Goal: Complete application form: Complete application form

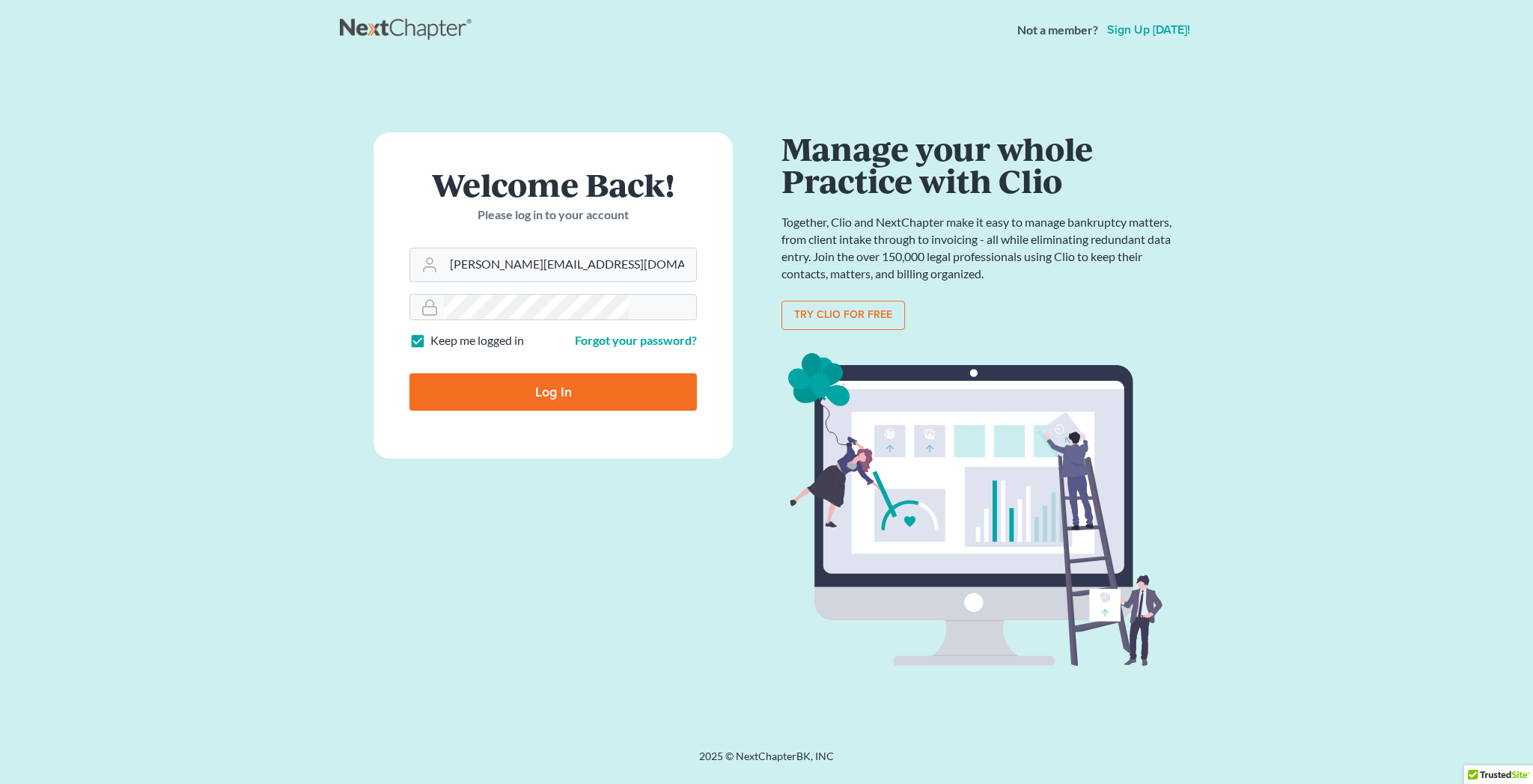
click at [558, 373] on input "Log In" at bounding box center [553, 392] width 288 height 37
type input "Thinking..."
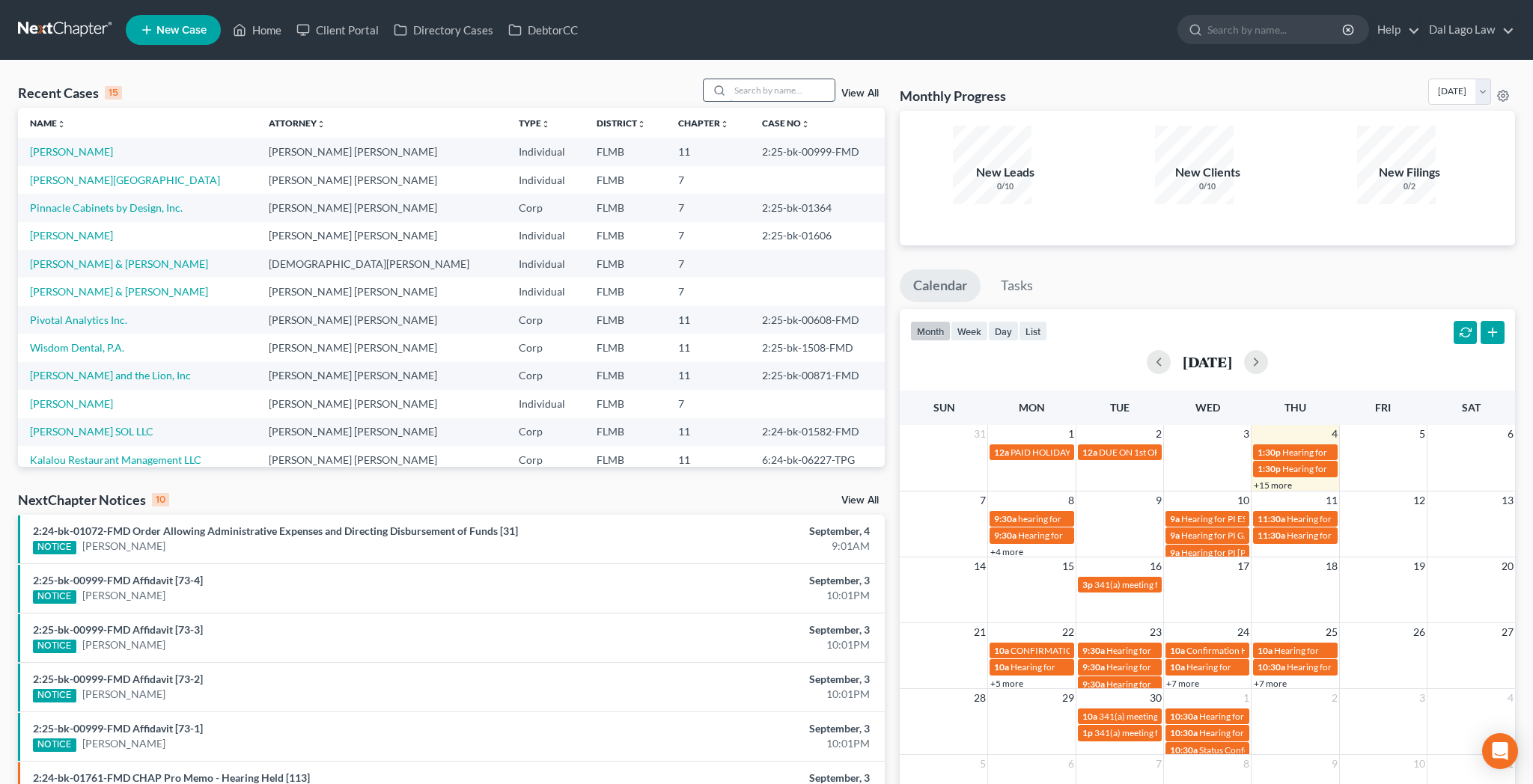
click at [784, 79] on input "search" at bounding box center [783, 90] width 105 height 22
type input "[PERSON_NAME]"
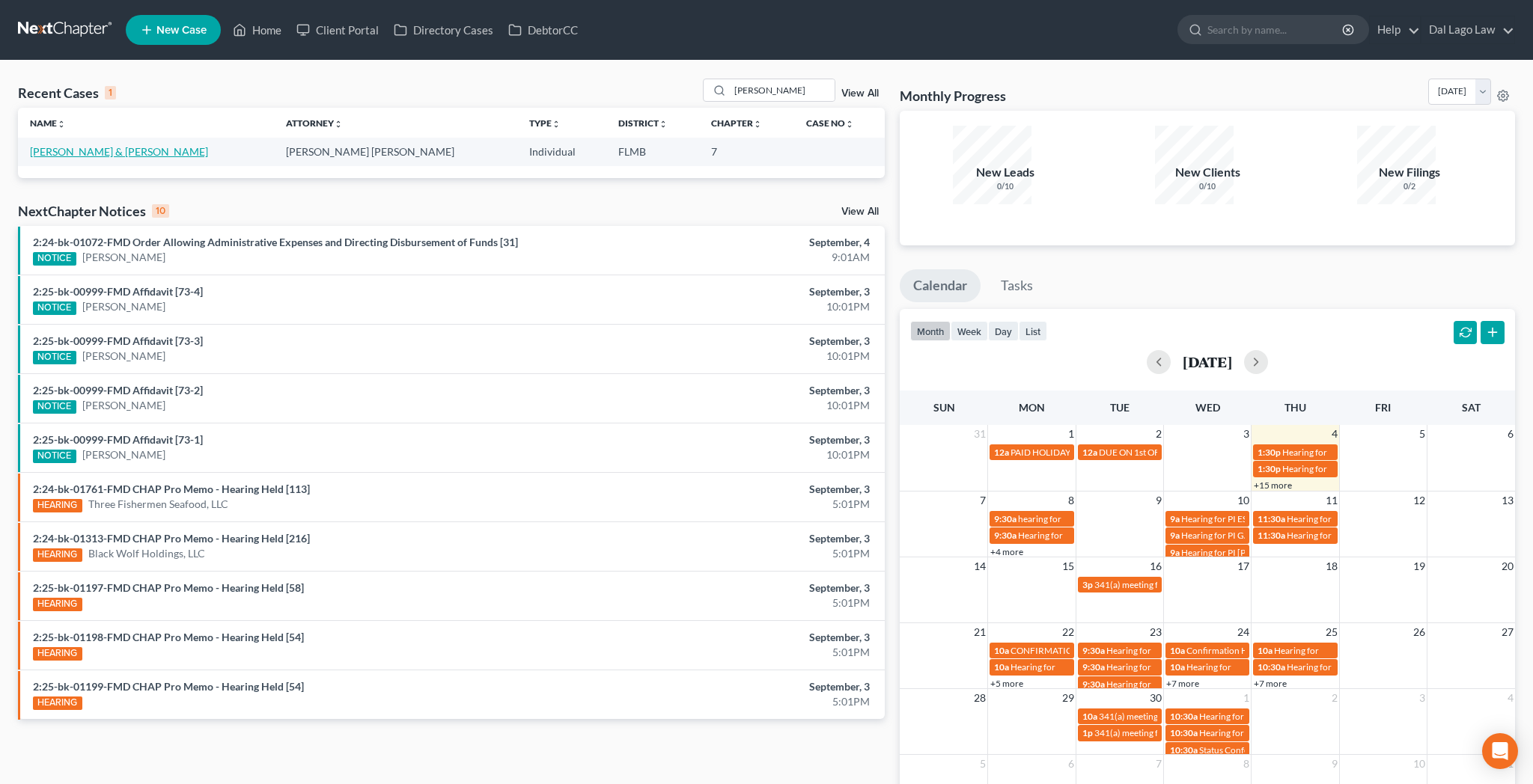
click at [35, 145] on link "[PERSON_NAME] & [PERSON_NAME]" at bounding box center [119, 151] width 178 height 13
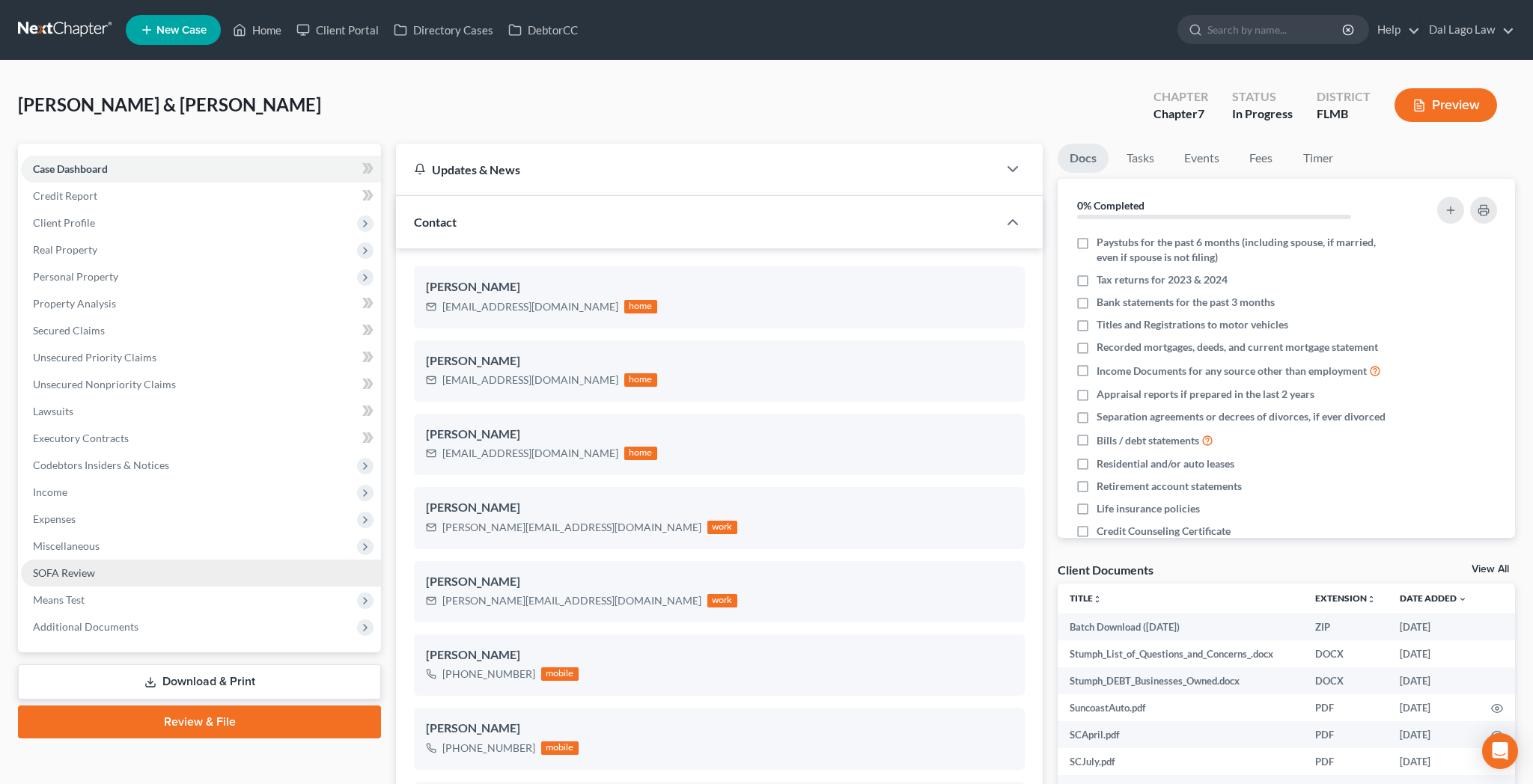
click at [50, 567] on span "SOFA Review" at bounding box center [64, 572] width 62 height 13
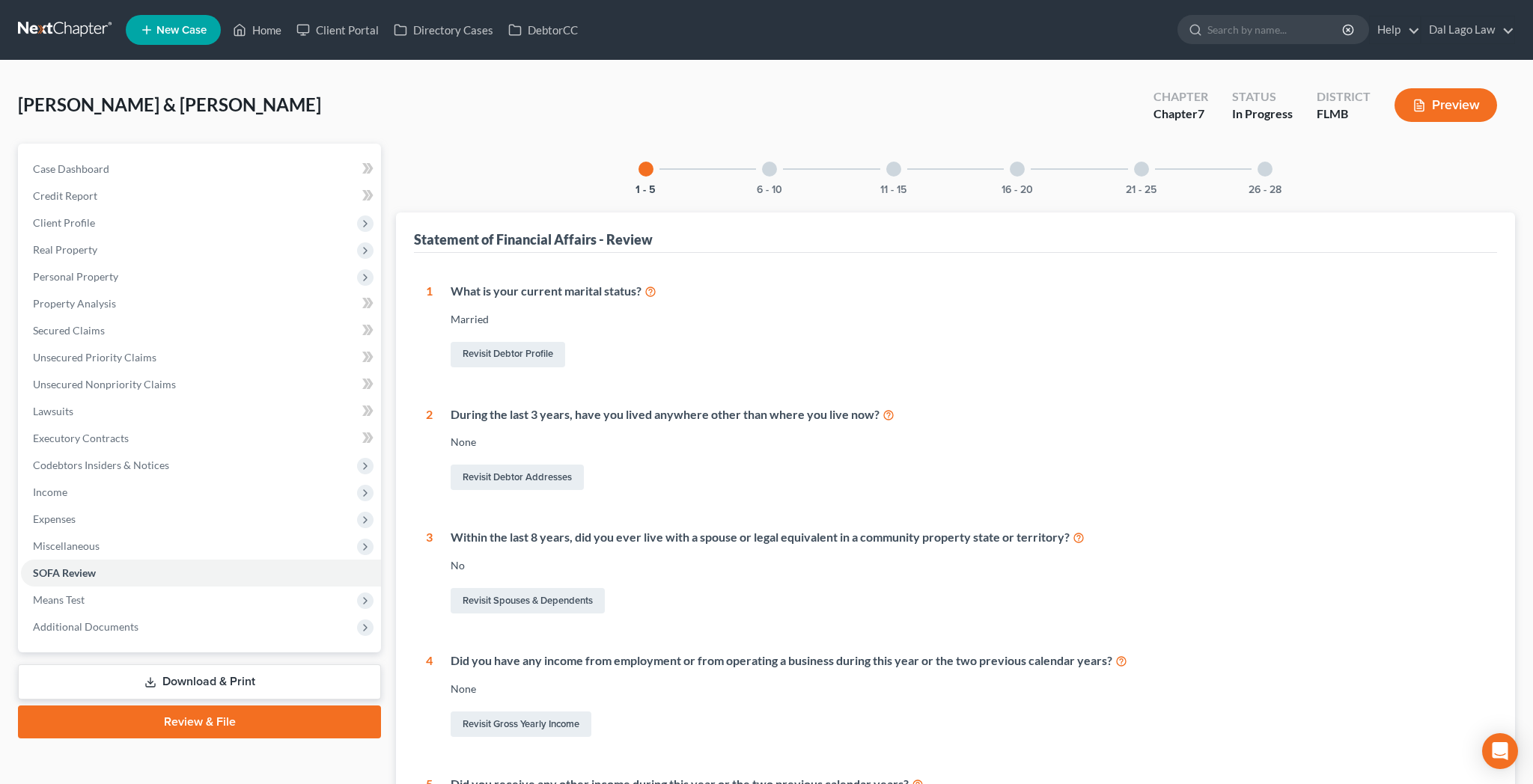
click at [1257, 162] on div at bounding box center [1265, 169] width 15 height 15
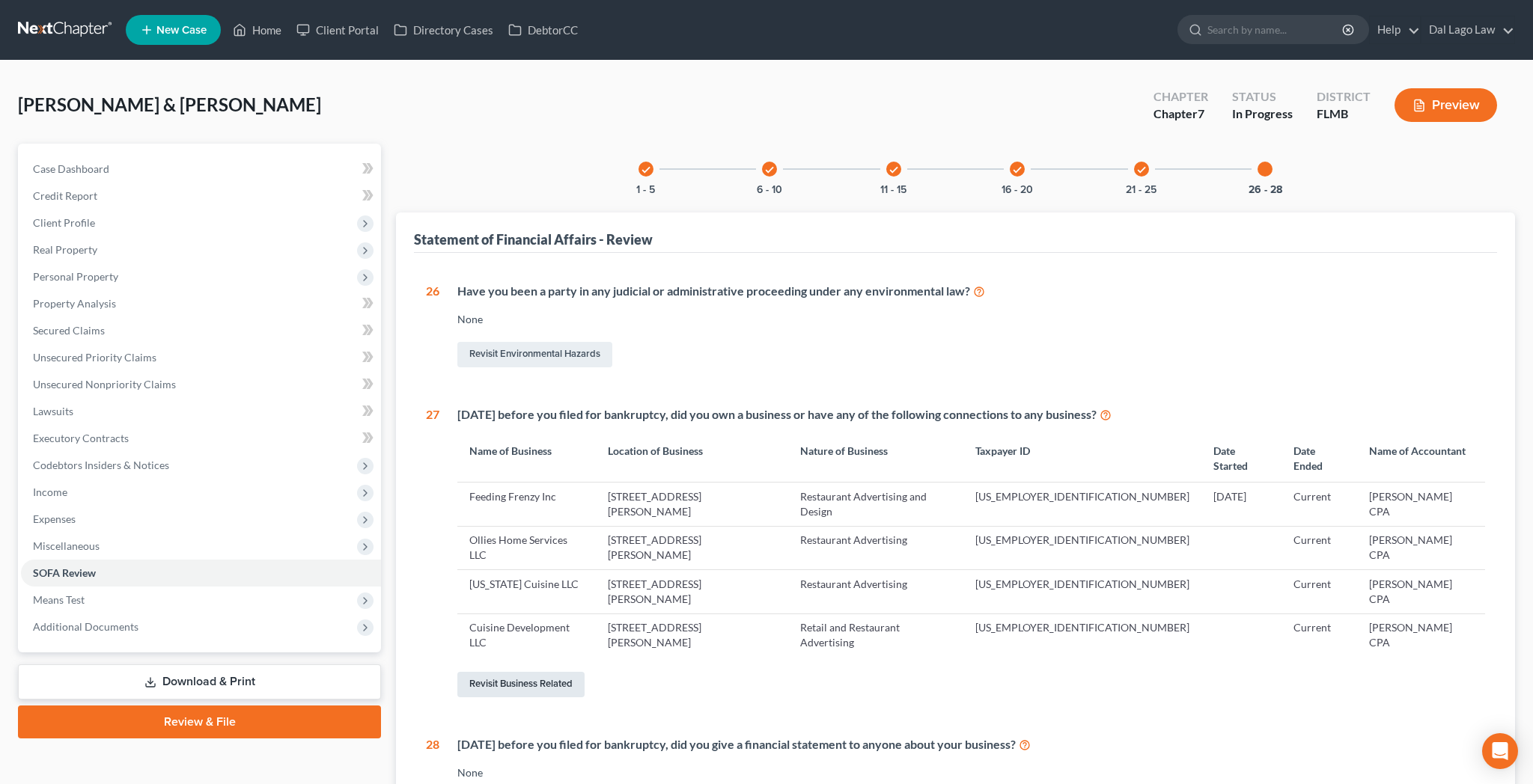
click at [493, 672] on link "Revisit Business Related" at bounding box center [520, 685] width 127 height 25
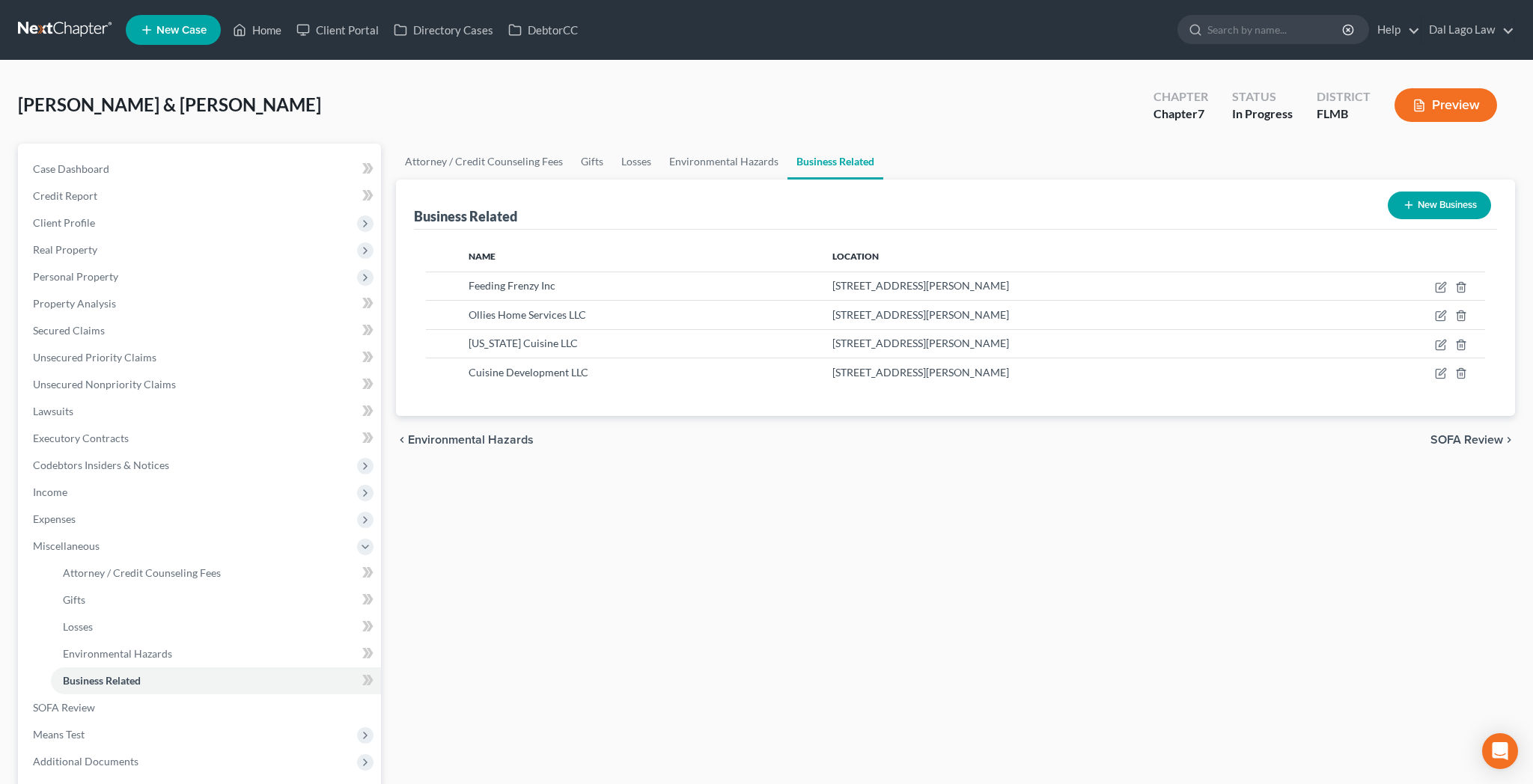
click at [1456, 191] on button "New Business" at bounding box center [1439, 205] width 104 height 28
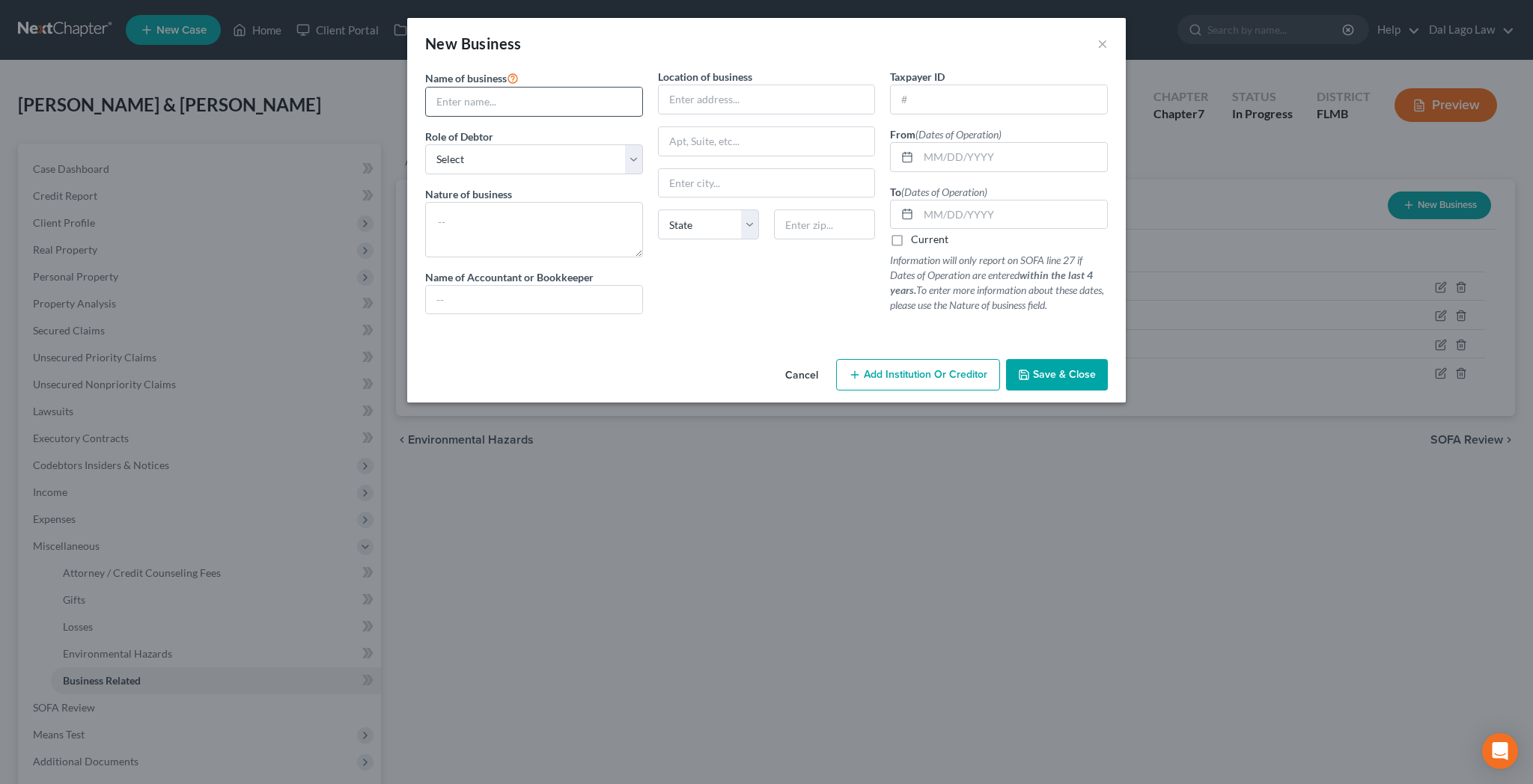
click at [591, 88] on input "text" at bounding box center [534, 102] width 217 height 29
type input "Dining Resources, LLC"
select select "member"
click option "A member of a limited liability company (LLC) or limited liability partnership …" at bounding box center [0, 0] width 0 height 0
click at [911, 232] on label "Current" at bounding box center [929, 239] width 37 height 15
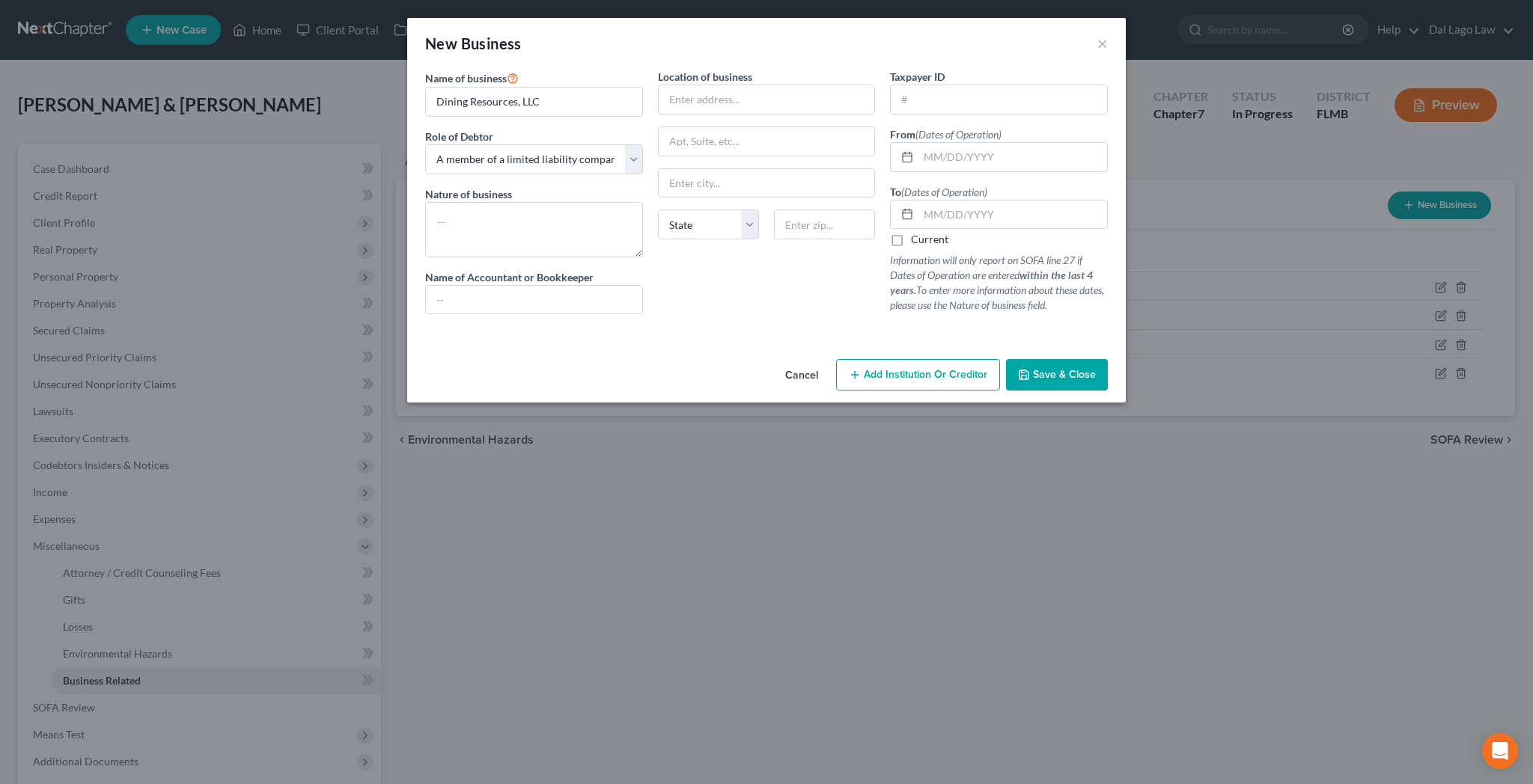
click at [917, 232] on input "Current" at bounding box center [922, 237] width 10 height 10
checkbox input "true"
click at [1006, 359] on button "Save & Close" at bounding box center [1057, 374] width 102 height 31
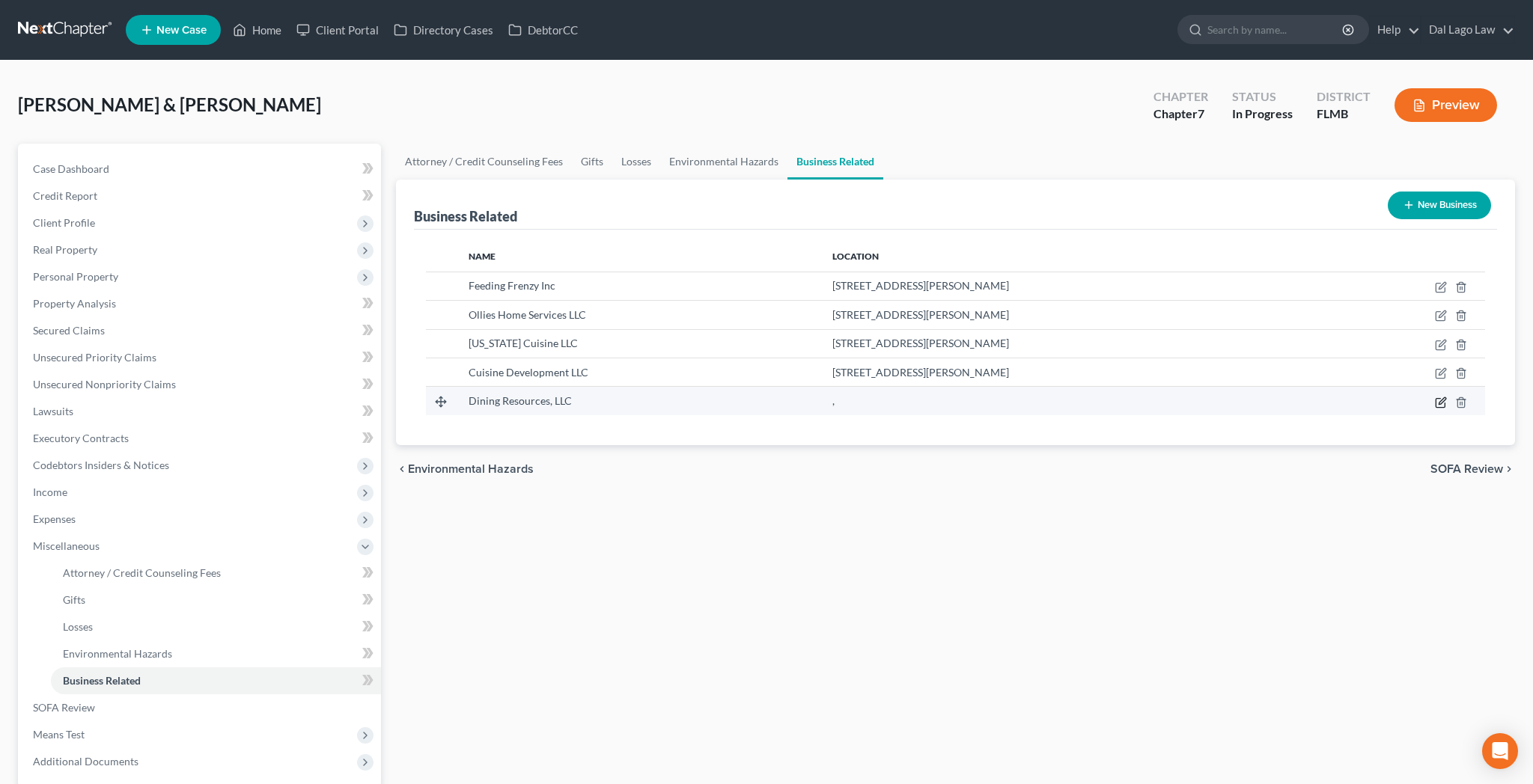
click at [1447, 396] on icon "button" at bounding box center [1441, 402] width 12 height 12
select select "member"
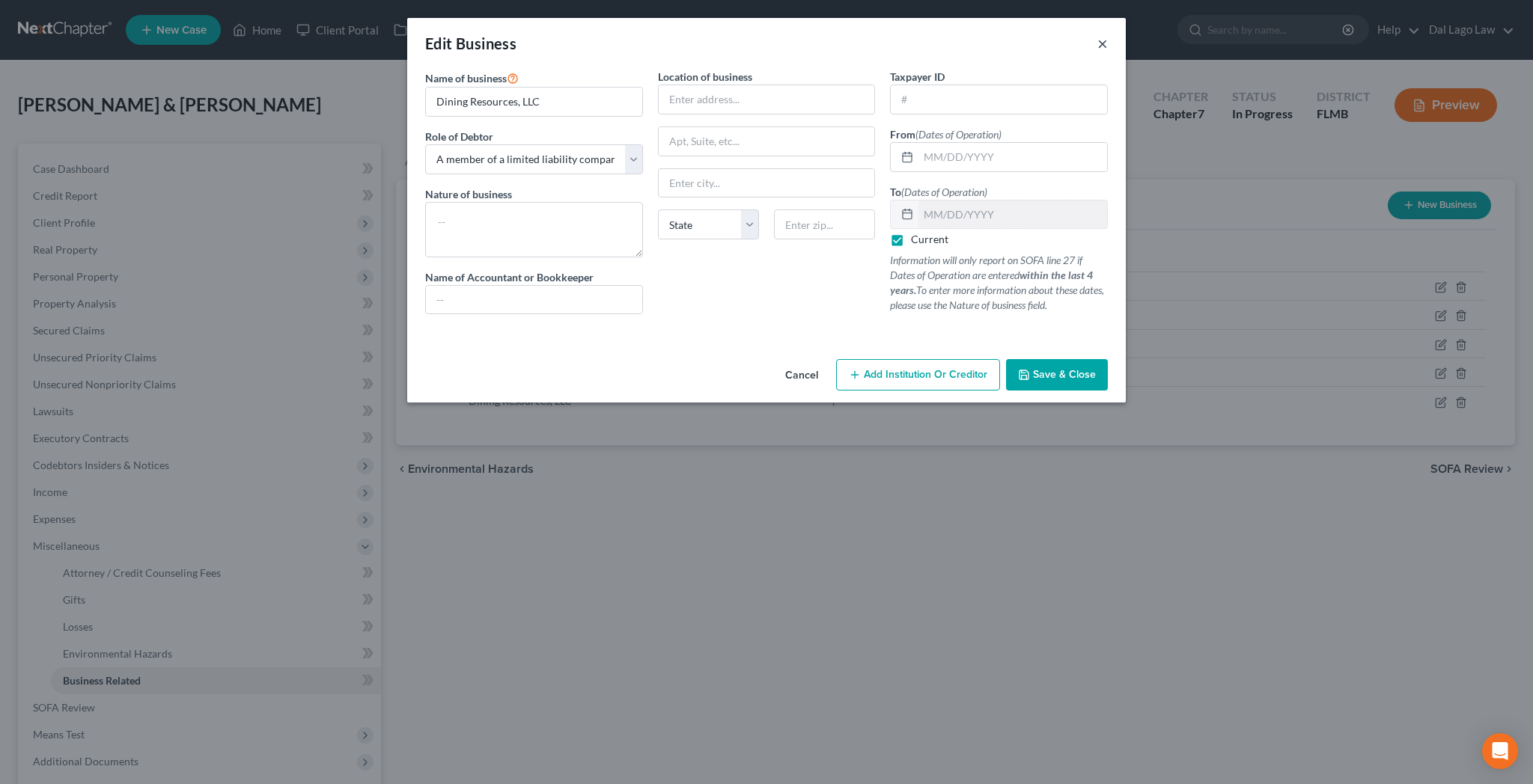
click at [1097, 35] on button "×" at bounding box center [1102, 43] width 10 height 18
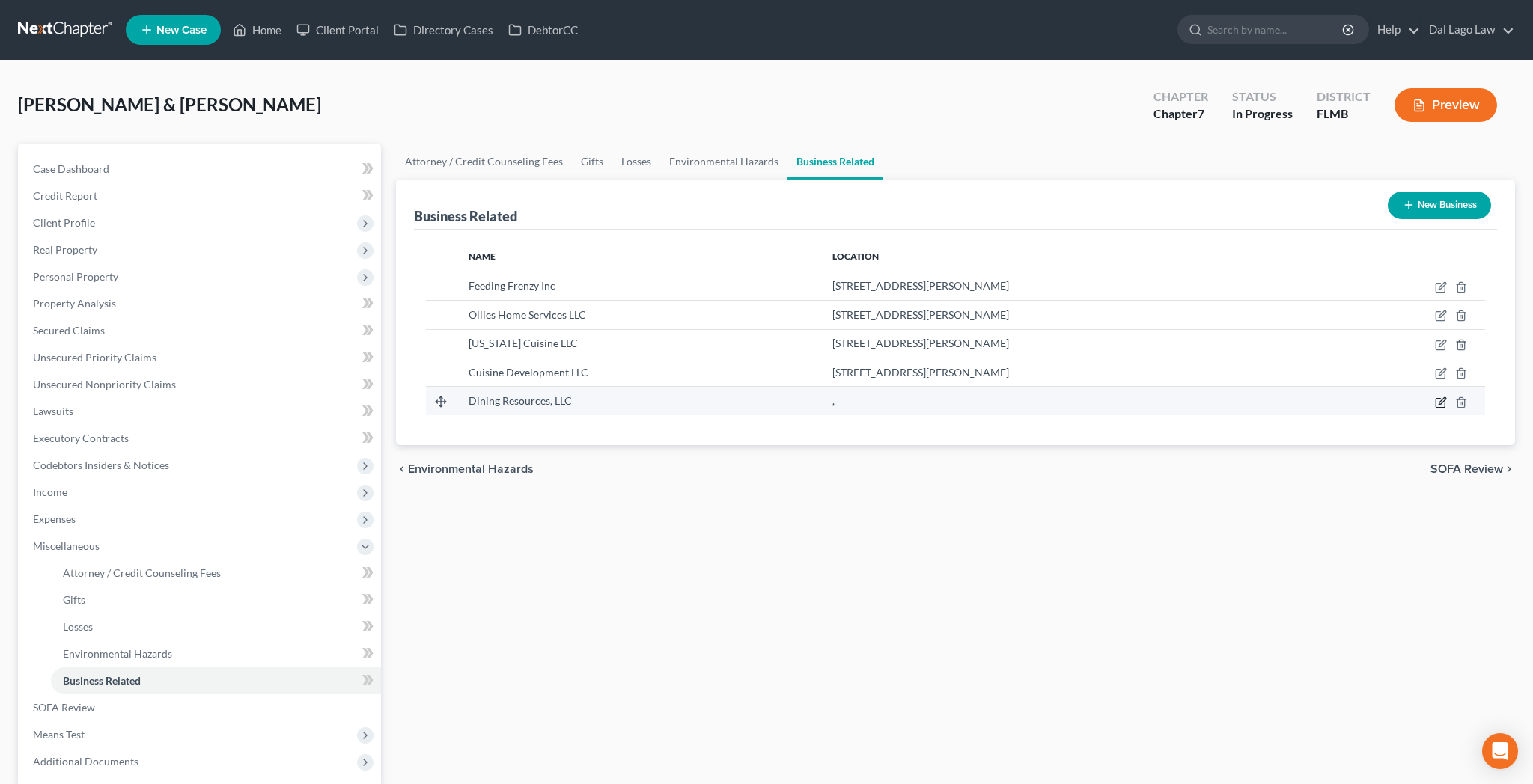
click at [1447, 396] on icon "button" at bounding box center [1441, 402] width 12 height 12
select select "member"
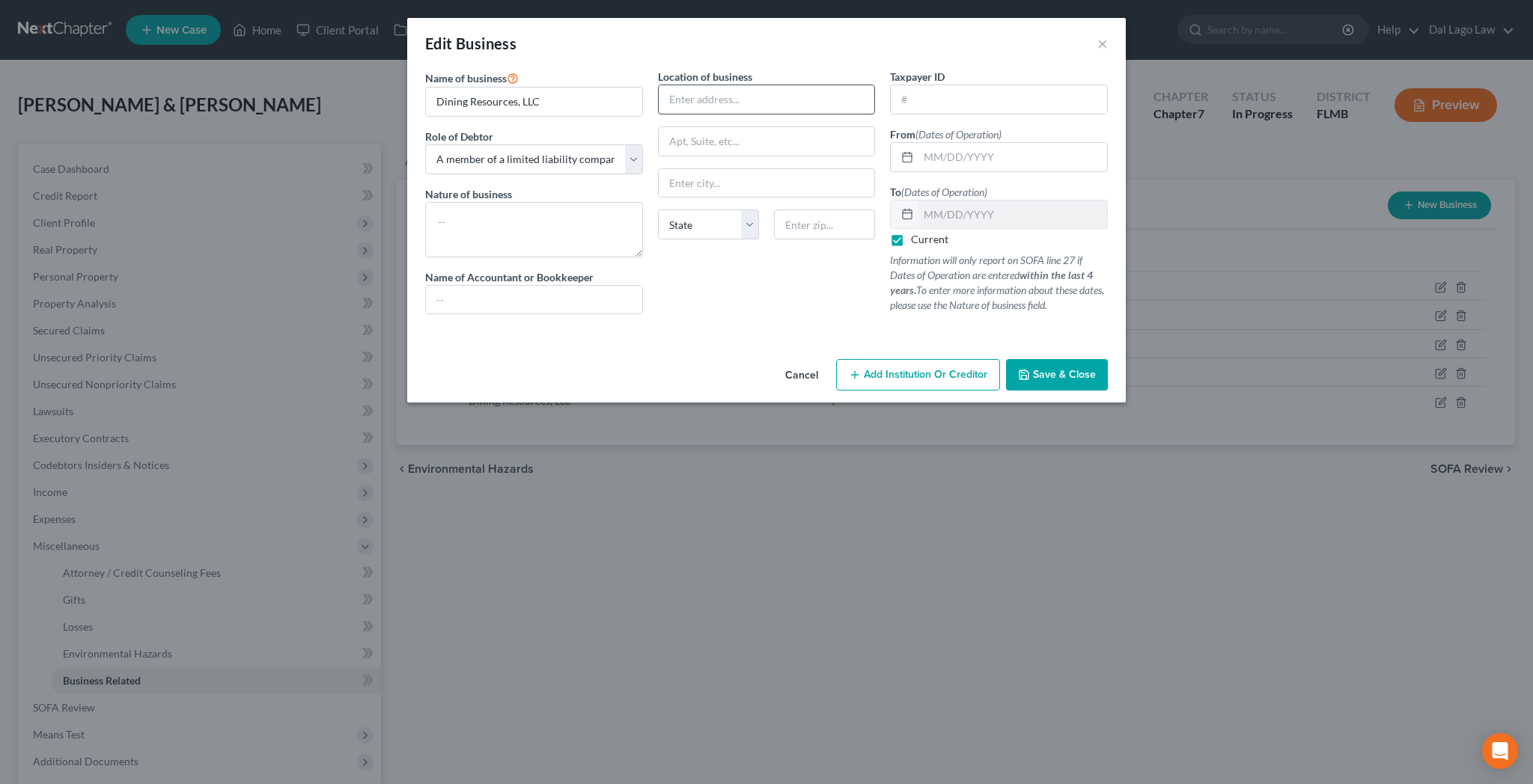
click at [714, 85] on input "text" at bounding box center [766, 99] width 217 height 29
type input "[STREET_ADDRESS][PERSON_NAME]"
click at [1033, 368] on span "Save & Close" at bounding box center [1064, 374] width 63 height 13
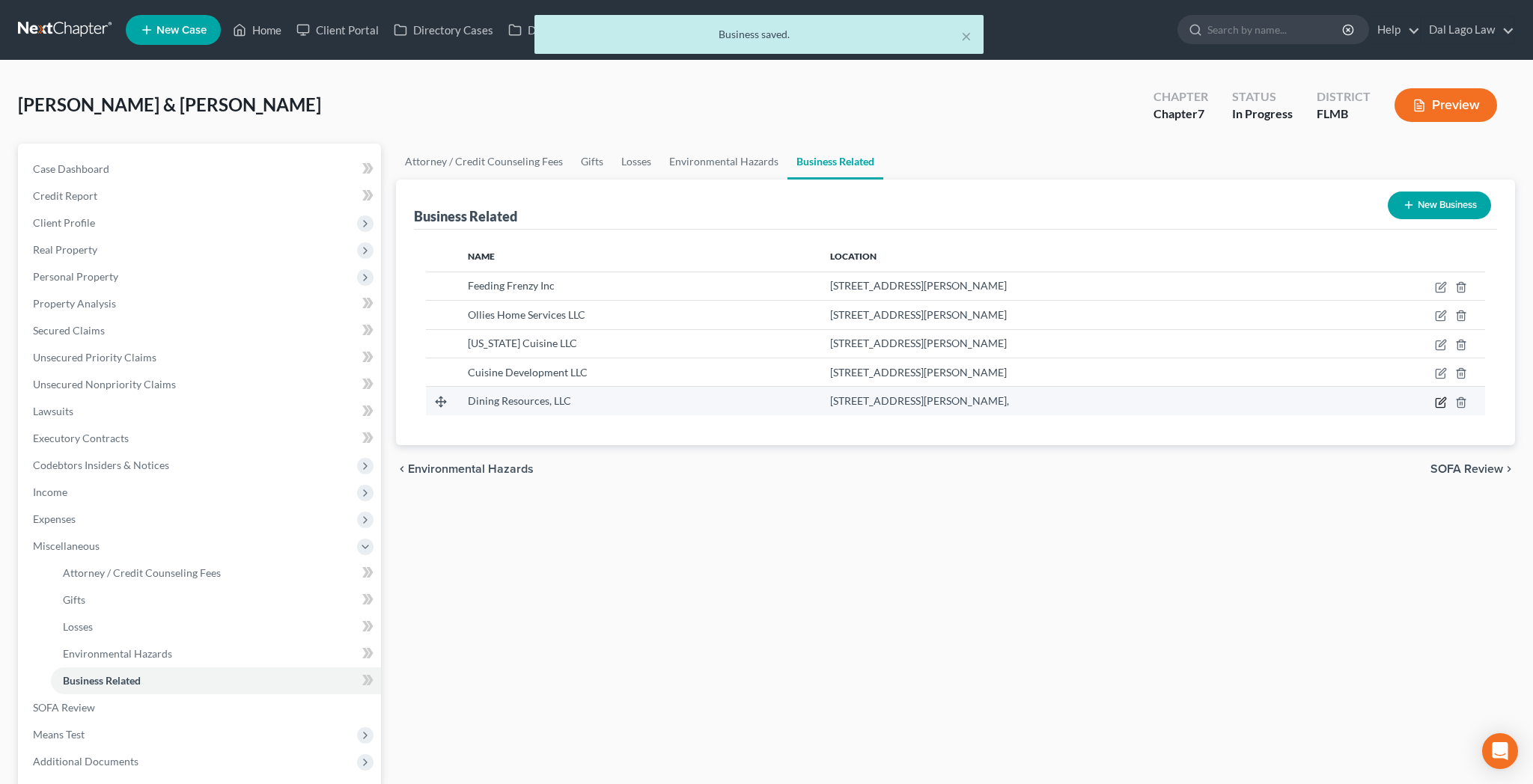
drag, startPoint x: 1457, startPoint y: 316, endPoint x: 1396, endPoint y: 312, distance: 61.1
click at [1444, 398] on icon "button" at bounding box center [1440, 402] width 9 height 9
select select "member"
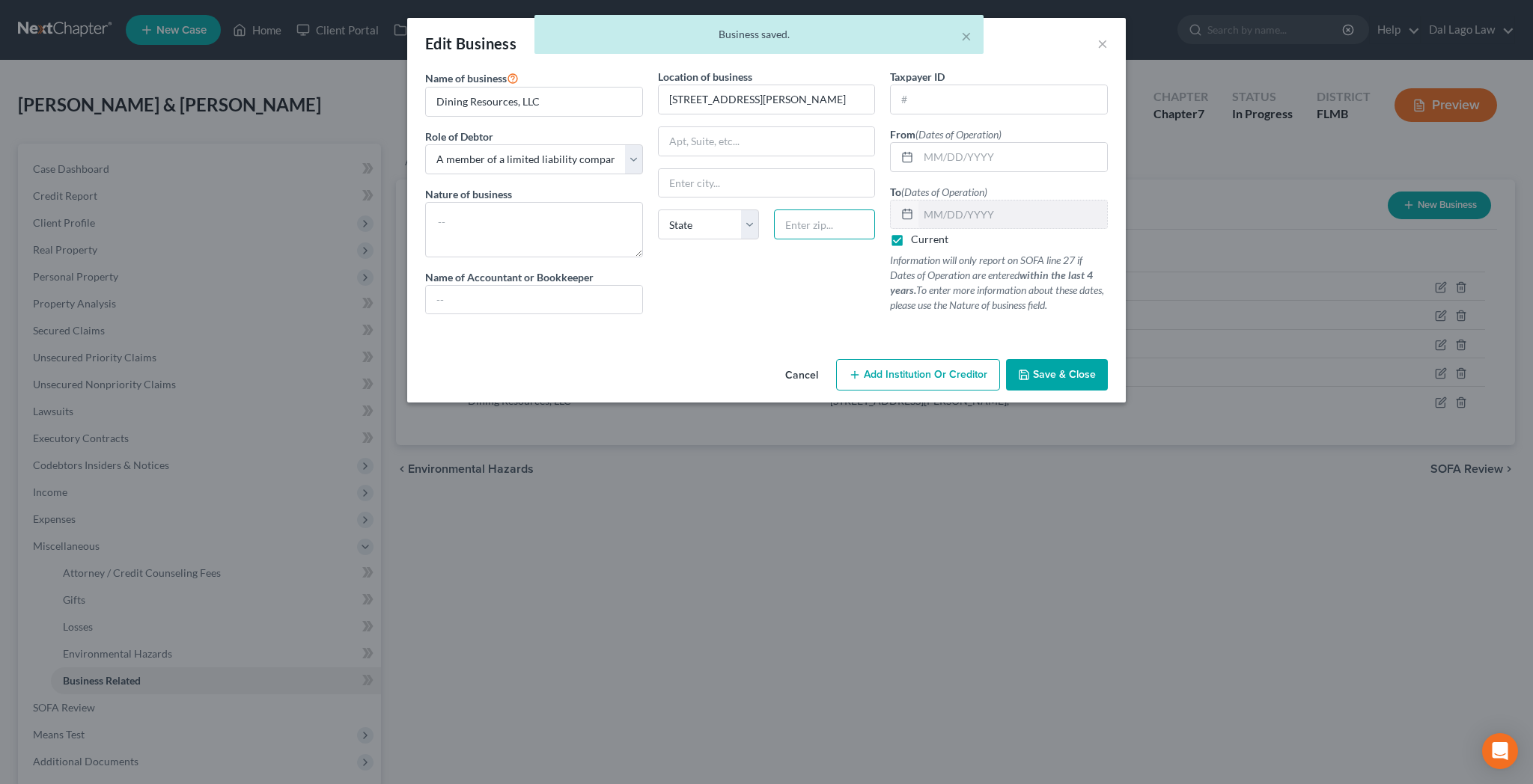
click at [807, 210] on input "text" at bounding box center [825, 225] width 101 height 30
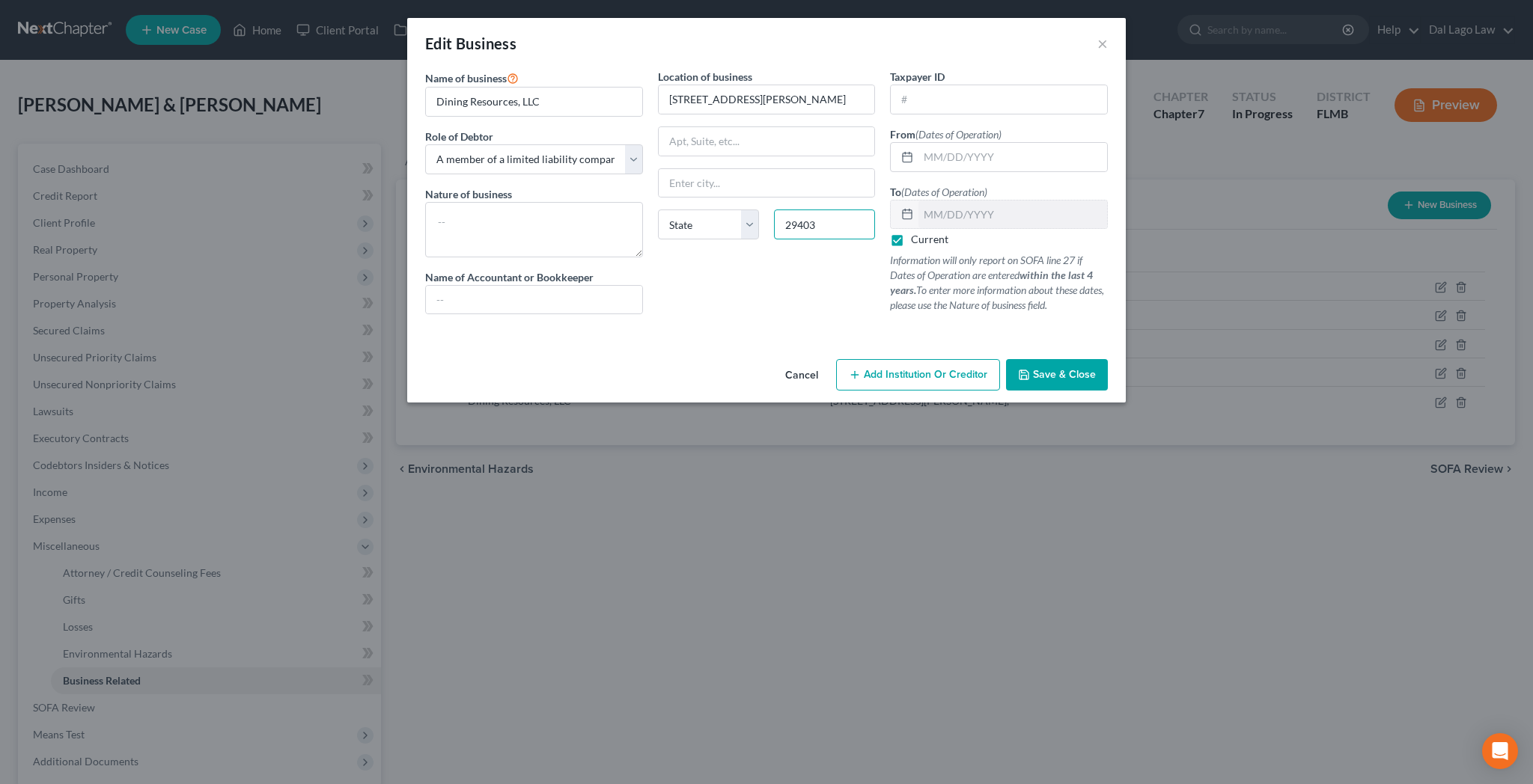
type input "29403"
type input "[GEOGRAPHIC_DATA]"
select select "42"
click at [1033, 368] on span "Save & Close" at bounding box center [1064, 374] width 63 height 13
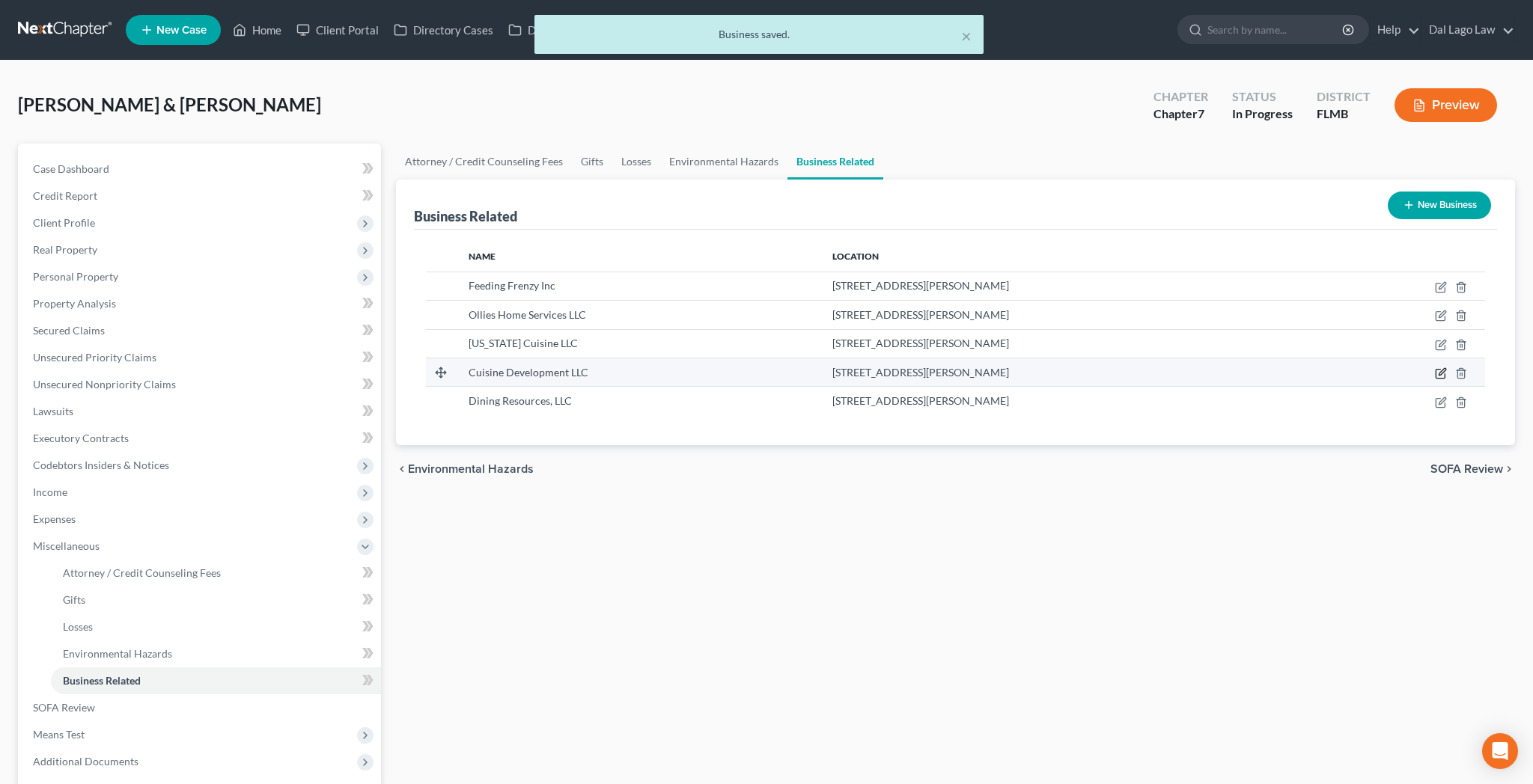
click at [1447, 368] on icon "button" at bounding box center [1441, 373] width 12 height 12
select select "member"
select select "42"
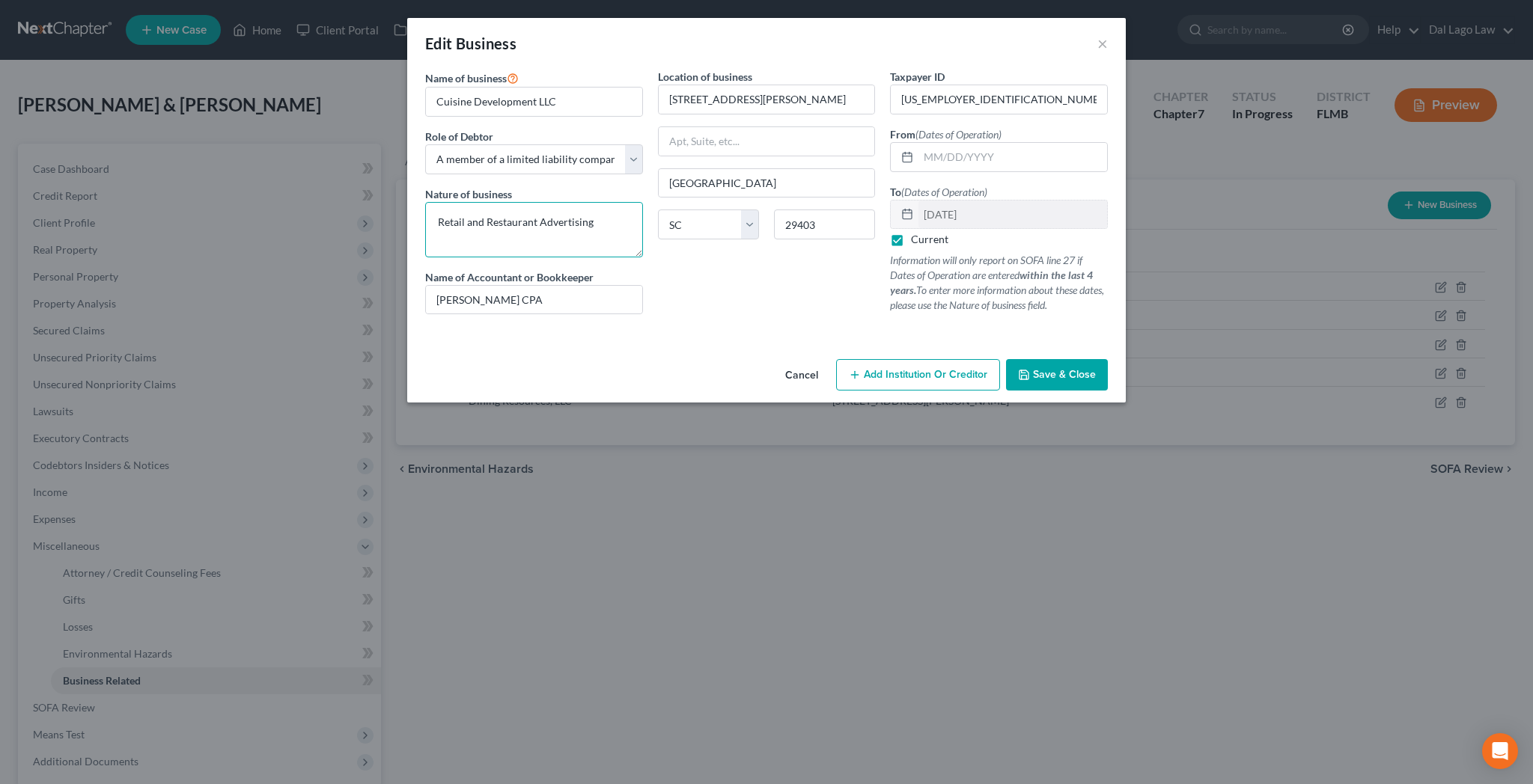
click at [642, 202] on textarea "Retail and Restaurant Advertising" at bounding box center [534, 230] width 218 height 56
drag, startPoint x: 642, startPoint y: 167, endPoint x: 492, endPoint y: 168, distance: 150.0
click at [492, 202] on textarea "Retail and Restaurant Advertising" at bounding box center [534, 230] width 218 height 56
click at [1097, 35] on button "×" at bounding box center [1102, 43] width 10 height 18
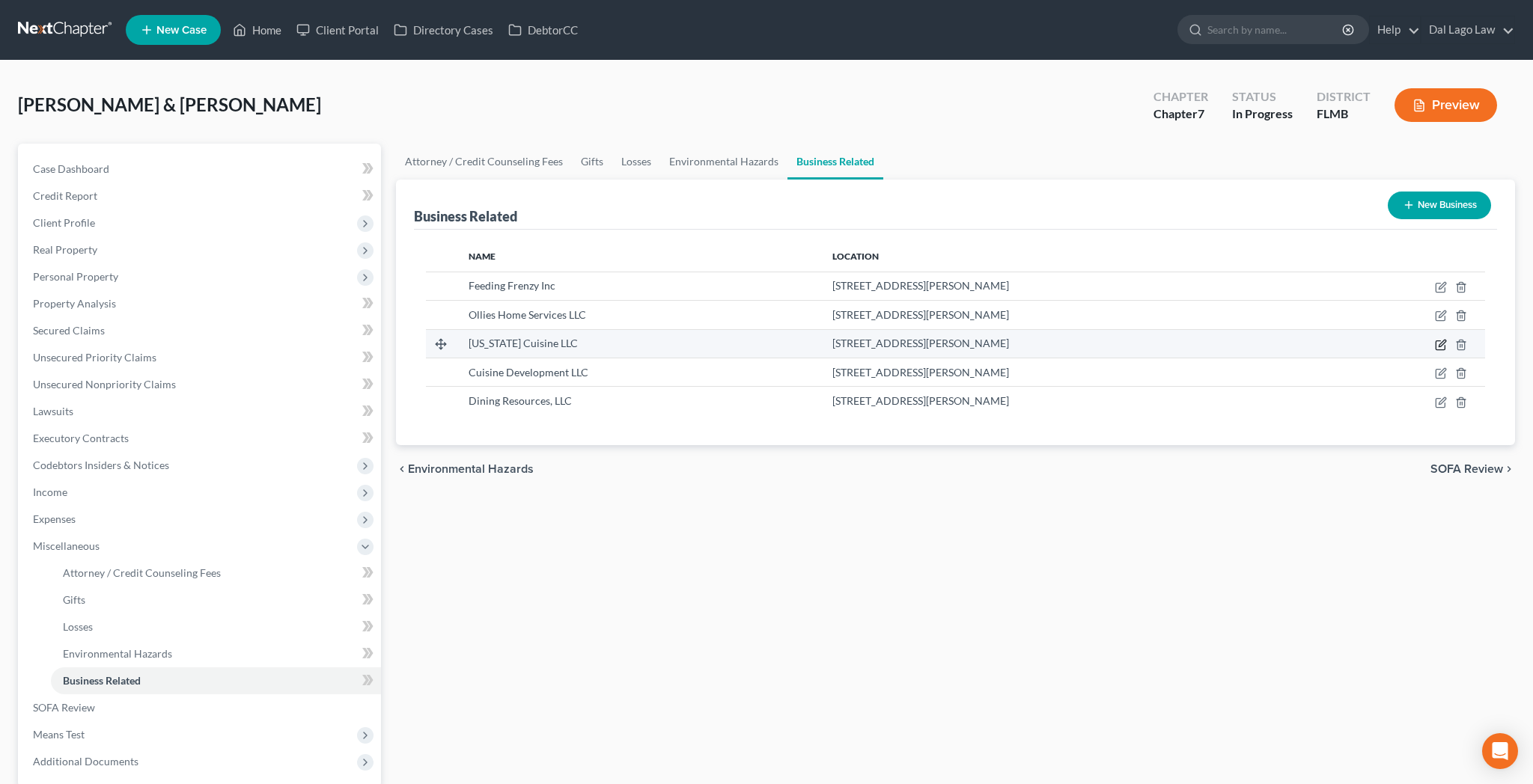
click at [1447, 339] on icon "button" at bounding box center [1441, 345] width 12 height 12
select select "member"
select select "42"
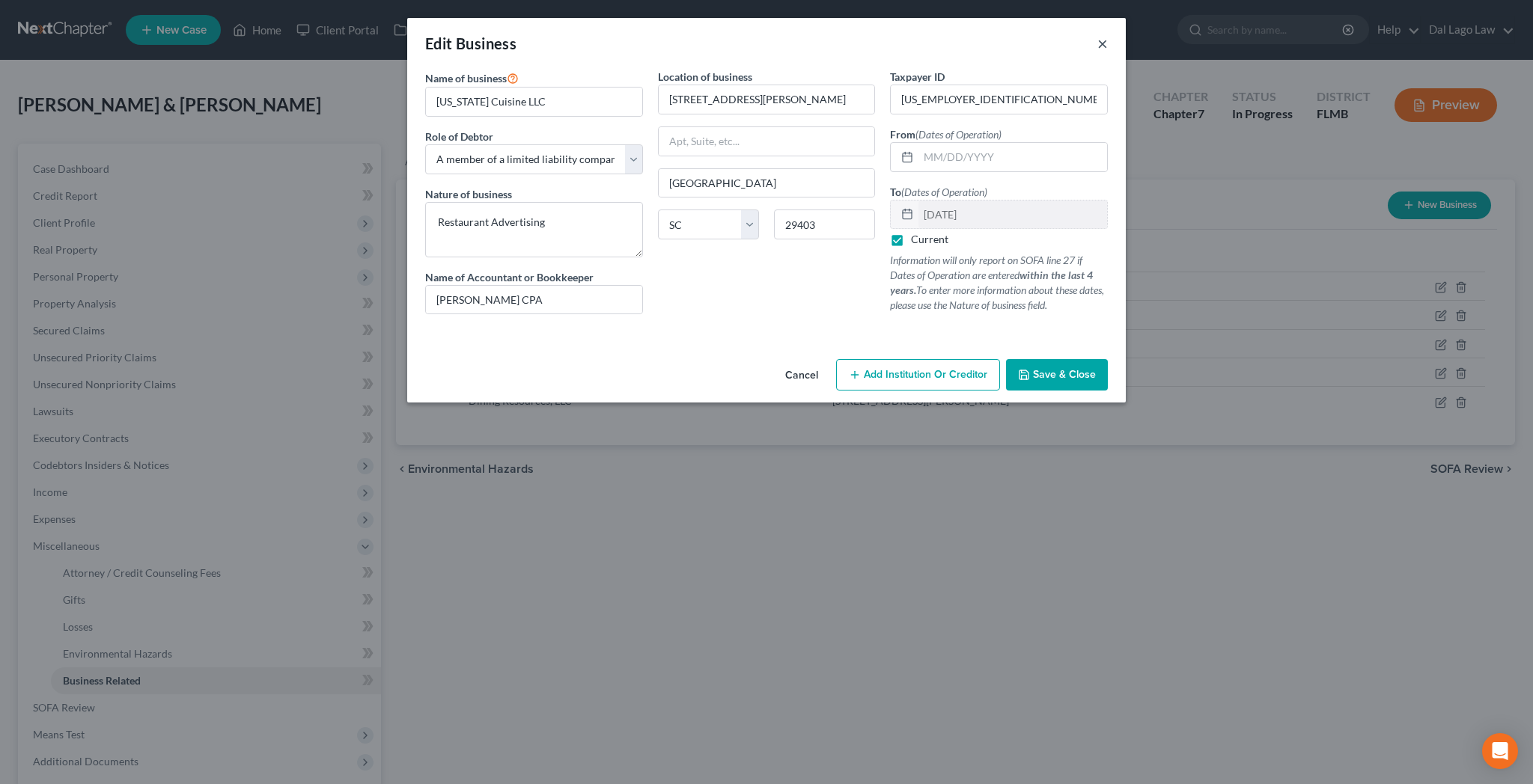
click at [1097, 35] on button "×" at bounding box center [1102, 43] width 10 height 18
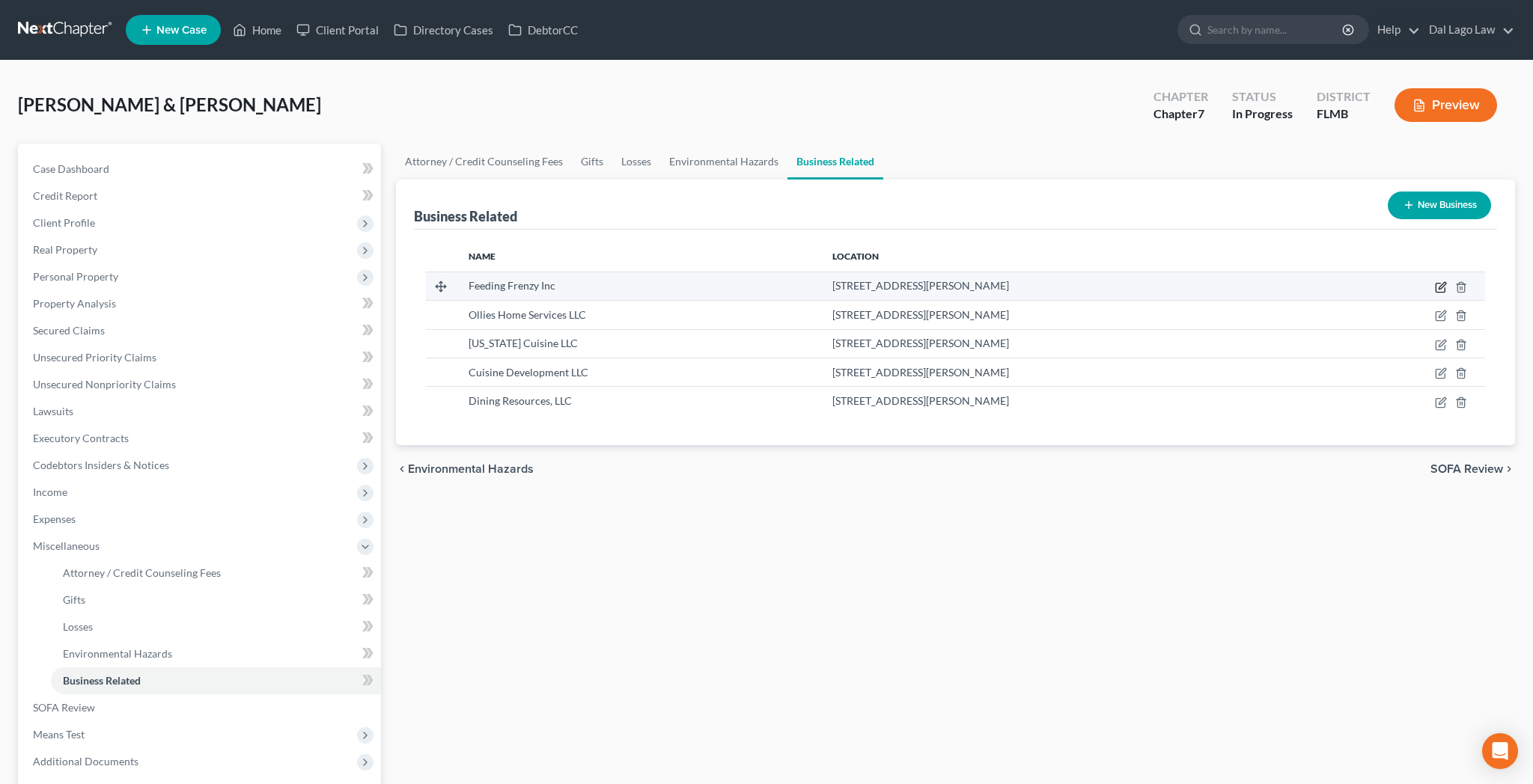
click at [1447, 282] on icon "button" at bounding box center [1441, 287] width 12 height 12
select select "officer"
select select "42"
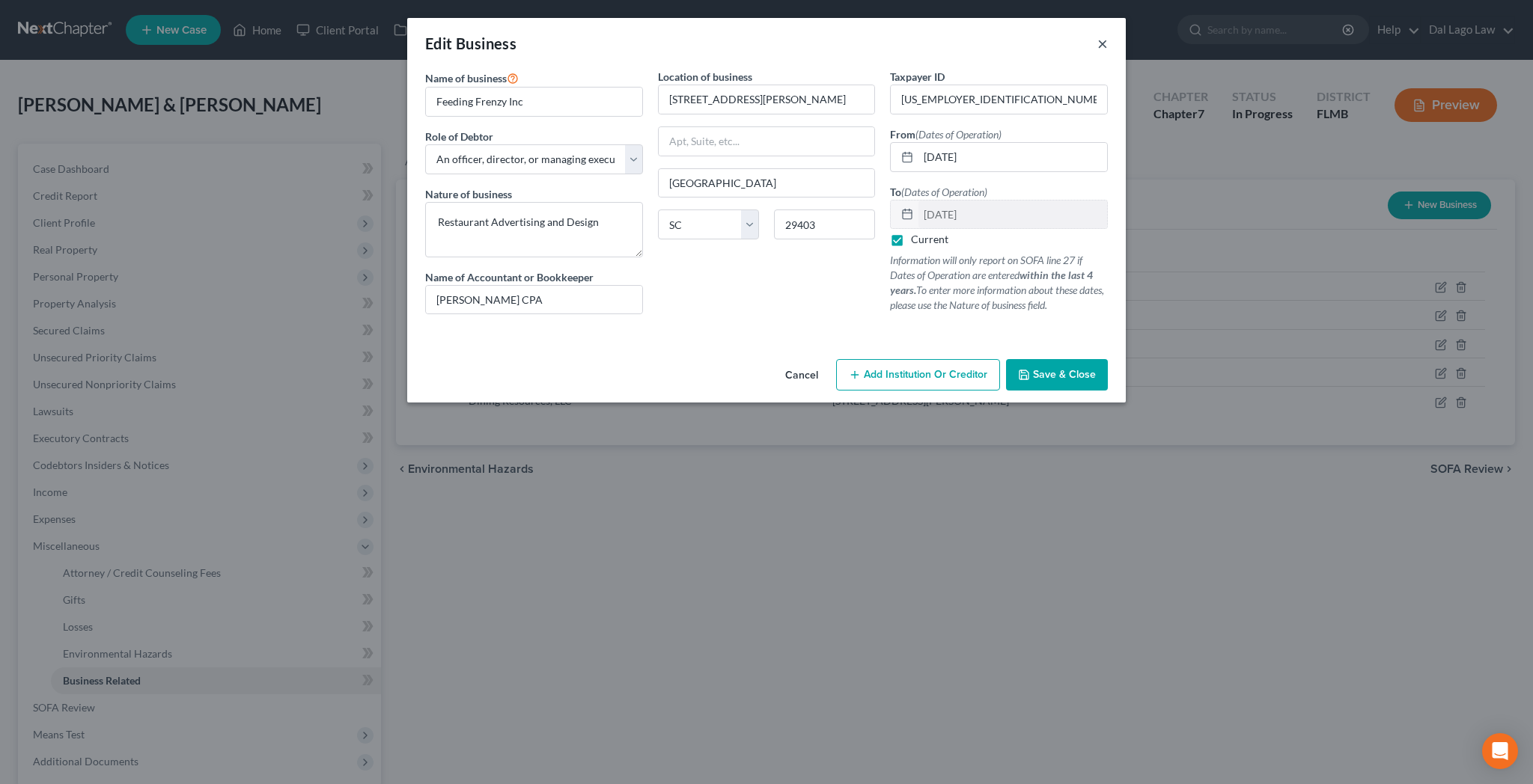
click at [1097, 35] on button "×" at bounding box center [1102, 43] width 10 height 18
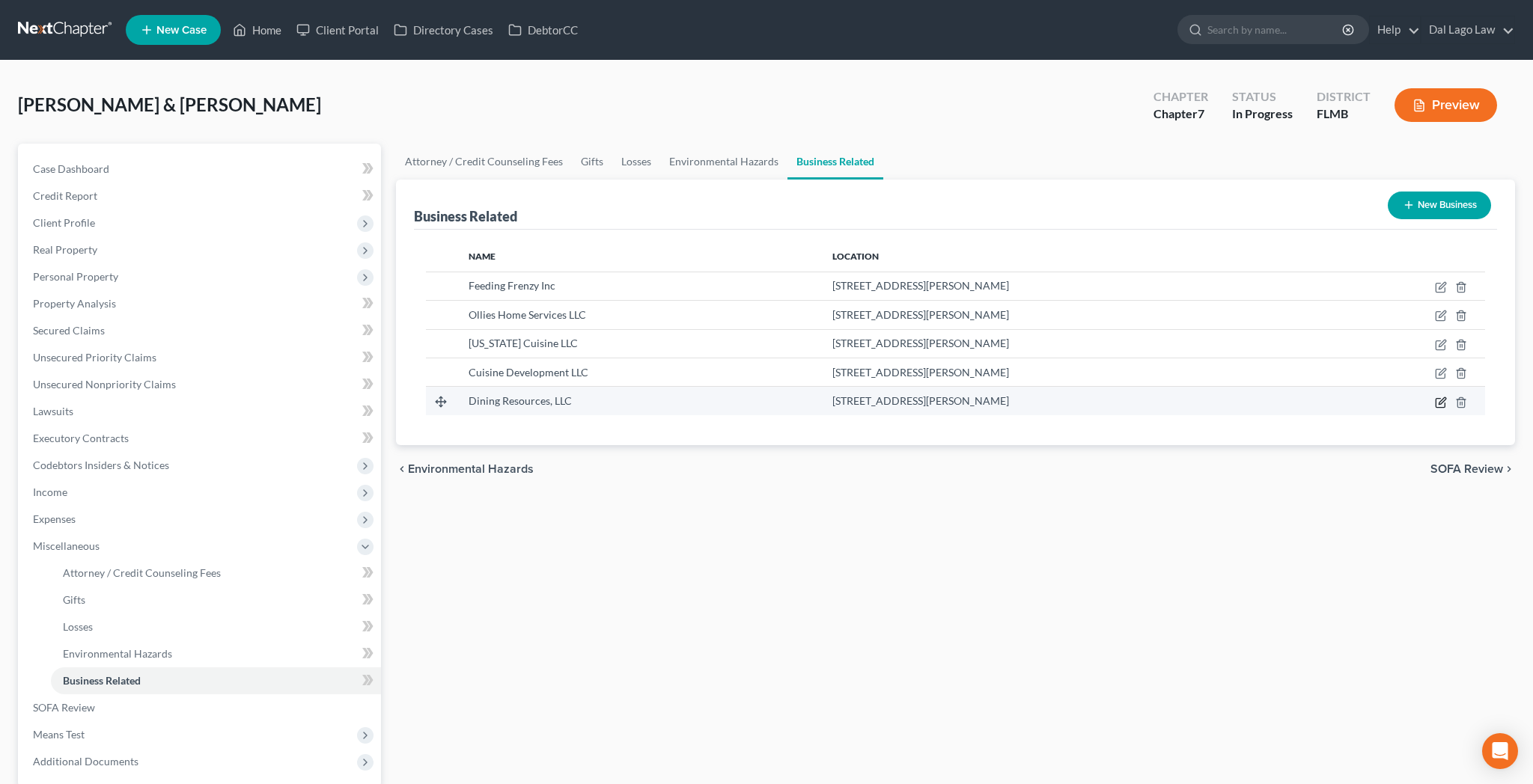
click at [1447, 396] on icon "button" at bounding box center [1441, 402] width 12 height 12
select select "member"
select select "42"
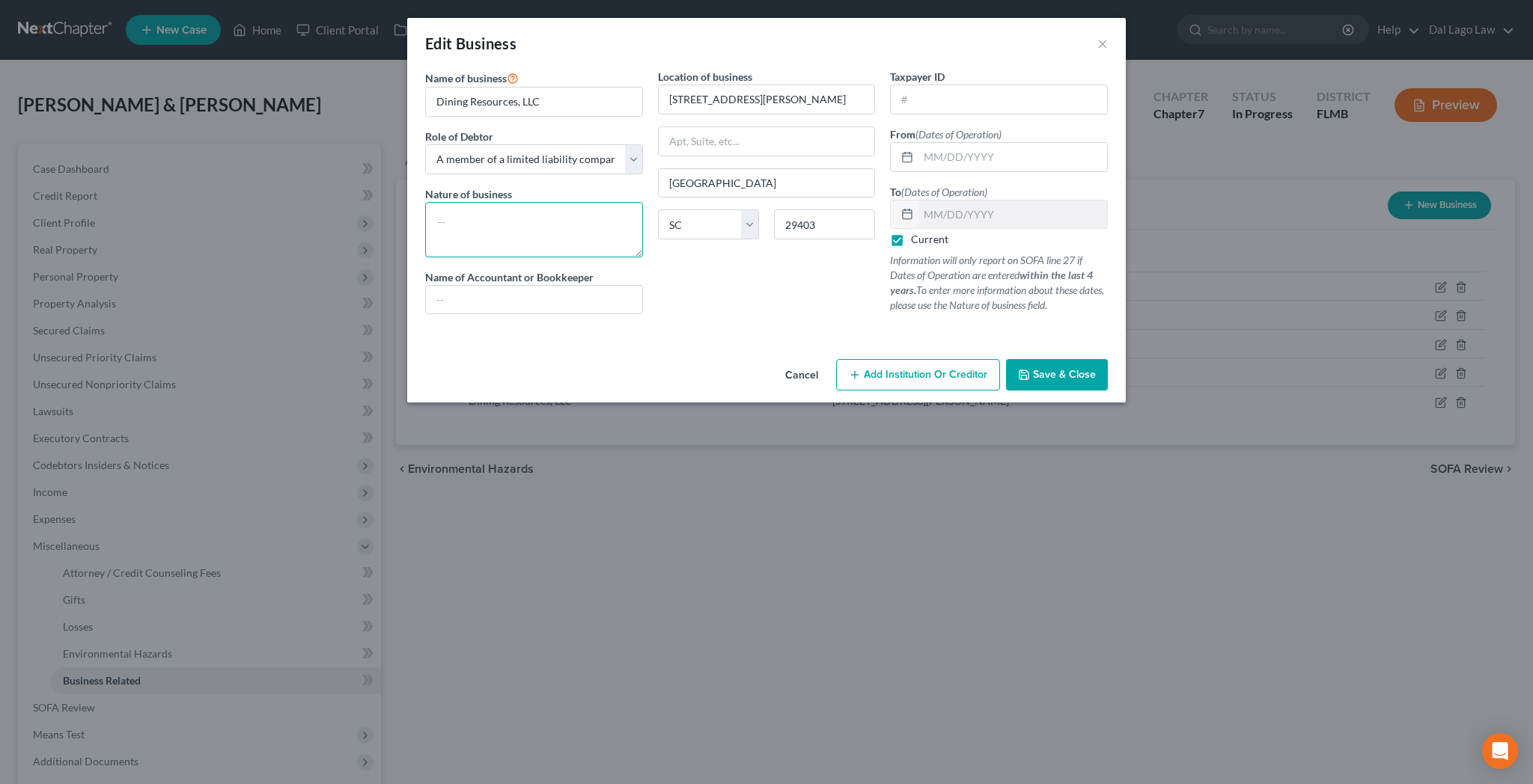
click at [535, 202] on textarea at bounding box center [534, 230] width 218 height 56
paste textarea "Retail and Restaurant Advertising"
type textarea "Retail and Restaurant Advertising"
click at [1006, 359] on button "Save & Close" at bounding box center [1057, 374] width 102 height 31
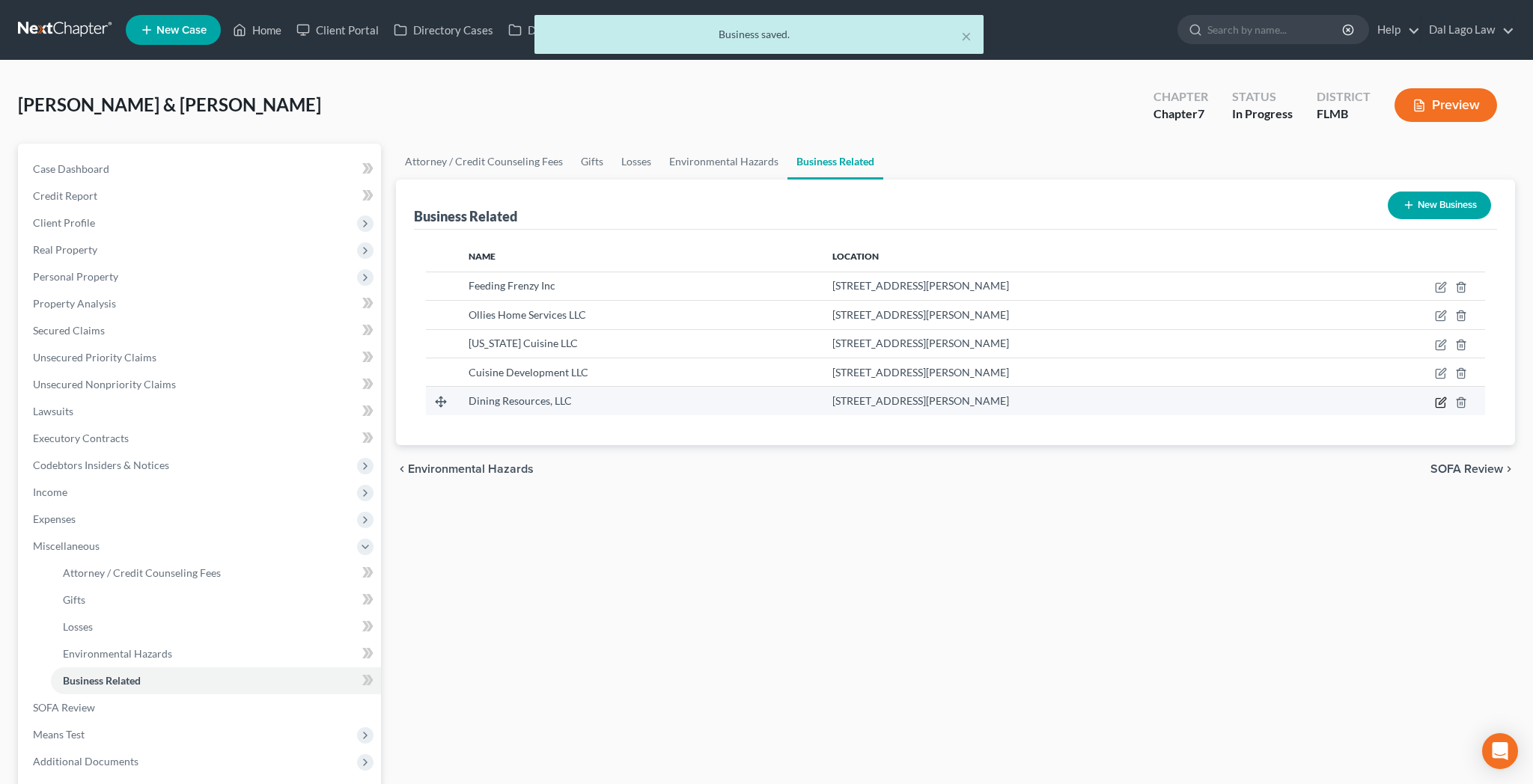
click at [1447, 396] on icon "button" at bounding box center [1441, 402] width 12 height 12
select select "member"
select select "42"
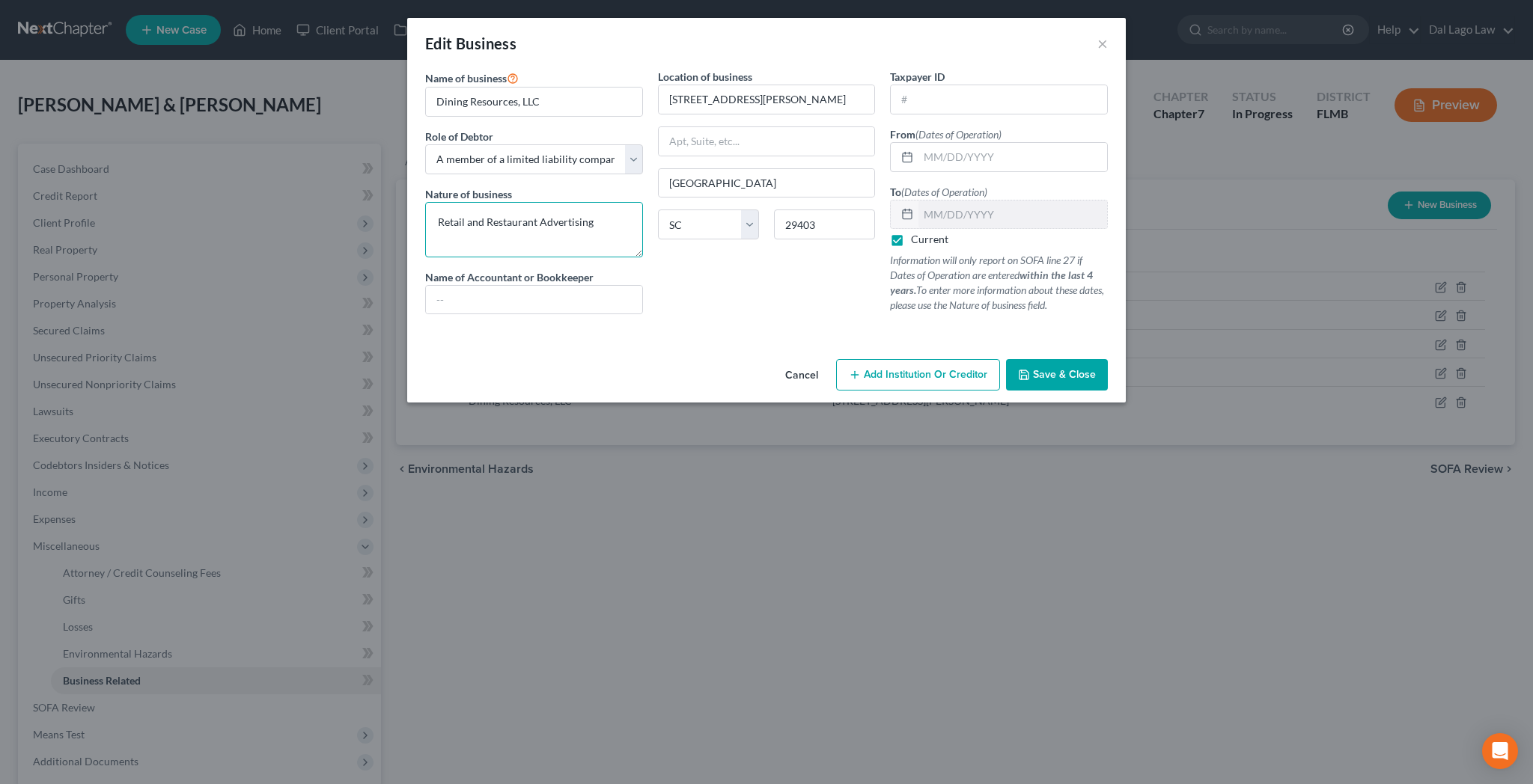
drag, startPoint x: 557, startPoint y: 163, endPoint x: 428, endPoint y: 157, distance: 129.1
click at [428, 202] on textarea "Retail and Restaurant Advertising" at bounding box center [534, 230] width 218 height 56
type textarea "Restaurant Advertising"
click at [1033, 368] on span "Save & Close" at bounding box center [1064, 374] width 63 height 13
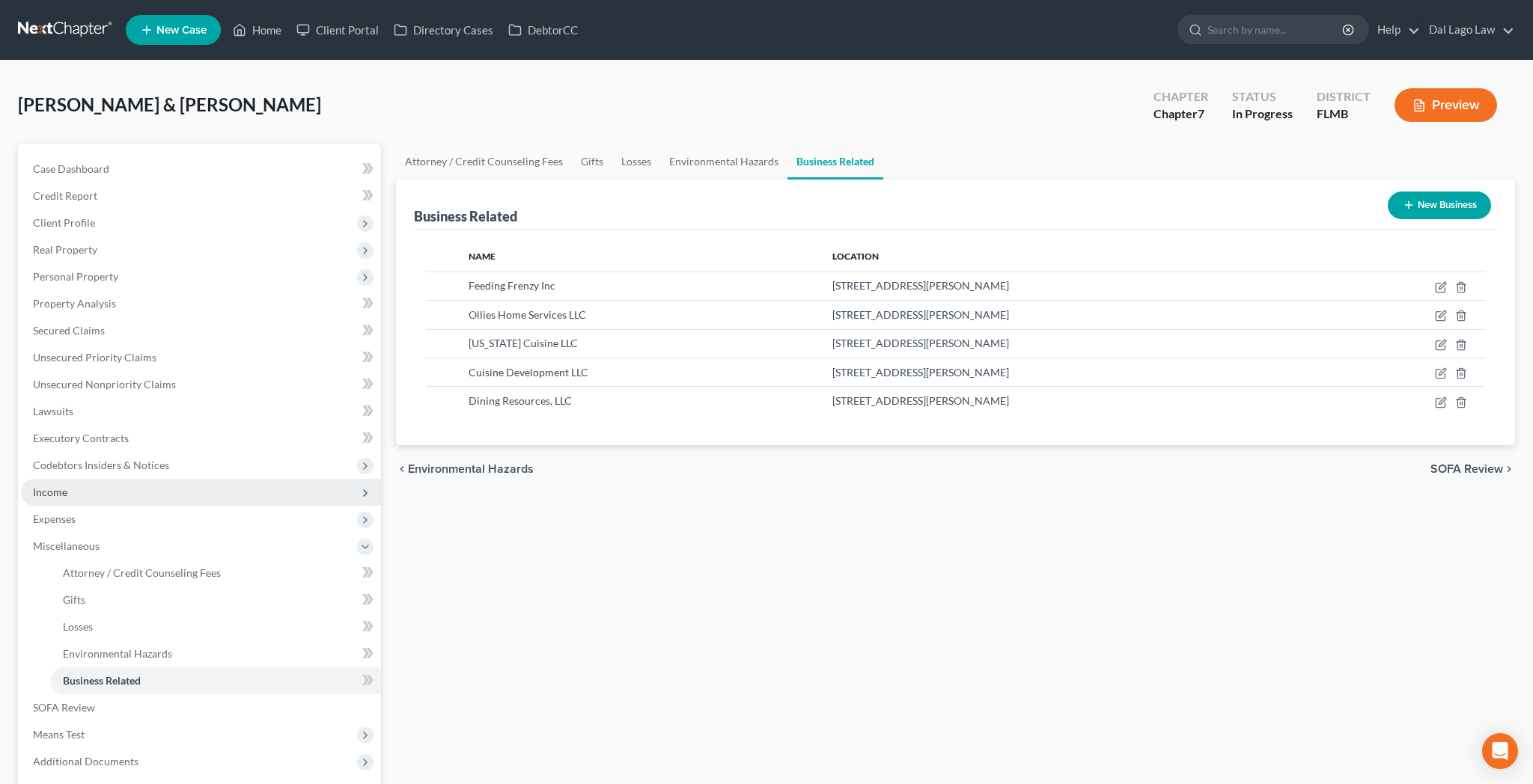
click at [36, 486] on span "Income" at bounding box center [50, 491] width 35 height 13
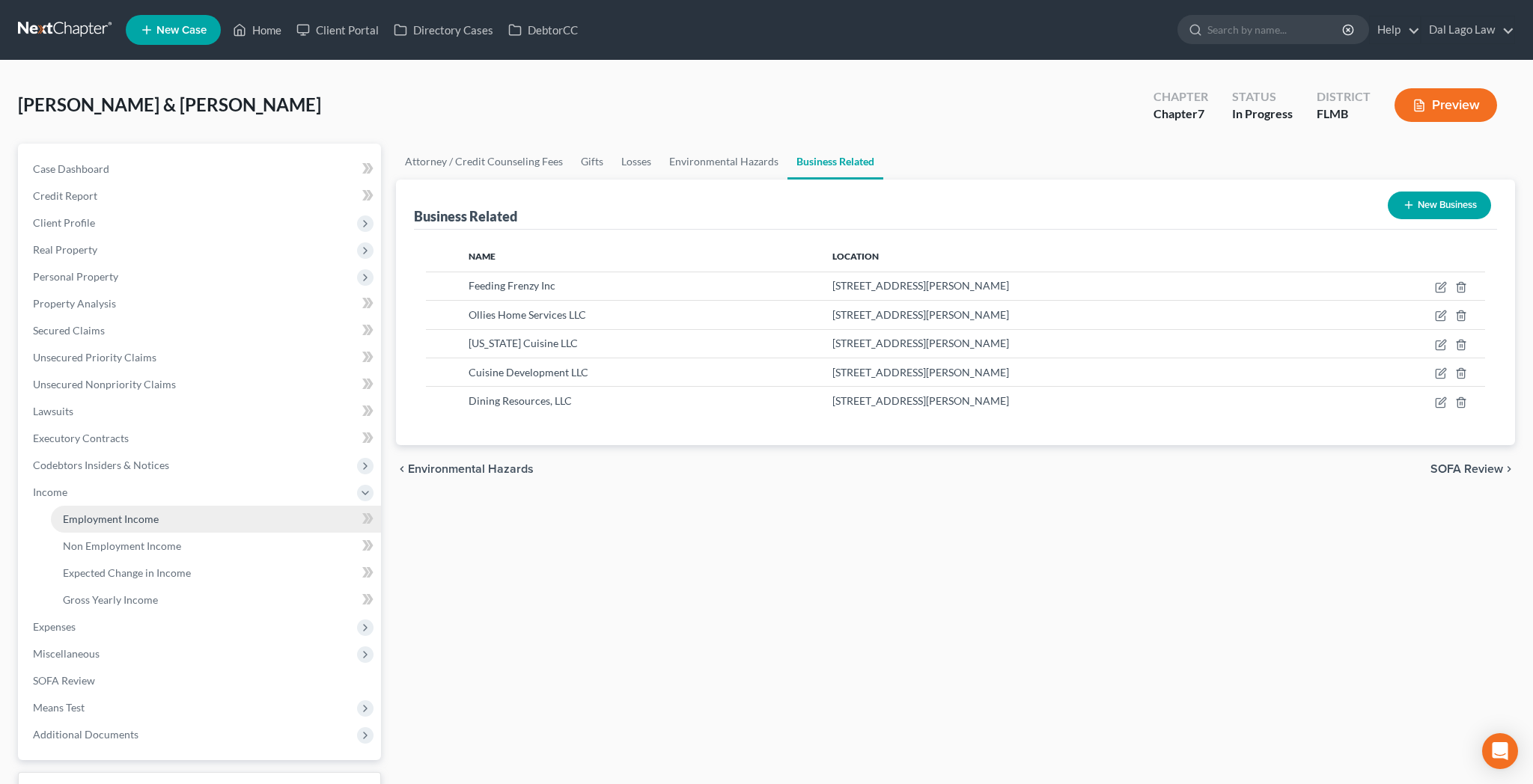
click at [97, 513] on span "Employment Income" at bounding box center [111, 518] width 96 height 13
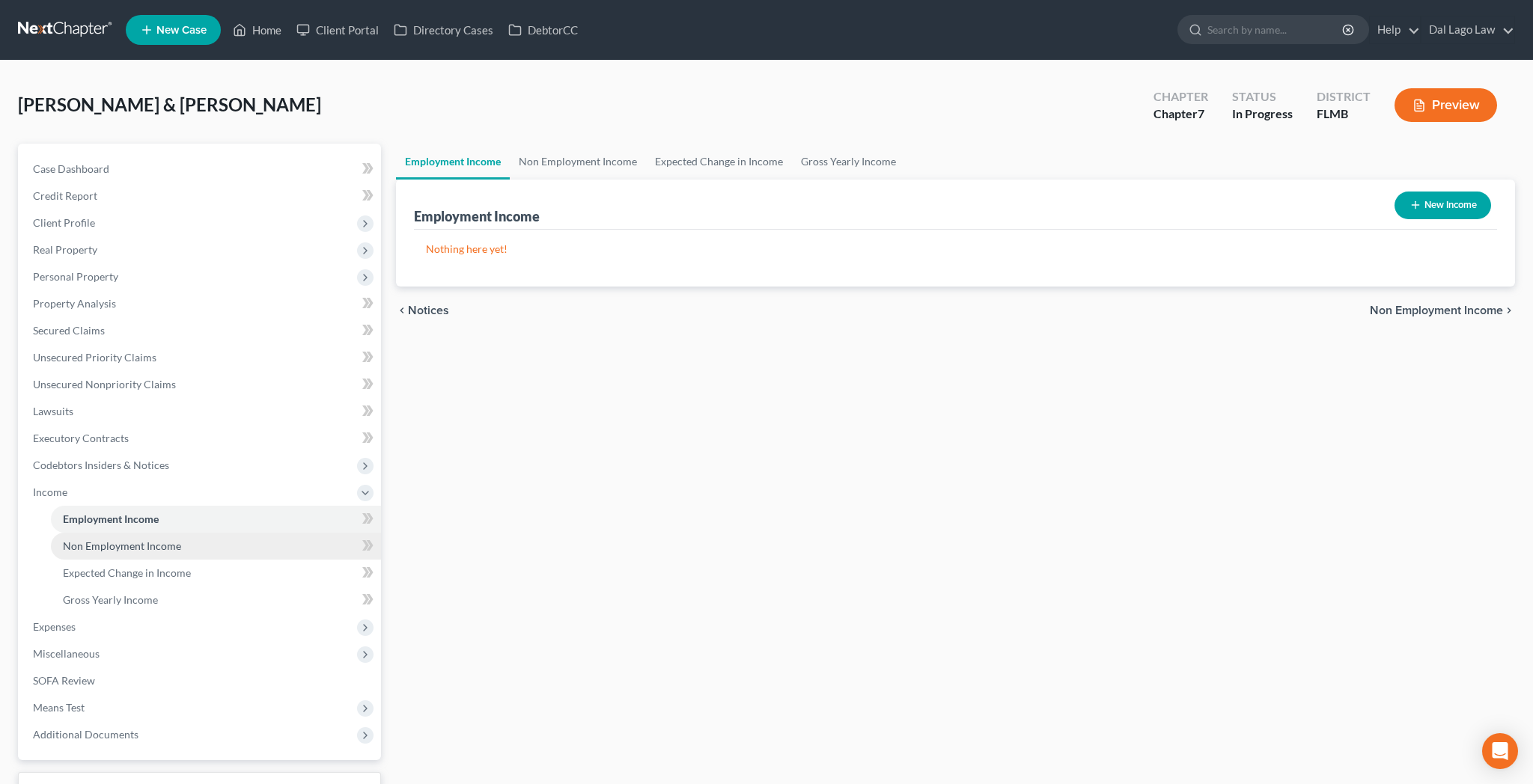
click at [95, 540] on span "Non Employment Income" at bounding box center [122, 545] width 118 height 13
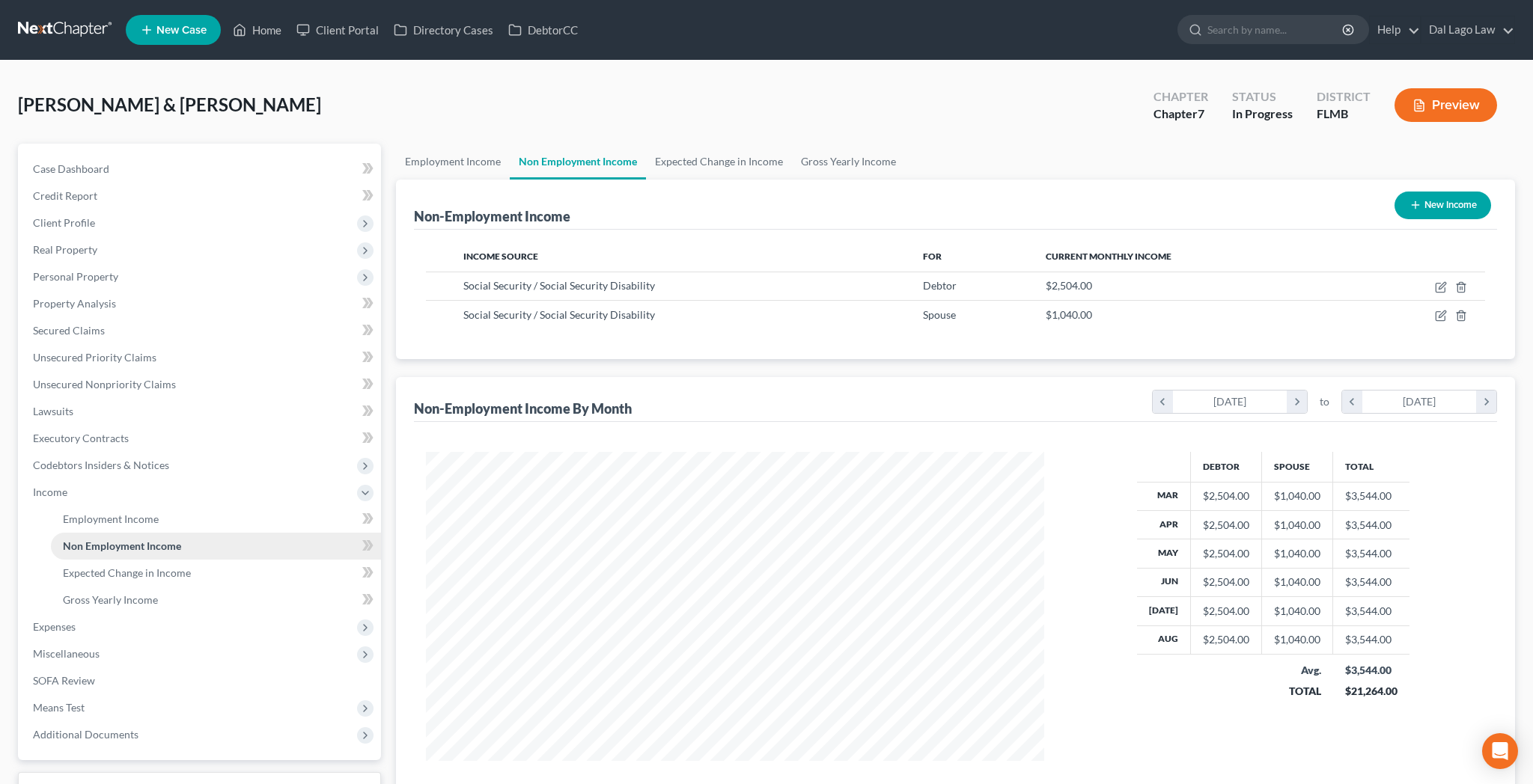
scroll to position [309, 648]
click at [101, 513] on span "Employment Income" at bounding box center [111, 518] width 96 height 13
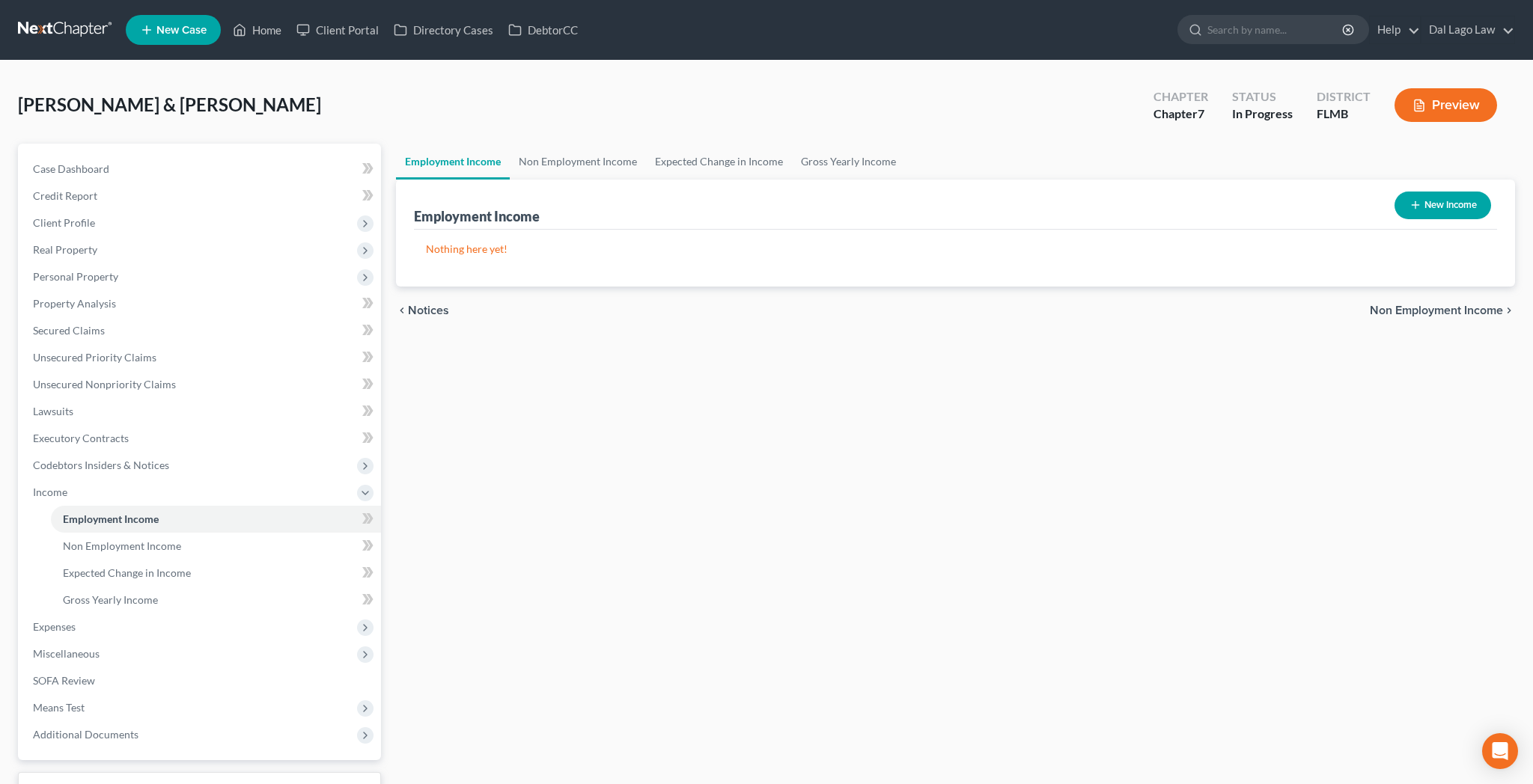
click at [1477, 191] on button "New Income" at bounding box center [1443, 205] width 97 height 28
select select "0"
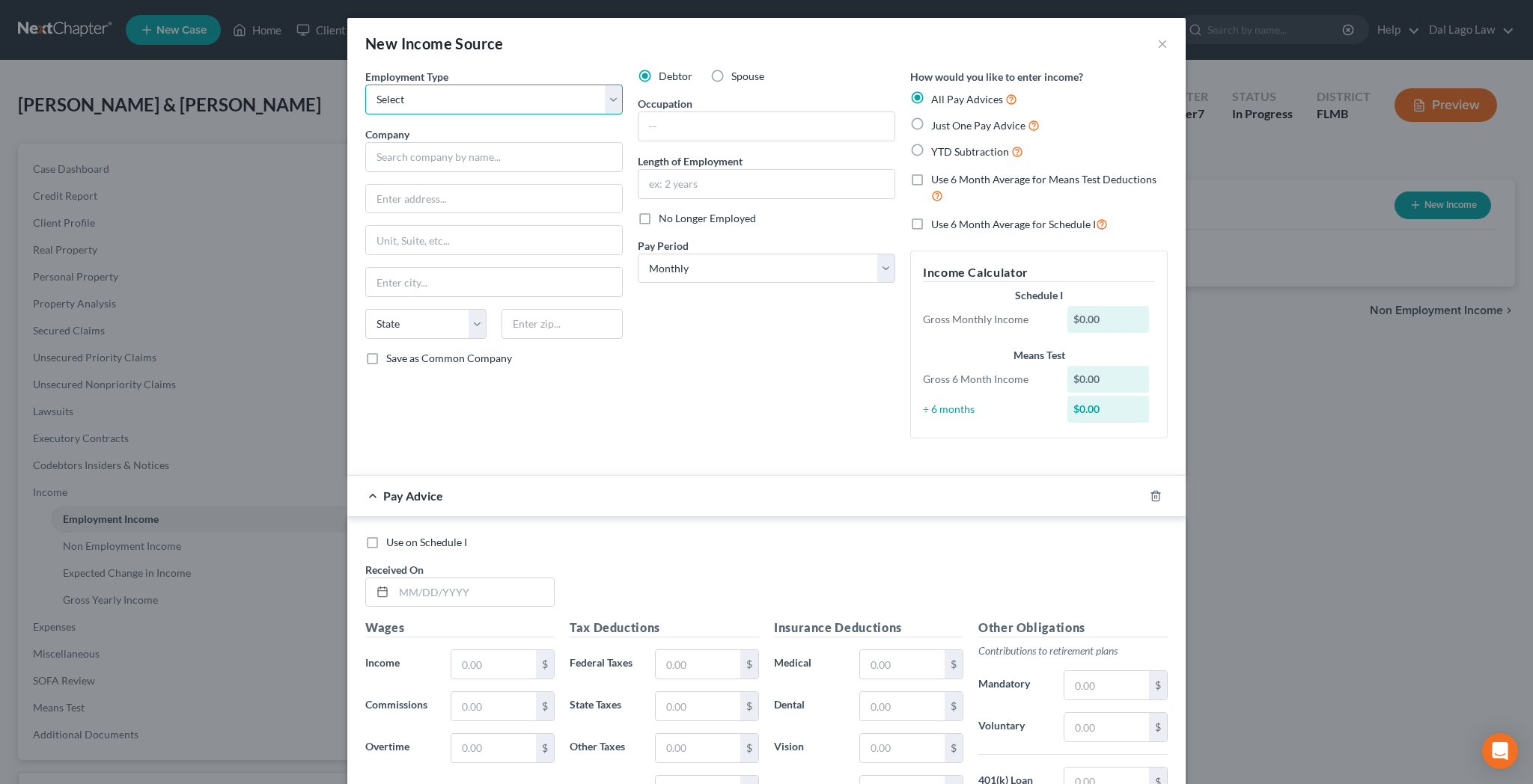
select select "1"
click option "Self Employment" at bounding box center [0, 0] width 0 height 0
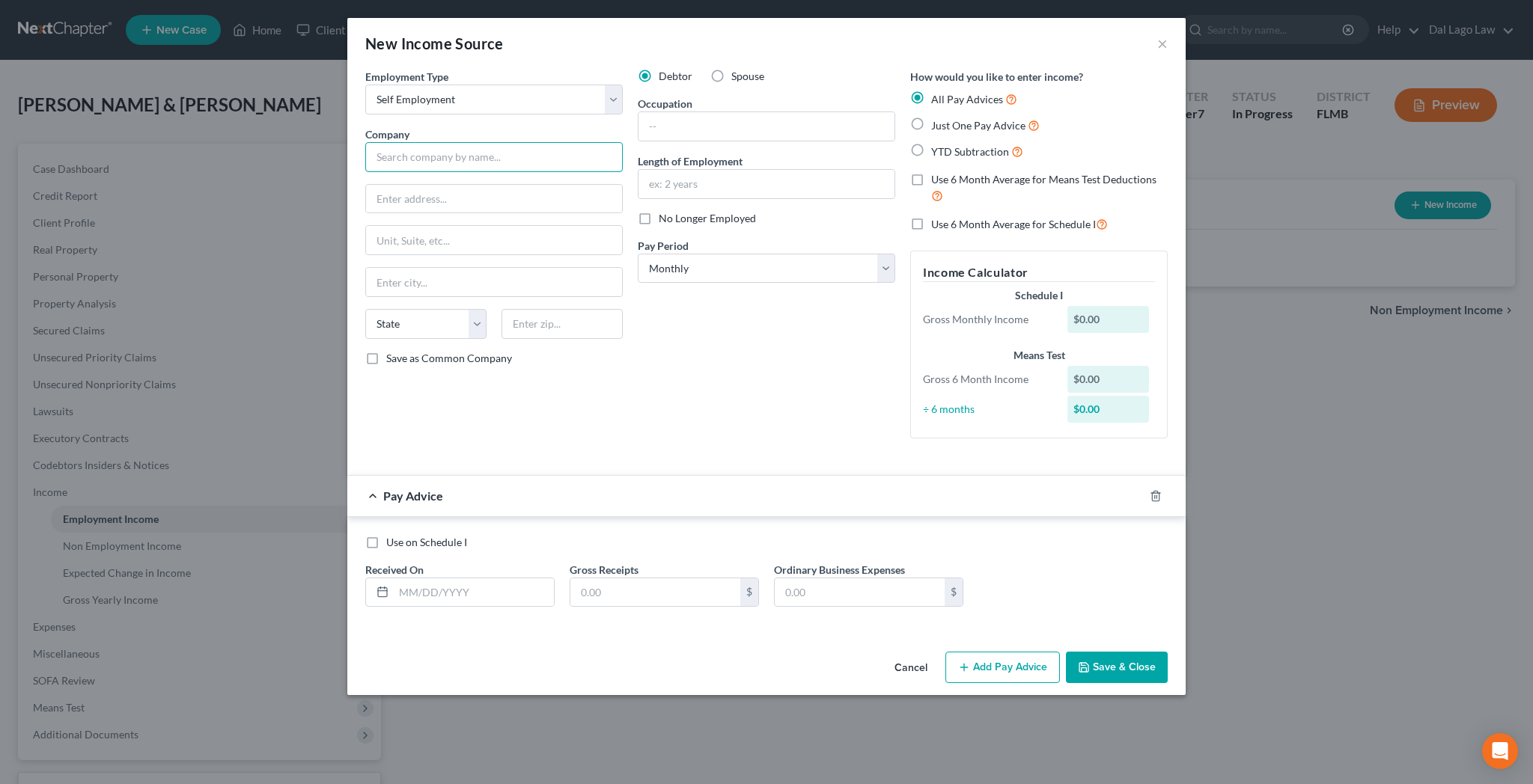
click at [557, 142] on input "text" at bounding box center [493, 158] width 257 height 30
type input "Dining Resources, LLC"
type input "[STREET_ADDRESS][PERSON_NAME]"
type input "29403"
type input "[GEOGRAPHIC_DATA]"
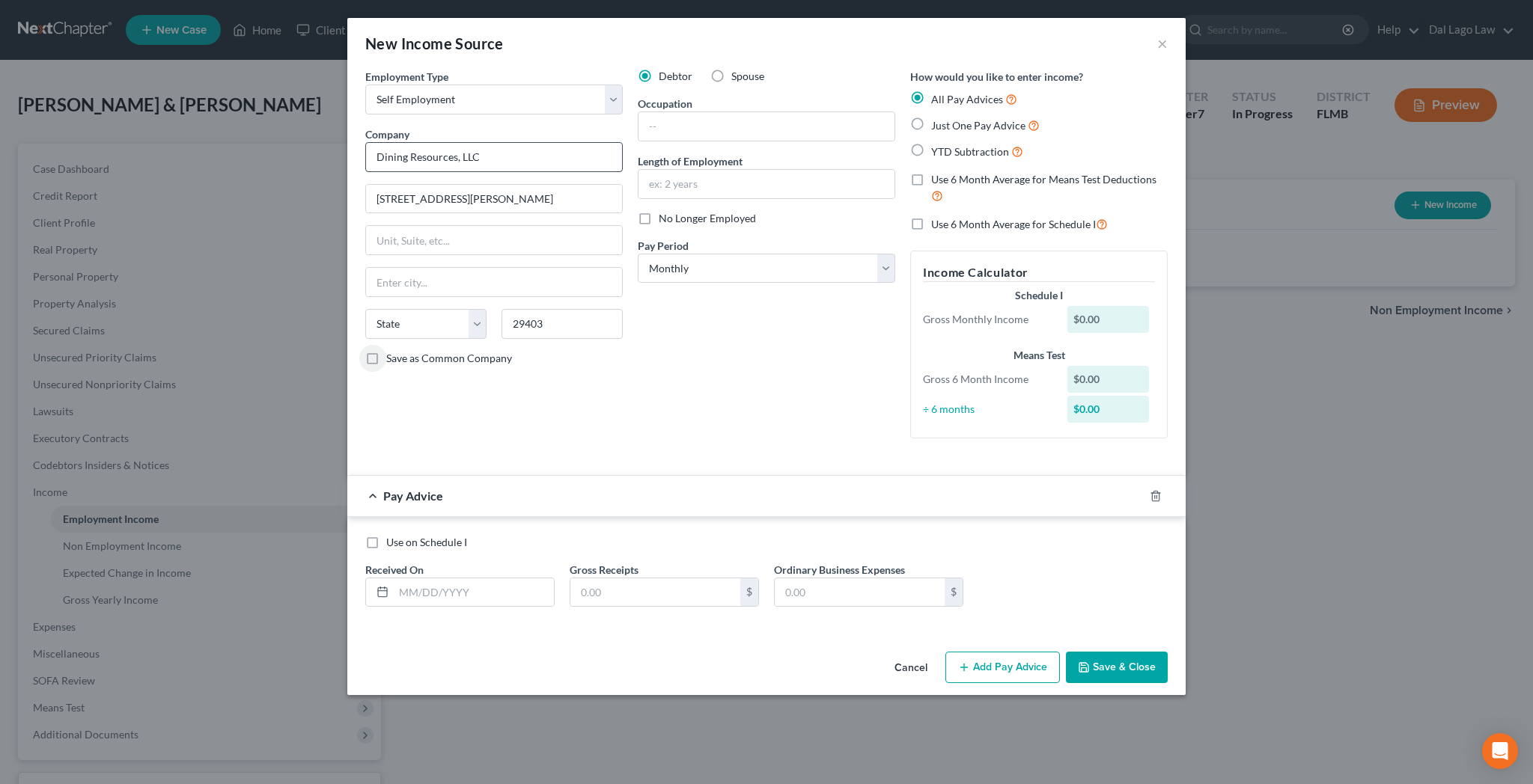
select select "42"
click at [931, 116] on label "Just One Pay Advice" at bounding box center [985, 125] width 109 height 17
click at [937, 116] on input "Just One Pay Advice" at bounding box center [942, 121] width 10 height 10
radio input "true"
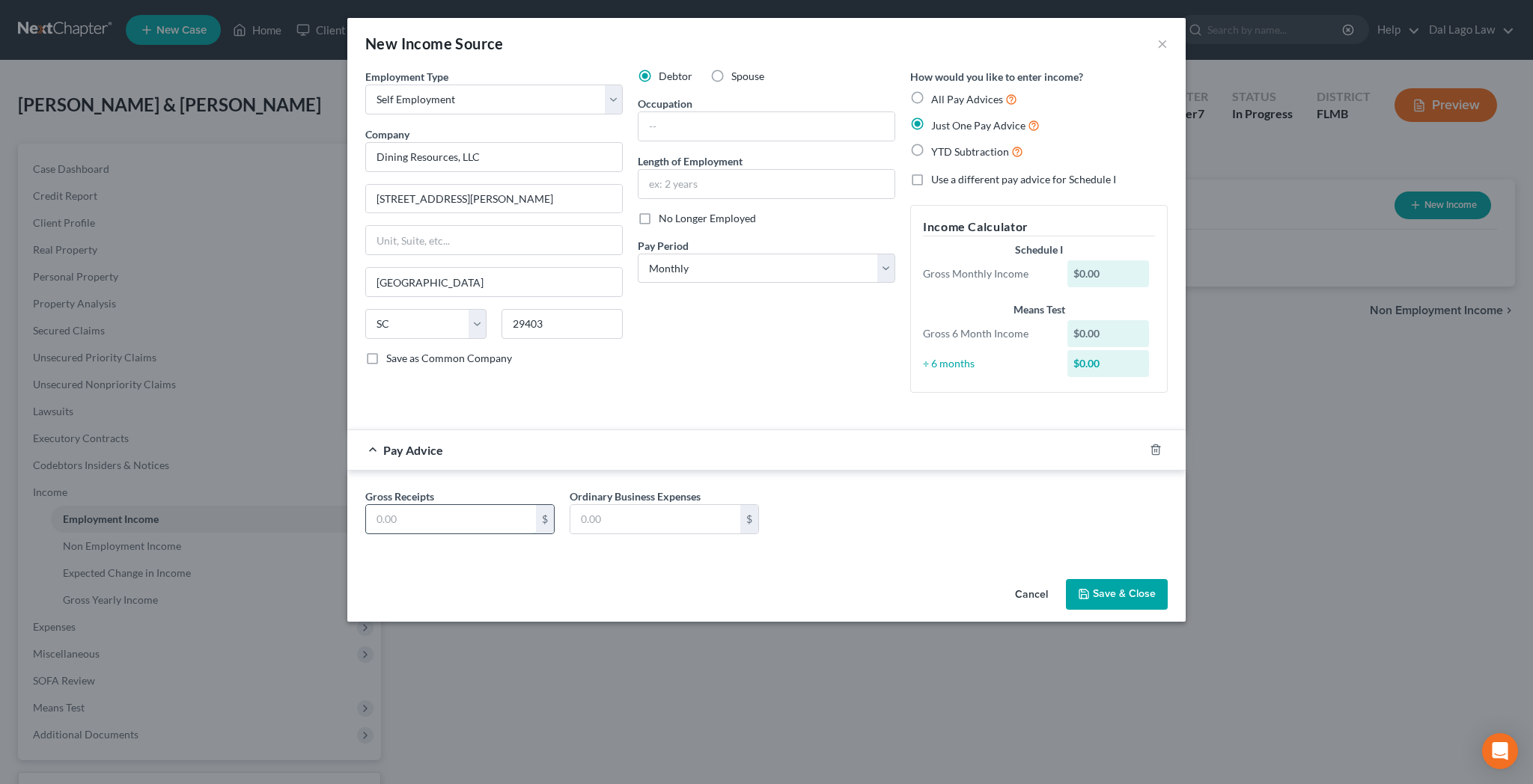
click at [523, 505] on input "text" at bounding box center [451, 519] width 170 height 29
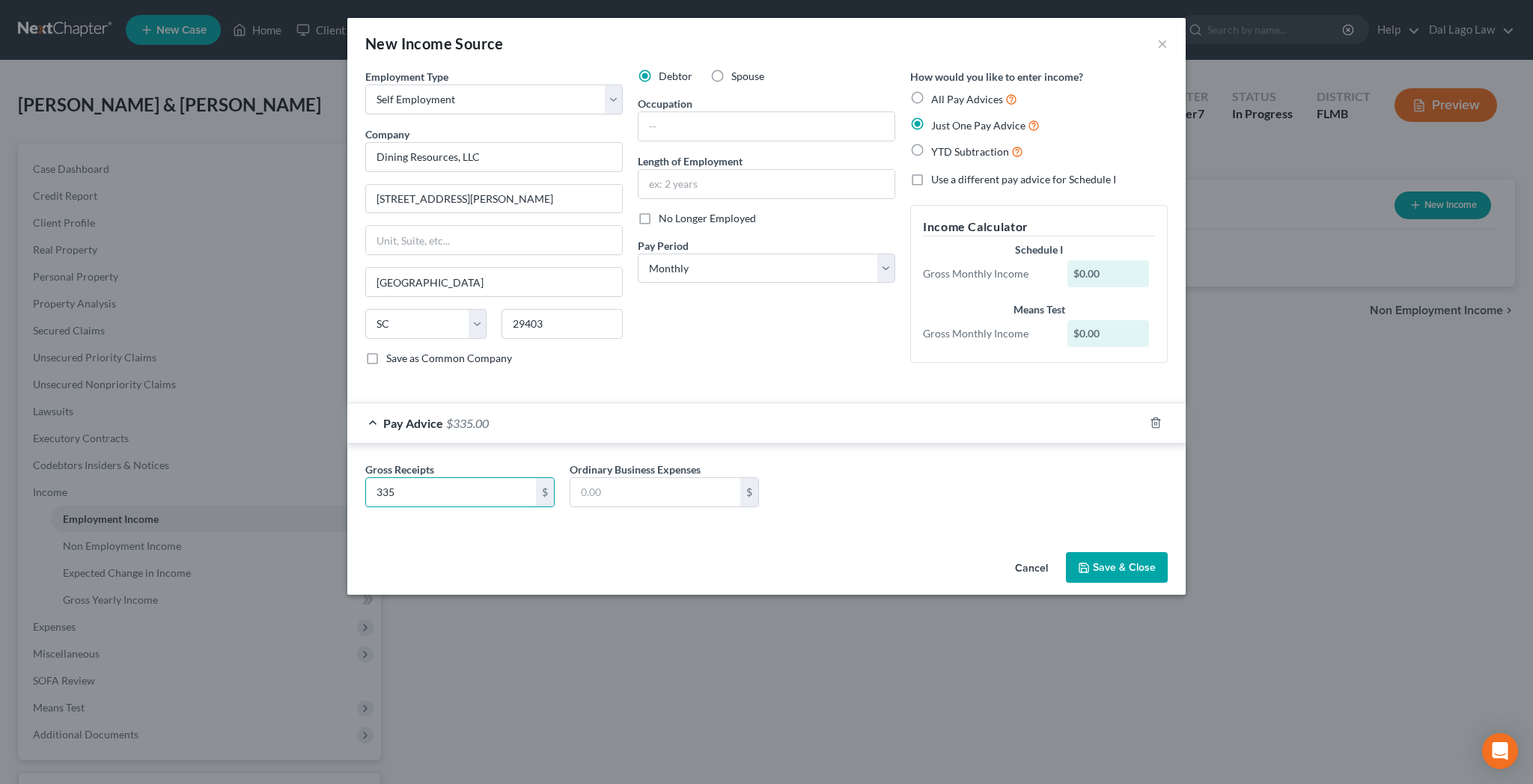
type input "335"
type input "3"
type input "330"
click at [1066, 552] on button "Save & Close" at bounding box center [1116, 567] width 102 height 31
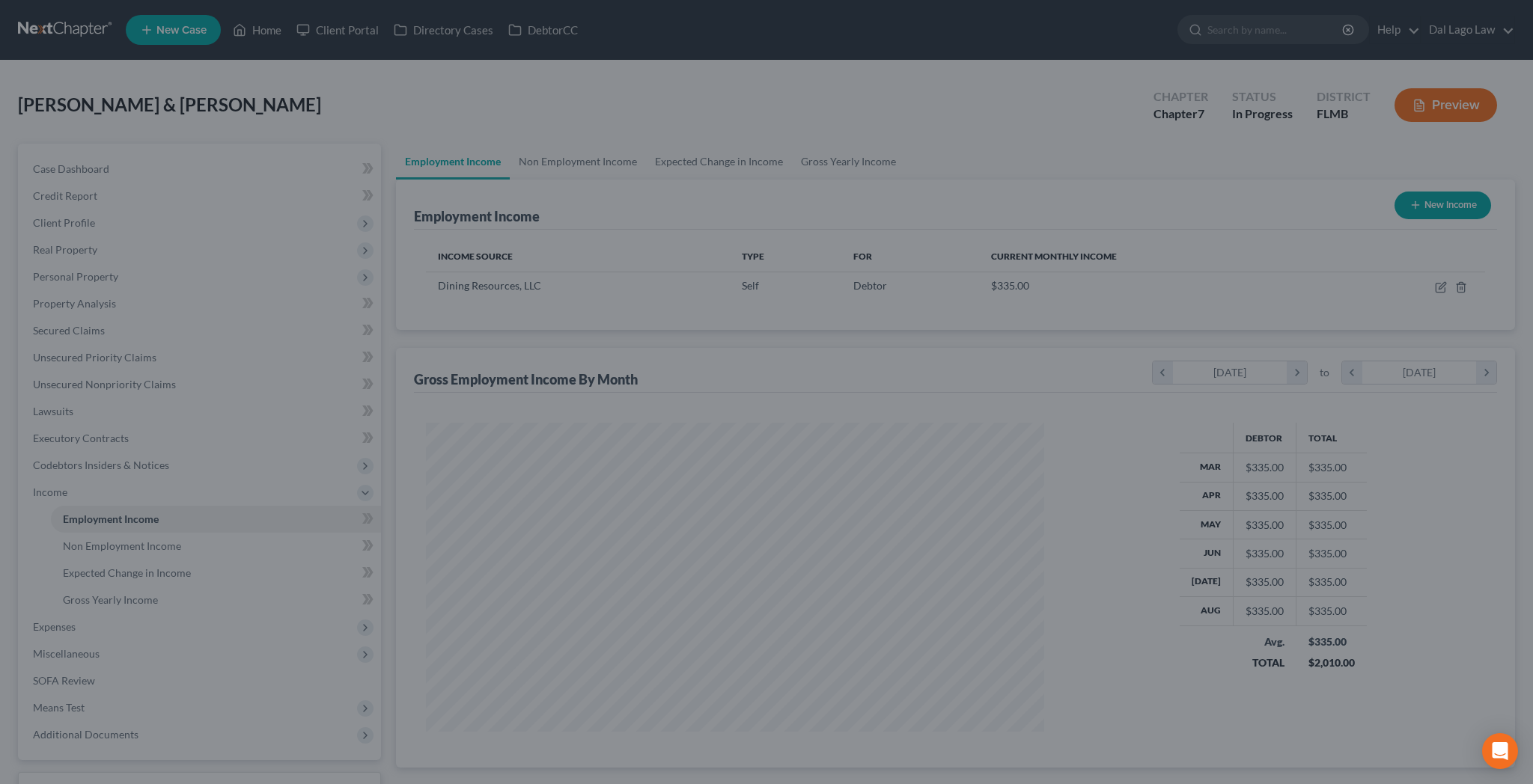
scroll to position [309, 648]
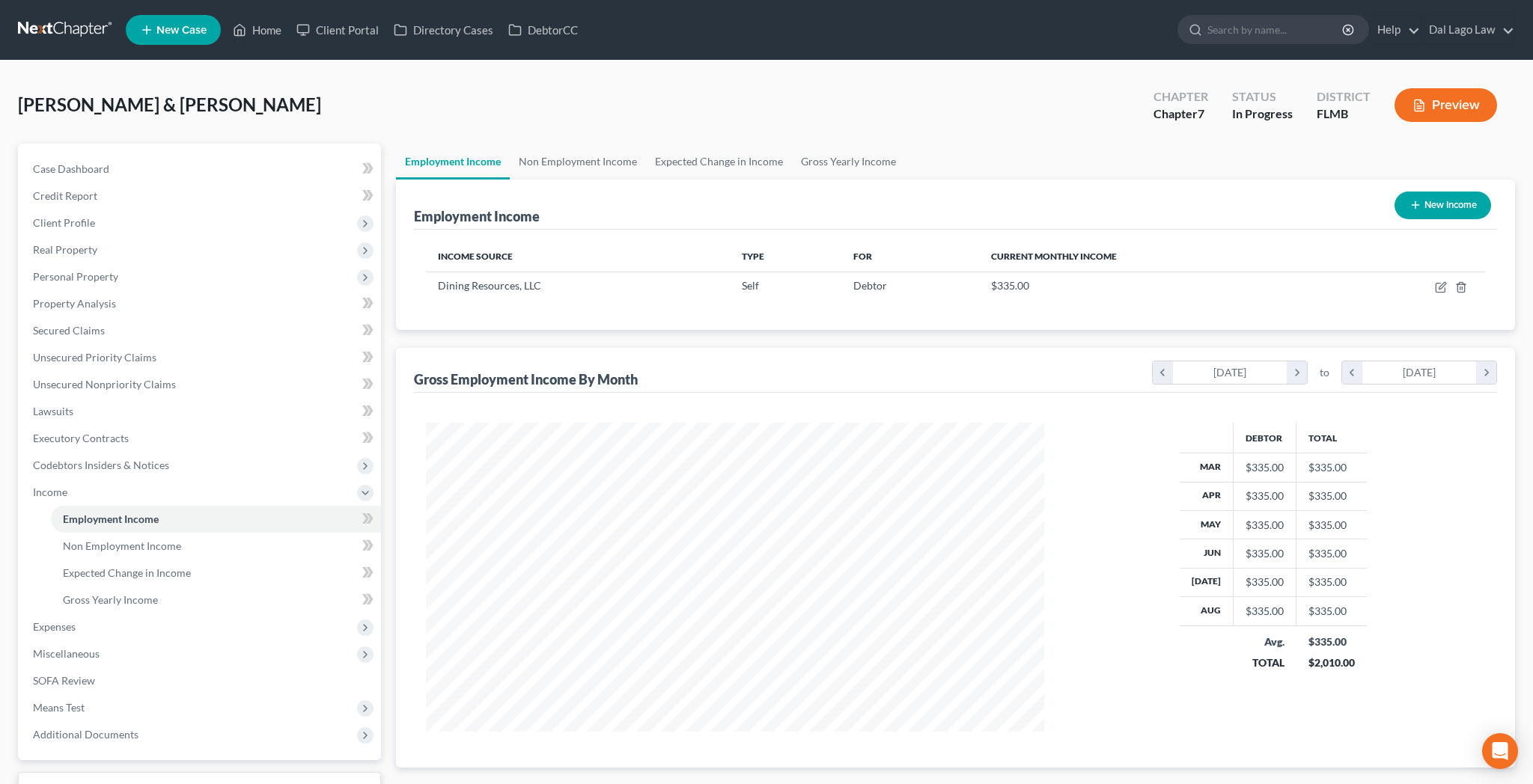
click at [1471, 191] on button "New Income" at bounding box center [1443, 205] width 97 height 28
select select "0"
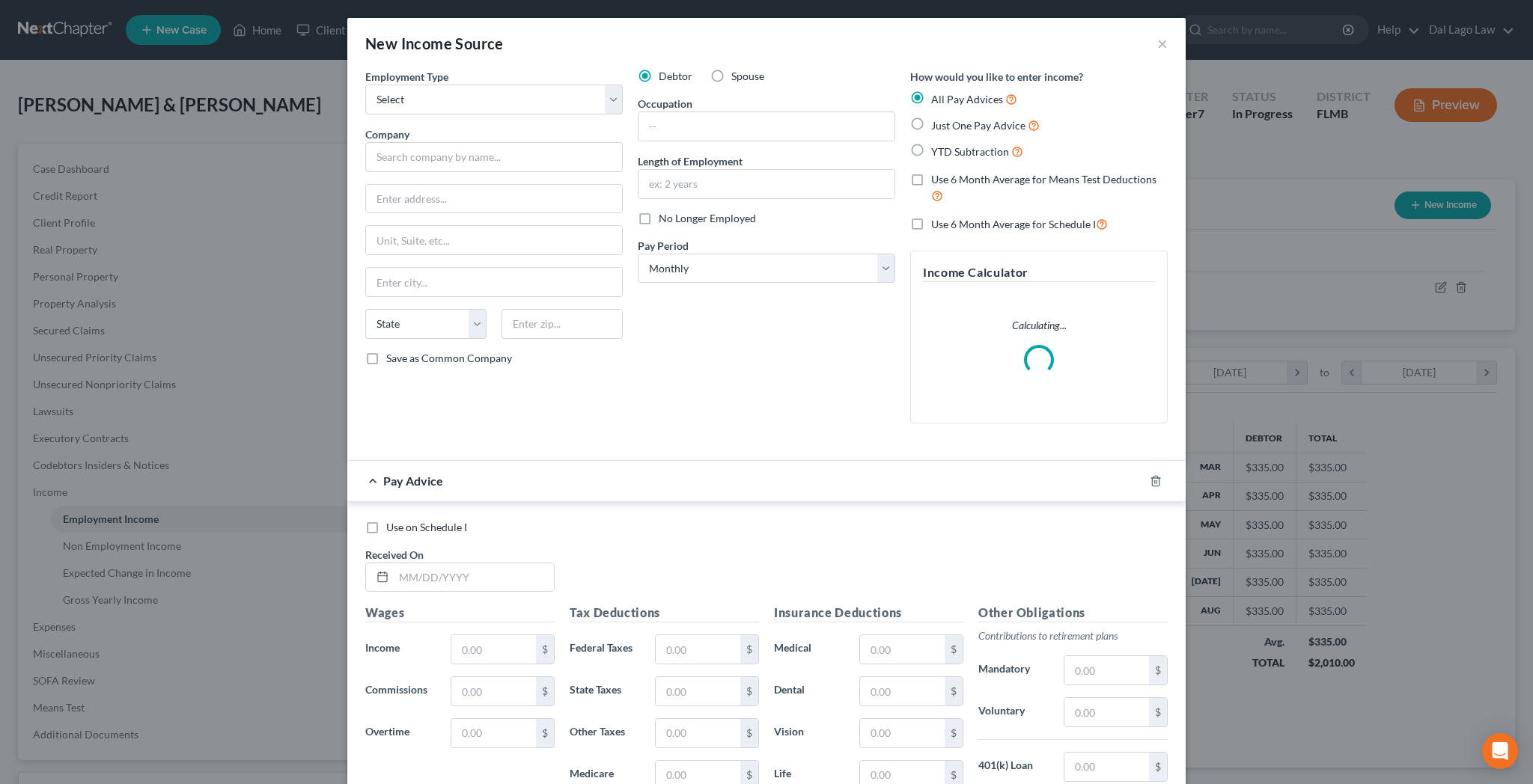
click at [578, 69] on div "Employment Type * Select Full or [DEMOGRAPHIC_DATA] Employment Self Employment" at bounding box center [493, 92] width 257 height 46
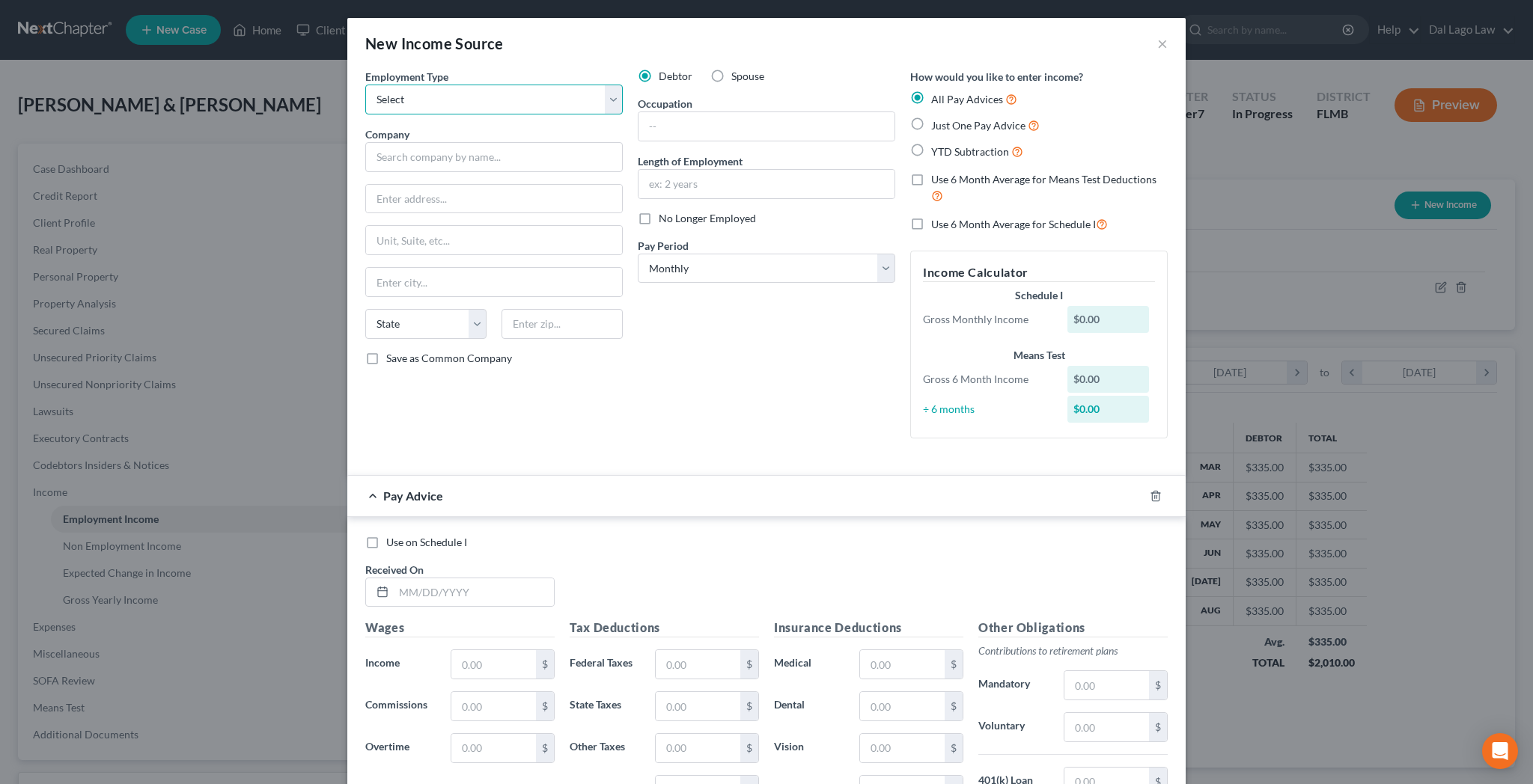
select select "1"
click option "Self Employment" at bounding box center [0, 0] width 0 height 0
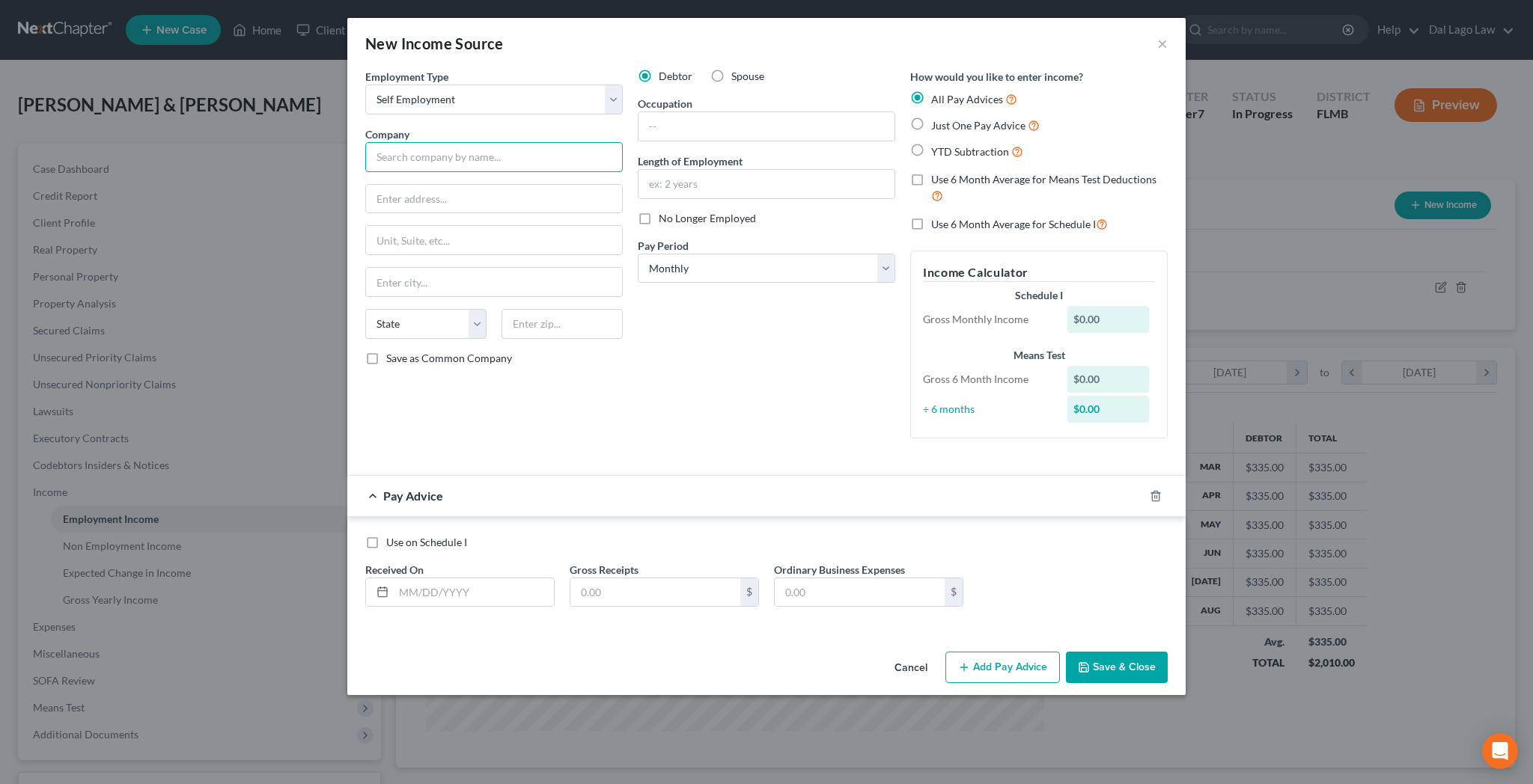
click at [543, 142] on input "text" at bounding box center [493, 158] width 257 height 30
type input "Feeding Frenzy, Inc."
type input "[STREET_ADDRESS][PERSON_NAME]"
type input "29403"
type input "[GEOGRAPHIC_DATA]"
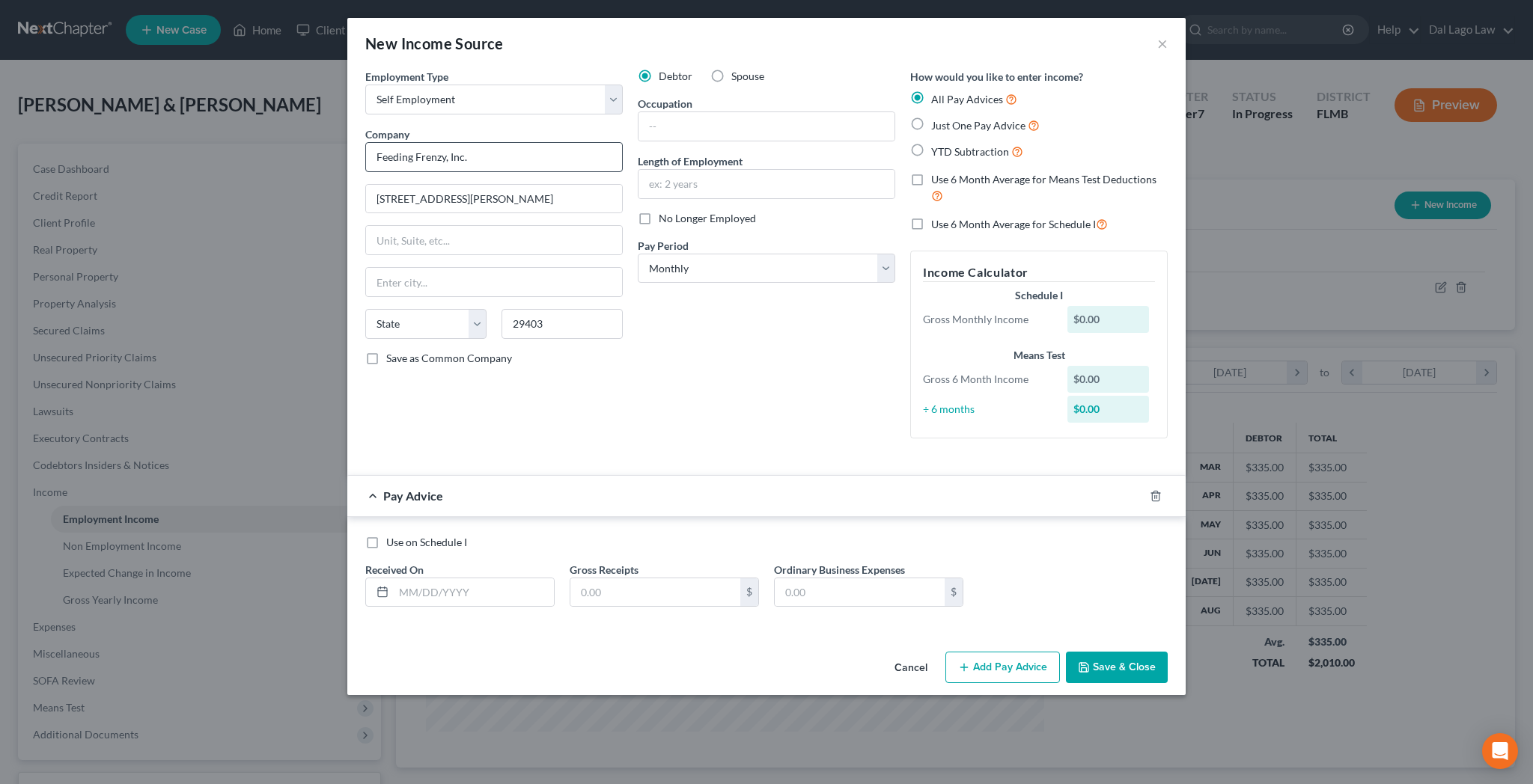
select select "42"
click at [931, 116] on label "Just One Pay Advice" at bounding box center [985, 125] width 109 height 17
click at [937, 116] on input "Just One Pay Advice" at bounding box center [942, 121] width 10 height 10
radio input "true"
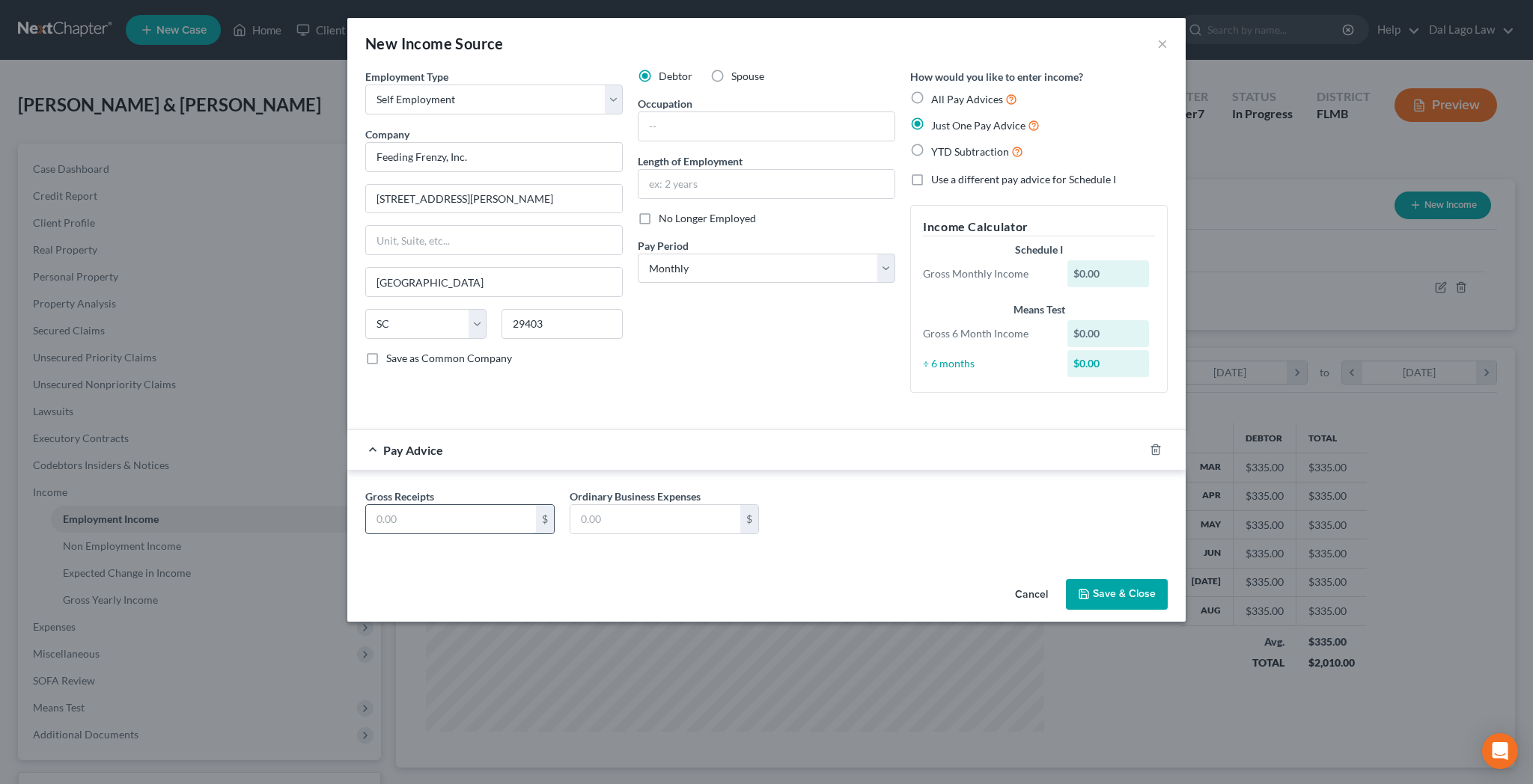
click at [513, 505] on input "text" at bounding box center [451, 519] width 170 height 29
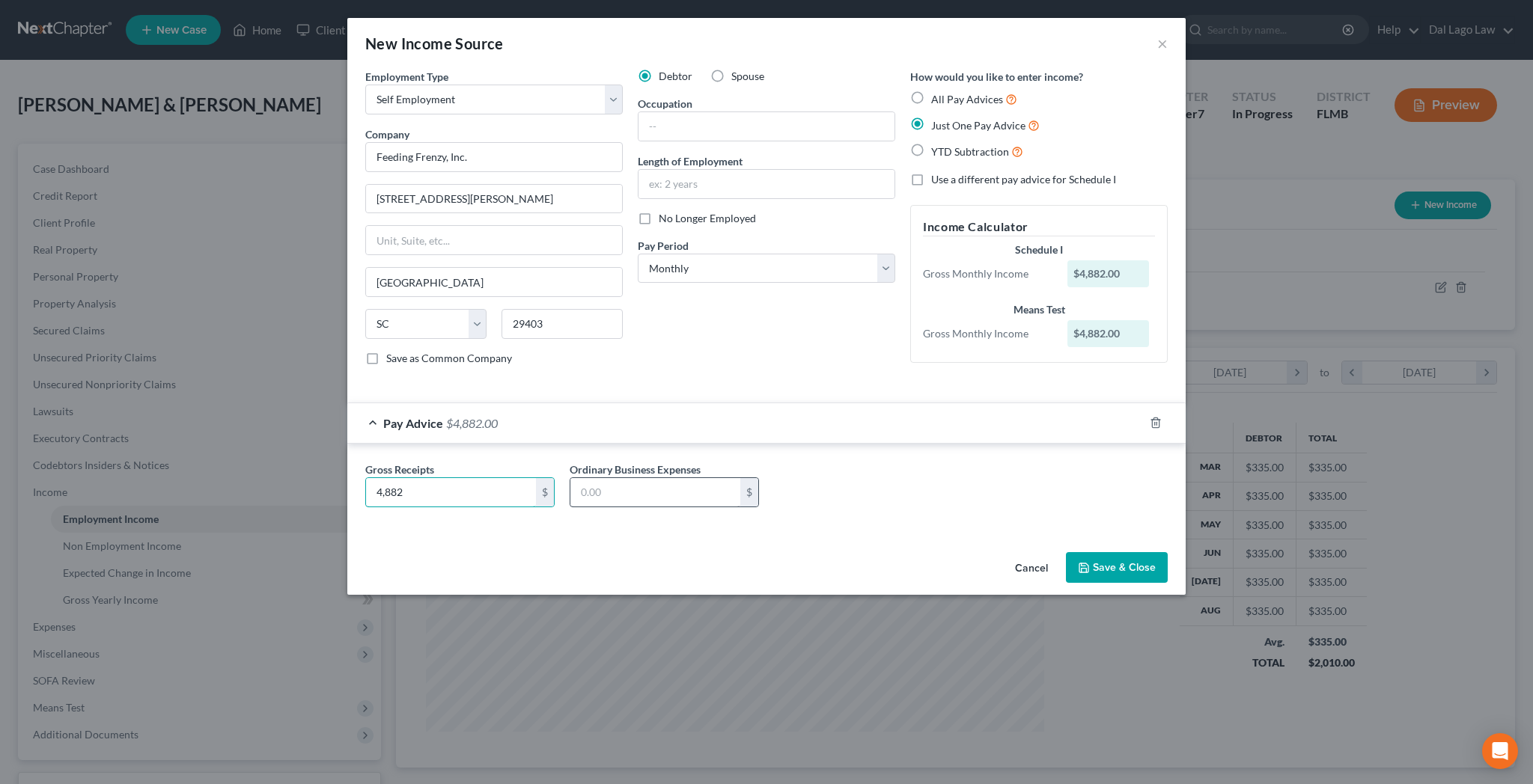
type input "4,882"
click at [690, 478] on input "text" at bounding box center [655, 492] width 170 height 29
type input "4,900"
click at [1066, 552] on button "Save & Close" at bounding box center [1116, 567] width 102 height 31
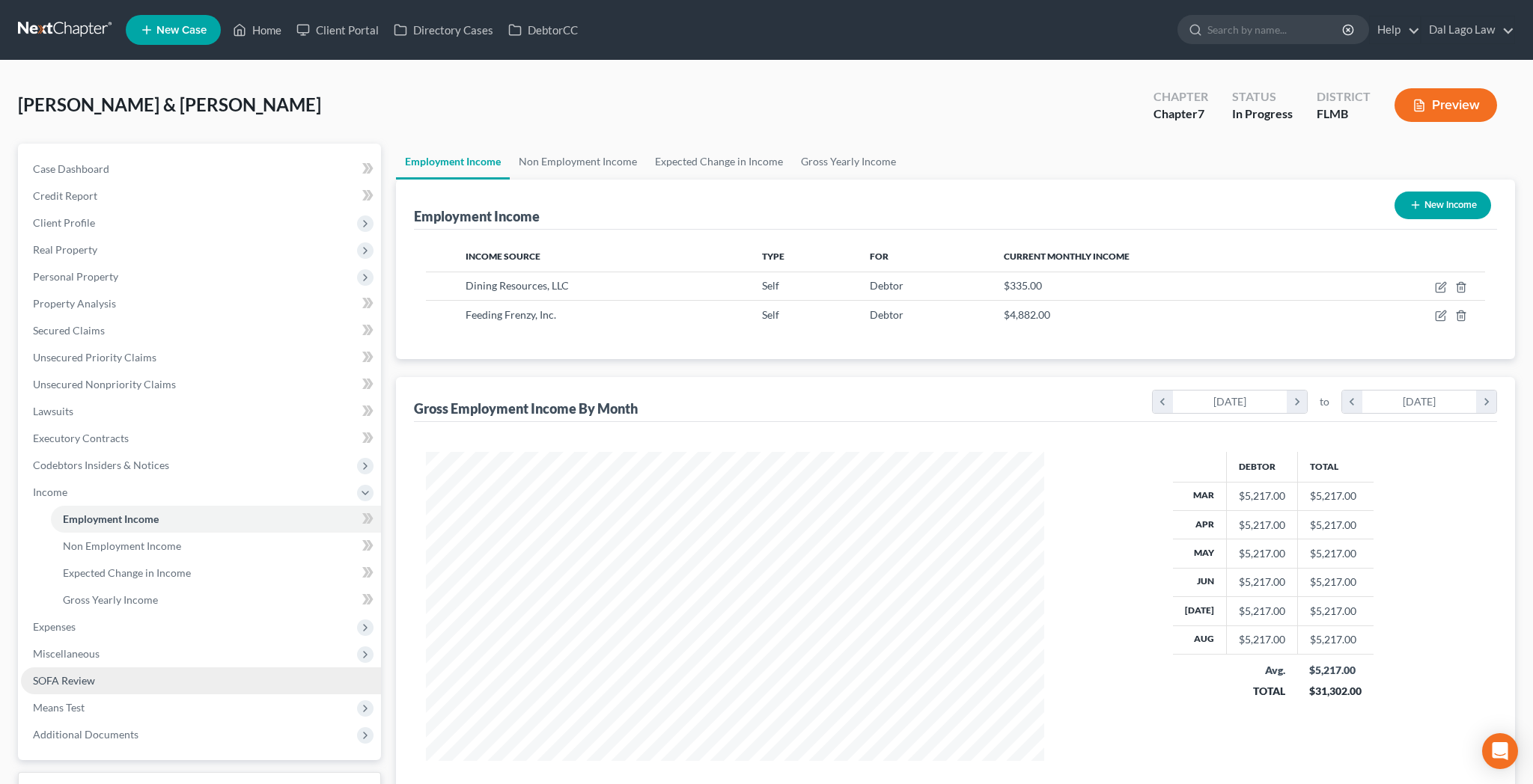
click at [40, 674] on span "SOFA Review" at bounding box center [64, 680] width 62 height 13
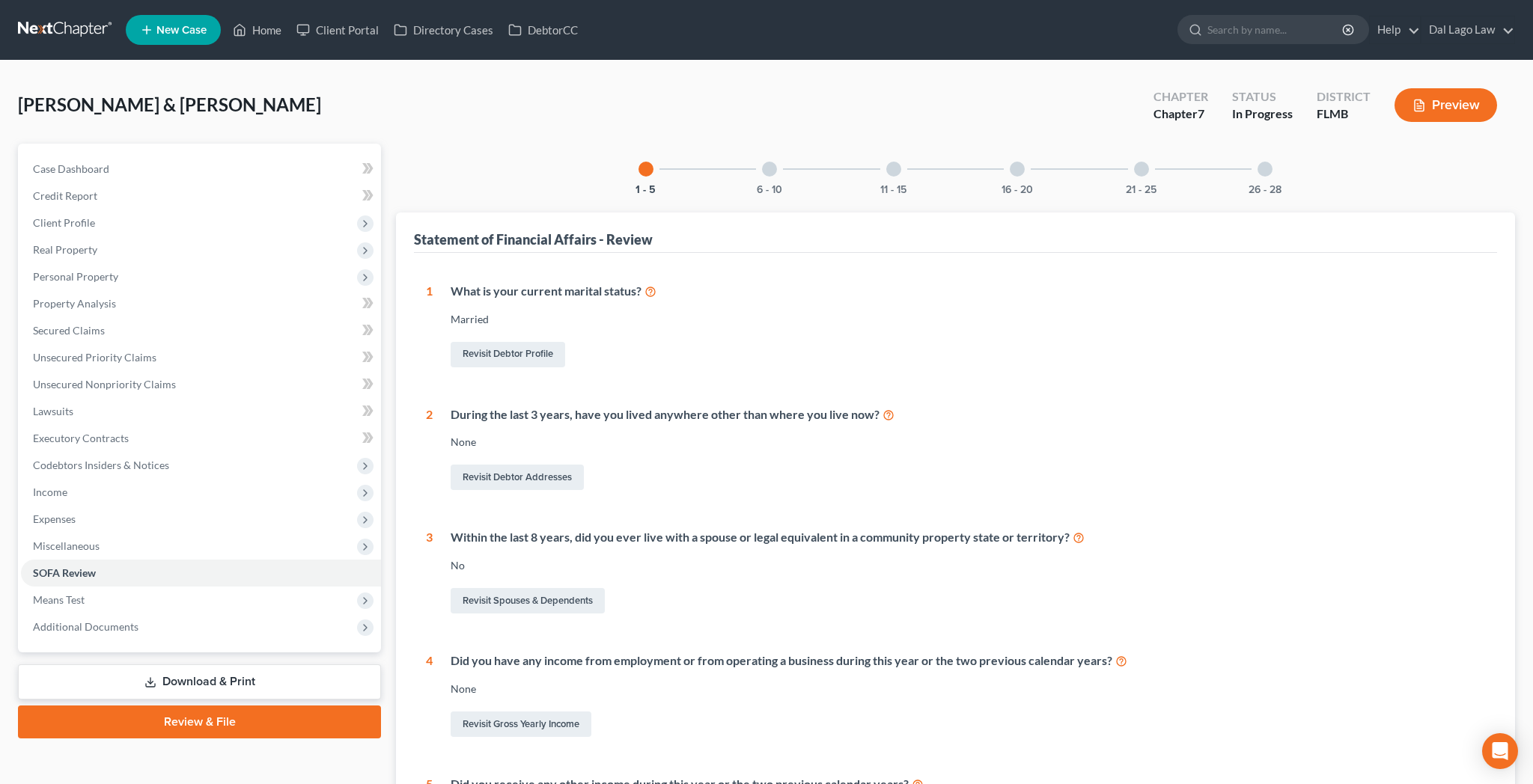
click at [1257, 162] on div at bounding box center [1265, 169] width 15 height 15
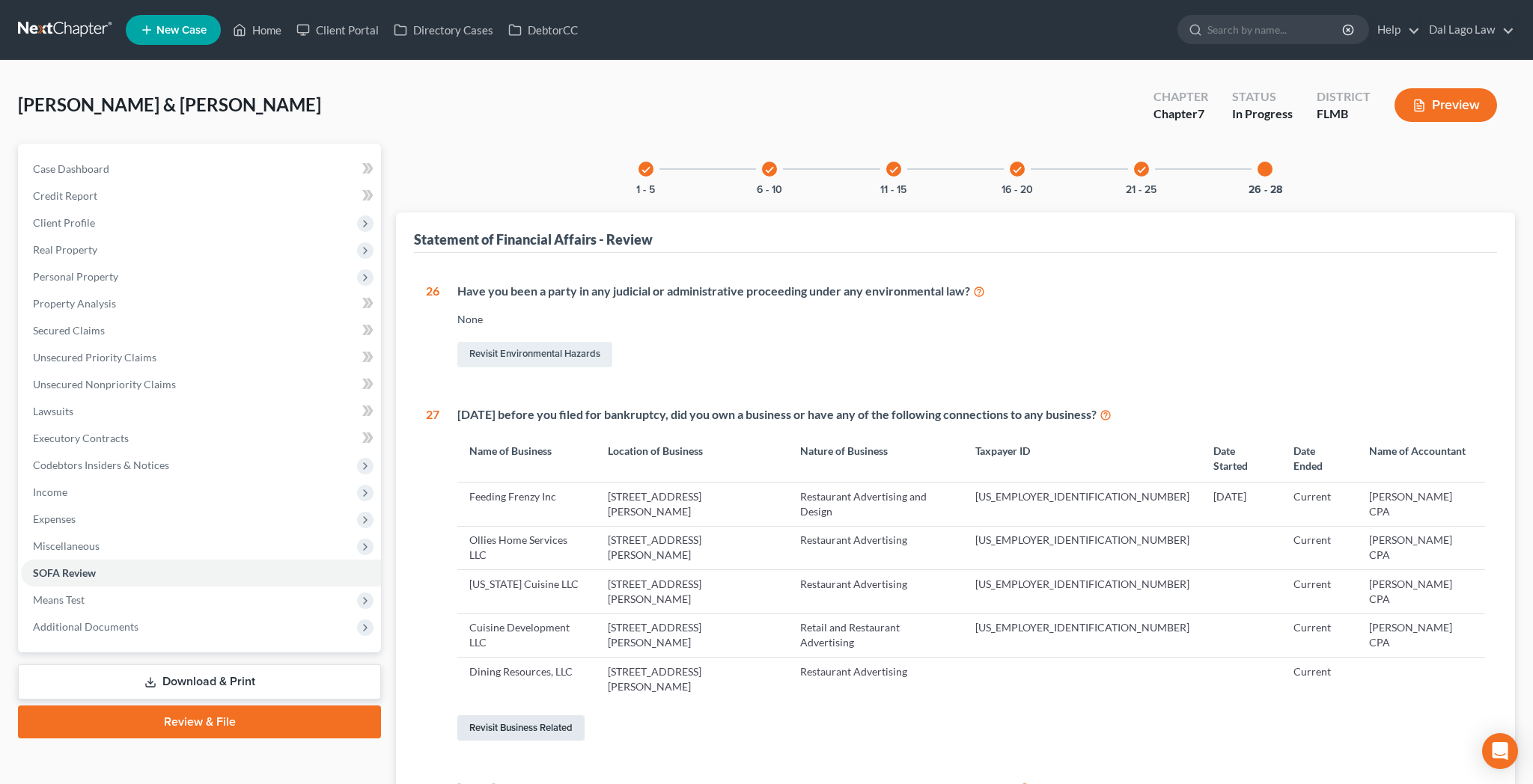
click at [492, 716] on link "Revisit Business Related" at bounding box center [520, 728] width 127 height 25
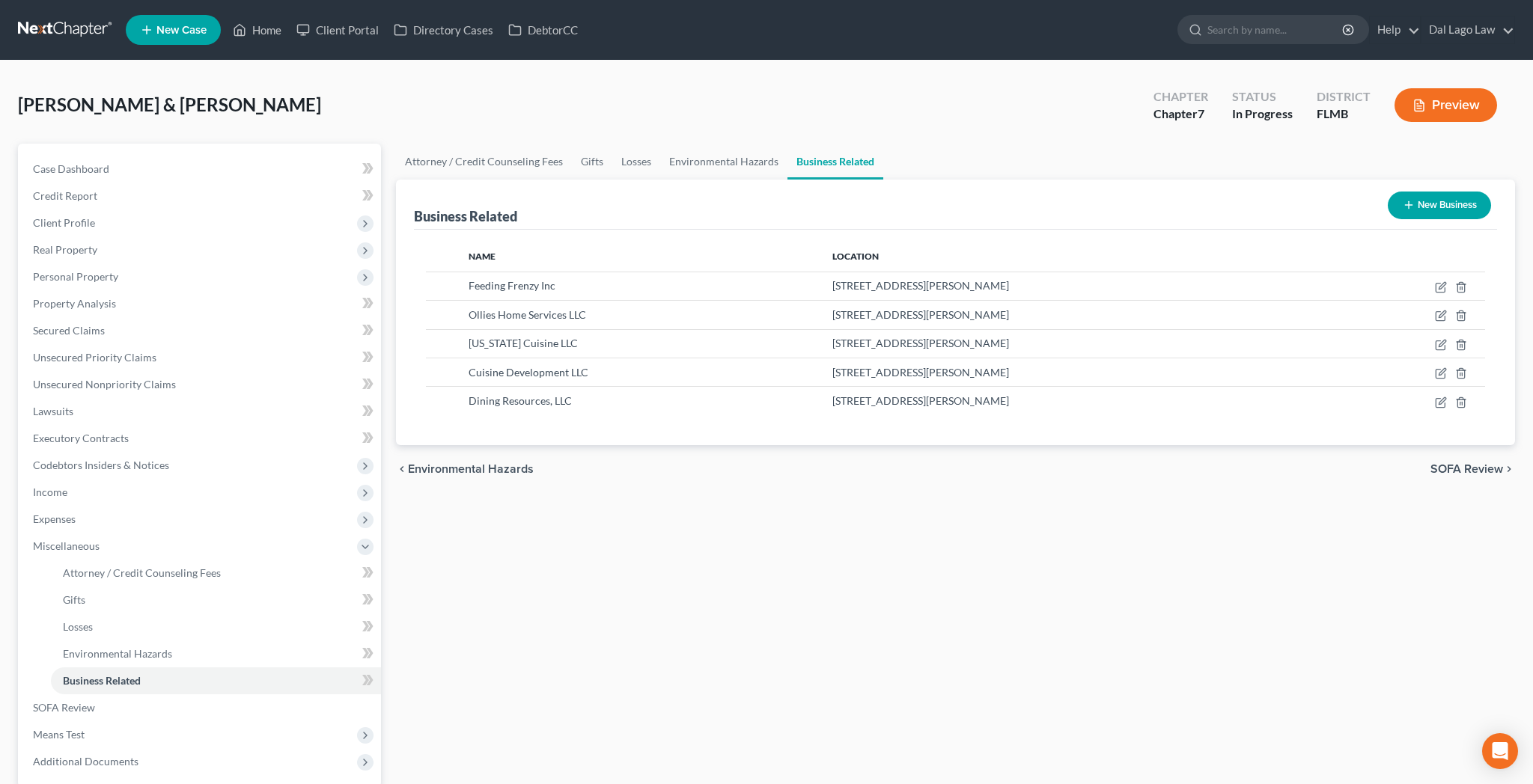
click at [1461, 191] on button "New Business" at bounding box center [1439, 205] width 104 height 28
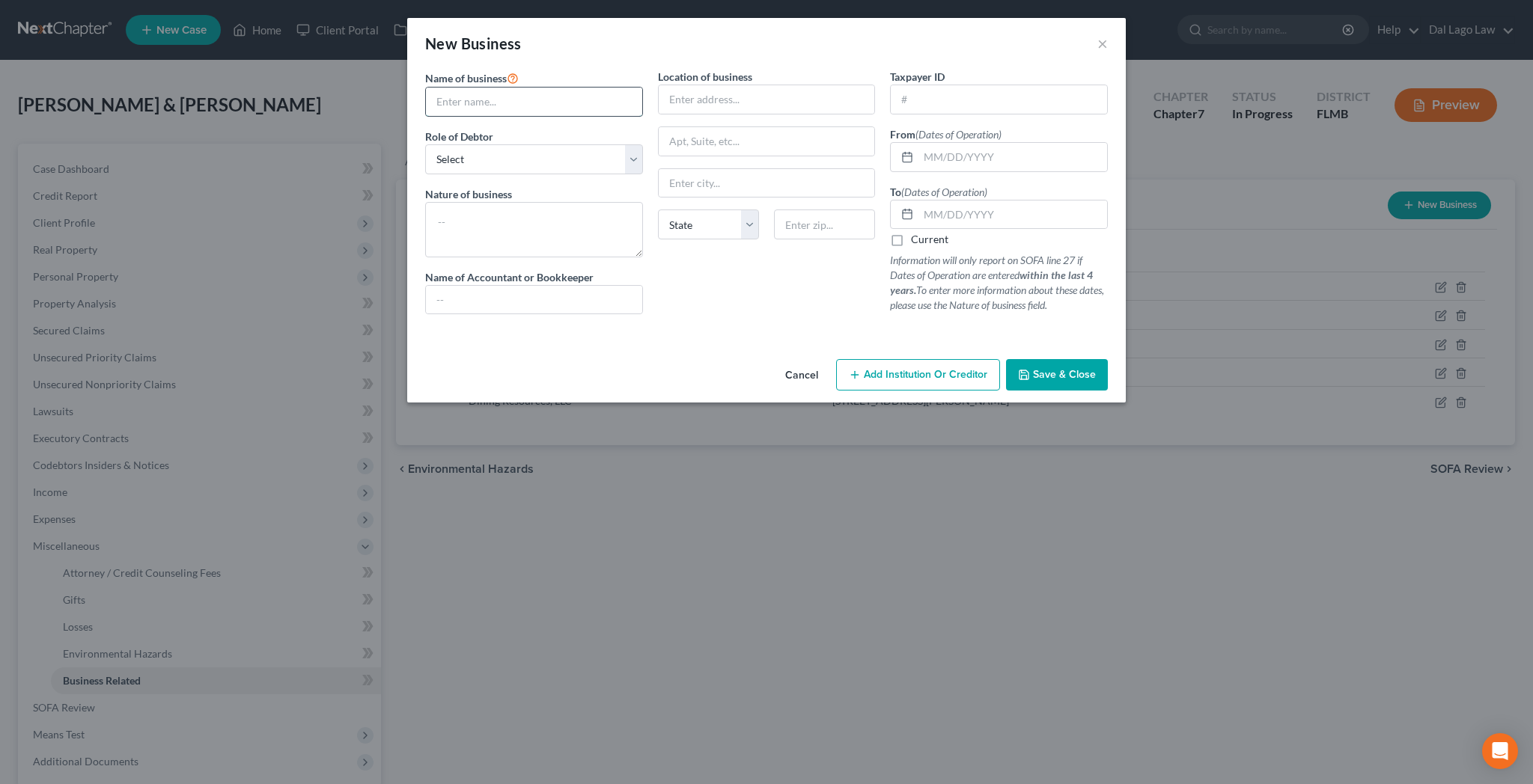
click at [561, 88] on input "text" at bounding box center [534, 102] width 217 height 29
type input "[US_STATE] Cuisine, LLC"
select select "member"
click option "A member of a limited liability company (LLC) or limited liability partnership …" at bounding box center [0, 0] width 0 height 0
click at [614, 202] on textarea at bounding box center [534, 230] width 218 height 56
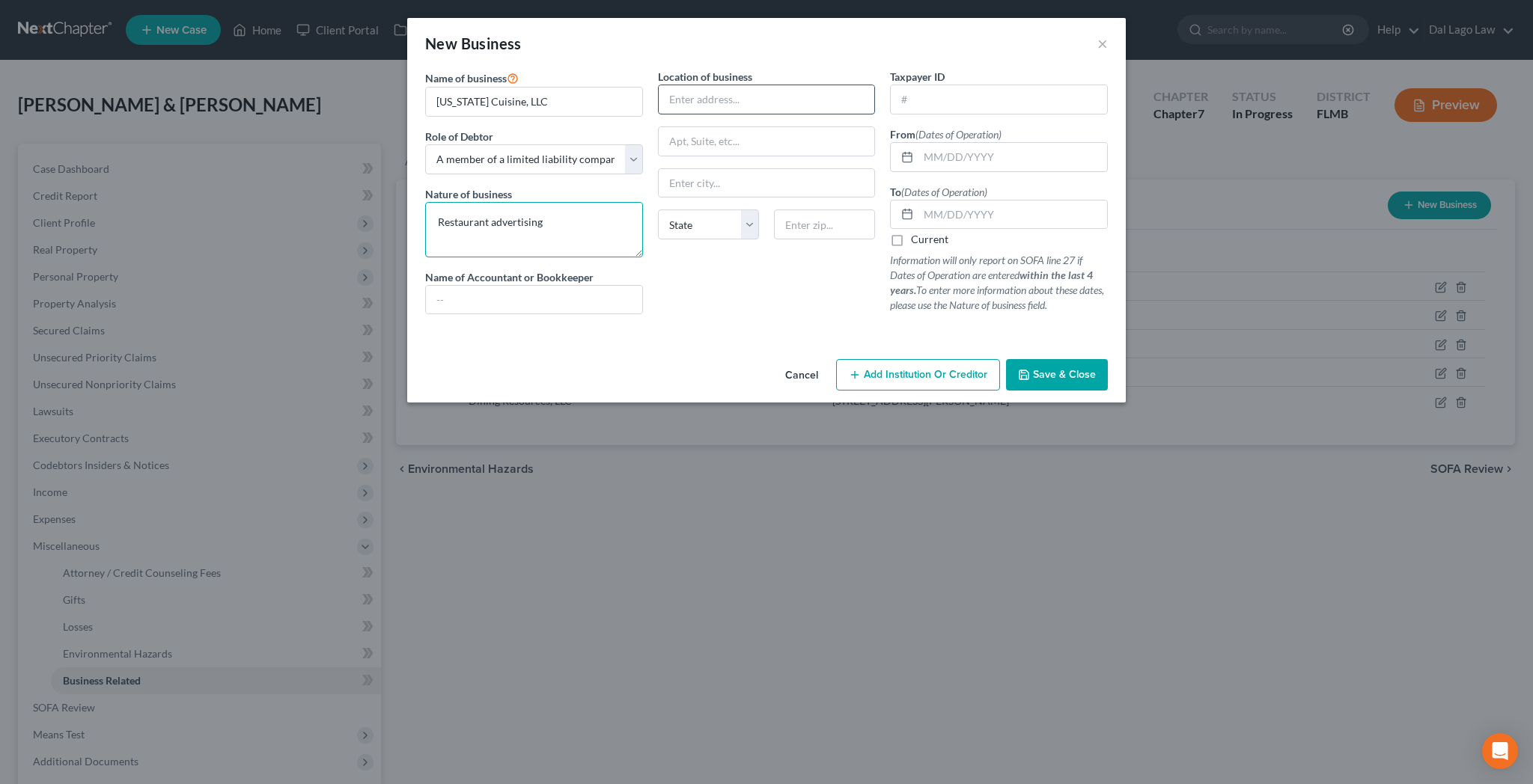
type textarea "Restaurant advertising"
click at [790, 85] on input "text" at bounding box center [766, 99] width 217 height 29
type input "[STREET_ADDRESS][PERSON_NAME]"
type input "29403"
type input "[GEOGRAPHIC_DATA]"
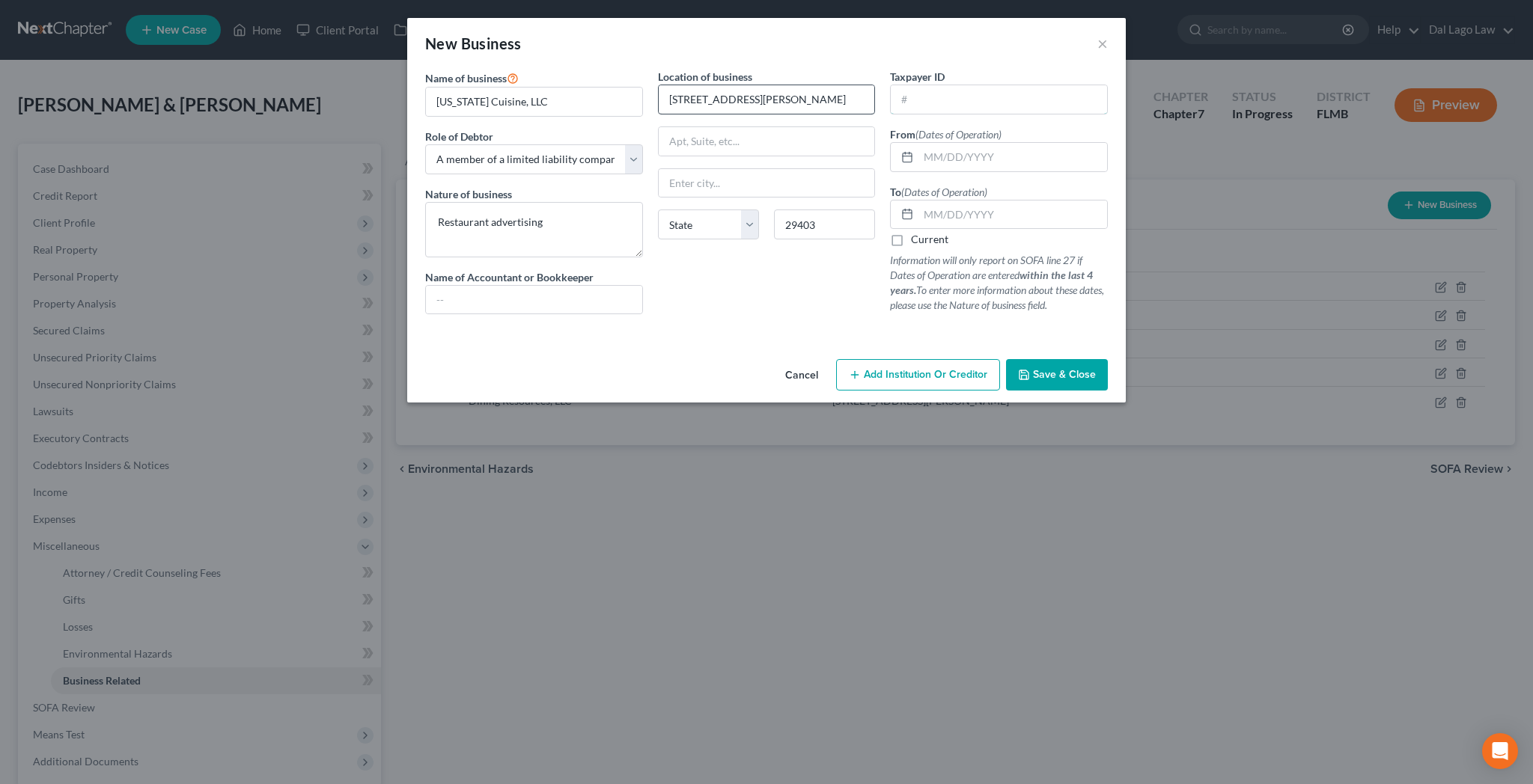
select select "42"
click at [911, 232] on label "Current" at bounding box center [929, 239] width 37 height 15
click at [917, 232] on input "Current" at bounding box center [922, 237] width 10 height 10
checkbox input "true"
click at [1033, 368] on span "Save & Close" at bounding box center [1064, 374] width 63 height 13
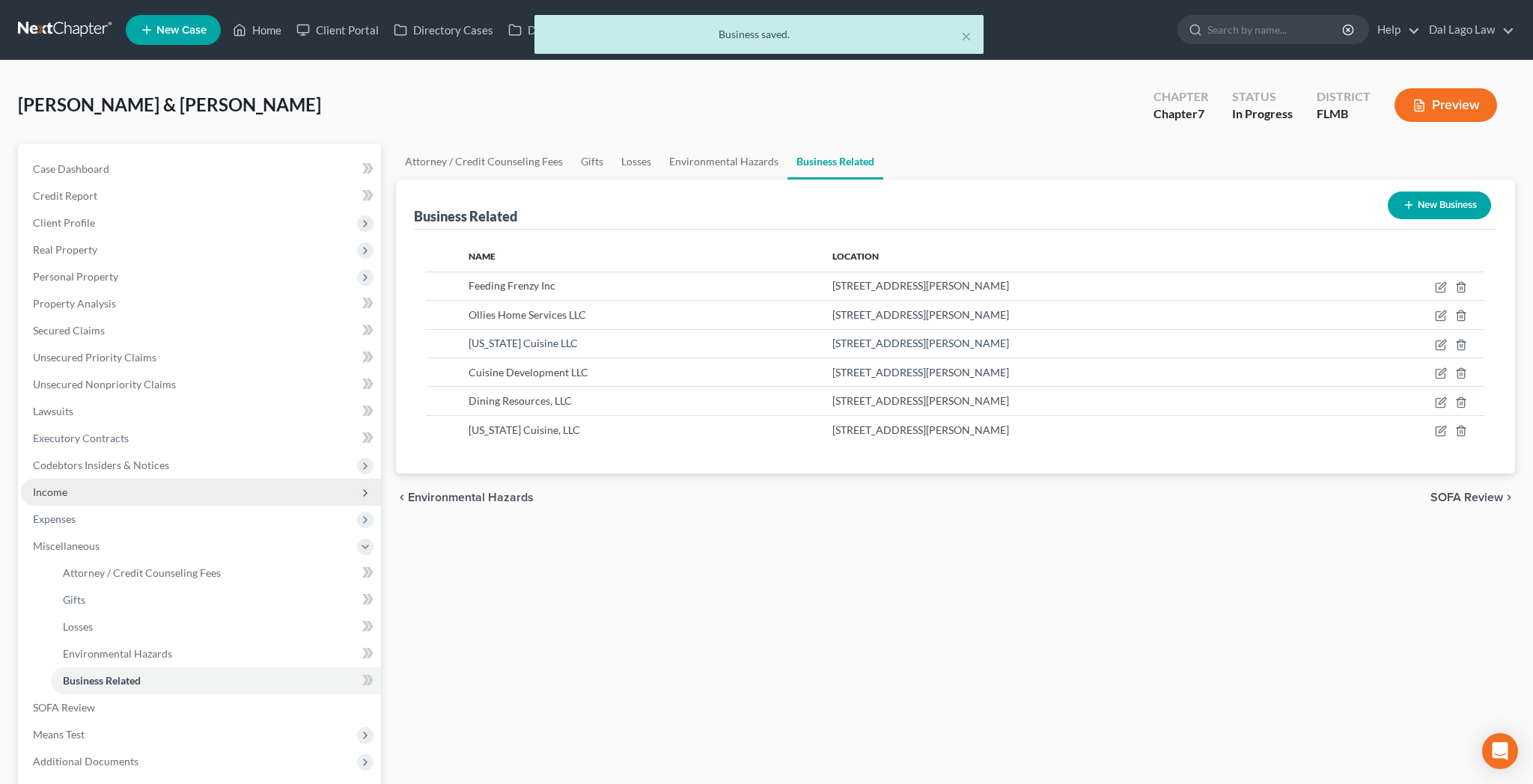
click at [51, 479] on span "Income" at bounding box center [201, 492] width 360 height 27
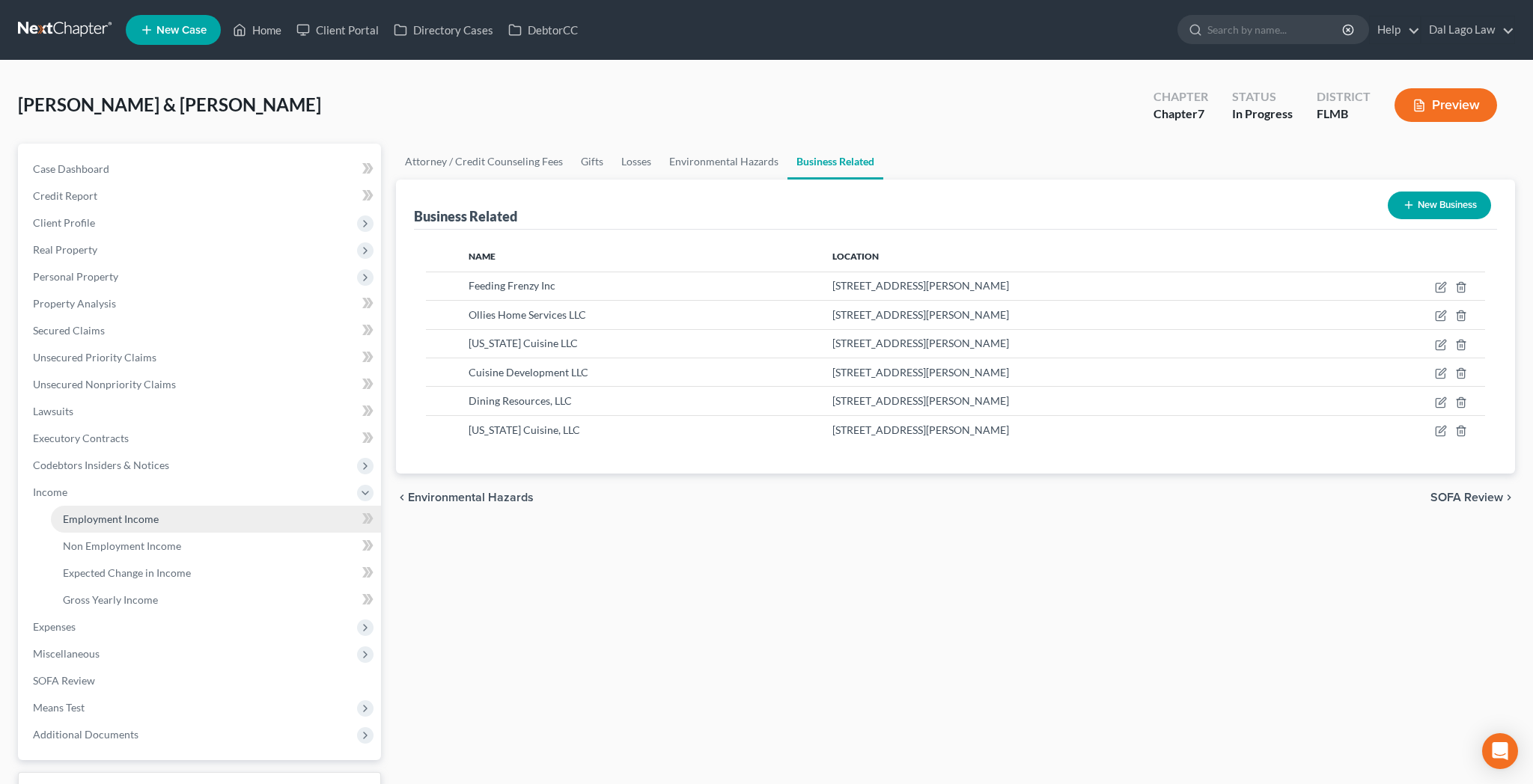
click at [67, 513] on span "Employment Income" at bounding box center [111, 518] width 96 height 13
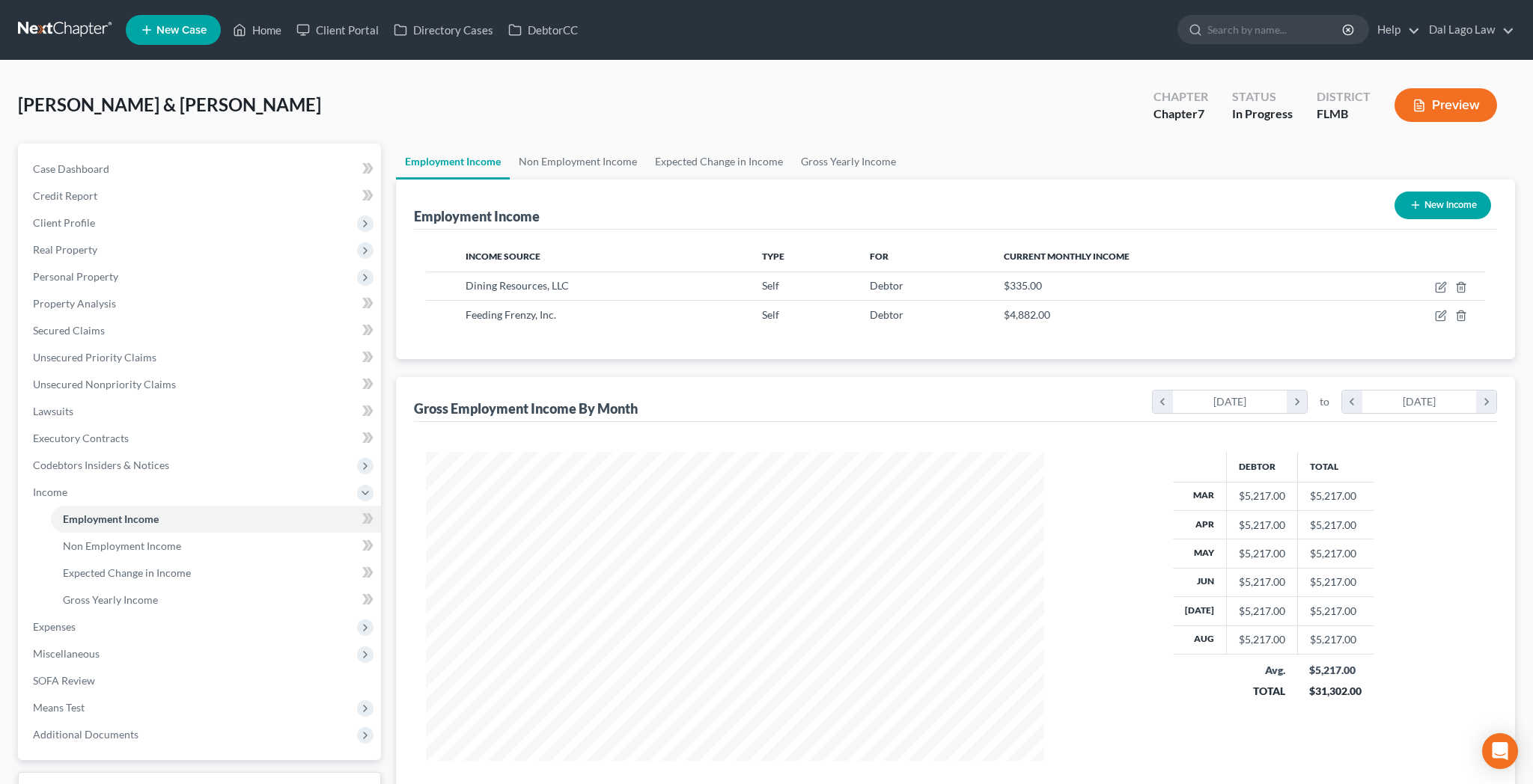
scroll to position [309, 648]
click at [1466, 191] on button "New Income" at bounding box center [1443, 205] width 97 height 28
select select "0"
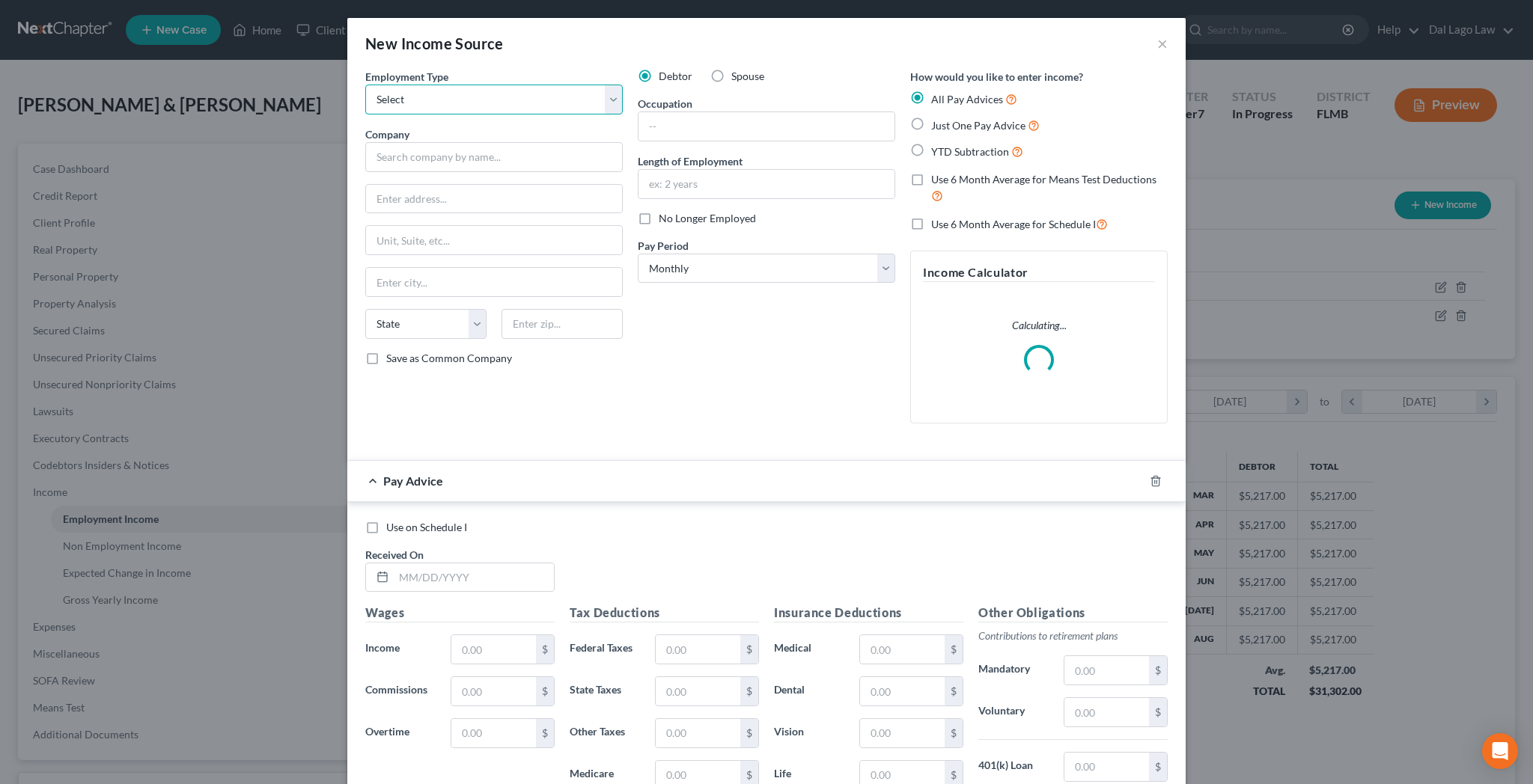
select select "1"
click option "Self Employment" at bounding box center [0, 0] width 0 height 0
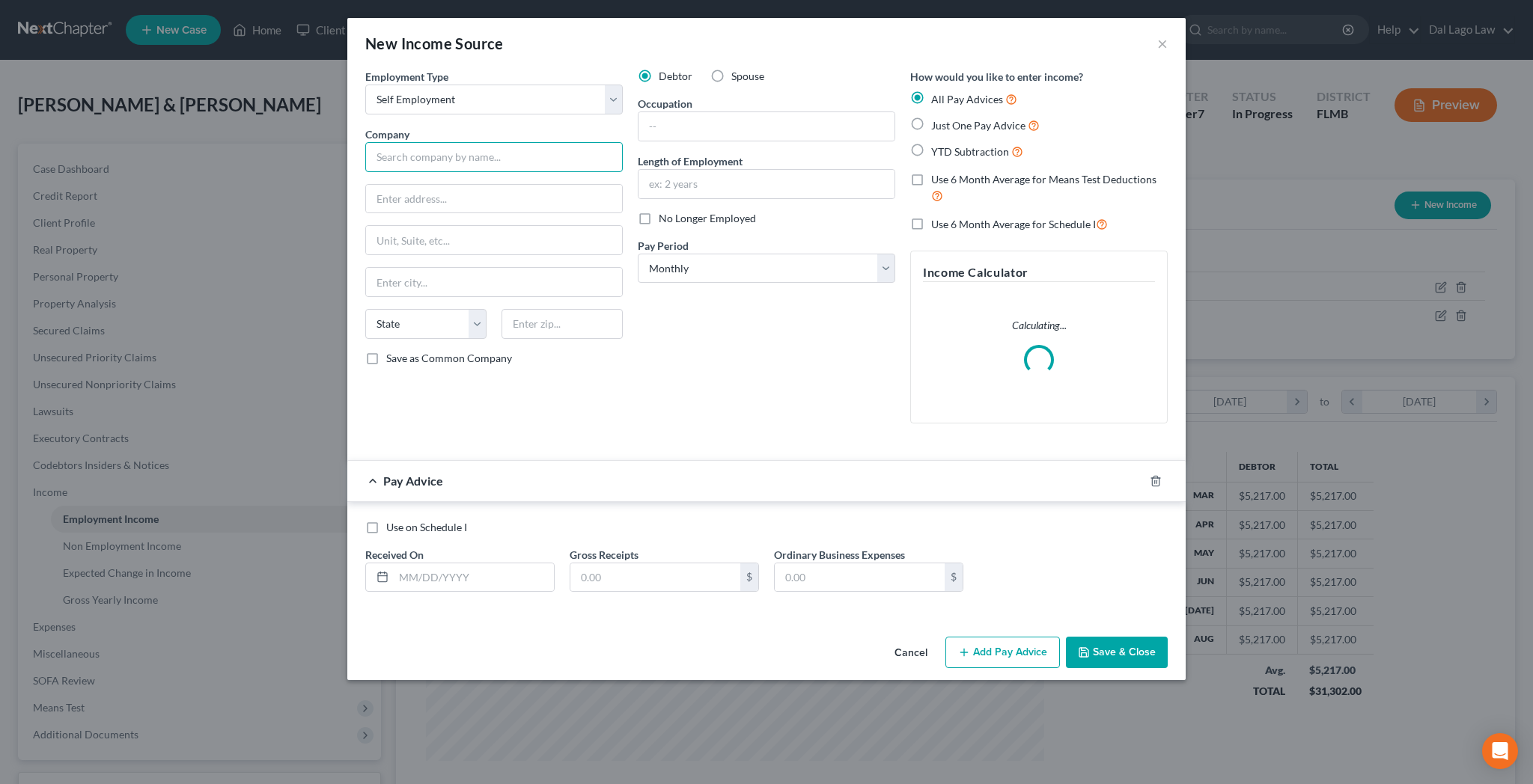
click at [541, 142] on input "text" at bounding box center [493, 158] width 257 height 30
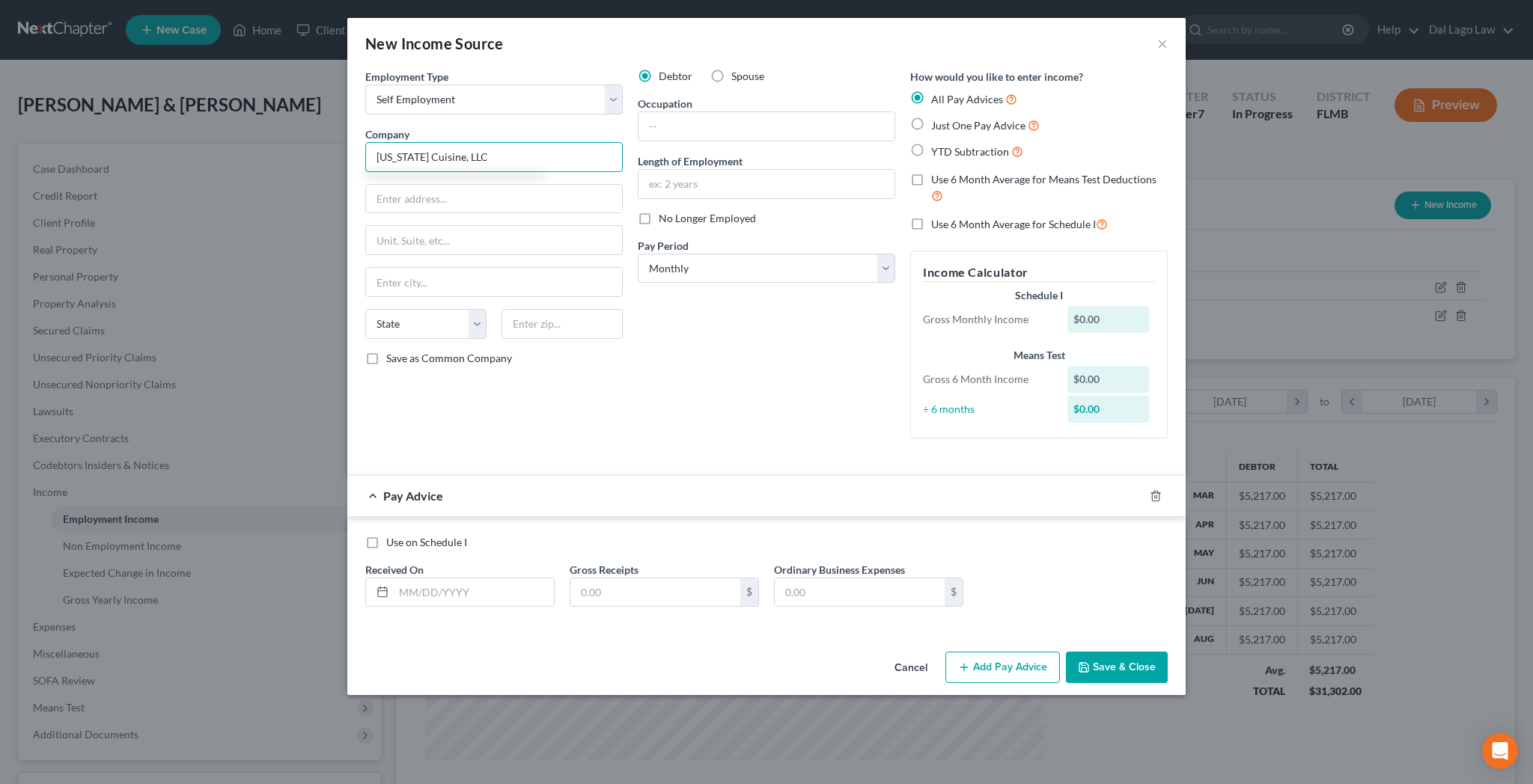
type input "[US_STATE] Cuisine, LLC"
type input "[STREET_ADDRESS][PERSON_NAME]"
type input "29403"
type input "[GEOGRAPHIC_DATA]"
select select "42"
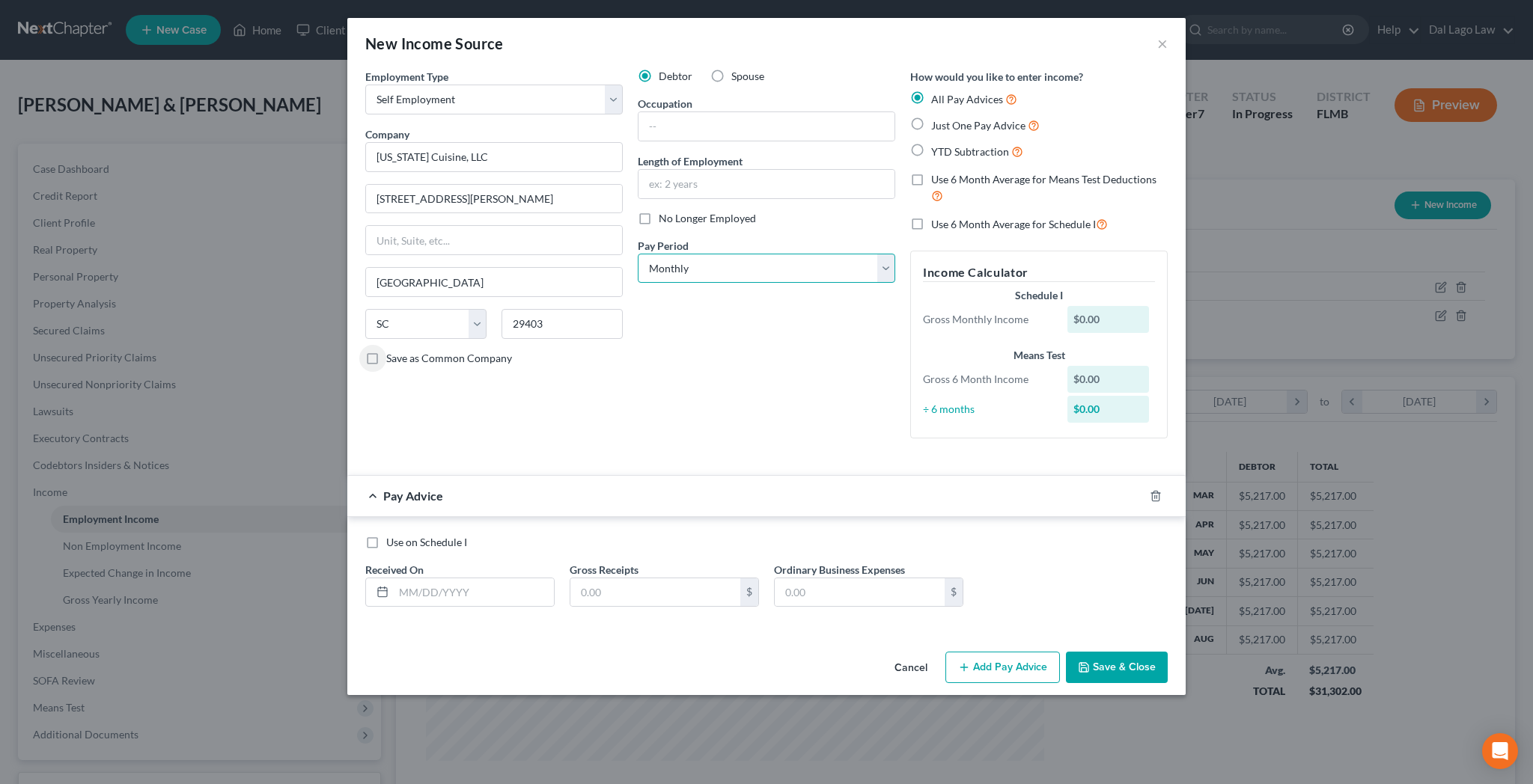
click at [637, 254] on select "Select Monthly Twice Monthly Every Other Week Weekly" at bounding box center [766, 269] width 257 height 30
click at [762, 254] on select "Select Monthly Twice Monthly Every Other Week Weekly" at bounding box center [766, 269] width 257 height 30
click at [931, 116] on label "Just One Pay Advice" at bounding box center [985, 125] width 109 height 17
click at [937, 116] on input "Just One Pay Advice" at bounding box center [942, 121] width 10 height 10
radio input "true"
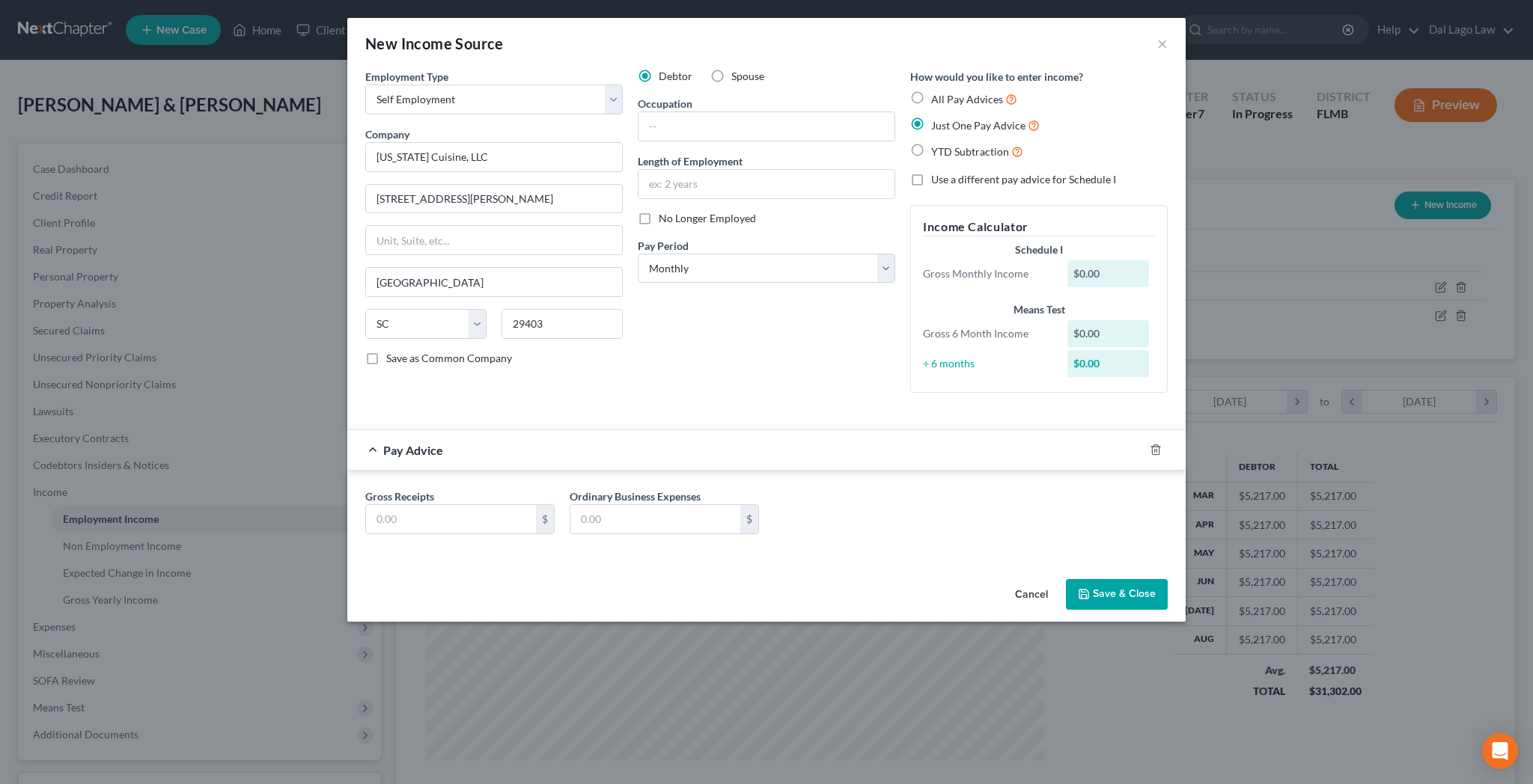
click at [931, 90] on label "All Pay Advices" at bounding box center [974, 99] width 86 height 17
click at [937, 90] on input "All Pay Advices" at bounding box center [942, 95] width 10 height 10
radio input "true"
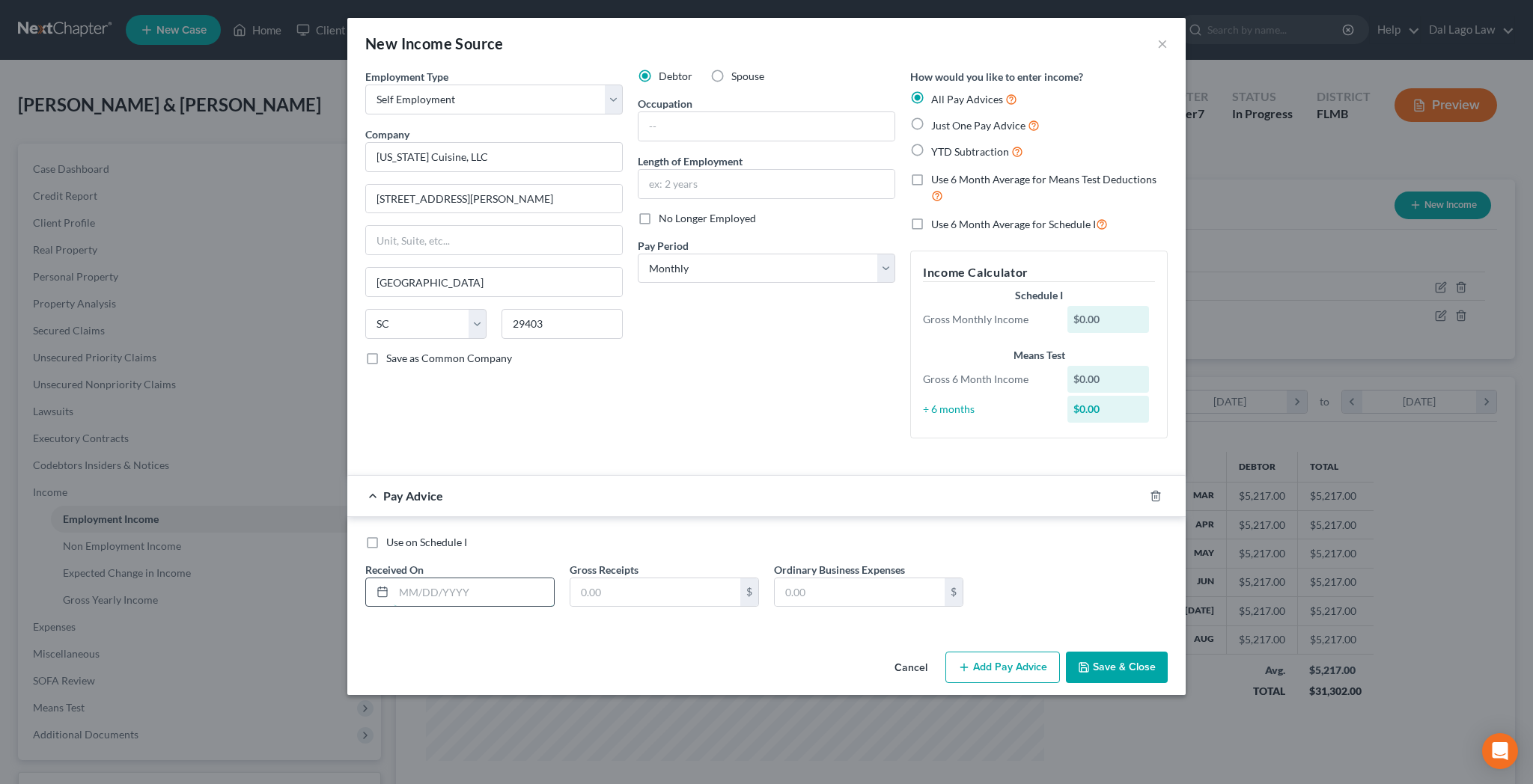
click at [530, 578] on input "text" at bounding box center [474, 593] width 160 height 29
type input "[DATE]"
type input "1,000"
click at [945, 652] on button "Add Pay Advice" at bounding box center [1003, 667] width 115 height 31
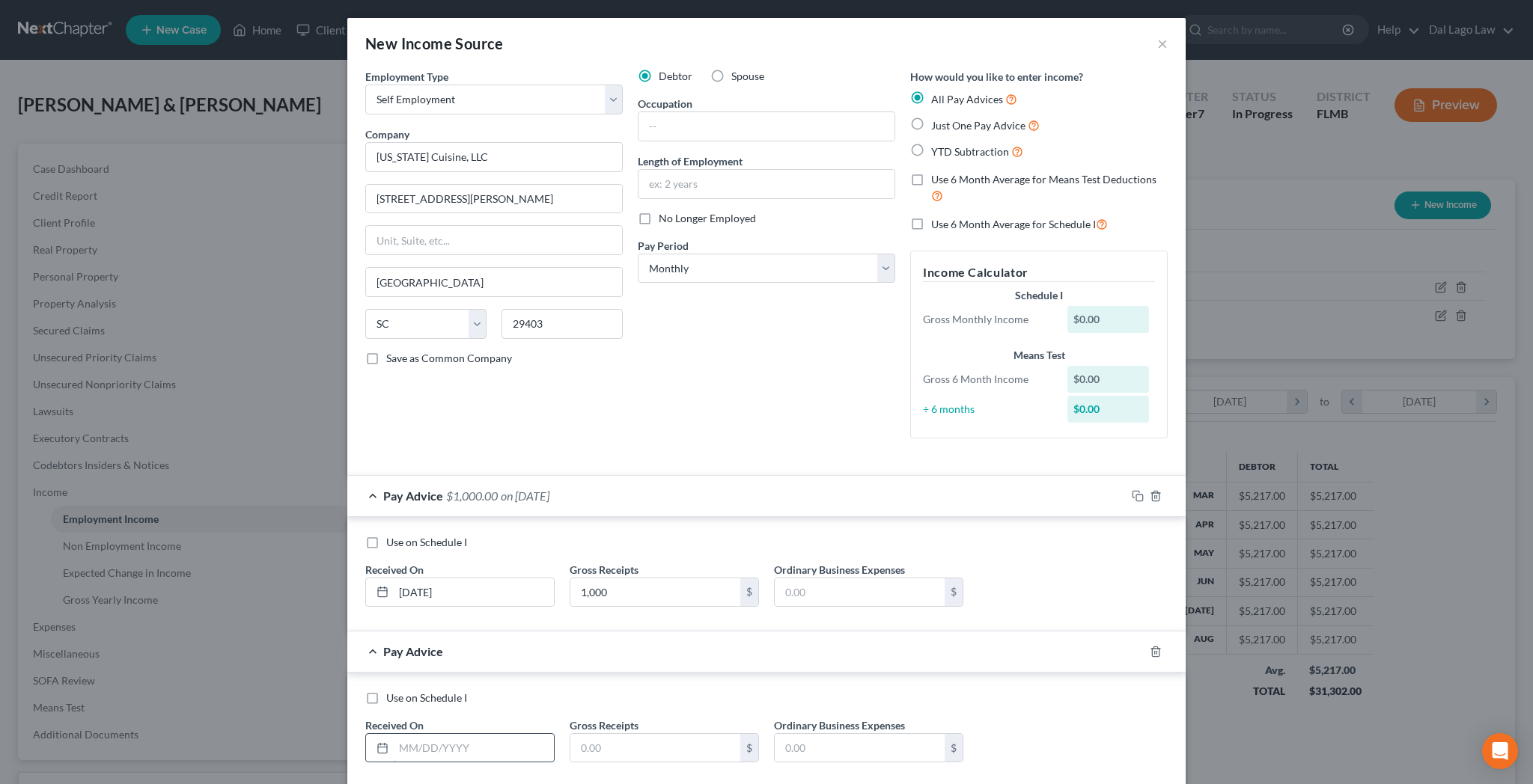
click at [535, 734] on input "text" at bounding box center [474, 749] width 160 height 29
type input "[DATE]"
type input "500"
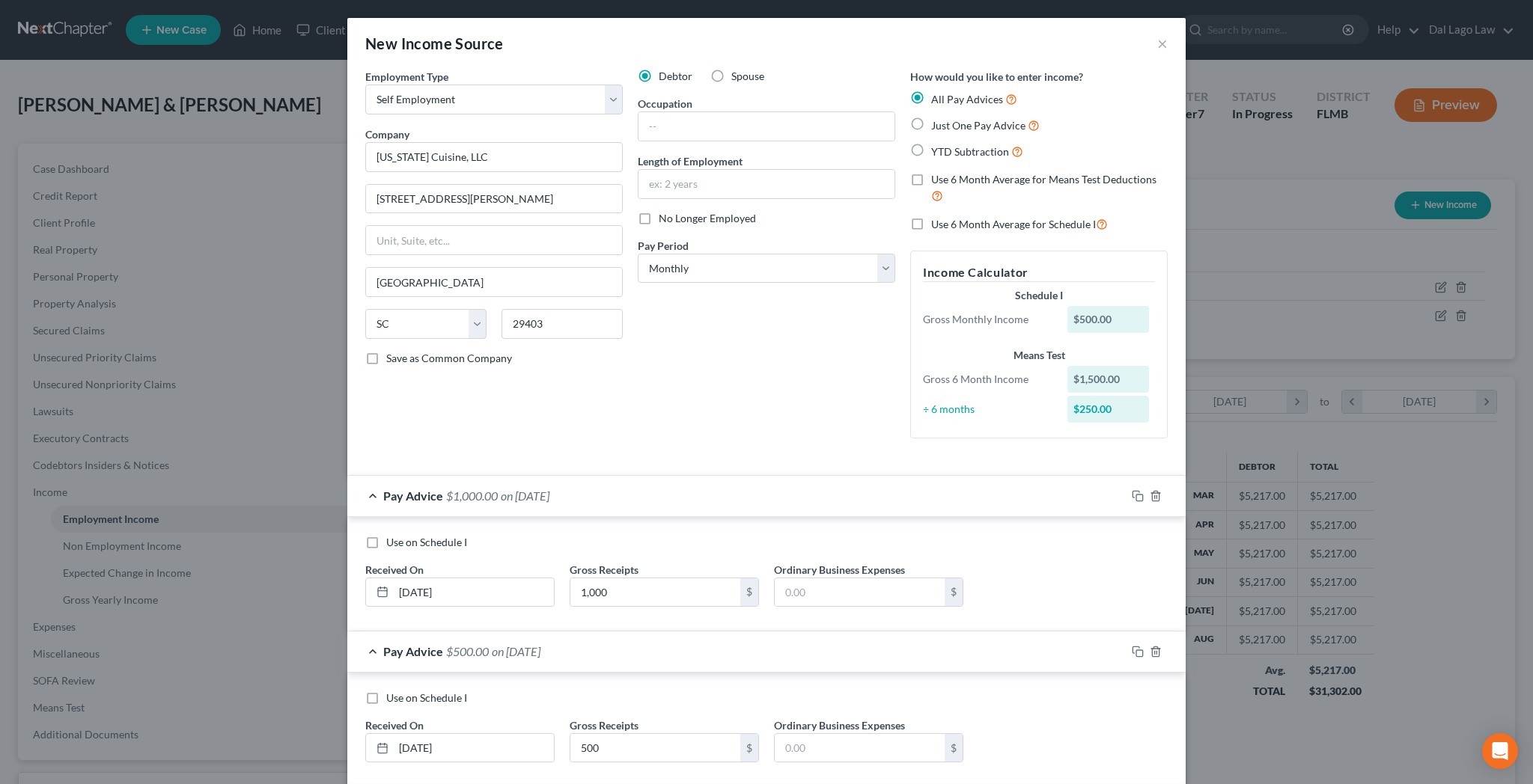
type input "[DATE]"
type input "300"
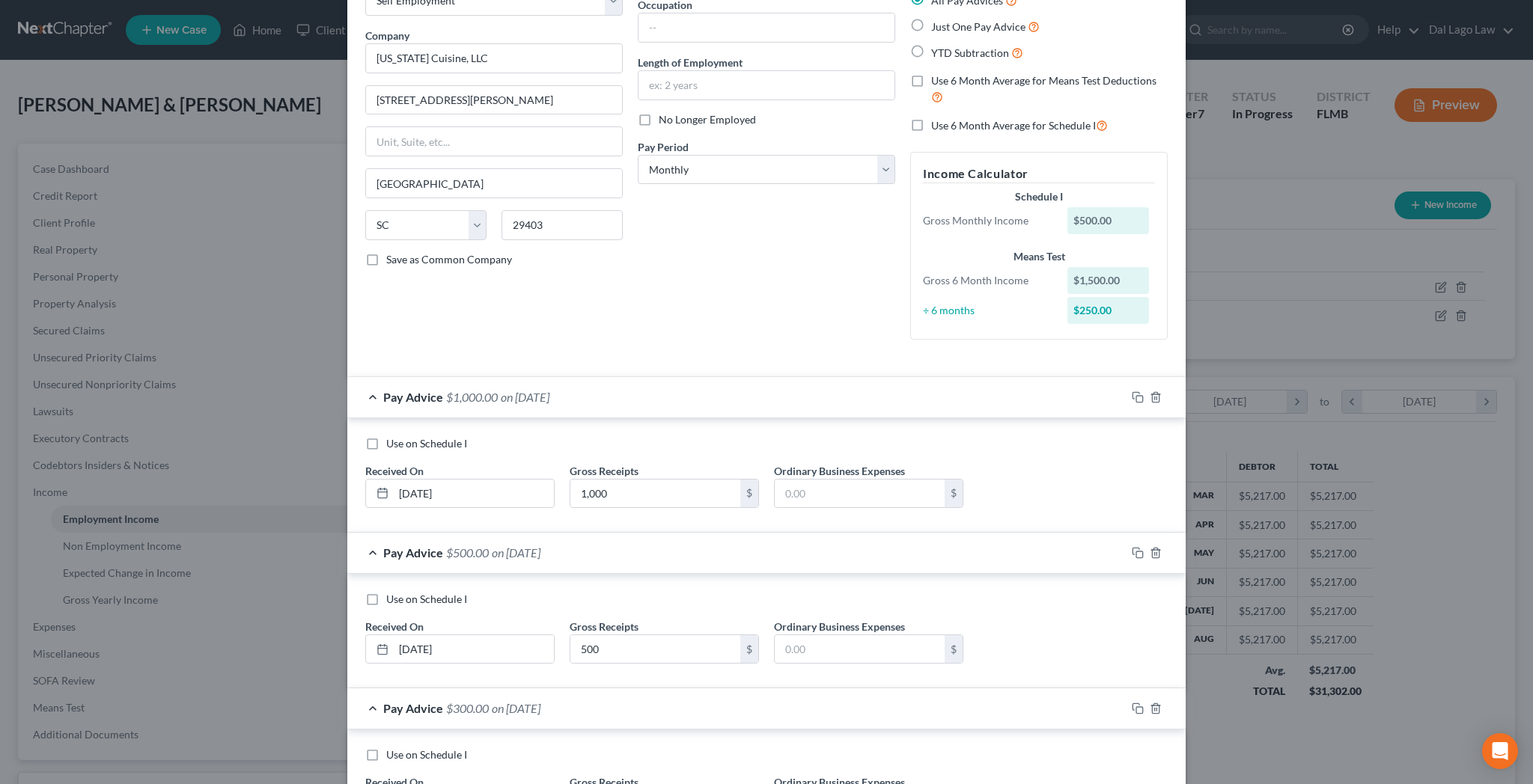
scroll to position [105, 0]
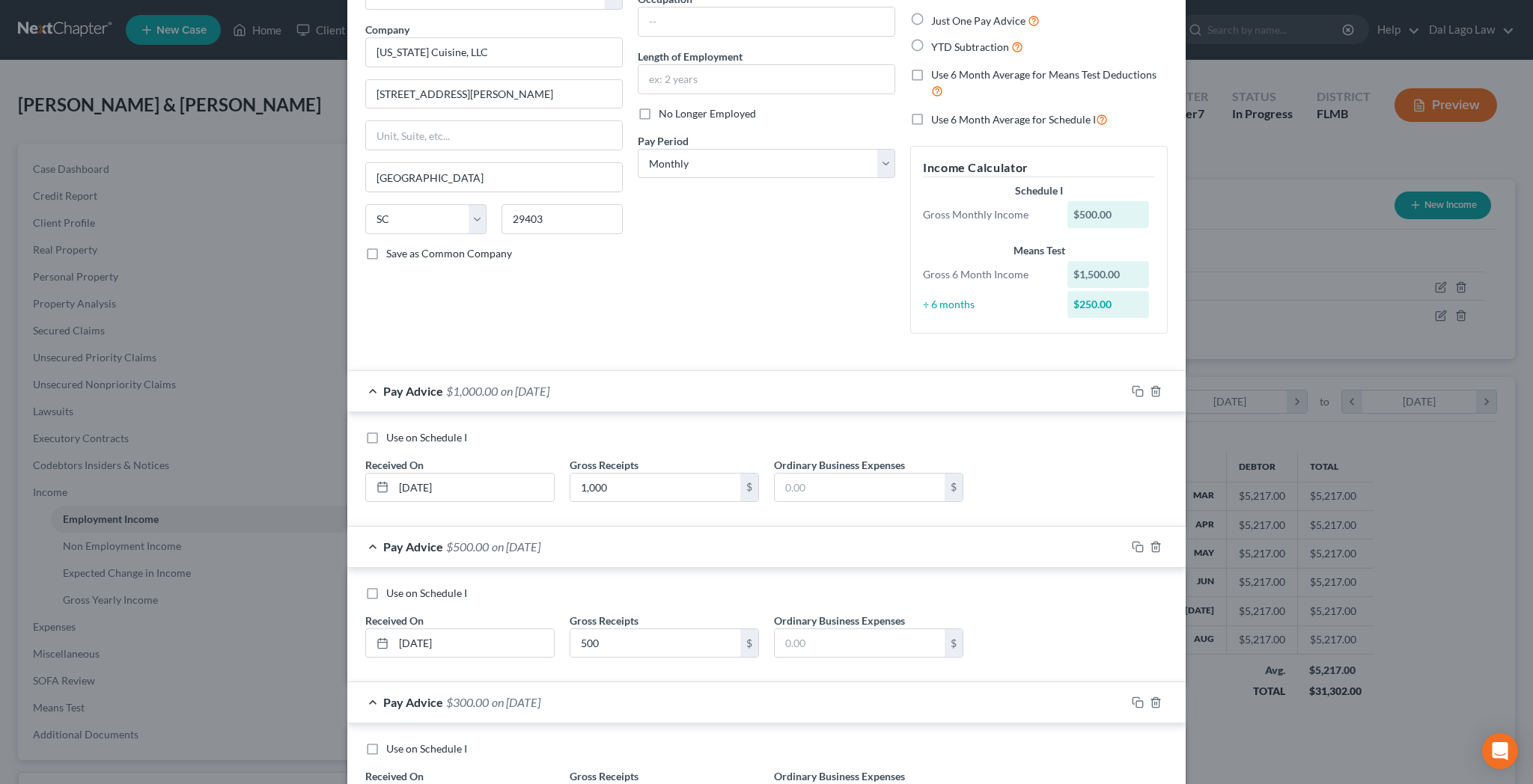
type input "[DATE]"
type input "1,000"
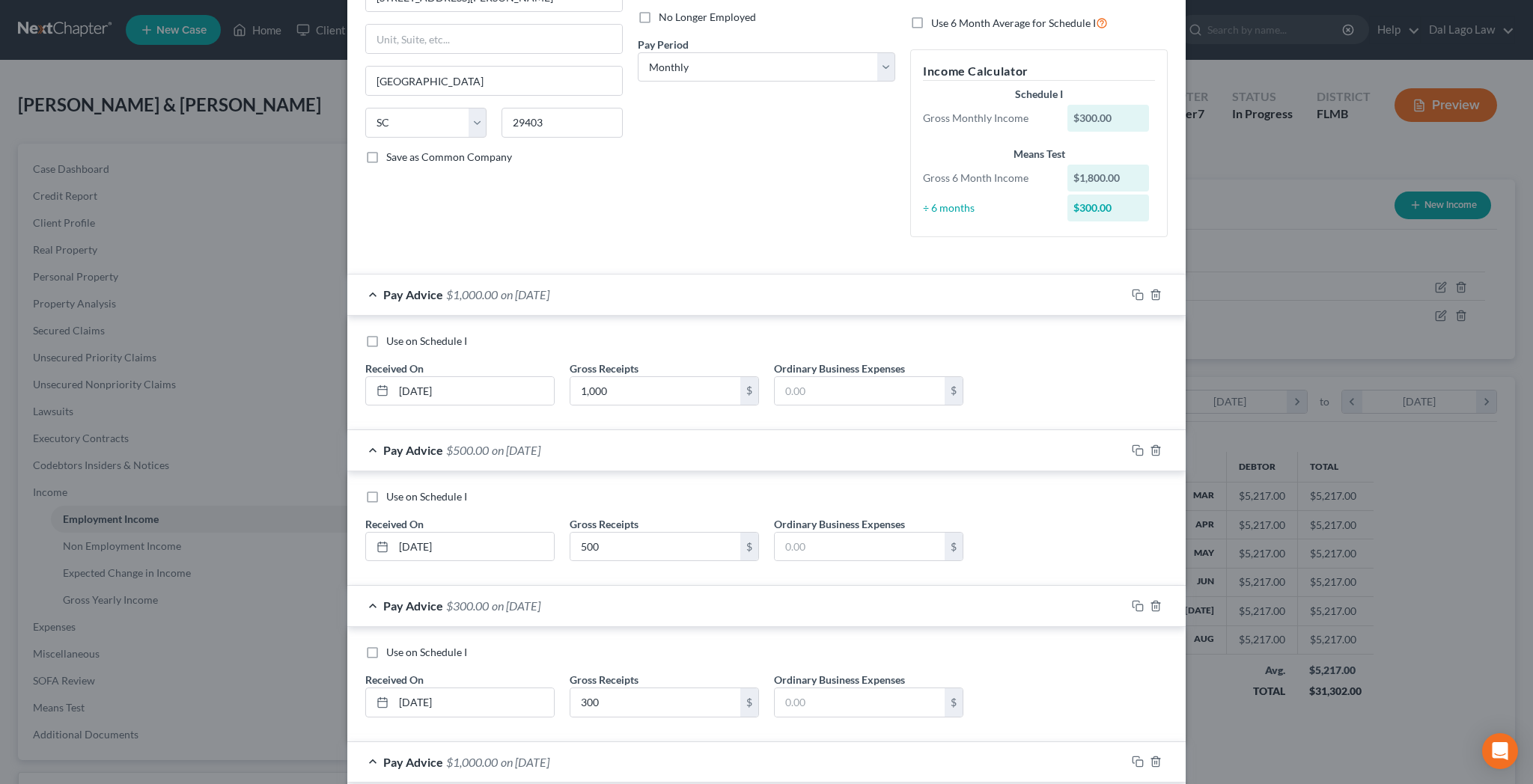
scroll to position [222, 0]
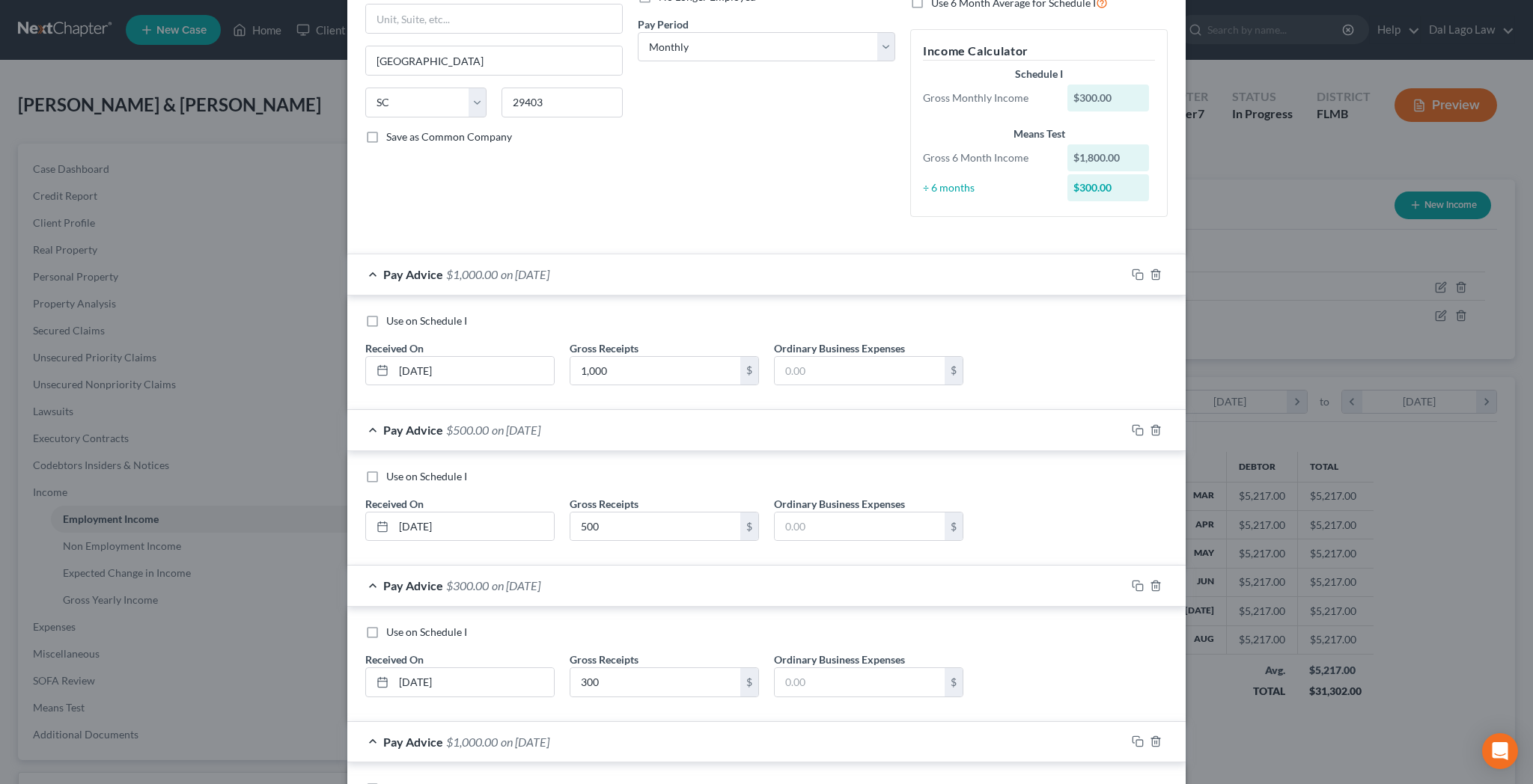
type input "[DATE]"
type input "100"
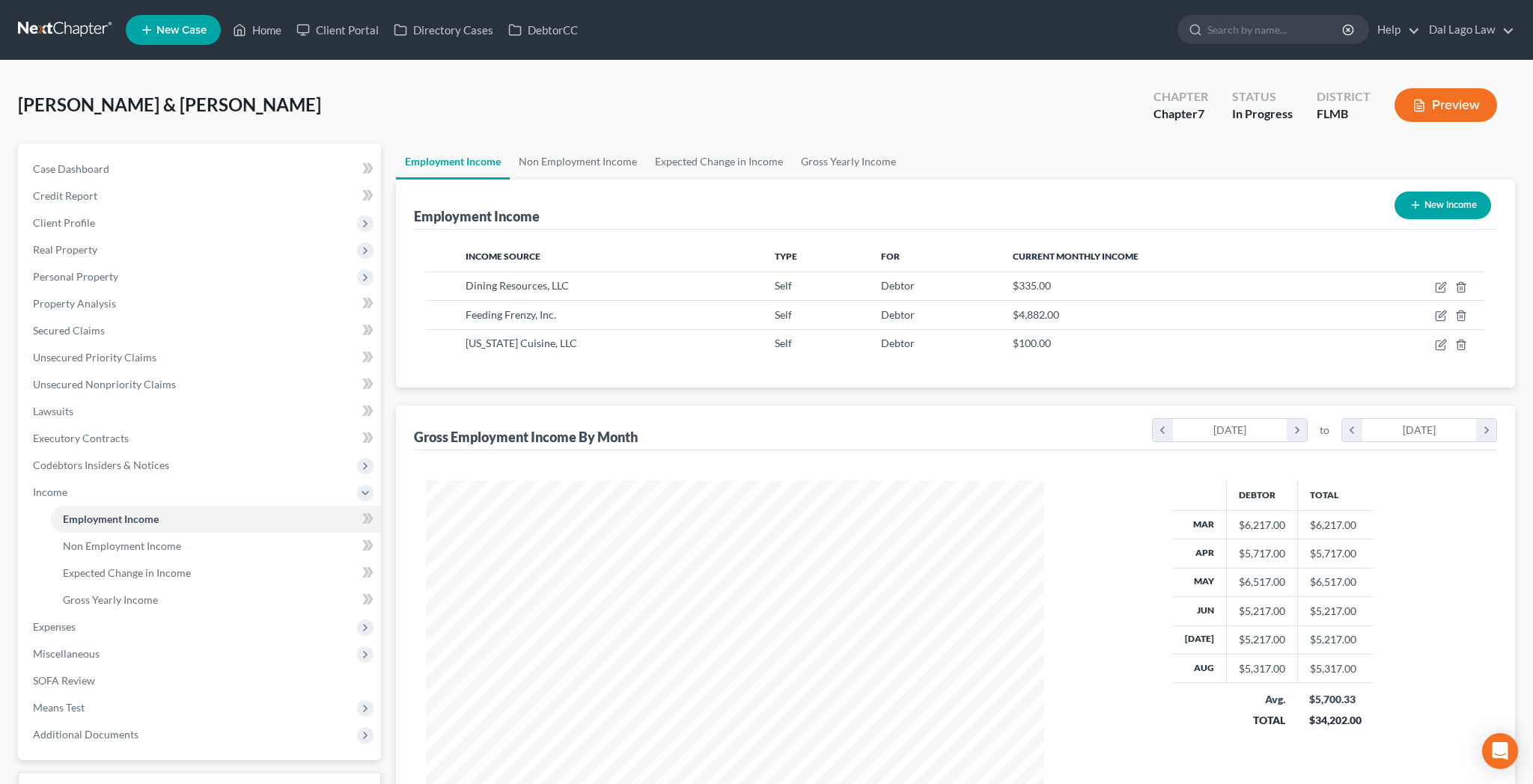
click at [1469, 191] on button "New Income" at bounding box center [1443, 205] width 97 height 28
select select "0"
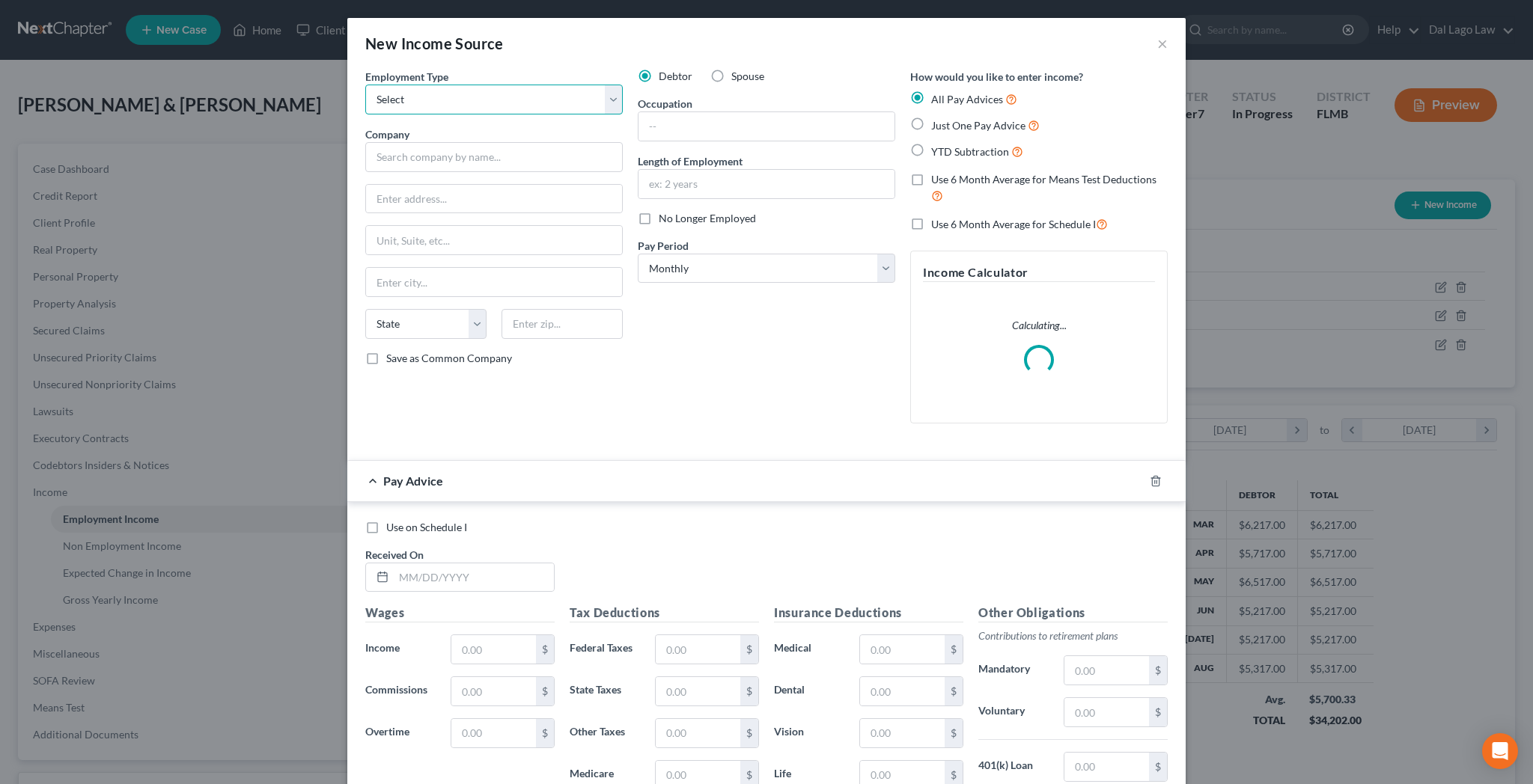
select select "1"
click option "Self Employment" at bounding box center [0, 0] width 0 height 0
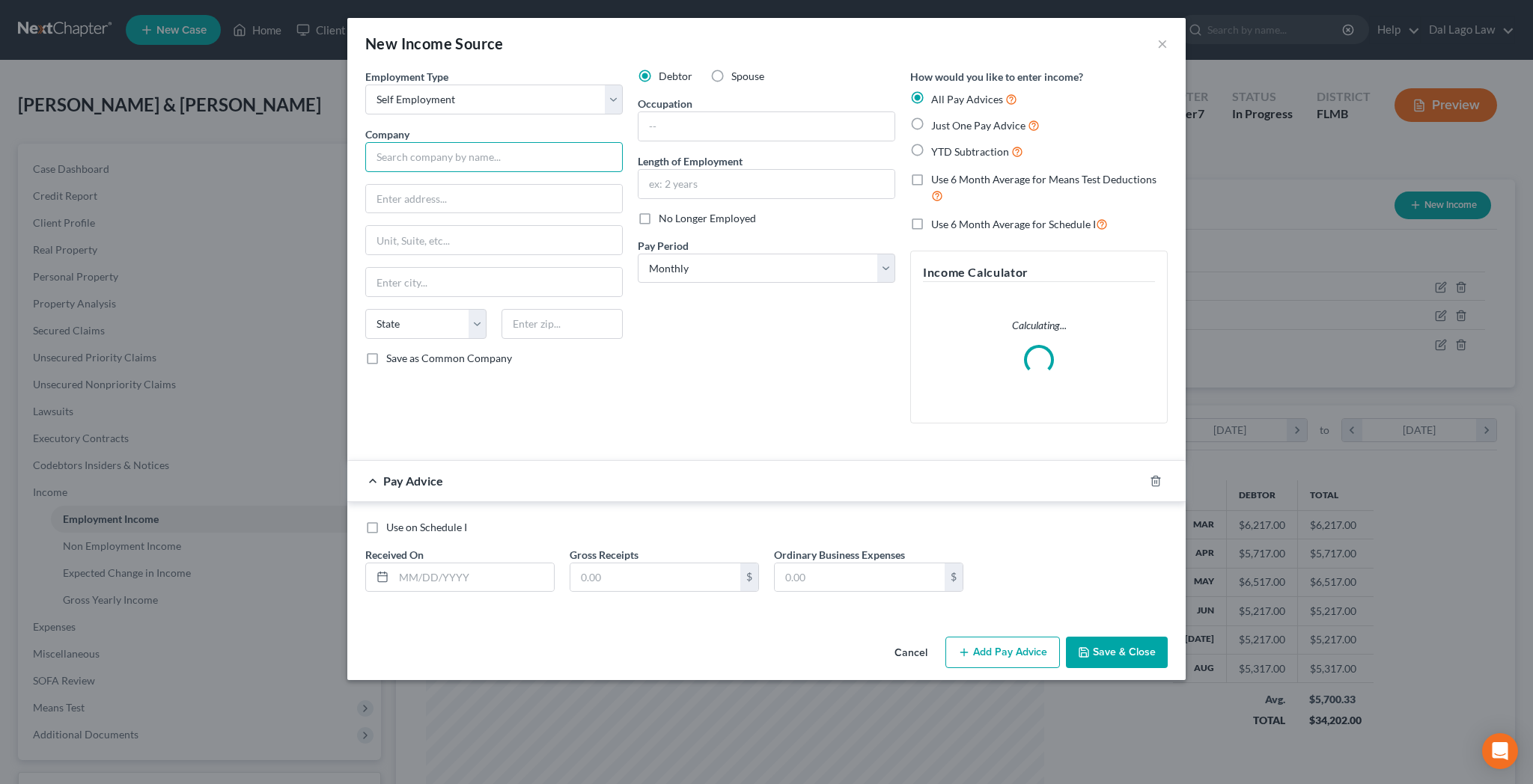
click at [553, 142] on input "text" at bounding box center [493, 158] width 257 height 30
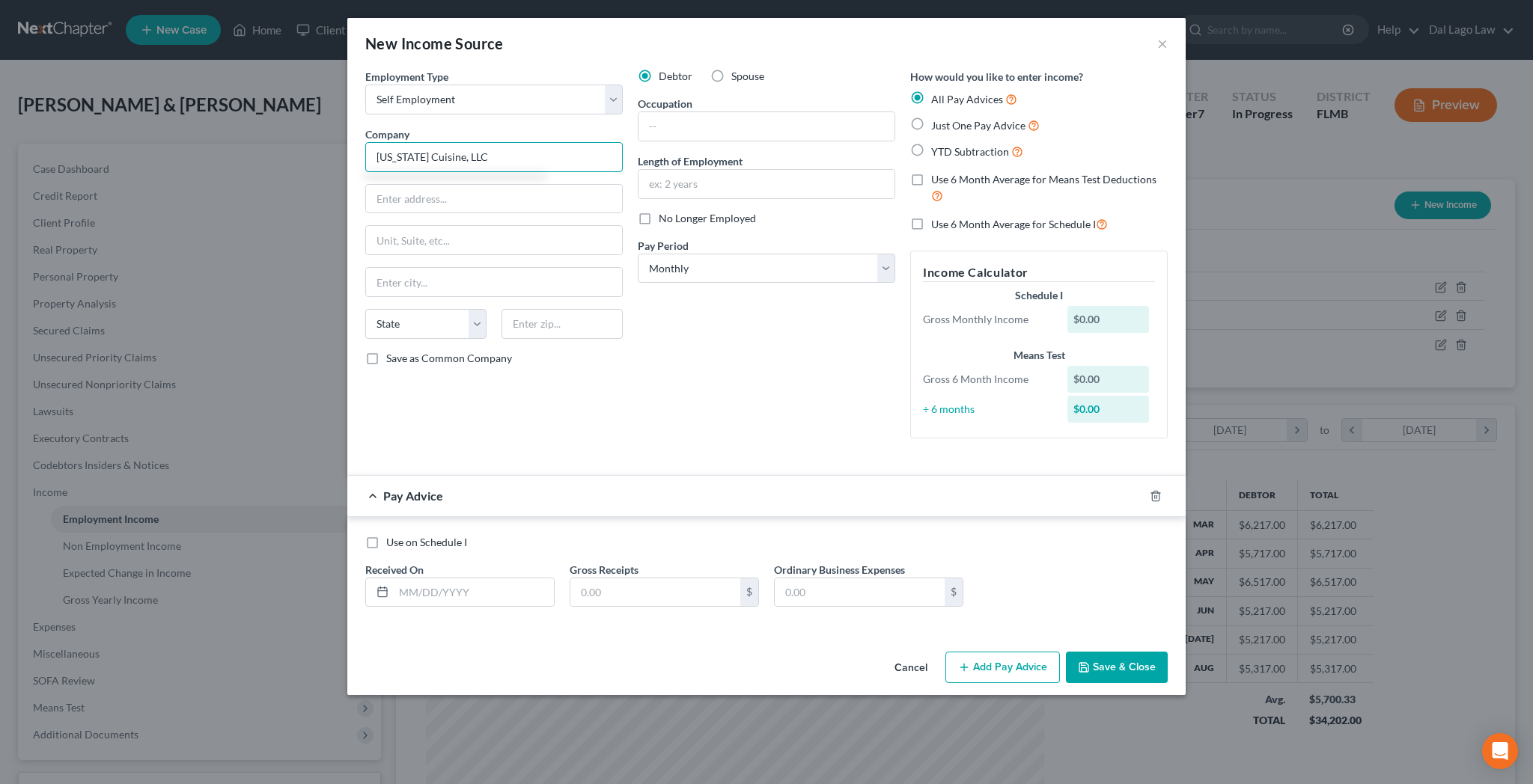
type input "[US_STATE] Cuisine, LLC"
type input "[STREET_ADDRESS][PERSON_NAME]"
type input "29402"
type input "[GEOGRAPHIC_DATA]"
select select "42"
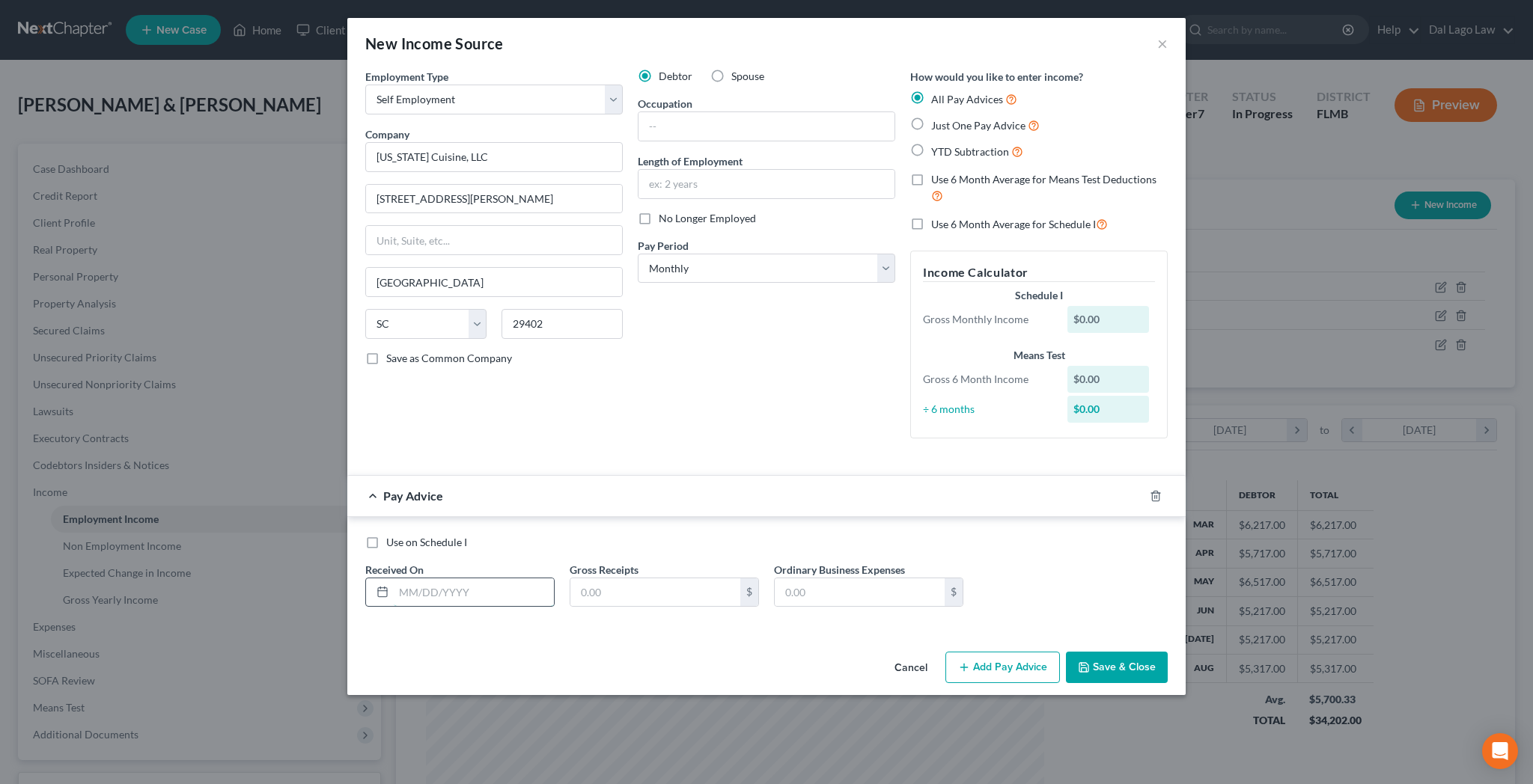
click at [554, 578] on input "text" at bounding box center [474, 593] width 160 height 29
type input "[DATE]"
type input "1,500"
click at [945, 652] on button "Add Pay Advice" at bounding box center [1003, 667] width 115 height 31
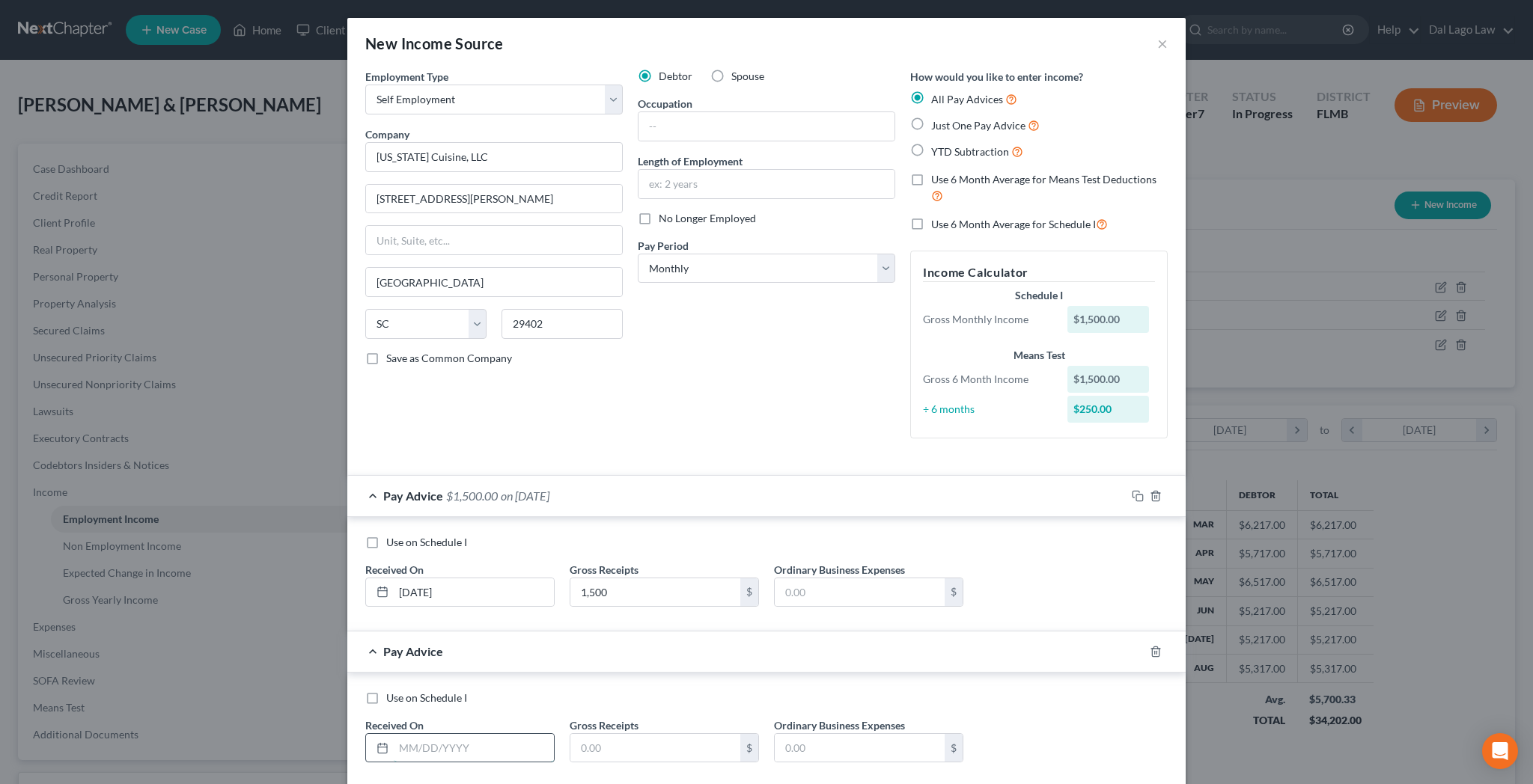
click at [503, 734] on input "text" at bounding box center [474, 749] width 160 height 29
type input "[DATE]"
type input "1,000"
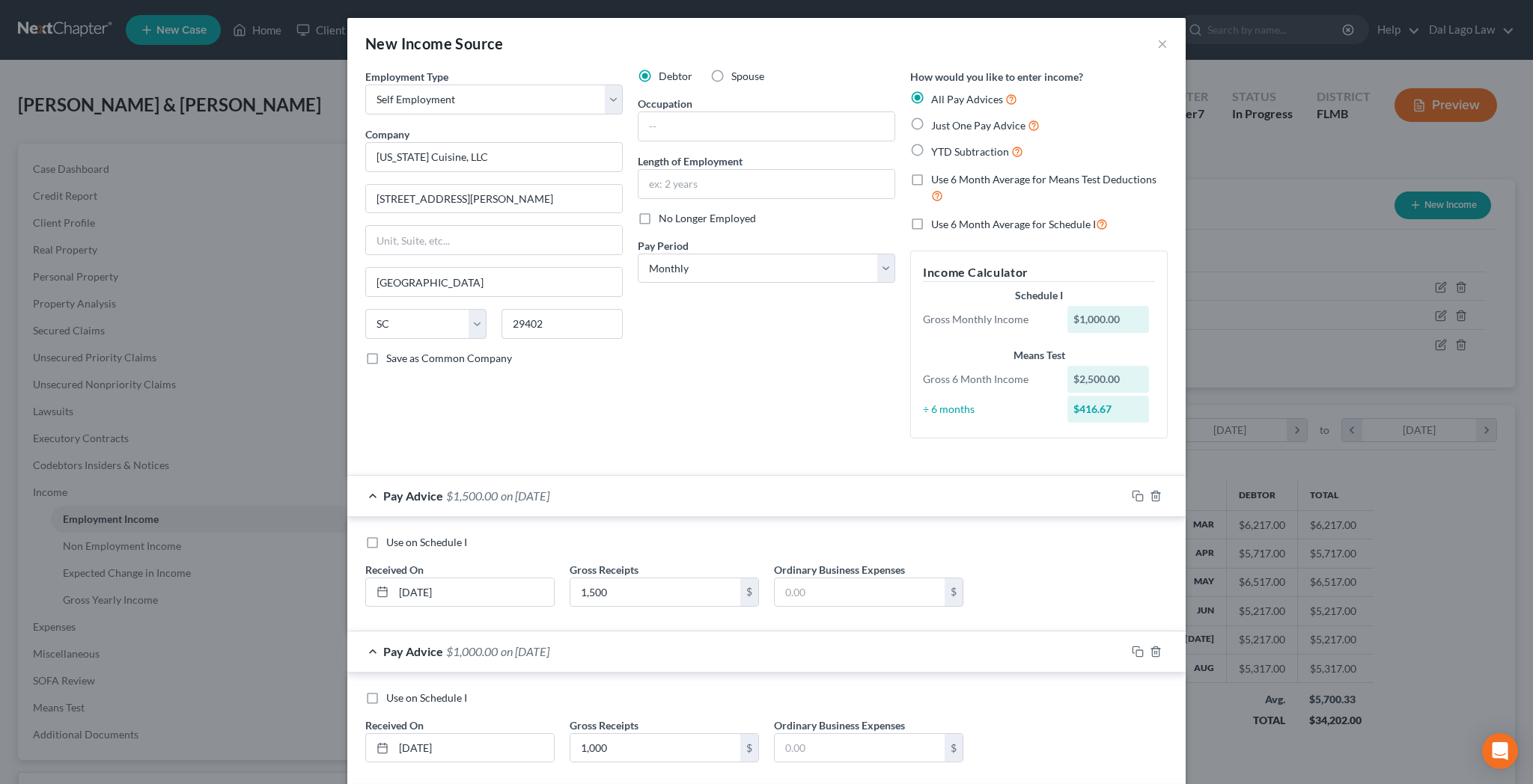
type input "[DATE]"
type input "500"
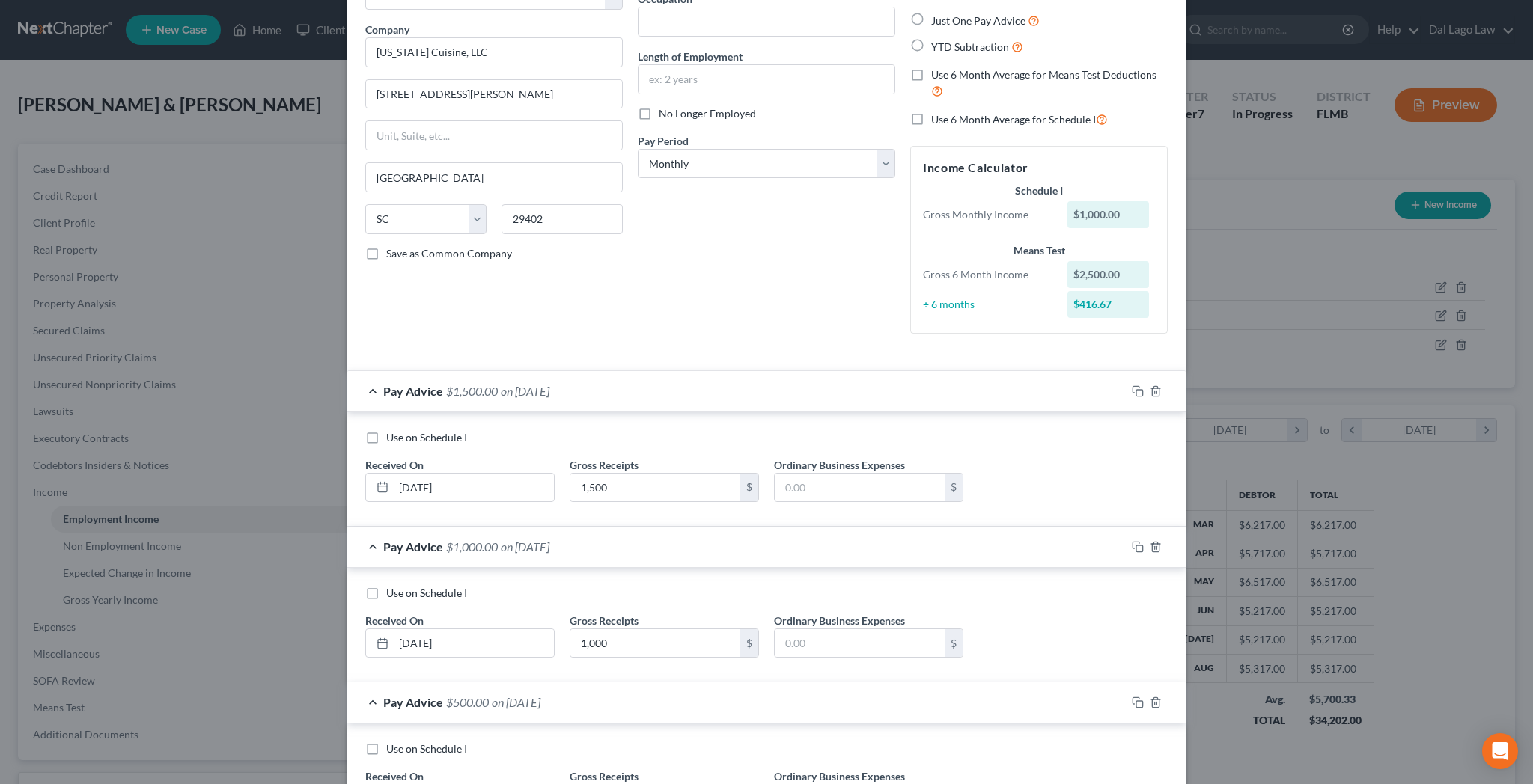
type input "[DATE]"
type input "500"
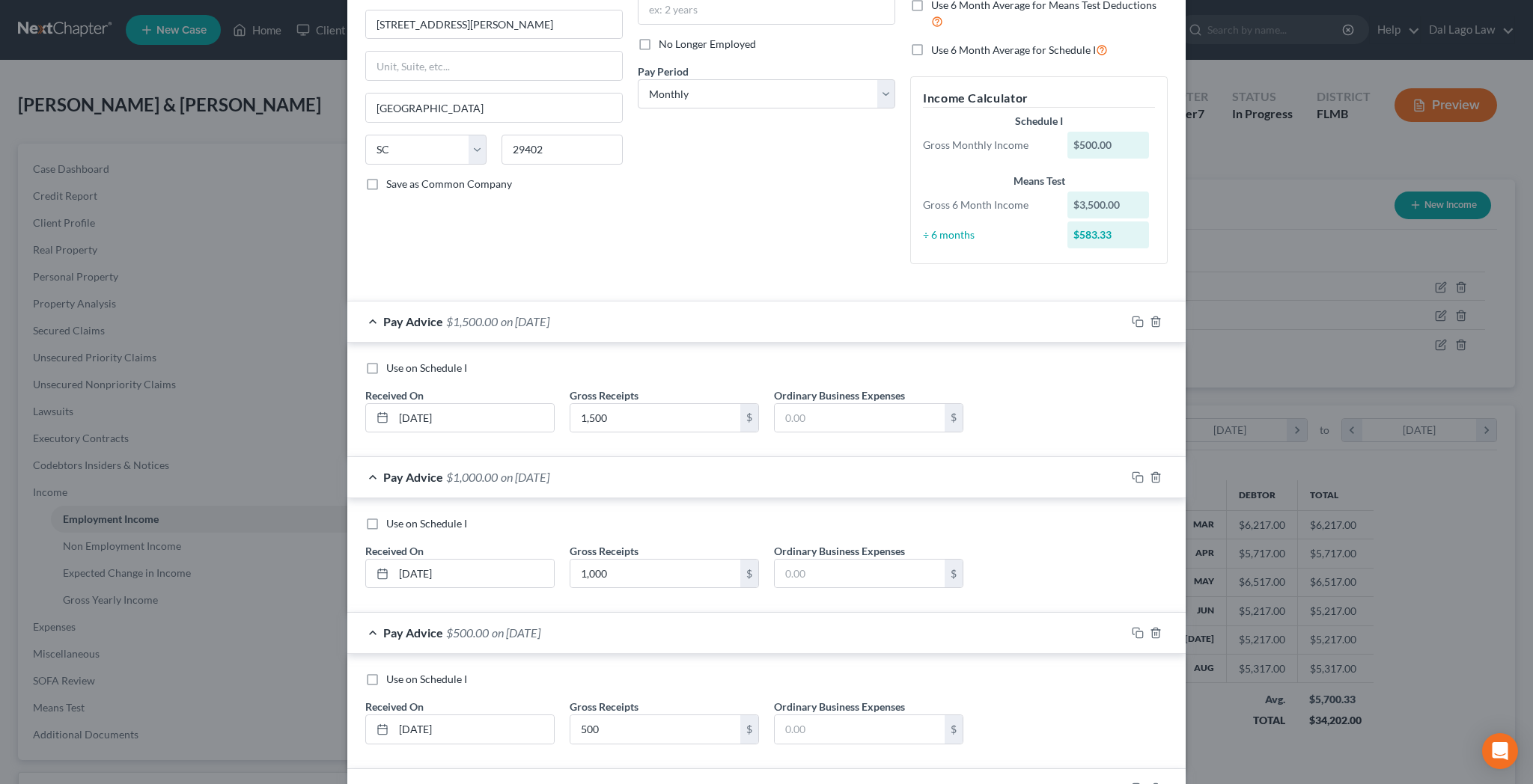
scroll to position [222, 0]
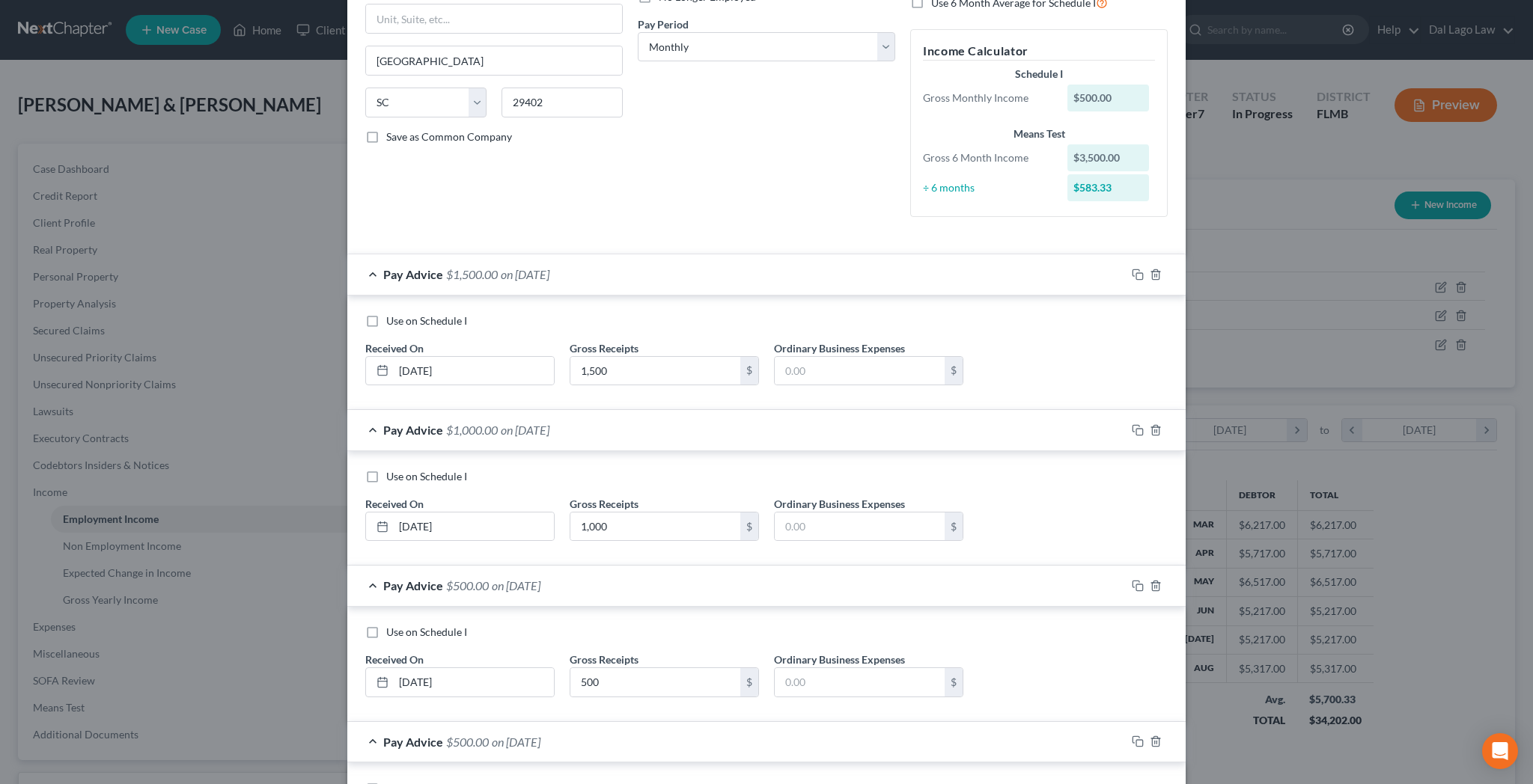
type input "[DATE]"
type input "500"
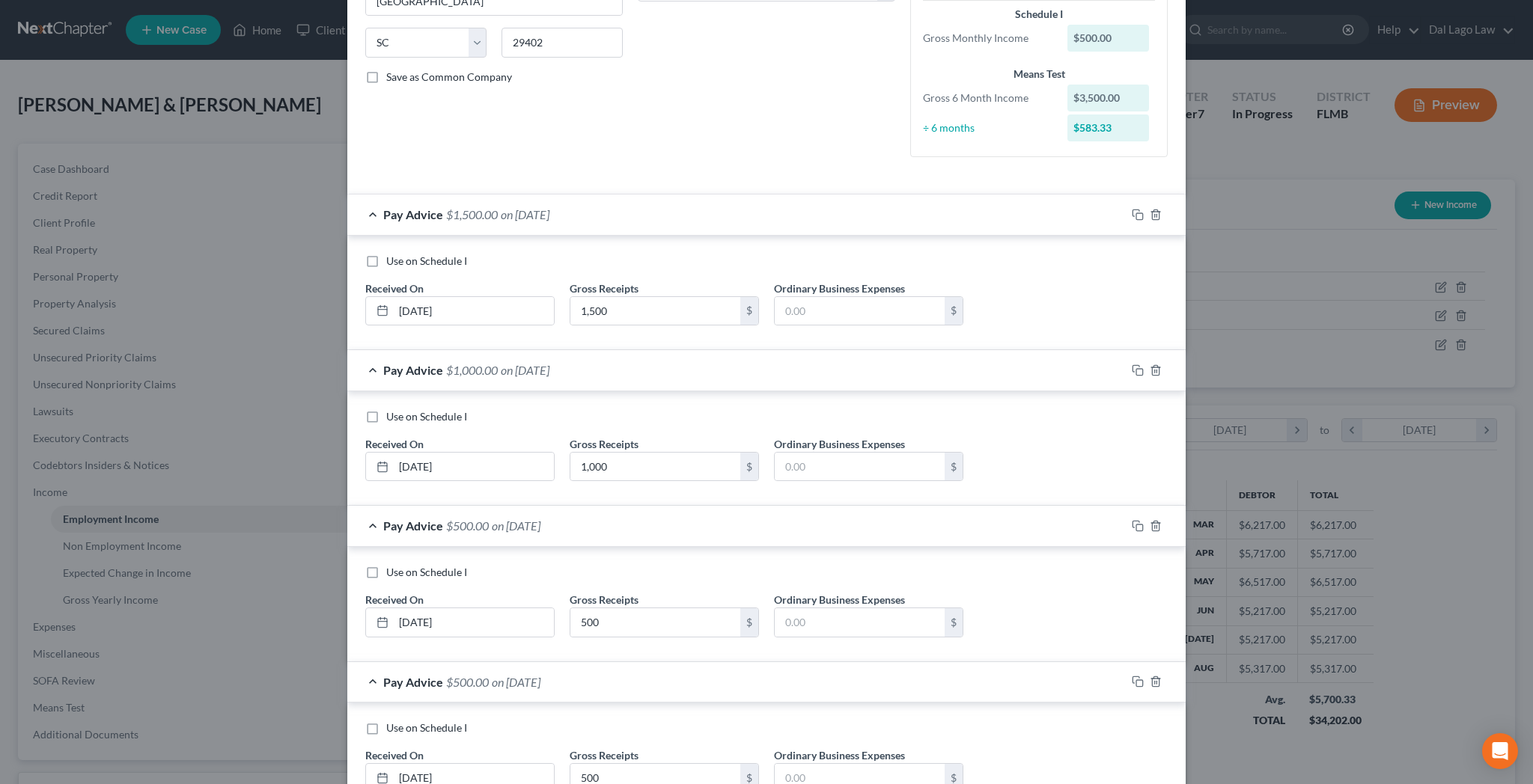
scroll to position [338, 0]
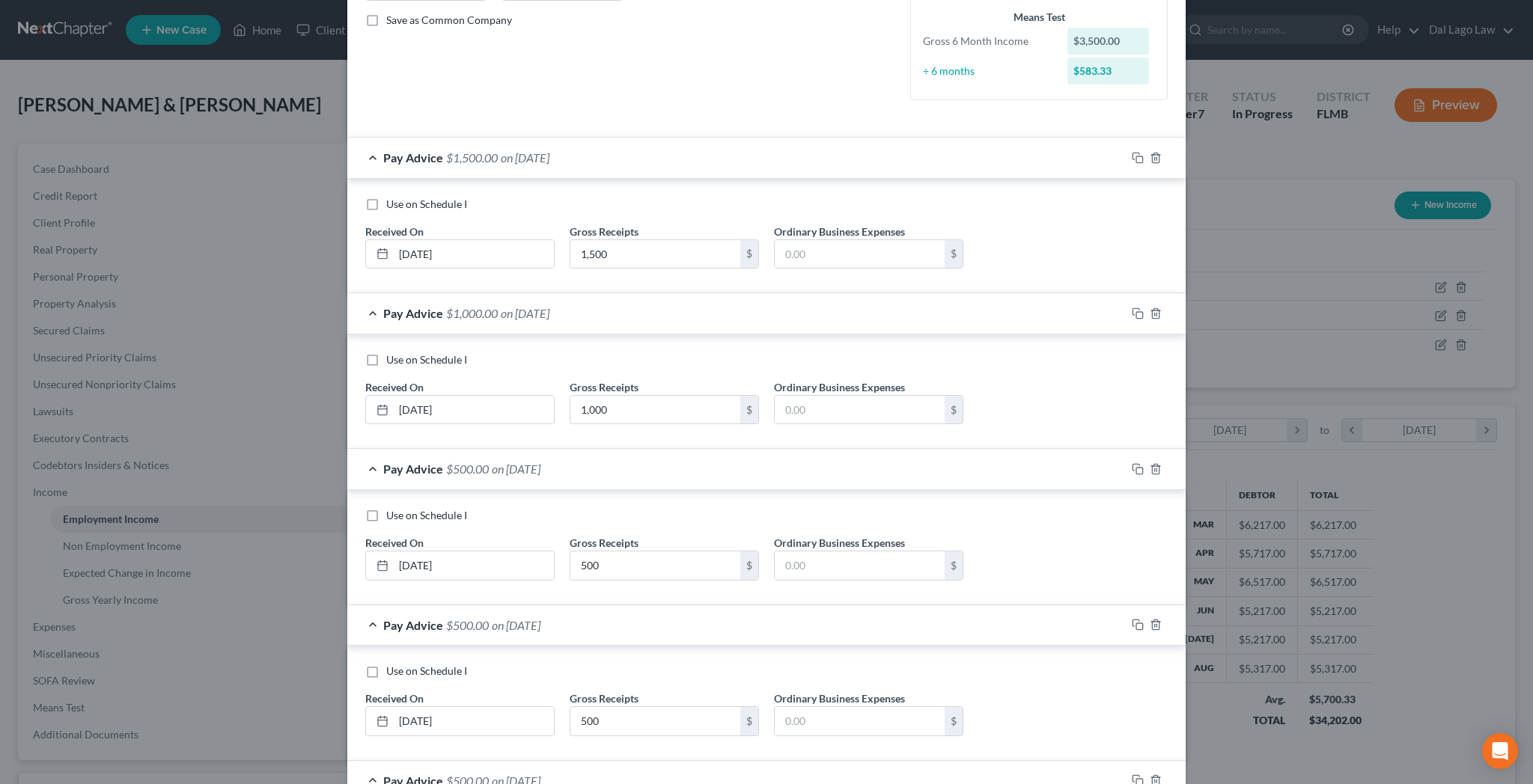
type input "[DATE]"
type input "50"
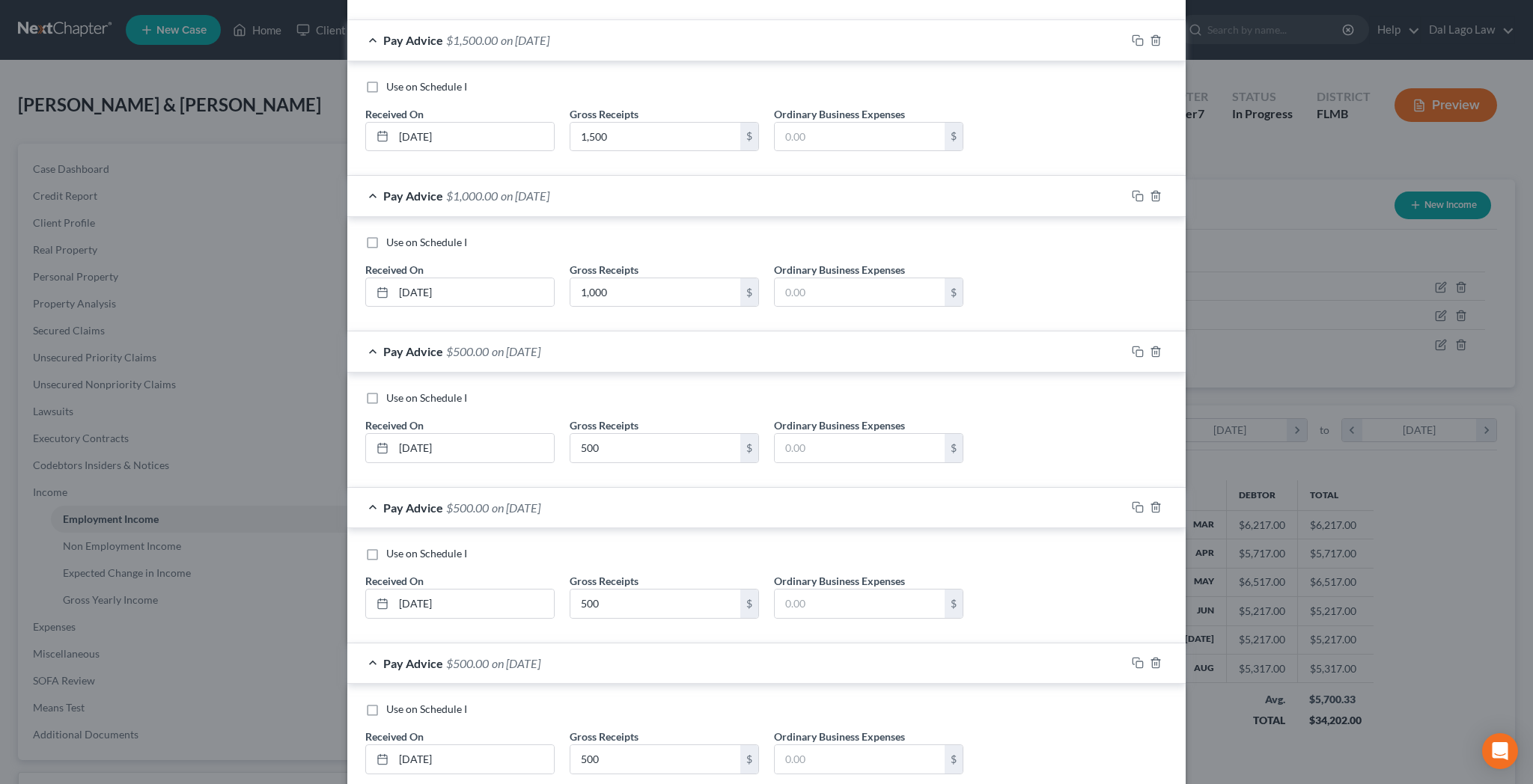
type input "[DATE]"
type input "1,000"
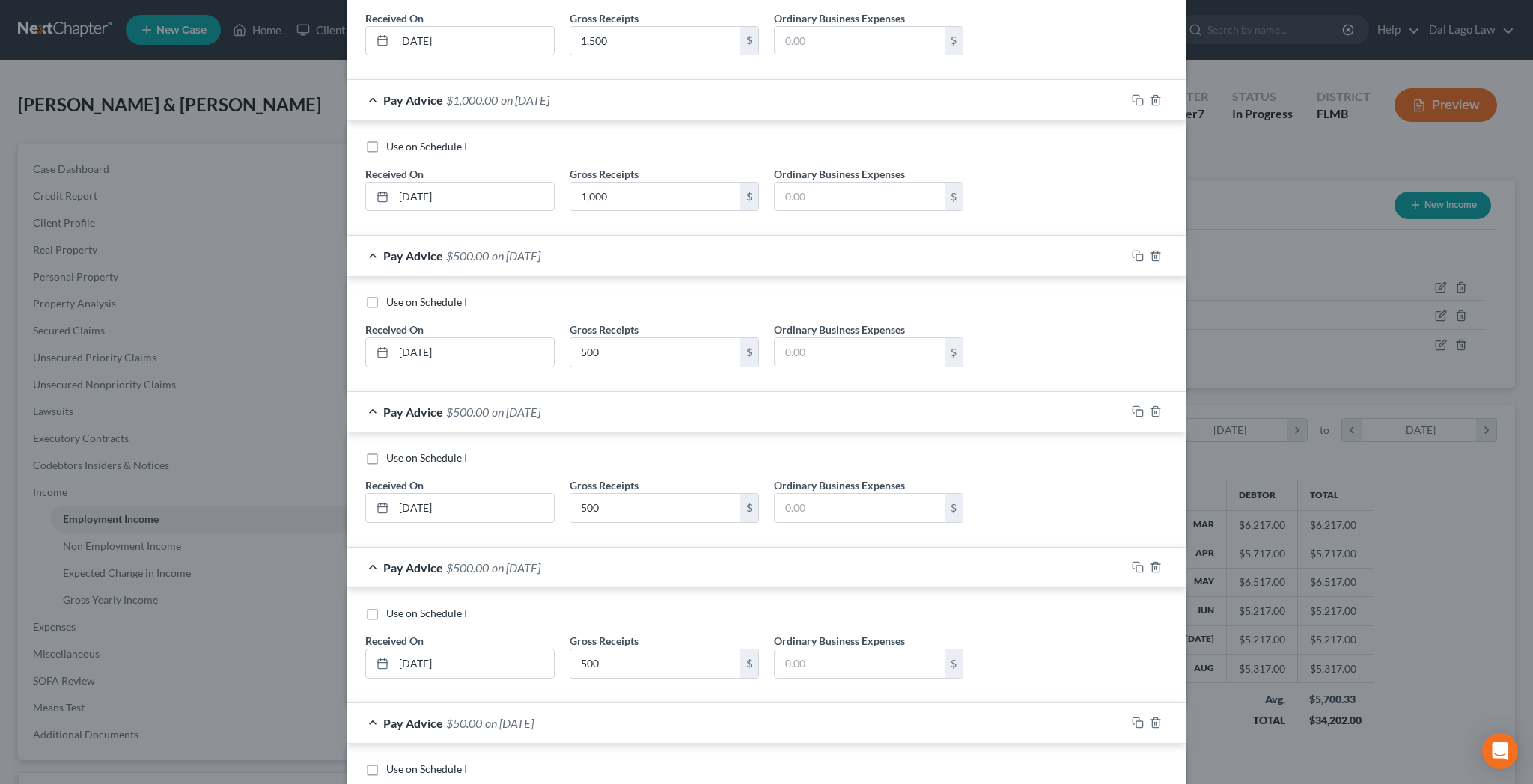
scroll to position [572, 0]
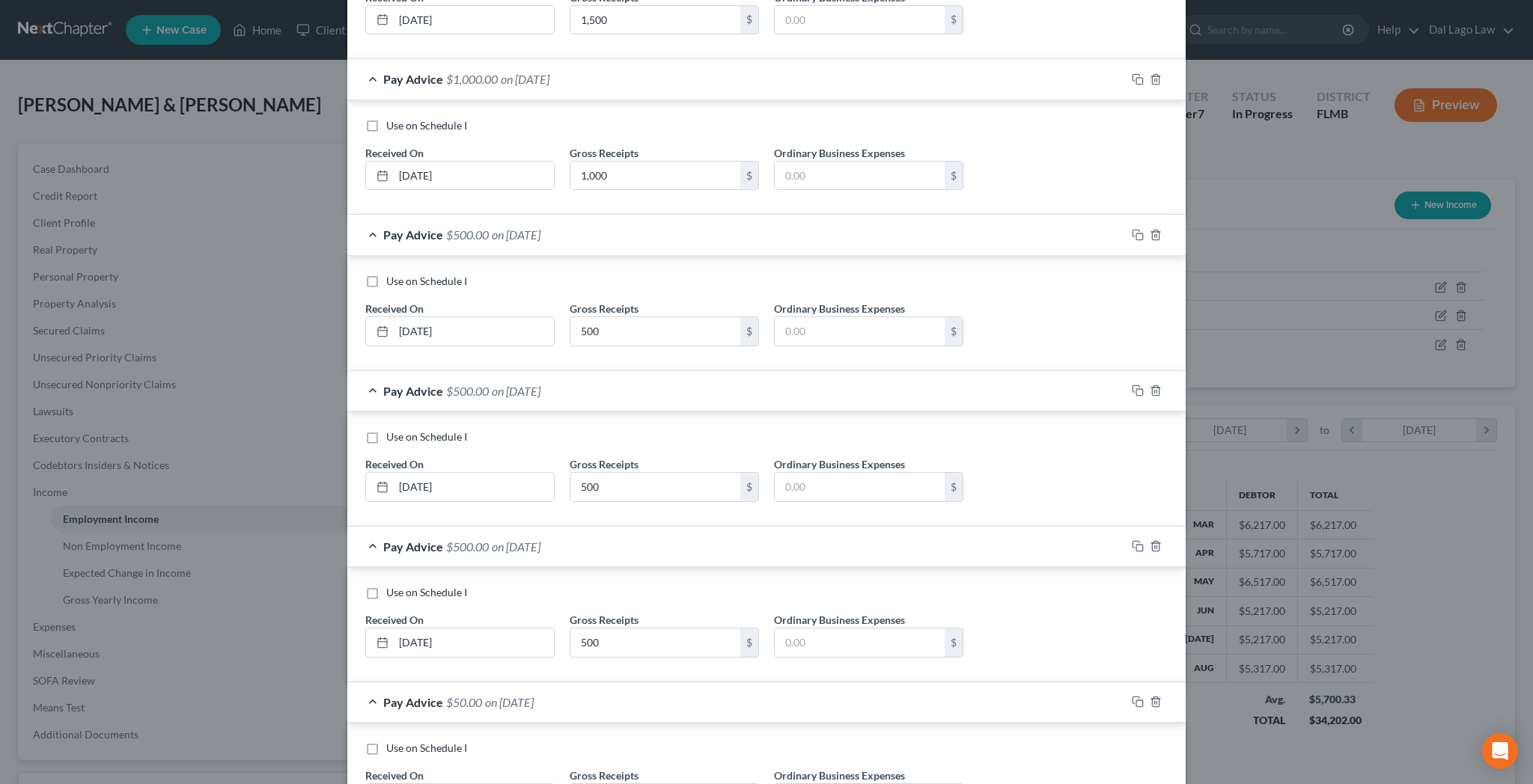
type input "[DATE]"
type input "1,000"
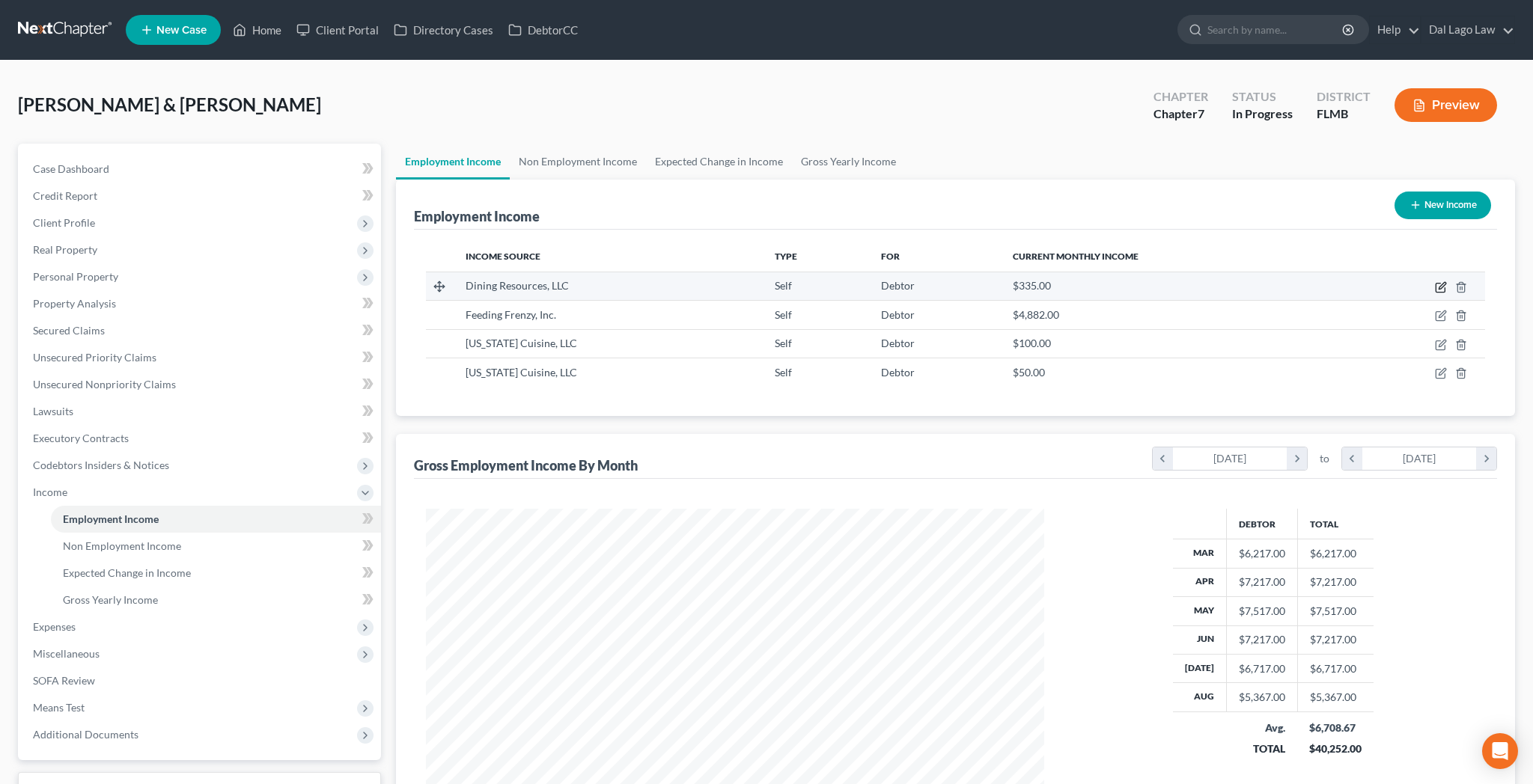
click at [1447, 282] on icon "button" at bounding box center [1441, 287] width 12 height 12
select select "1"
select select "42"
select select "0"
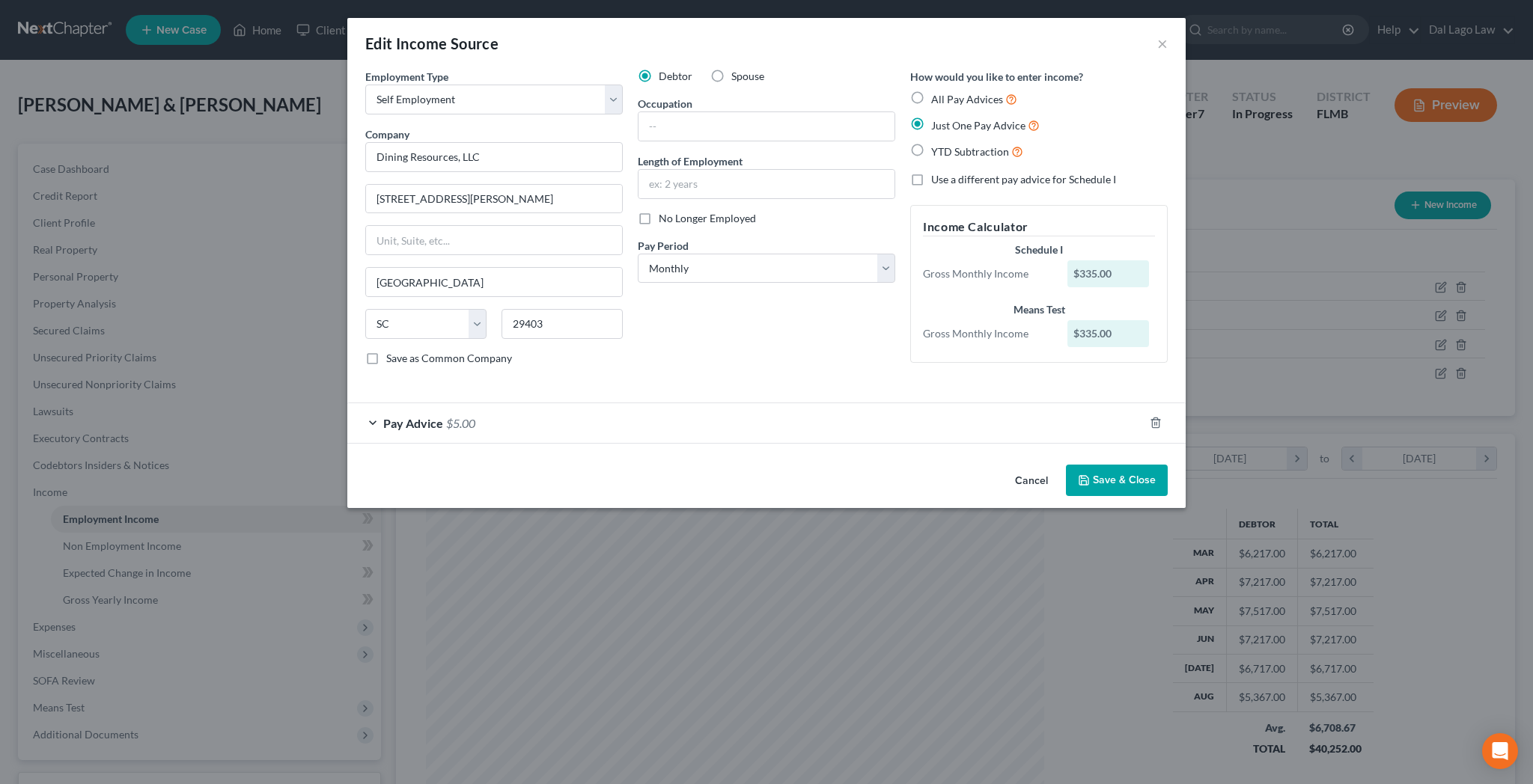
click at [931, 90] on label "All Pay Advices" at bounding box center [974, 99] width 86 height 17
click at [937, 90] on input "All Pay Advices" at bounding box center [942, 95] width 10 height 10
radio input "true"
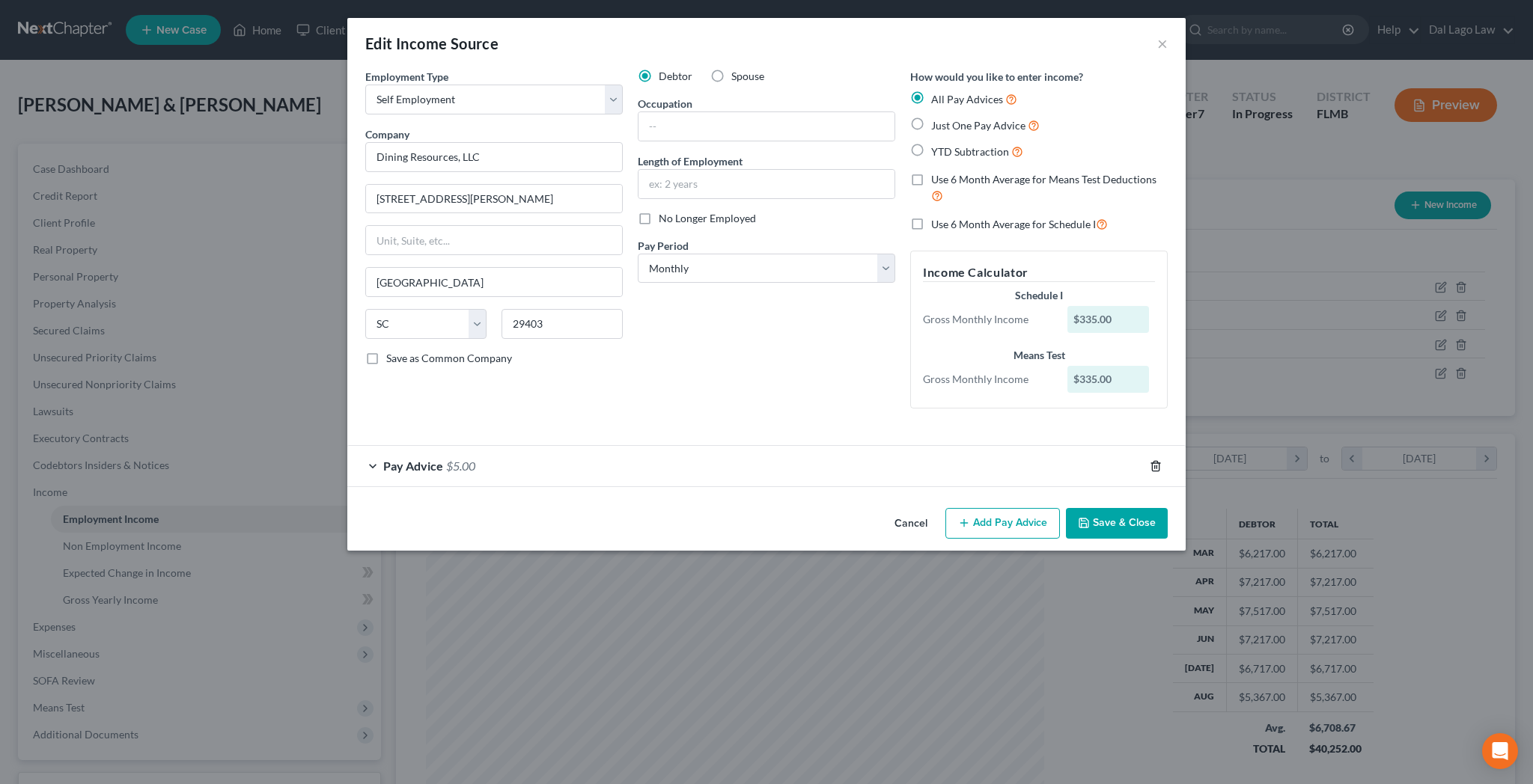
click at [1150, 460] on icon "button" at bounding box center [1156, 466] width 12 height 12
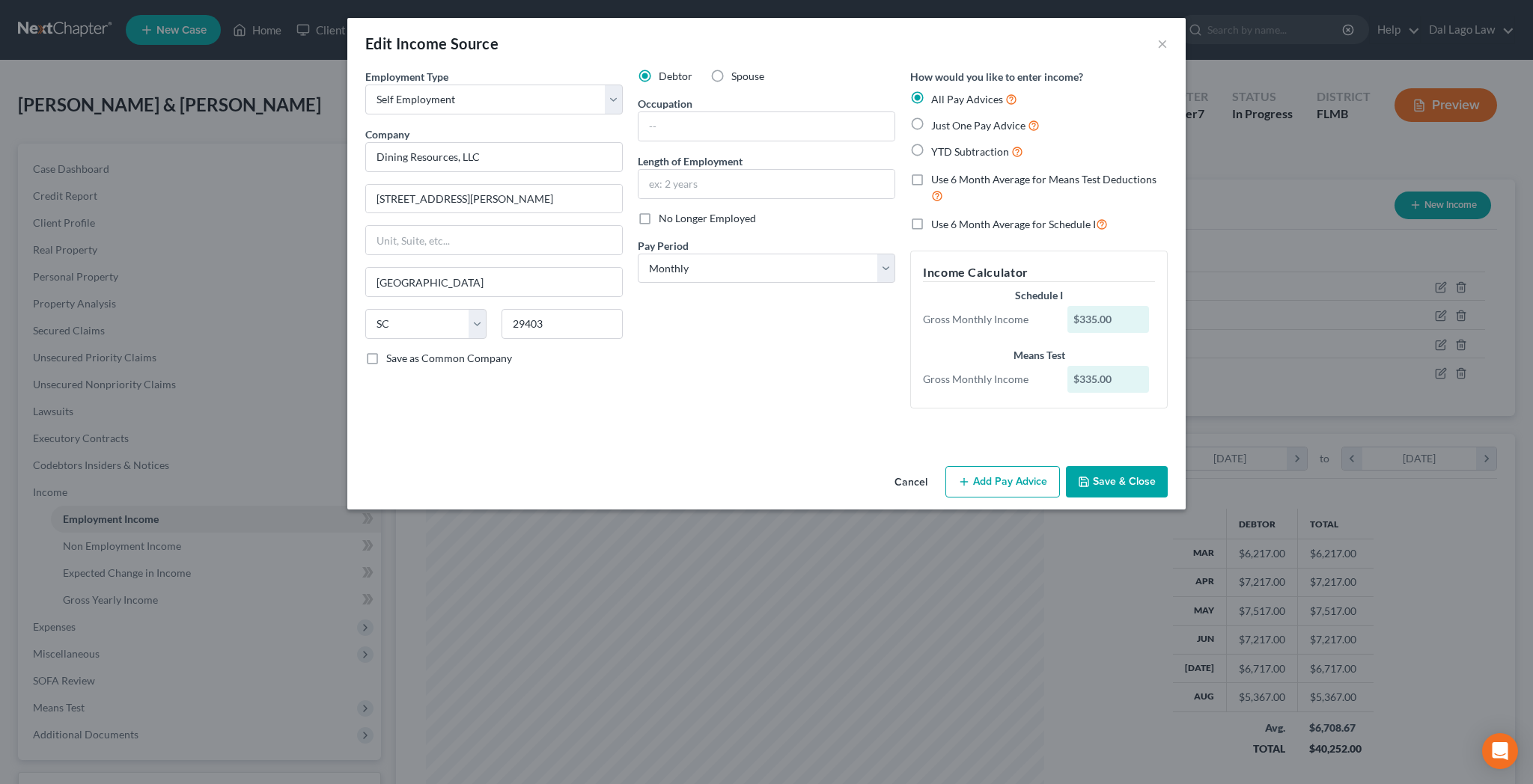
click at [945, 466] on button "Add Pay Advice" at bounding box center [1003, 481] width 115 height 31
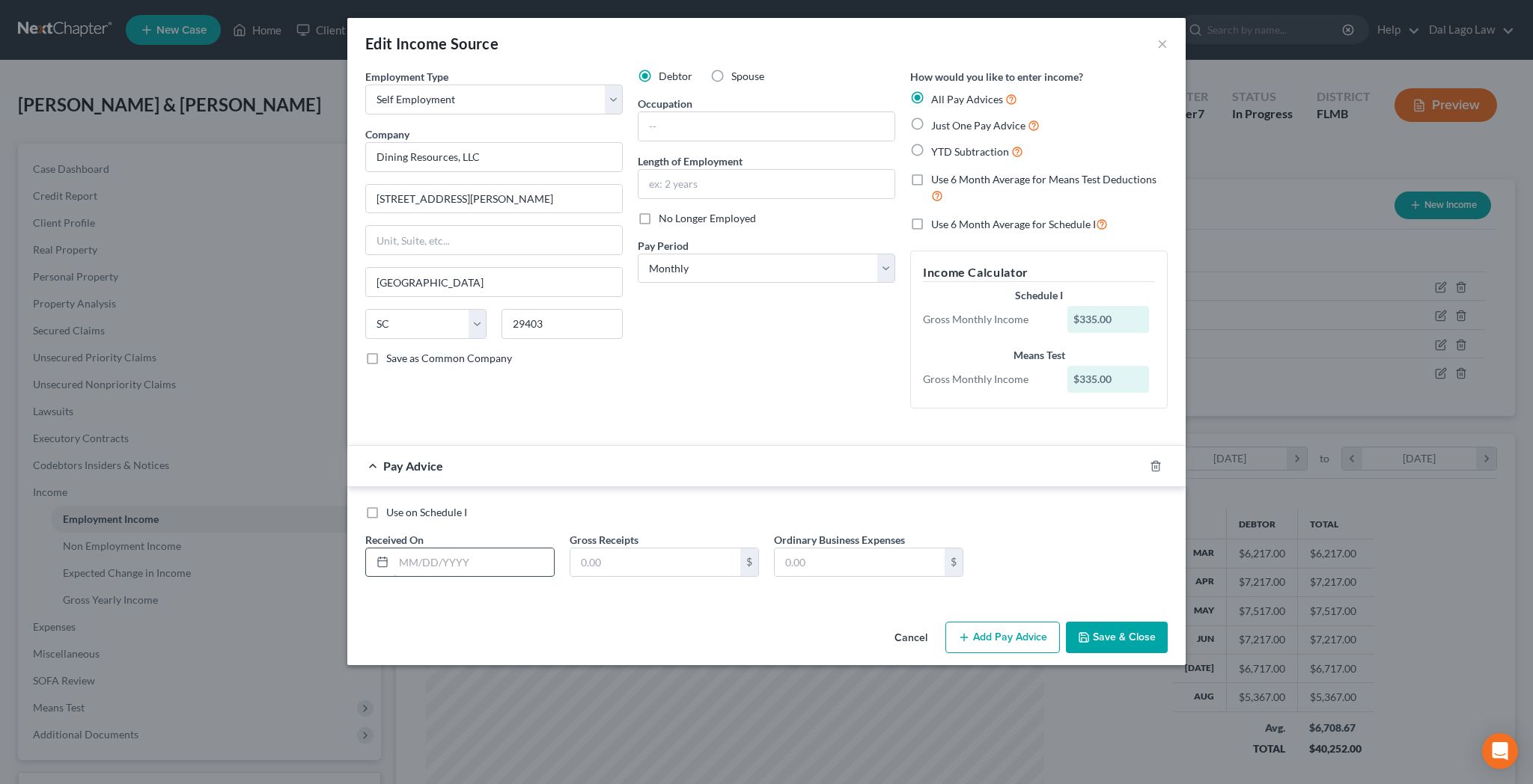
click at [554, 549] on input "text" at bounding box center [474, 563] width 160 height 29
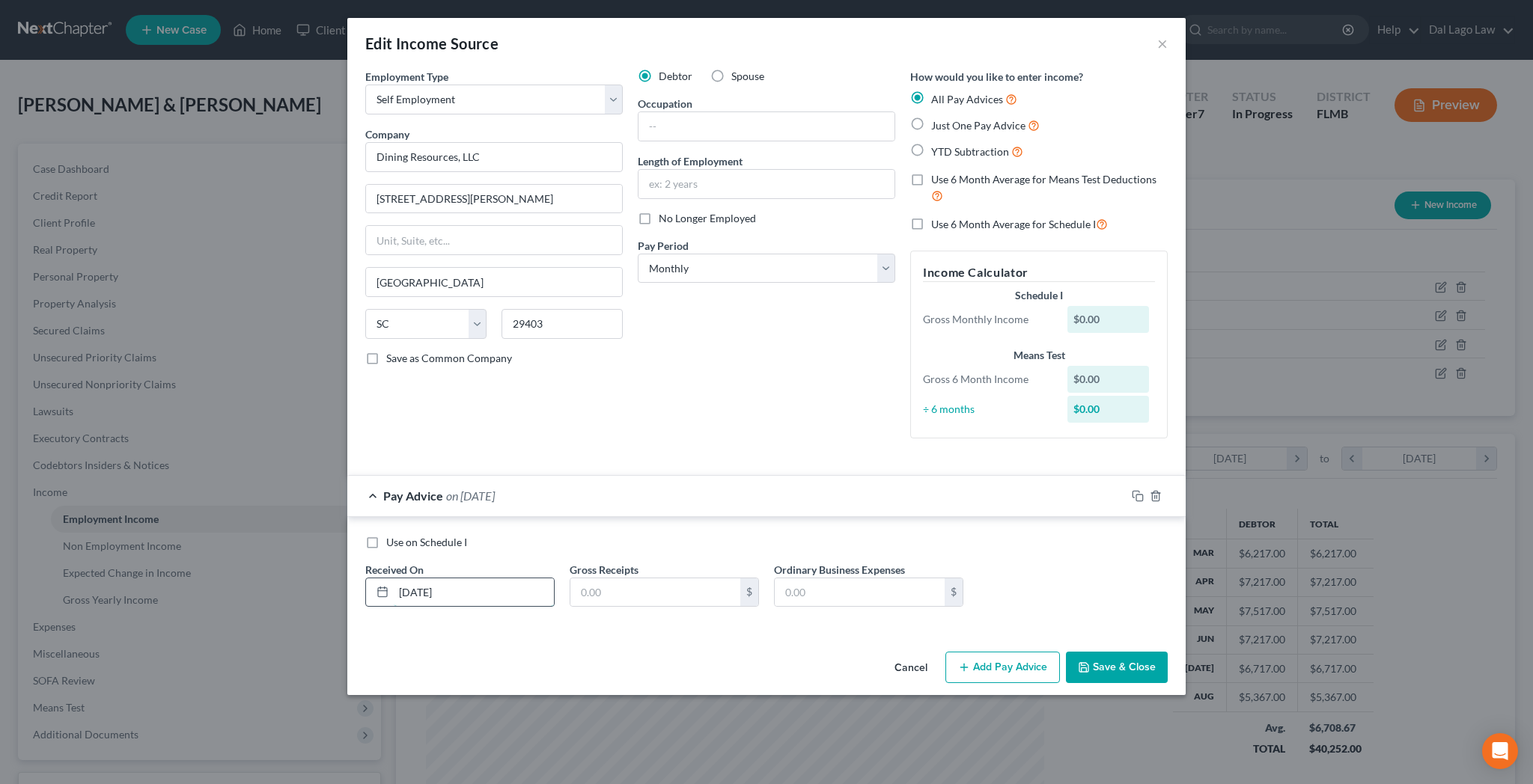
type input "[DATE]"
type input "20"
click at [1066, 652] on button "Save & Close" at bounding box center [1116, 667] width 102 height 31
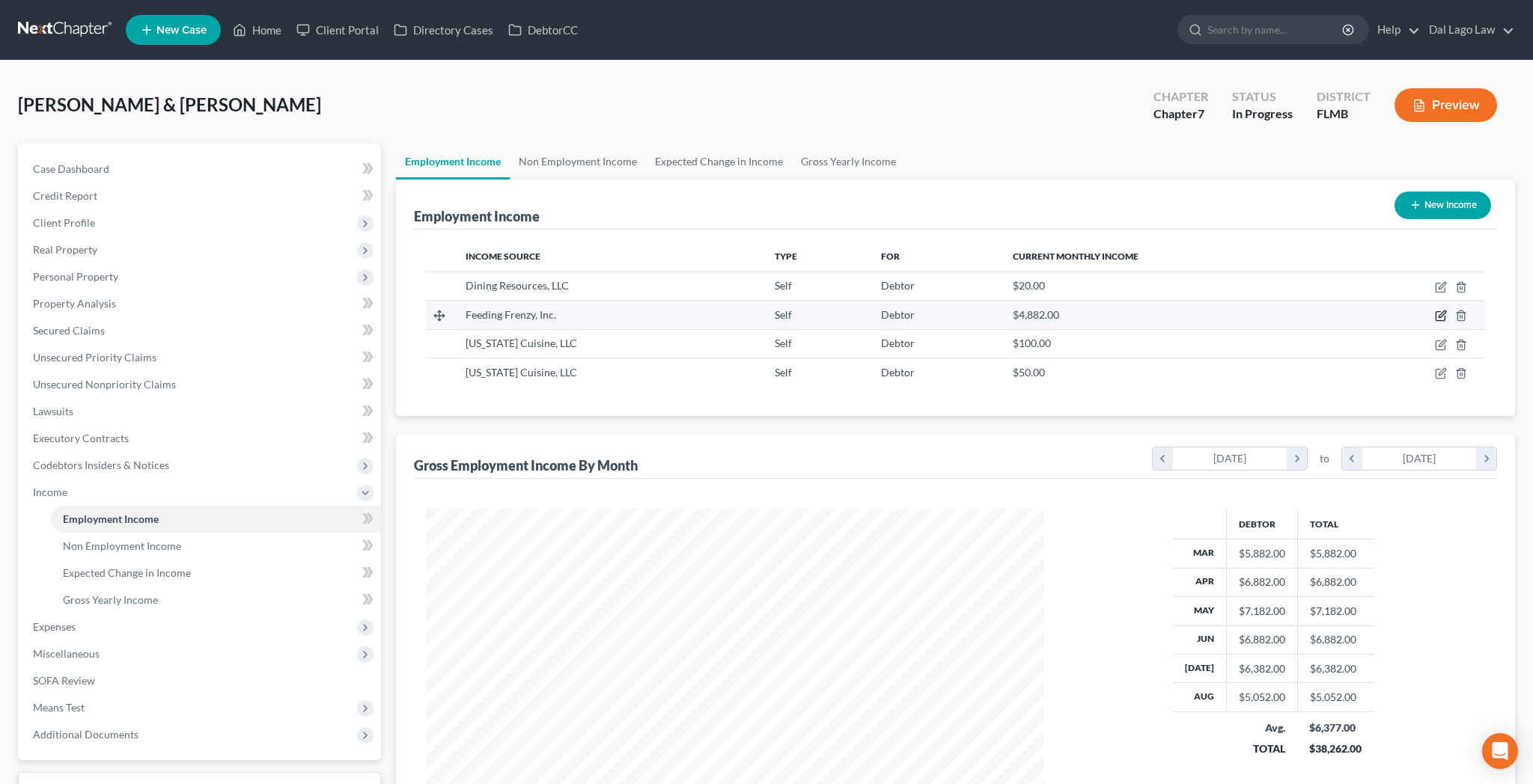
click at [1447, 310] on icon "button" at bounding box center [1441, 316] width 12 height 12
select select "1"
select select "42"
select select "0"
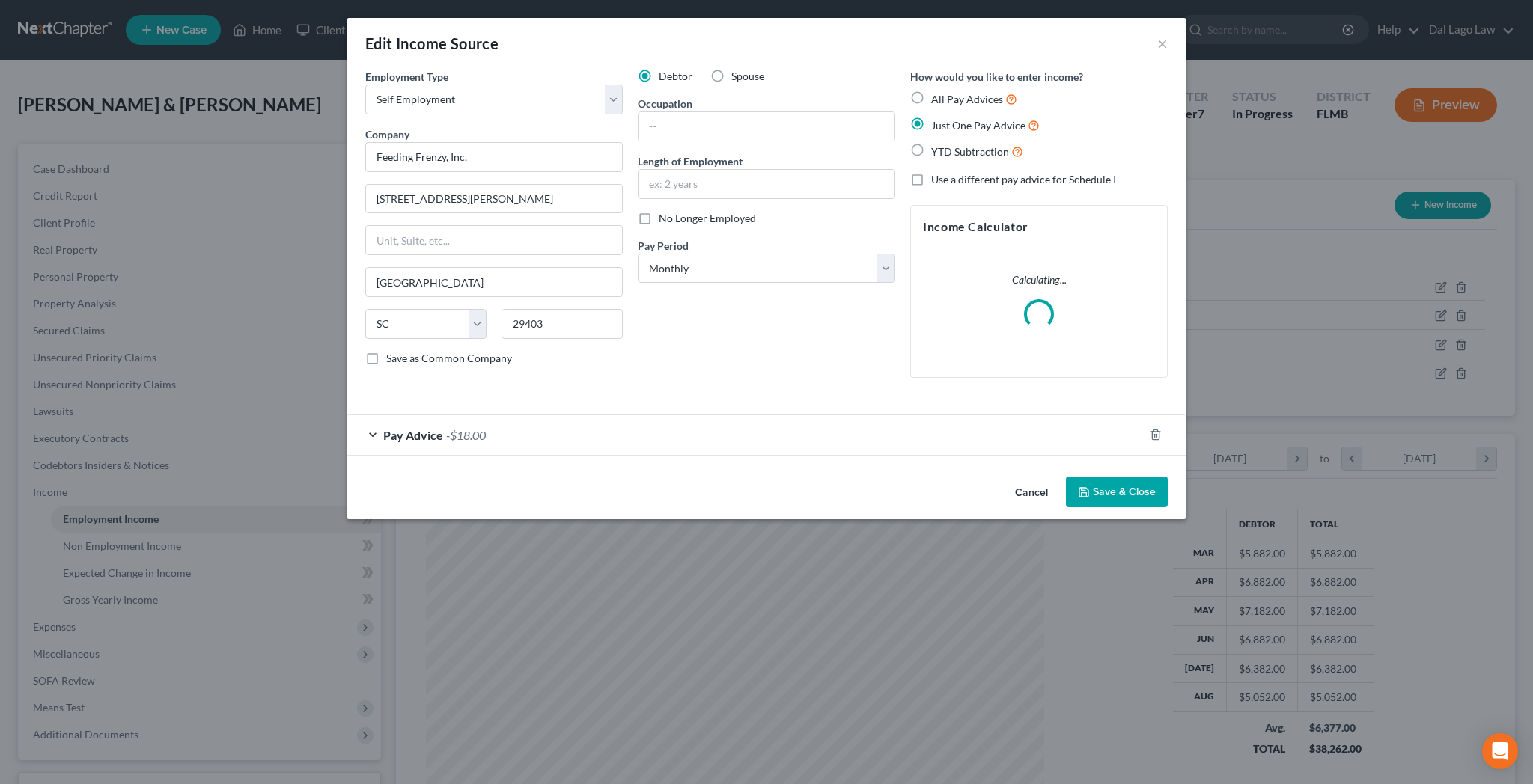
click at [931, 90] on label "All Pay Advices" at bounding box center [974, 99] width 86 height 17
click at [937, 90] on input "All Pay Advices" at bounding box center [942, 95] width 10 height 10
radio input "true"
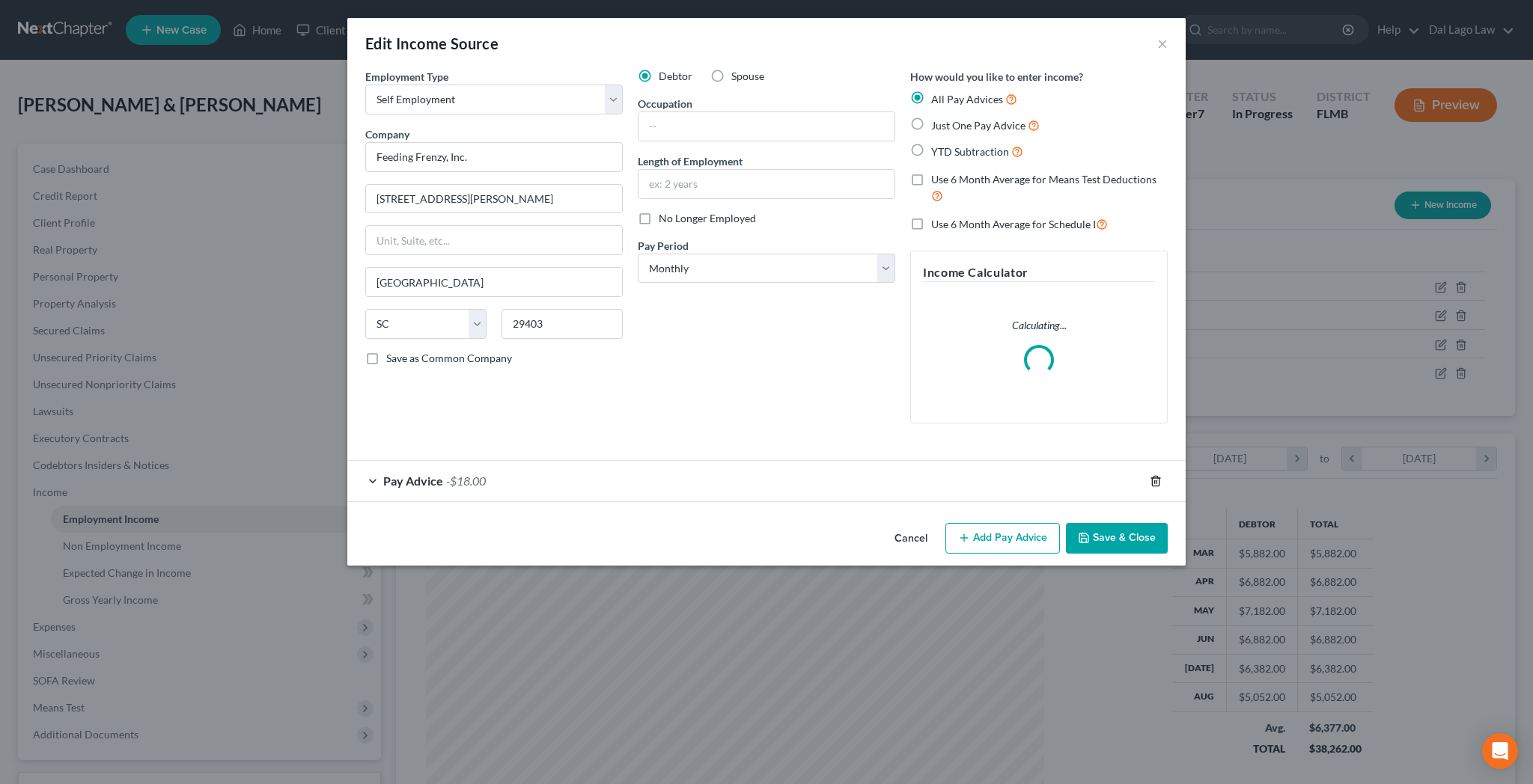
click at [1152, 476] on icon "button" at bounding box center [1155, 481] width 7 height 10
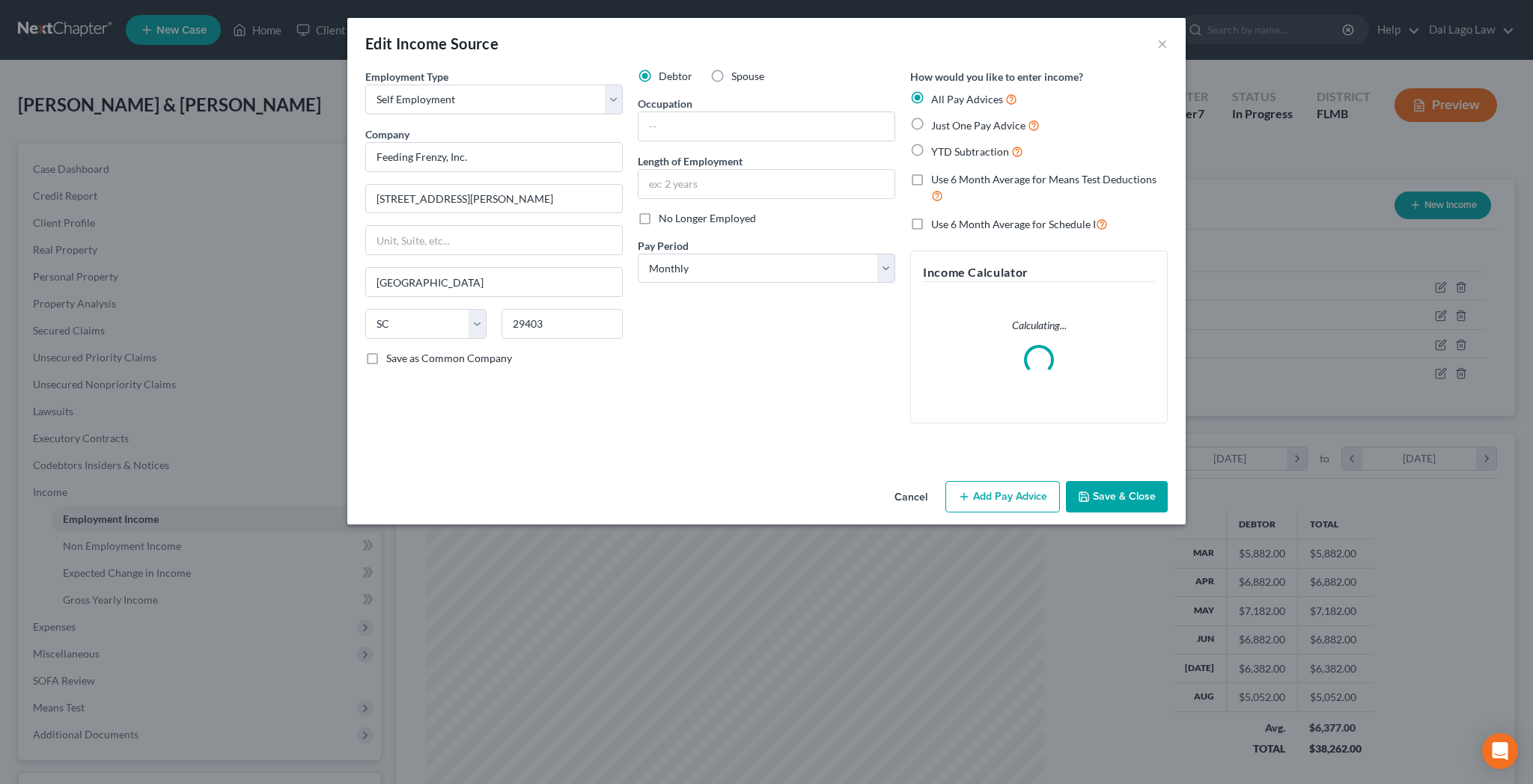
click at [951, 481] on button "Add Pay Advice" at bounding box center [1003, 497] width 115 height 31
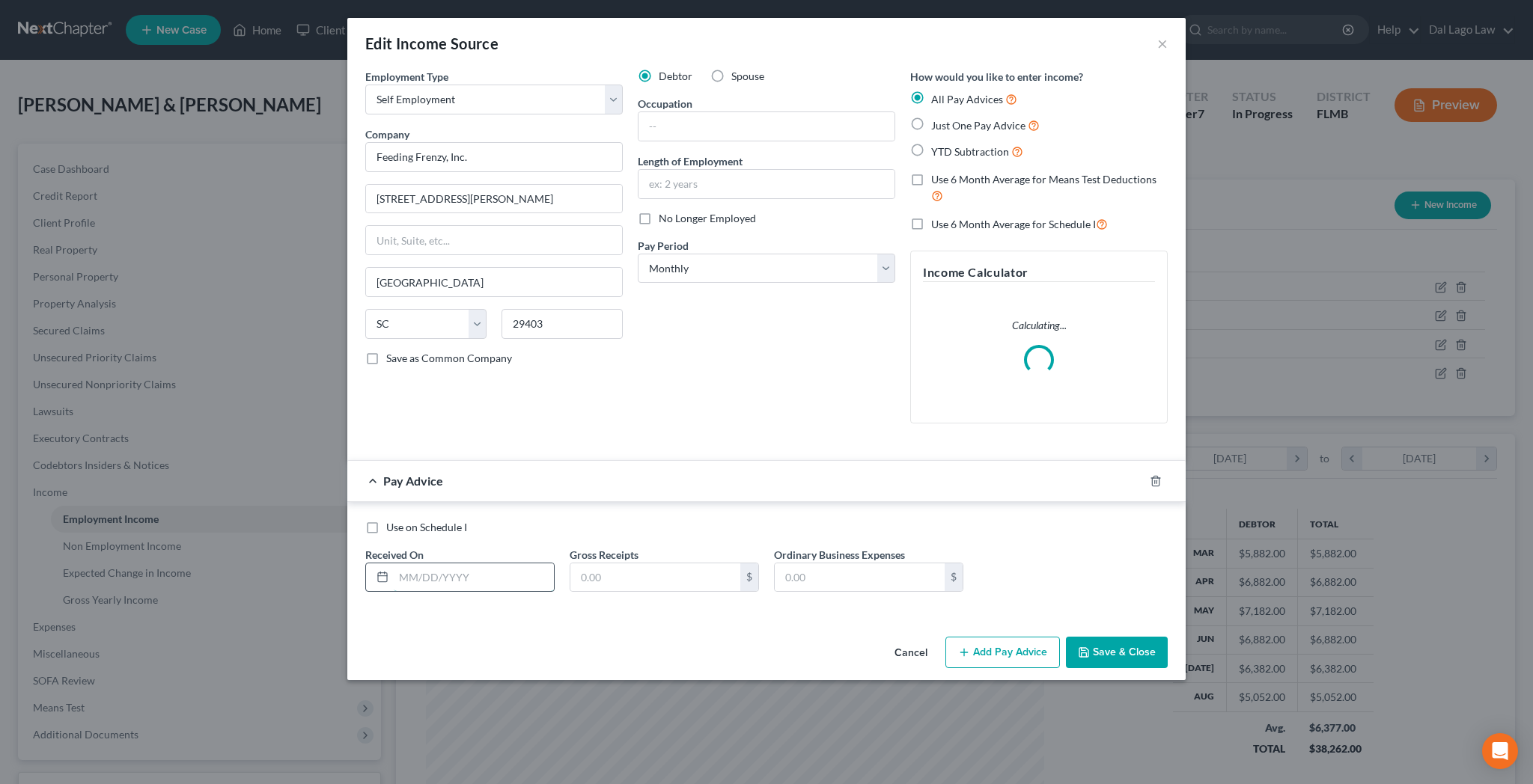
click at [553, 563] on input "text" at bounding box center [474, 577] width 160 height 29
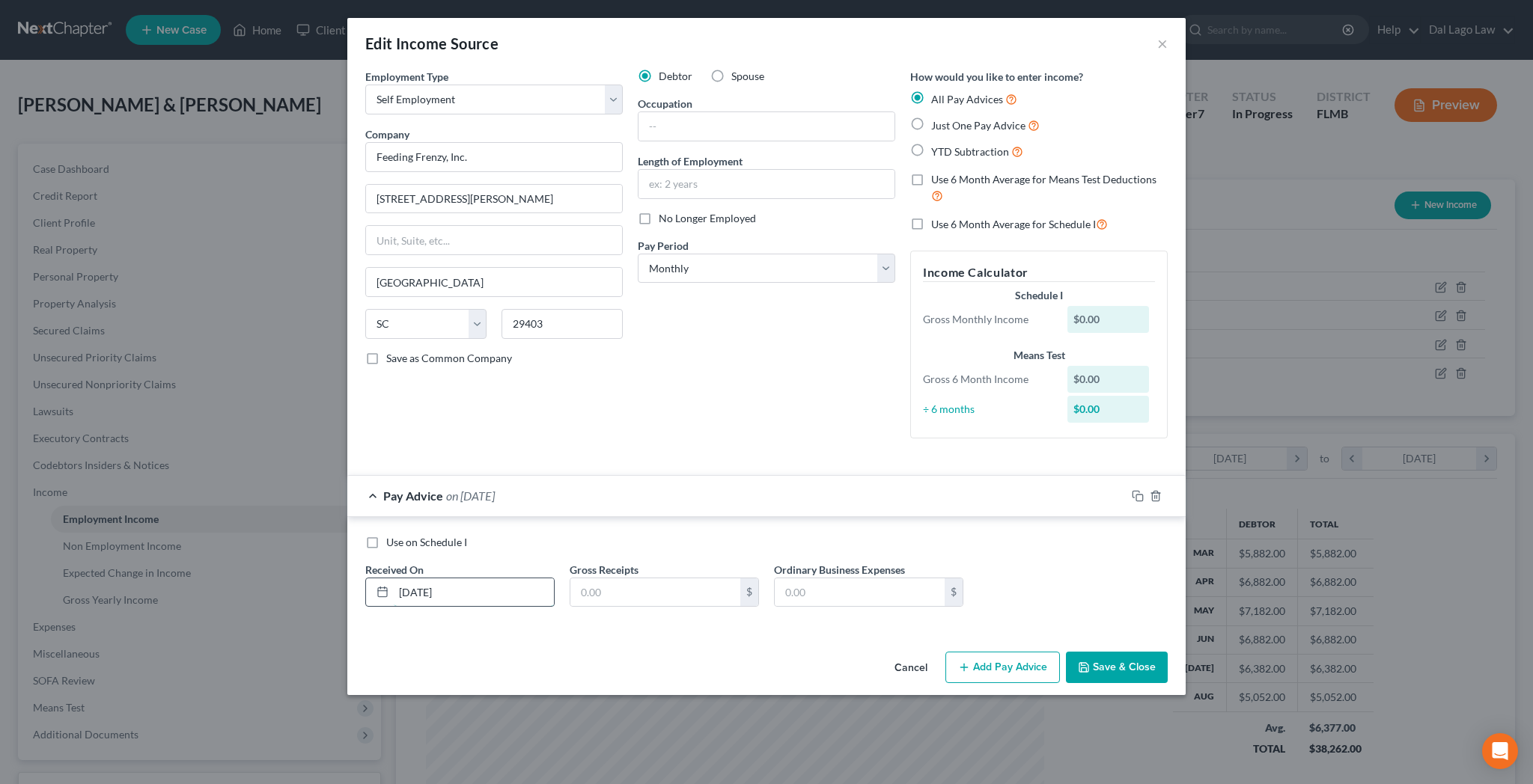
type input "[DATE]"
type input "180"
click at [1066, 652] on button "Save & Close" at bounding box center [1116, 667] width 102 height 31
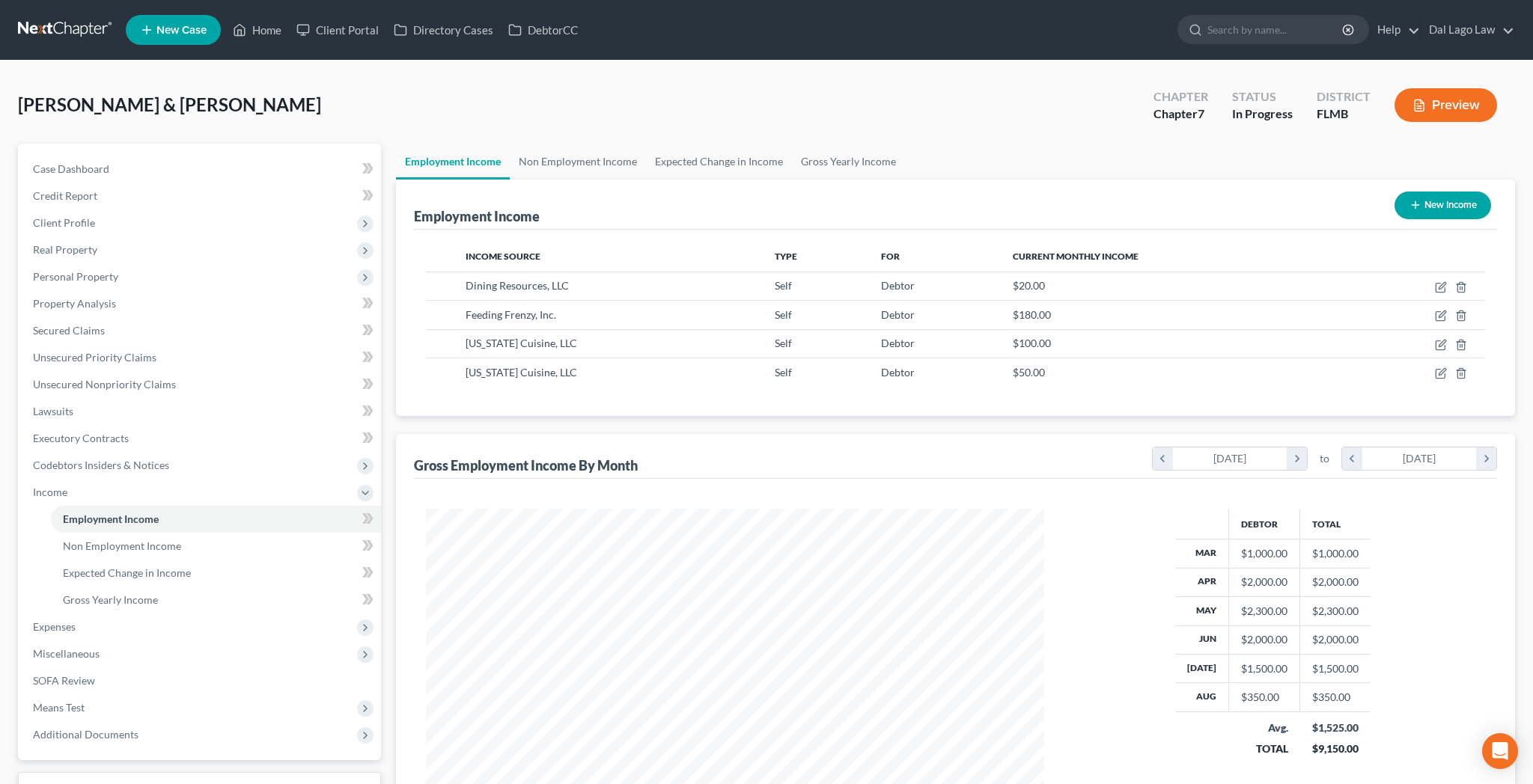
click at [1482, 191] on button "New Income" at bounding box center [1443, 205] width 97 height 28
select select "0"
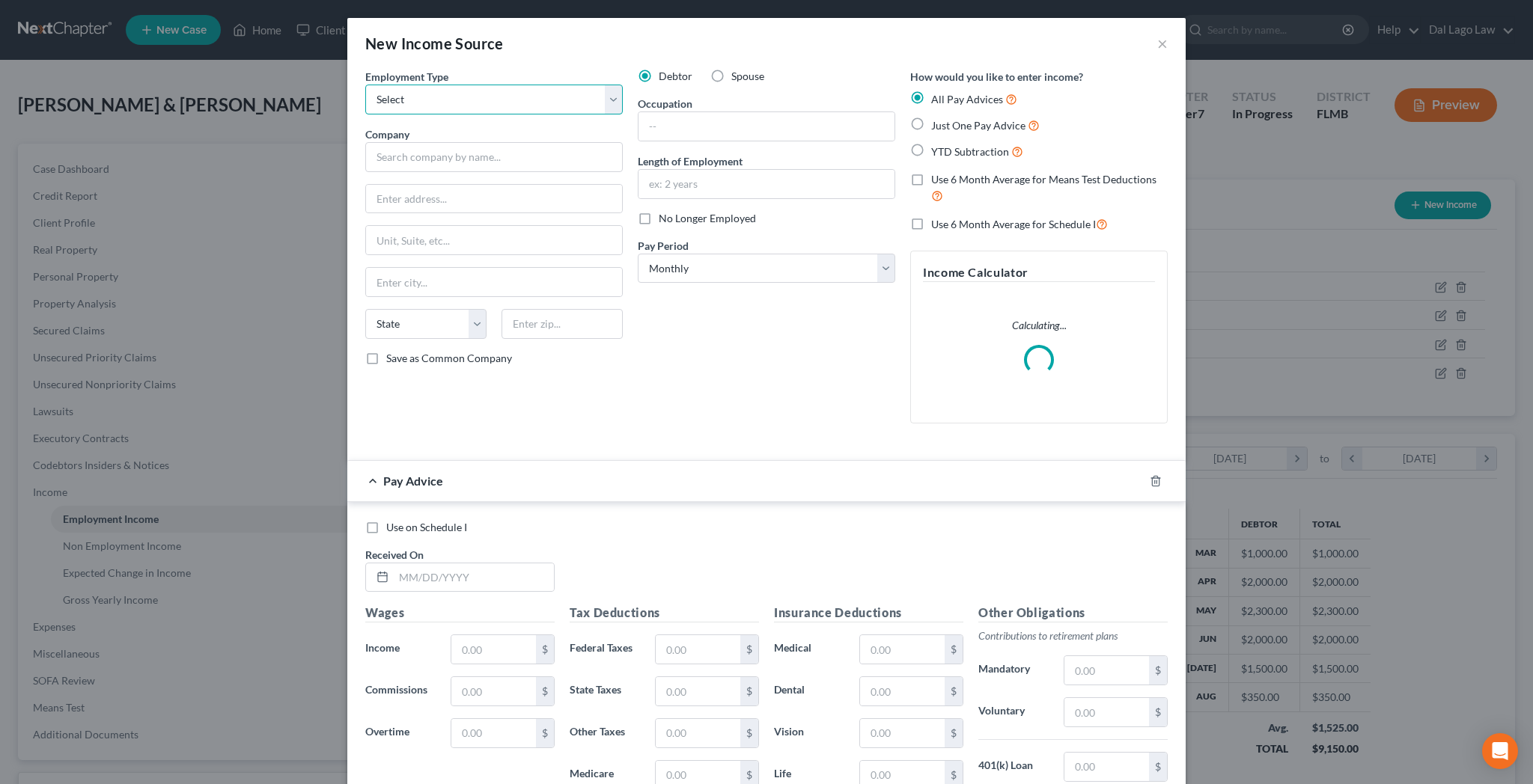
select select "1"
click option "Self Employment" at bounding box center [0, 0] width 0 height 0
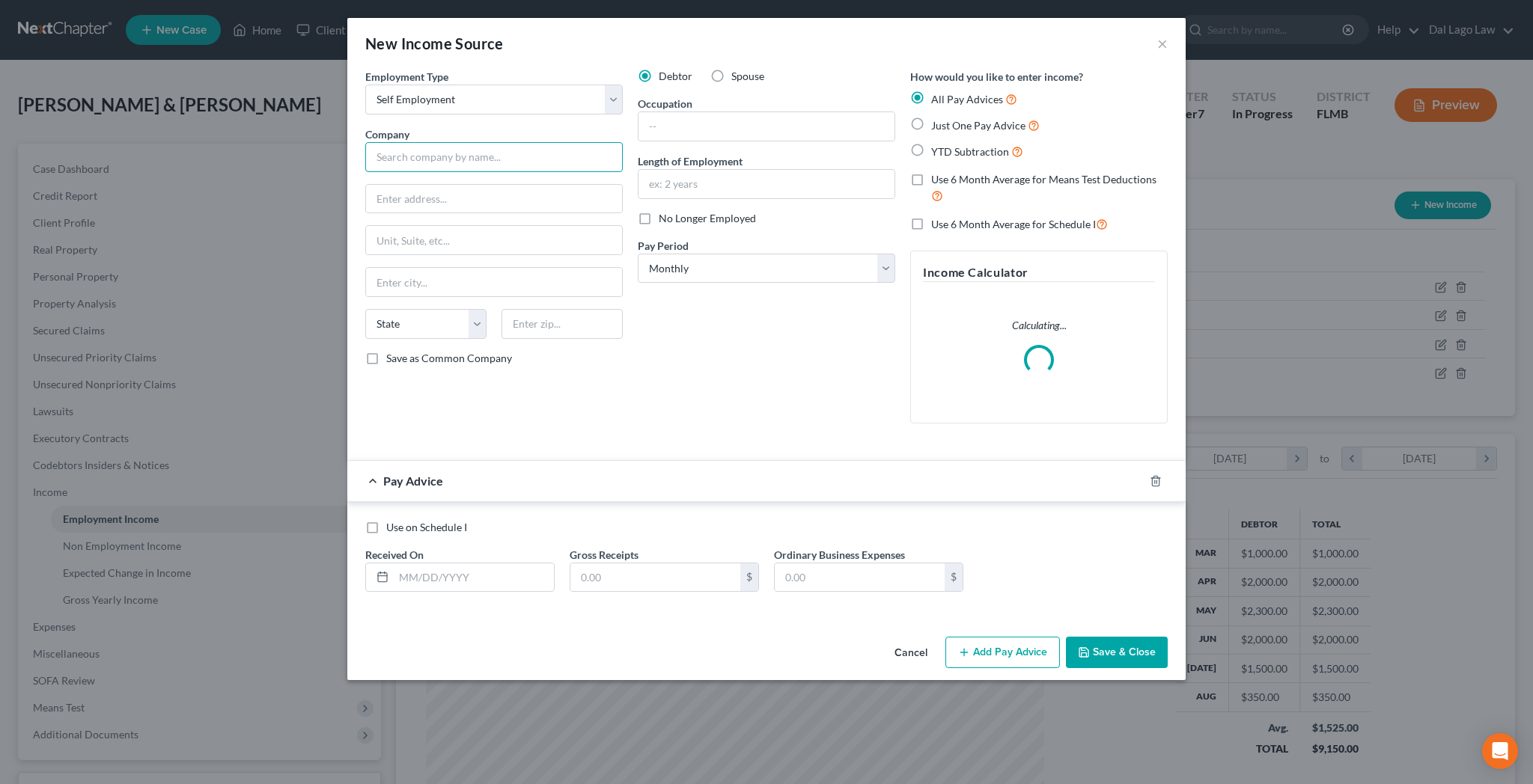
click at [565, 142] on input "text" at bounding box center [493, 158] width 257 height 30
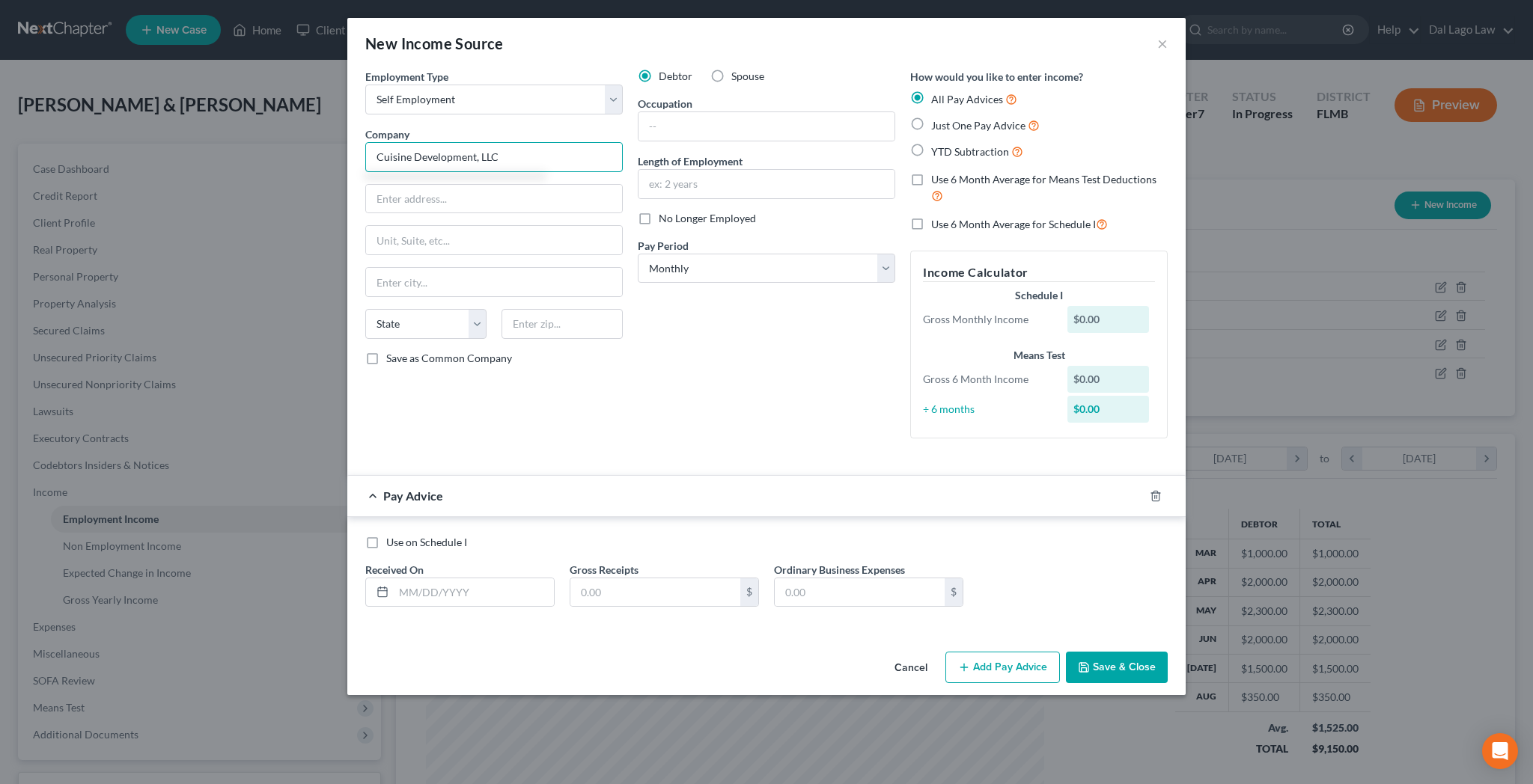
type input "Cuisine Development, LLC"
type input "[STREET_ADDRESS][PERSON_NAME]"
type input "29403"
type input "[GEOGRAPHIC_DATA]"
select select "42"
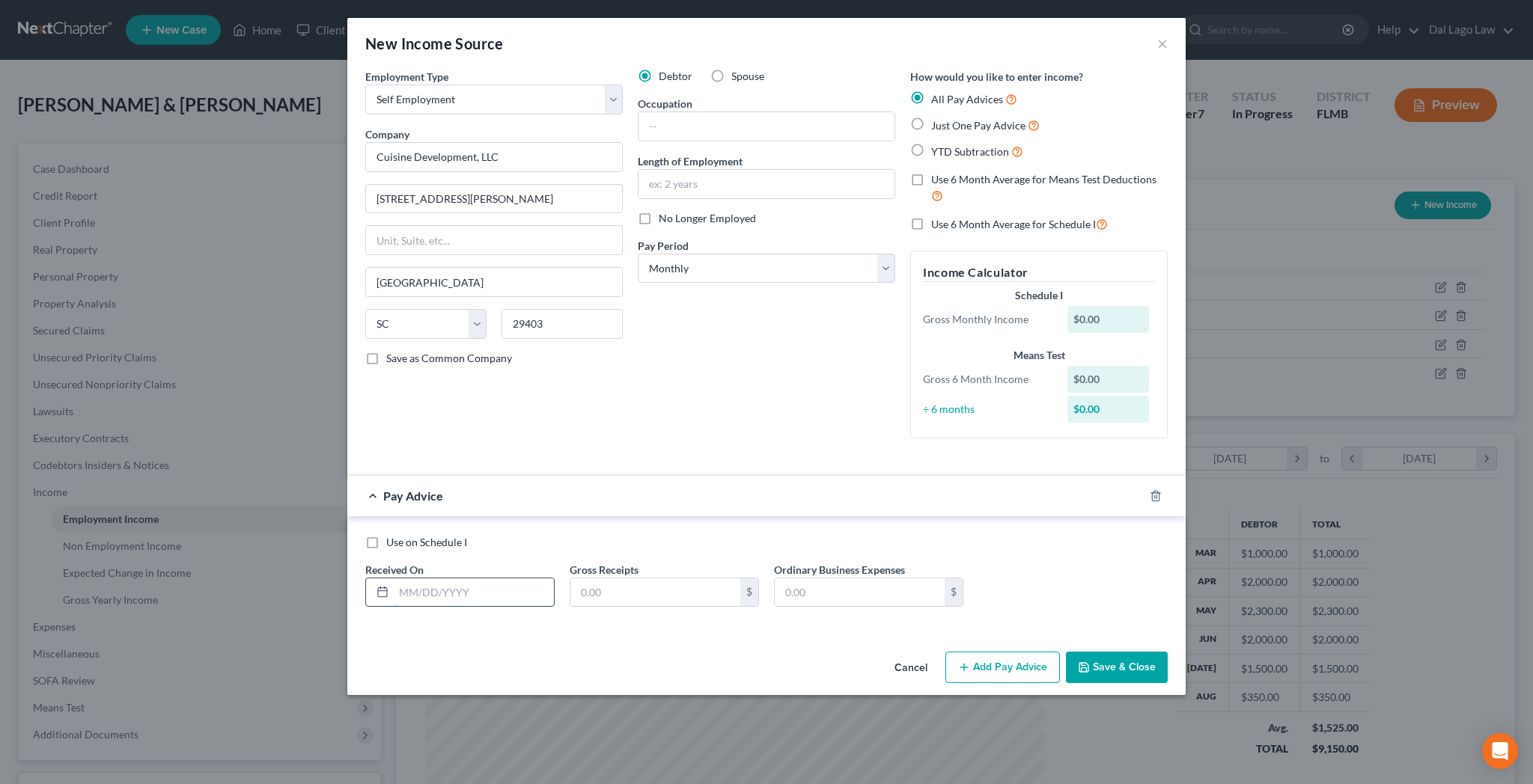
click at [547, 578] on input "text" at bounding box center [474, 593] width 160 height 29
type input "[DATE]"
type input "230"
click at [1066, 652] on button "Save & Close" at bounding box center [1116, 667] width 102 height 31
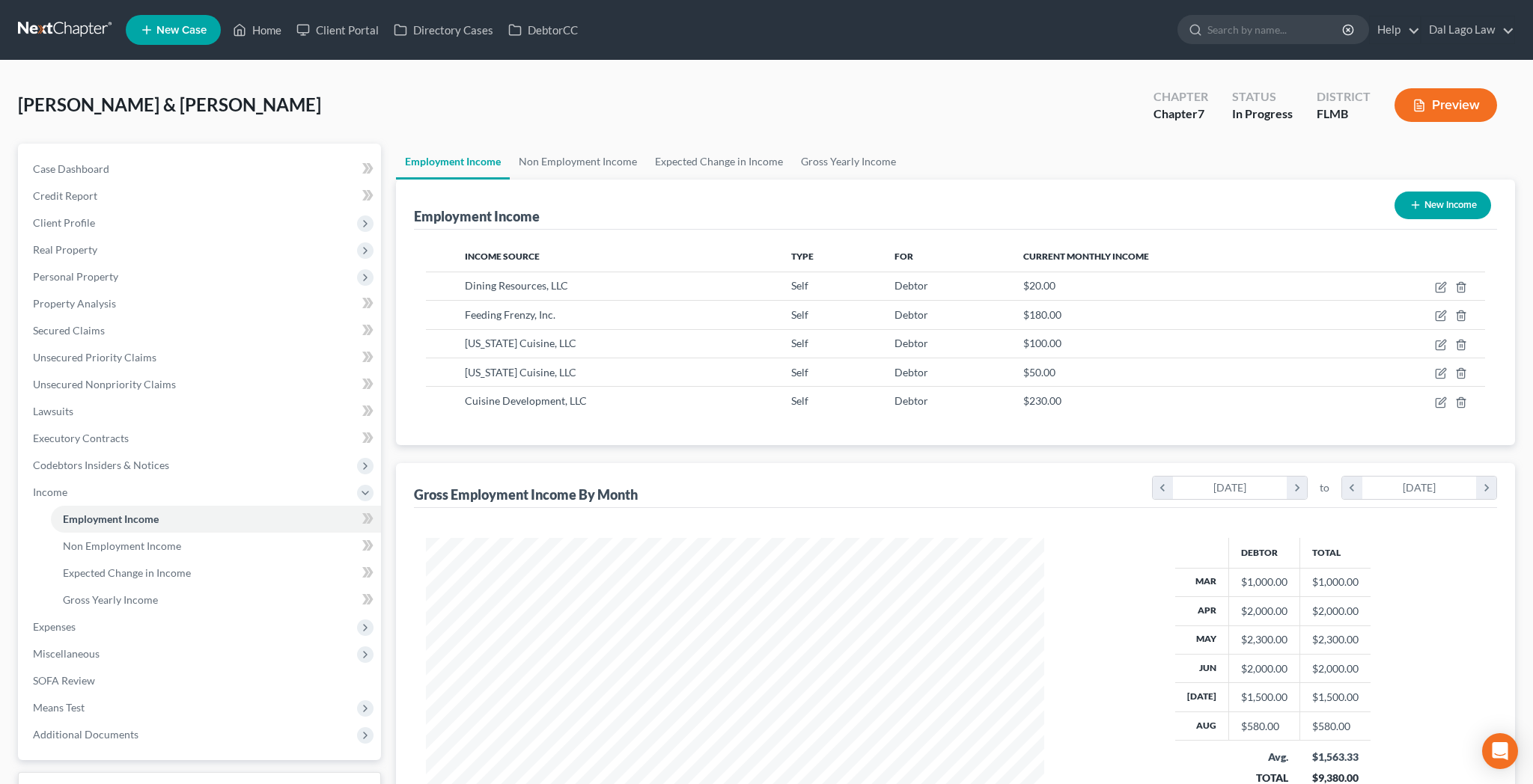
click at [1470, 191] on button "New Income" at bounding box center [1443, 205] width 97 height 28
select select "0"
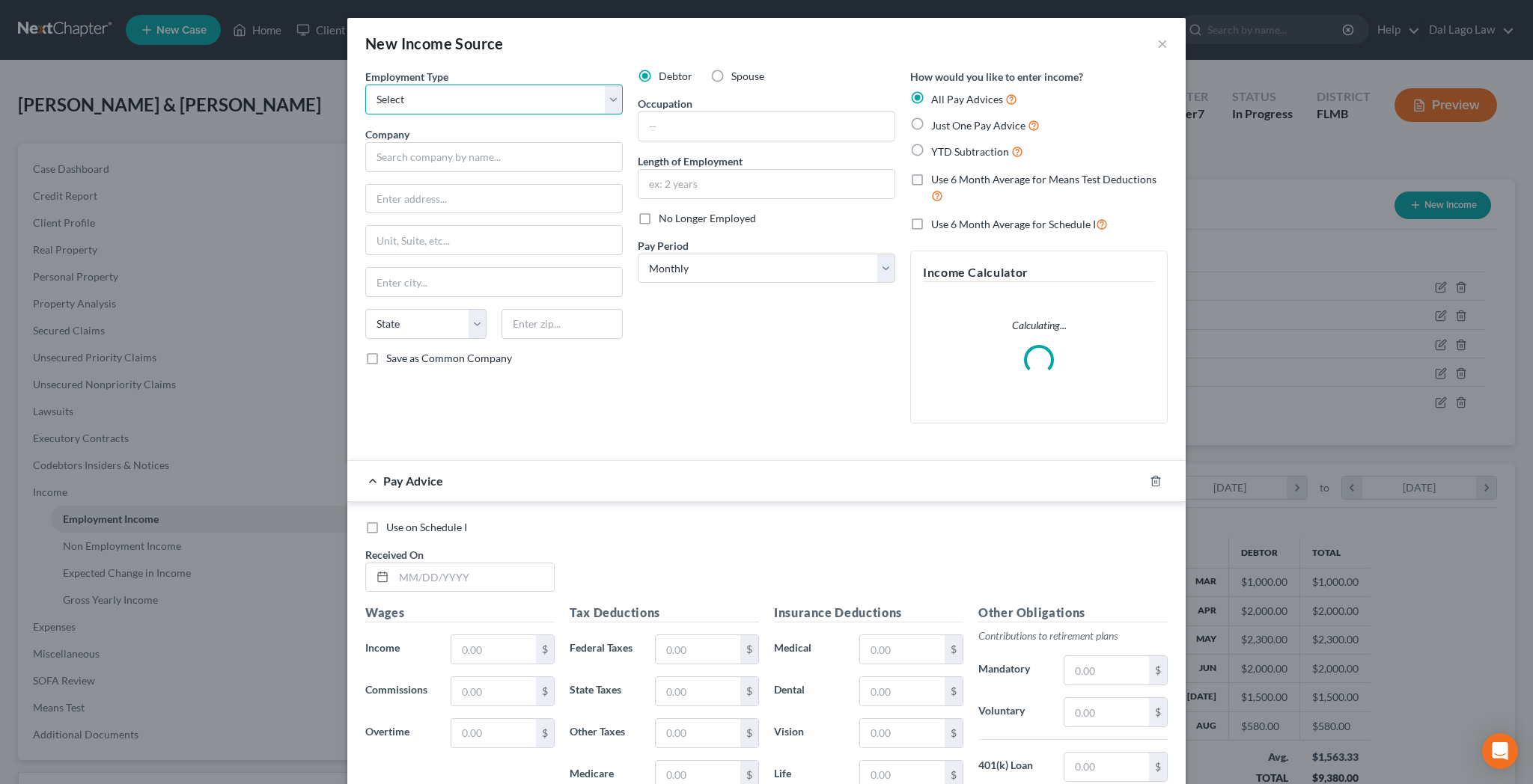
select select "1"
click option "Self Employment" at bounding box center [0, 0] width 0 height 0
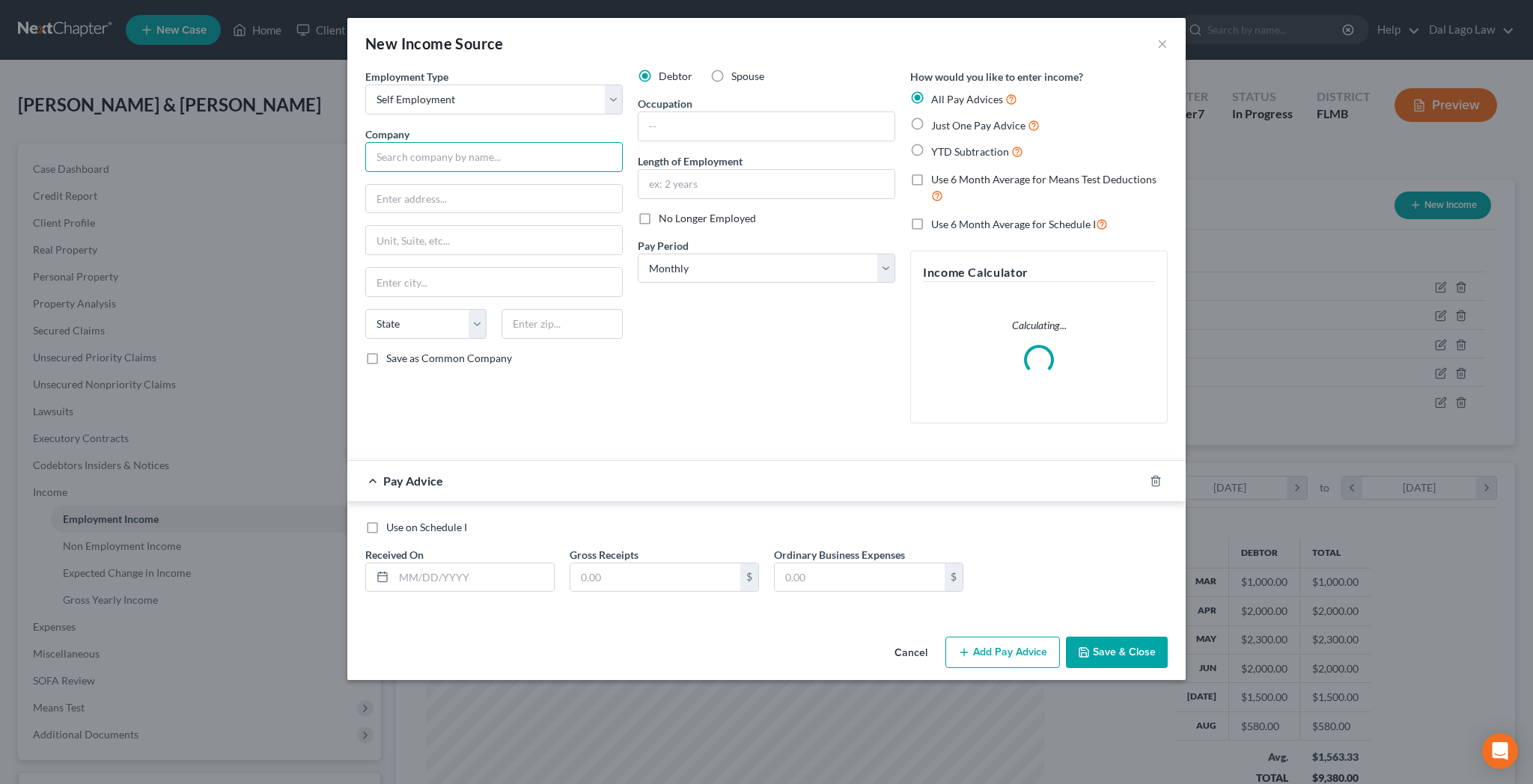
click at [541, 142] on input "text" at bounding box center [493, 158] width 257 height 30
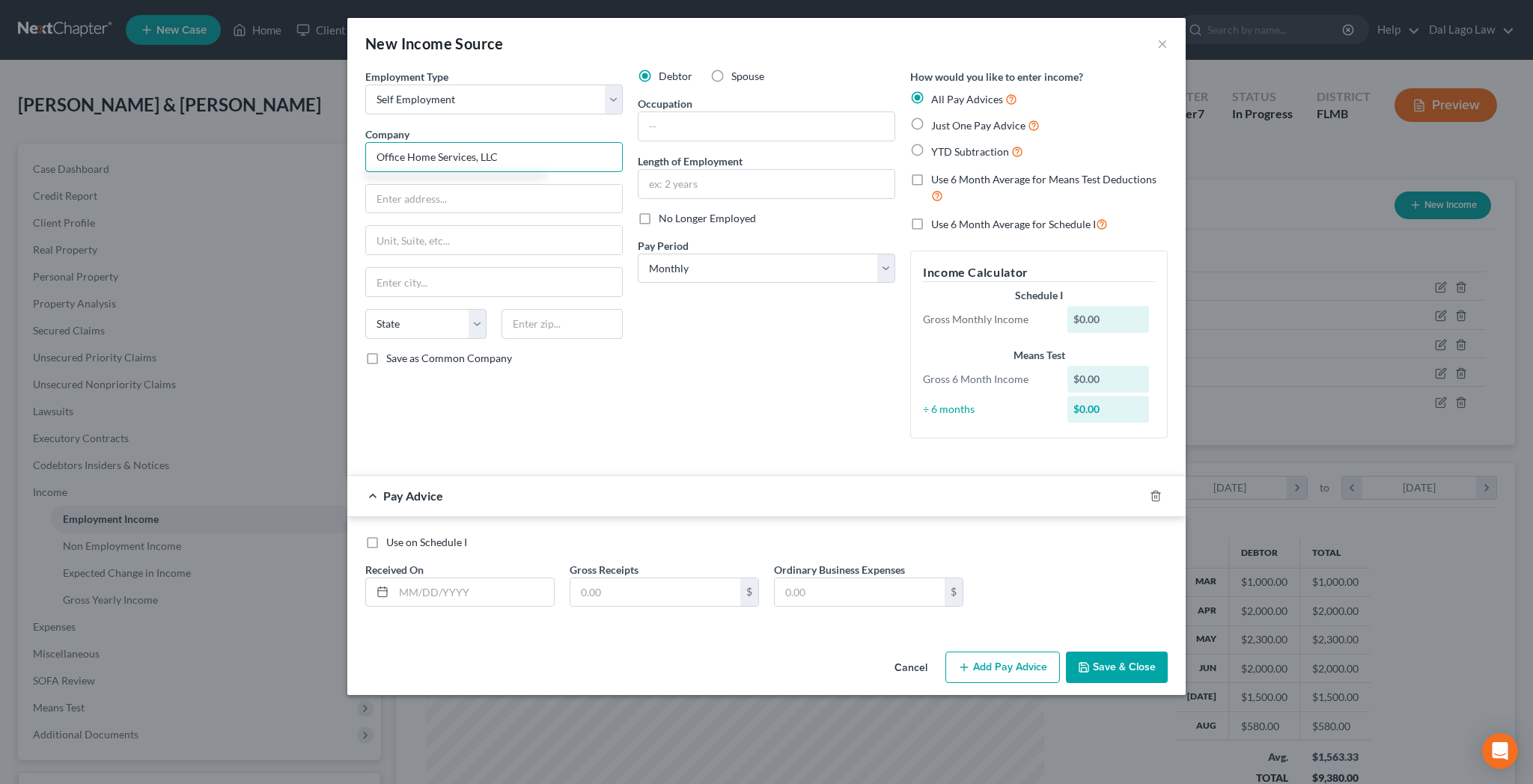
type input "Office Home Services, LLC"
type input "[STREET_ADDRESS][PERSON_NAME]"
click at [623, 309] on input "2940" at bounding box center [562, 325] width 121 height 30
type input "29403"
type input "[GEOGRAPHIC_DATA]"
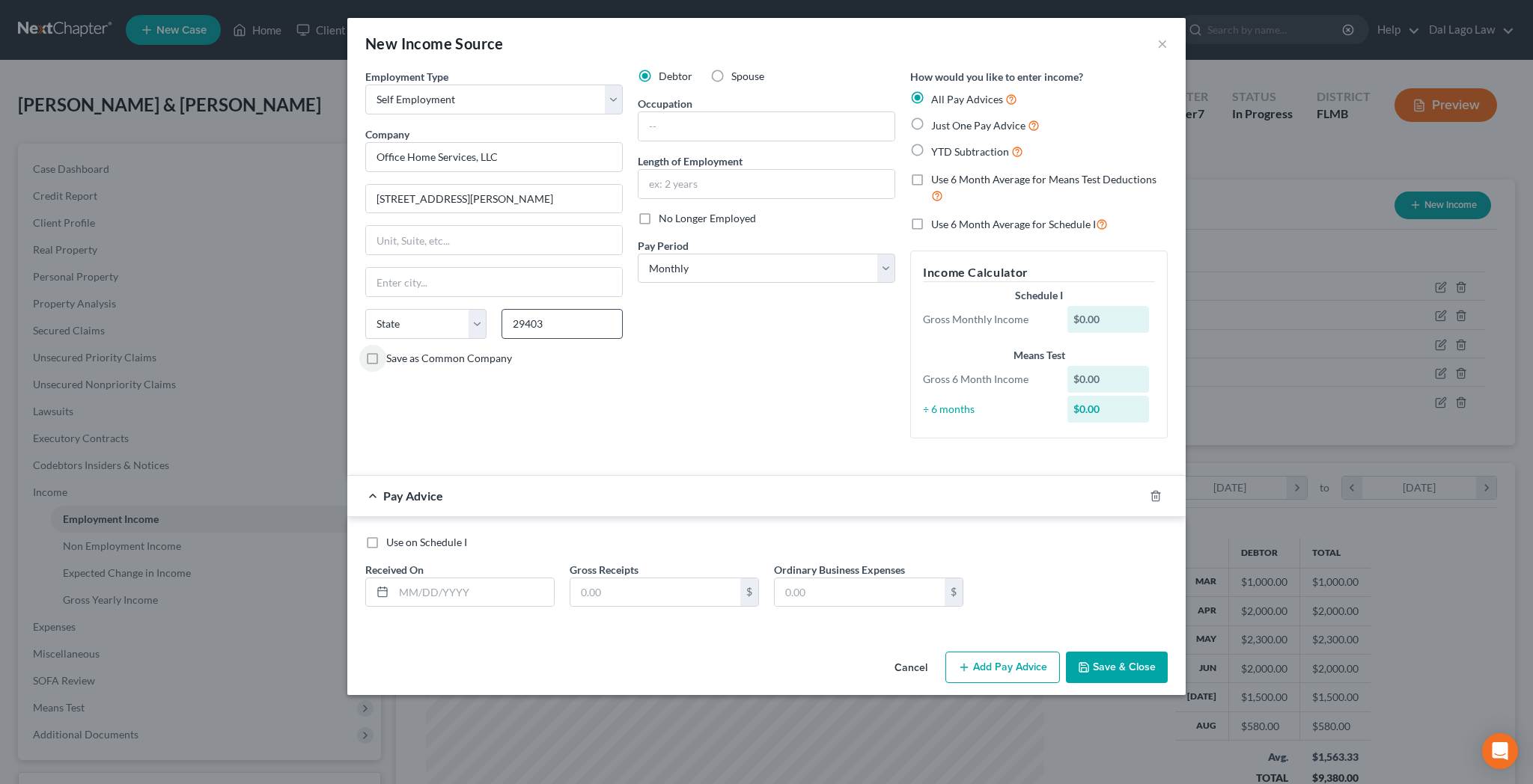
select select "42"
click at [554, 578] on input "text" at bounding box center [474, 593] width 160 height 29
type input "[DATE]"
type input "1,500"
click at [950, 652] on button "Add Pay Advice" at bounding box center [1003, 667] width 115 height 31
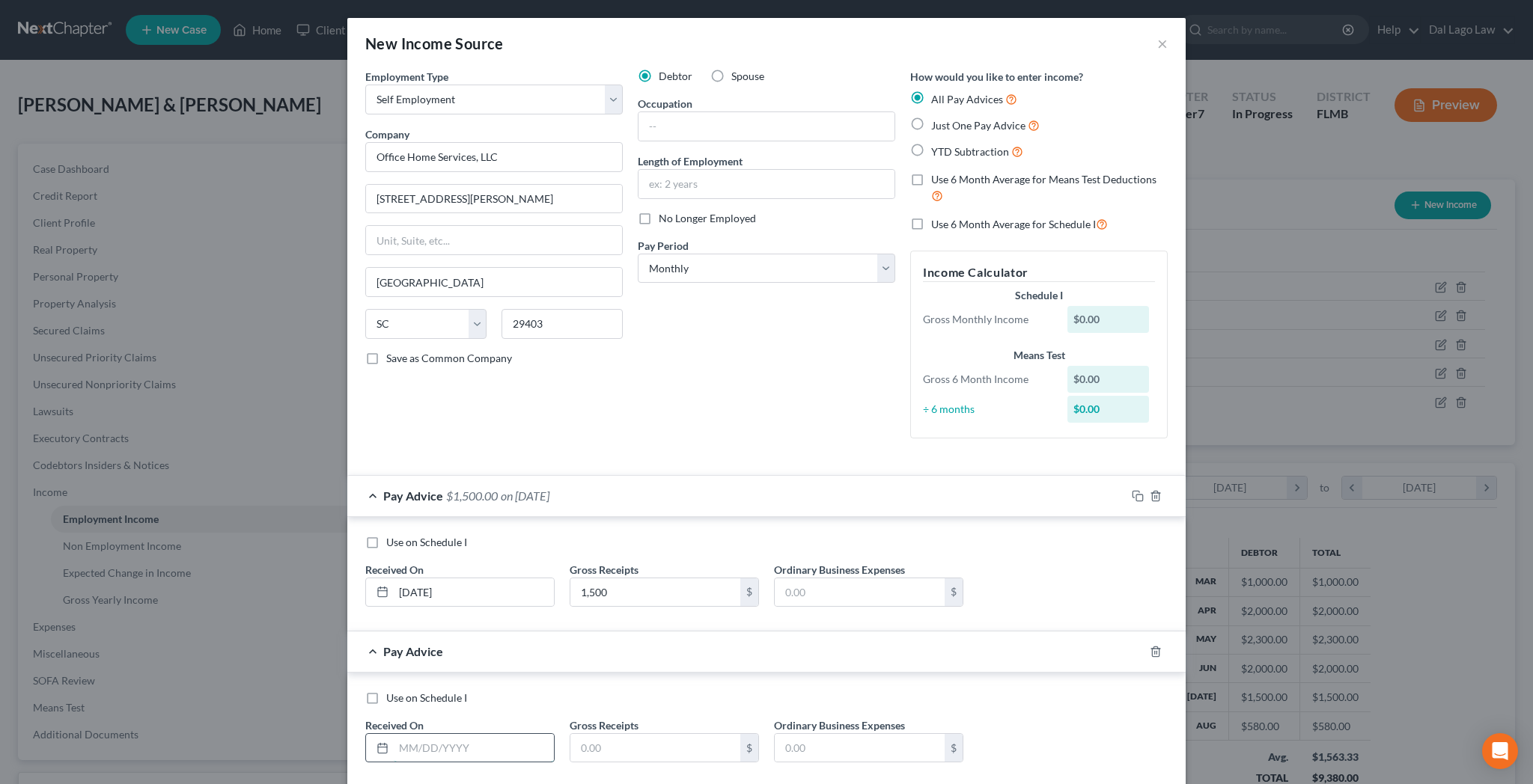
click at [529, 734] on input "text" at bounding box center [474, 749] width 160 height 29
type input "[DATE]"
type input "500"
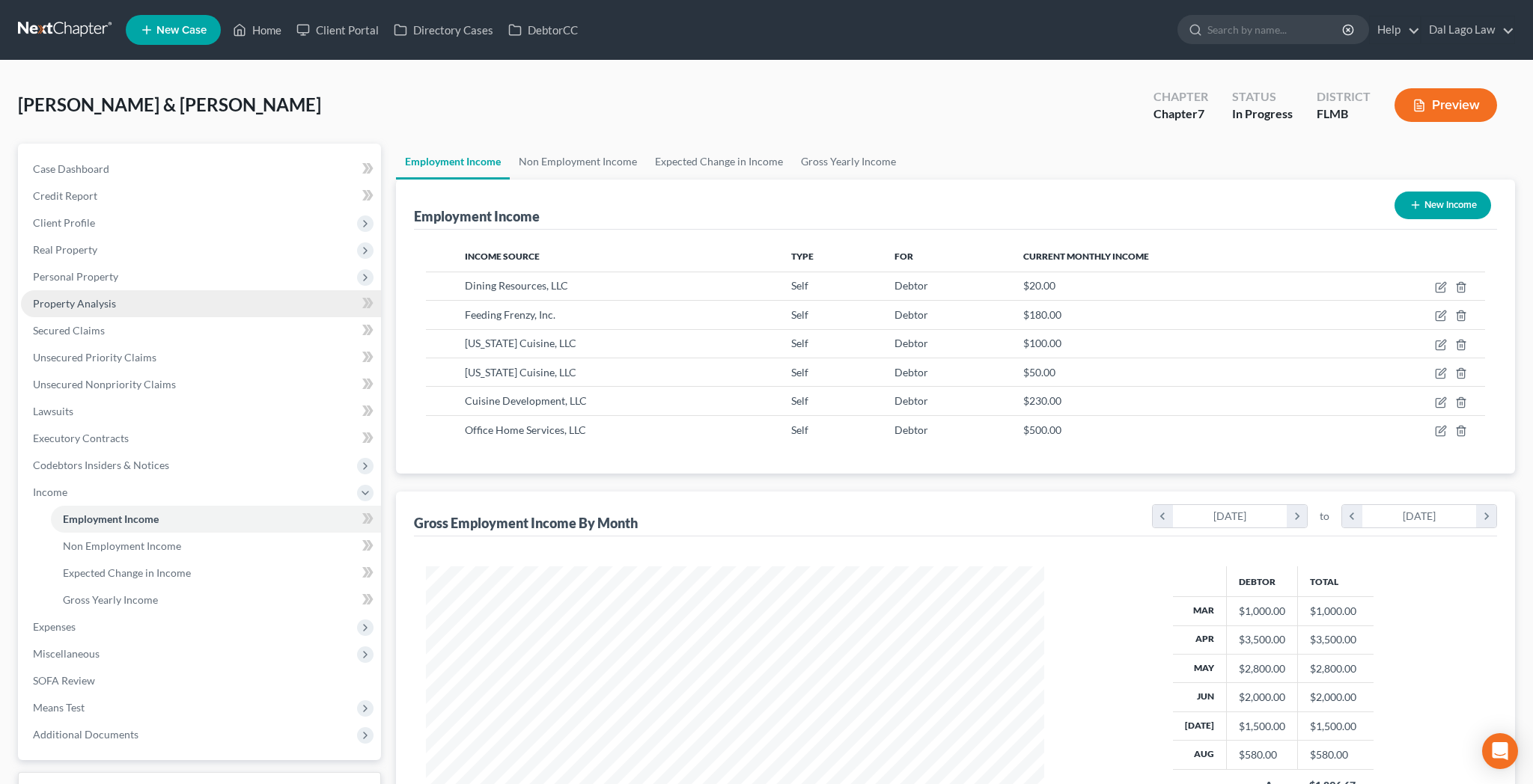
click at [62, 297] on span "Property Analysis" at bounding box center [74, 303] width 83 height 13
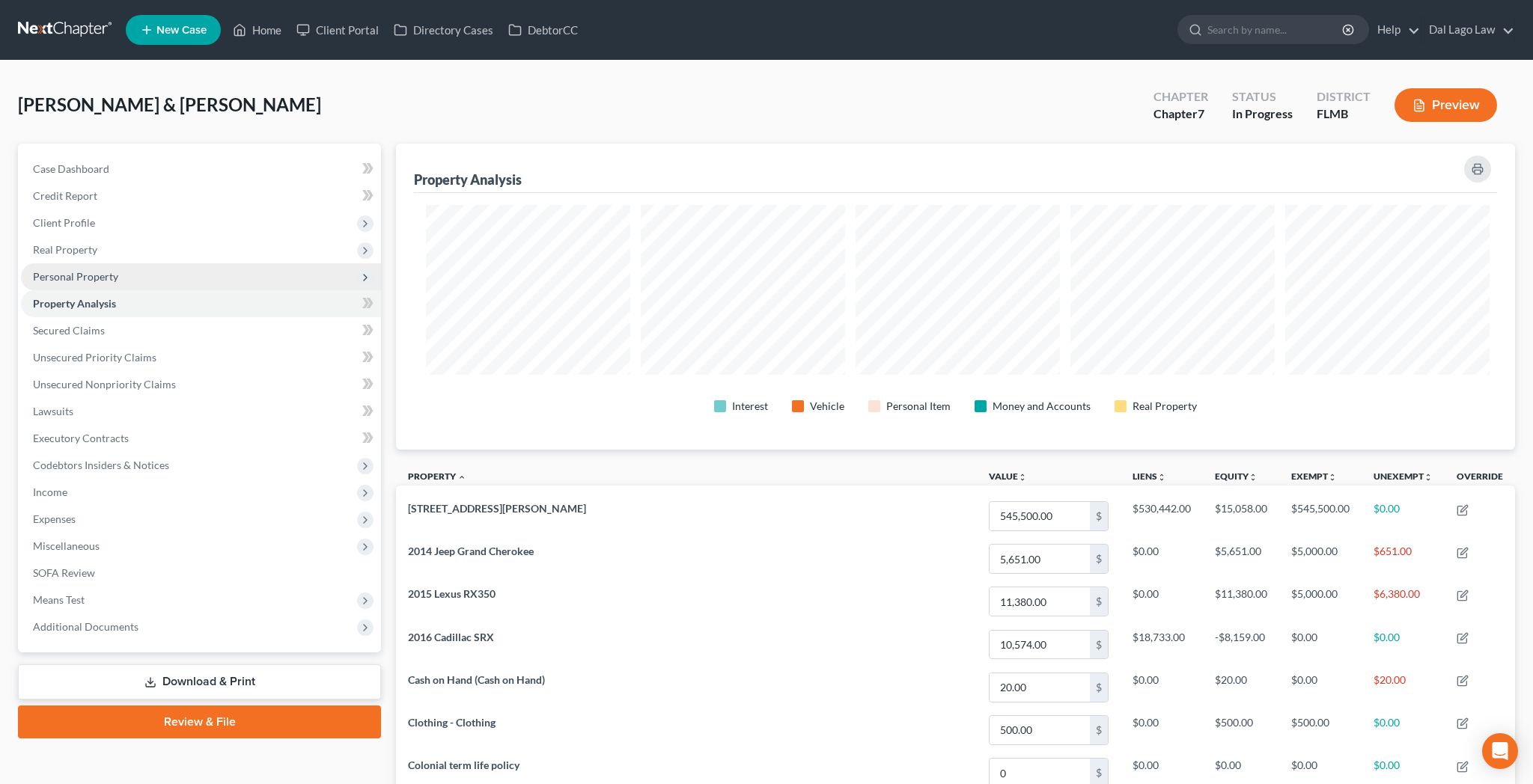
click at [67, 270] on span "Personal Property" at bounding box center [75, 276] width 85 height 13
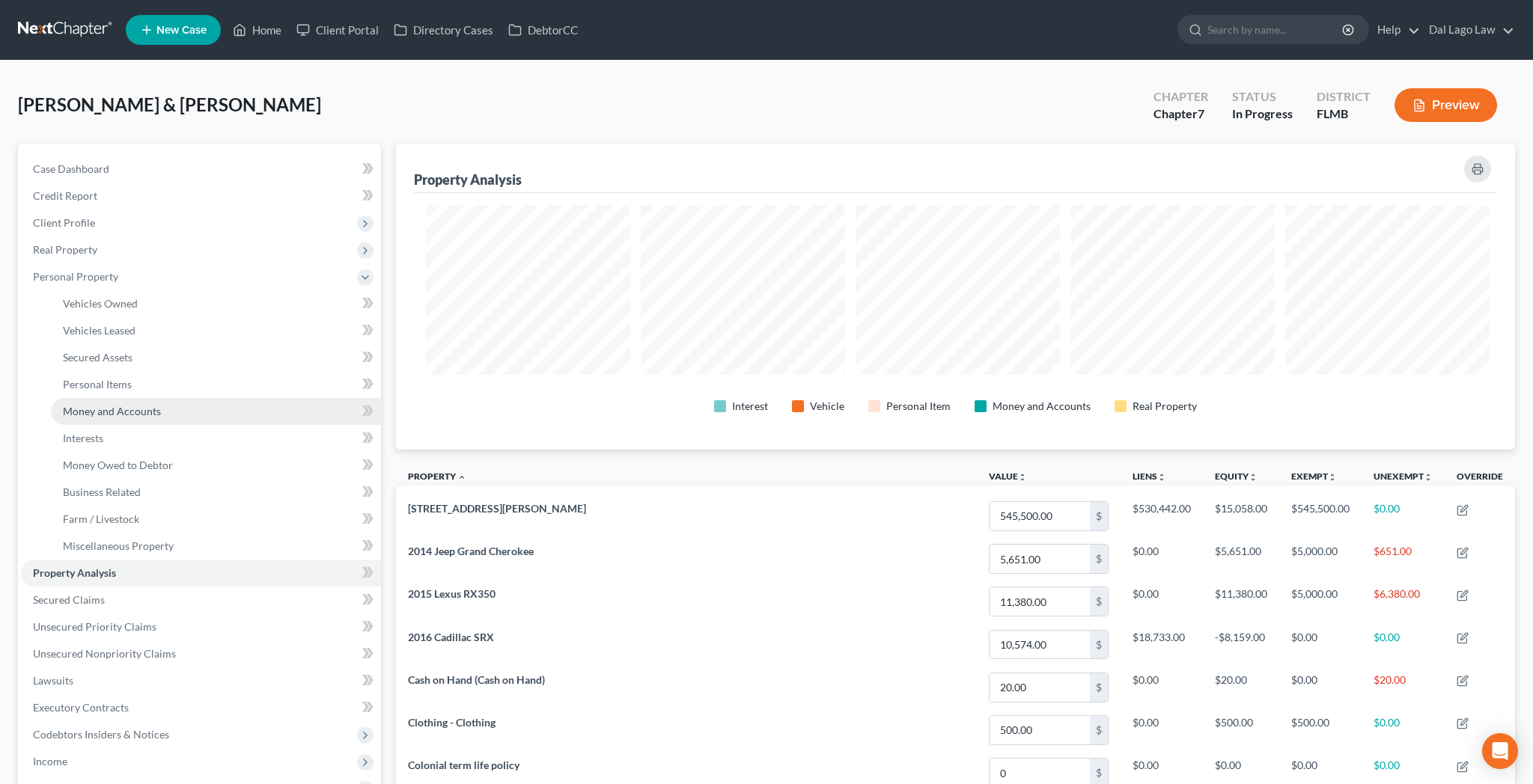
click at [86, 405] on span "Money and Accounts" at bounding box center [112, 411] width 98 height 13
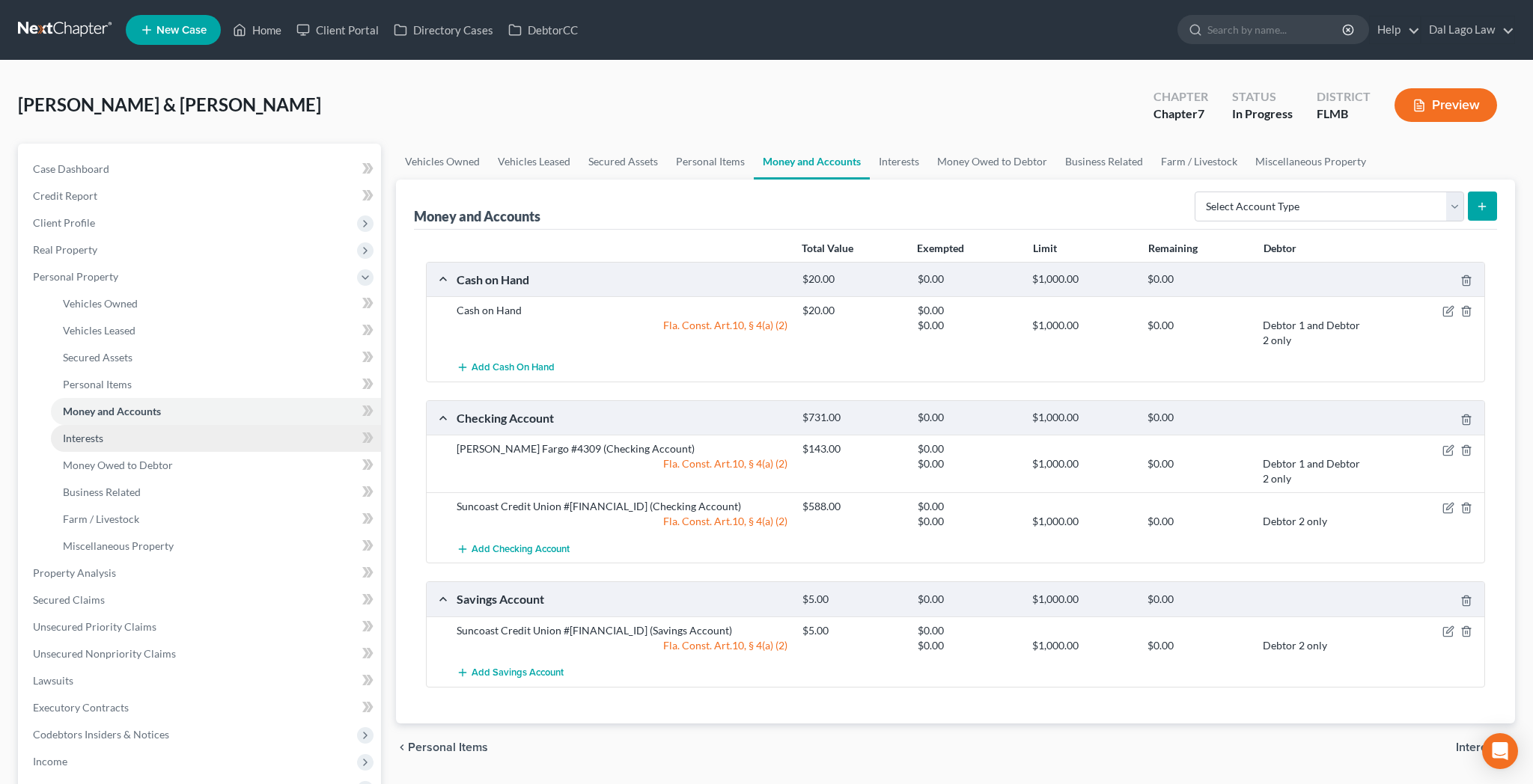
drag, startPoint x: 1478, startPoint y: 157, endPoint x: 70, endPoint y: 336, distance: 1419.3
click at [70, 432] on span "Interests" at bounding box center [83, 438] width 40 height 13
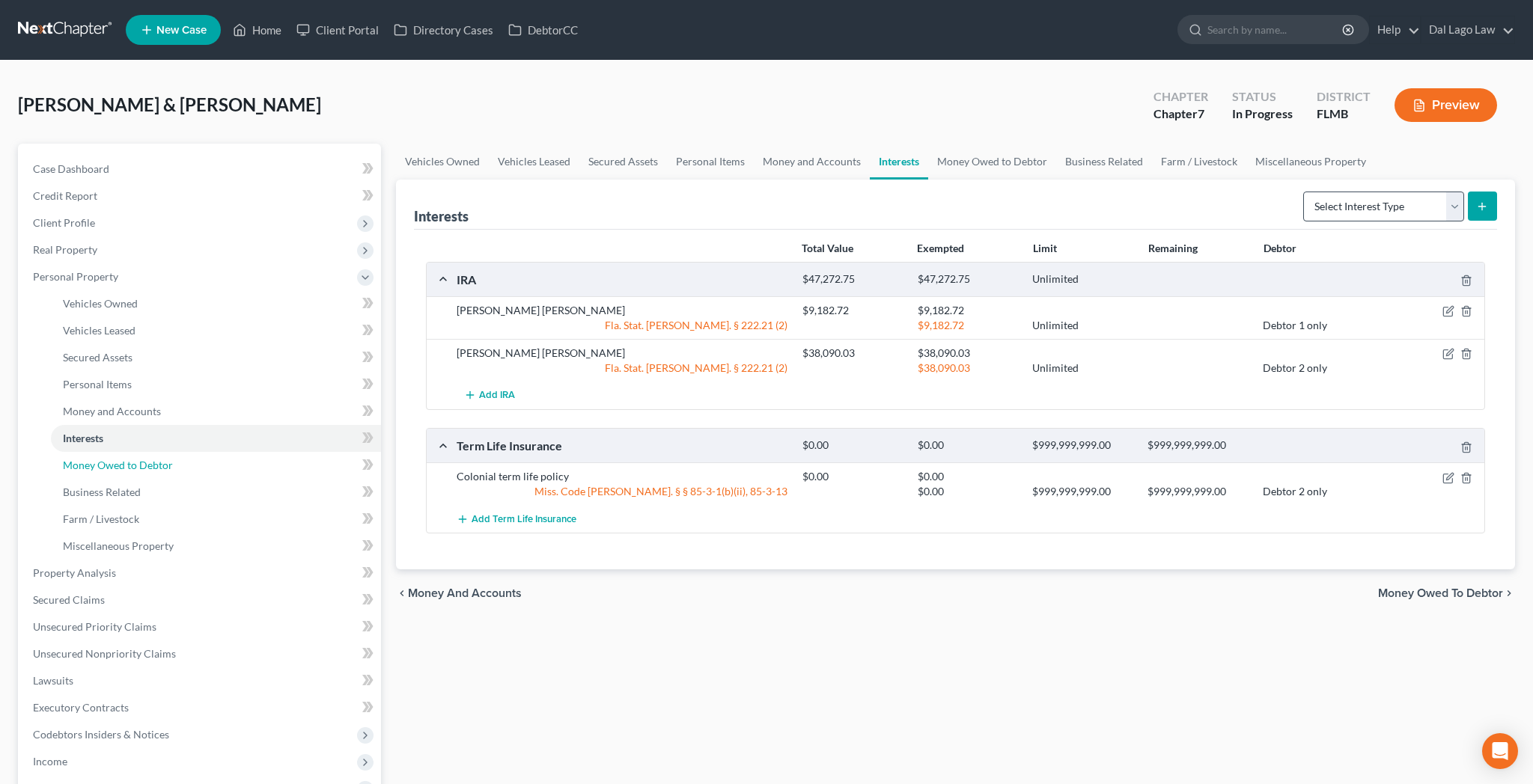
click at [91, 459] on span "Money Owed to Debtor" at bounding box center [118, 464] width 110 height 13
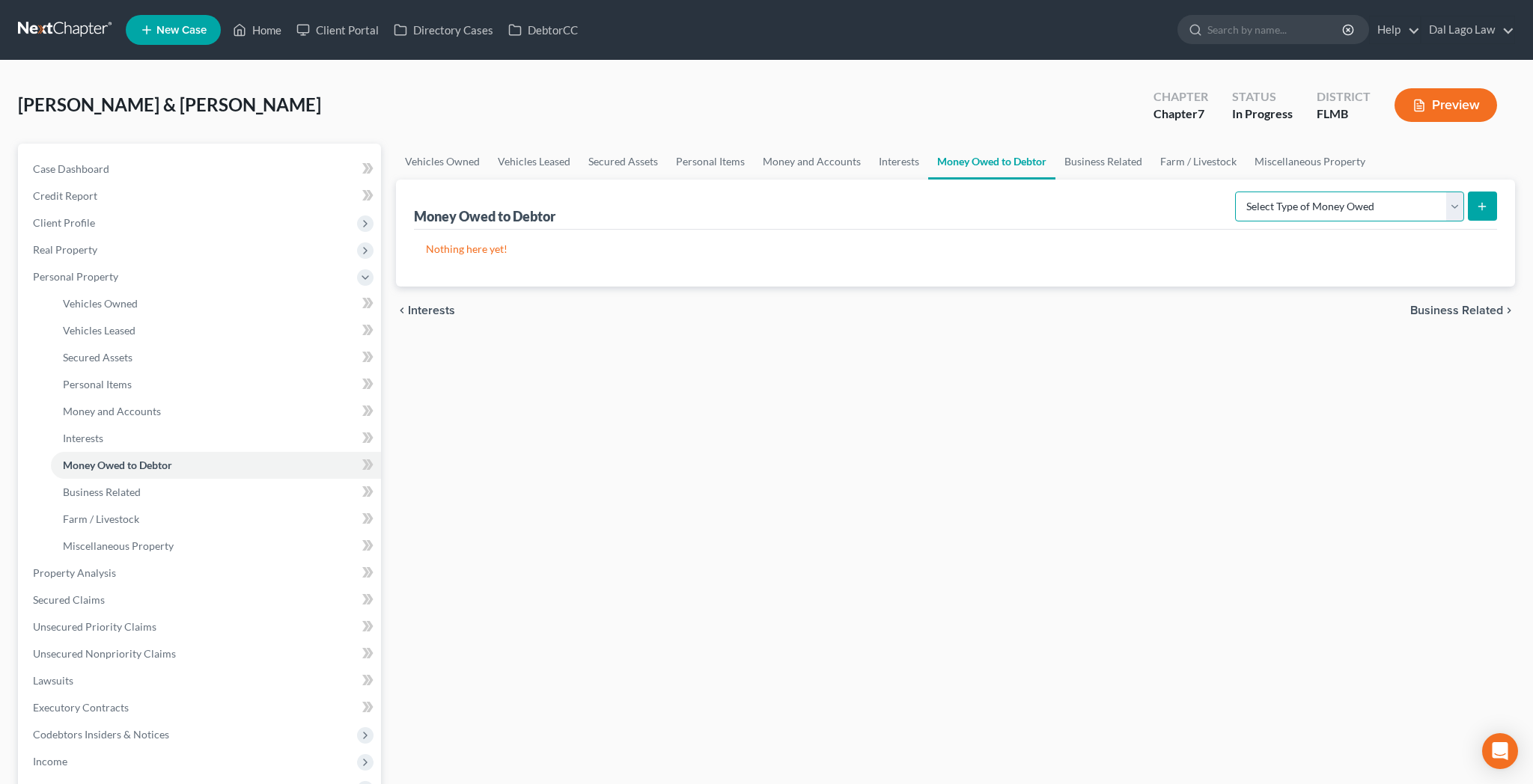
click at [1235, 191] on select "Select Type of Money Owed Accounts Receivable Alimony Child Support Claims Agai…" at bounding box center [1350, 207] width 229 height 30
click at [79, 405] on span "Money and Accounts" at bounding box center [112, 411] width 98 height 13
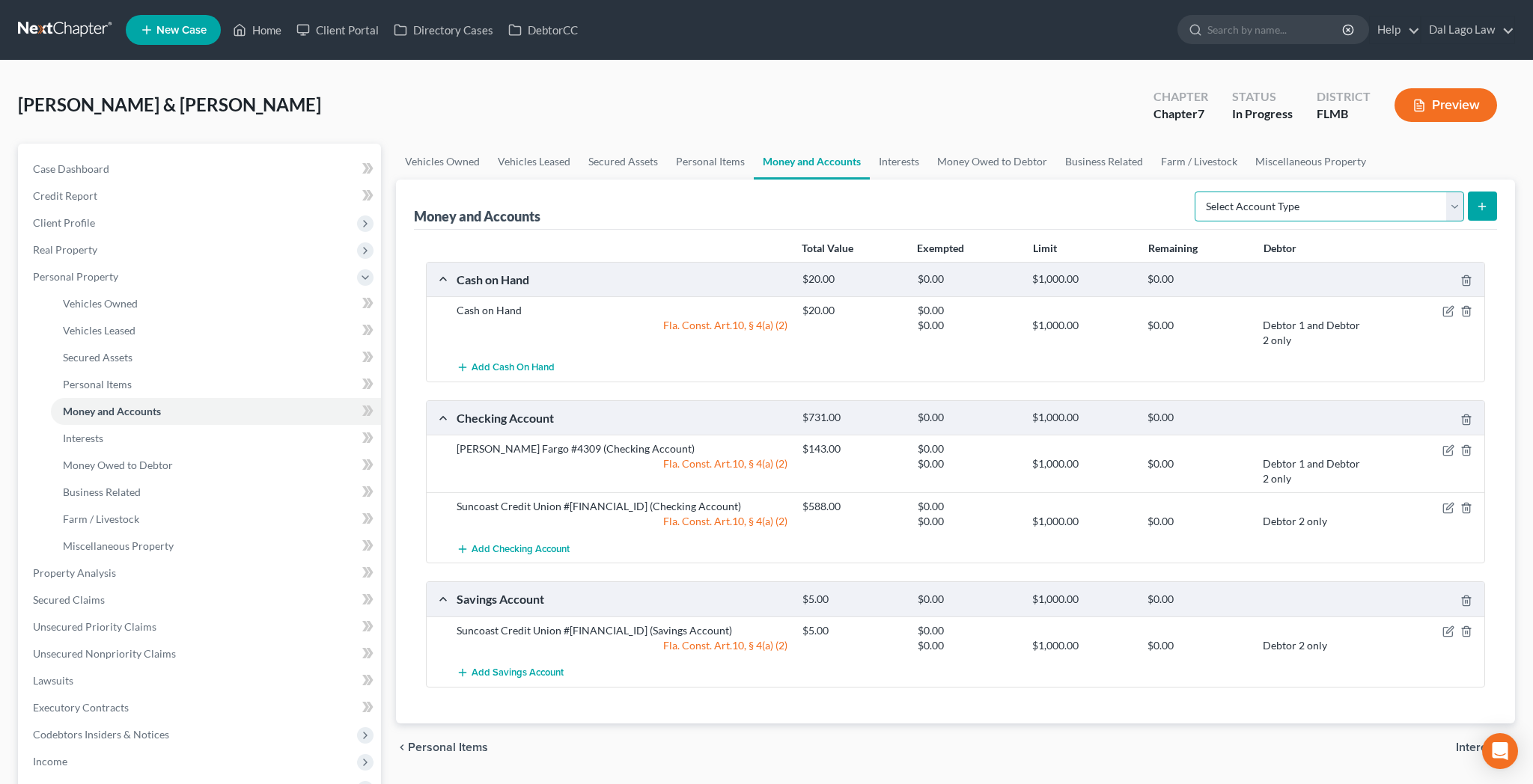
click at [1195, 191] on select "Select Account Type Brokerage Cash on Hand Certificates of Deposit Checking Acc…" at bounding box center [1330, 207] width 270 height 30
click at [78, 432] on span "Interests" at bounding box center [83, 438] width 40 height 13
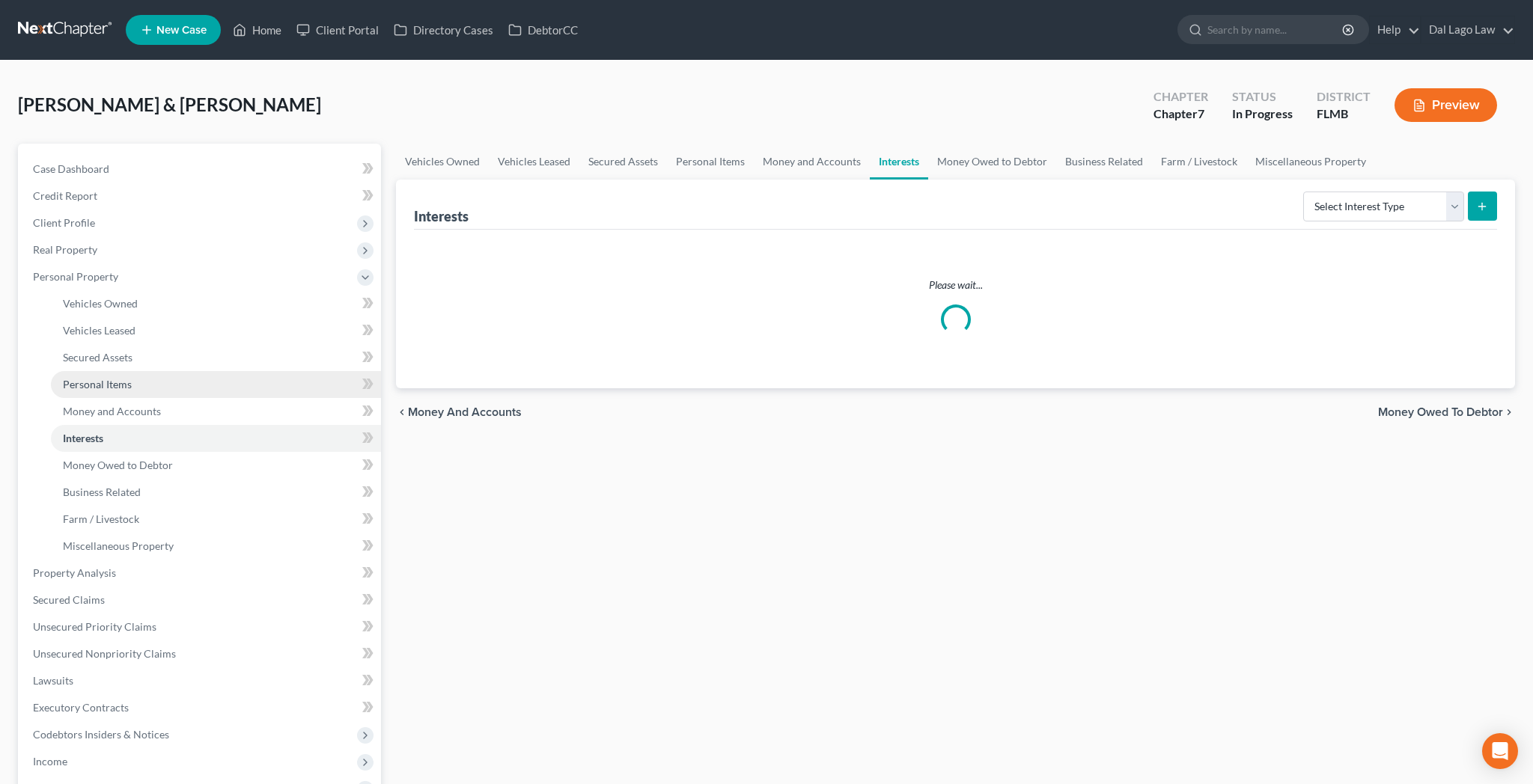
click at [94, 378] on span "Personal Items" at bounding box center [98, 384] width 69 height 13
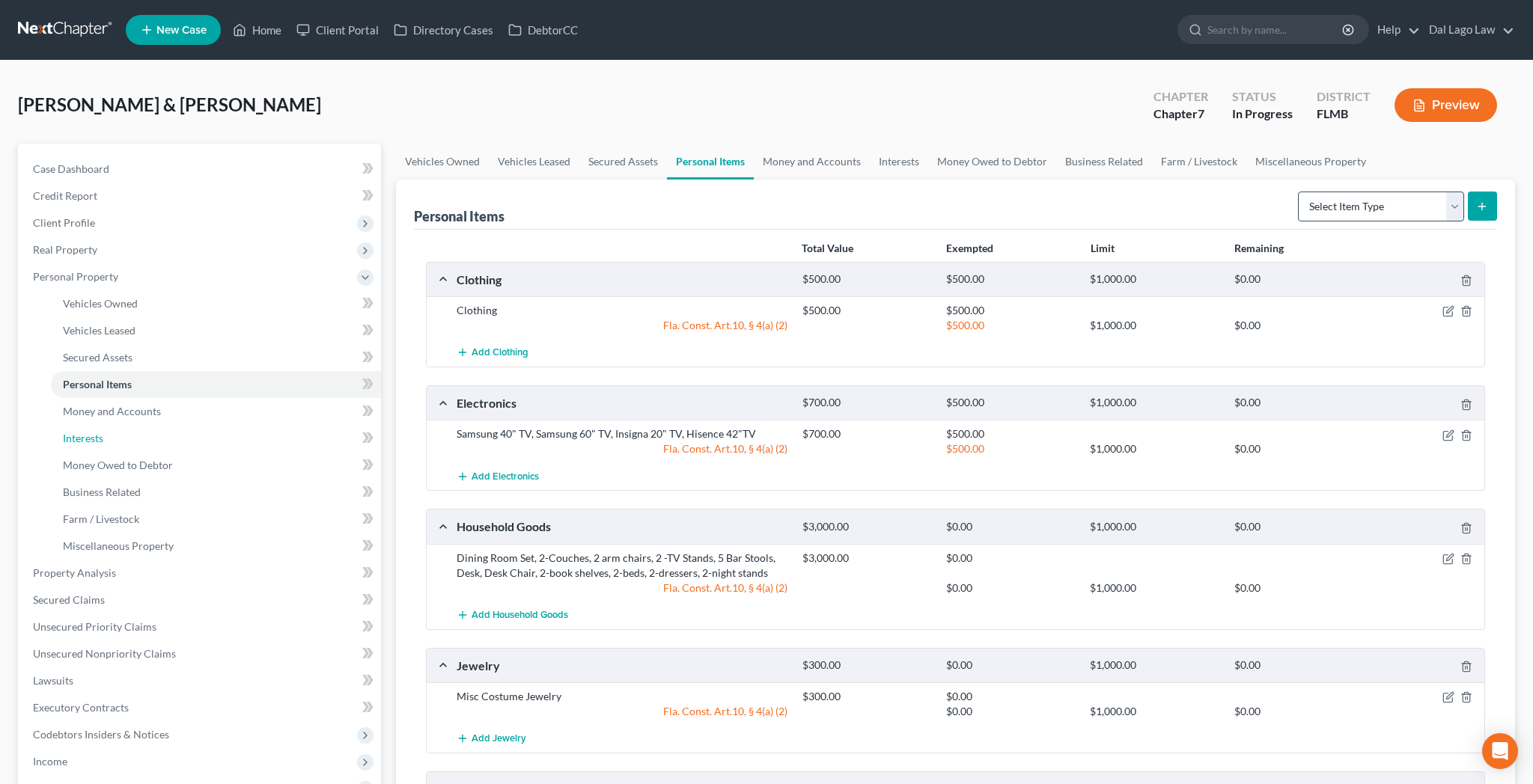
click at [74, 432] on span "Interests" at bounding box center [83, 438] width 40 height 13
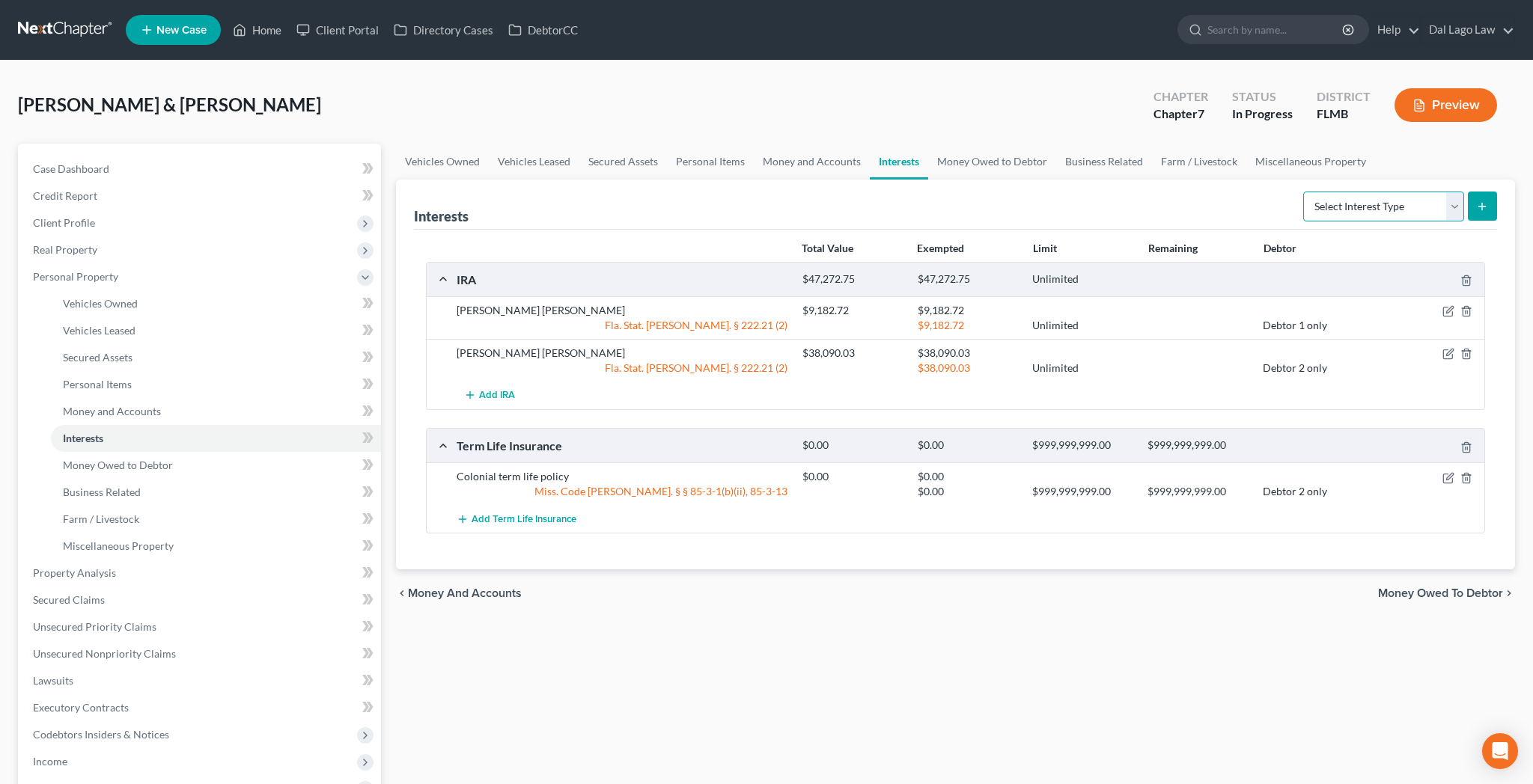
click at [1303, 191] on select "Select Interest Type 401K Annuity Bond Education IRA Government Bond Government…" at bounding box center [1383, 207] width 161 height 30
select select "stock"
click option "Stock" at bounding box center [0, 0] width 0 height 0
click at [1482, 203] on line "submit" at bounding box center [1482, 207] width 0 height 7
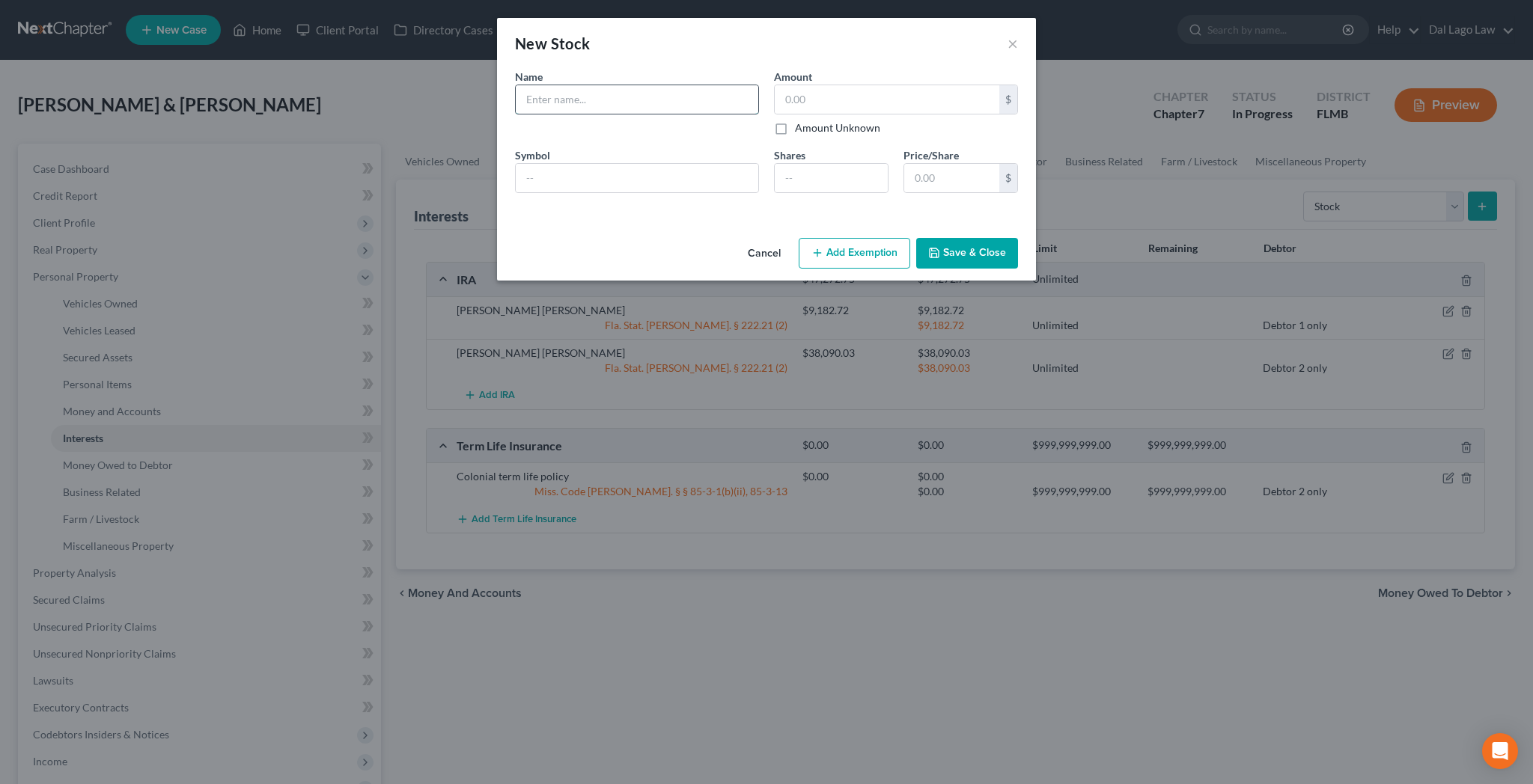
click at [623, 85] on input "text" at bounding box center [637, 99] width 243 height 29
type input "Elevance Stock"
type input "7,859"
click at [769, 239] on button "Cancel" at bounding box center [764, 255] width 56 height 30
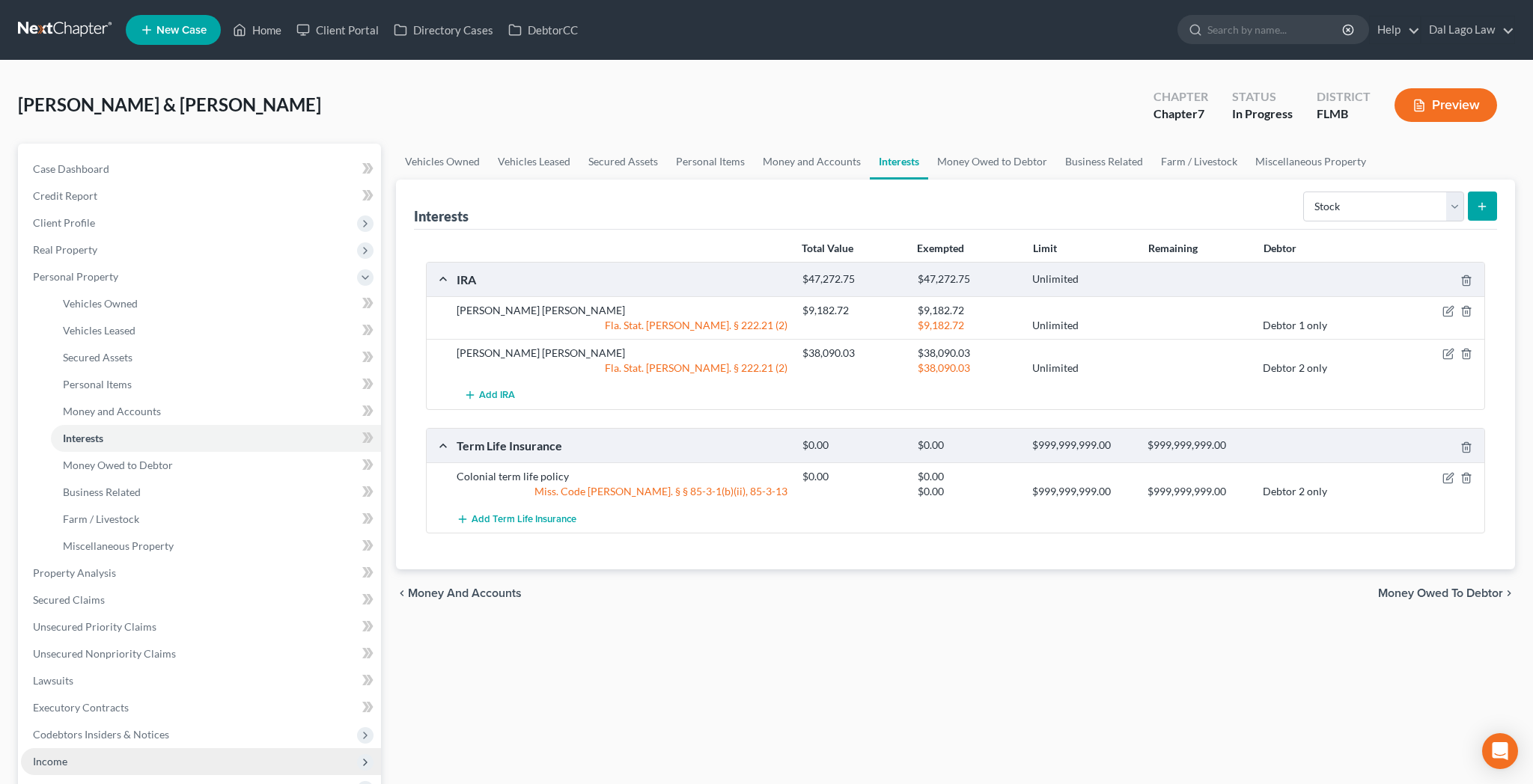
click at [46, 755] on span "Income" at bounding box center [50, 761] width 35 height 13
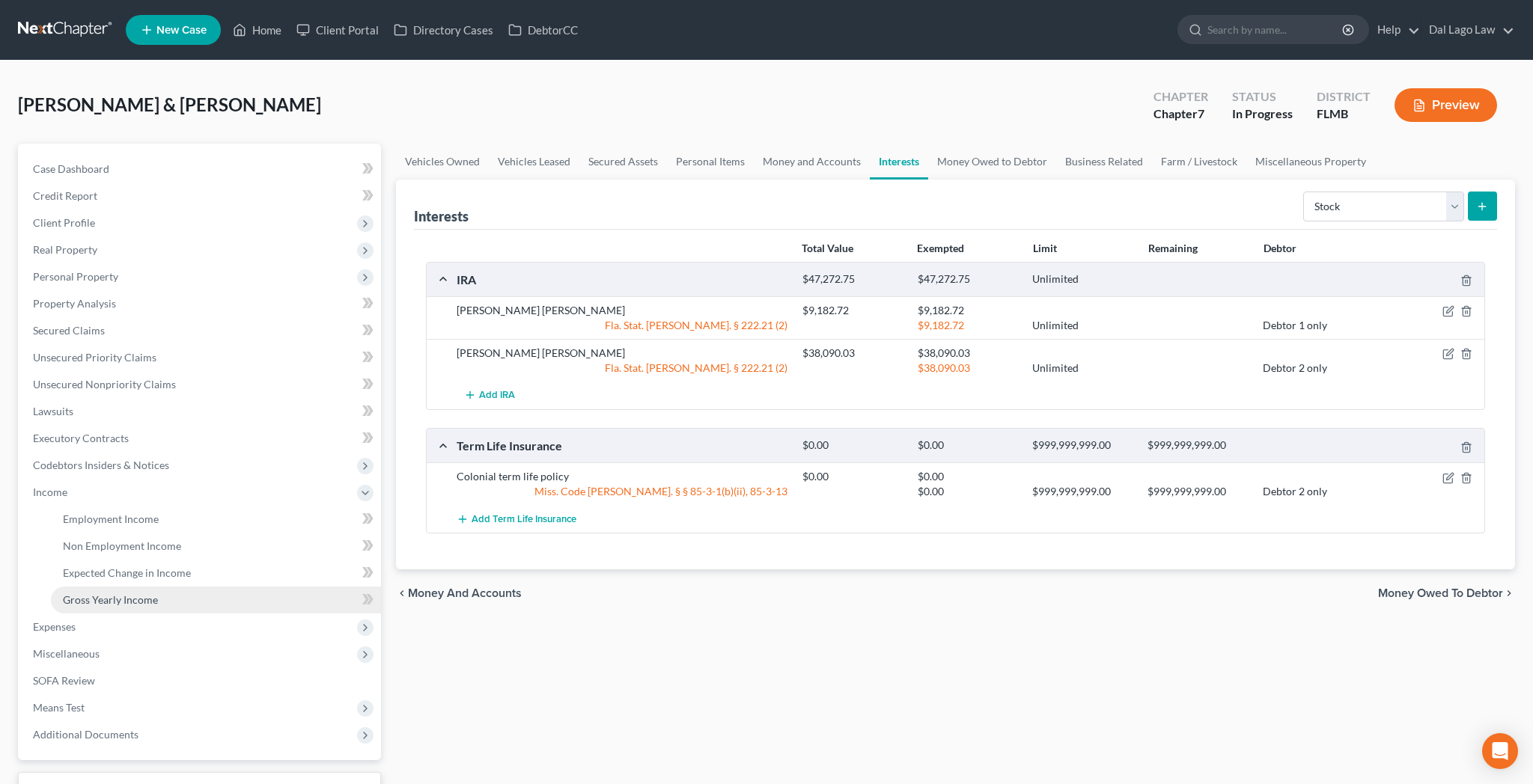
click at [101, 593] on span "Gross Yearly Income" at bounding box center [110, 599] width 95 height 13
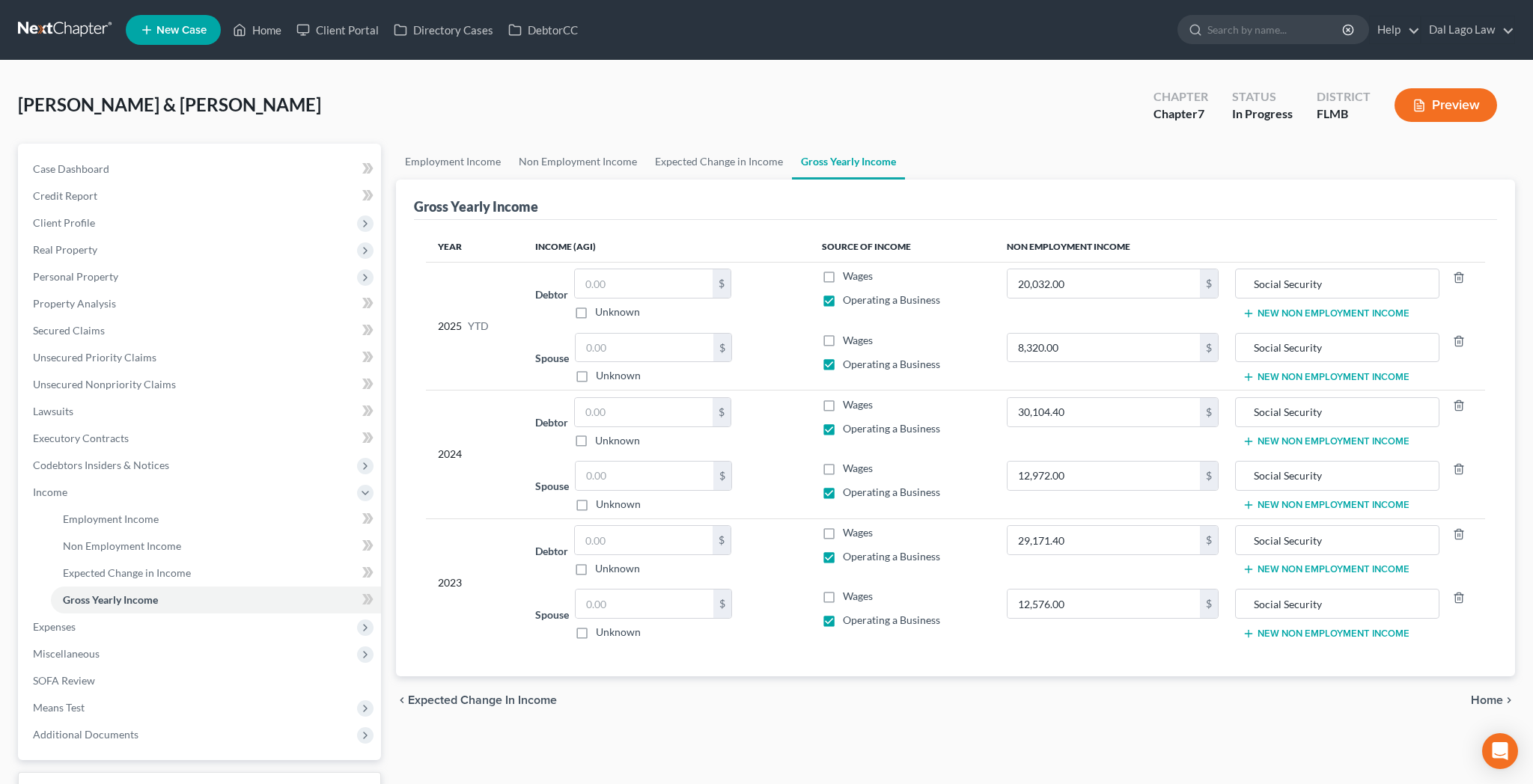
click at [1281, 308] on button "New Non Employment Income" at bounding box center [1326, 314] width 167 height 12
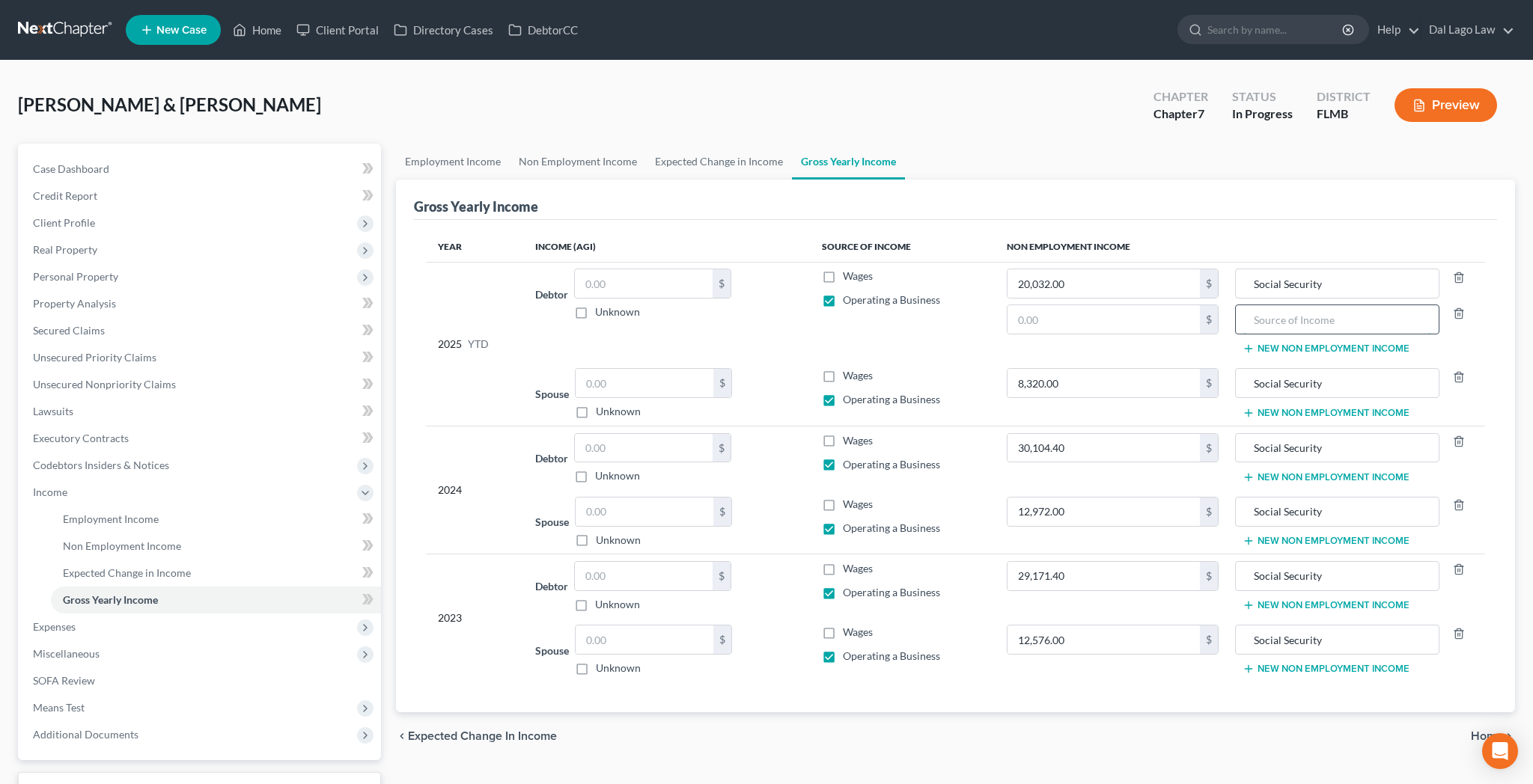
click at [1274, 305] on input "text" at bounding box center [1337, 320] width 189 height 29
type input "Elevance stock cashed in"
click at [1084, 305] on input "text" at bounding box center [1103, 320] width 191 height 29
type input "7,859"
click at [1293, 305] on input "Elevance stock cashed in" at bounding box center [1337, 320] width 189 height 29
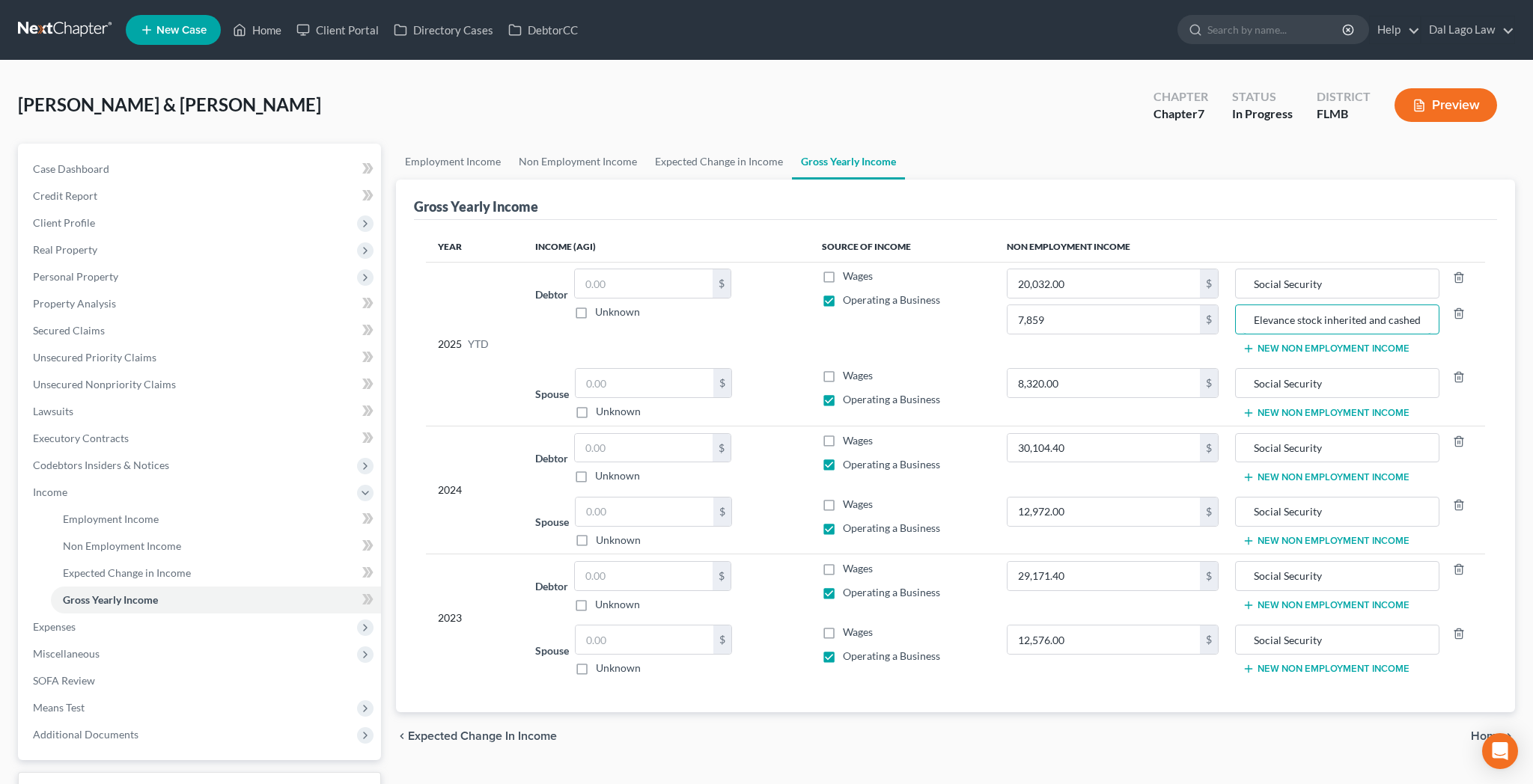
type input "Elevance stock inherited and cashed in"
click at [1278, 343] on button "New Non Employment Income" at bounding box center [1326, 349] width 167 height 12
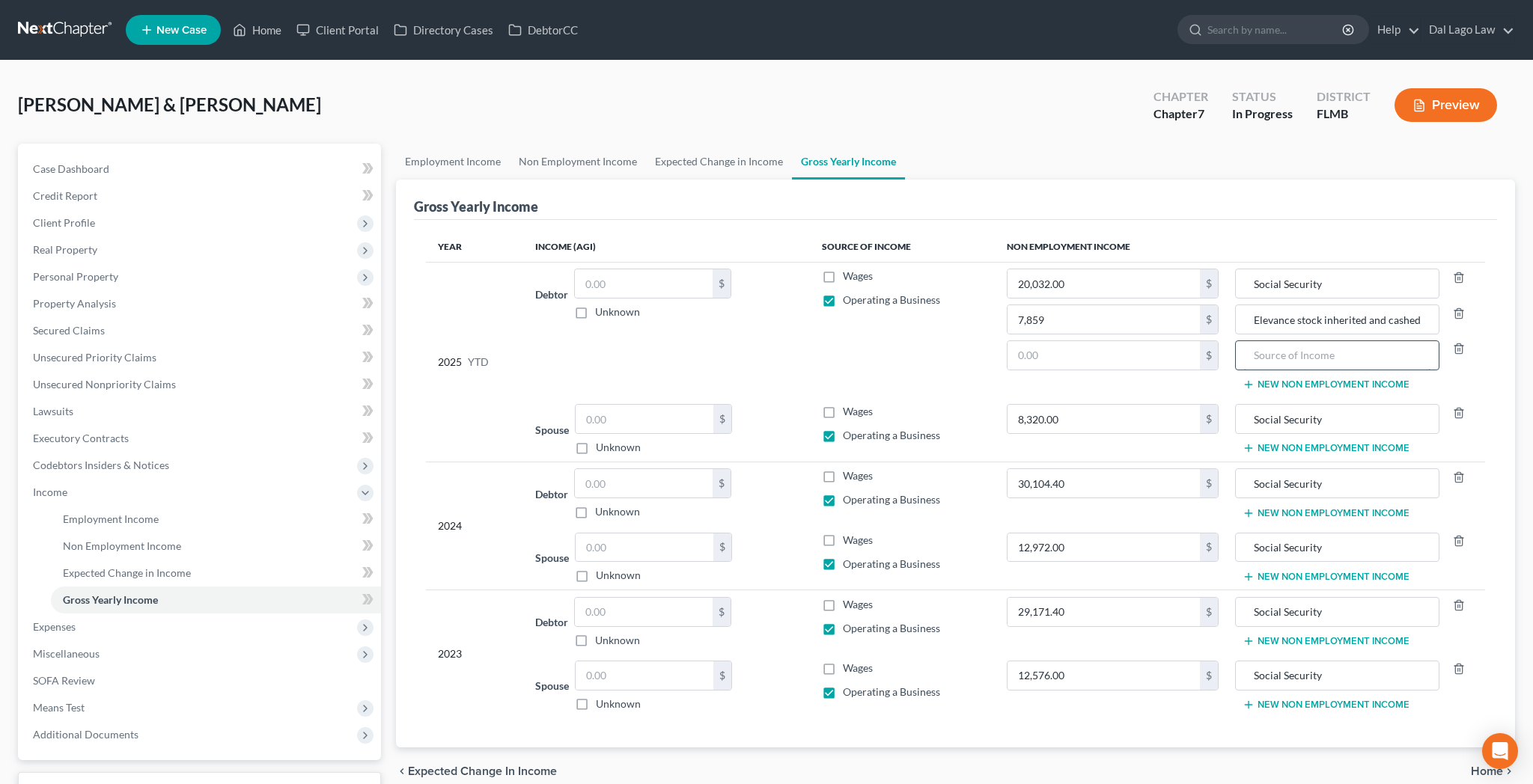
click at [1277, 341] on input "text" at bounding box center [1337, 356] width 189 height 29
click at [1260, 341] on input "[PERSON_NAME] inherited father's pension" at bounding box center [1337, 356] width 189 height 29
click at [1259, 341] on input "Voya balance of inherited father's pension" at bounding box center [1337, 356] width 189 height 29
type input "Voya - balance of inherited father's pension"
click at [1274, 305] on input "Elevance stock inherited and cashed in" at bounding box center [1337, 320] width 189 height 29
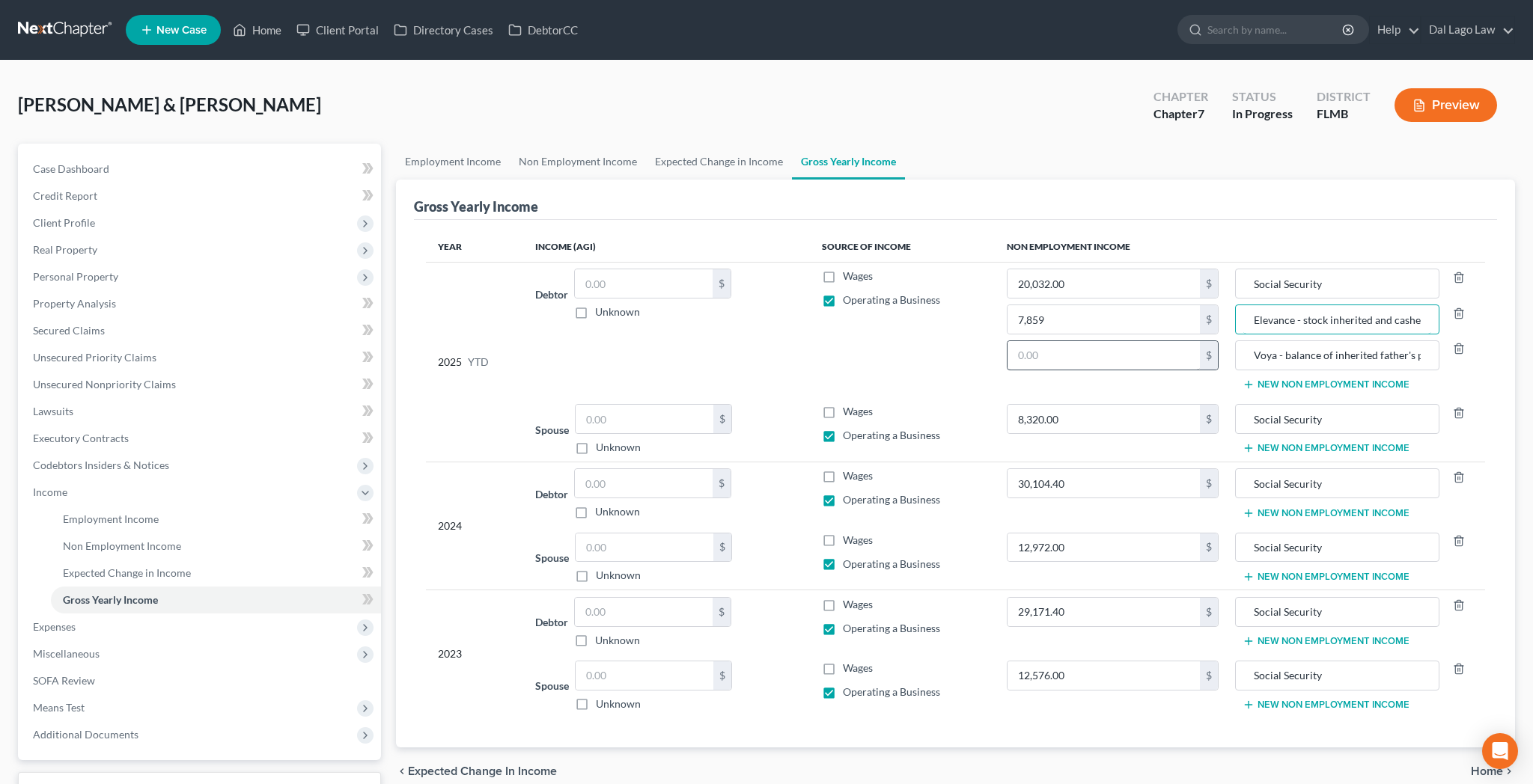
type input "Elevance - stock inherited and cashed in"
click at [1086, 341] on input "text" at bounding box center [1103, 356] width 191 height 29
type input "973"
click at [1038, 405] on input "8,320.00" at bounding box center [1103, 419] width 191 height 29
click at [90, 513] on span "Employment Income" at bounding box center [111, 518] width 96 height 13
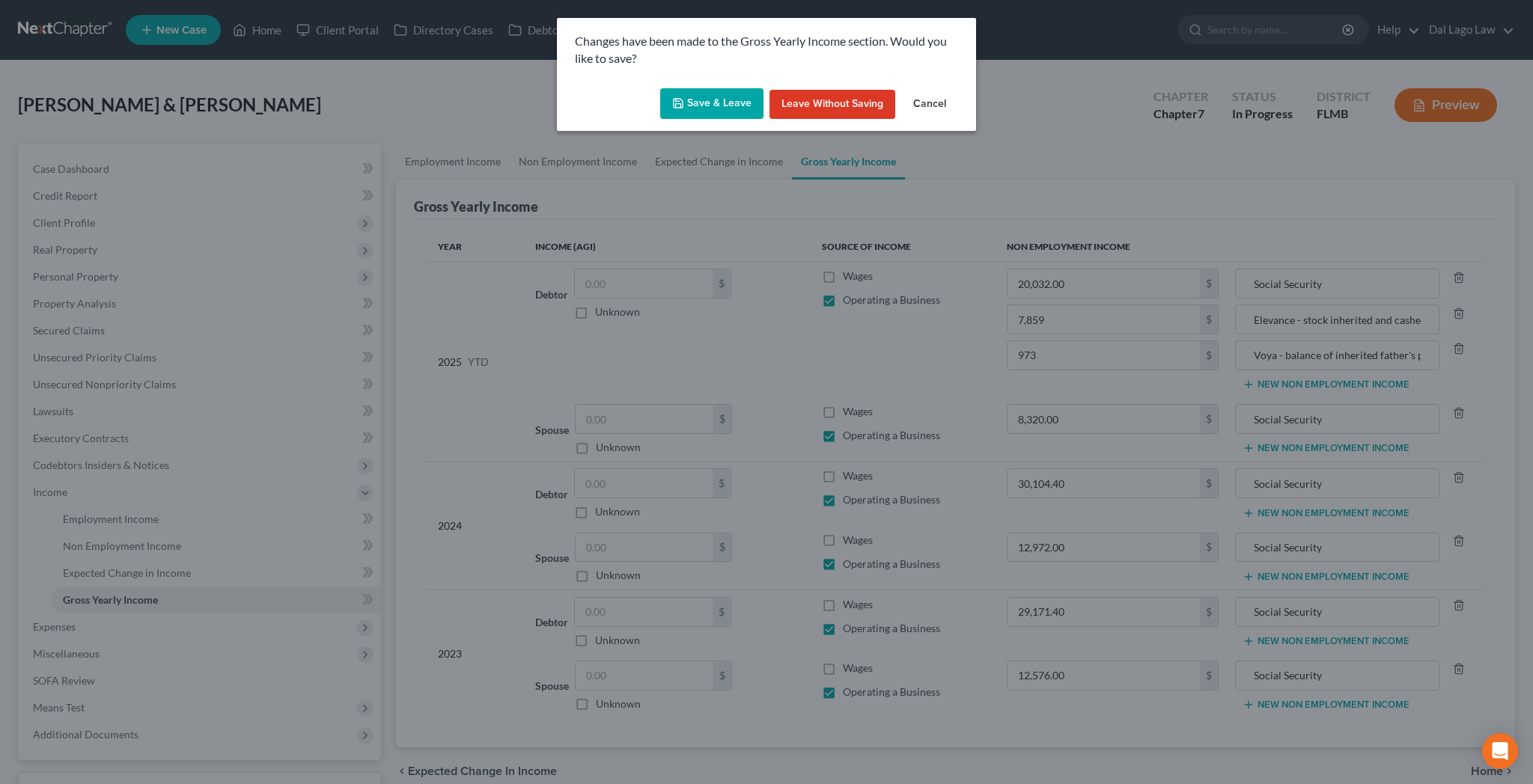
click at [713, 89] on button "Save & Leave" at bounding box center [712, 104] width 104 height 31
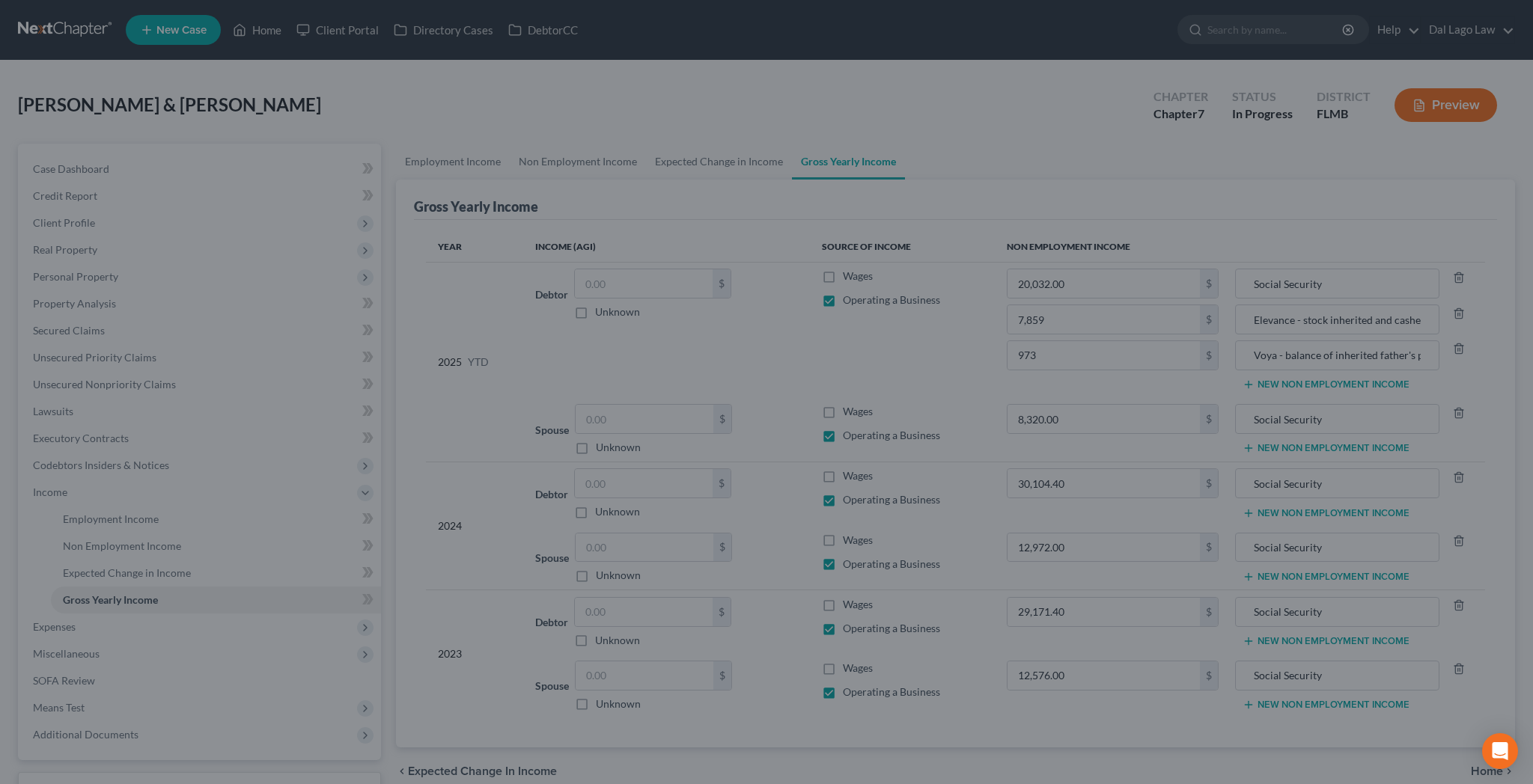
type input "7,859.00"
type input "973.00"
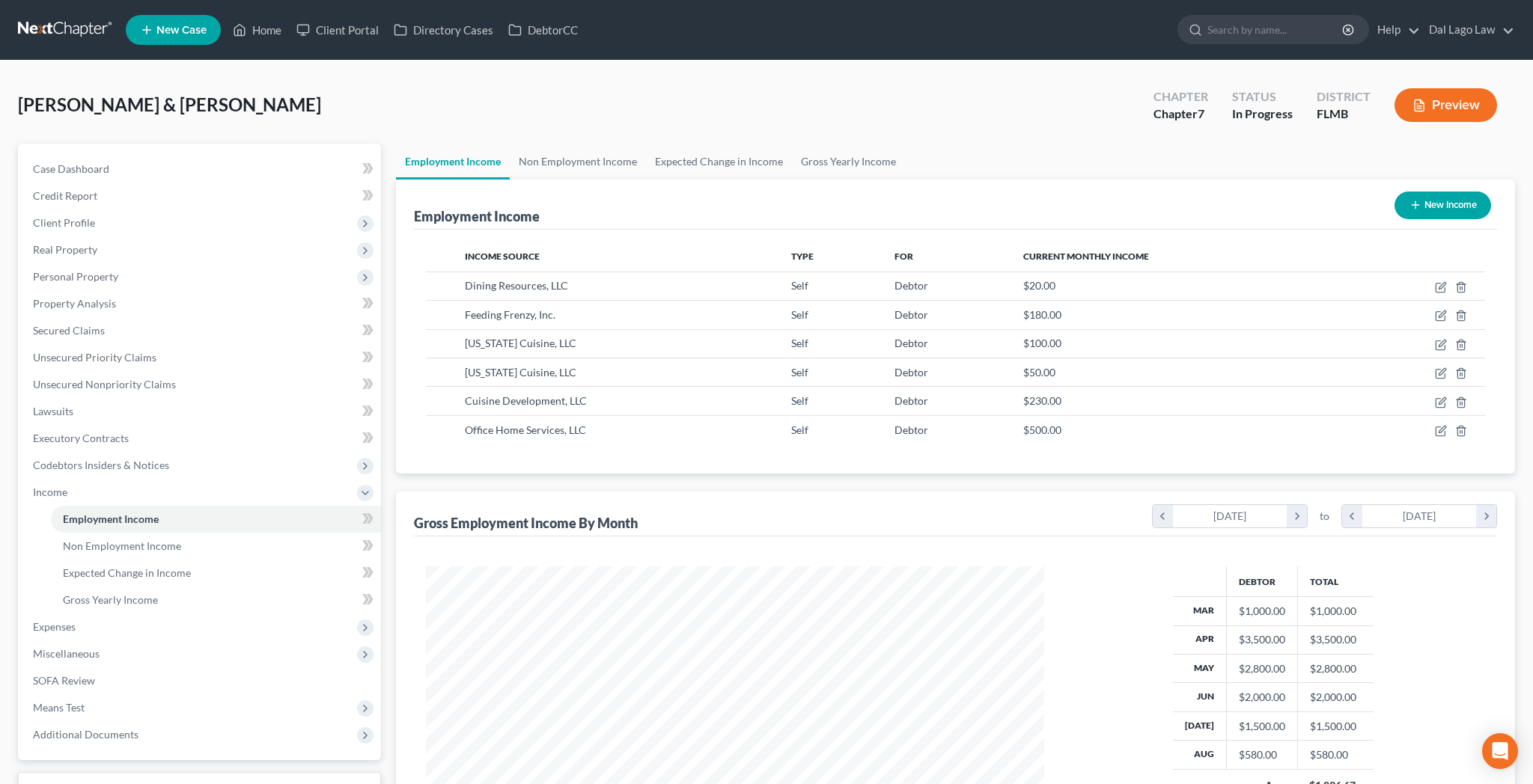
scroll to position [309, 648]
click at [83, 587] on link "Gross Yearly Income" at bounding box center [215, 600] width 330 height 27
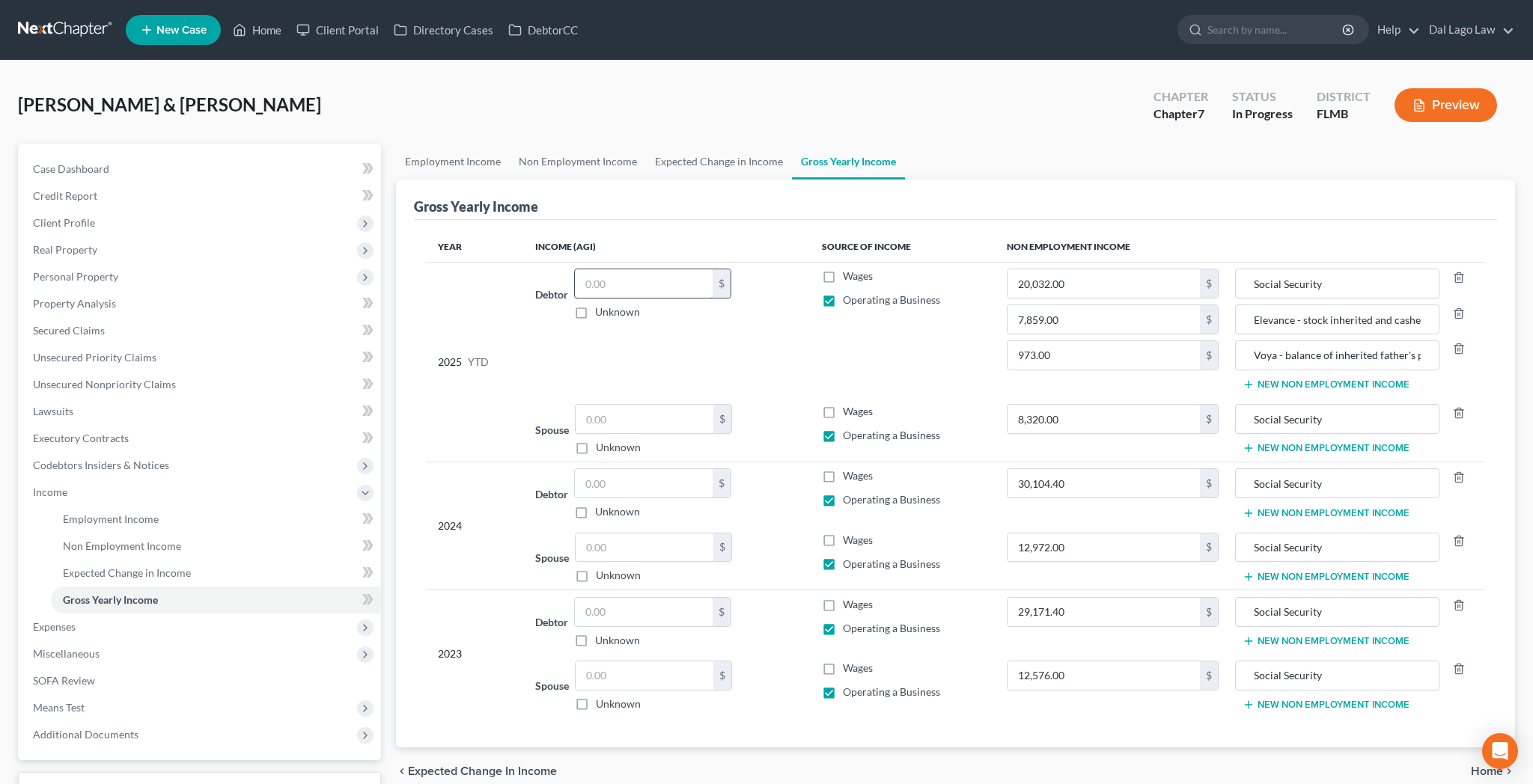
click at [616, 270] on input "text" at bounding box center [643, 284] width 137 height 29
type input "11,380"
click at [733, 404] on div "Spouse $ Unknown Balance Undetermined $ Unknown" at bounding box center [667, 429] width 263 height 51
click at [608, 598] on input "text" at bounding box center [643, 612] width 137 height 29
type input "387,592"
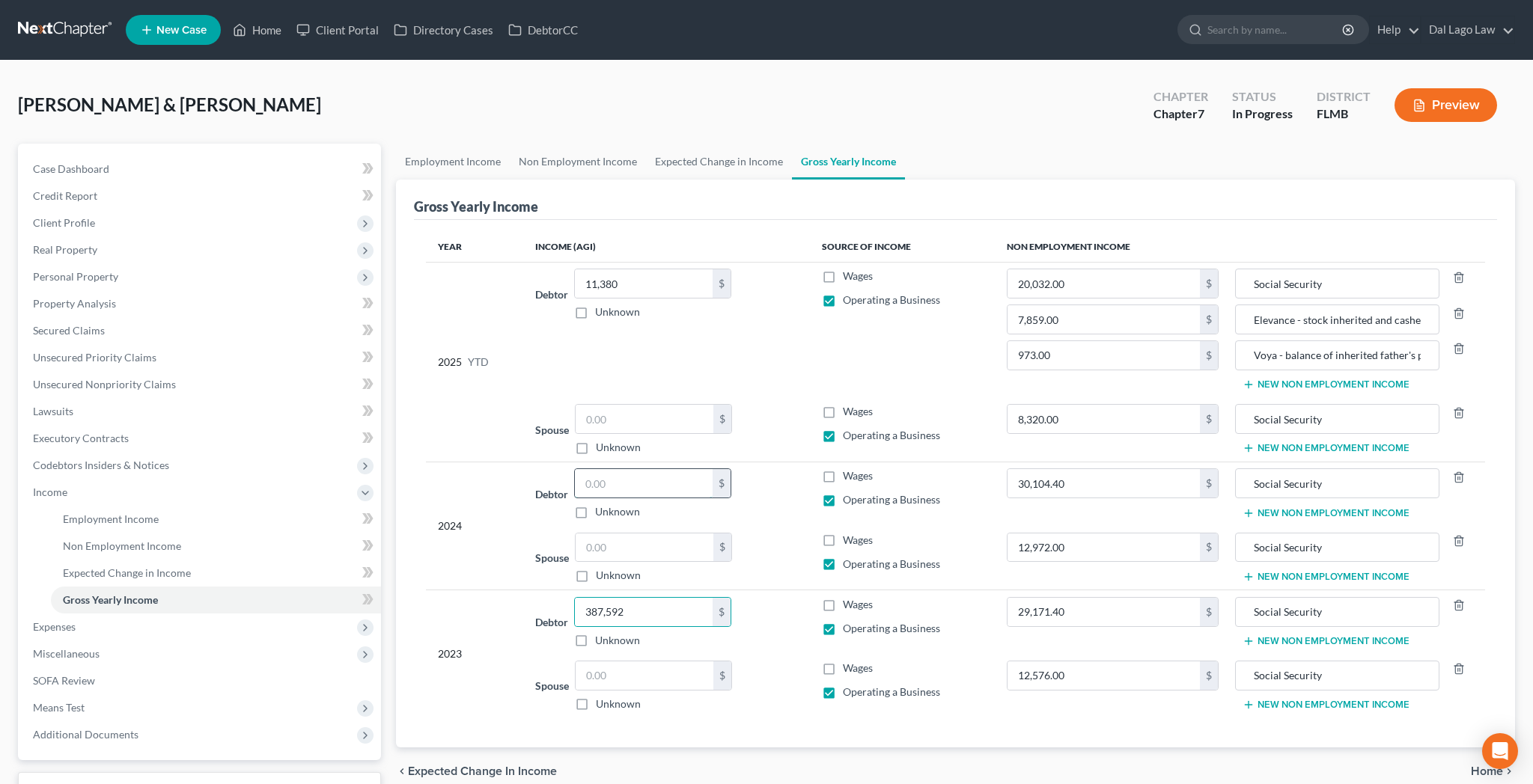
click at [610, 470] on input "text" at bounding box center [643, 484] width 137 height 29
click at [575, 470] on input "text" at bounding box center [643, 484] width 137 height 29
type input "226,832"
click at [600, 270] on input "11,380" at bounding box center [643, 284] width 137 height 29
type input "44,340"
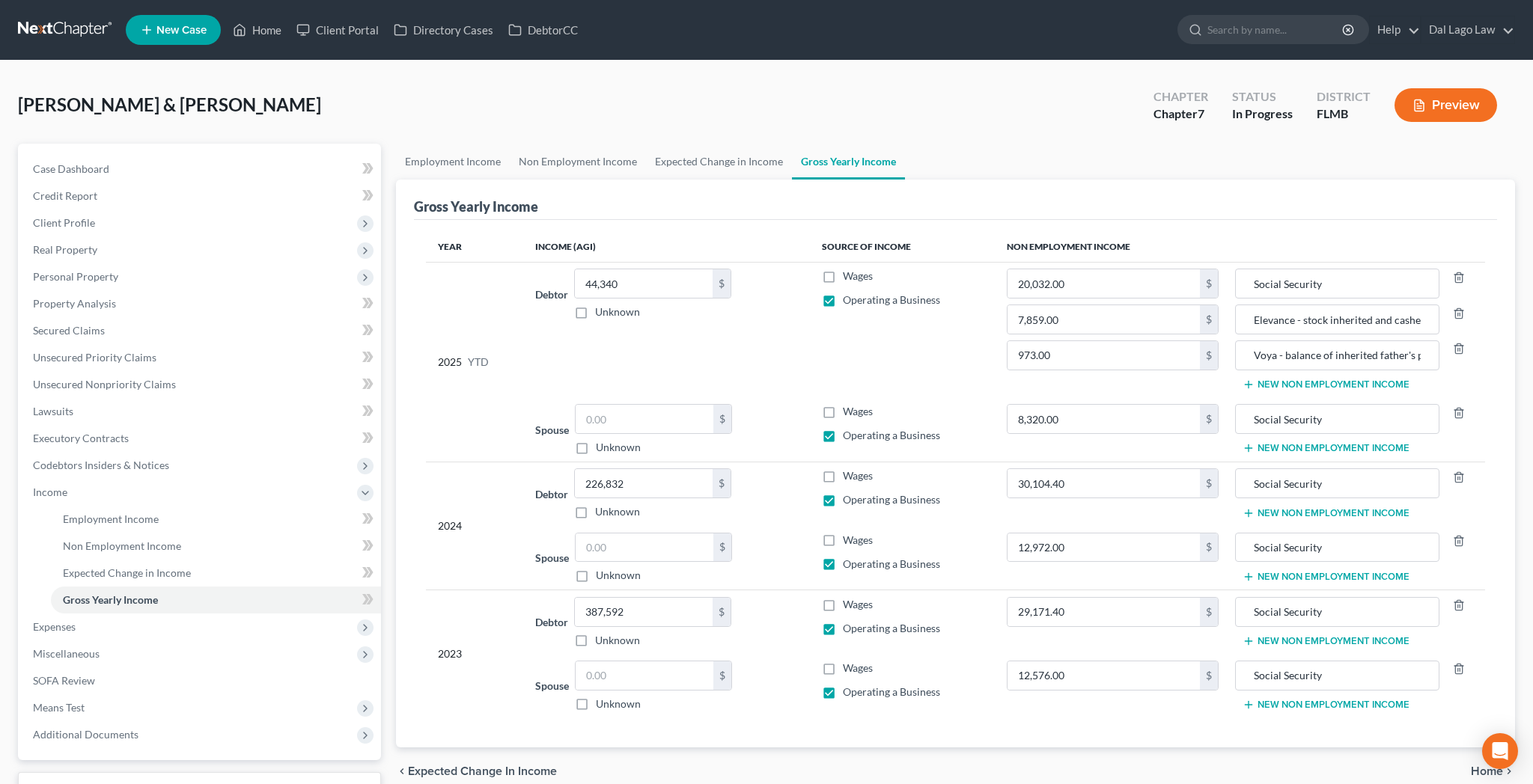
click at [843, 428] on label "Operating a Business" at bounding box center [891, 436] width 97 height 15
click at [849, 428] on input "Operating a Business" at bounding box center [854, 433] width 10 height 10
checkbox input "false"
click at [843, 556] on label "Operating a Business" at bounding box center [891, 564] width 97 height 15
click at [849, 556] on input "Operating a Business" at bounding box center [854, 561] width 10 height 10
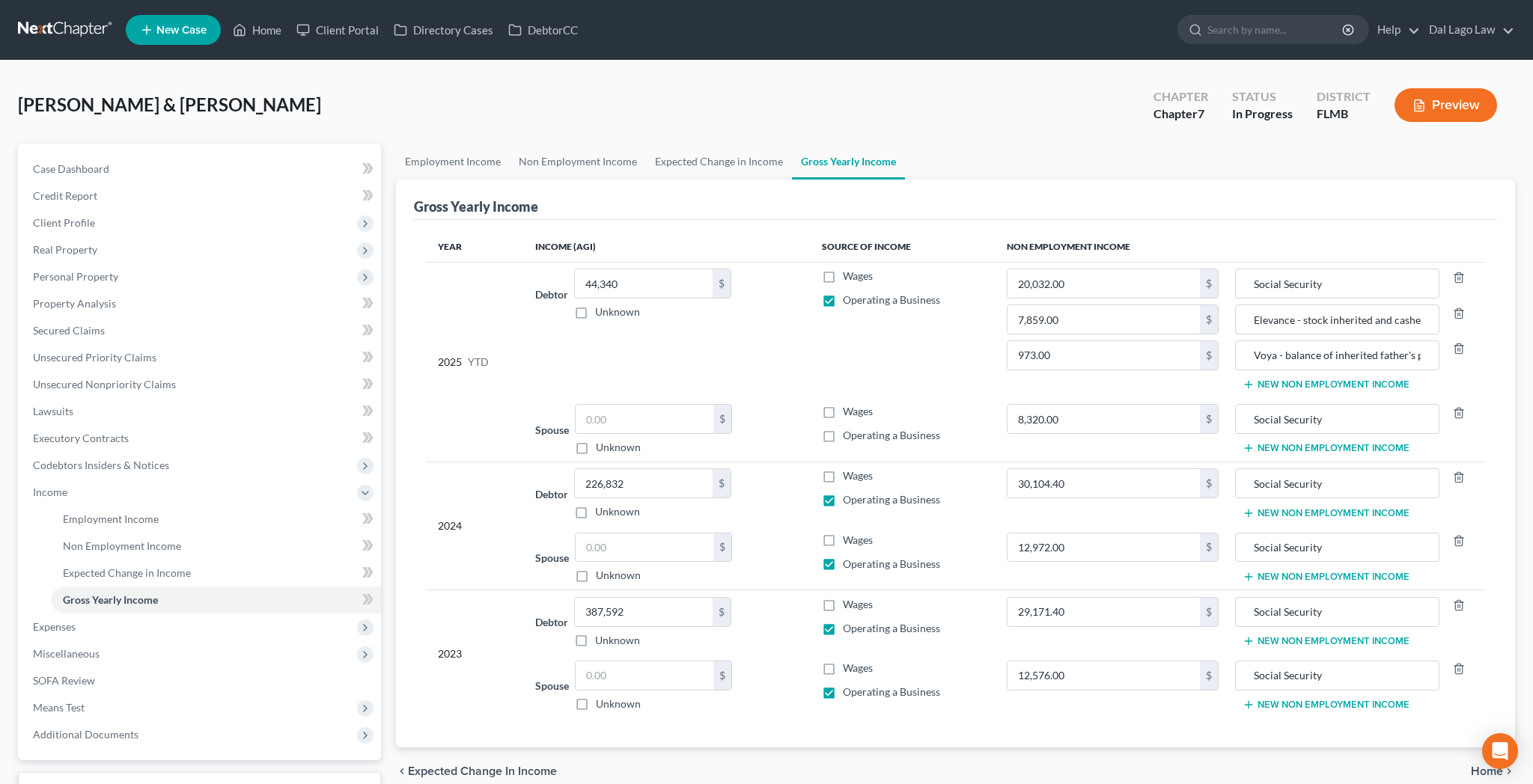
checkbox input "false"
click at [843, 685] on label "Operating a Business" at bounding box center [891, 692] width 97 height 15
click at [849, 685] on input "Operating a Business" at bounding box center [854, 690] width 10 height 10
checkbox input "false"
click at [77, 378] on span "Unsecured Nonpriority Claims" at bounding box center [105, 384] width 143 height 13
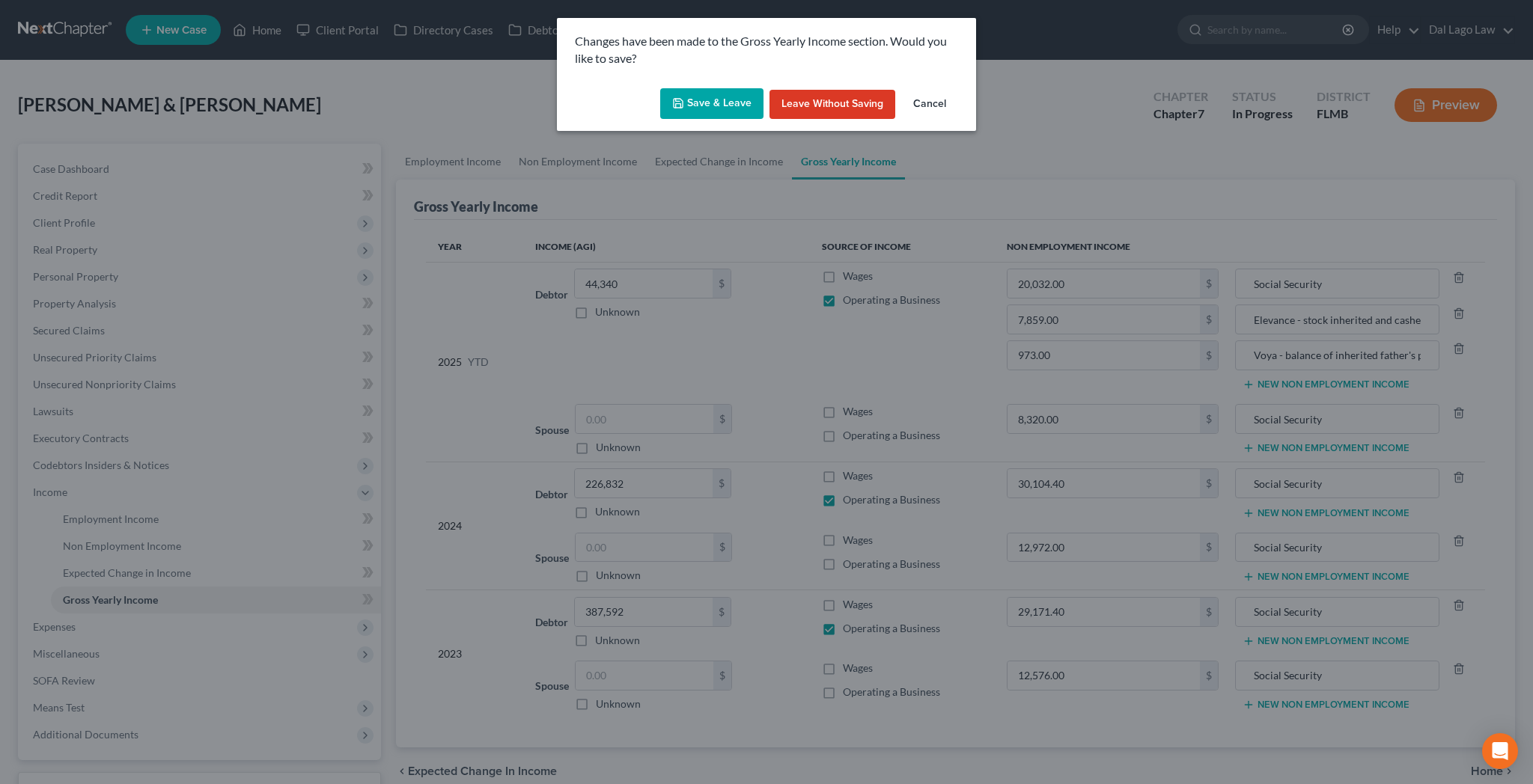
click at [726, 89] on button "Save & Leave" at bounding box center [712, 104] width 104 height 31
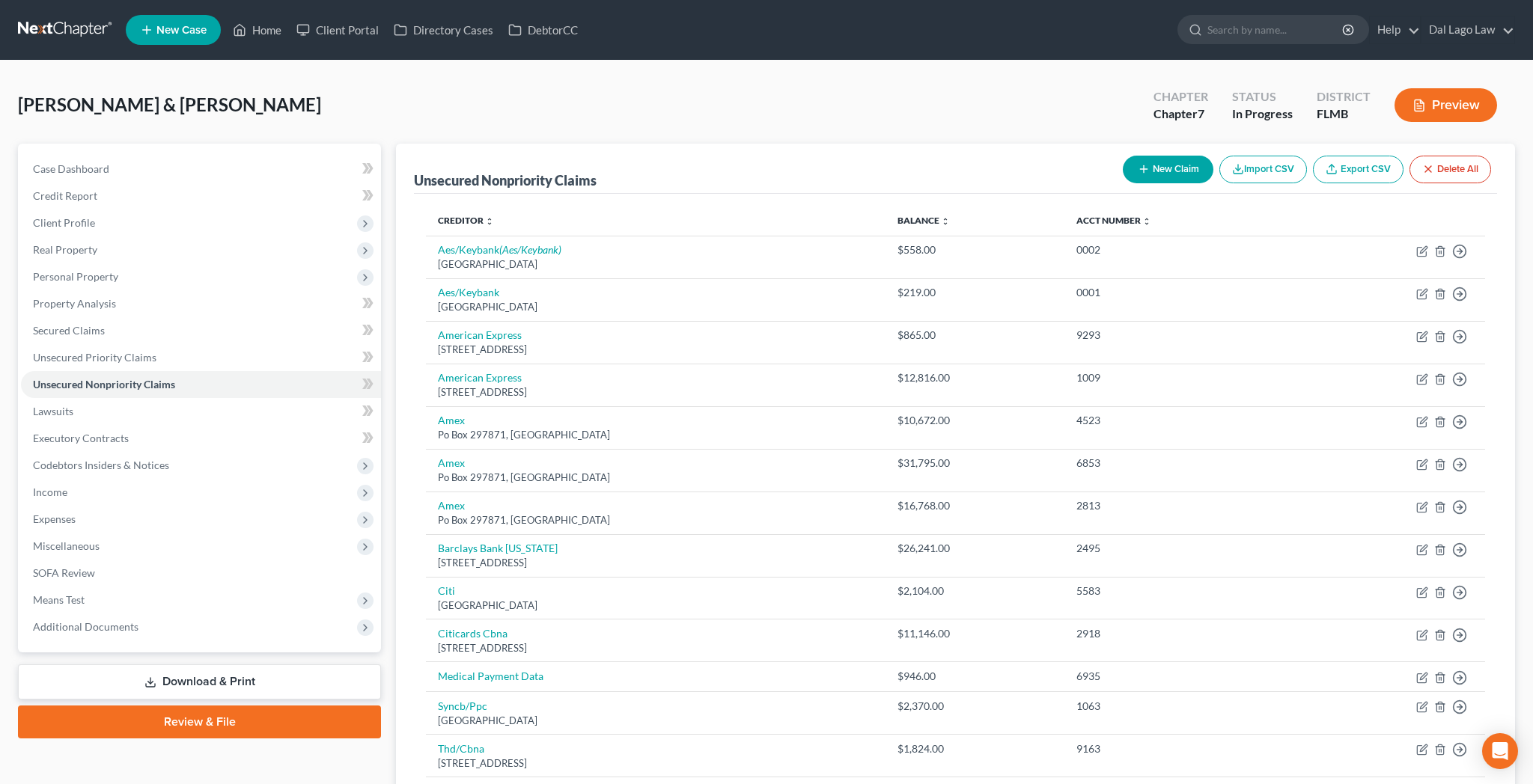
click at [1213, 156] on button "New Claim" at bounding box center [1168, 169] width 90 height 28
select select "2"
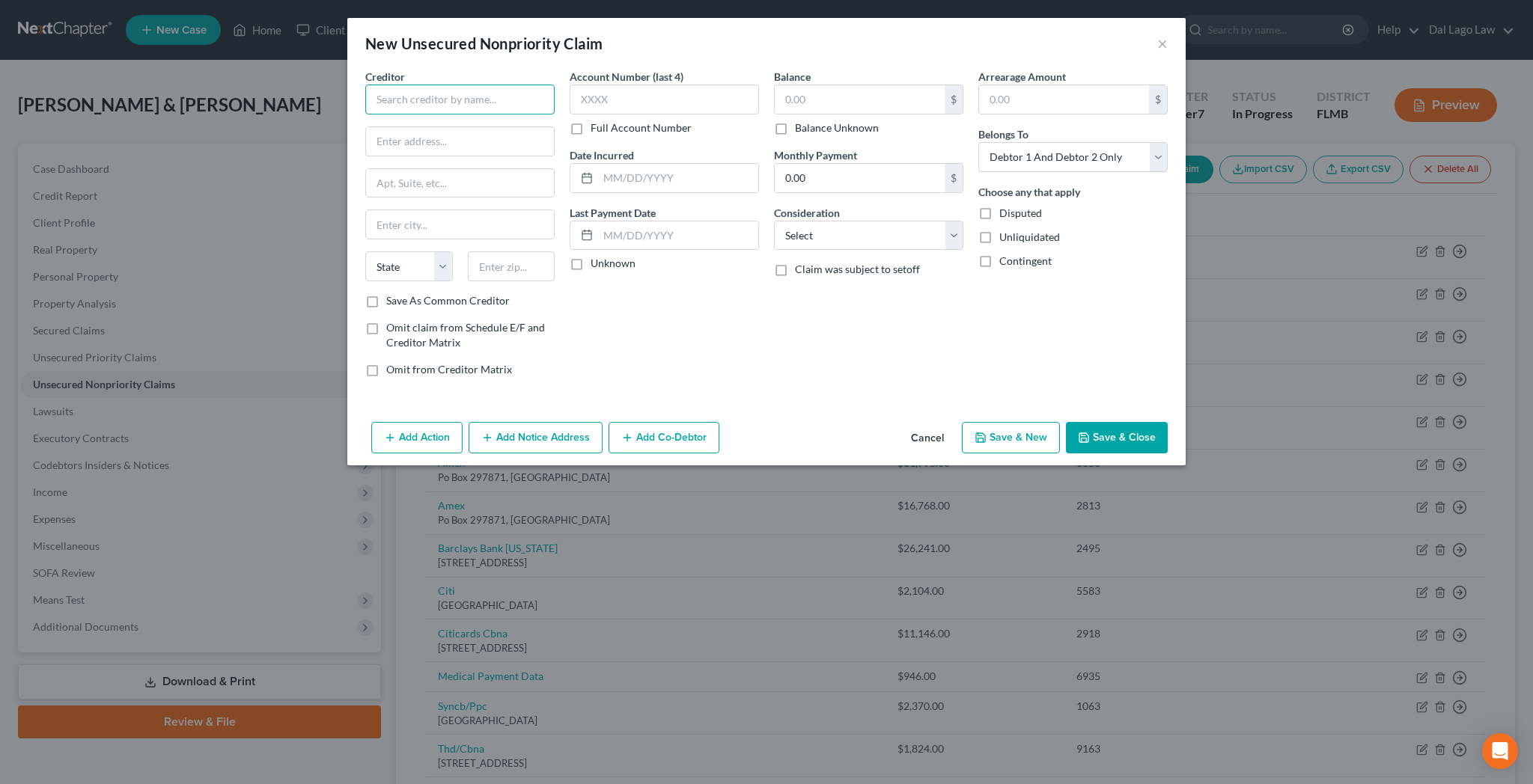
click at [508, 84] on input "text" at bounding box center [460, 99] width 190 height 30
type input "[PERSON_NAME] Factoring"
type input "Attn: [PERSON_NAME]"
type input "[STREET_ADDRESS]"
type input "81657"
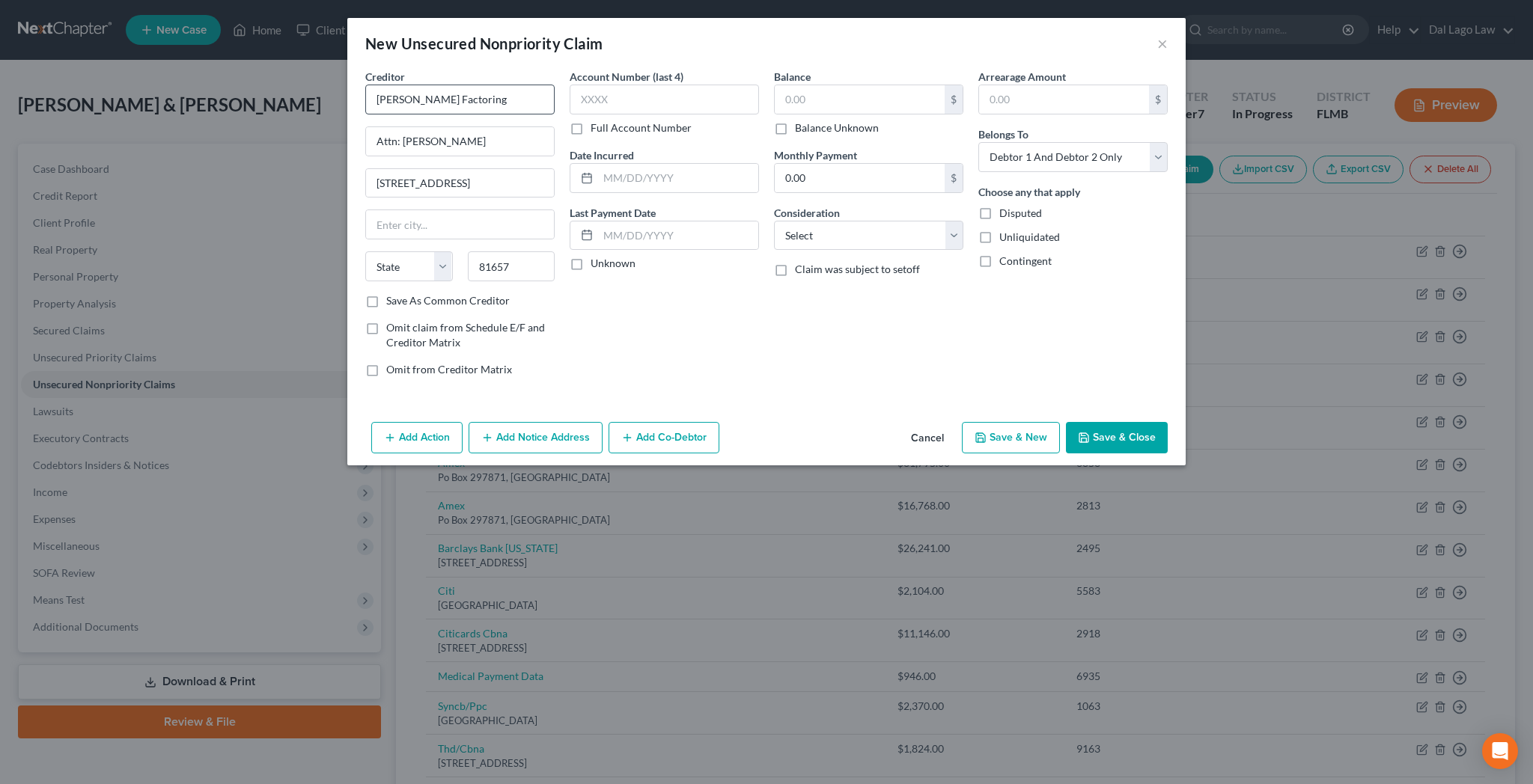
type input "Vail"
select select "5"
click at [838, 85] on input "text" at bounding box center [860, 99] width 170 height 29
type input "471,123"
select select "14"
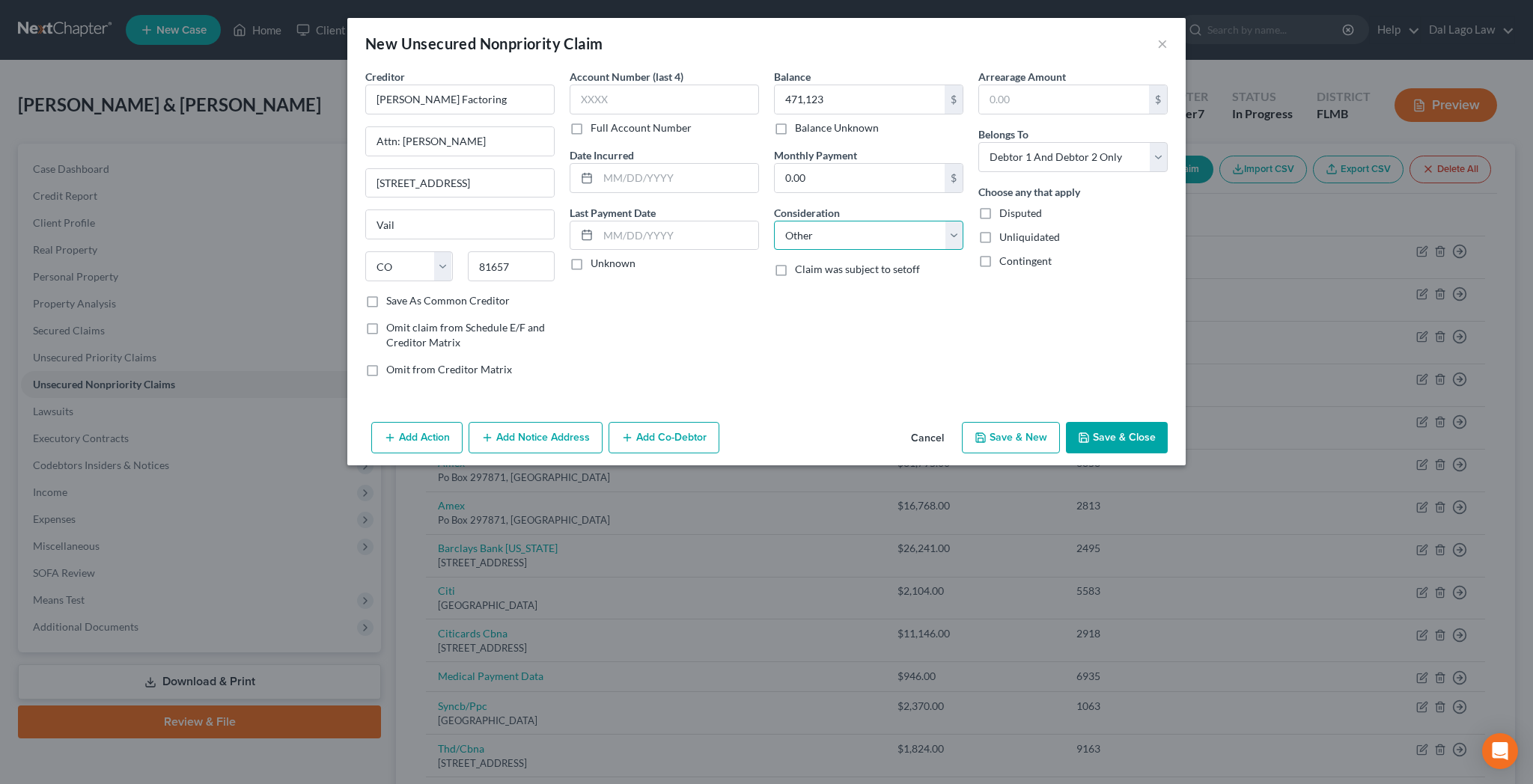
click option "Other" at bounding box center [0, 0] width 0 height 0
click at [804, 278] on input "text" at bounding box center [869, 293] width 188 height 29
type input "Business debt"
select select "3"
click option "At Least One Of The Debtors And Another" at bounding box center [0, 0] width 0 height 0
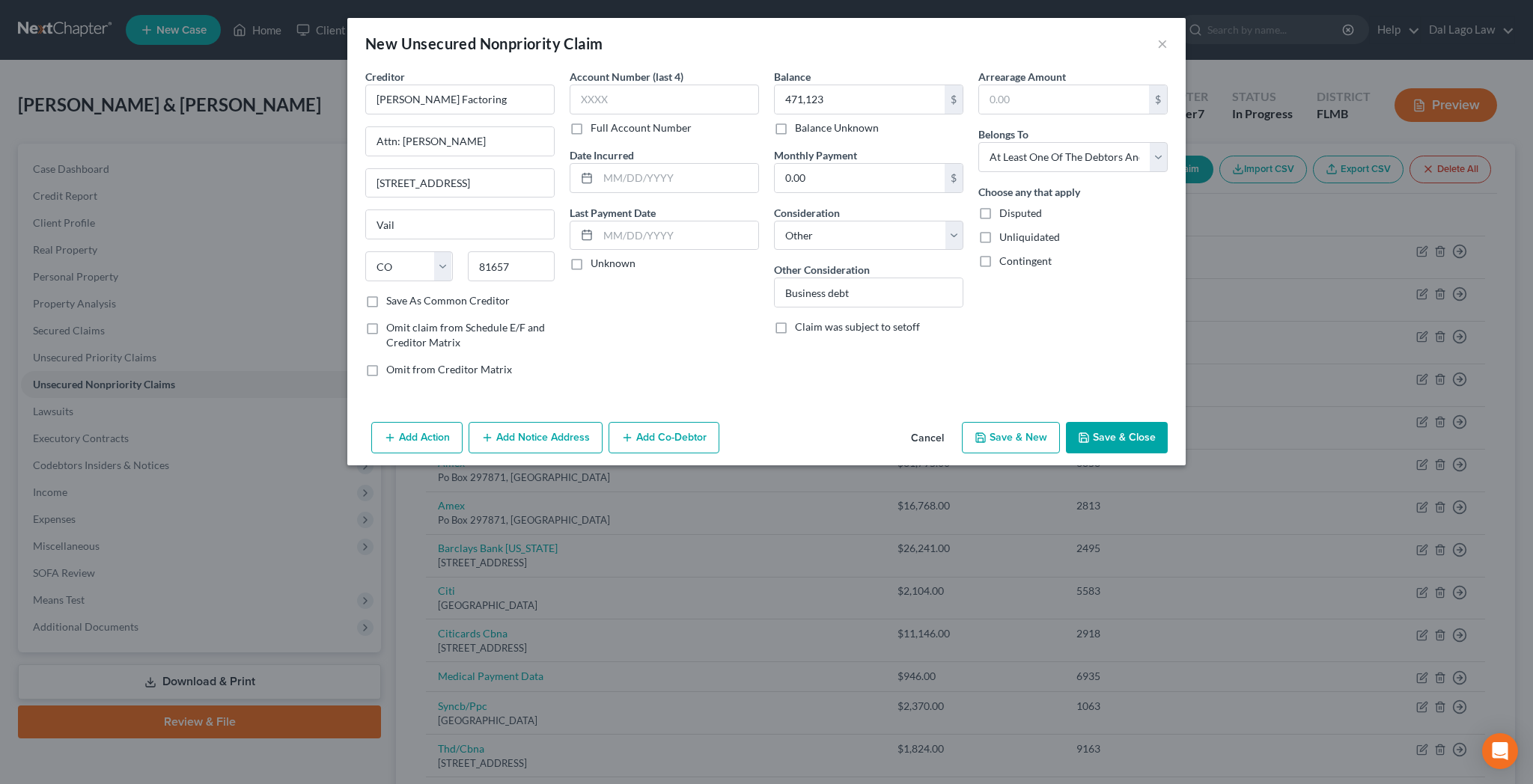
click at [708, 422] on button "Add Co-Debtor" at bounding box center [664, 438] width 110 height 31
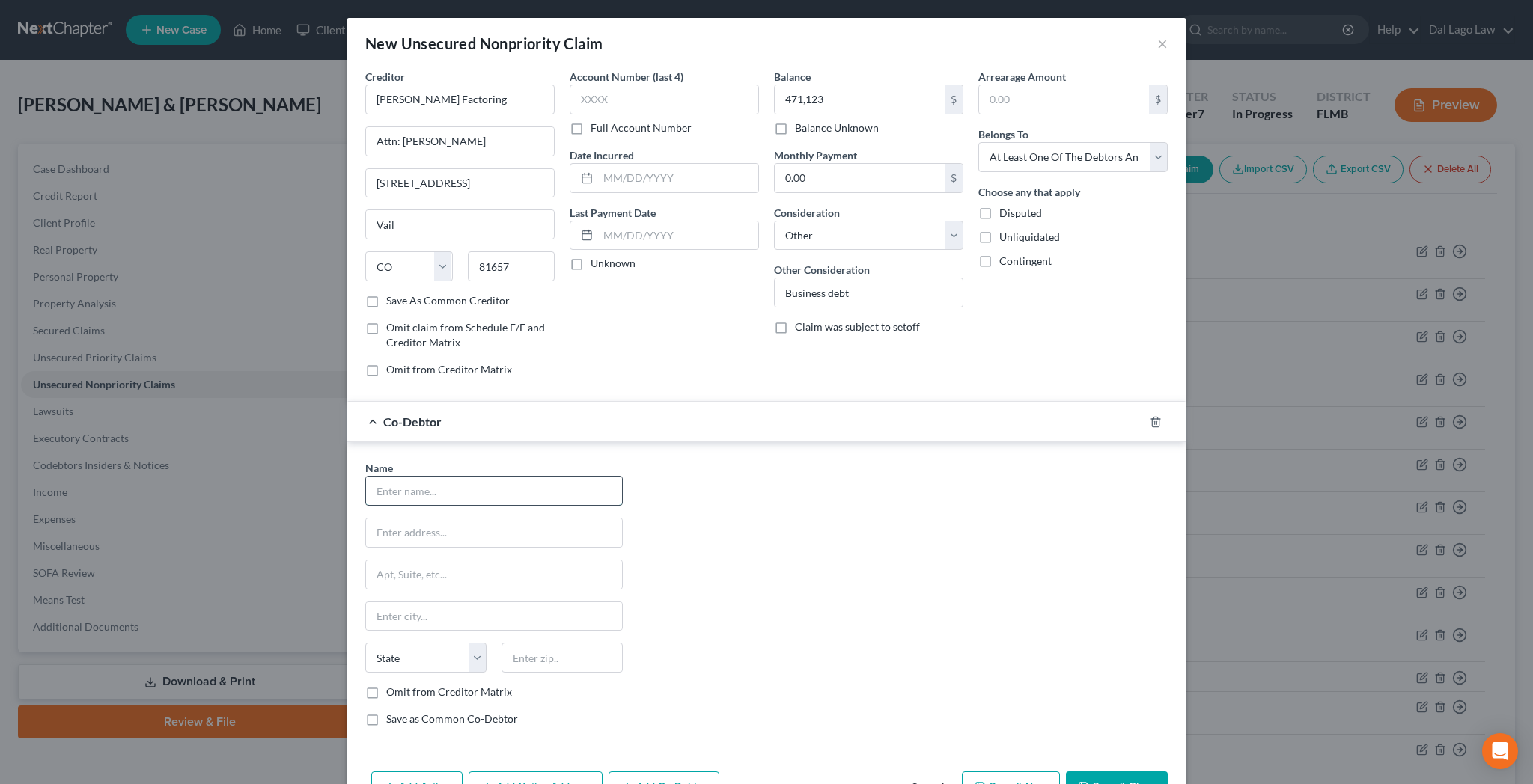
click at [557, 476] on input "text" at bounding box center [494, 491] width 256 height 29
type input "Feeding Frenzy, Inc."
type input "[STREET_ADDRESS][PERSON_NAME]"
type input "29403"
type input "[GEOGRAPHIC_DATA]"
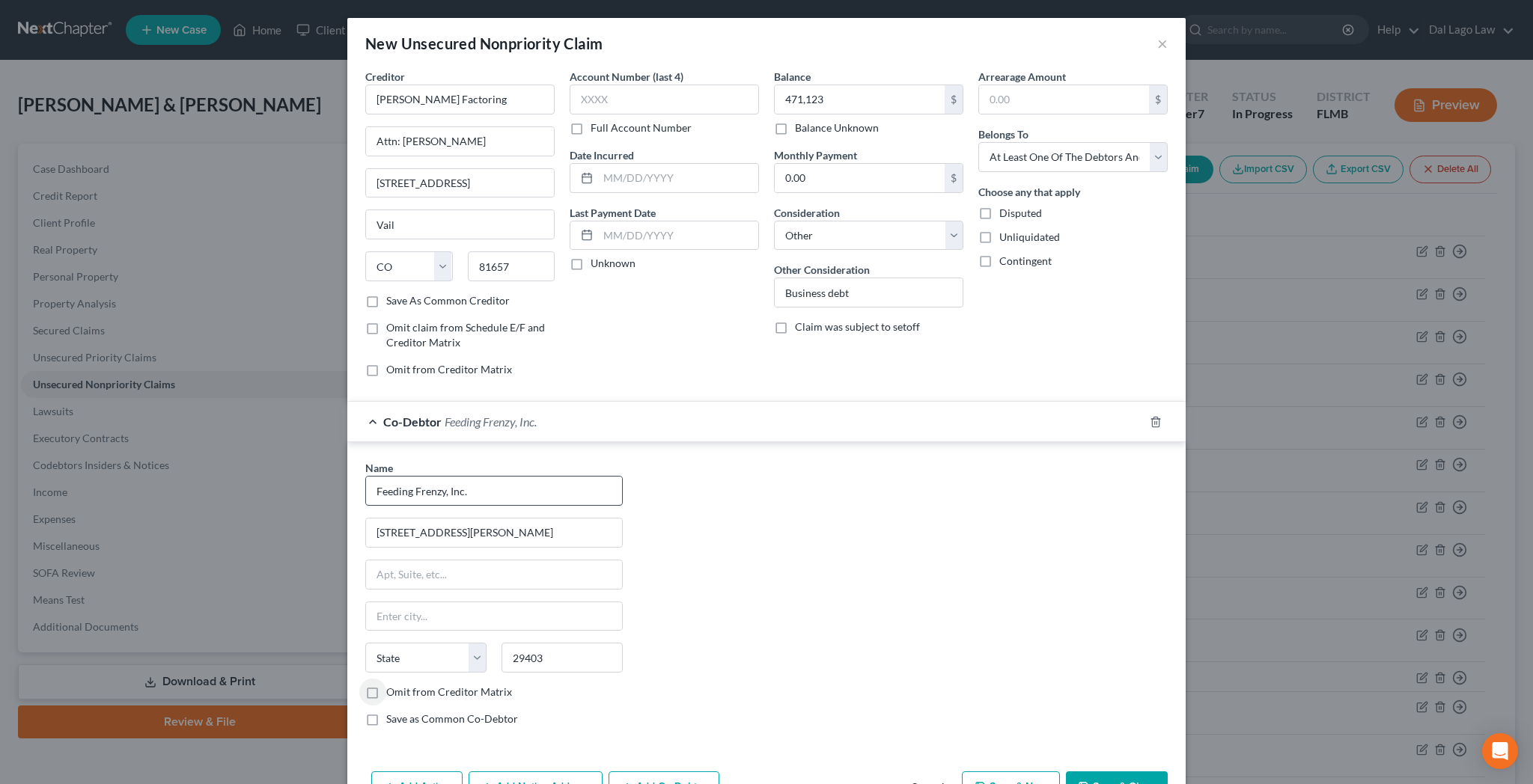
select select "42"
click at [474, 685] on label "Omit from Creditor Matrix" at bounding box center [449, 692] width 126 height 15
click at [402, 685] on input "Omit from Creditor Matrix" at bounding box center [397, 690] width 10 height 10
checkbox input "true"
click at [469, 712] on label "Save as Common Co-Debtor" at bounding box center [452, 719] width 132 height 15
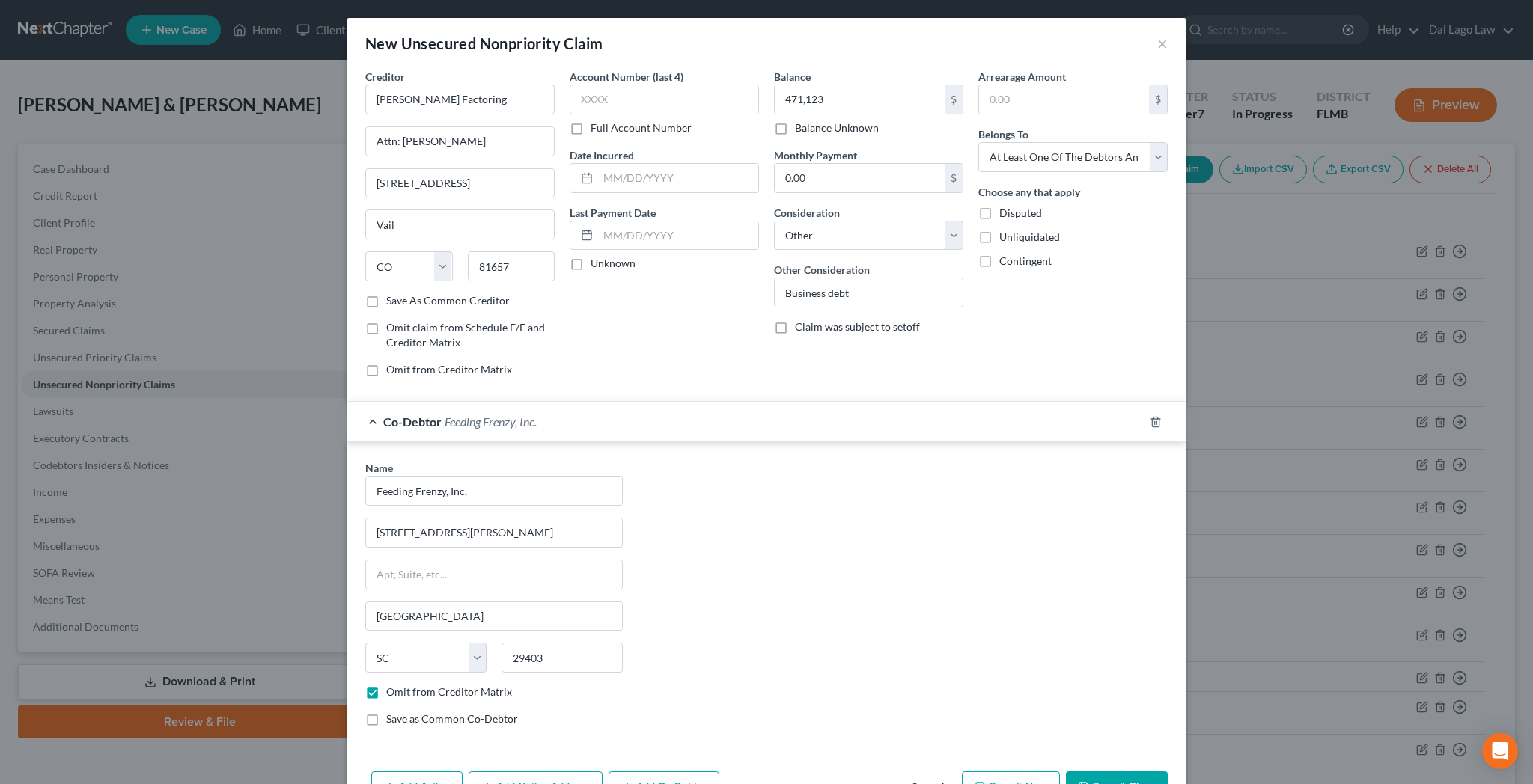
click at [402, 712] on input "Save as Common Co-Debtor" at bounding box center [397, 717] width 10 height 10
checkbox input "true"
click at [1066, 771] on button "Save & Close" at bounding box center [1116, 787] width 102 height 31
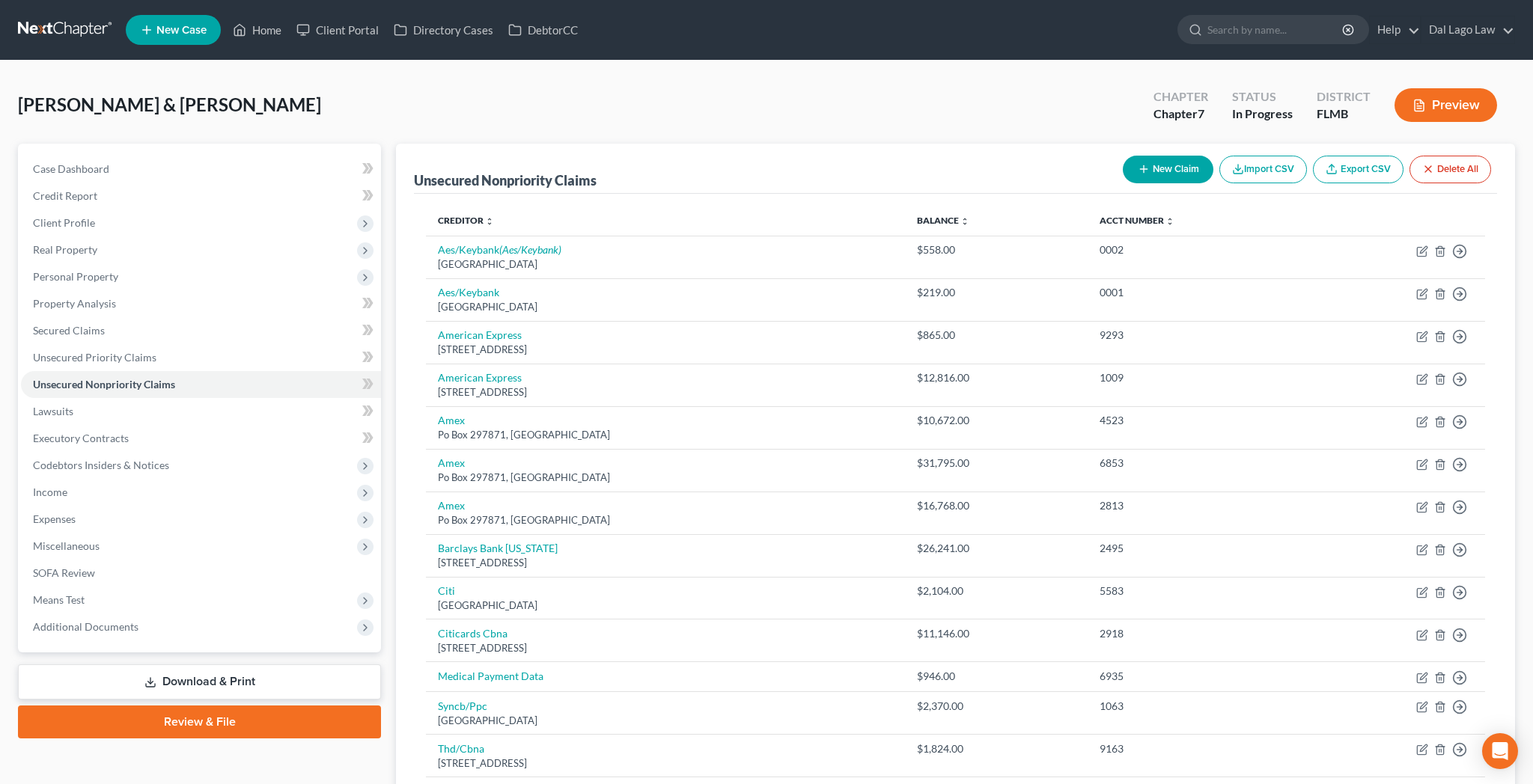
click at [1213, 156] on button "New Claim" at bounding box center [1168, 169] width 90 height 28
select select "2"
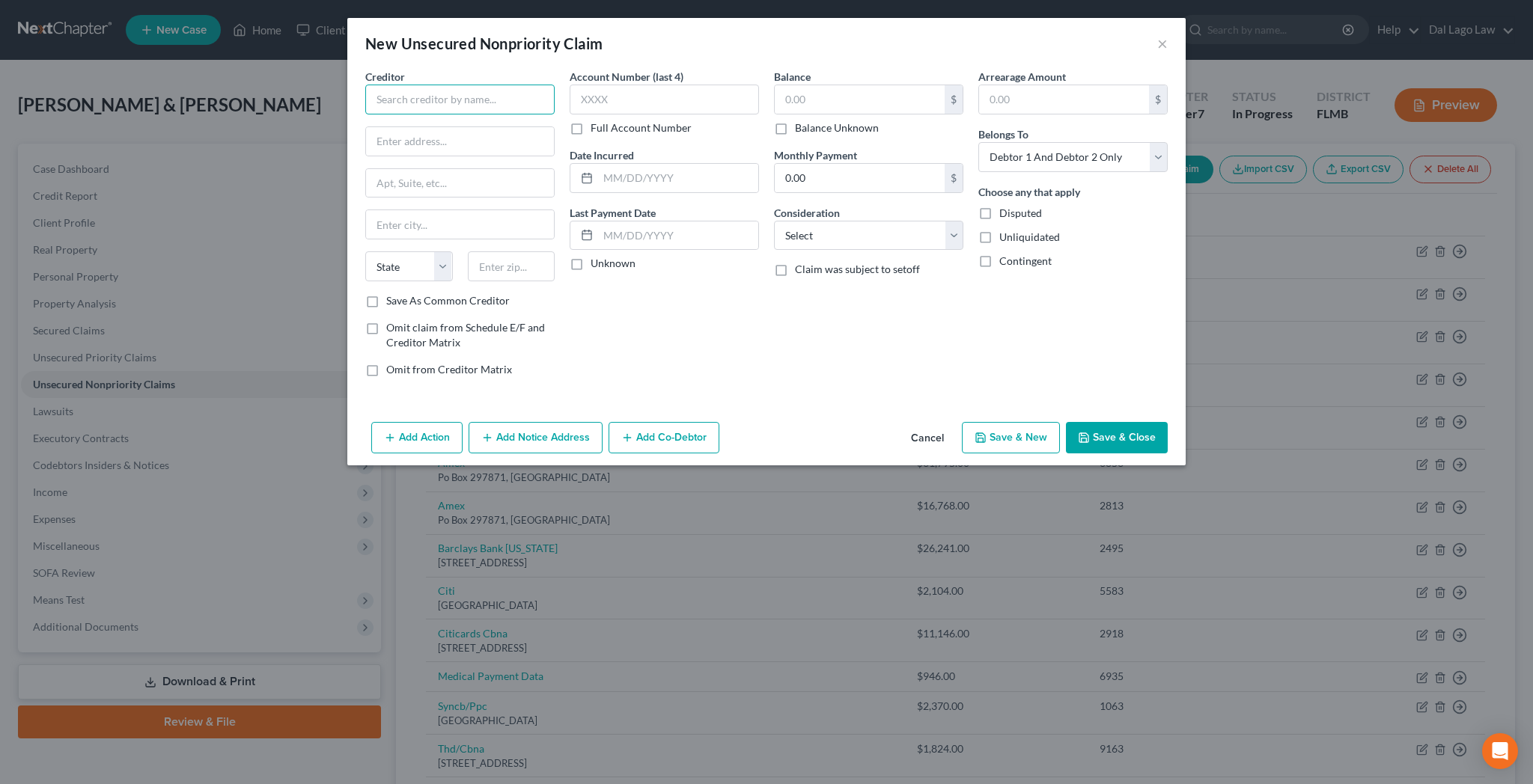
click at [481, 84] on input "text" at bounding box center [460, 99] width 190 height 30
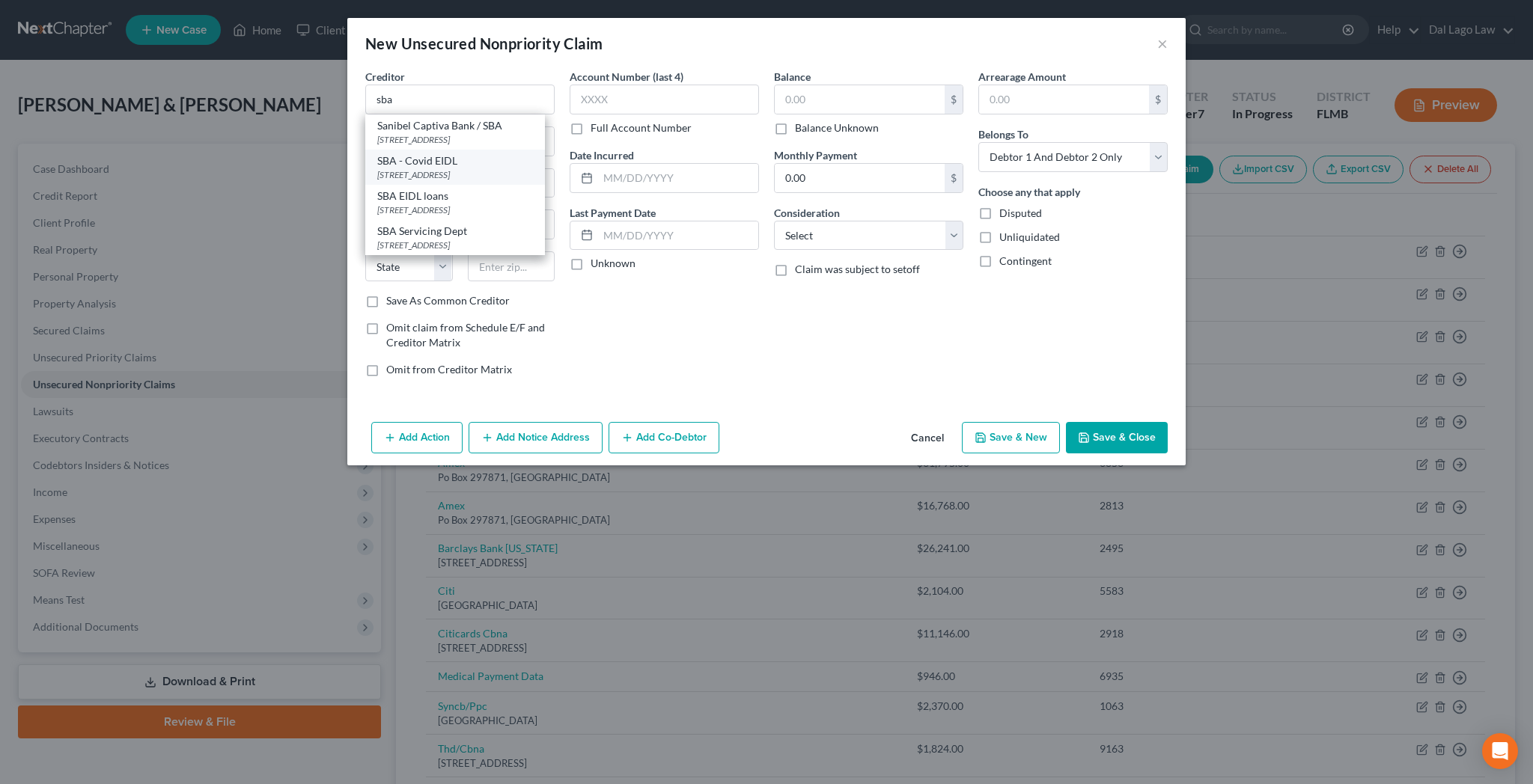
click at [514, 153] on div "SBA - Covid EIDL" at bounding box center [455, 161] width 156 height 15
type input "SBA - Covid EIDL"
type input "[STREET_ADDRESS]"
type input "[GEOGRAPHIC_DATA]"
select select "45"
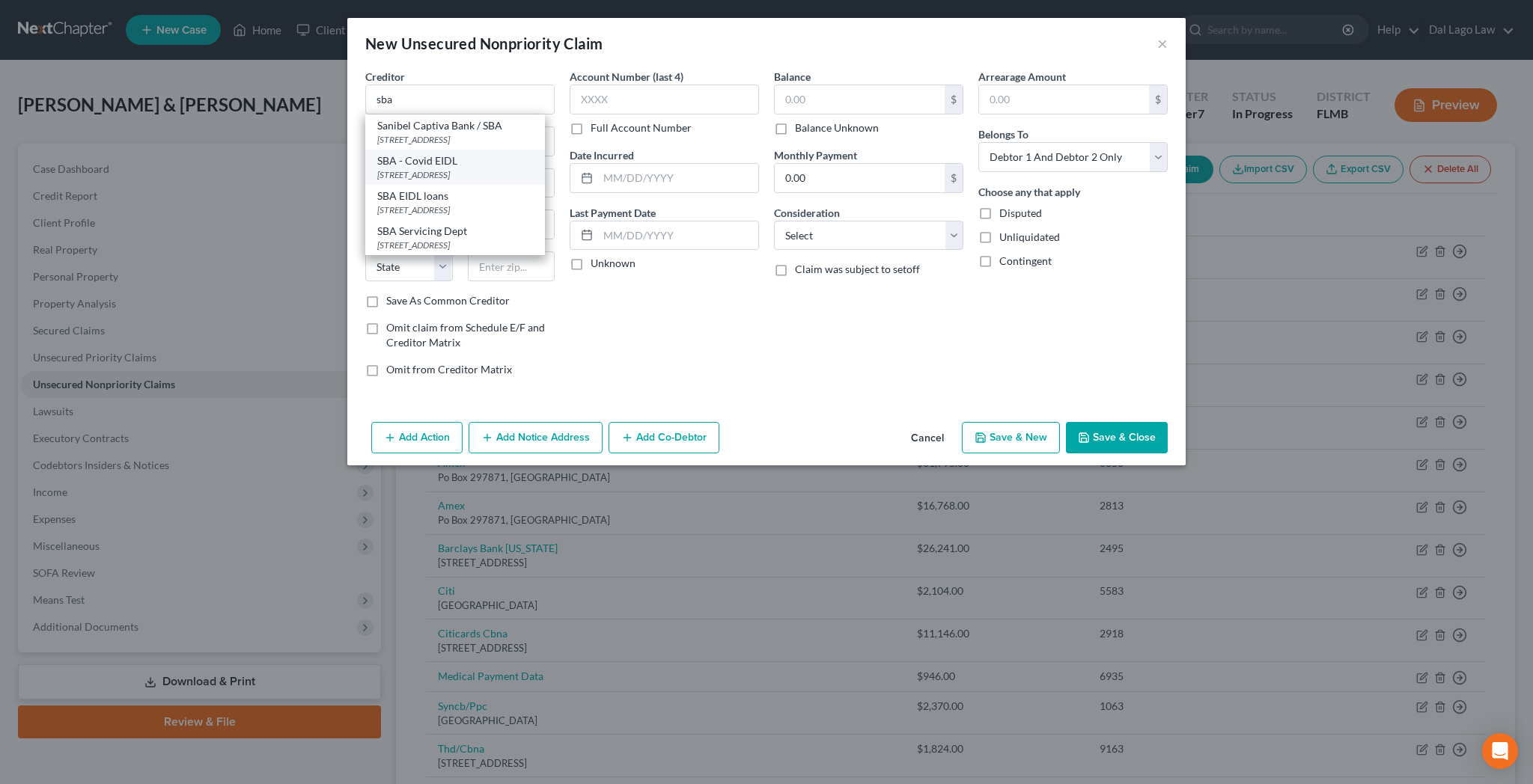
type input "76155"
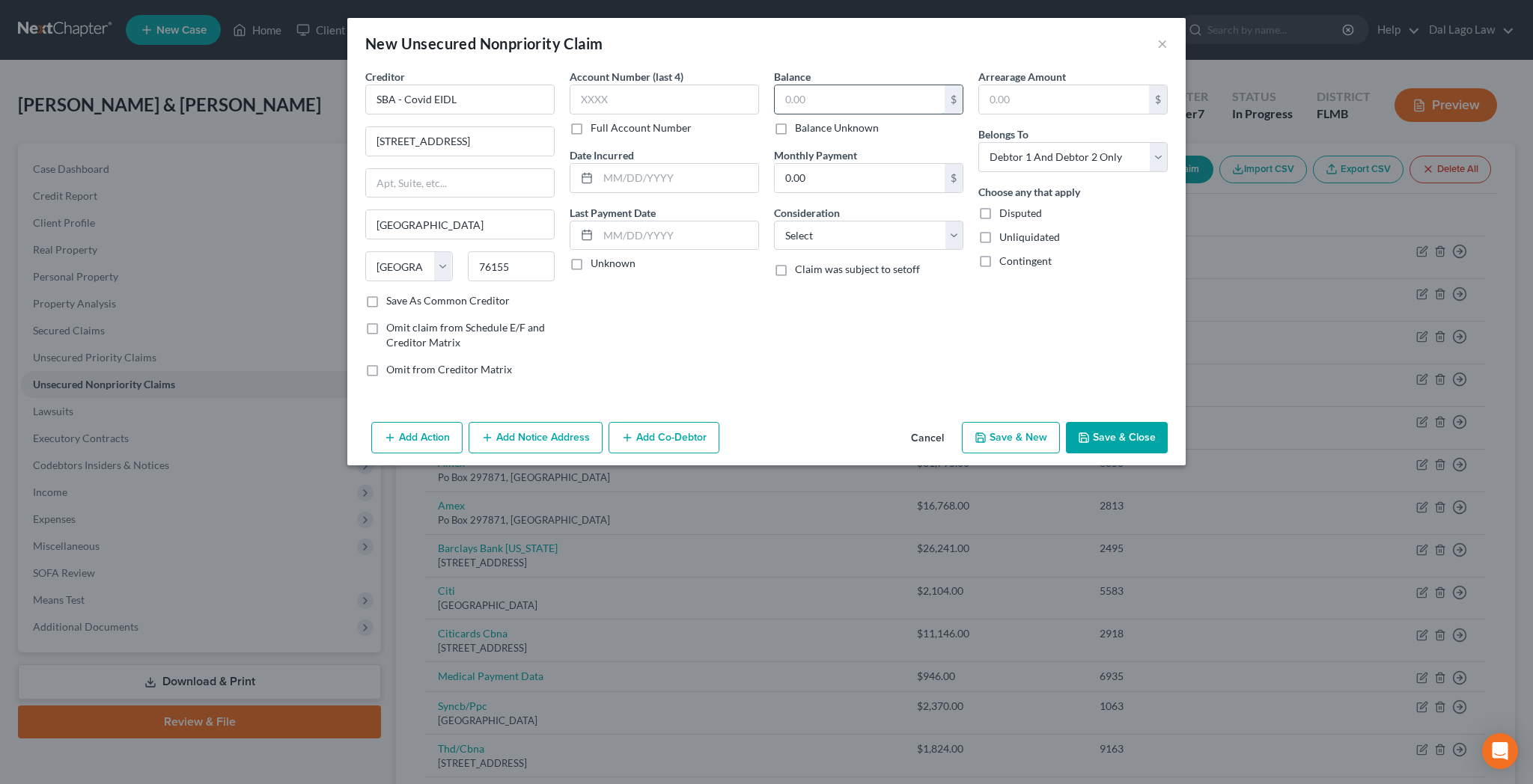
click at [827, 85] on input "text" at bounding box center [860, 99] width 170 height 29
type input "470,400"
click at [774, 221] on select "Select Cable / Satellite Services Collection Agency Credit Card Debt Debt Couns…" at bounding box center [869, 236] width 190 height 30
select select "14"
click option "Other" at bounding box center [0, 0] width 0 height 0
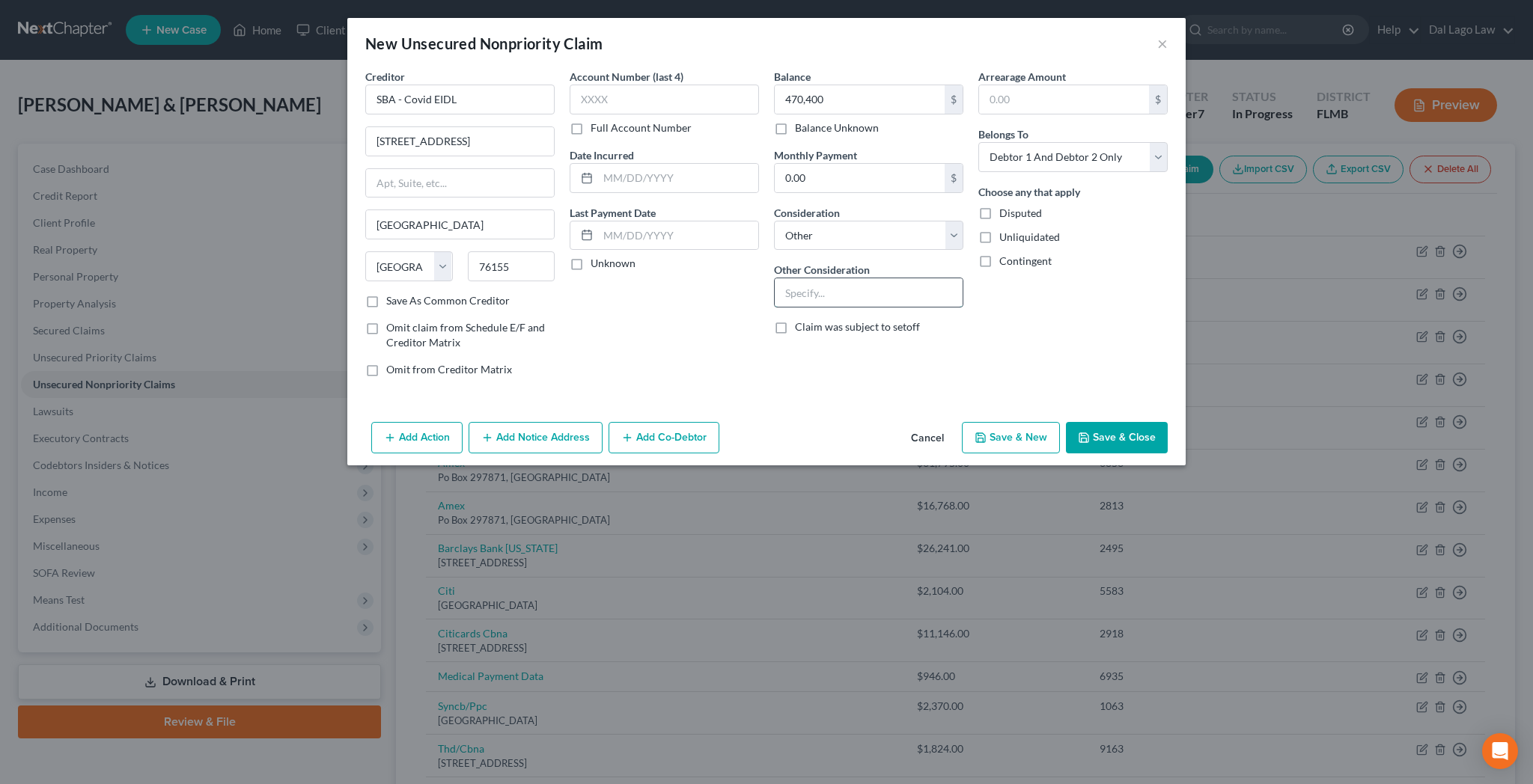
click at [848, 278] on input "text" at bounding box center [869, 293] width 188 height 29
type input "Business debt"
select select "3"
click option "At Least One Of The Debtors And Another" at bounding box center [0, 0] width 0 height 0
click at [711, 422] on button "Add Co-Debtor" at bounding box center [664, 438] width 110 height 31
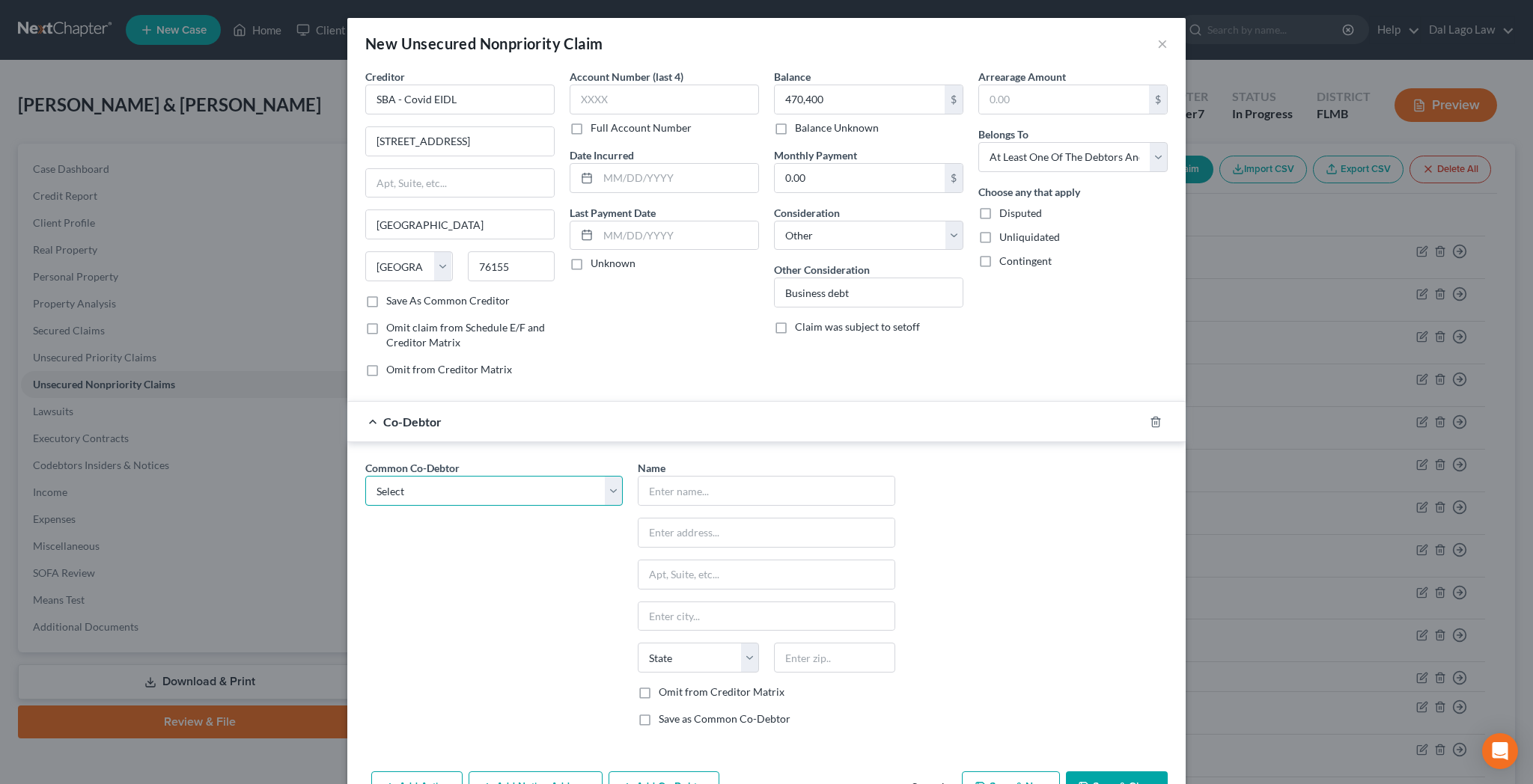
click at [365, 476] on select "Select Feeding Frenzy, Inc." at bounding box center [493, 491] width 257 height 30
select select "0"
click option "Feeding Frenzy, Inc." at bounding box center [0, 0] width 0 height 0
type input "Feeding Frenzy, Inc."
type input "[STREET_ADDRESS][PERSON_NAME]"
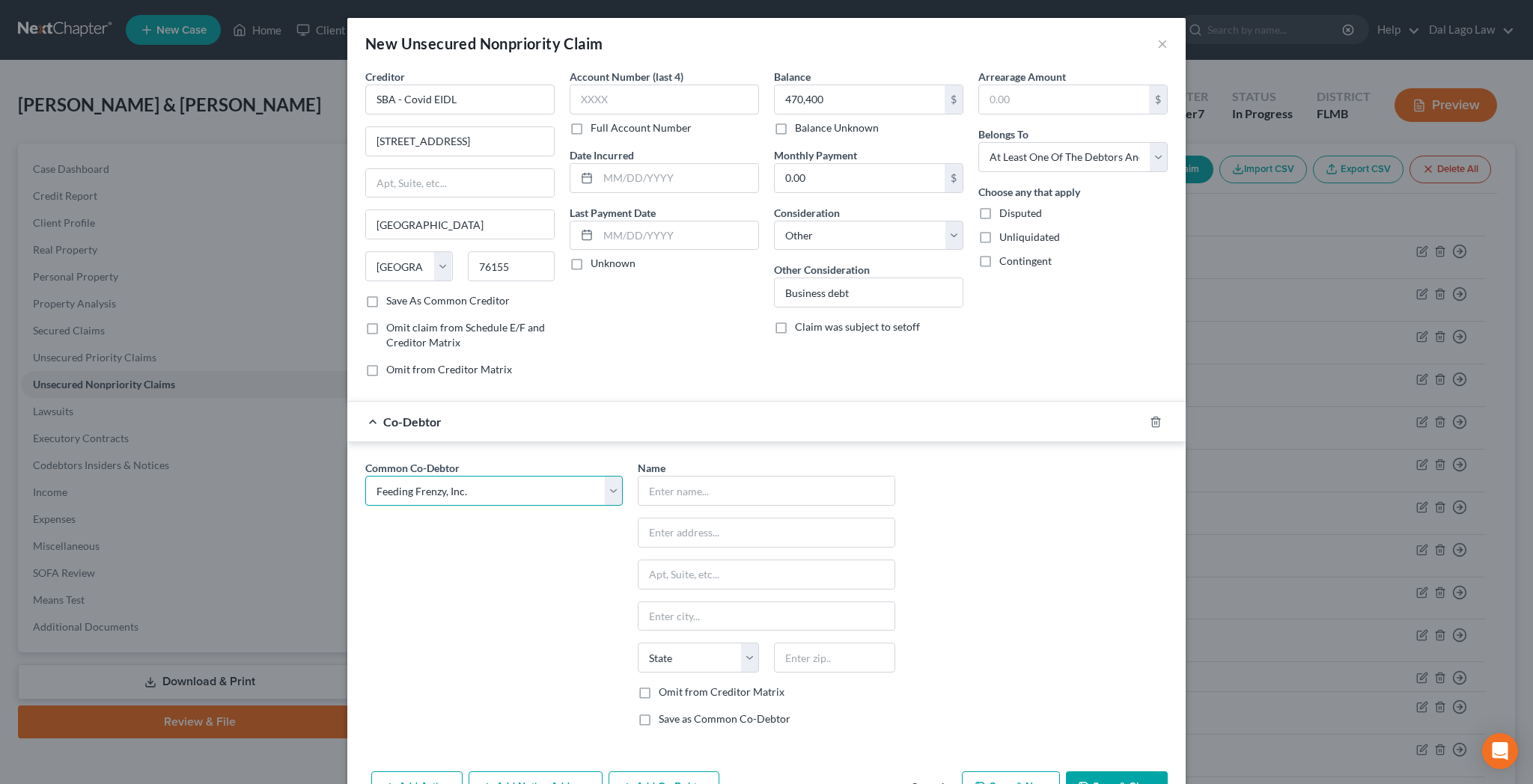
type input "[GEOGRAPHIC_DATA]"
select select "42"
type input "29403"
click at [675, 685] on label "Omit from Creditor Matrix" at bounding box center [721, 692] width 126 height 15
click at [675, 685] on input "Omit from Creditor Matrix" at bounding box center [670, 690] width 10 height 10
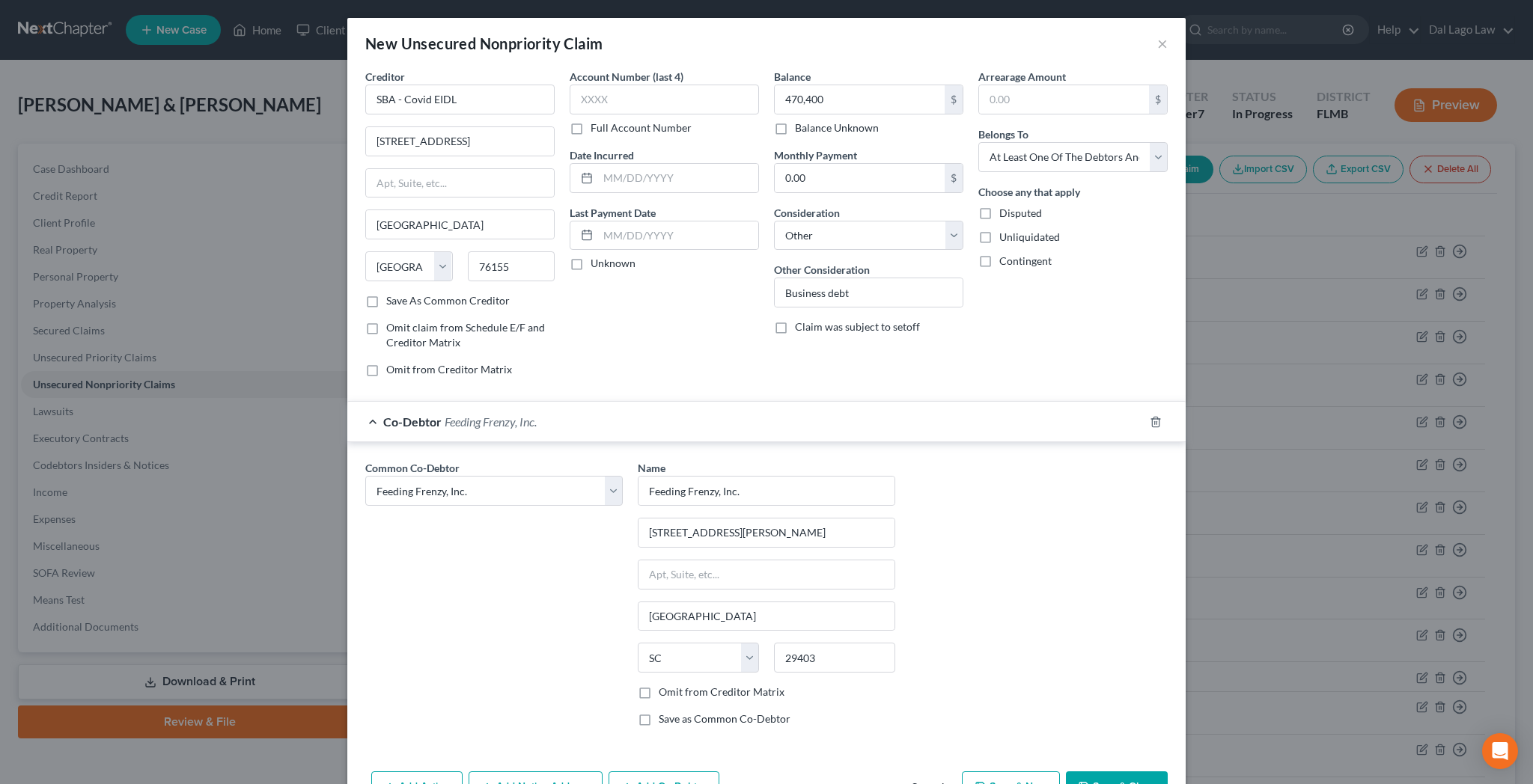
checkbox input "true"
click at [1066, 771] on button "Save & Close" at bounding box center [1116, 787] width 102 height 31
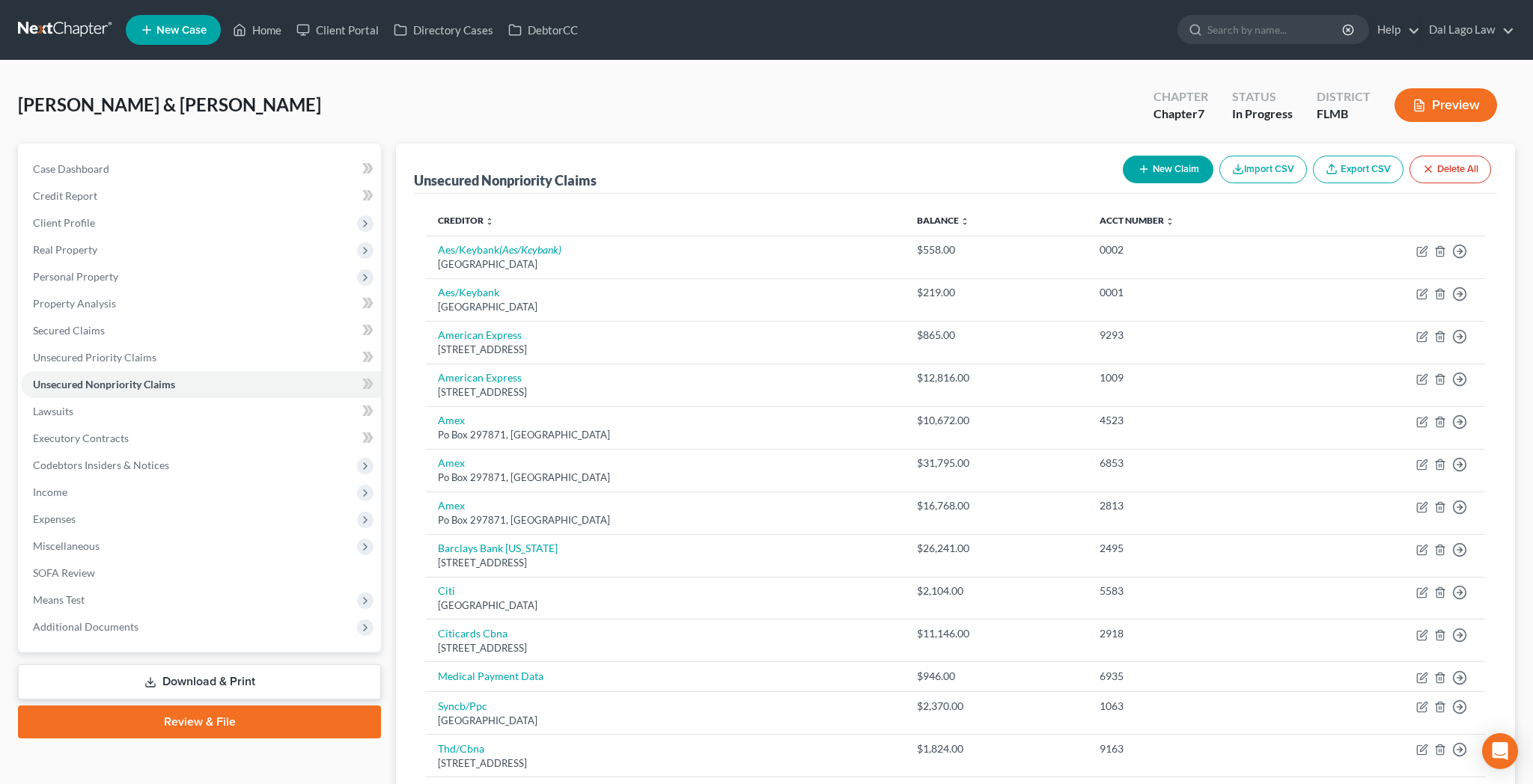
click at [1213, 156] on button "New Claim" at bounding box center [1168, 169] width 90 height 28
select select "2"
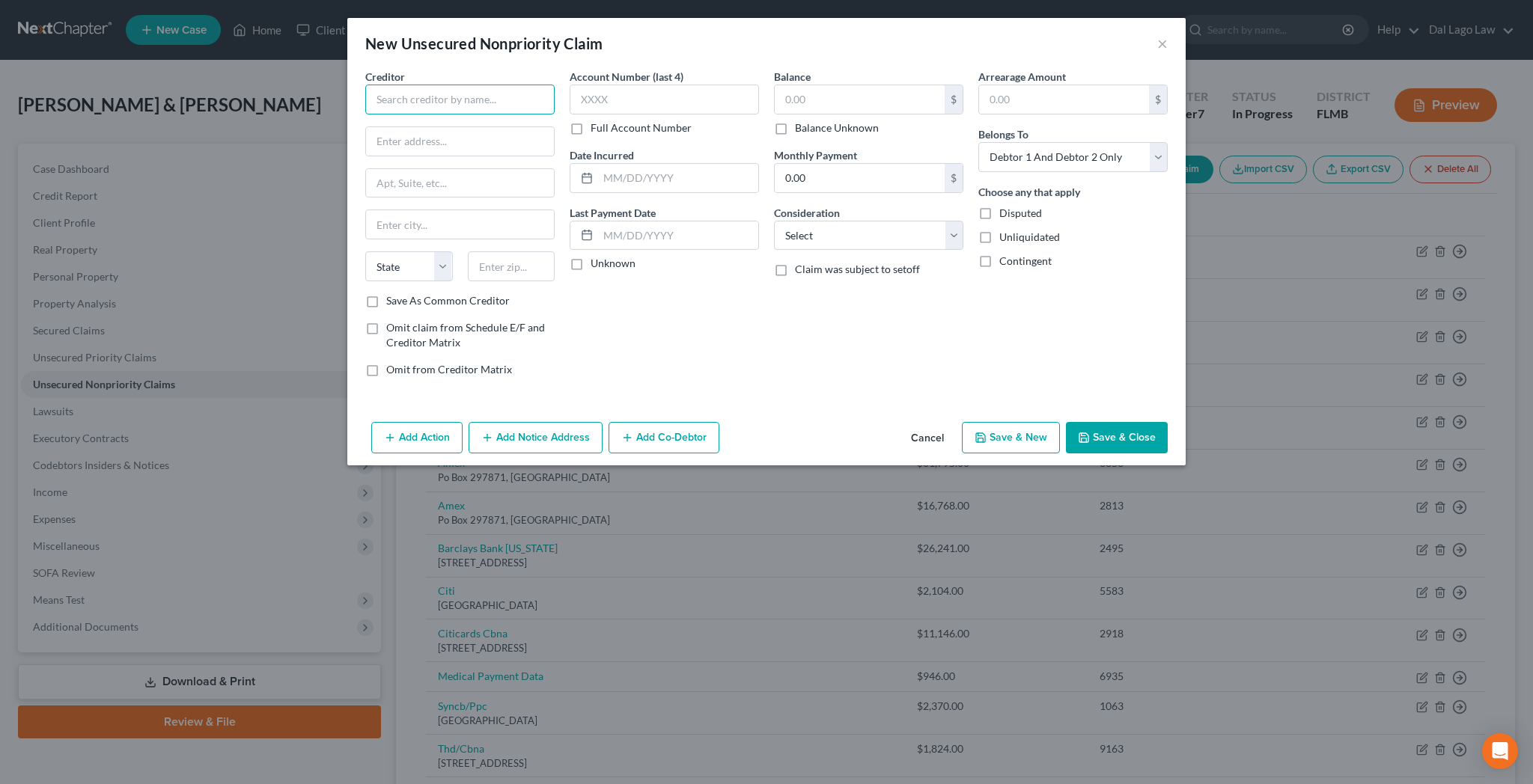
click at [555, 84] on input "text" at bounding box center [460, 99] width 190 height 30
type input "[PERSON_NAME]"
click at [819, 85] on input "text" at bounding box center [860, 99] width 170 height 29
type input "67,590"
select select "14"
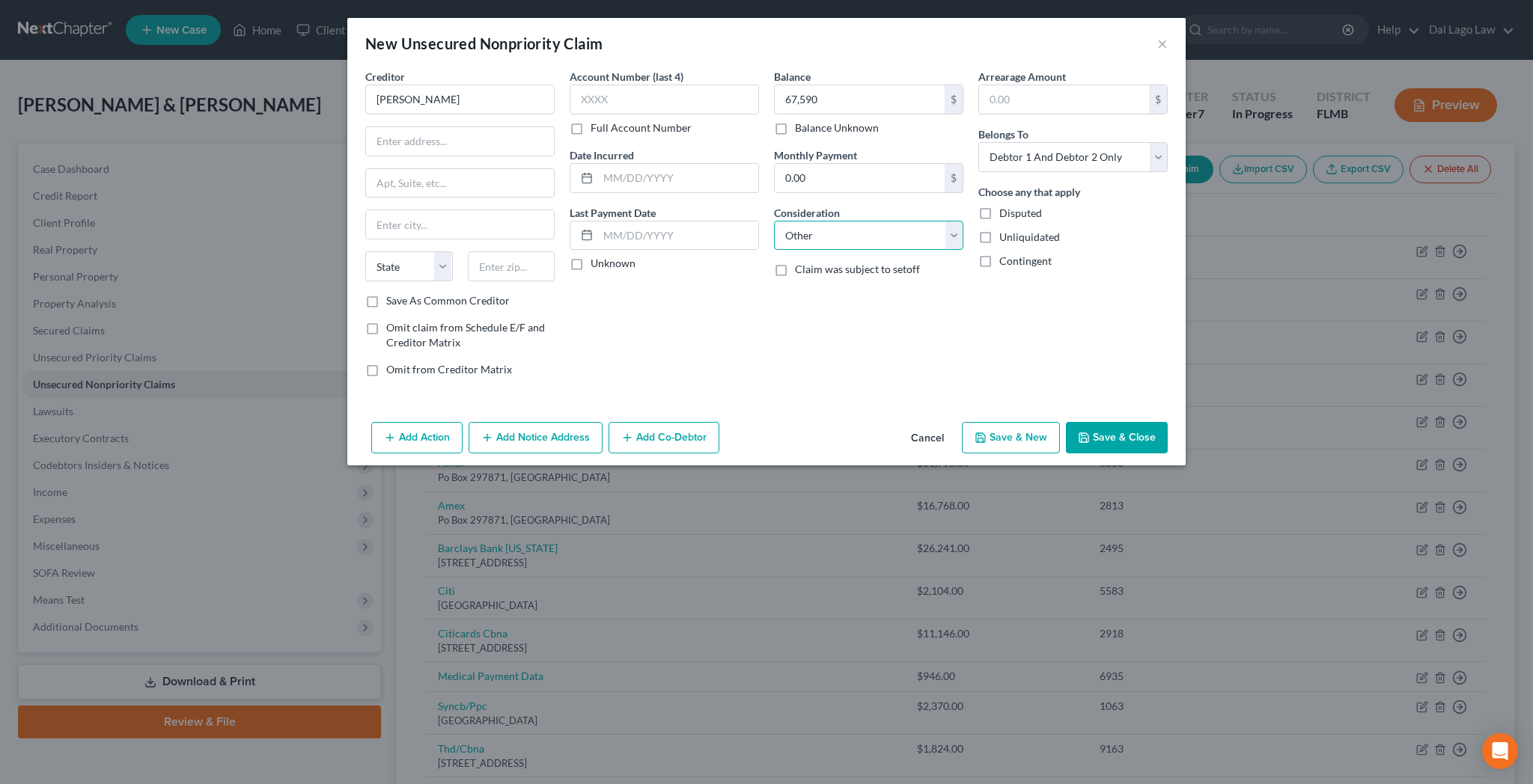
click option "Other" at bounding box center [0, 0] width 0 height 0
click at [810, 278] on input "text" at bounding box center [869, 293] width 188 height 29
type input "Business debt"
click at [978, 142] on select "Select Debtor 1 Only Debtor 2 Only Debtor 1 And Debtor 2 Only At Least One Of T…" at bounding box center [1073, 158] width 190 height 30
select select "3"
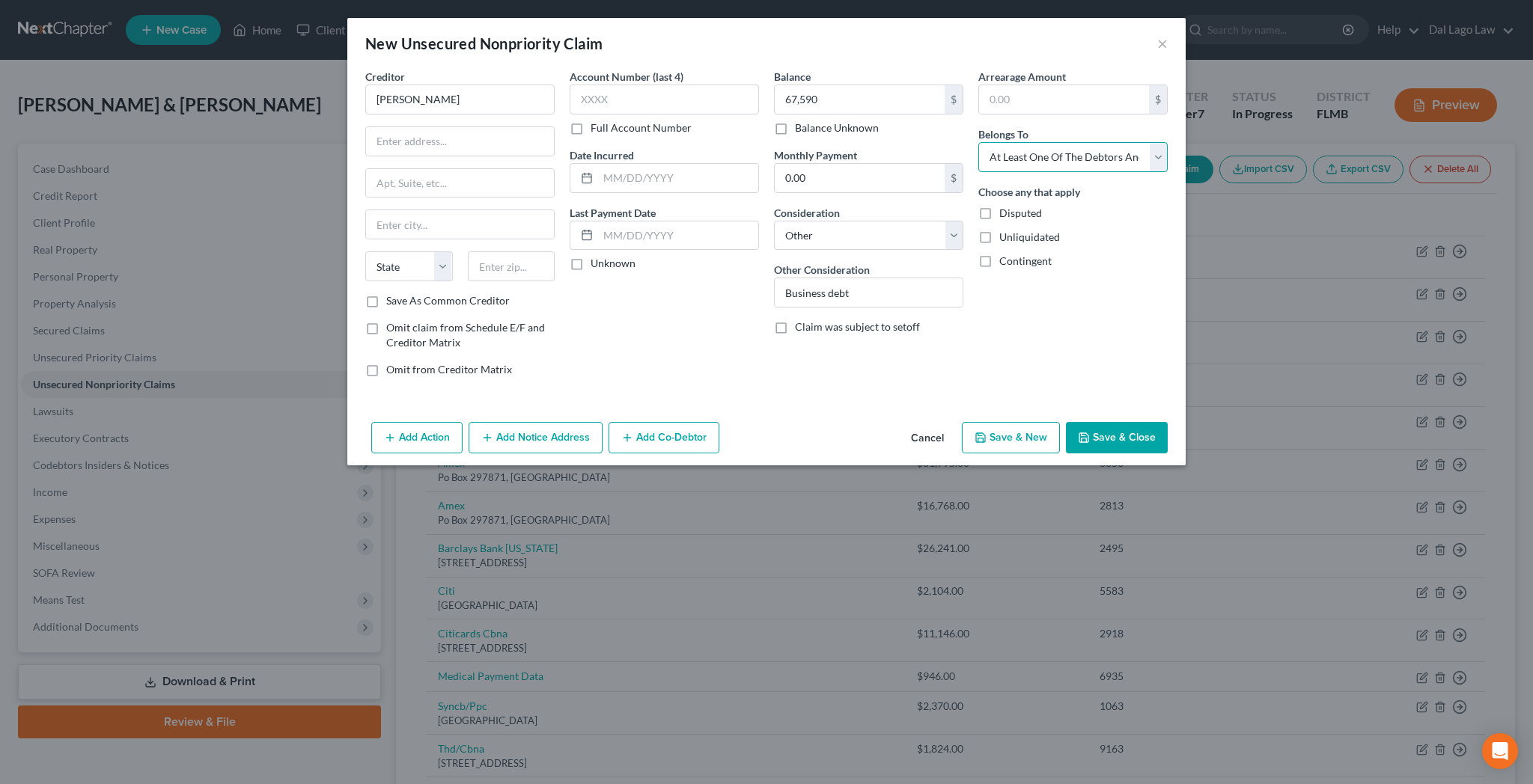
click option "At Least One Of The Debtors And Another" at bounding box center [0, 0] width 0 height 0
click at [703, 422] on button "Add Co-Debtor" at bounding box center [664, 438] width 110 height 31
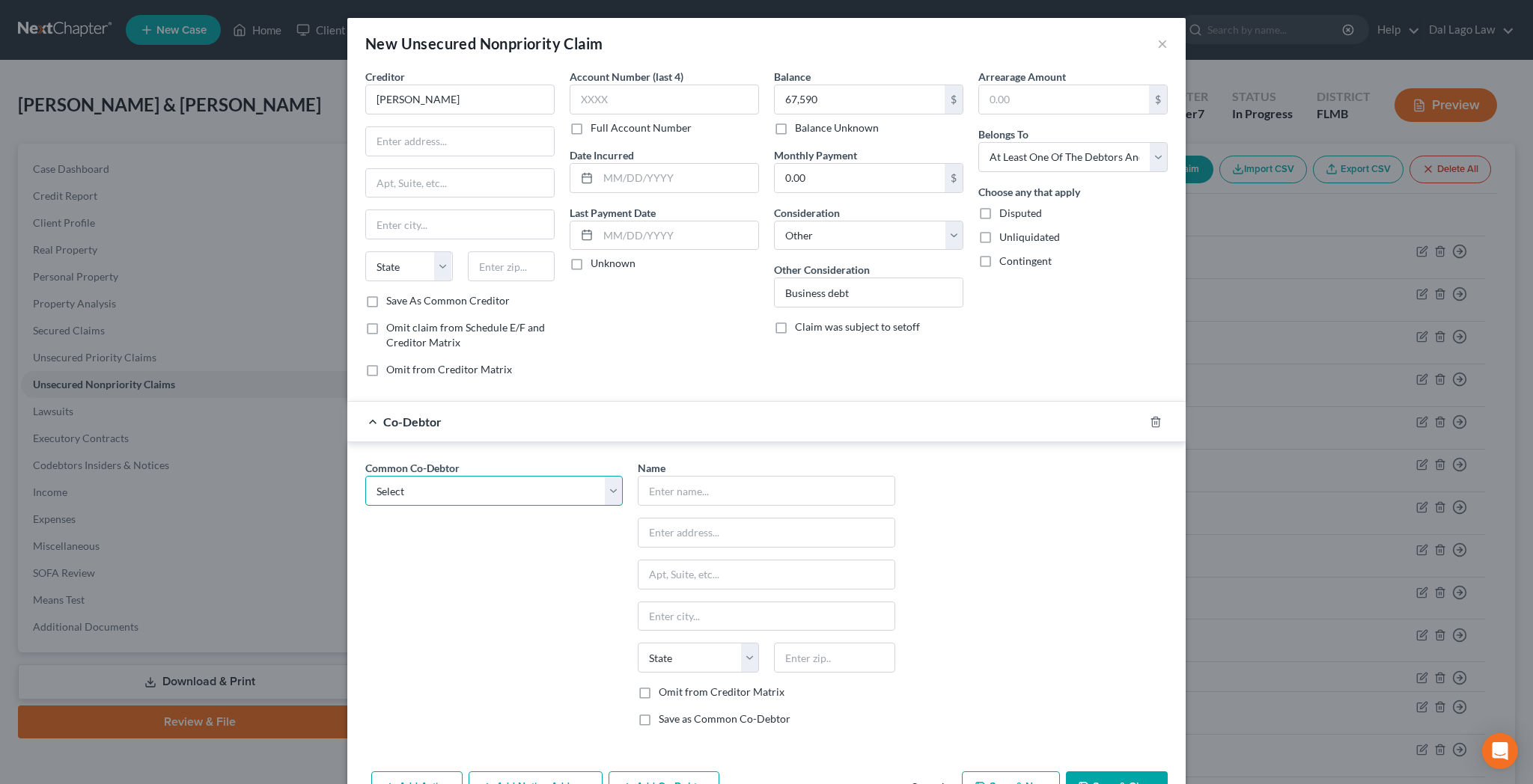
click at [365, 476] on select "Select Feeding Frenzy, Inc." at bounding box center [493, 491] width 257 height 30
select select "0"
click option "Feeding Frenzy, Inc." at bounding box center [0, 0] width 0 height 0
type input "Feeding Frenzy, Inc."
type input "[STREET_ADDRESS][PERSON_NAME]"
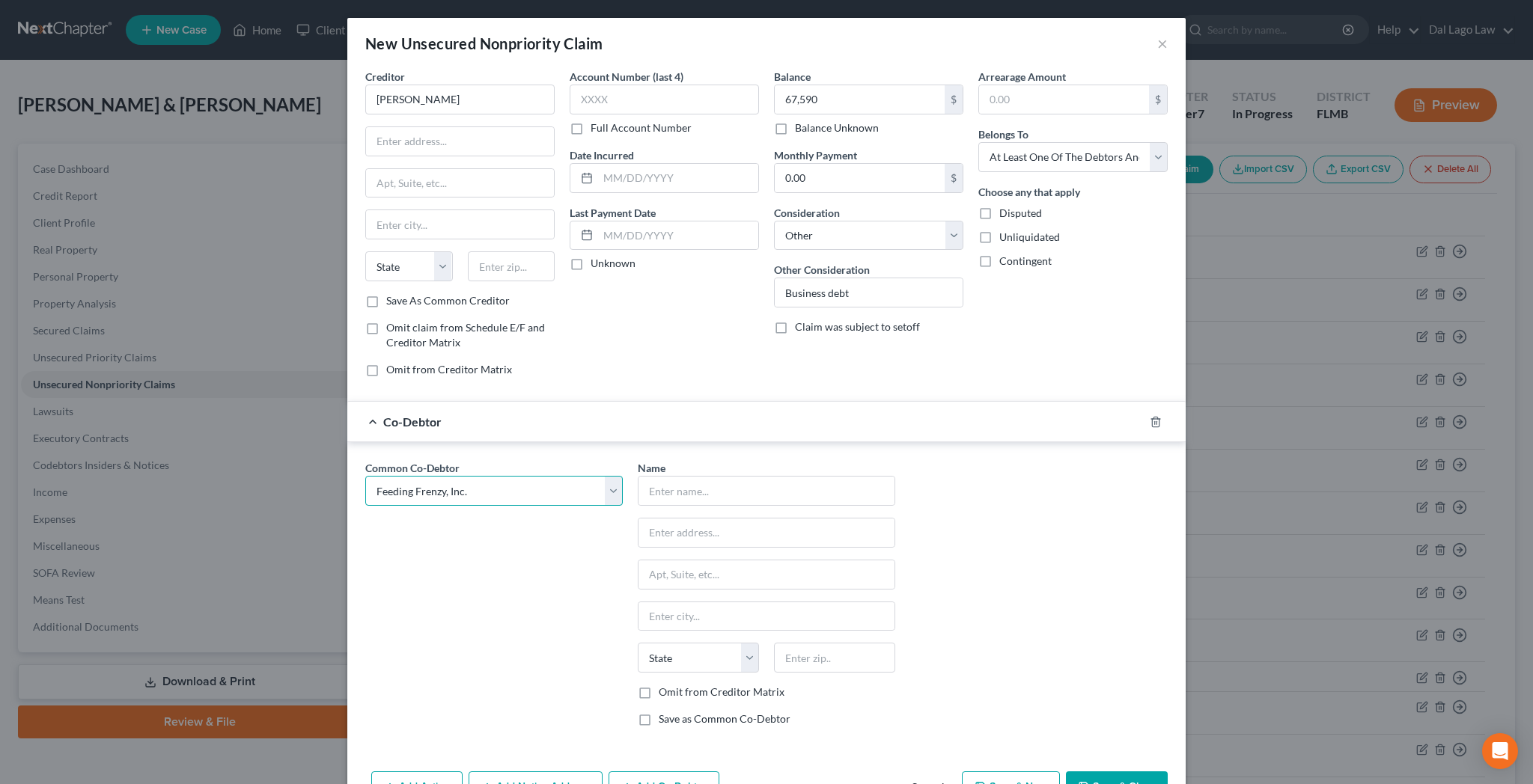
type input "[GEOGRAPHIC_DATA]"
select select "42"
type input "29403"
click at [680, 685] on label "Omit from Creditor Matrix" at bounding box center [721, 692] width 126 height 15
click at [675, 685] on input "Omit from Creditor Matrix" at bounding box center [670, 690] width 10 height 10
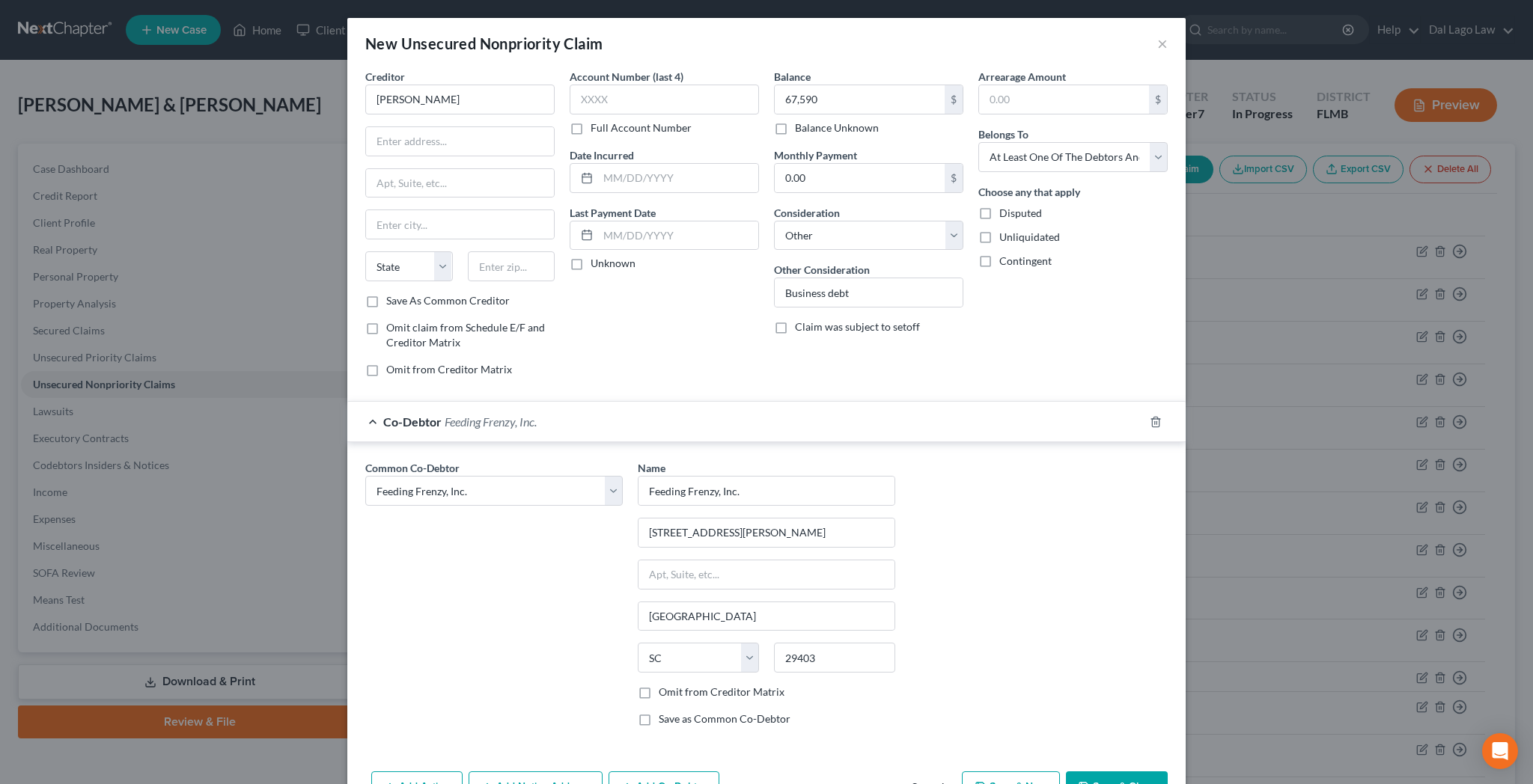
checkbox input "true"
drag, startPoint x: 1018, startPoint y: 590, endPoint x: 1029, endPoint y: 599, distance: 14.2
click at [1066, 771] on button "Save & Close" at bounding box center [1116, 787] width 102 height 31
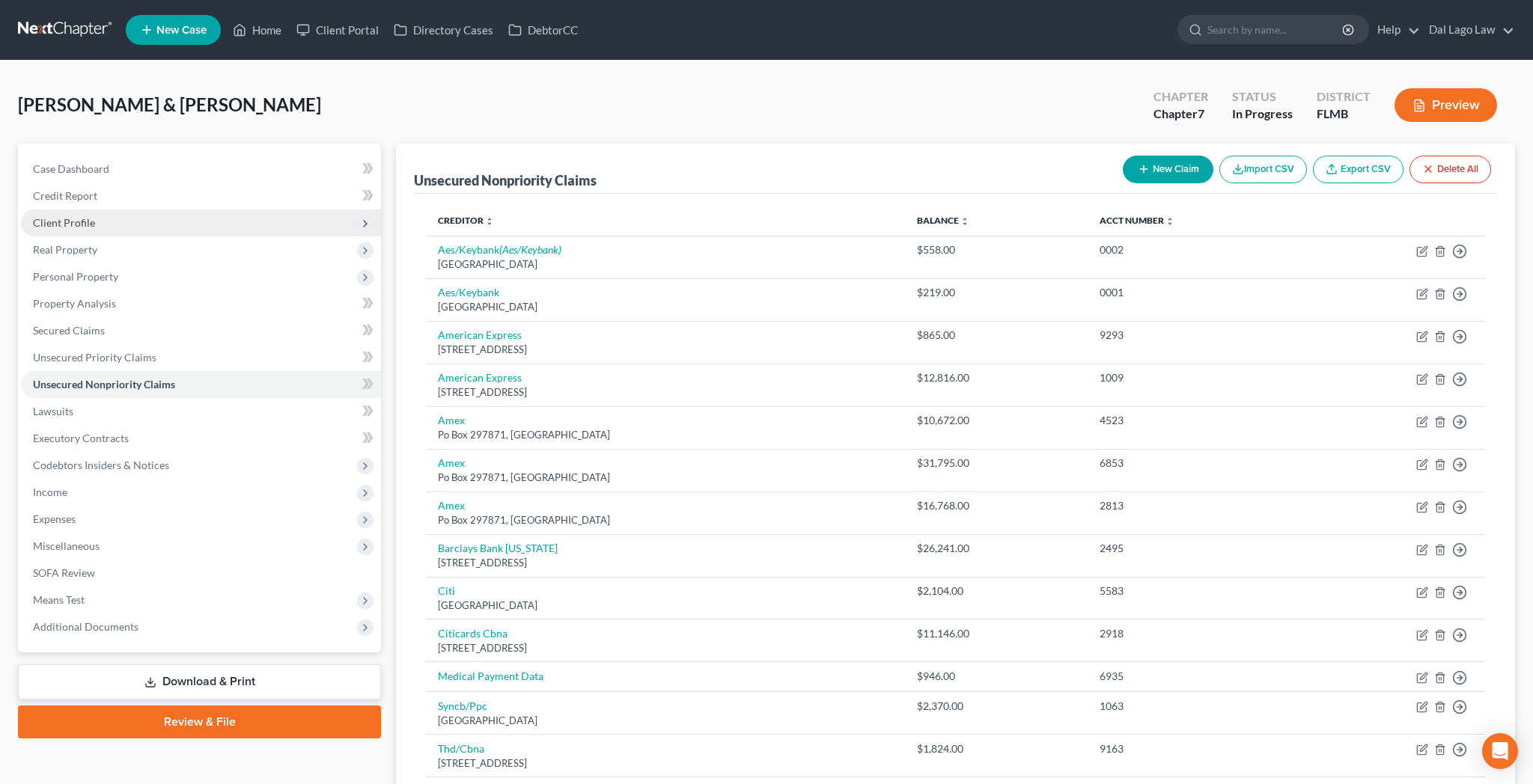
click at [50, 217] on span "Client Profile" at bounding box center [64, 223] width 62 height 13
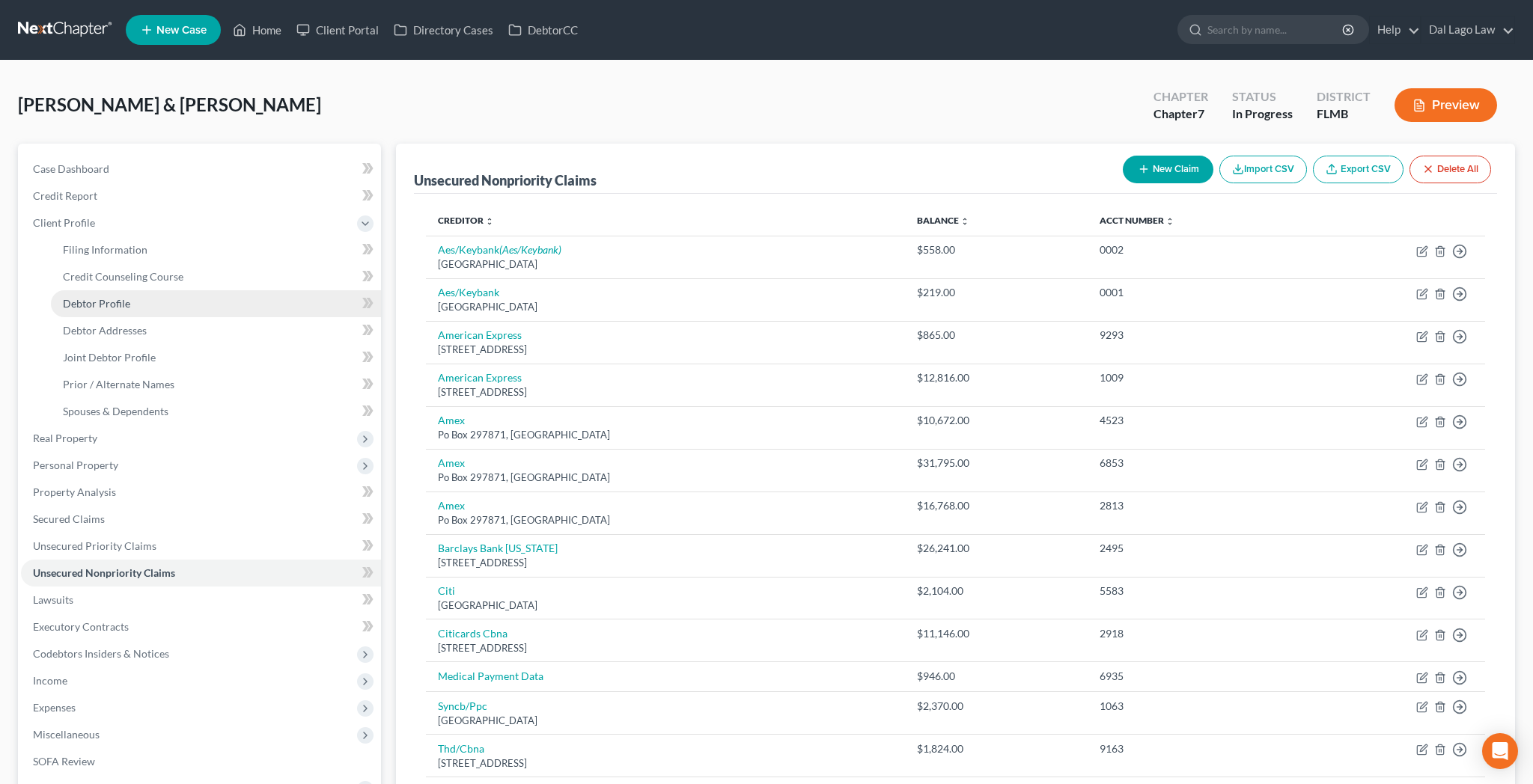
click at [87, 297] on span "Debtor Profile" at bounding box center [97, 303] width 67 height 13
select select "1"
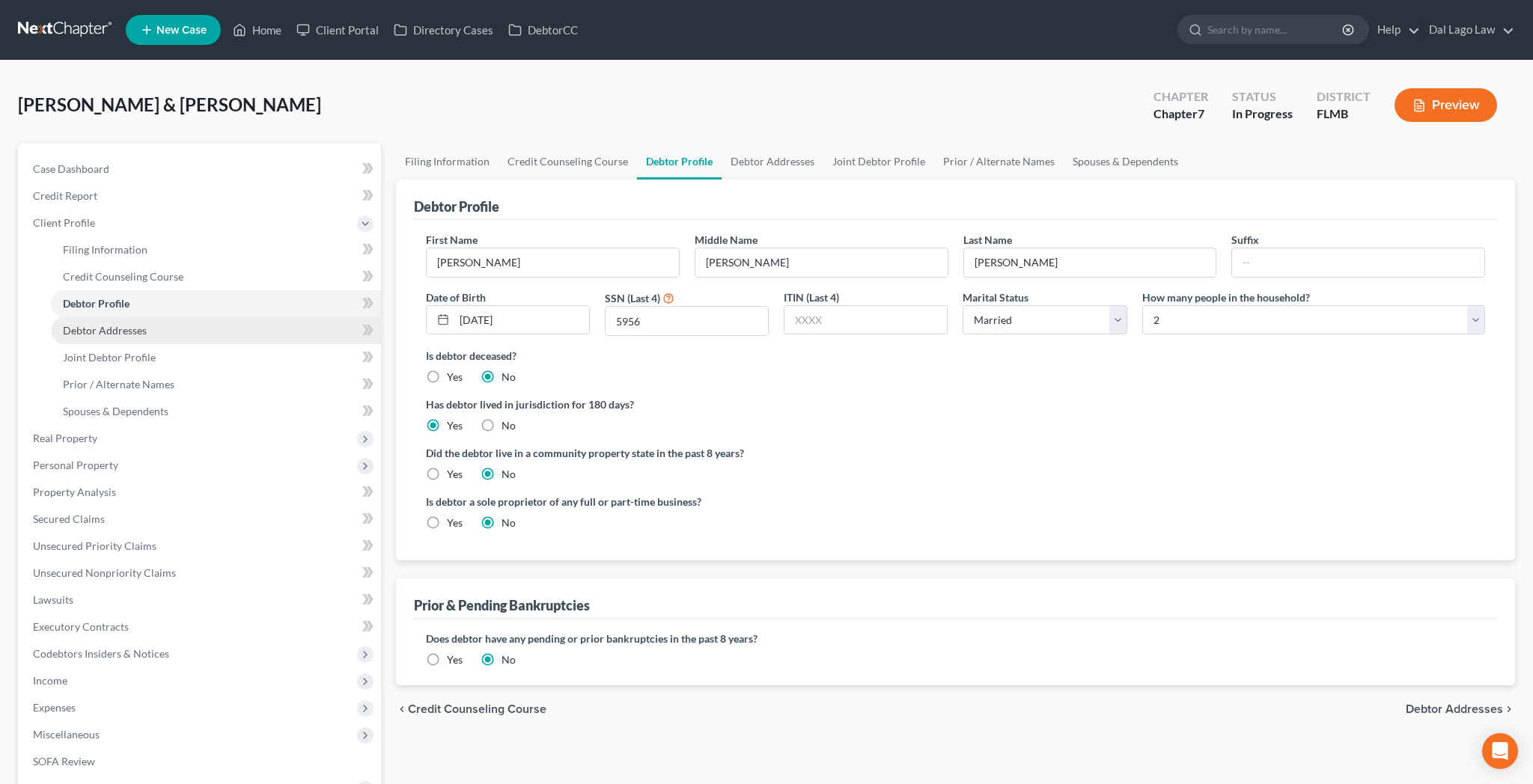
click at [83, 324] on span "Debtor Addresses" at bounding box center [105, 330] width 83 height 13
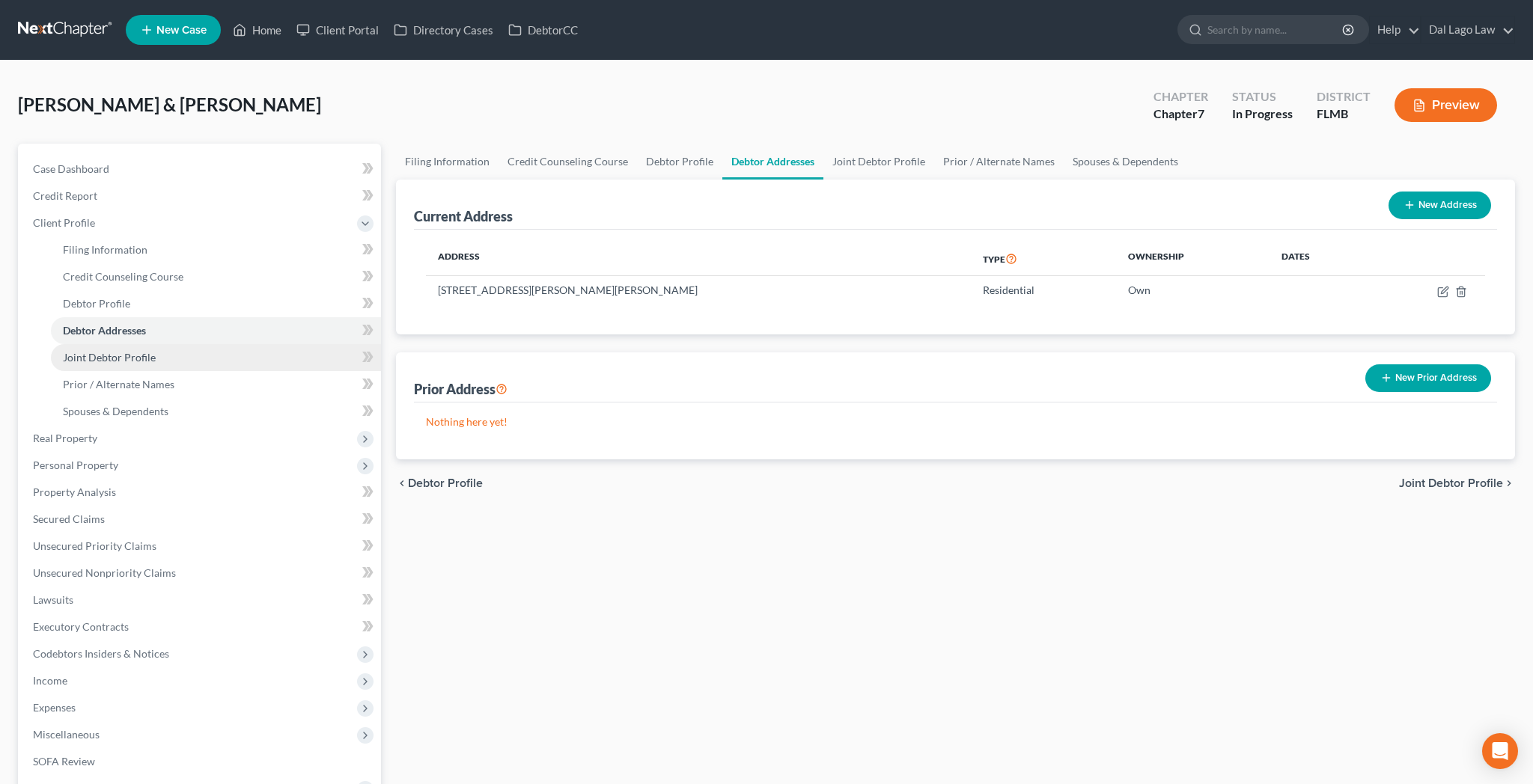
click at [83, 351] on span "Joint Debtor Profile" at bounding box center [110, 357] width 93 height 13
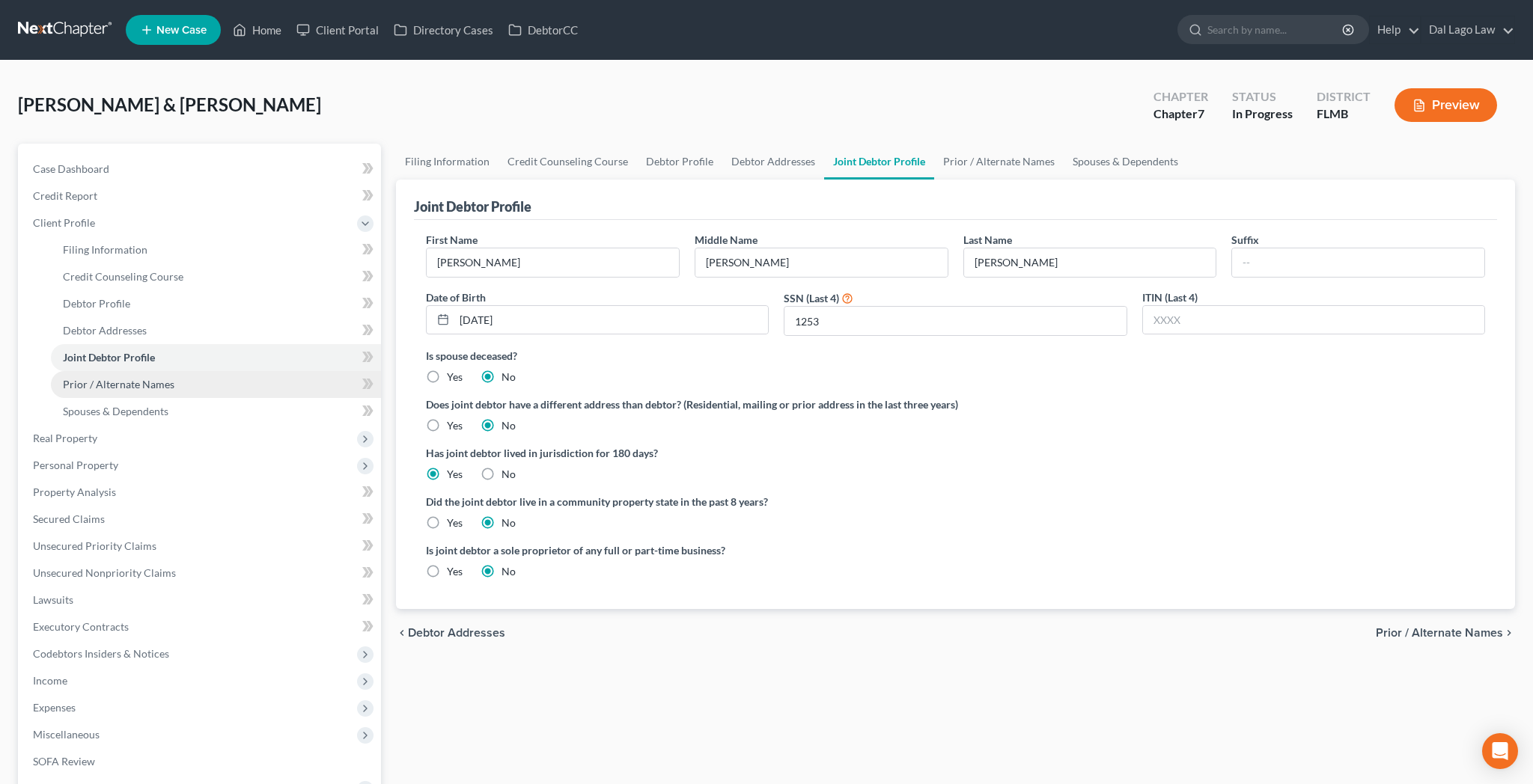
click at [82, 378] on span "Prior / Alternate Names" at bounding box center [119, 384] width 111 height 13
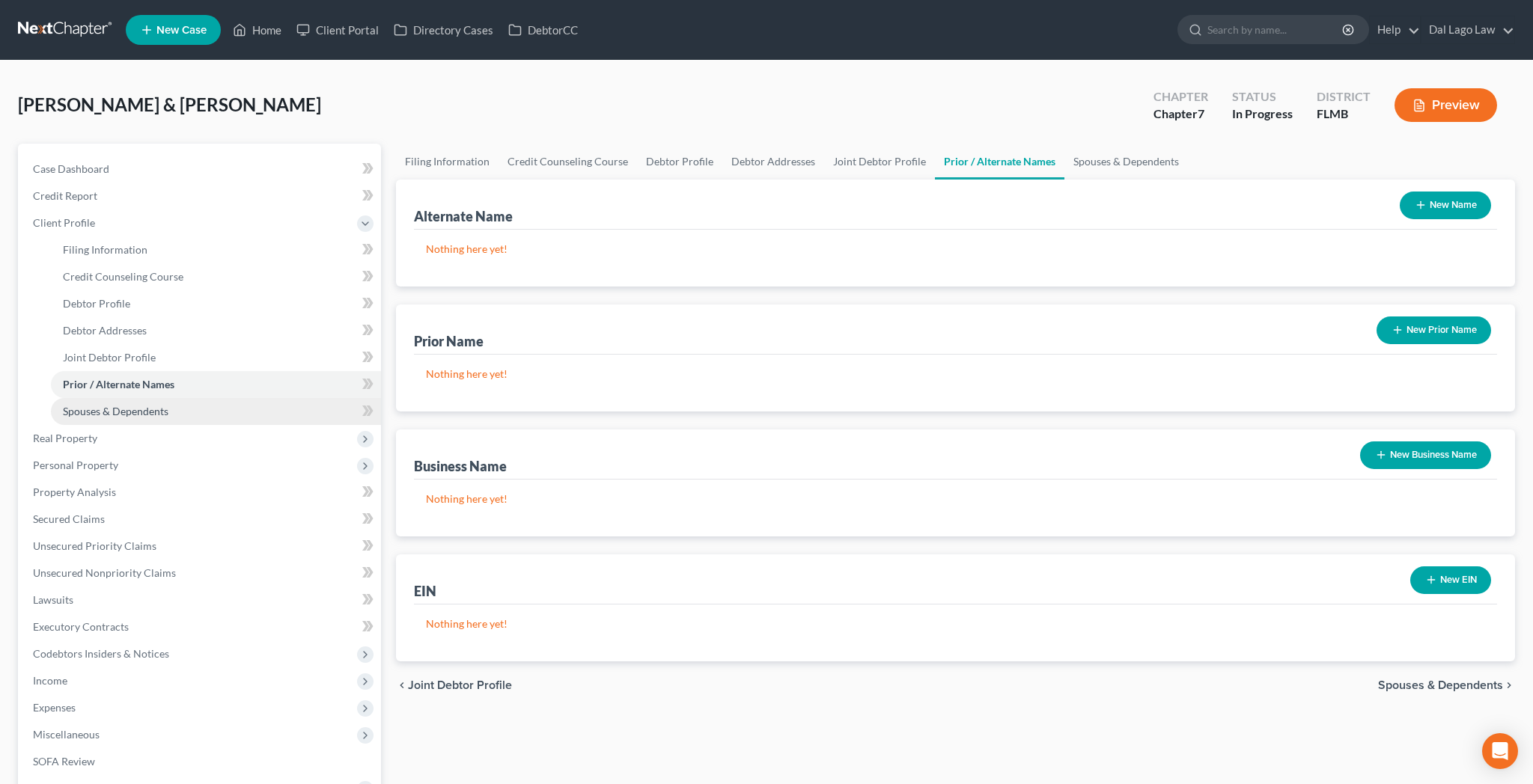
click at [83, 405] on span "Spouses & Dependents" at bounding box center [116, 411] width 105 height 13
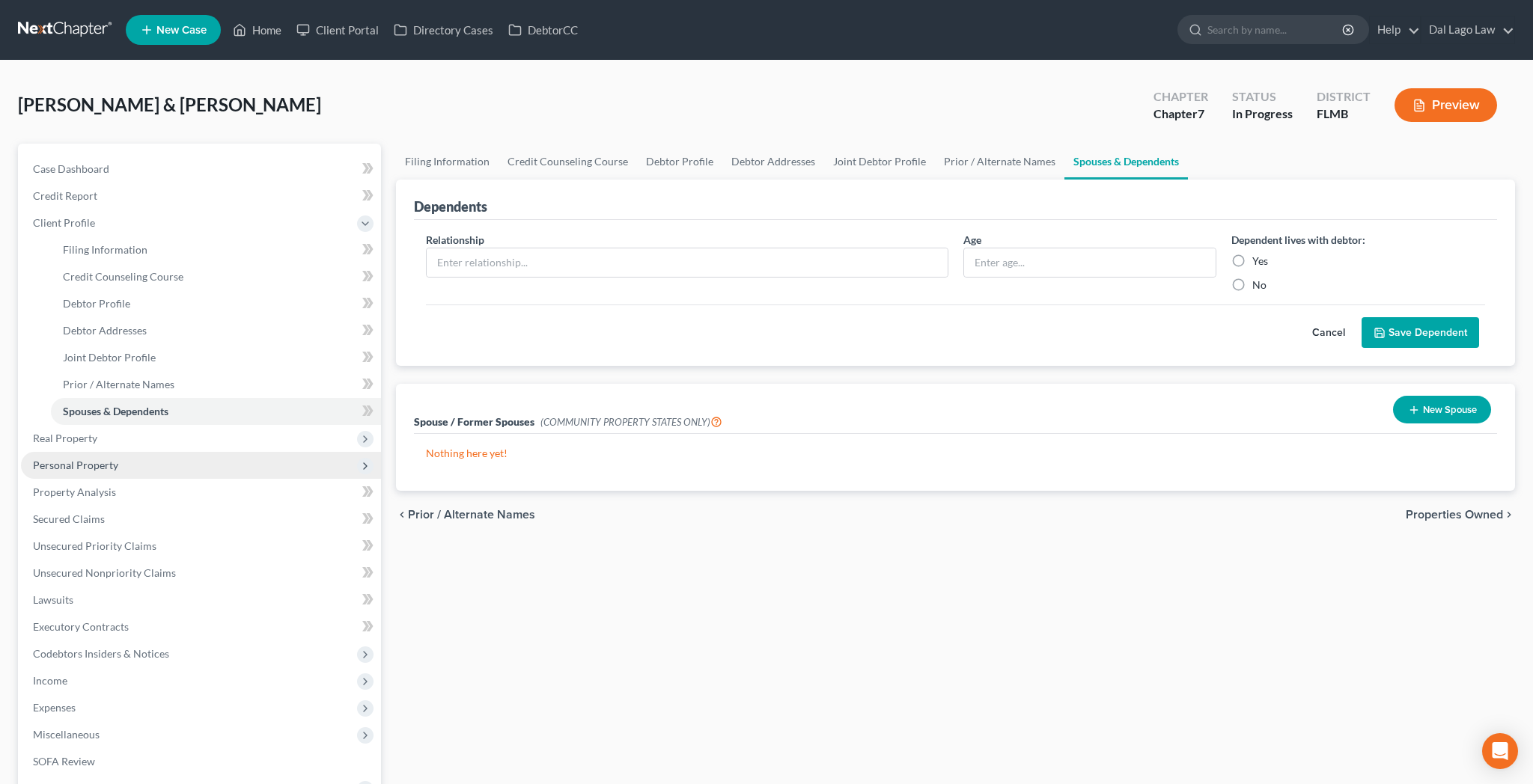
click at [71, 459] on span "Personal Property" at bounding box center [75, 464] width 85 height 13
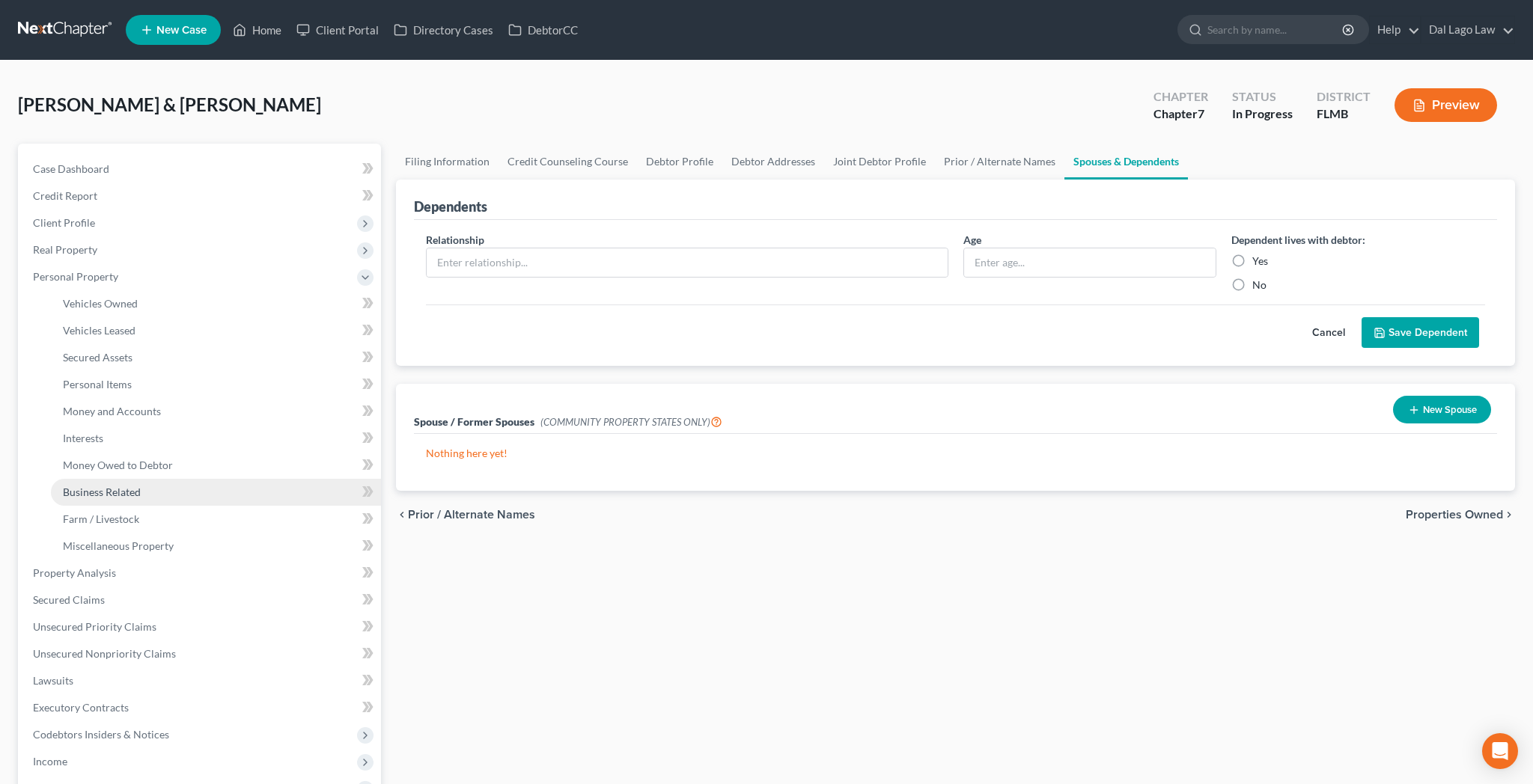
click at [76, 486] on span "Business Related" at bounding box center [102, 491] width 78 height 13
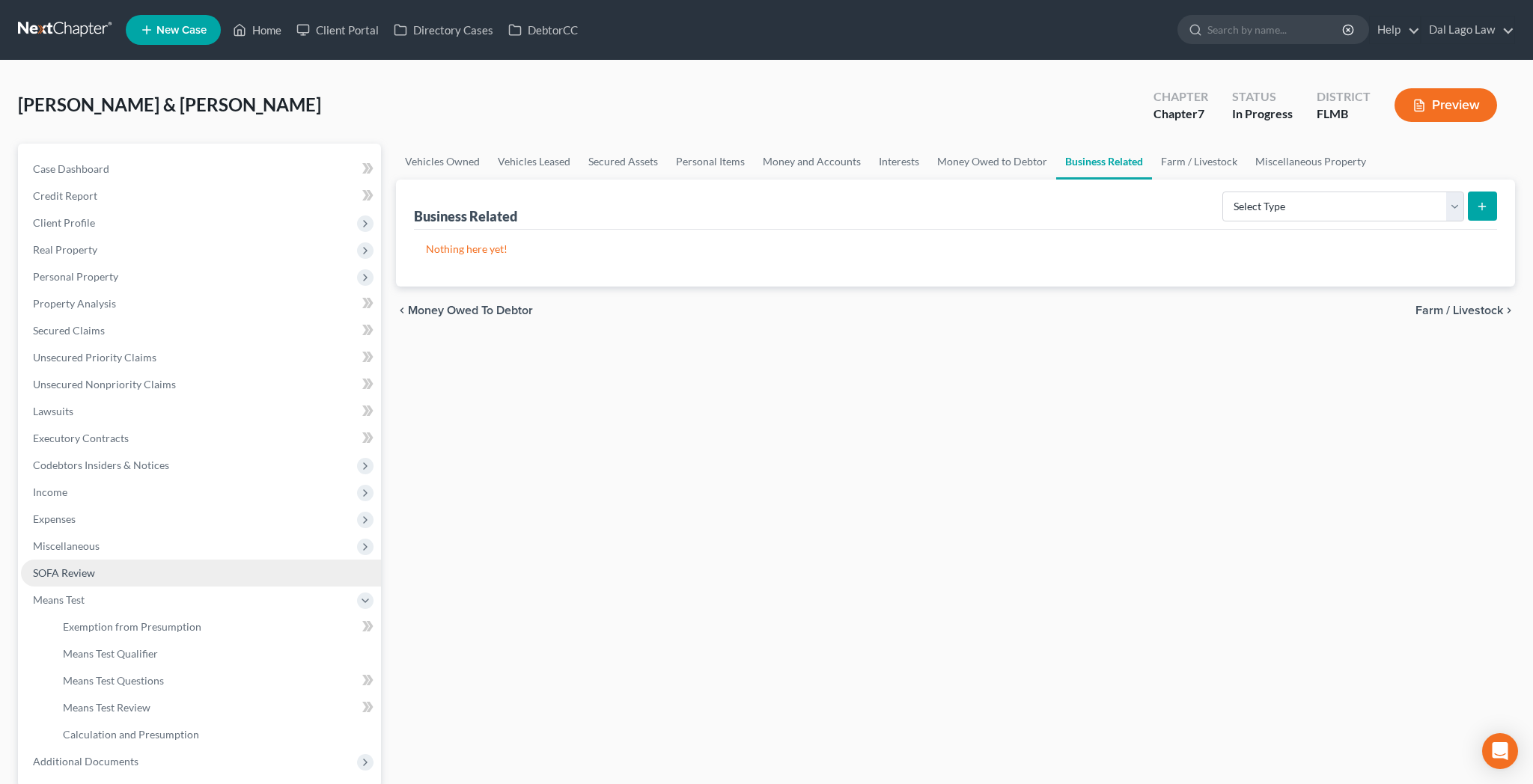
click at [42, 567] on span "SOFA Review" at bounding box center [64, 572] width 62 height 13
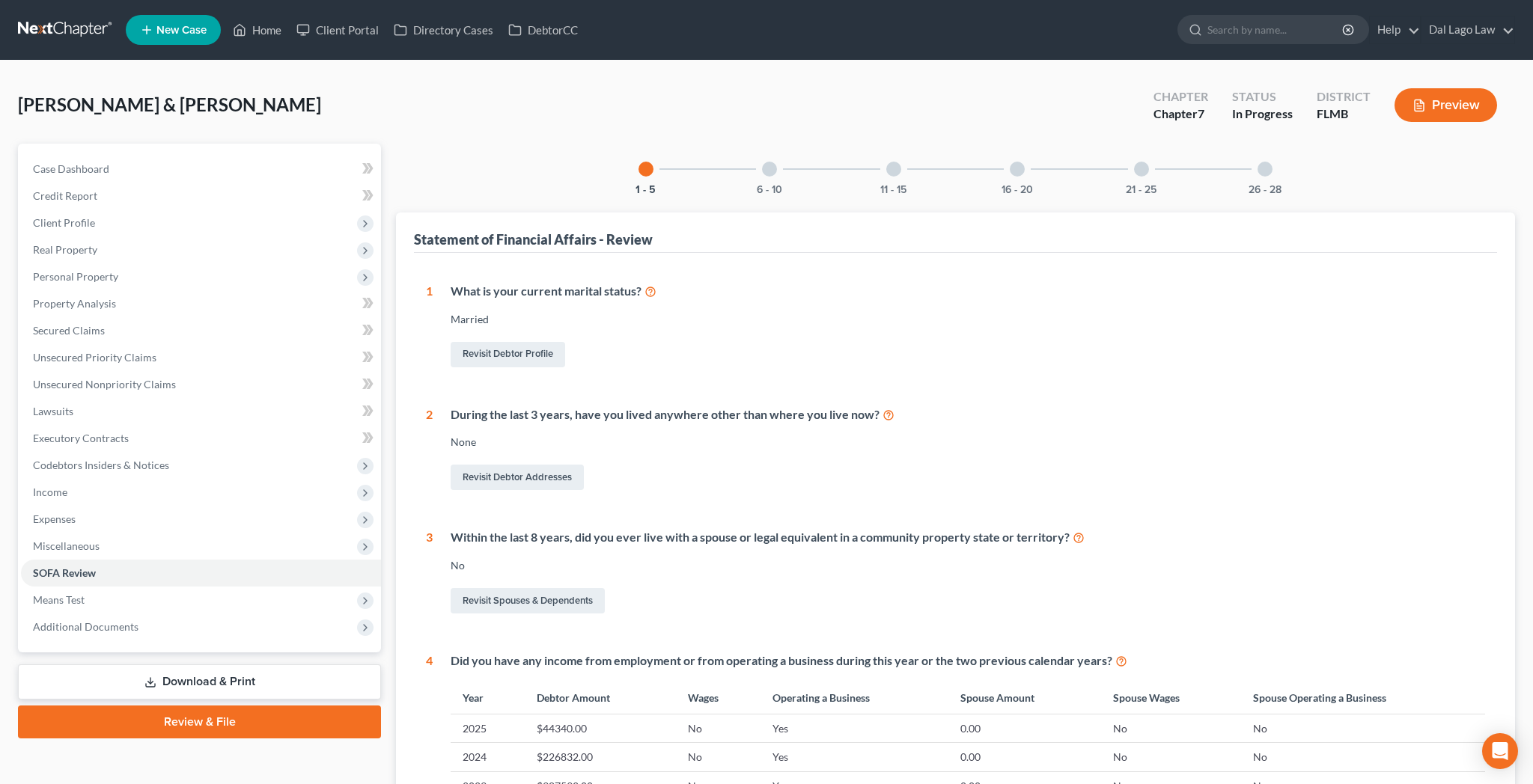
click at [1257, 162] on div at bounding box center [1265, 169] width 15 height 15
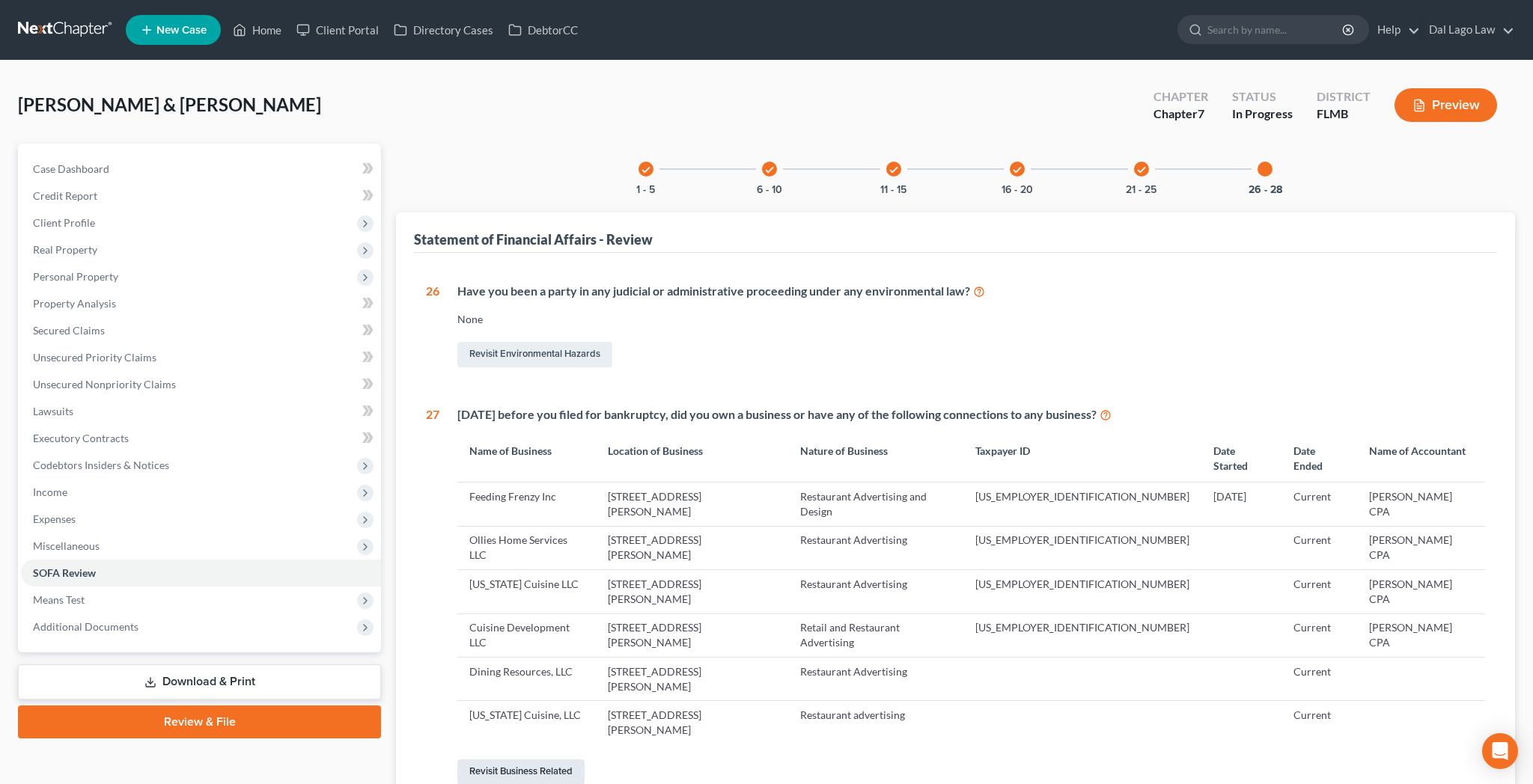
click at [461, 760] on link "Revisit Business Related" at bounding box center [520, 772] width 127 height 25
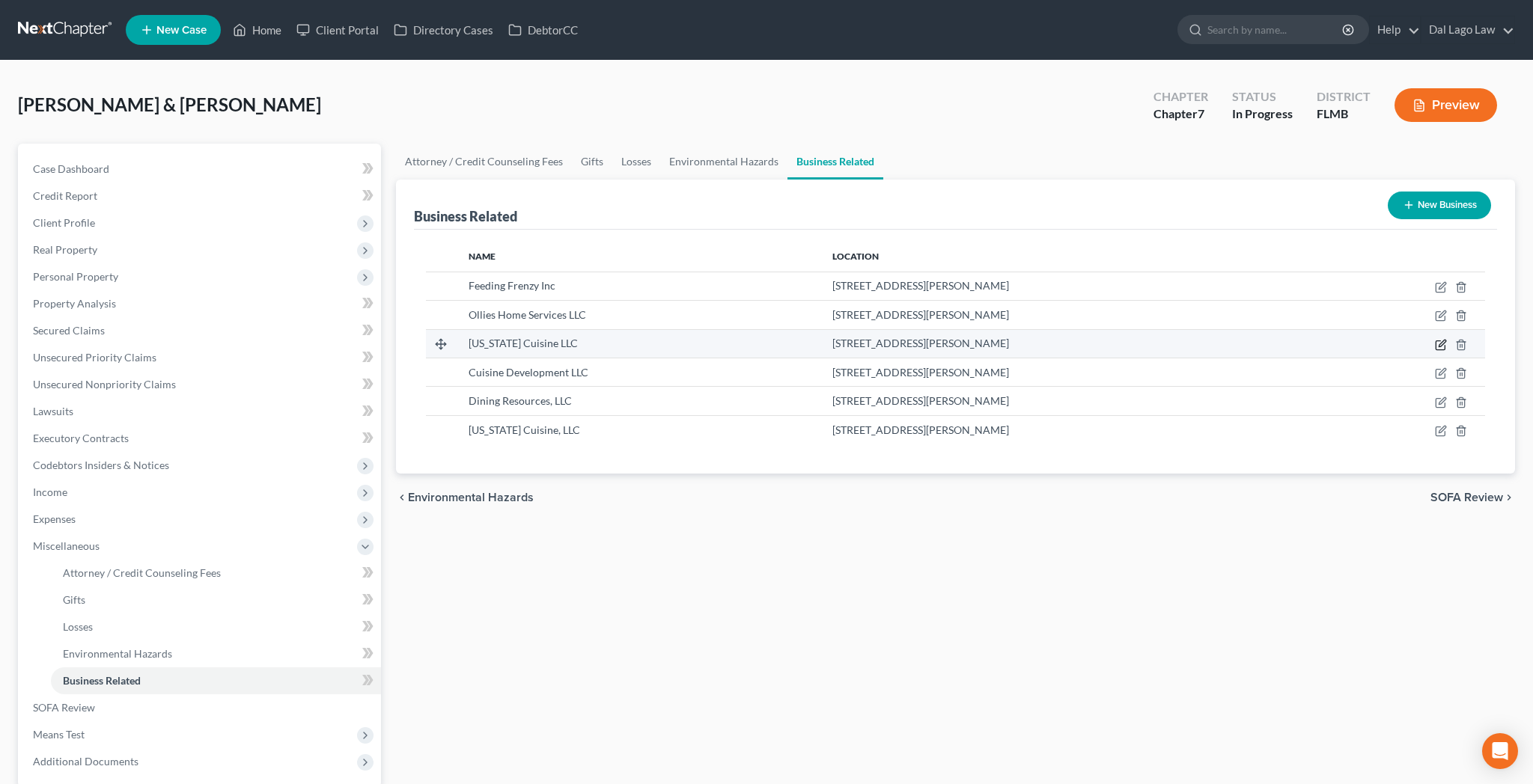
click at [1445, 340] on icon "button" at bounding box center [1442, 343] width 7 height 7
select select "member"
select select "42"
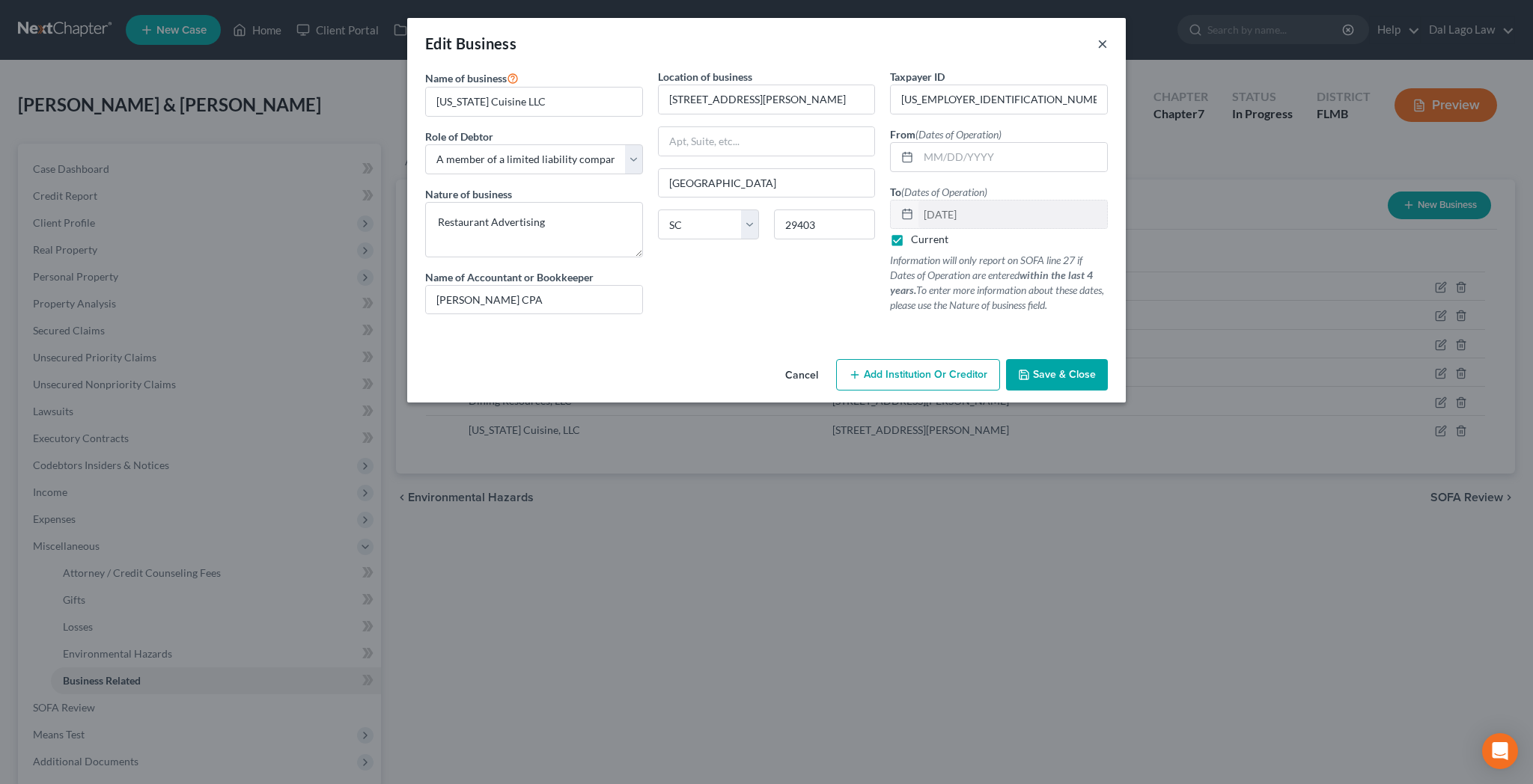
click at [1097, 35] on button "×" at bounding box center [1102, 43] width 10 height 18
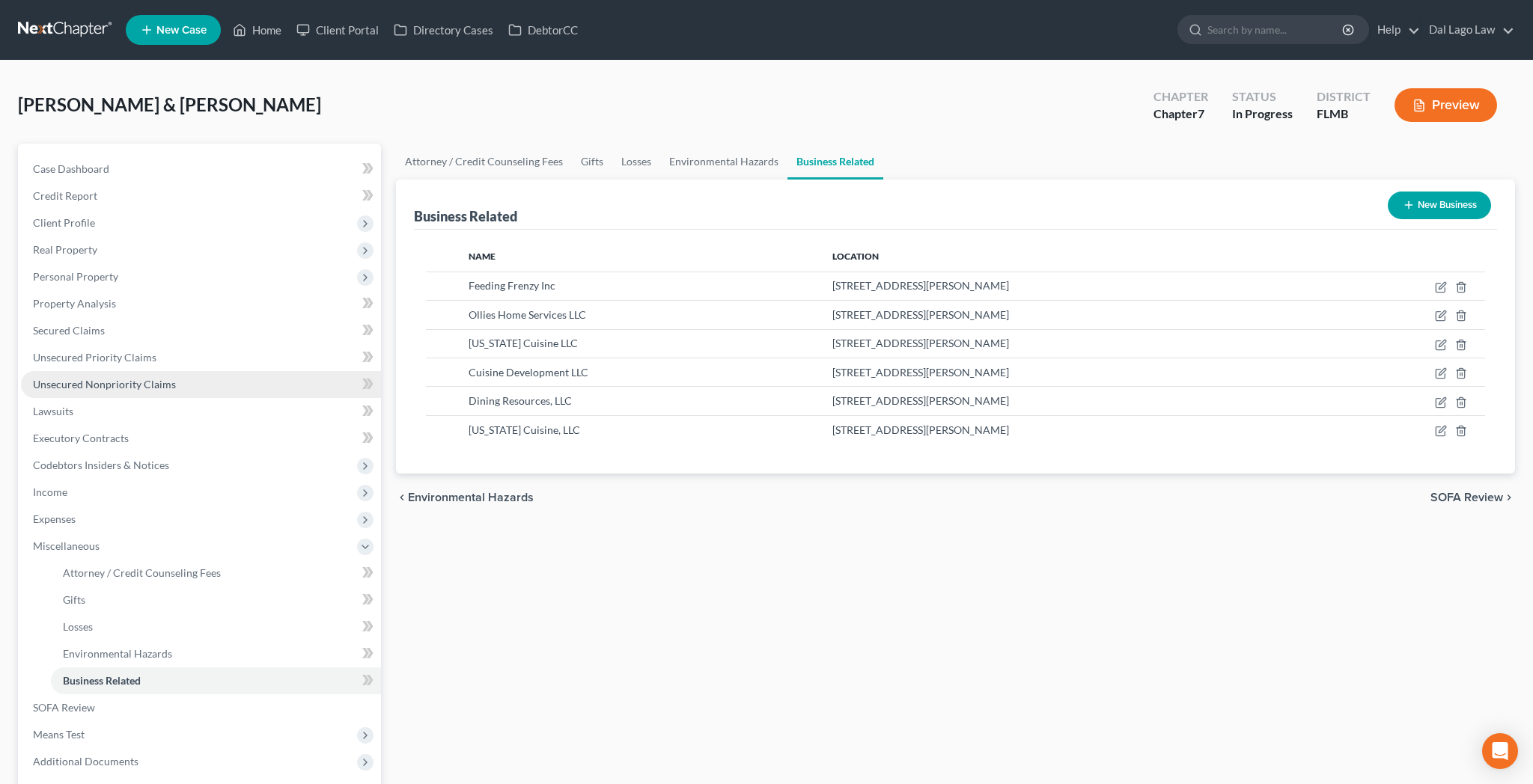
click at [107, 378] on span "Unsecured Nonpriority Claims" at bounding box center [105, 384] width 143 height 13
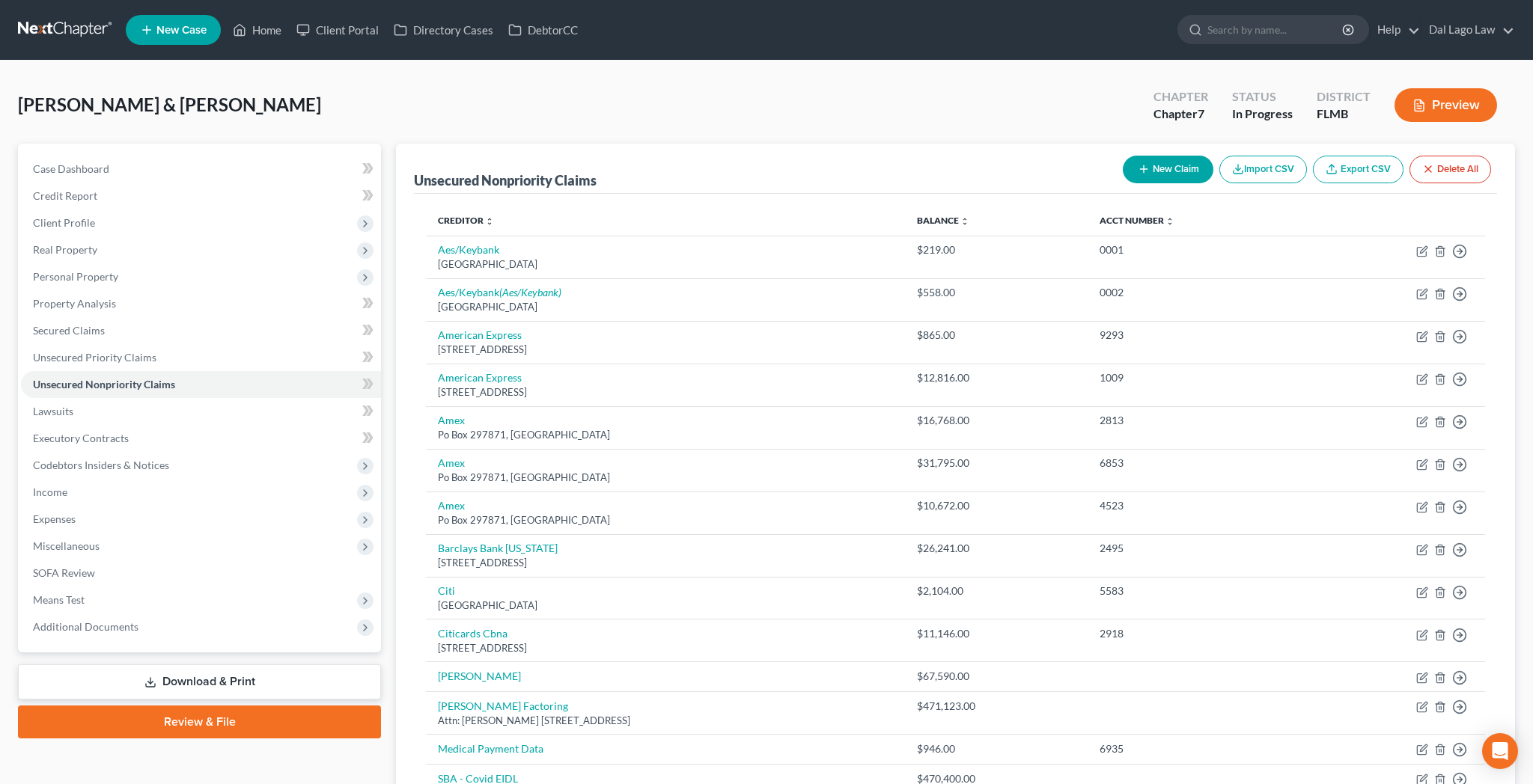
click at [1213, 156] on button "New Claim" at bounding box center [1168, 169] width 90 height 28
select select "2"
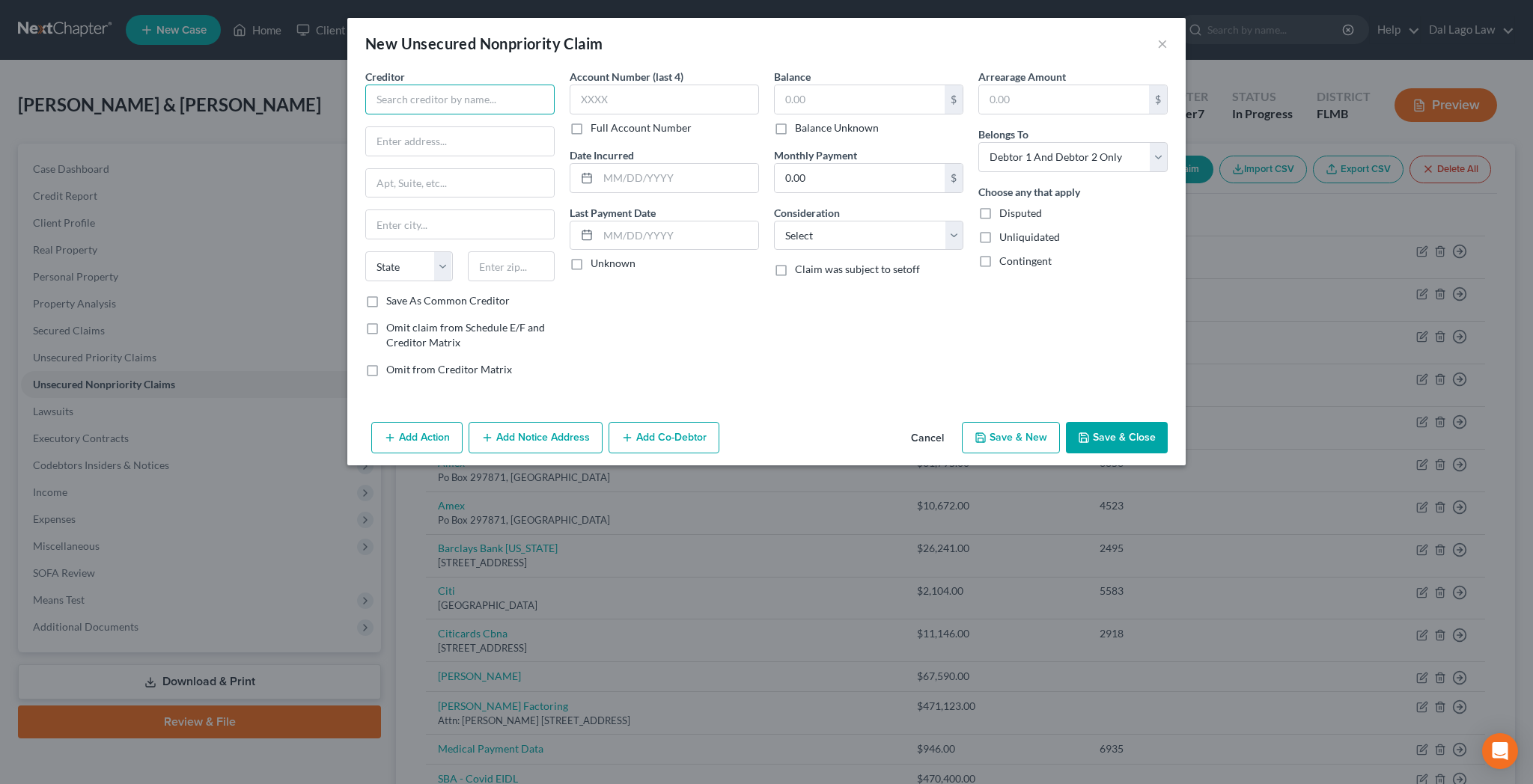
click at [541, 84] on input "text" at bounding box center [460, 99] width 190 height 30
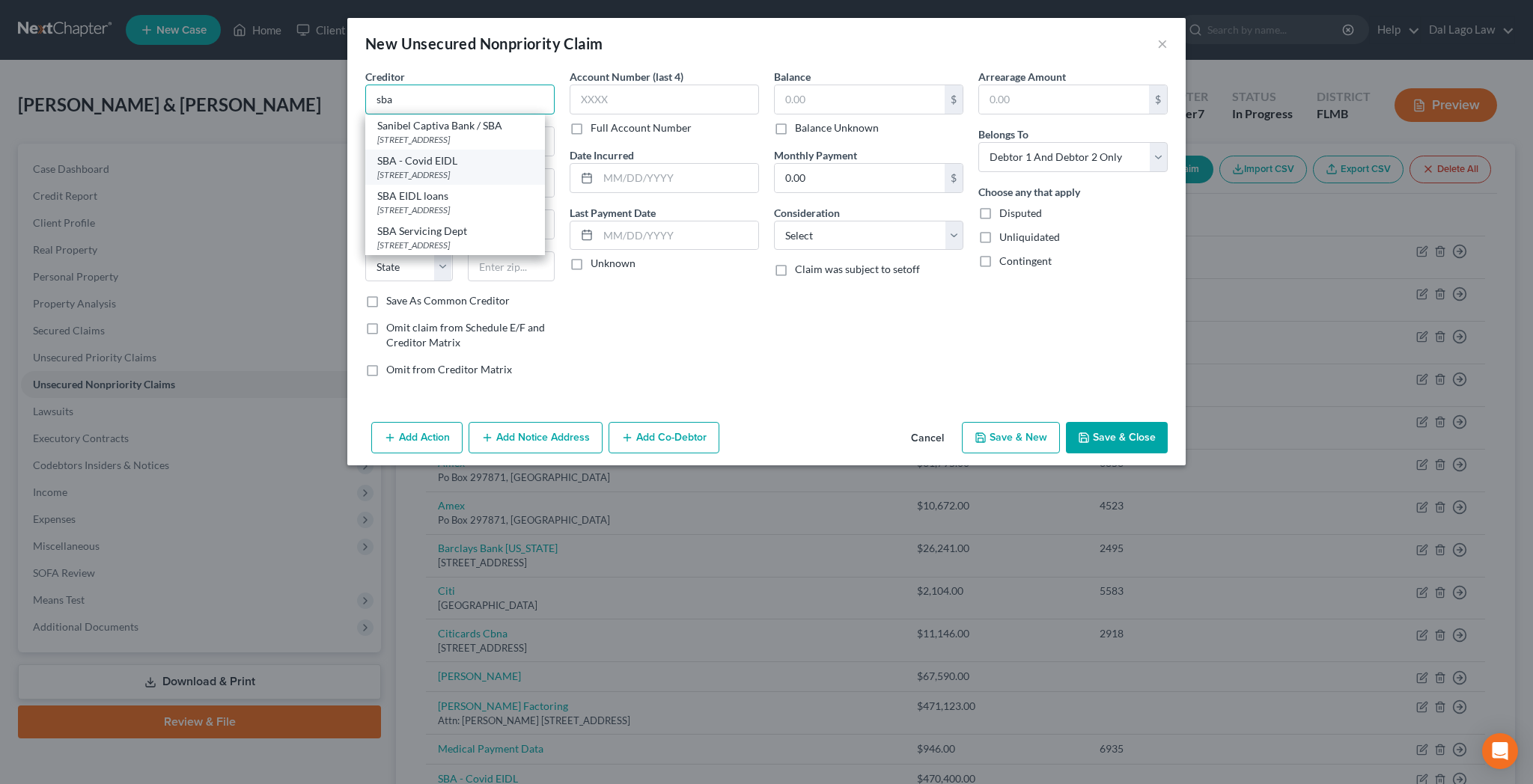
scroll to position [43, 0]
click at [533, 239] on div "[STREET_ADDRESS]" at bounding box center [455, 244] width 156 height 13
type input "SBA Servicing Dept"
type input "[STREET_ADDRESS]"
type input "[GEOGRAPHIC_DATA]"
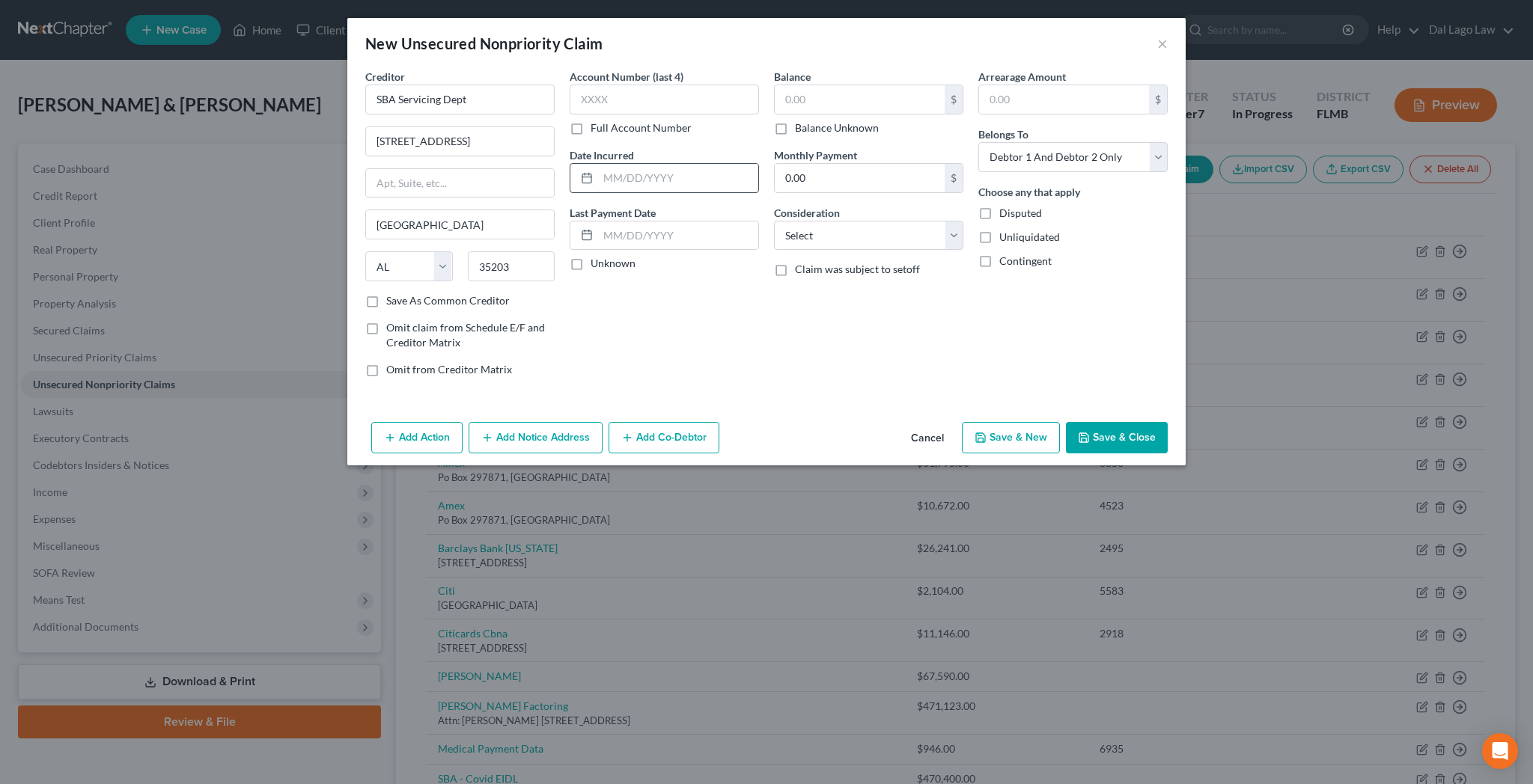
scroll to position [0, 0]
click at [813, 85] on input "text" at bounding box center [860, 99] width 170 height 29
click at [716, 84] on input "text" at bounding box center [664, 99] width 190 height 30
click option "Other" at bounding box center [0, 0] width 0 height 0
click at [829, 278] on input "text" at bounding box center [869, 293] width 188 height 29
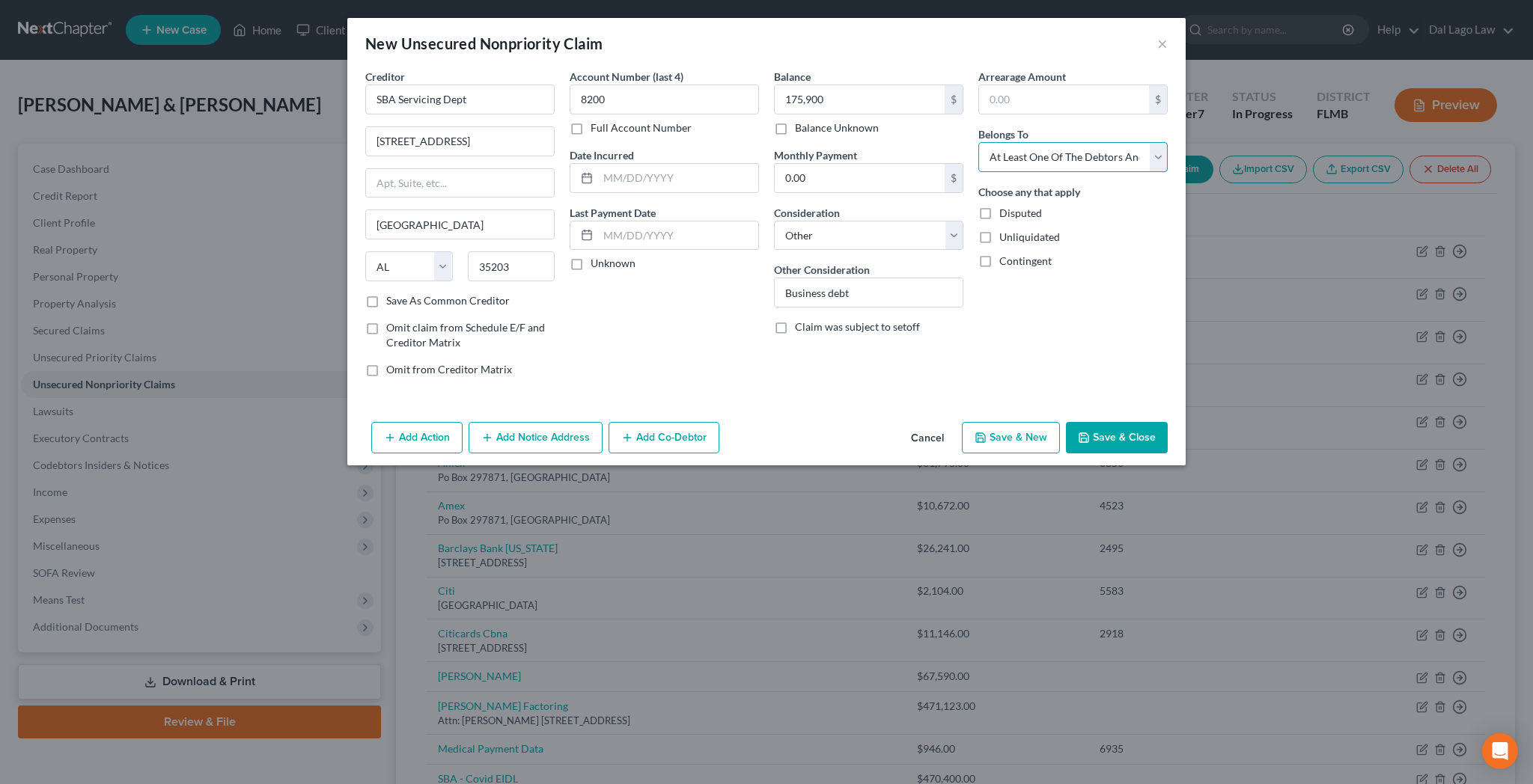
click option "At Least One Of The Debtors And Another" at bounding box center [0, 0] width 0 height 0
click at [705, 422] on button "Add Co-Debtor" at bounding box center [664, 438] width 110 height 31
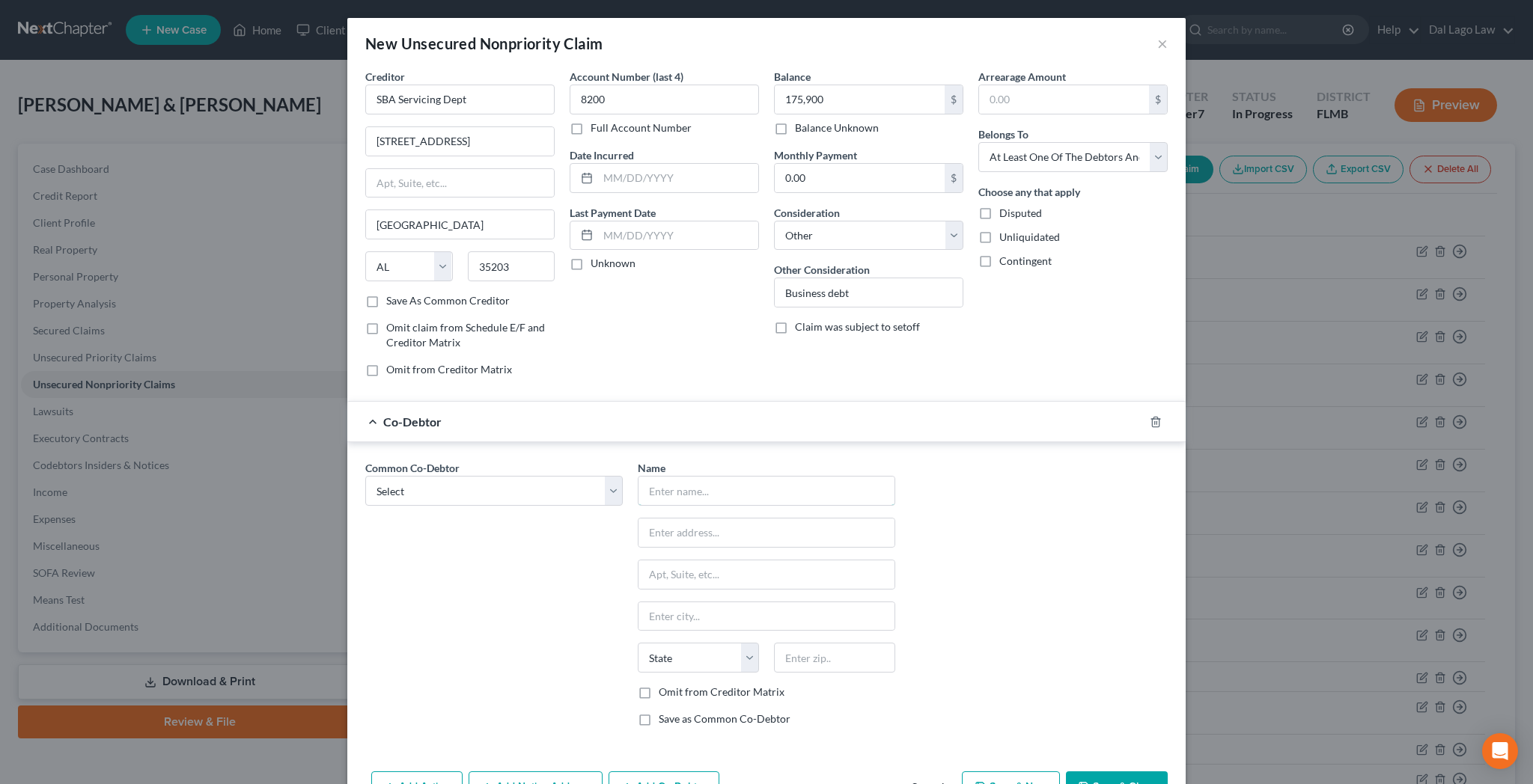
click at [722, 476] on input "text" at bounding box center [766, 491] width 256 height 29
click at [677, 685] on label "Omit from Creditor Matrix" at bounding box center [721, 692] width 126 height 15
click at [675, 685] on input "Omit from Creditor Matrix" at bounding box center [670, 690] width 10 height 10
click at [675, 712] on label "Save as Common Co-Debtor" at bounding box center [724, 719] width 132 height 15
click at [675, 712] on input "Save as Common Co-Debtor" at bounding box center [670, 717] width 10 height 10
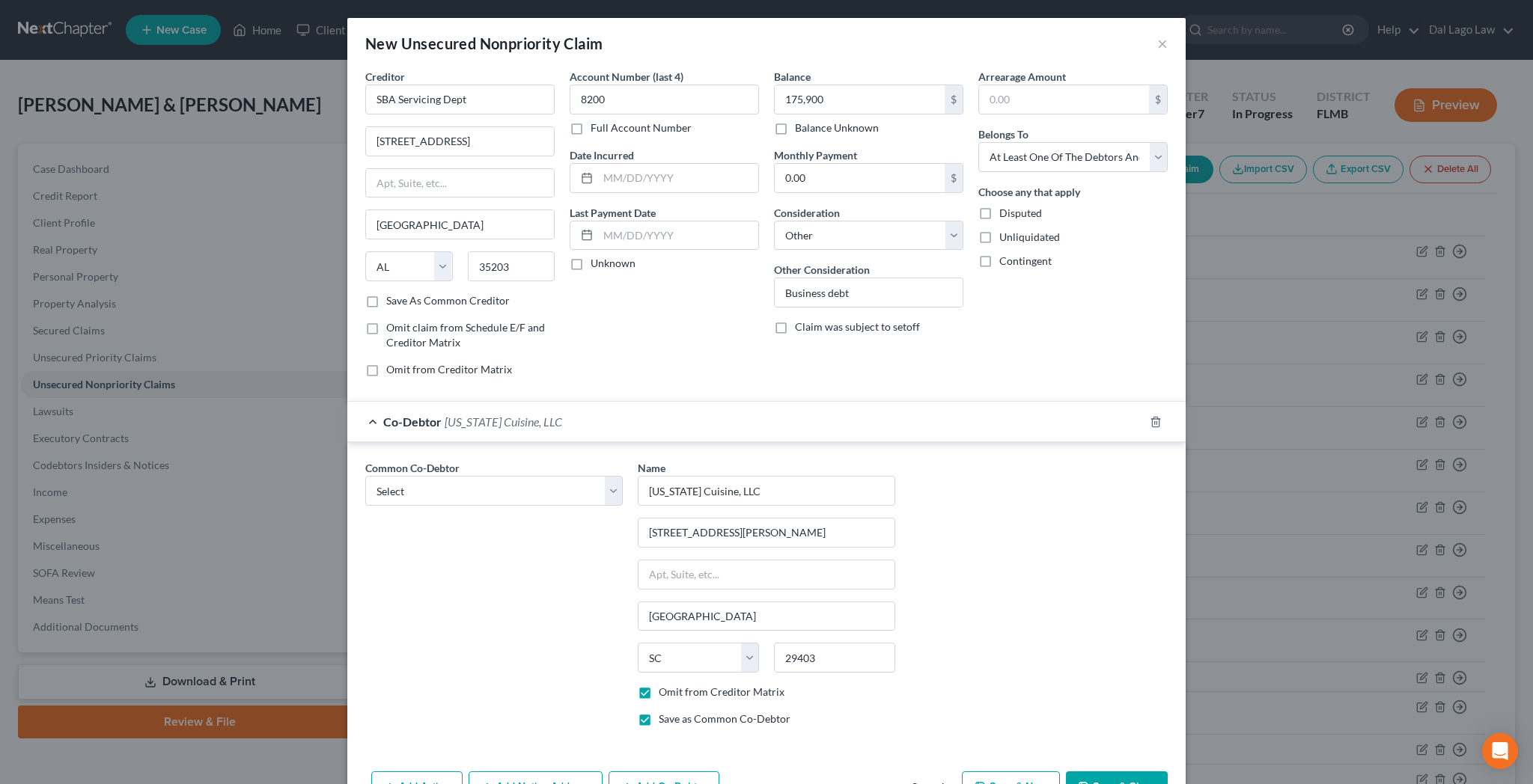
click at [1066, 771] on button "Save & Close" at bounding box center [1116, 787] width 102 height 31
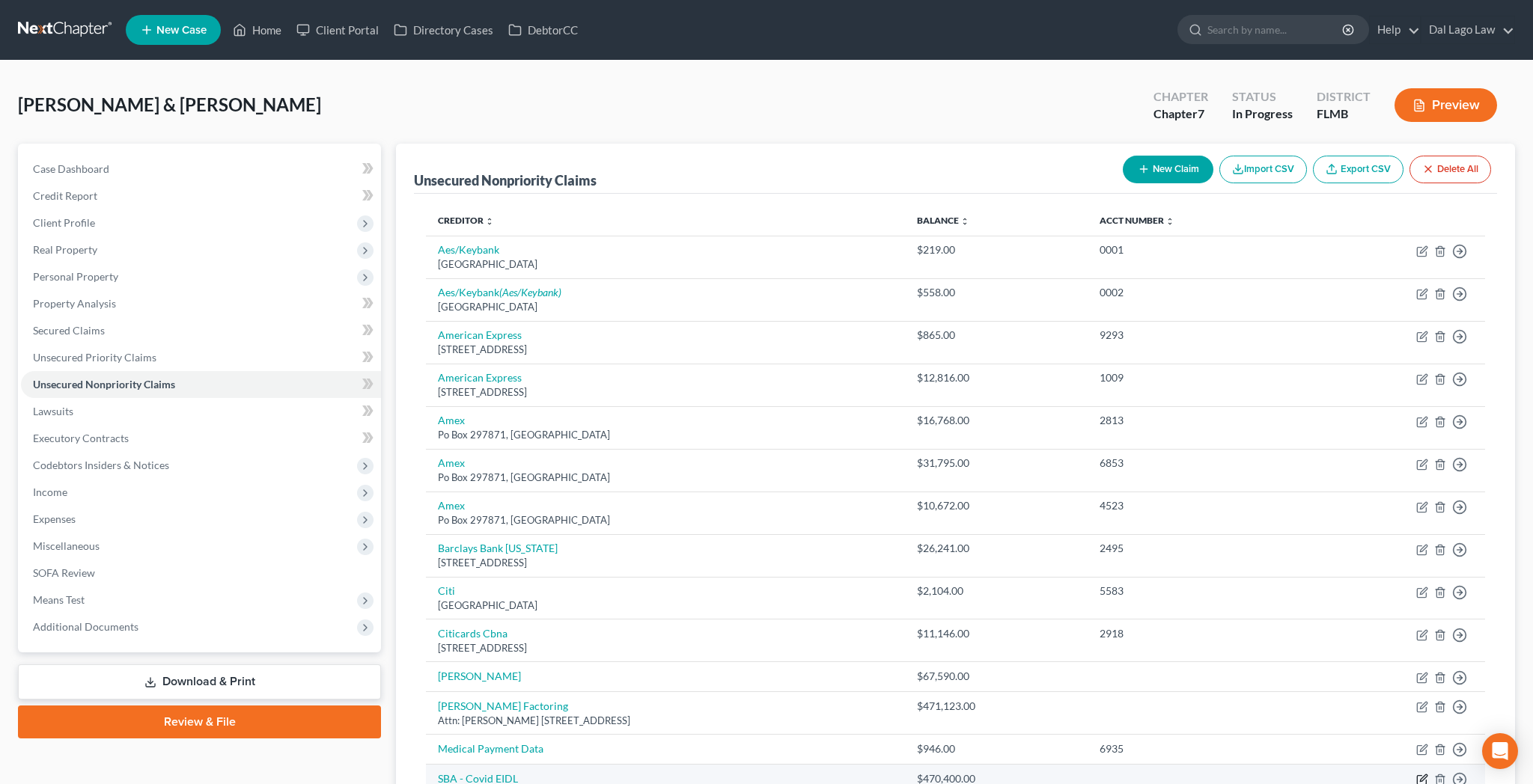
click at [1427, 776] on icon "button" at bounding box center [1423, 779] width 7 height 7
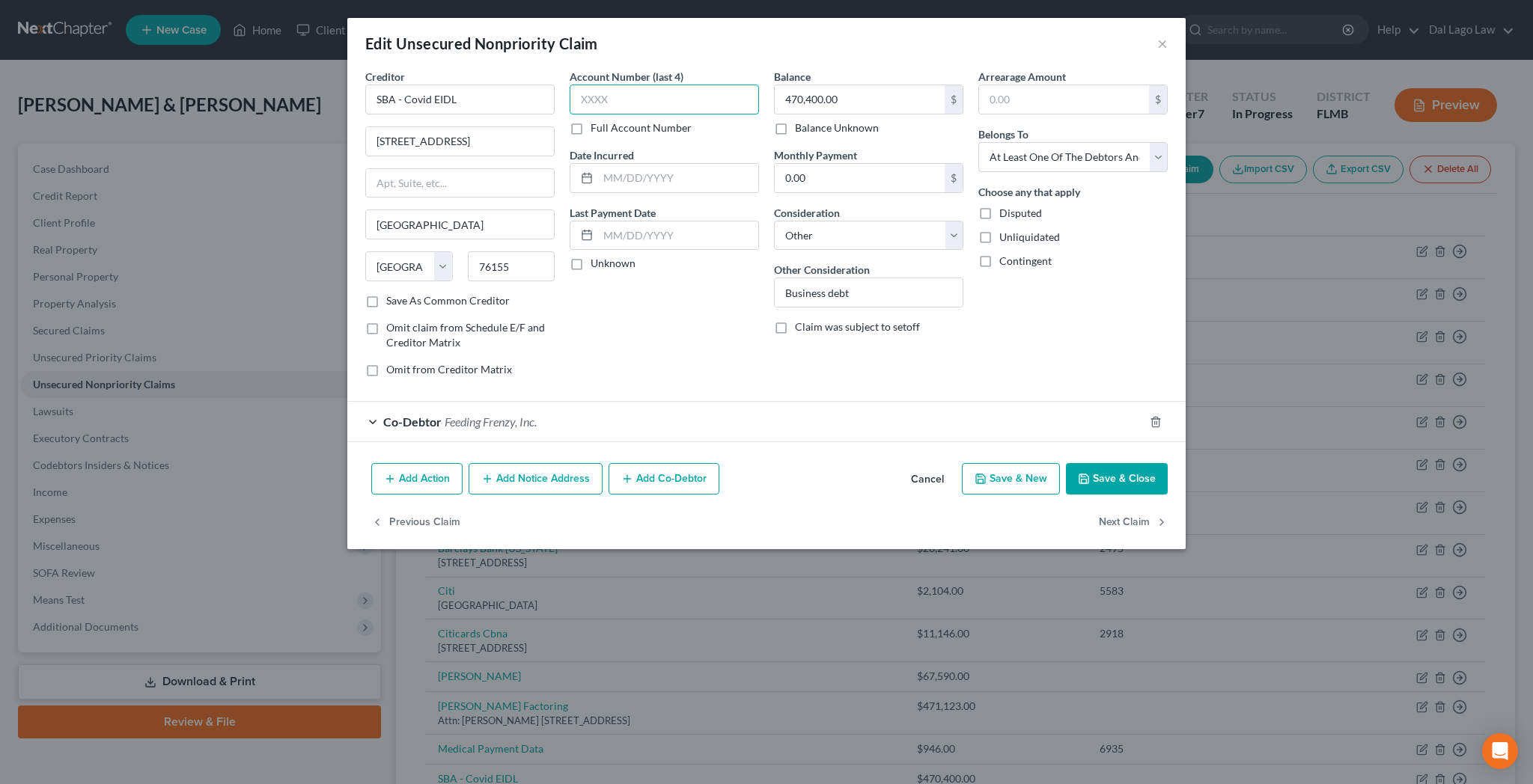
click at [717, 84] on input "text" at bounding box center [664, 99] width 190 height 30
click at [1066, 463] on button "Save & Close" at bounding box center [1116, 478] width 102 height 31
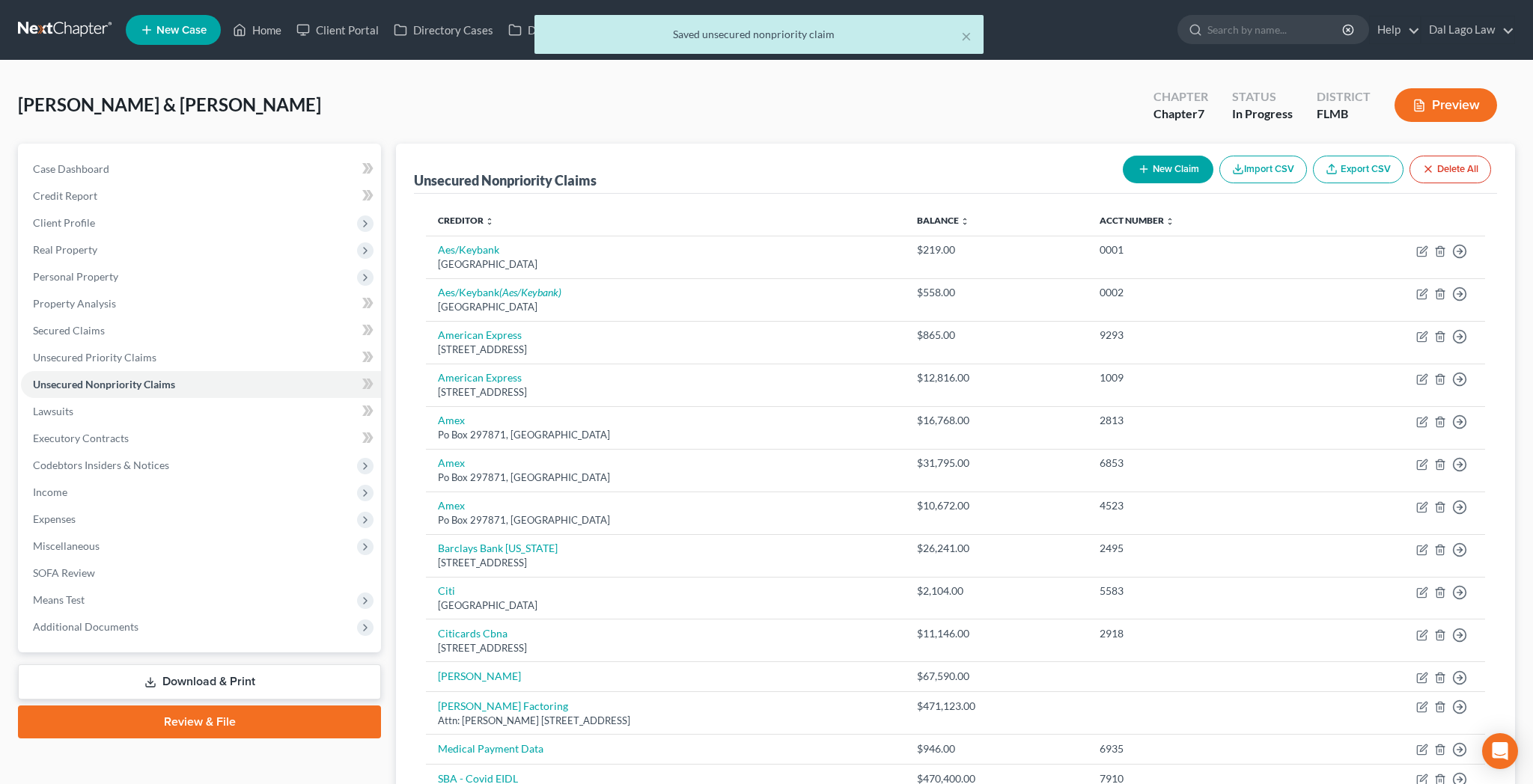
click at [1213, 156] on button "New Claim" at bounding box center [1168, 169] width 90 height 28
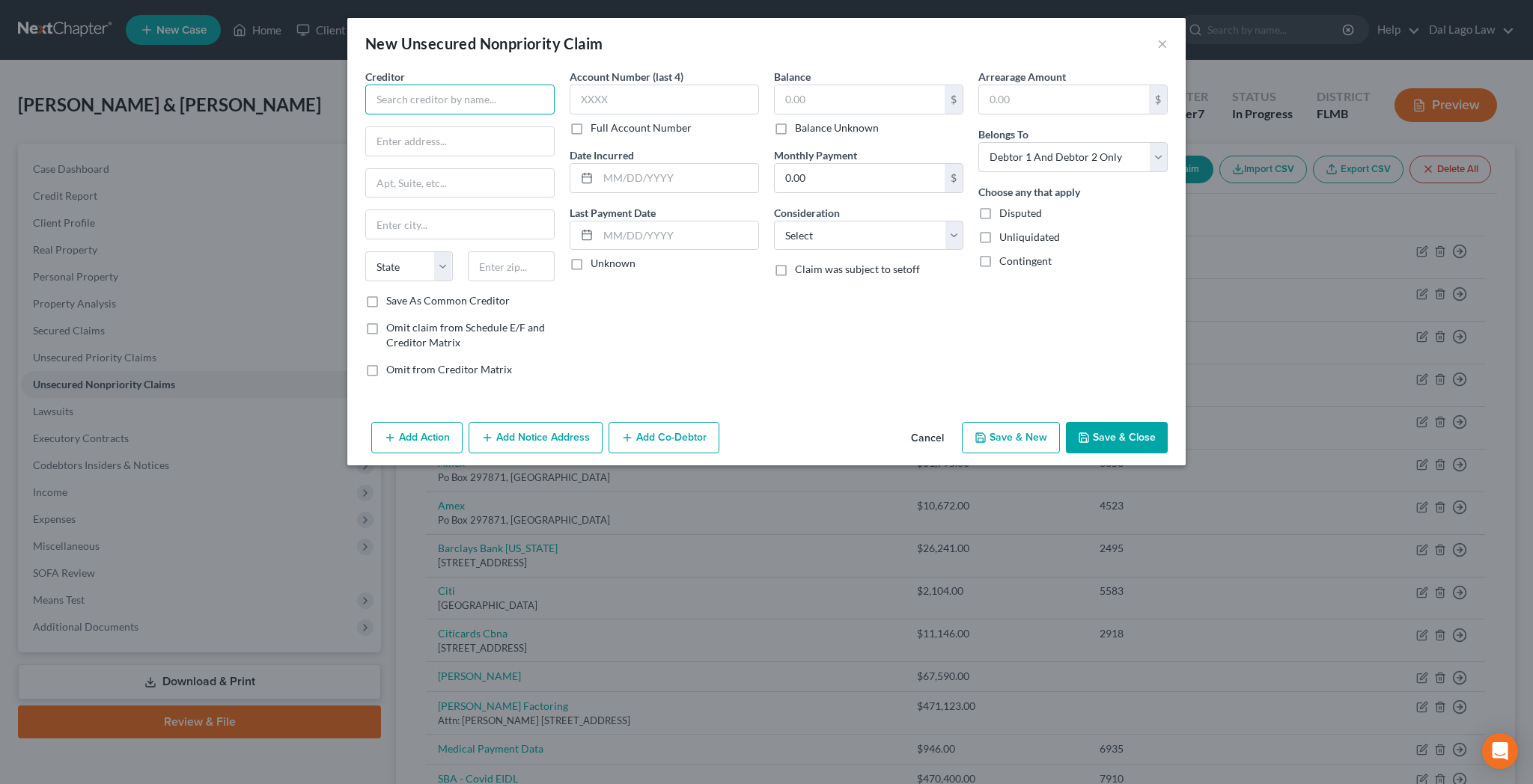
click at [555, 84] on input "text" at bounding box center [460, 99] width 190 height 30
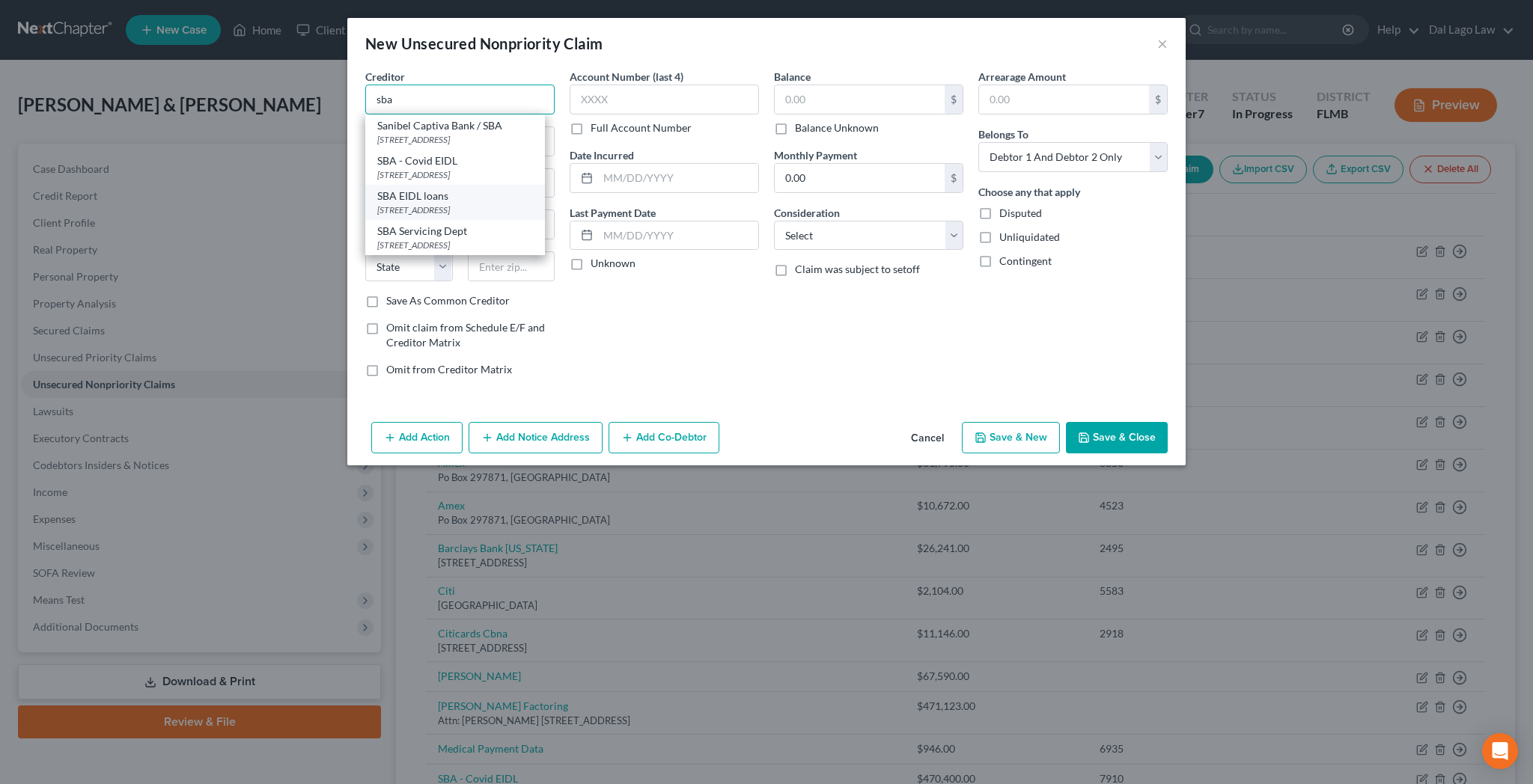
scroll to position [43, 0]
click at [509, 239] on div "[STREET_ADDRESS]" at bounding box center [455, 244] width 156 height 13
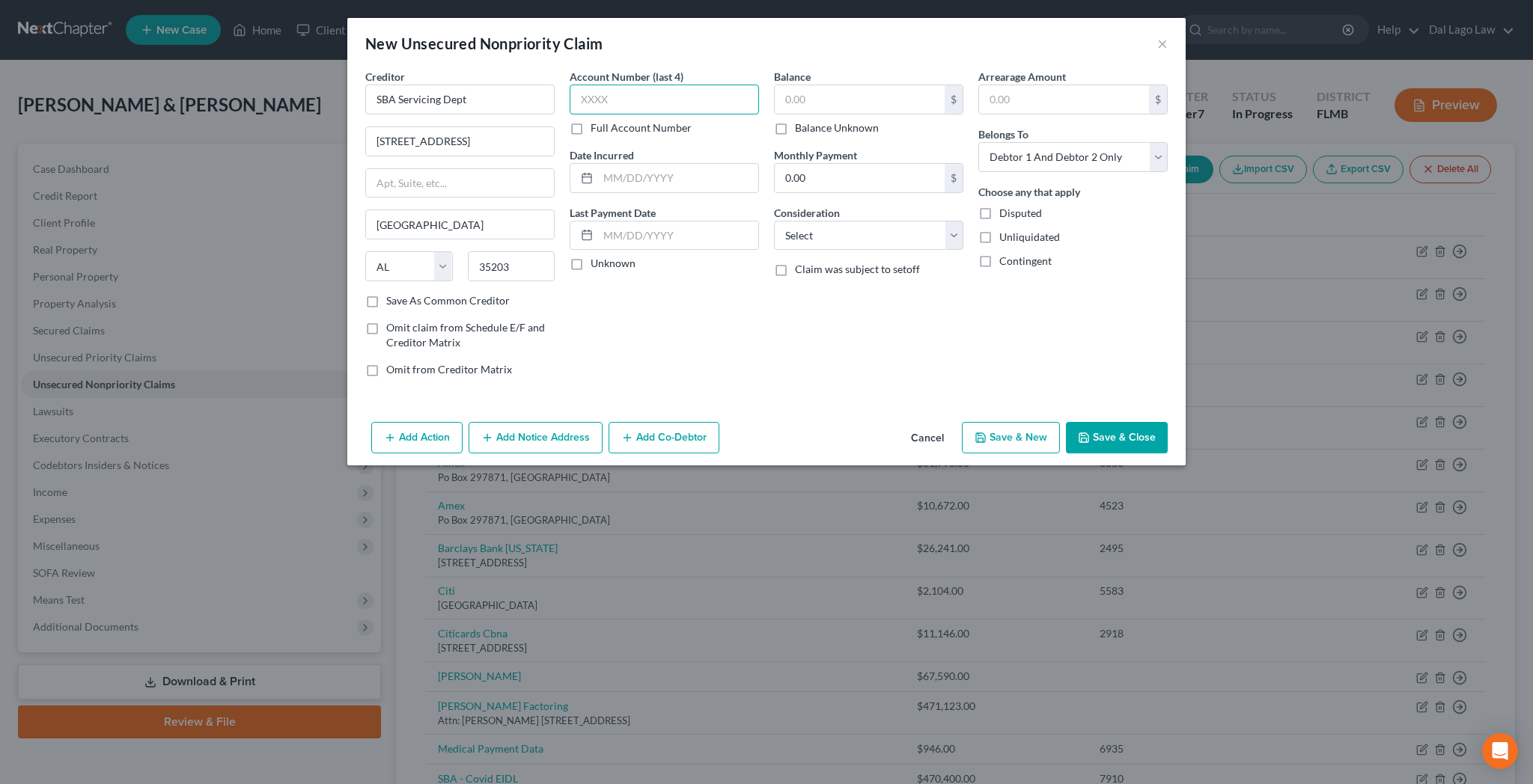
click at [690, 84] on input "text" at bounding box center [664, 99] width 190 height 30
click at [863, 85] on input "text" at bounding box center [860, 99] width 170 height 29
click option "Other" at bounding box center [0, 0] width 0 height 0
click at [812, 278] on input "text" at bounding box center [869, 293] width 188 height 29
click option "At Least One Of The Debtors And Another" at bounding box center [0, 0] width 0 height 0
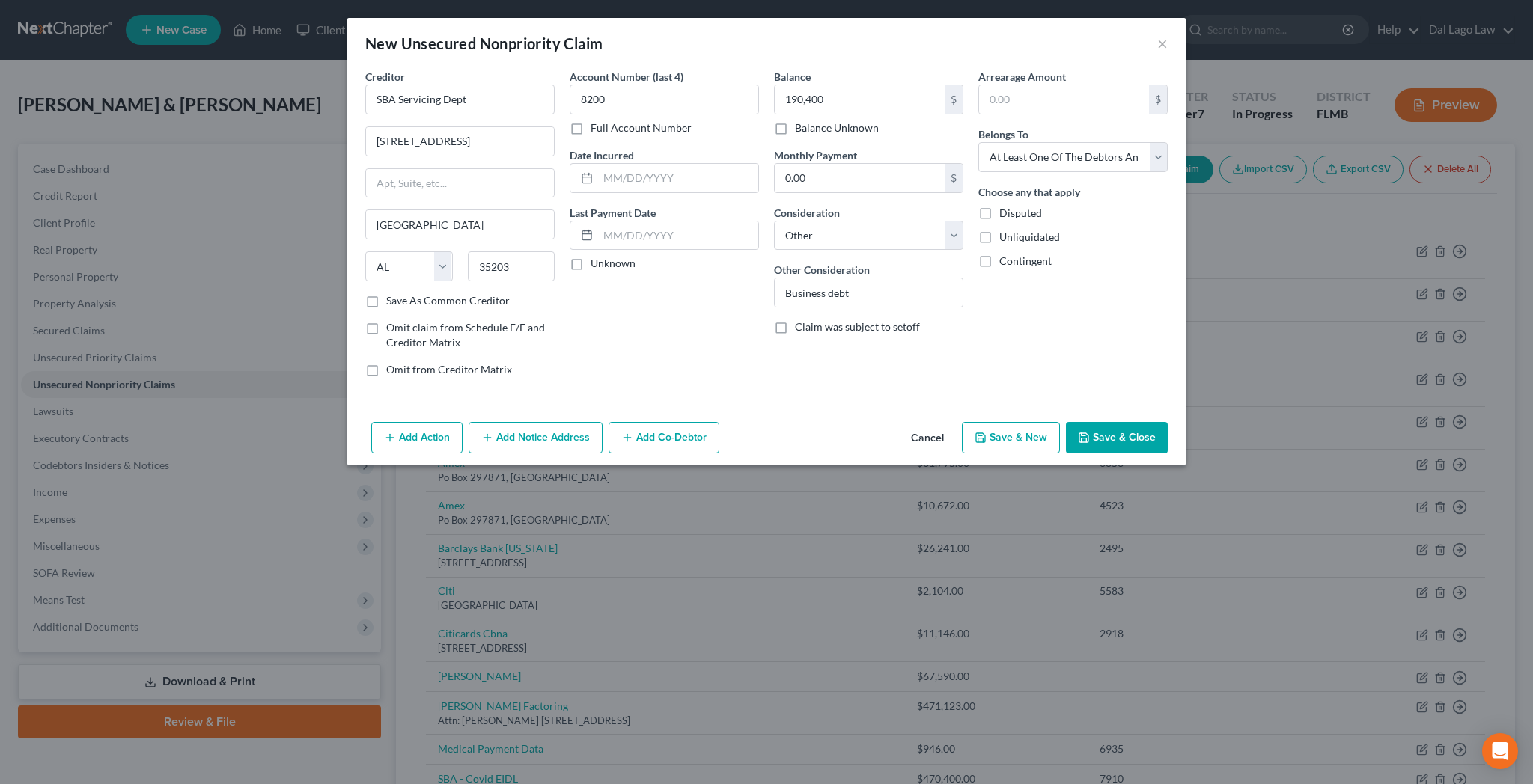
click at [685, 422] on button "Add Co-Debtor" at bounding box center [664, 438] width 110 height 31
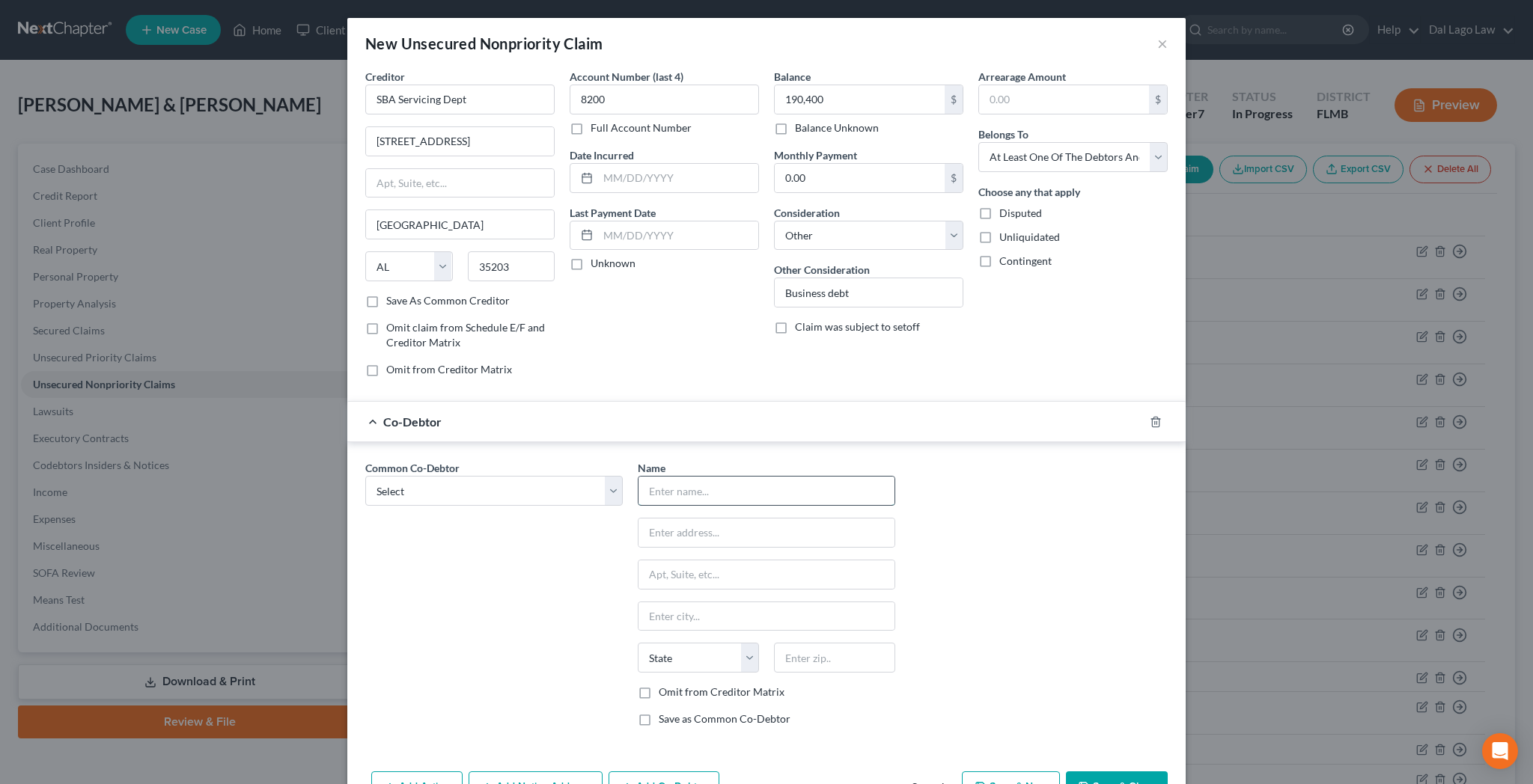
click at [691, 476] on input "text" at bounding box center [766, 491] width 256 height 29
click at [678, 685] on label "Omit from Creditor Matrix" at bounding box center [721, 692] width 126 height 15
click at [675, 685] on input "Omit from Creditor Matrix" at bounding box center [670, 690] width 10 height 10
click at [678, 712] on label "Save as Common Co-Debtor" at bounding box center [724, 719] width 132 height 15
click at [675, 712] on input "Save as Common Co-Debtor" at bounding box center [670, 717] width 10 height 10
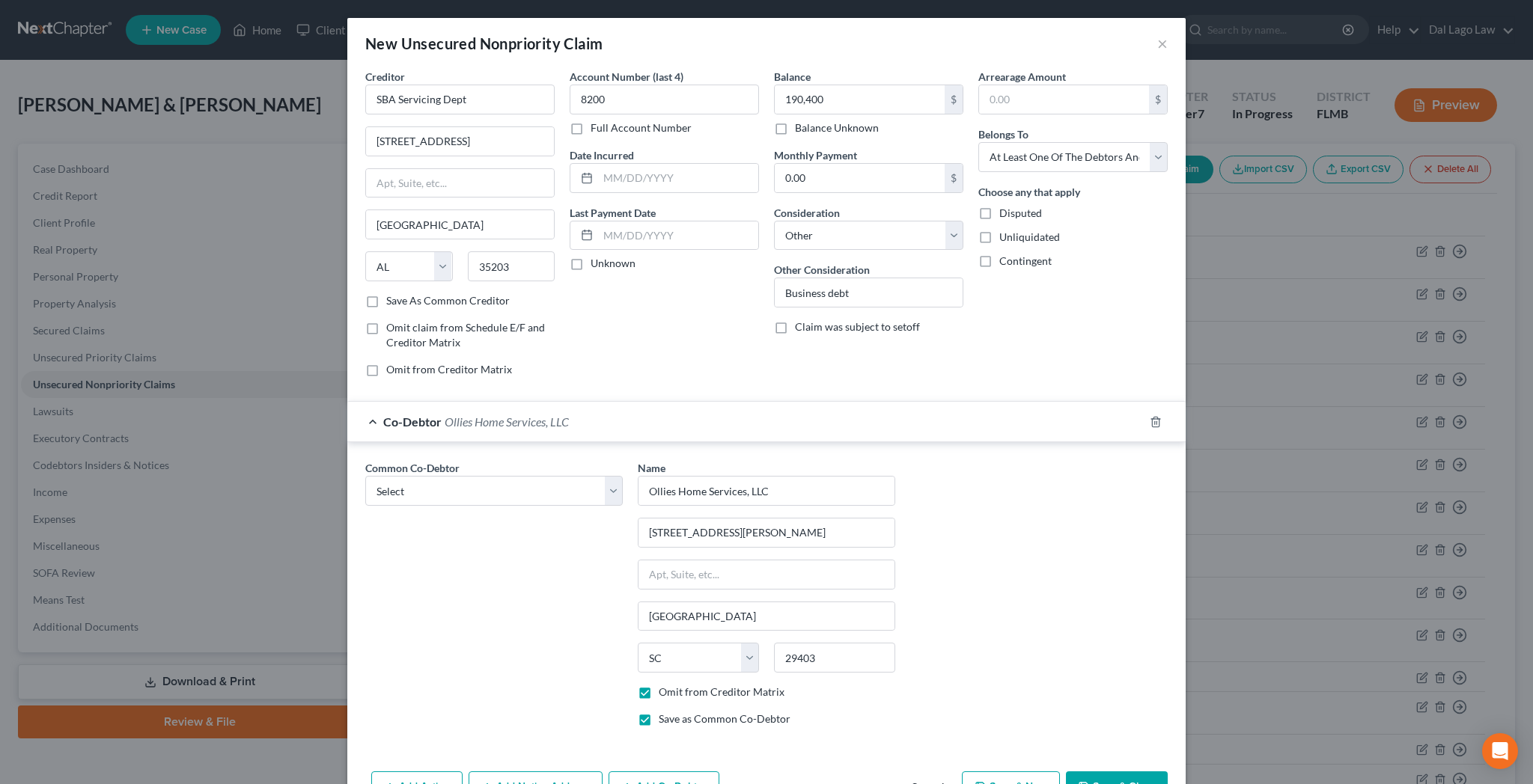
click at [1066, 771] on button "Save & Close" at bounding box center [1116, 787] width 102 height 31
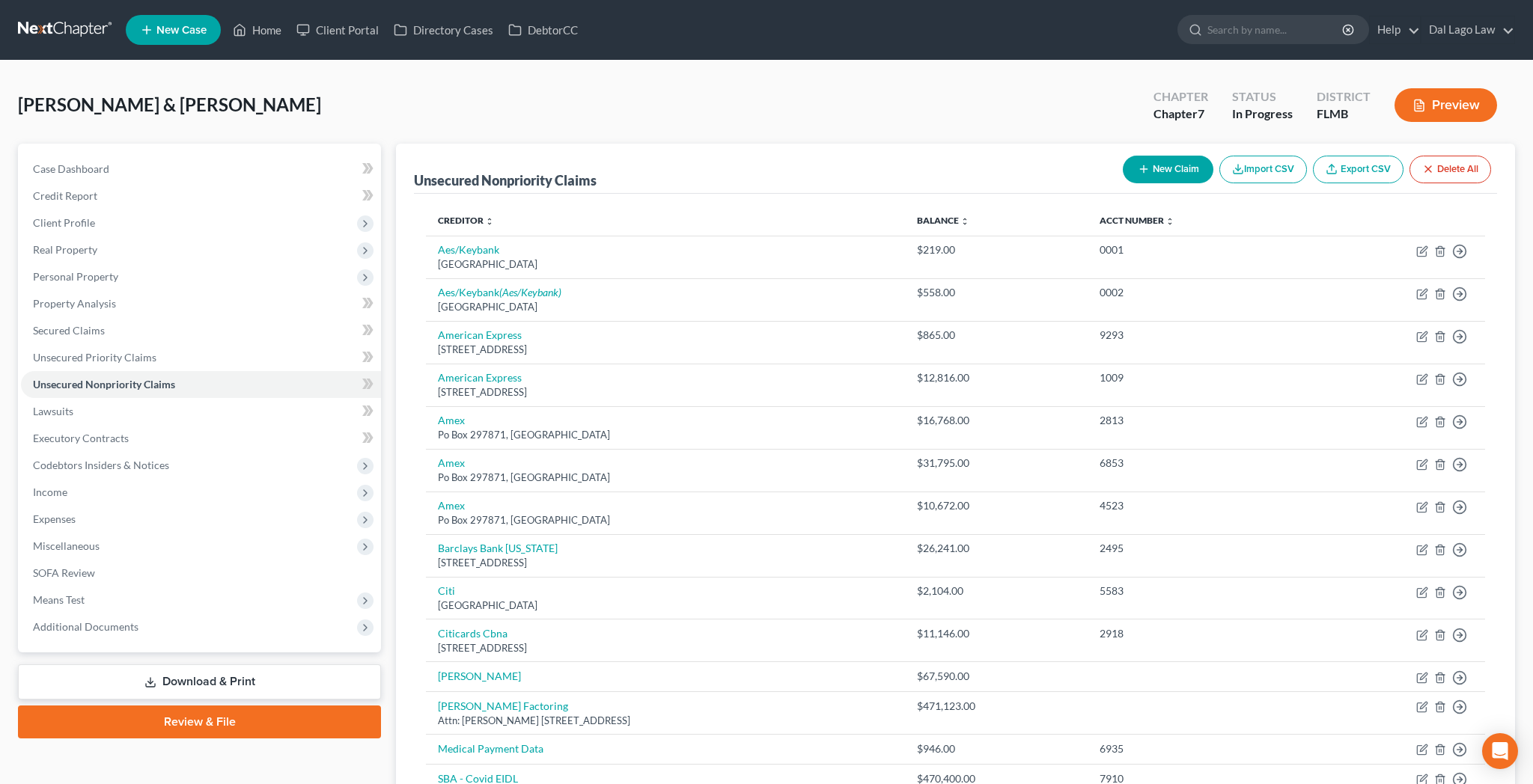
click at [1213, 156] on button "New Claim" at bounding box center [1168, 169] width 90 height 28
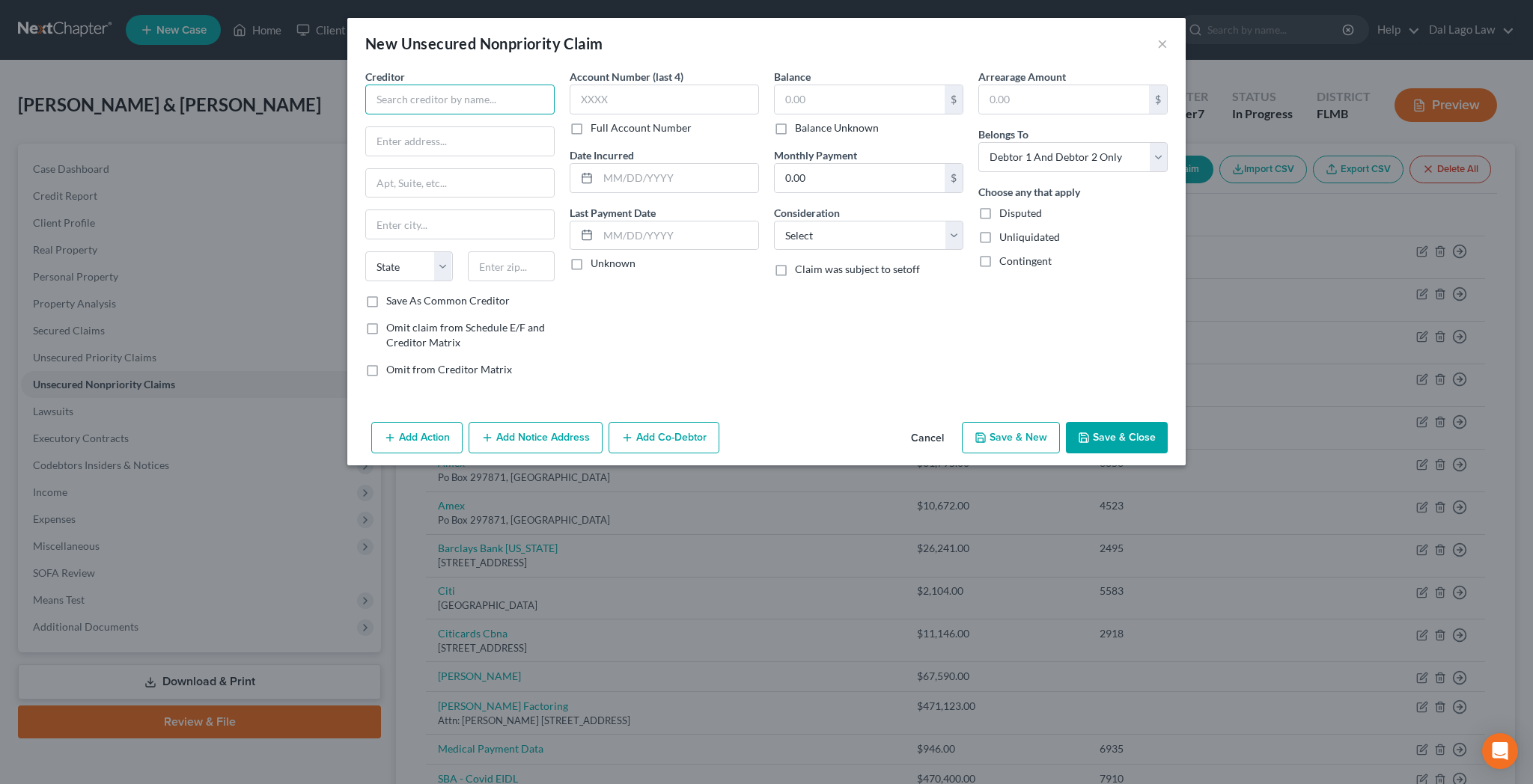
click at [554, 84] on input "text" at bounding box center [460, 99] width 190 height 30
click at [814, 85] on input "text" at bounding box center [860, 99] width 170 height 29
click option "Other" at bounding box center [0, 0] width 0 height 0
click at [810, 278] on input "text" at bounding box center [869, 293] width 188 height 29
click option "At Least One Of The Debtors And Another" at bounding box center [0, 0] width 0 height 0
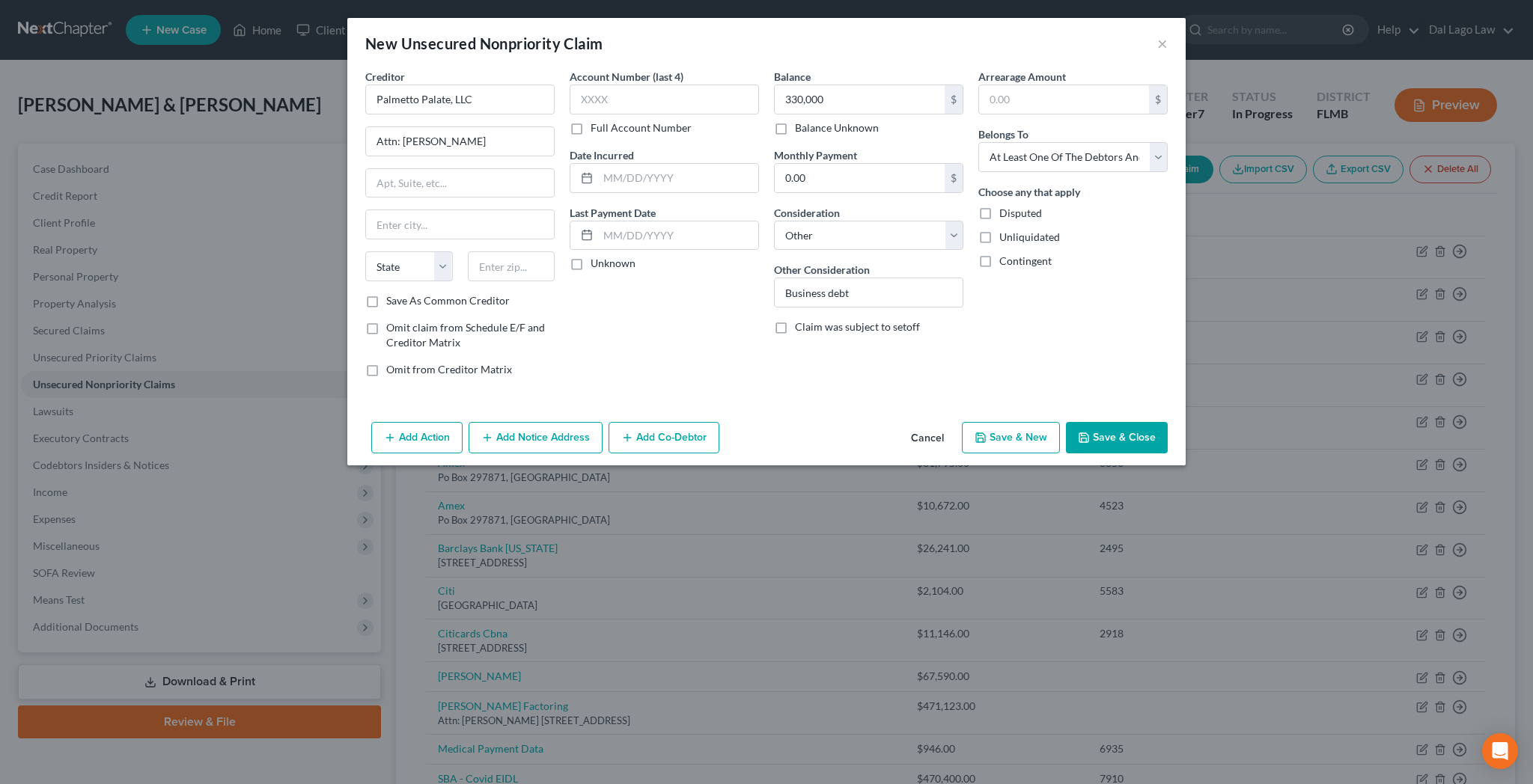
click at [694, 422] on button "Add Co-Debtor" at bounding box center [664, 438] width 110 height 31
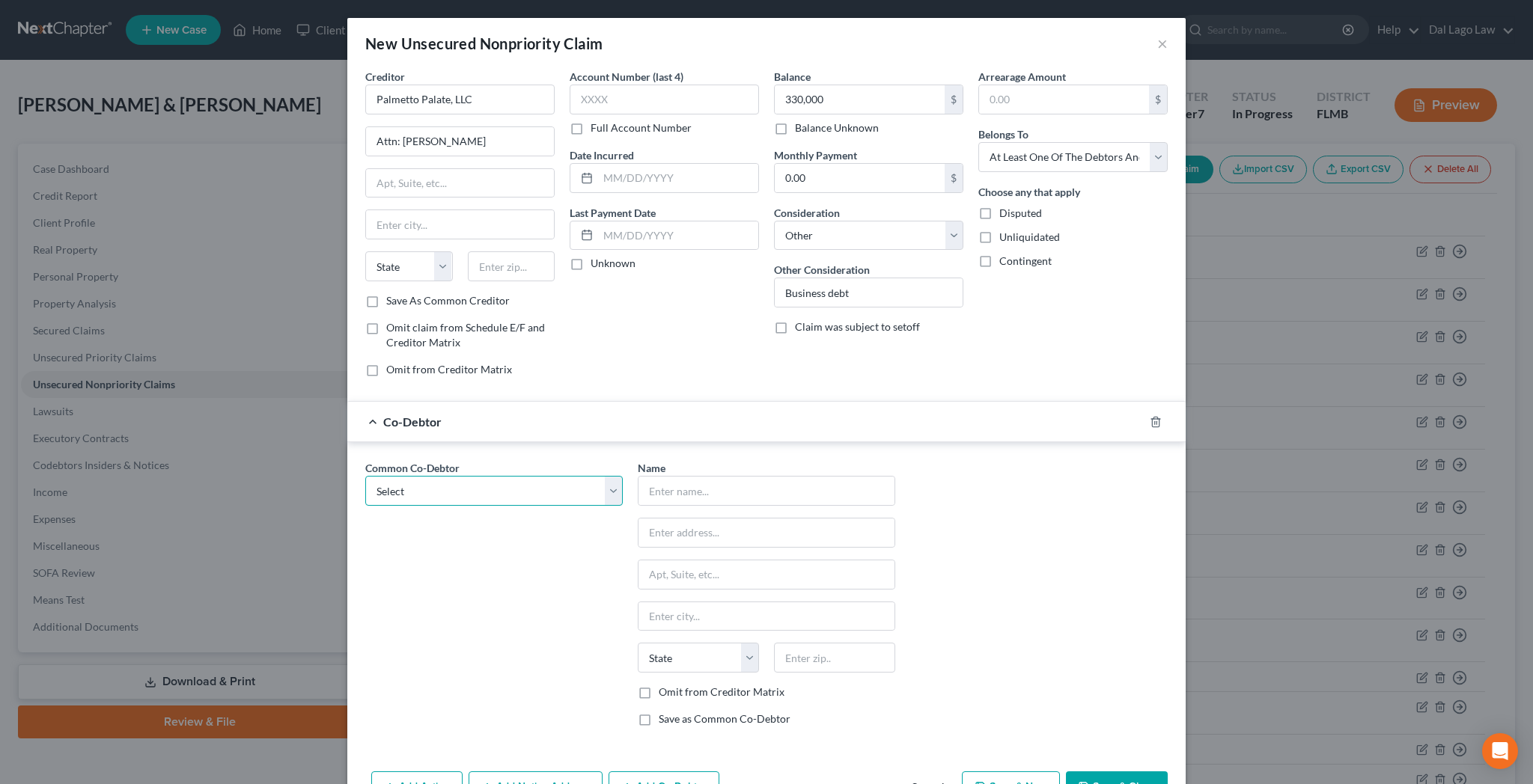
click at [365, 476] on select "Select Ollies Home Services, LLC Feeding Frenzy, Inc. [US_STATE] Cuisine, LLC" at bounding box center [493, 491] width 257 height 30
click at [717, 476] on input "text" at bounding box center [766, 491] width 256 height 29
click at [678, 685] on label "Omit from Creditor Matrix" at bounding box center [721, 692] width 126 height 15
click at [675, 685] on input "Omit from Creditor Matrix" at bounding box center [670, 690] width 10 height 10
click at [676, 712] on label "Save as Common Co-Debtor" at bounding box center [724, 719] width 132 height 15
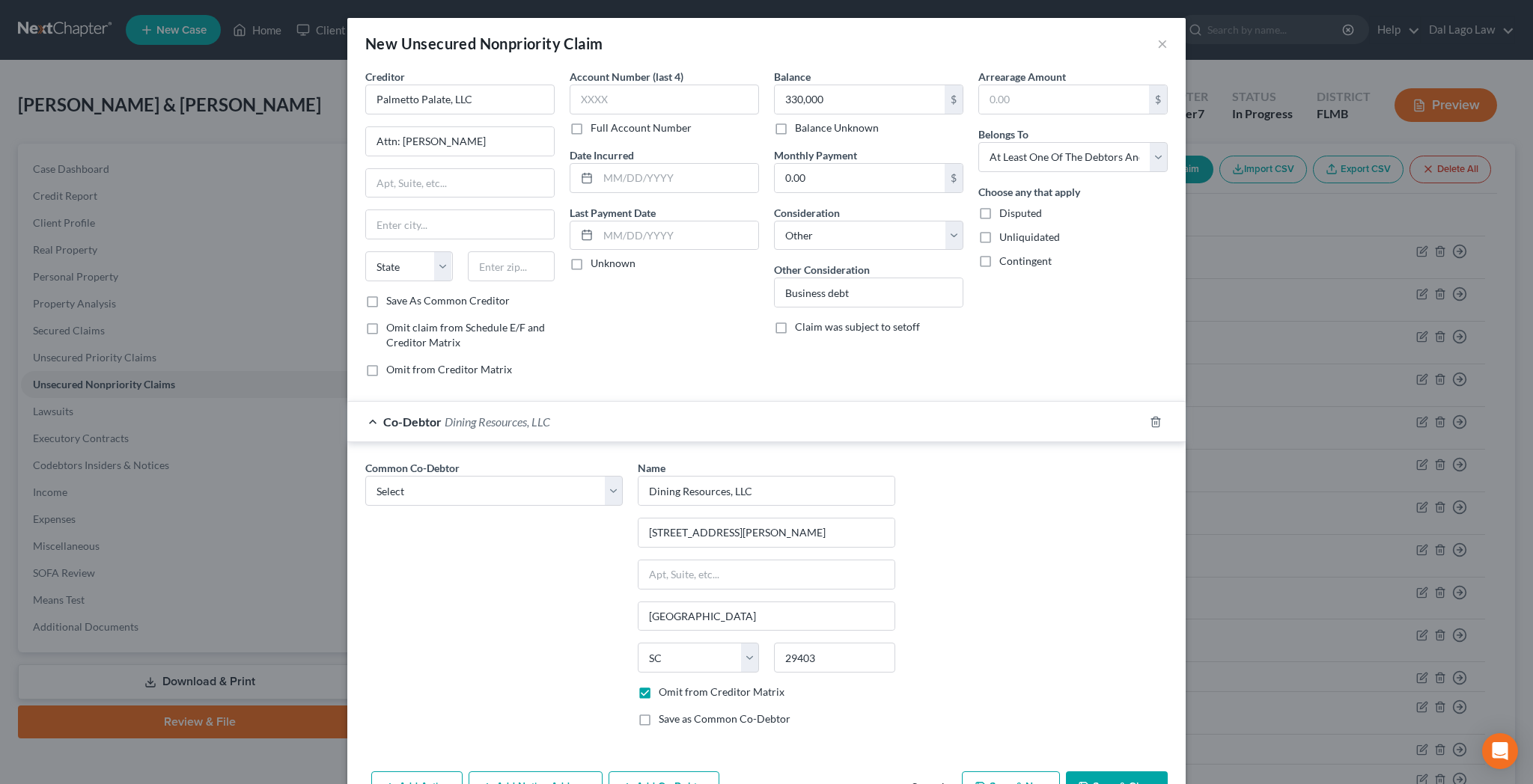
click at [675, 712] on input "Save as Common Co-Debtor" at bounding box center [670, 717] width 10 height 10
click at [1066, 771] on button "Save & Close" at bounding box center [1116, 787] width 102 height 31
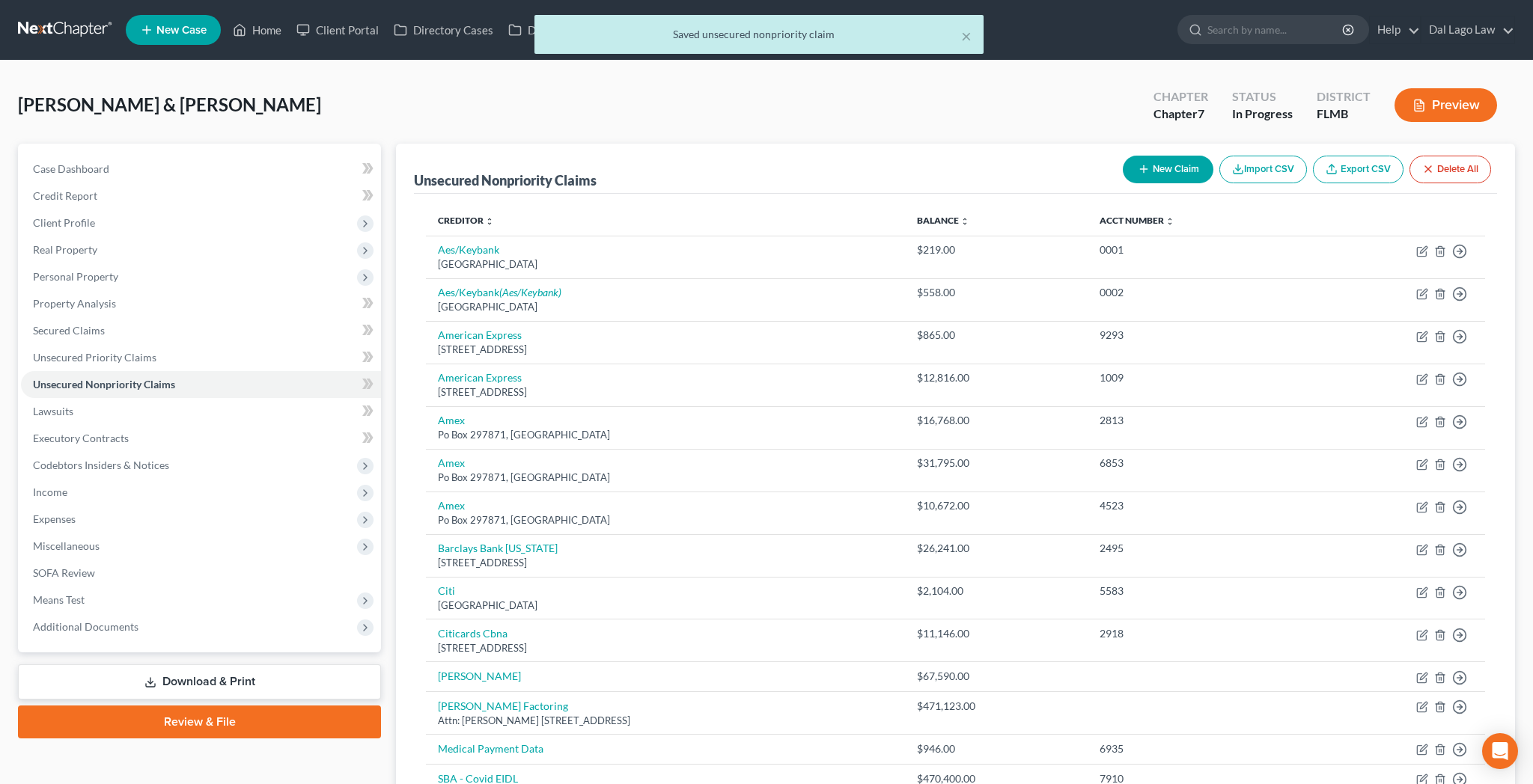
click at [1213, 156] on button "New Claim" at bounding box center [1168, 169] width 90 height 28
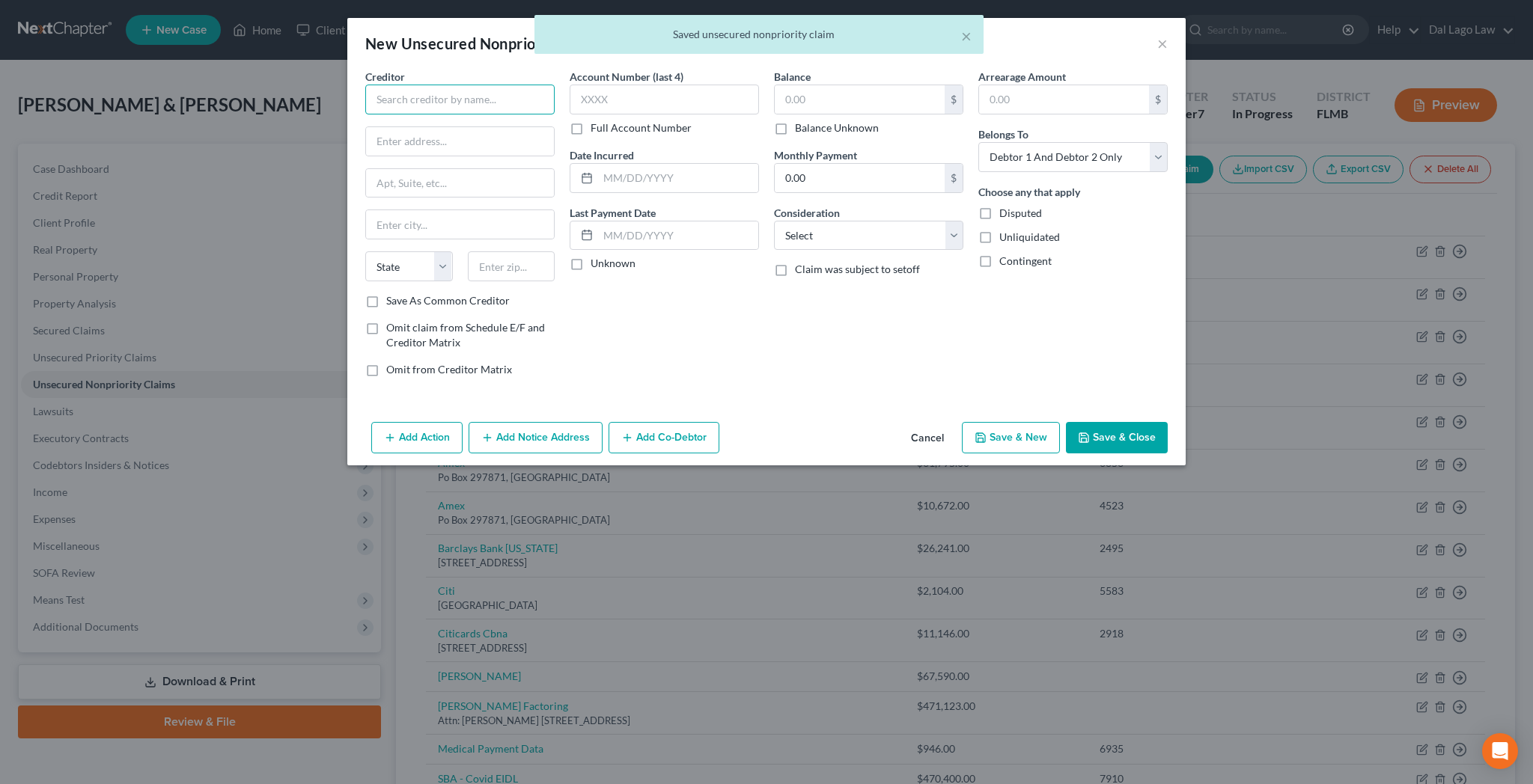
click at [535, 84] on input "text" at bounding box center [460, 99] width 190 height 30
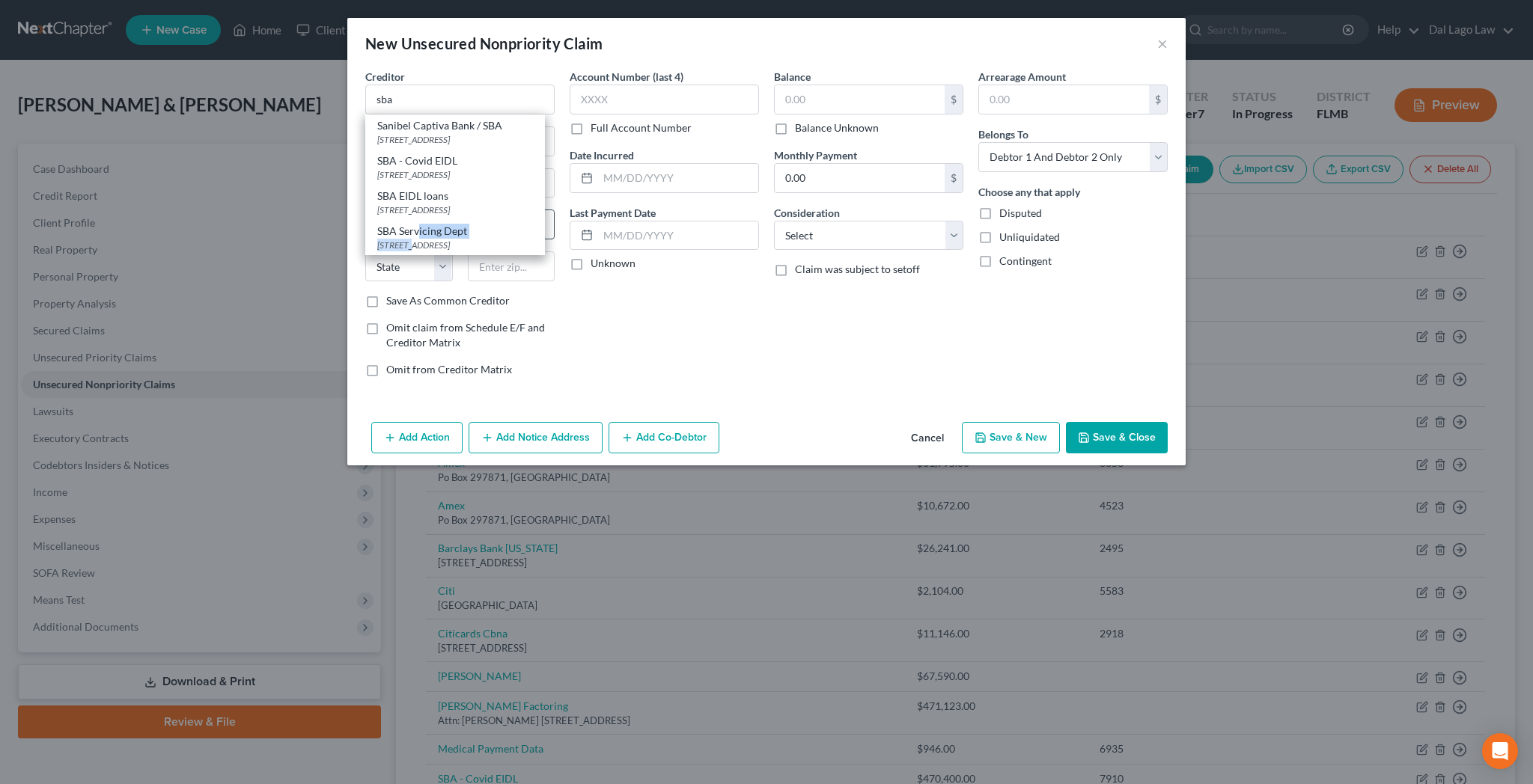
click at [505, 220] on div "SBA Servicing Dept [STREET_ADDRESS]" at bounding box center [455, 238] width 180 height 35
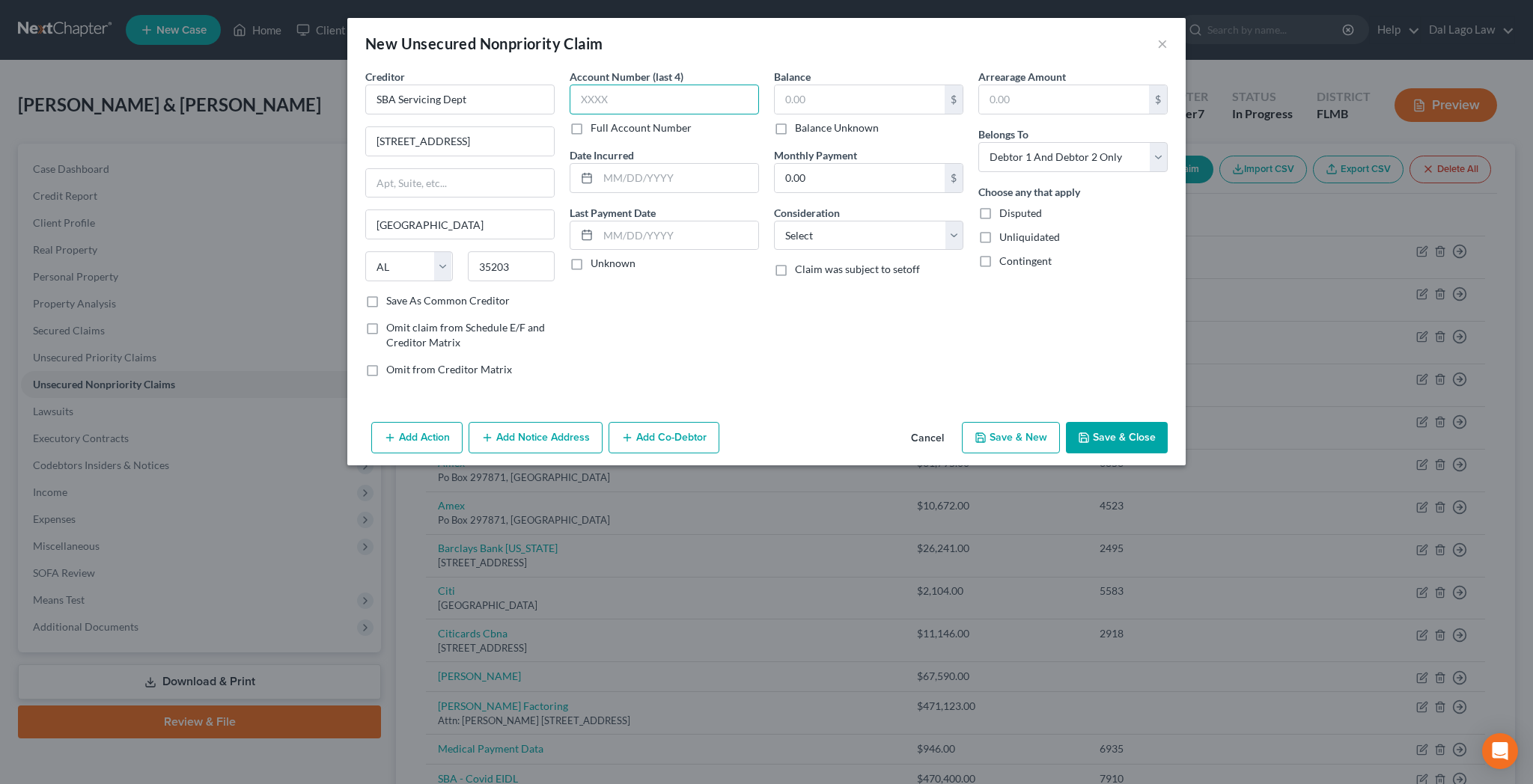
click at [676, 84] on input "text" at bounding box center [664, 99] width 190 height 30
click at [823, 85] on input "text" at bounding box center [860, 99] width 170 height 29
click option "Other" at bounding box center [0, 0] width 0 height 0
click at [789, 278] on input "text" at bounding box center [869, 293] width 188 height 29
click option "At Least One Of The Debtors And Another" at bounding box center [0, 0] width 0 height 0
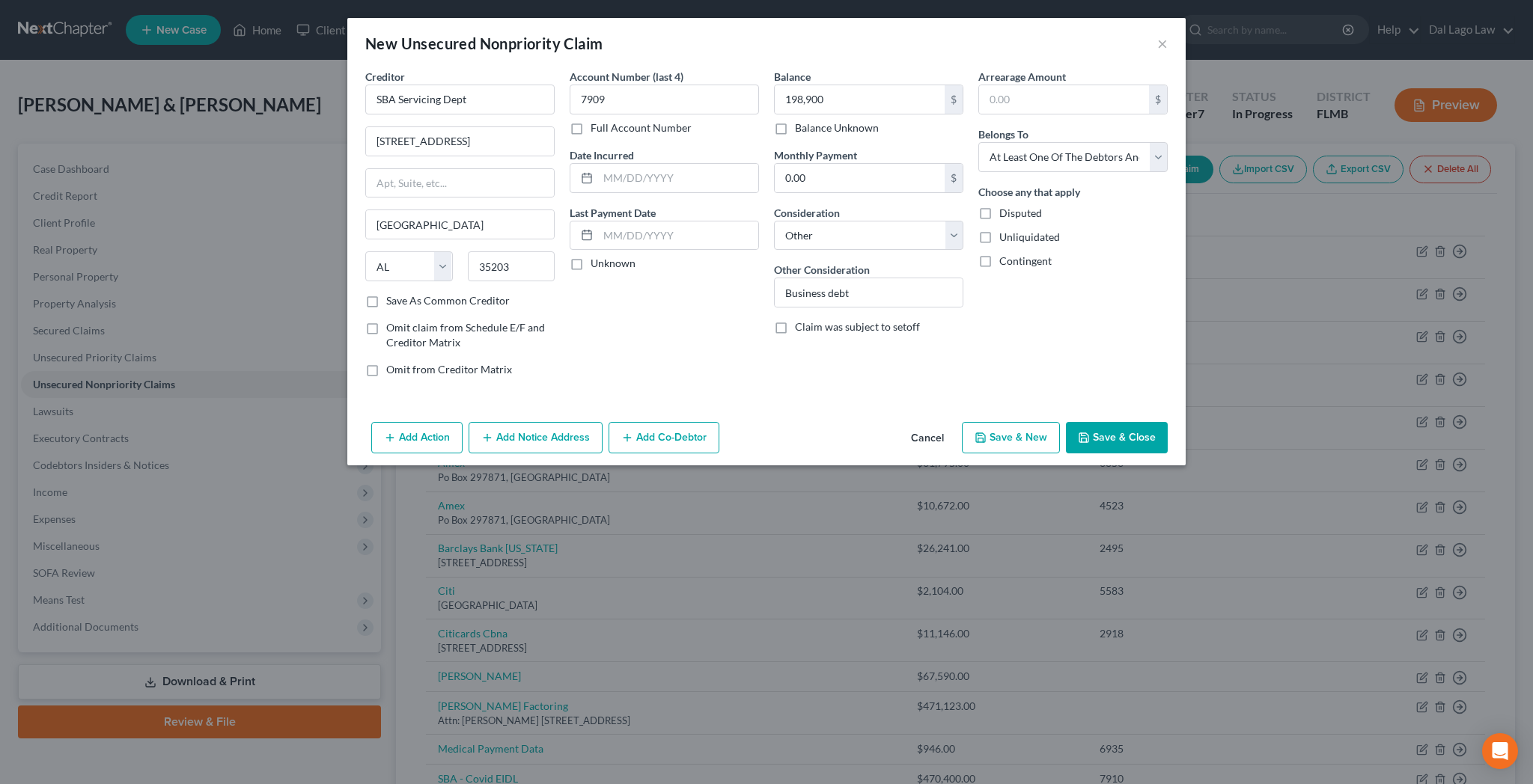
click at [719, 422] on button "Add Co-Debtor" at bounding box center [664, 438] width 110 height 31
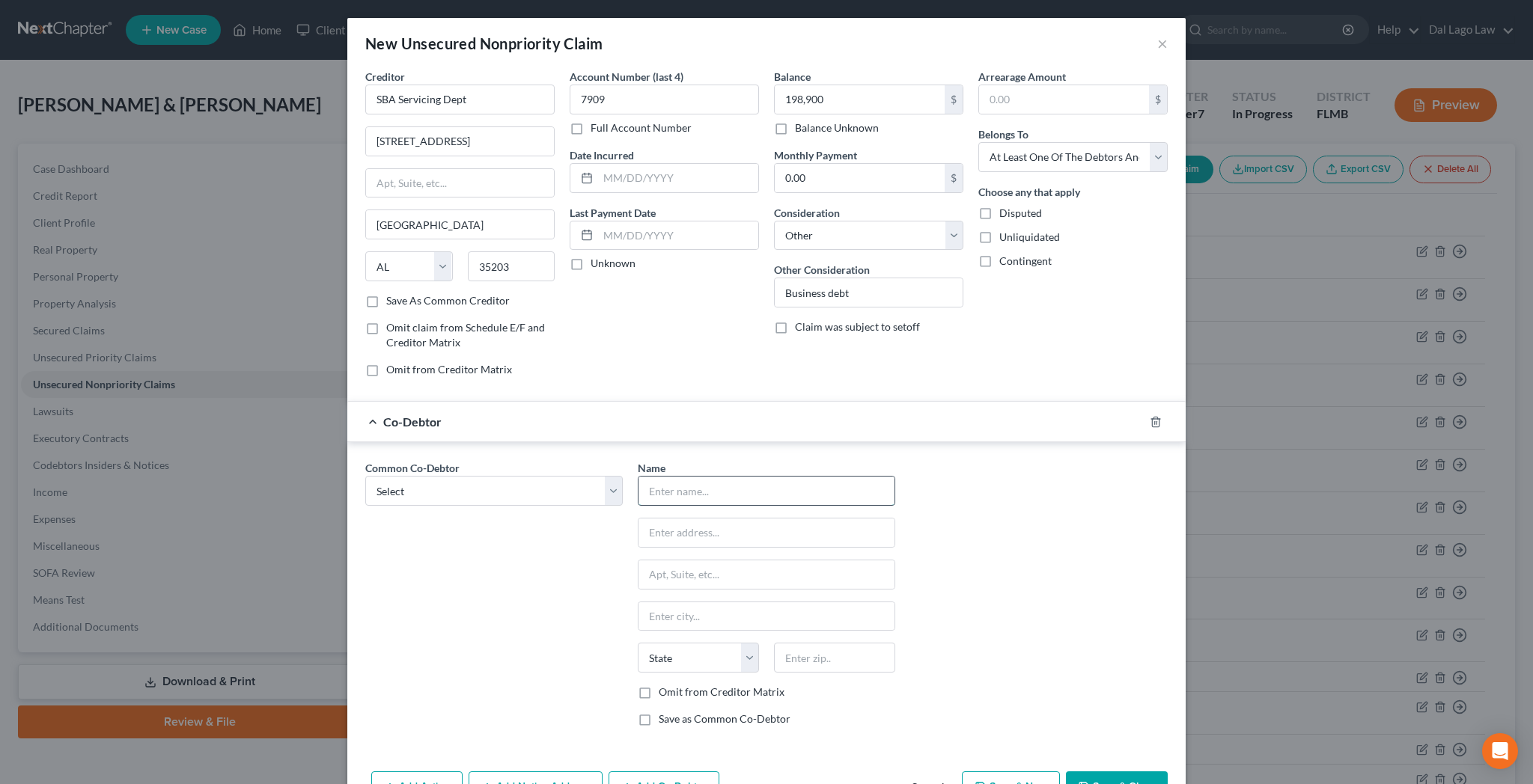
click at [726, 476] on input "text" at bounding box center [766, 491] width 256 height 29
click at [678, 685] on label "Omit from Creditor Matrix" at bounding box center [721, 692] width 126 height 15
click at [675, 685] on input "Omit from Creditor Matrix" at bounding box center [670, 690] width 10 height 10
click at [675, 712] on label "Save as Common Co-Debtor" at bounding box center [724, 719] width 132 height 15
click at [675, 712] on input "Save as Common Co-Debtor" at bounding box center [670, 717] width 10 height 10
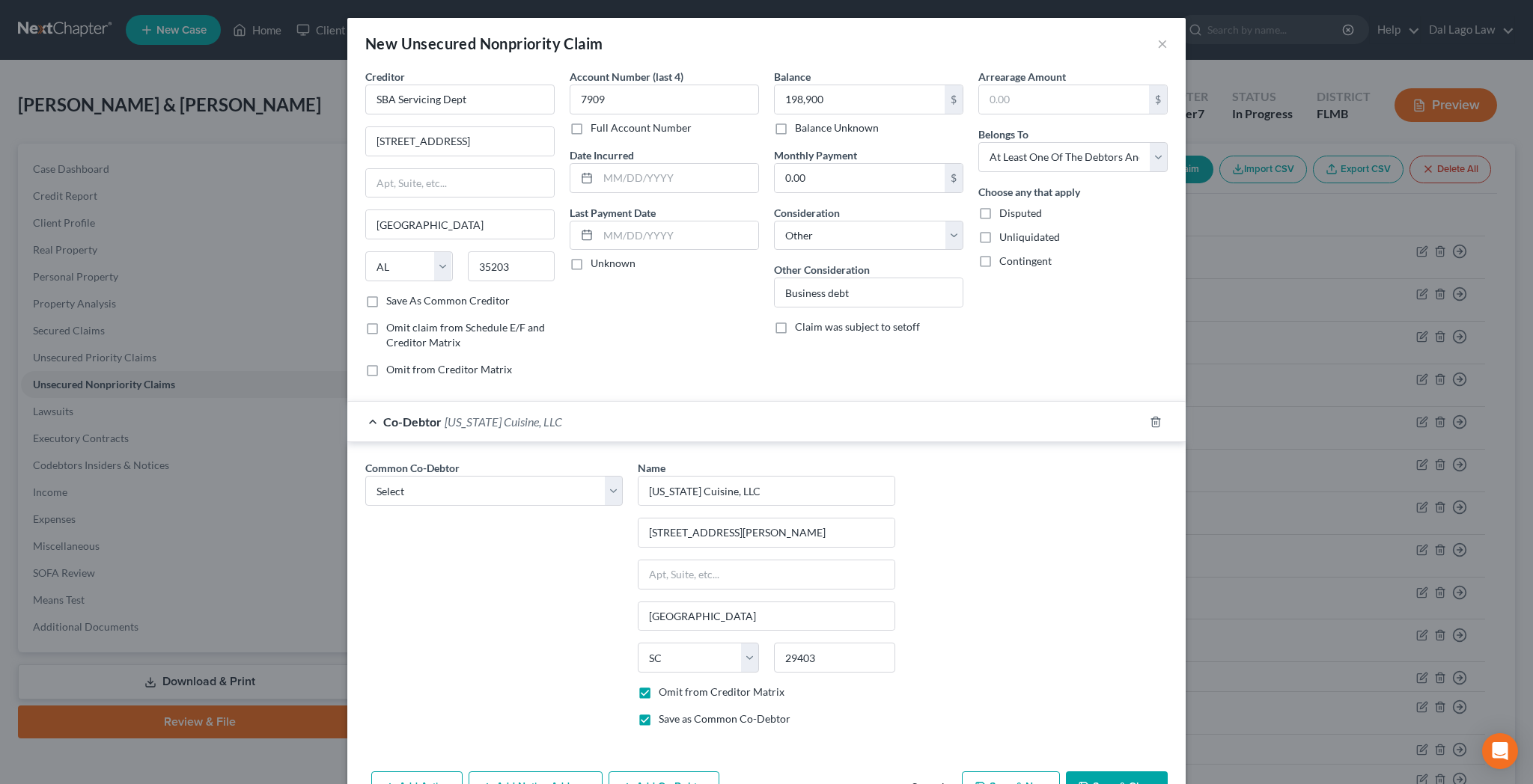
click at [1066, 771] on button "Save & Close" at bounding box center [1116, 787] width 102 height 31
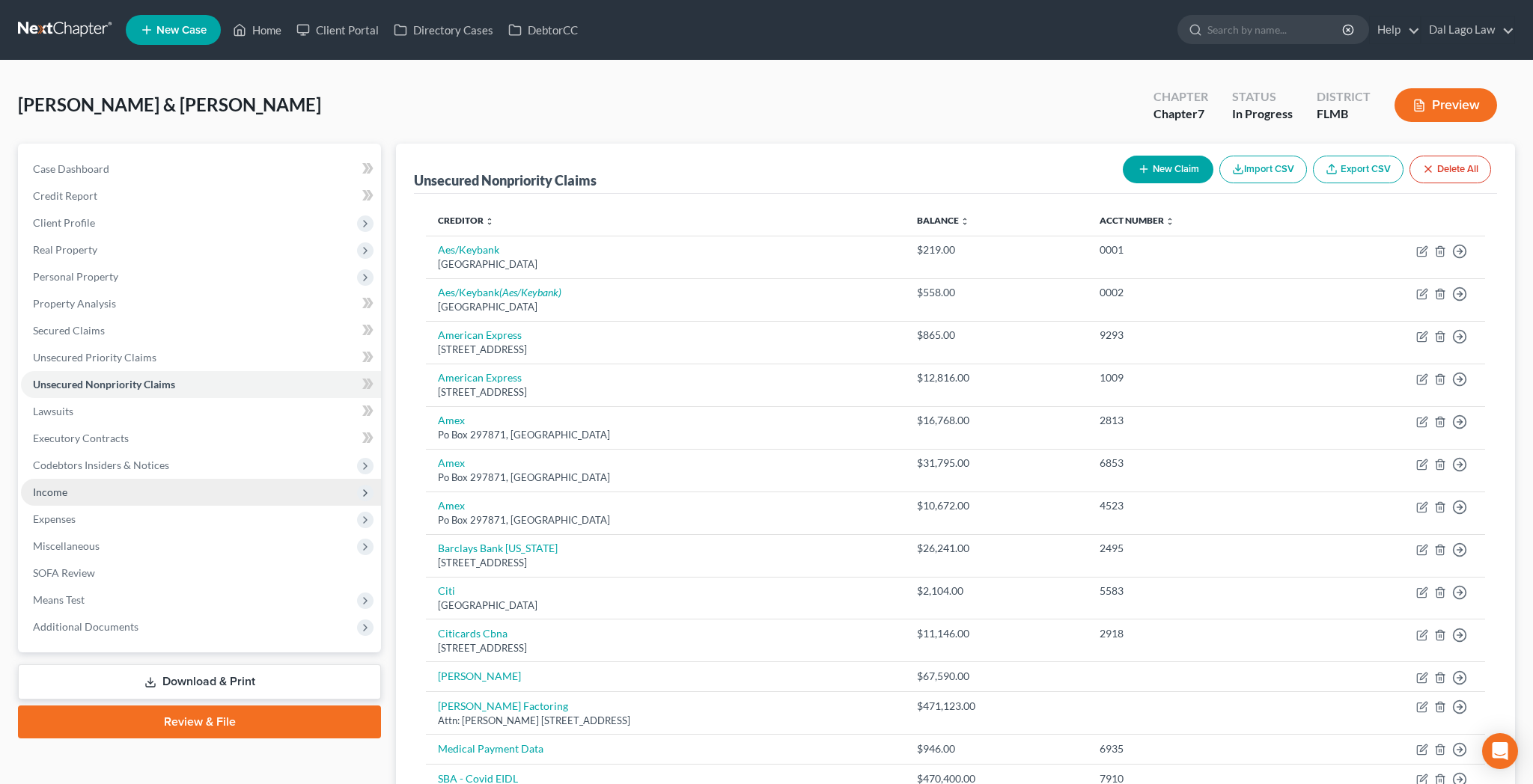
click at [36, 486] on span "Income" at bounding box center [50, 491] width 35 height 13
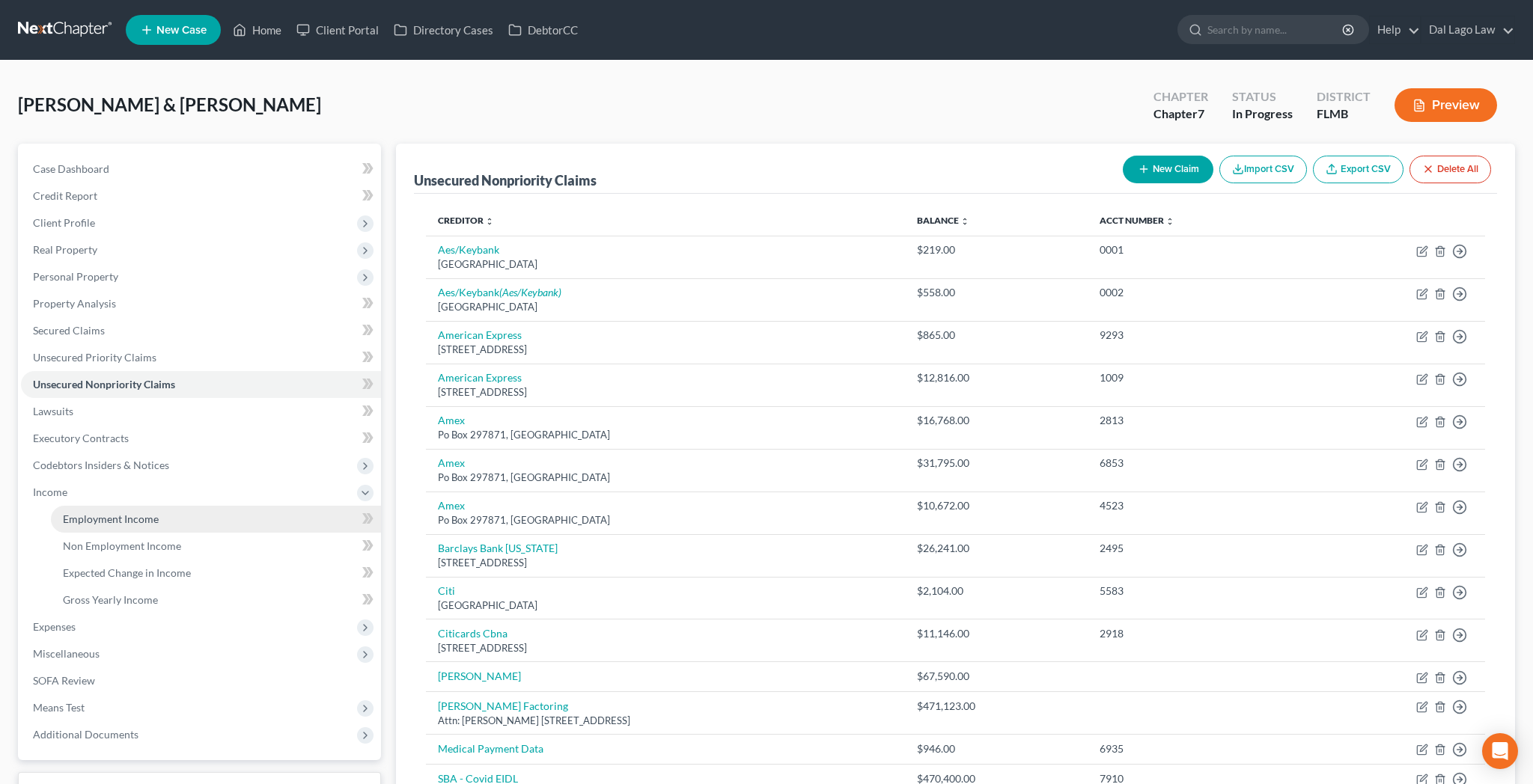
click at [68, 513] on span "Employment Income" at bounding box center [111, 518] width 96 height 13
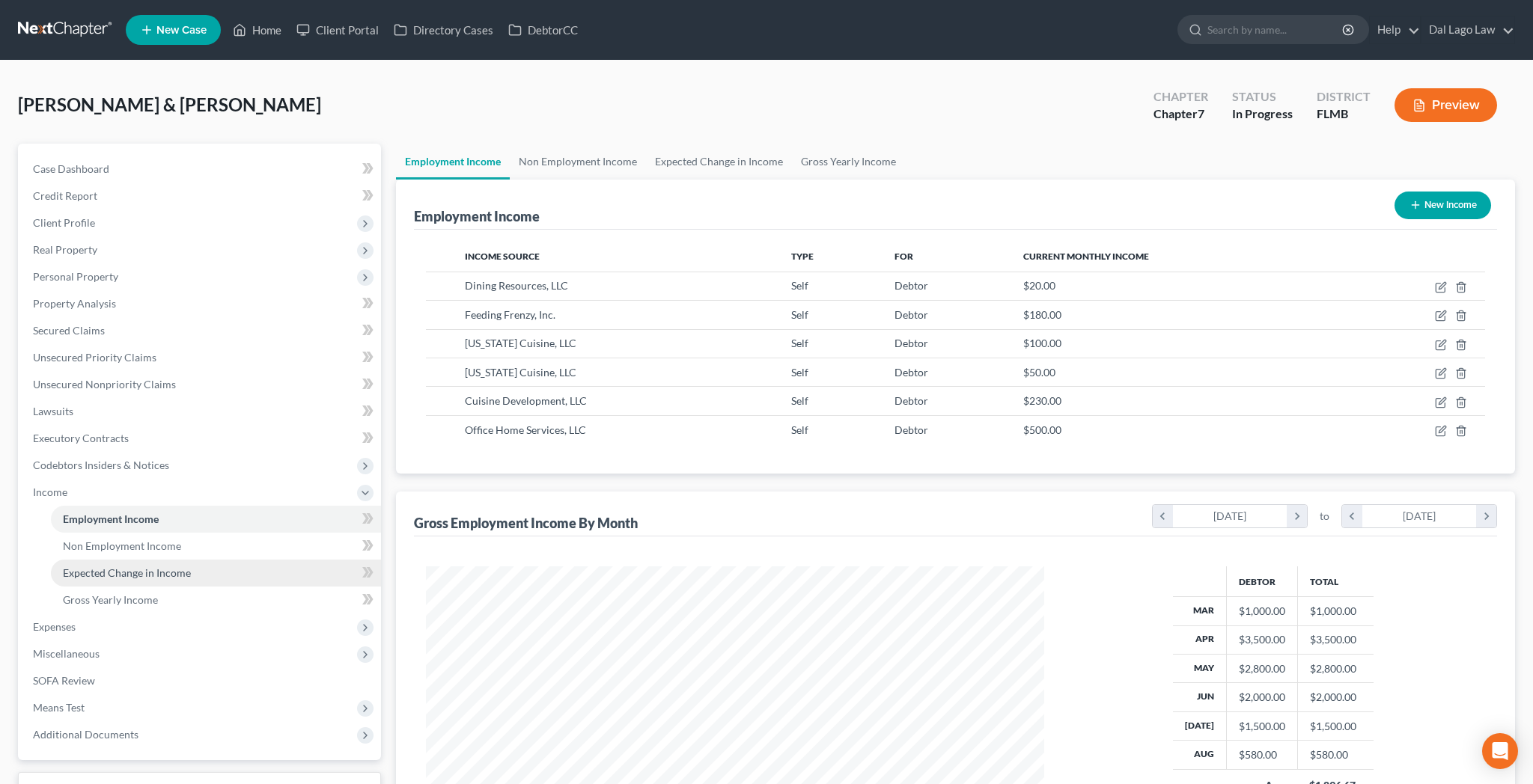
scroll to position [309, 648]
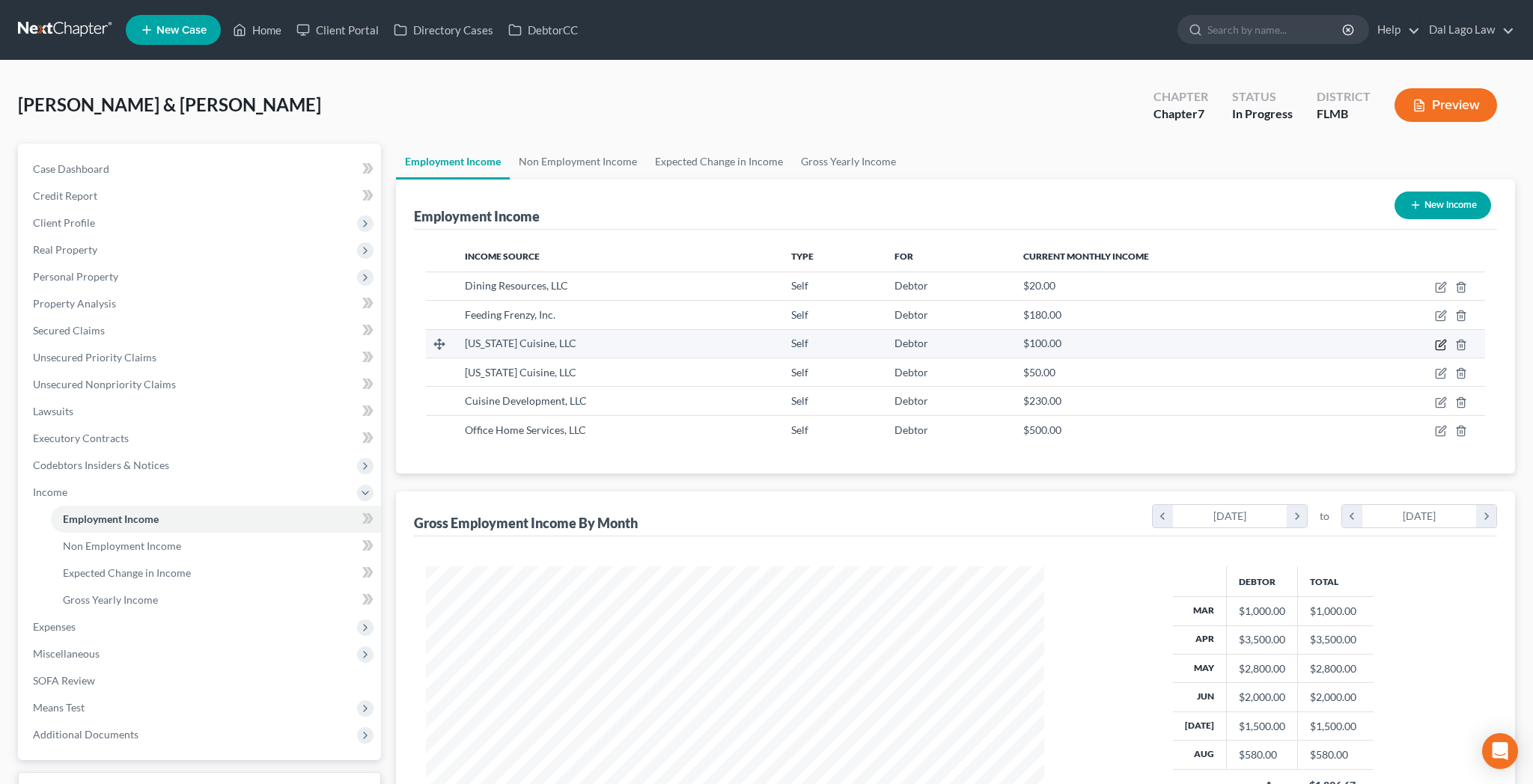
click at [1447, 339] on icon "button" at bounding box center [1441, 345] width 12 height 12
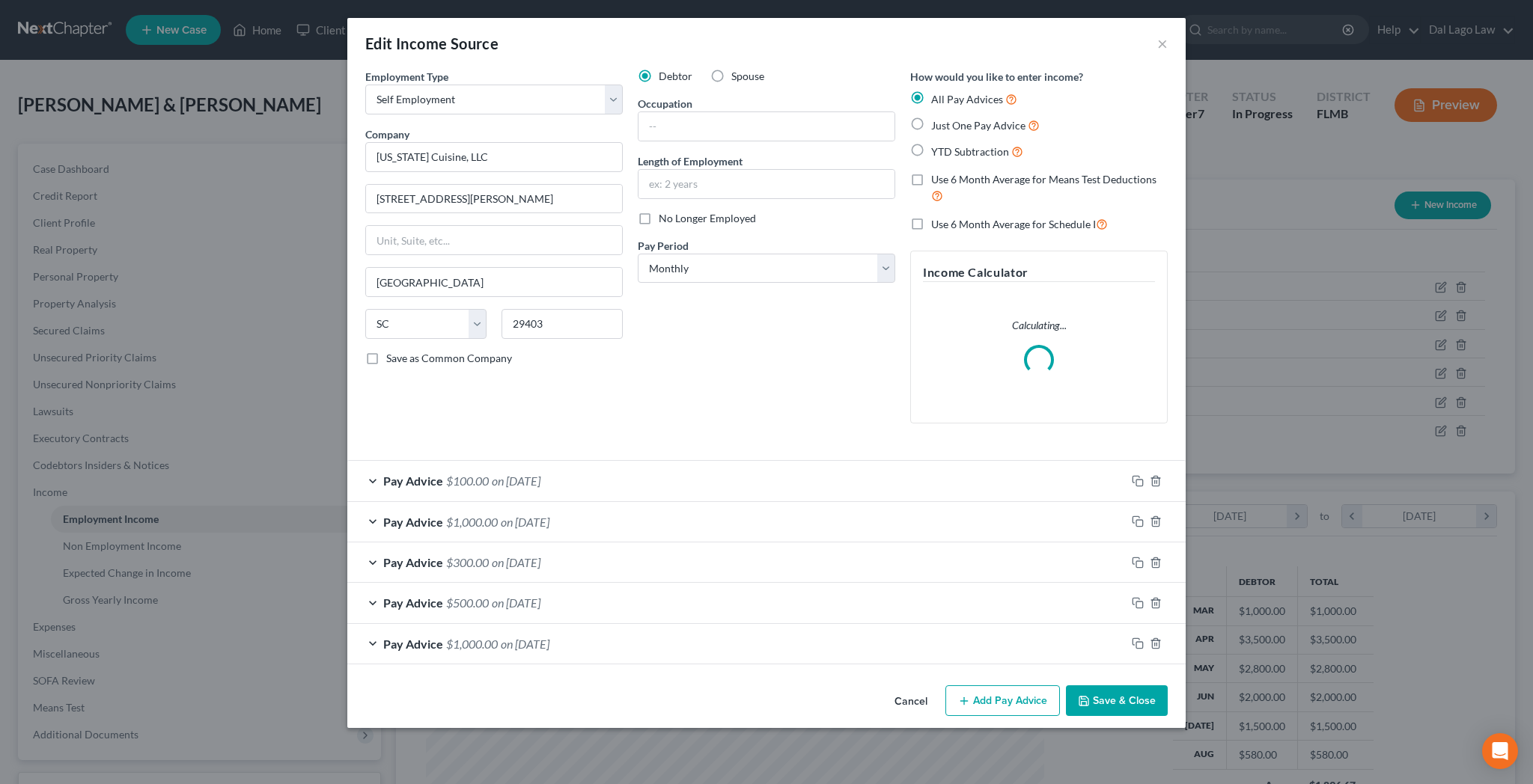
click at [734, 69] on label "Spouse" at bounding box center [747, 77] width 33 height 15
click at [737, 69] on input "Spouse" at bounding box center [742, 74] width 10 height 10
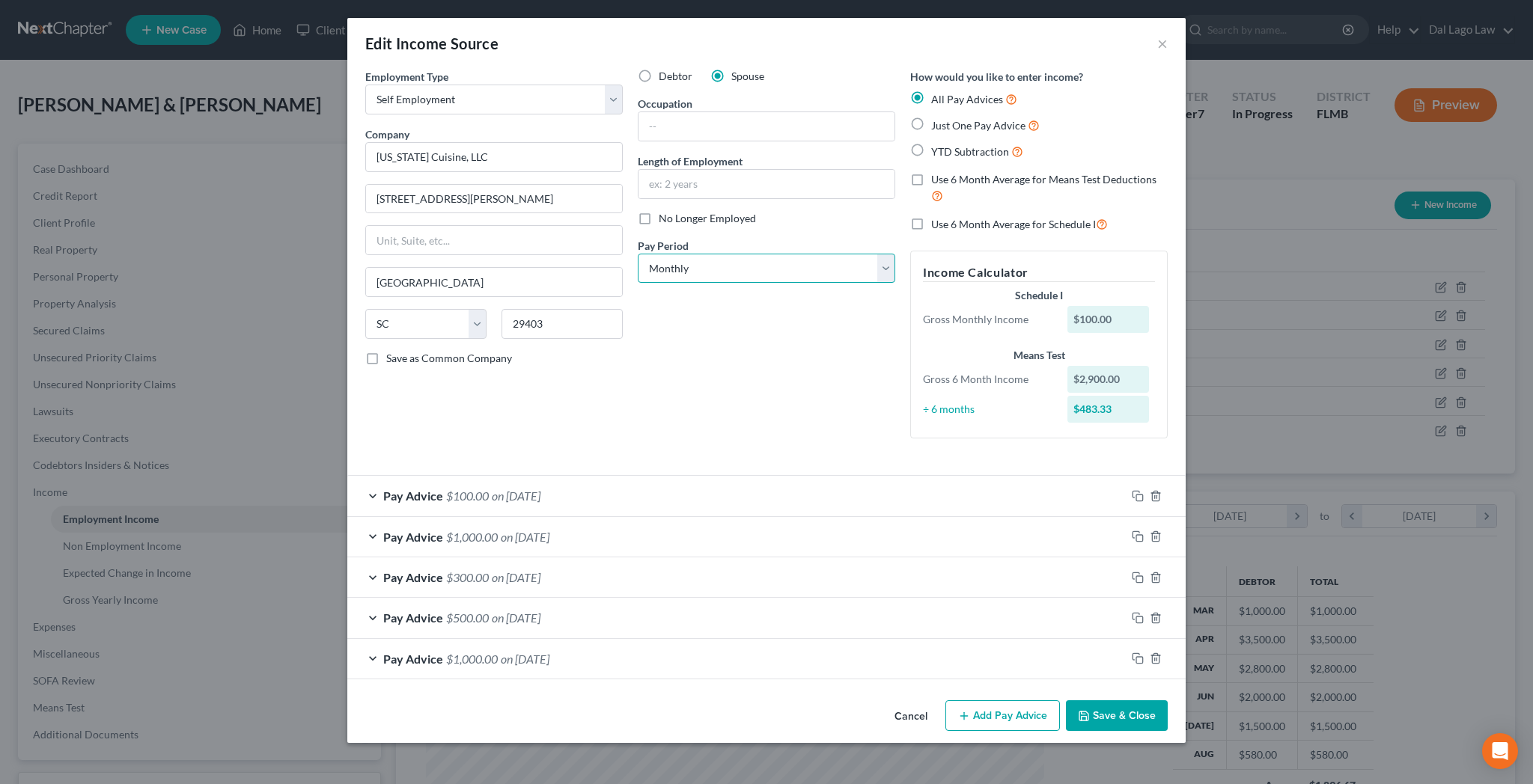
click at [637, 254] on select "Select Monthly Twice Monthly Every Other Week Weekly" at bounding box center [766, 269] width 257 height 30
click at [854, 254] on select "Select Monthly Twice Monthly Every Other Week Weekly" at bounding box center [766, 269] width 257 height 30
click at [1066, 701] on button "Save & Close" at bounding box center [1116, 716] width 102 height 31
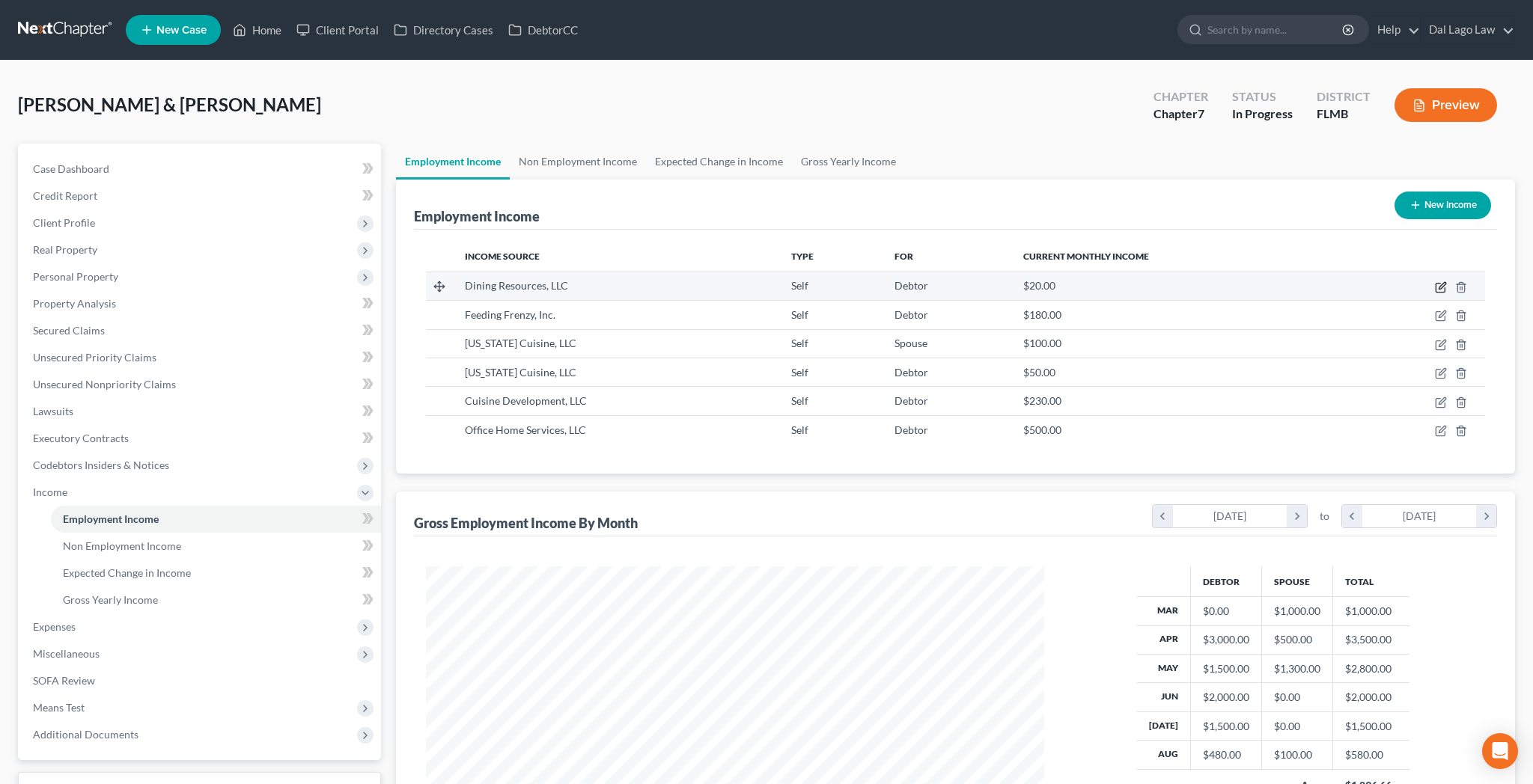
click at [1447, 282] on icon "button" at bounding box center [1441, 287] width 12 height 12
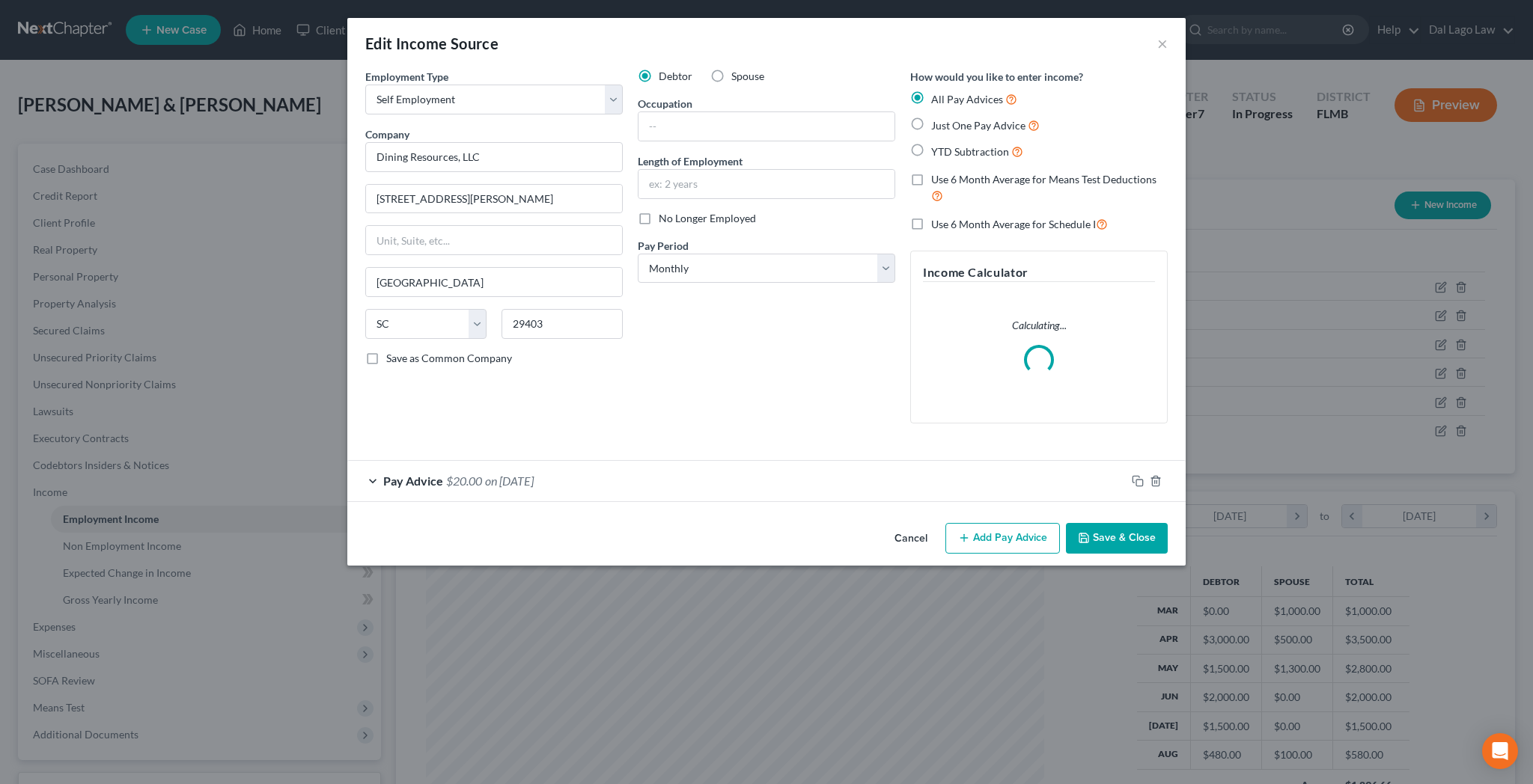
click at [731, 69] on label "Spouse" at bounding box center [747, 77] width 33 height 15
click at [737, 69] on input "Spouse" at bounding box center [742, 74] width 10 height 10
click at [1066, 524] on button "Save & Close" at bounding box center [1116, 539] width 102 height 31
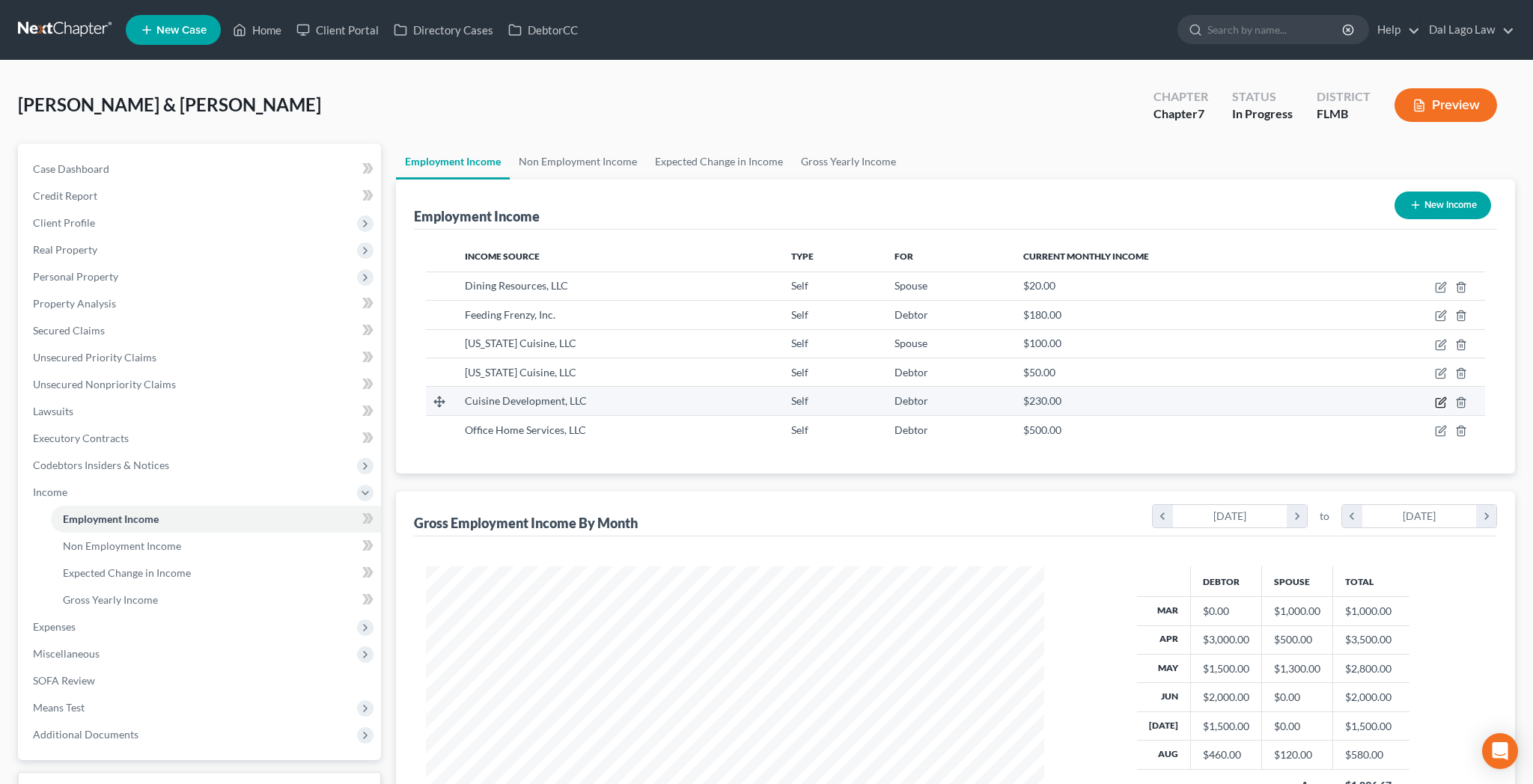
click at [1447, 396] on icon "button" at bounding box center [1441, 402] width 12 height 12
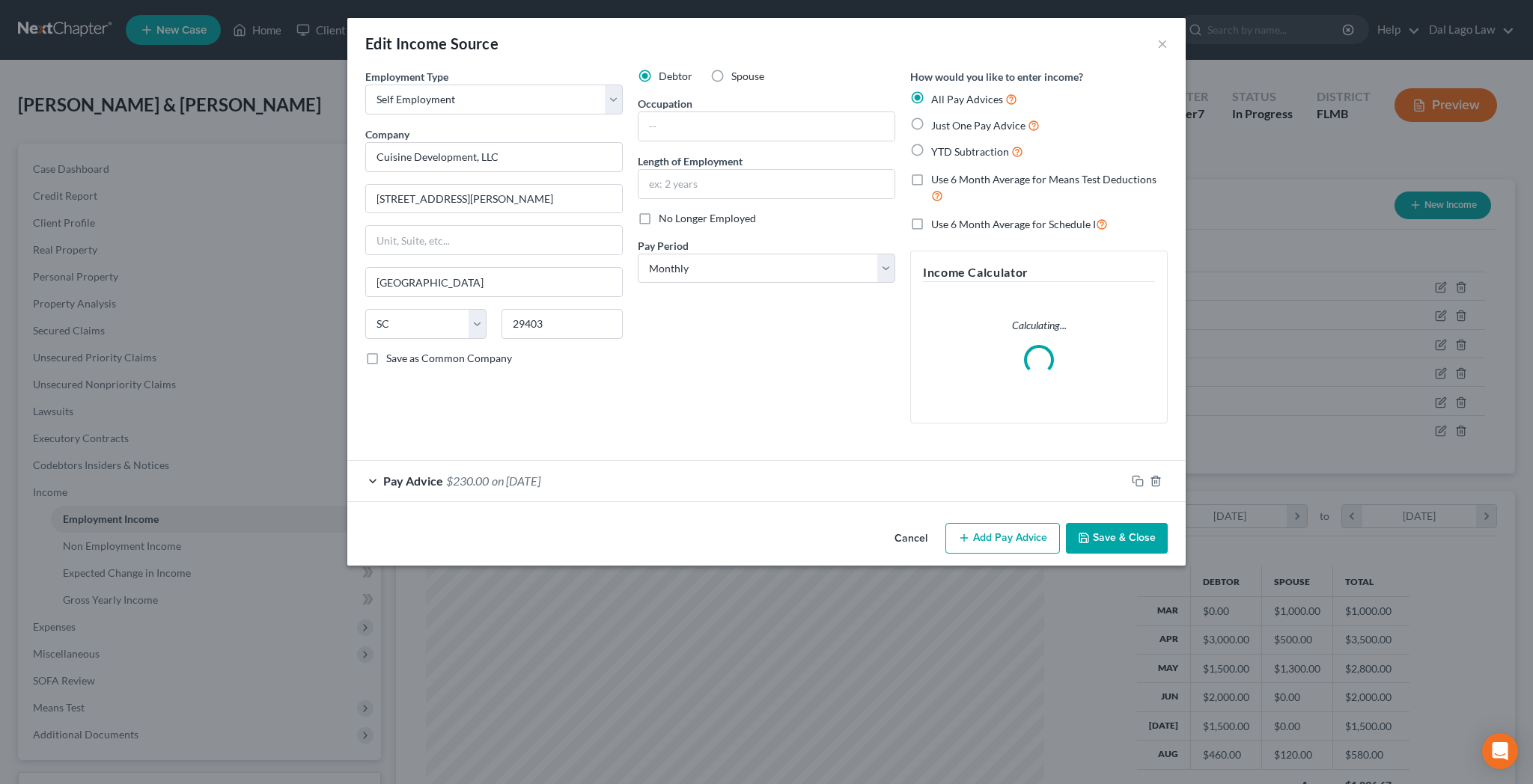
click at [738, 69] on label "Spouse" at bounding box center [747, 77] width 33 height 15
click at [738, 69] on input "Spouse" at bounding box center [742, 74] width 10 height 10
click at [1066, 524] on button "Save & Close" at bounding box center [1116, 539] width 102 height 31
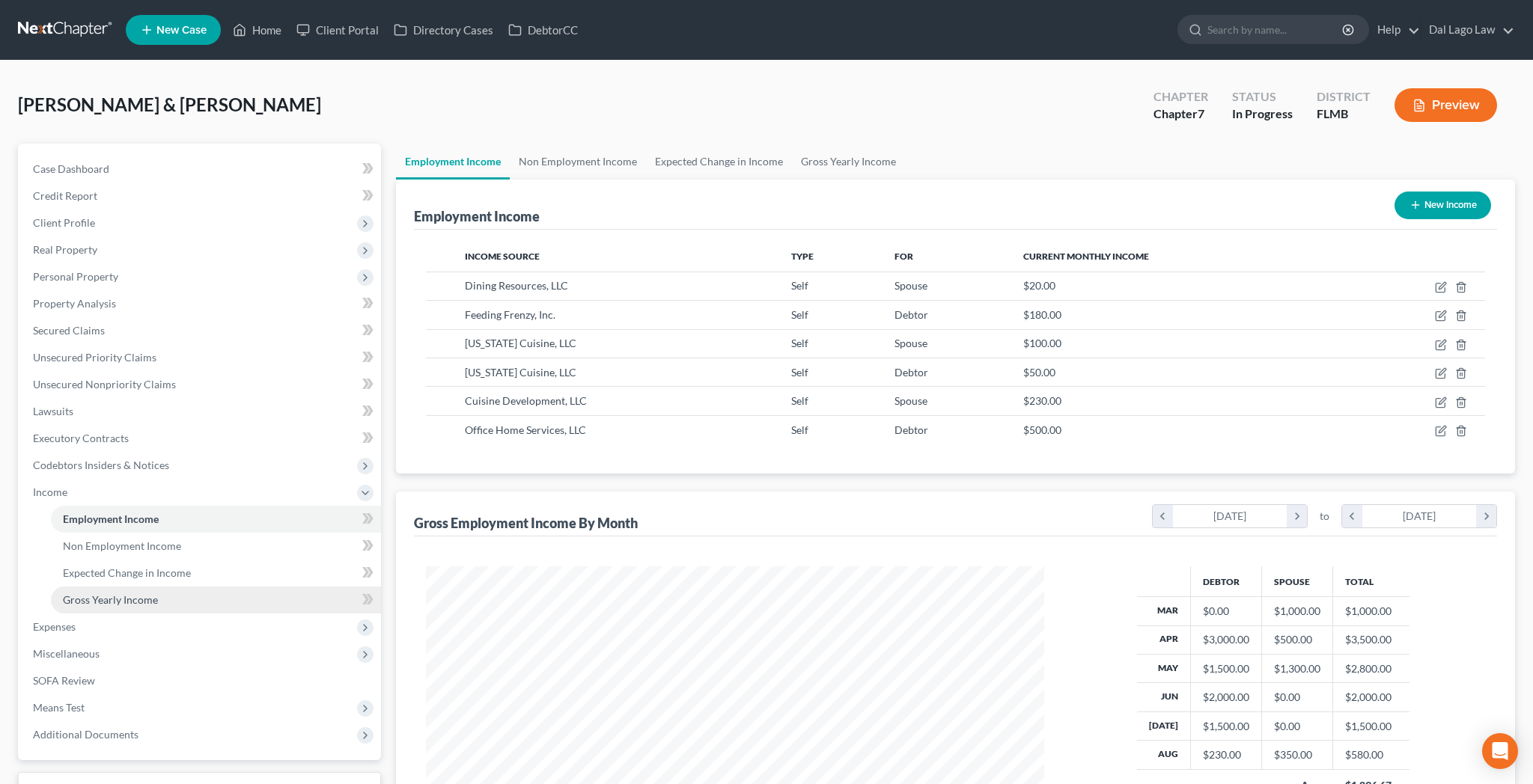
click at [110, 593] on span "Gross Yearly Income" at bounding box center [110, 599] width 95 height 13
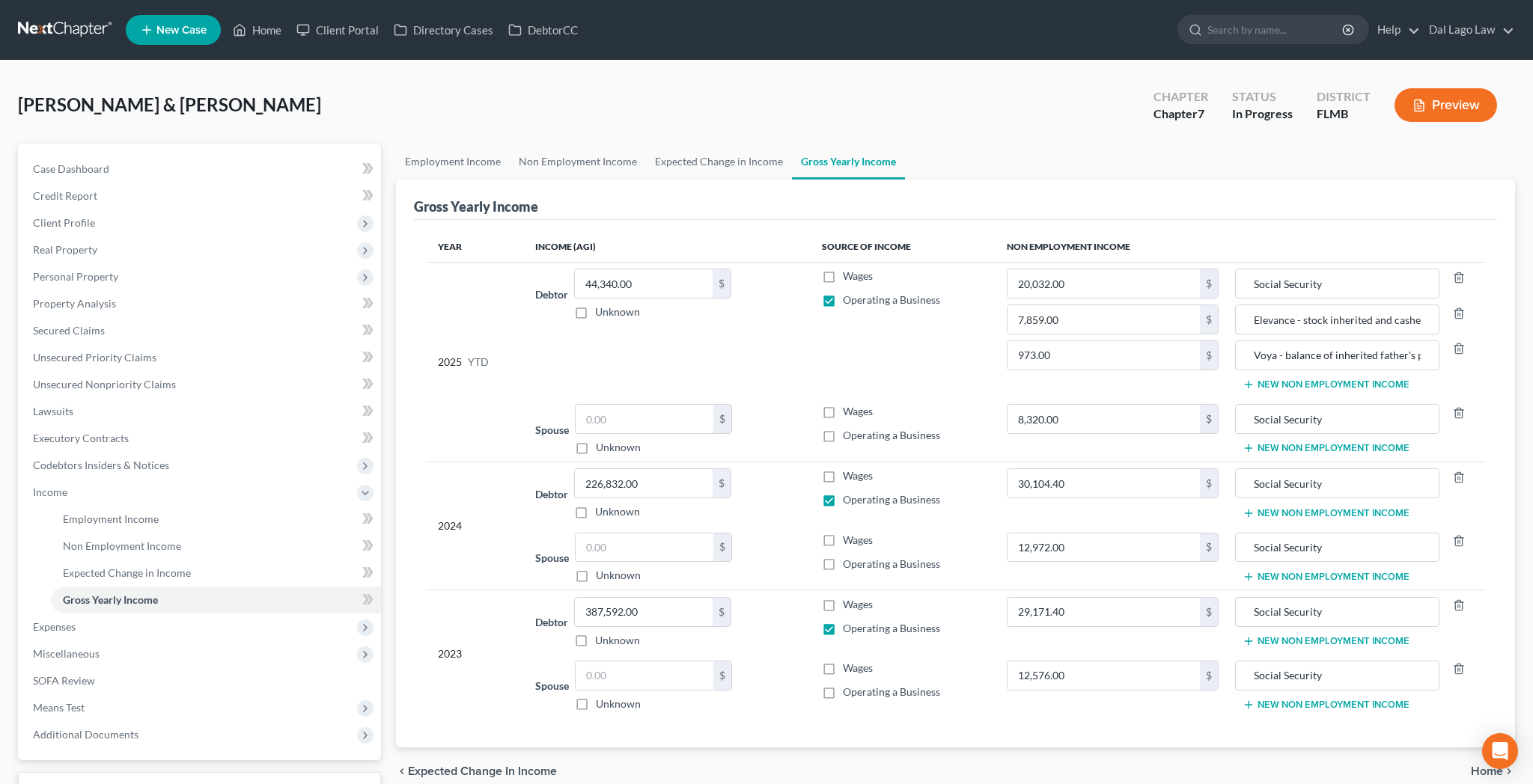
click at [843, 428] on label "Operating a Business" at bounding box center [891, 436] width 97 height 15
click at [849, 428] on input "Operating a Business" at bounding box center [854, 433] width 10 height 10
click at [843, 556] on label "Operating a Business" at bounding box center [891, 564] width 97 height 15
click at [849, 556] on input "Operating a Business" at bounding box center [854, 561] width 10 height 10
click at [843, 685] on label "Operating a Business" at bounding box center [891, 692] width 97 height 15
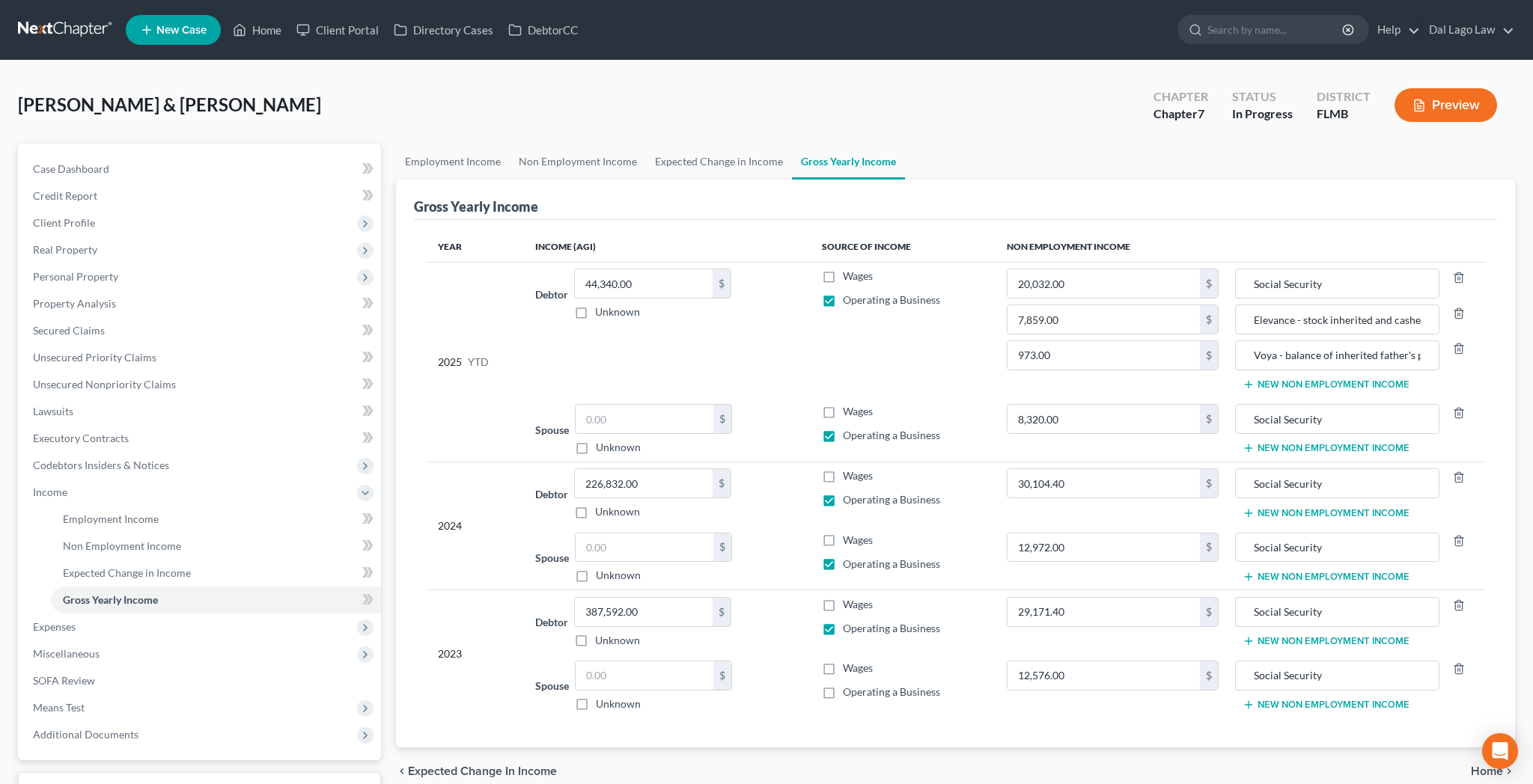
click at [849, 685] on input "Operating a Business" at bounding box center [854, 690] width 10 height 10
click at [622, 590] on td "Debtor 387,592.00 $ Unknown Balance Undetermined 387,592.00 $ Unknown" at bounding box center [667, 622] width 287 height 64
click at [626, 598] on input "387,592.00" at bounding box center [643, 612] width 137 height 29
click at [615, 470] on input "226,832.00" at bounding box center [643, 484] width 137 height 29
drag, startPoint x: 651, startPoint y: 379, endPoint x: 654, endPoint y: 371, distance: 8.5
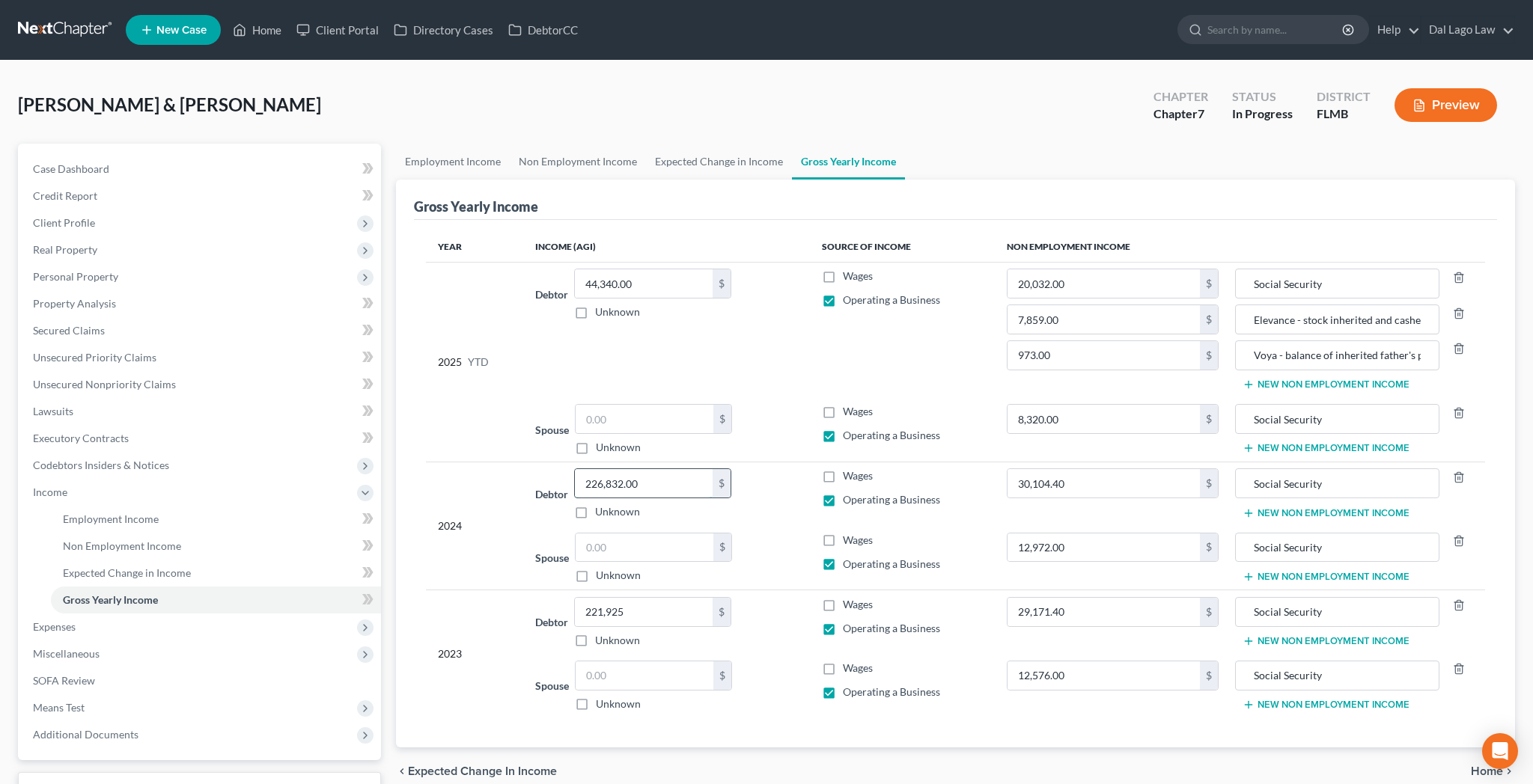
click at [651, 470] on input "226,832.00" at bounding box center [643, 484] width 137 height 29
drag, startPoint x: 654, startPoint y: 371, endPoint x: 430, endPoint y: 383, distance: 224.3
click at [575, 470] on input "226,832.00" at bounding box center [643, 484] width 137 height 29
click at [620, 270] on input "44,340.00" at bounding box center [643, 284] width 137 height 29
click at [603, 270] on input "44,340.00" at bounding box center [643, 284] width 137 height 29
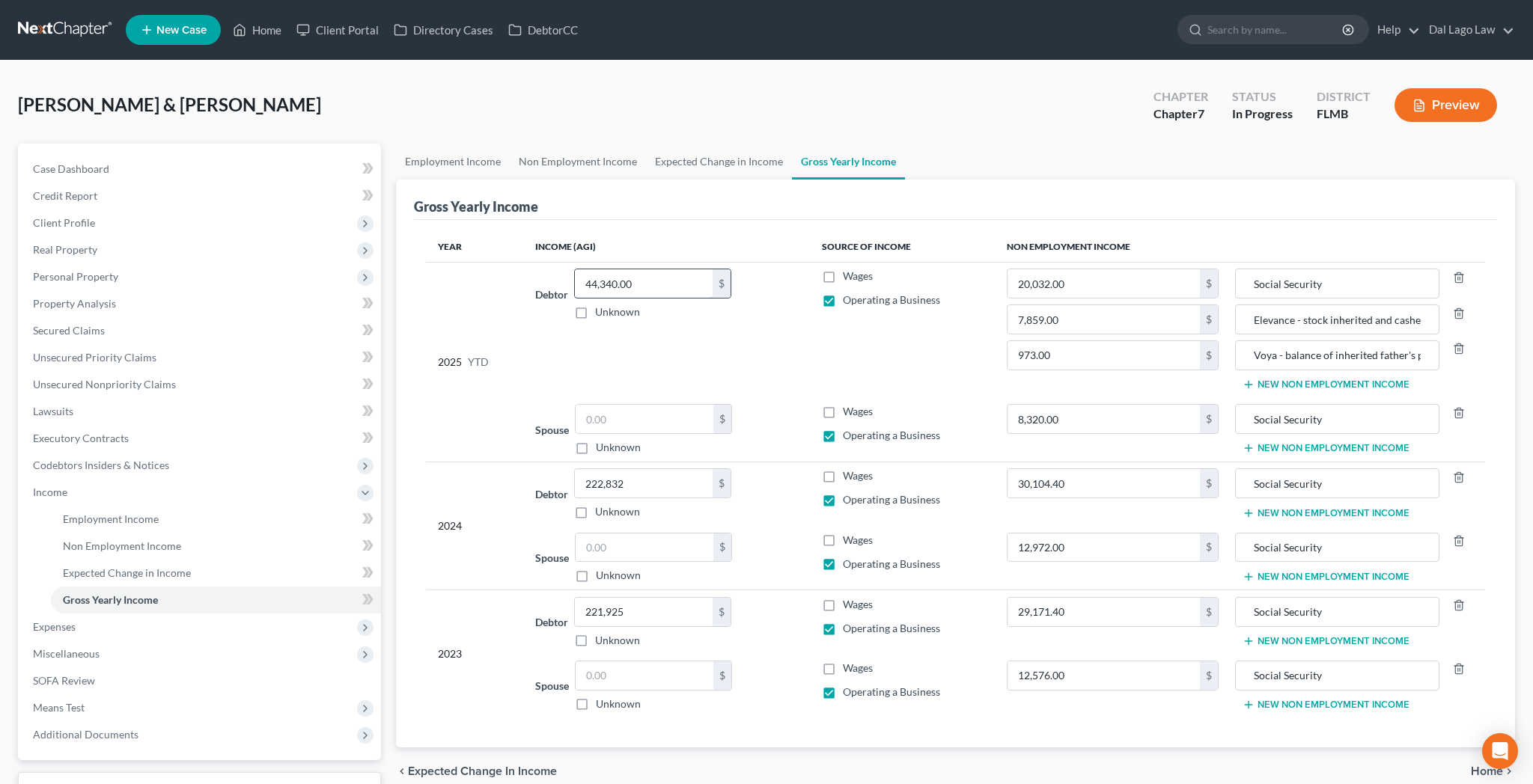
drag, startPoint x: 616, startPoint y: 218, endPoint x: 424, endPoint y: 238, distance: 193.0
click at [575, 270] on input "44,340.00" at bounding box center [643, 284] width 137 height 29
click at [585, 662] on input "text" at bounding box center [644, 676] width 137 height 29
click at [580, 662] on input "text" at bounding box center [644, 676] width 137 height 29
click at [600, 534] on input "text" at bounding box center [644, 548] width 137 height 29
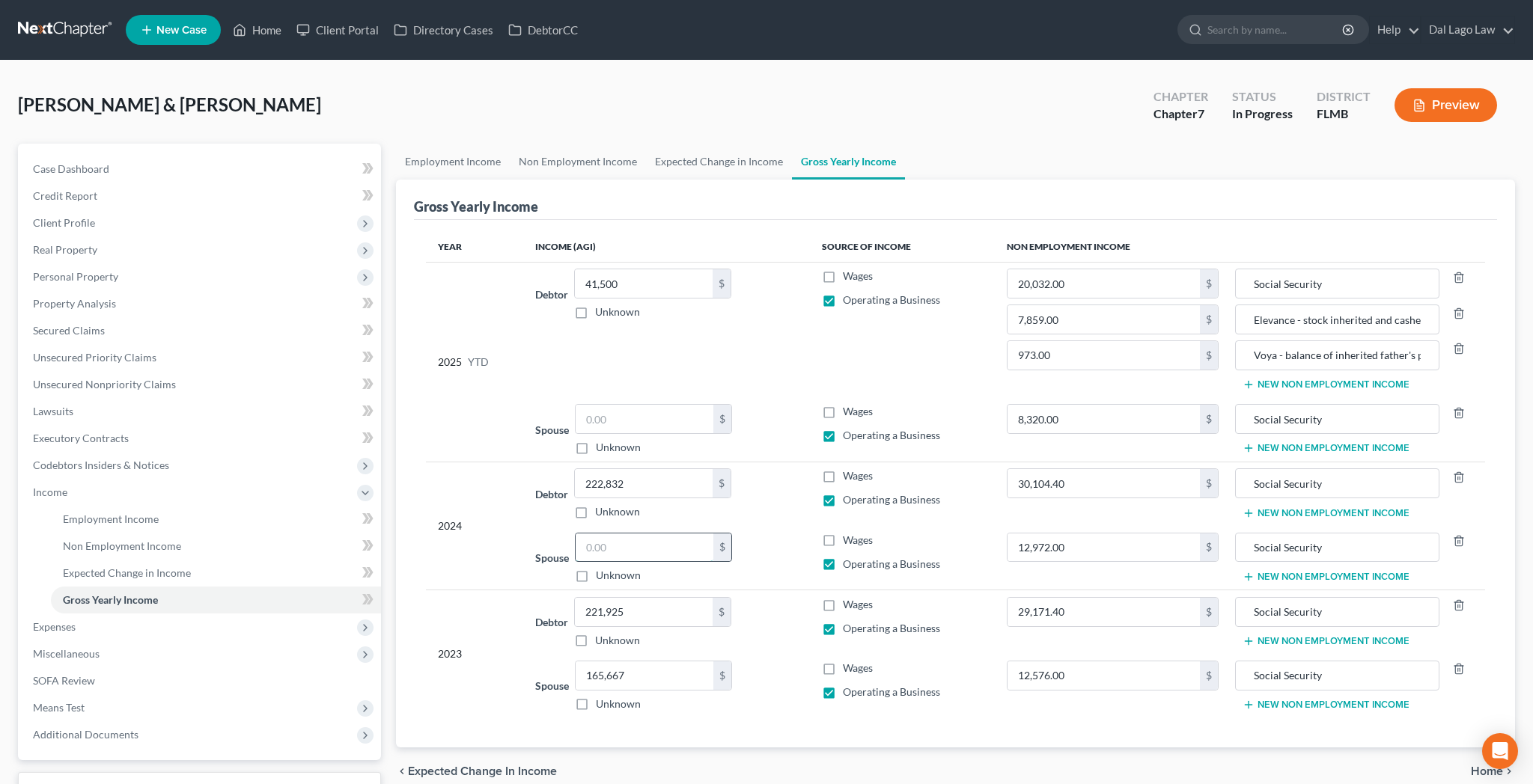
click at [579, 534] on input "text" at bounding box center [644, 548] width 137 height 29
click at [610, 405] on input "text" at bounding box center [644, 419] width 137 height 29
click at [591, 405] on input "text" at bounding box center [644, 419] width 137 height 29
click at [70, 506] on link "Employment Income" at bounding box center [215, 519] width 330 height 27
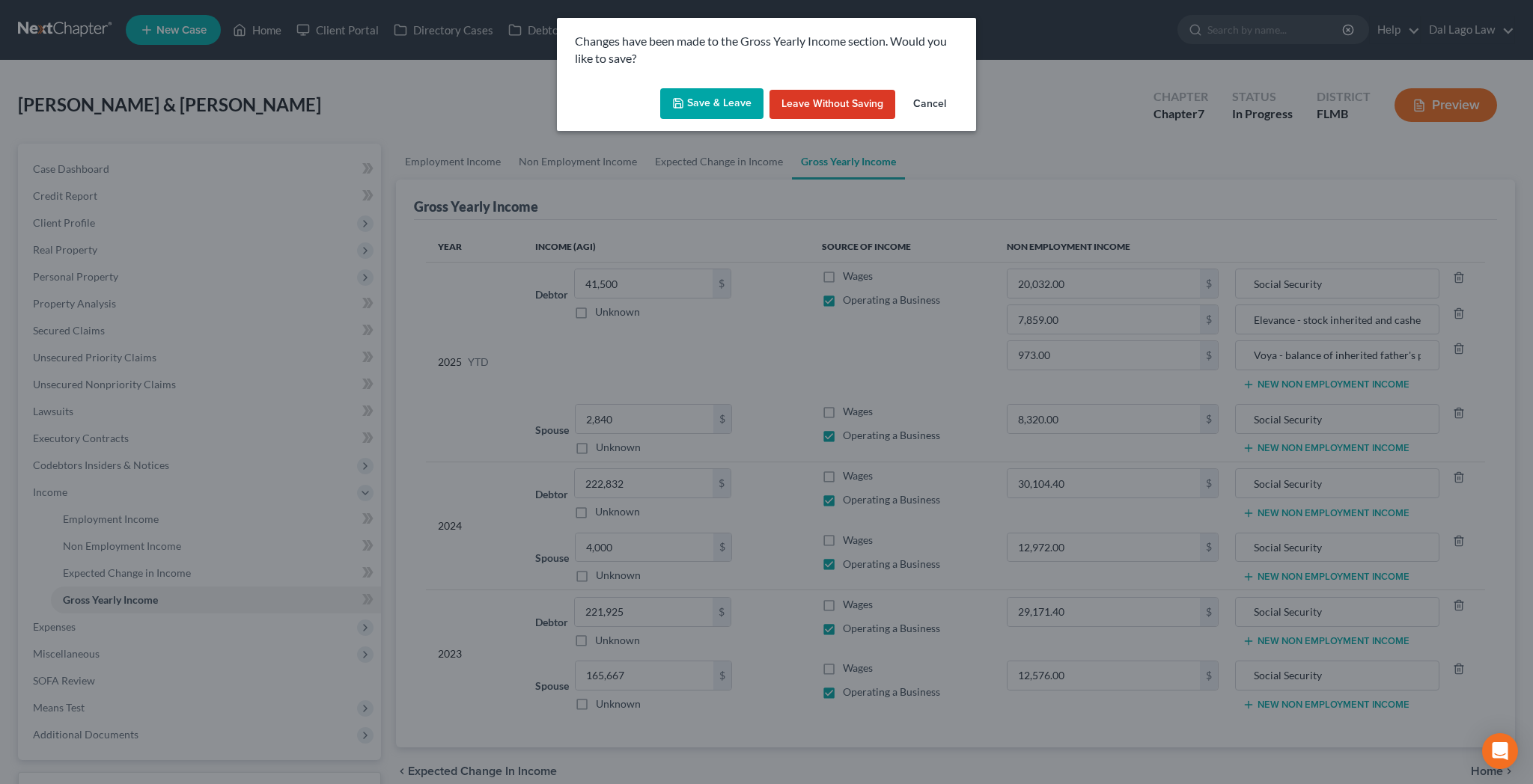
click at [728, 89] on button "Save & Leave" at bounding box center [712, 104] width 104 height 31
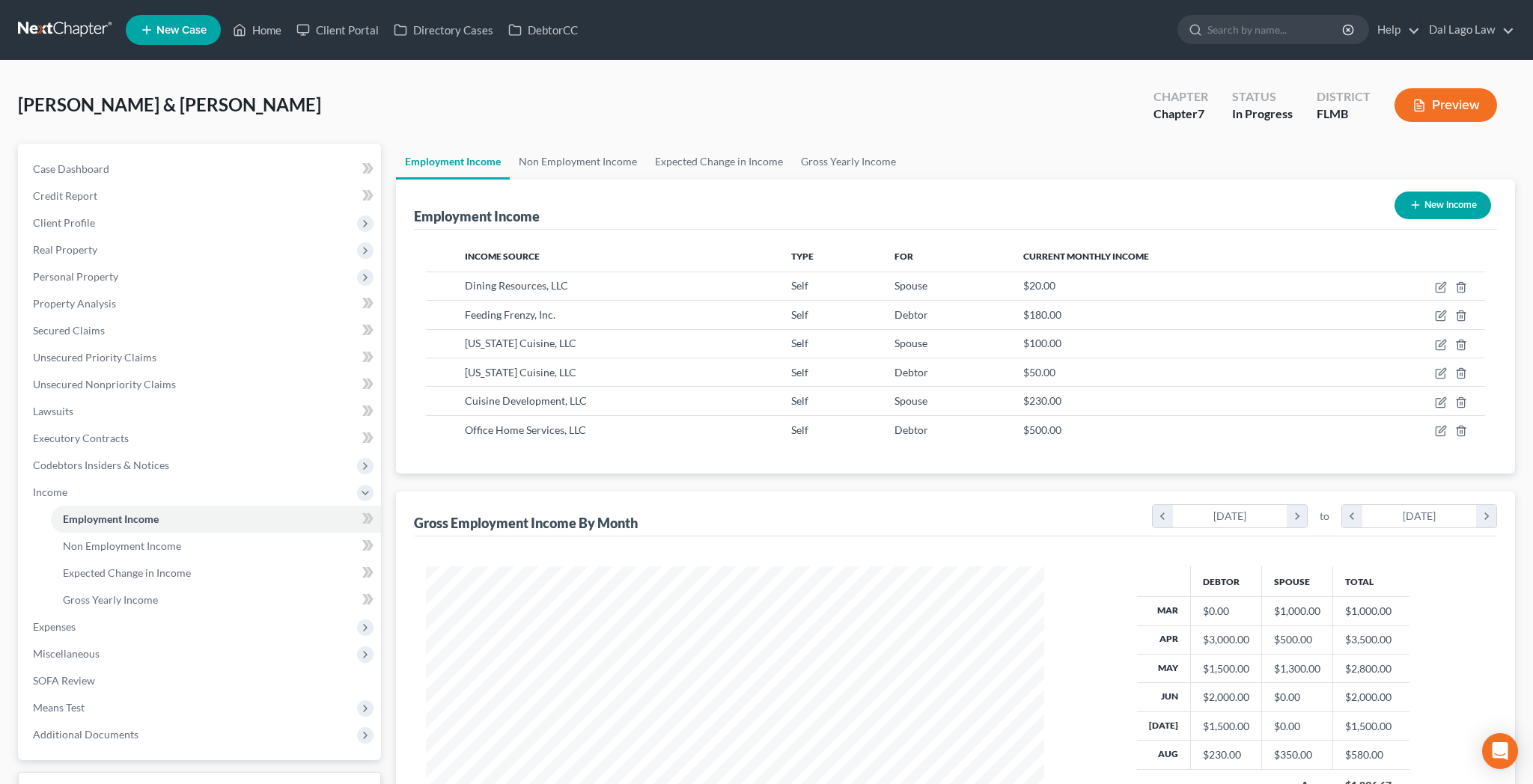
scroll to position [309, 648]
click at [60, 217] on span "Client Profile" at bounding box center [64, 223] width 62 height 13
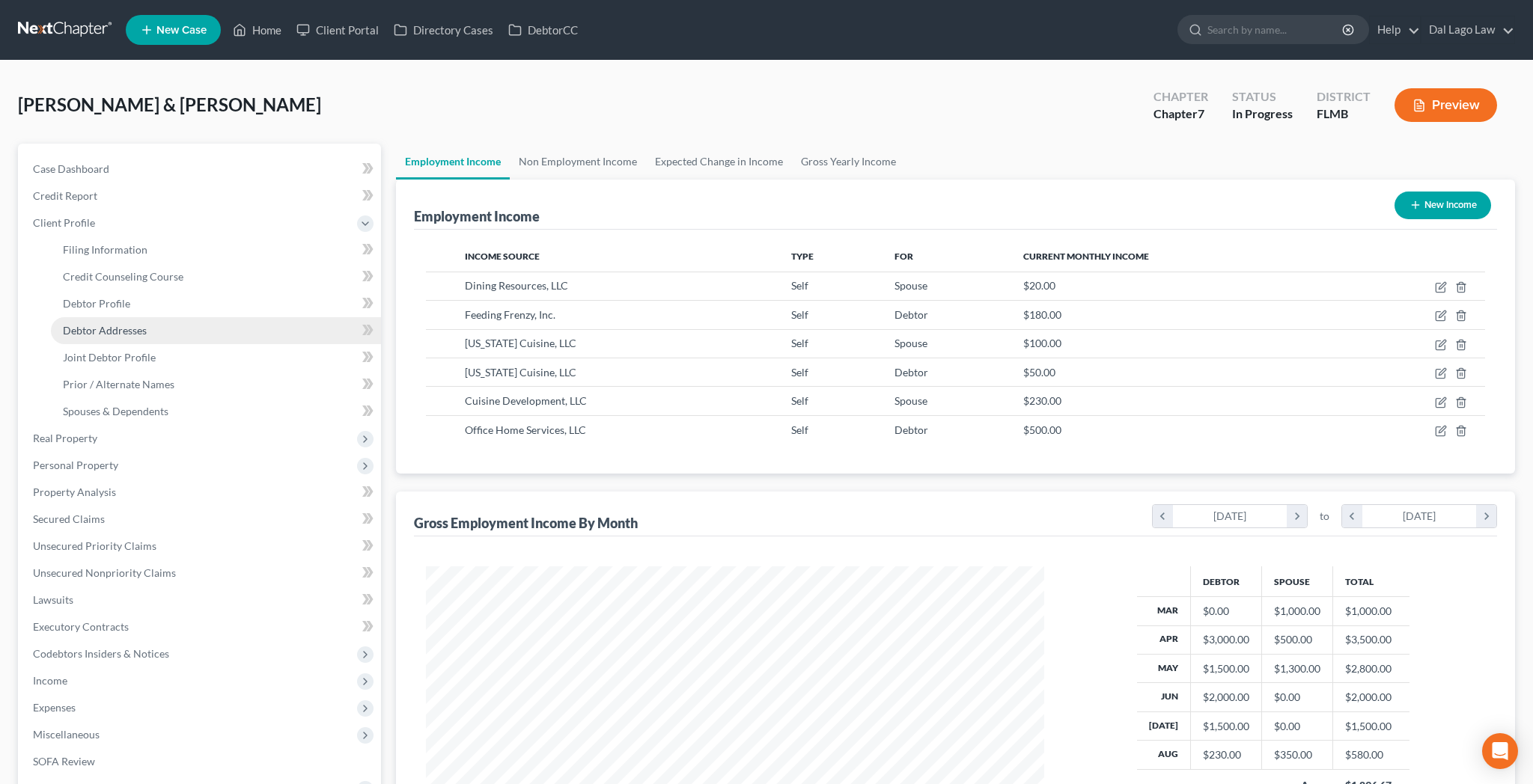
click at [83, 324] on span "Debtor Addresses" at bounding box center [105, 330] width 83 height 13
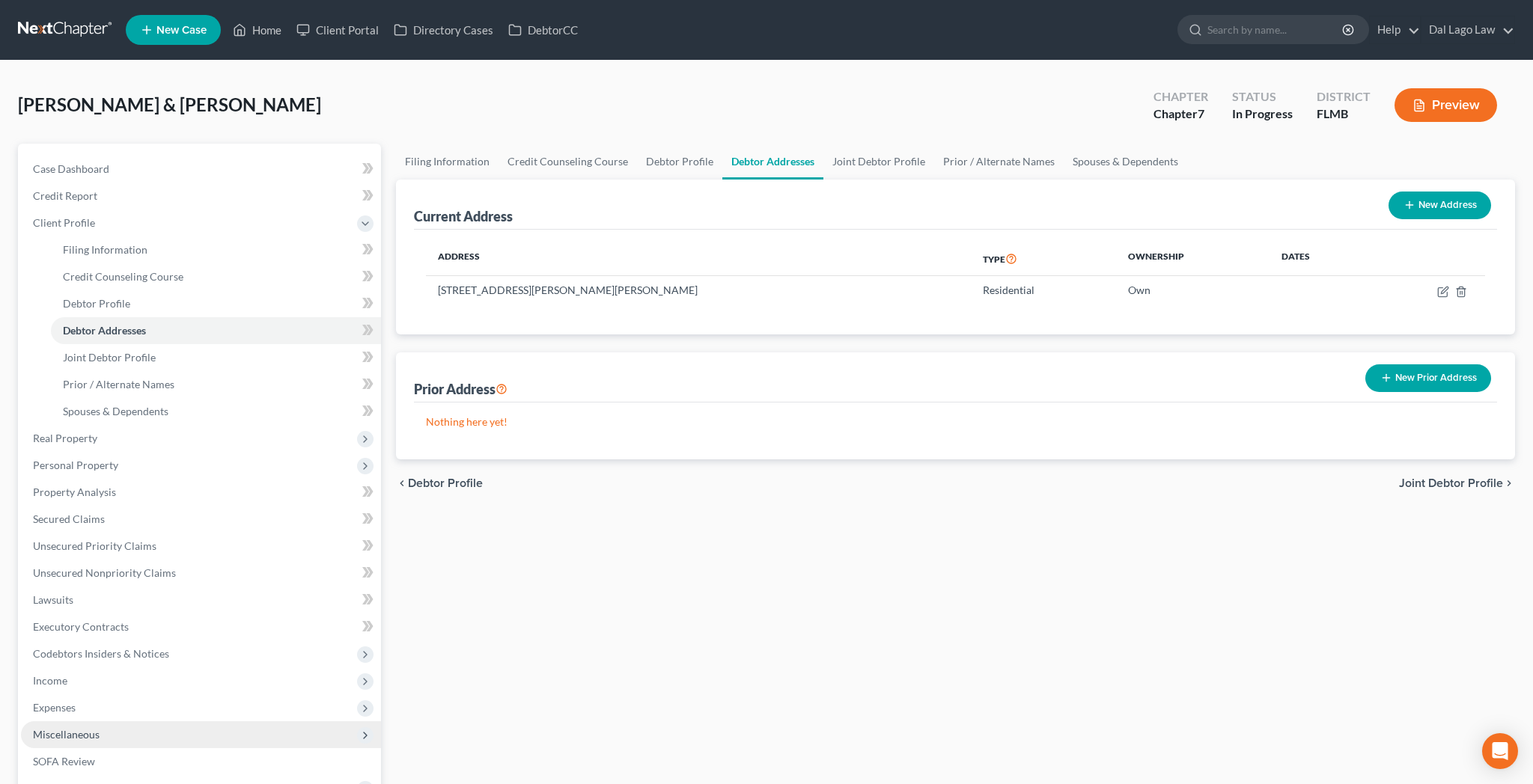
click at [58, 722] on span "Miscellaneous" at bounding box center [201, 735] width 360 height 27
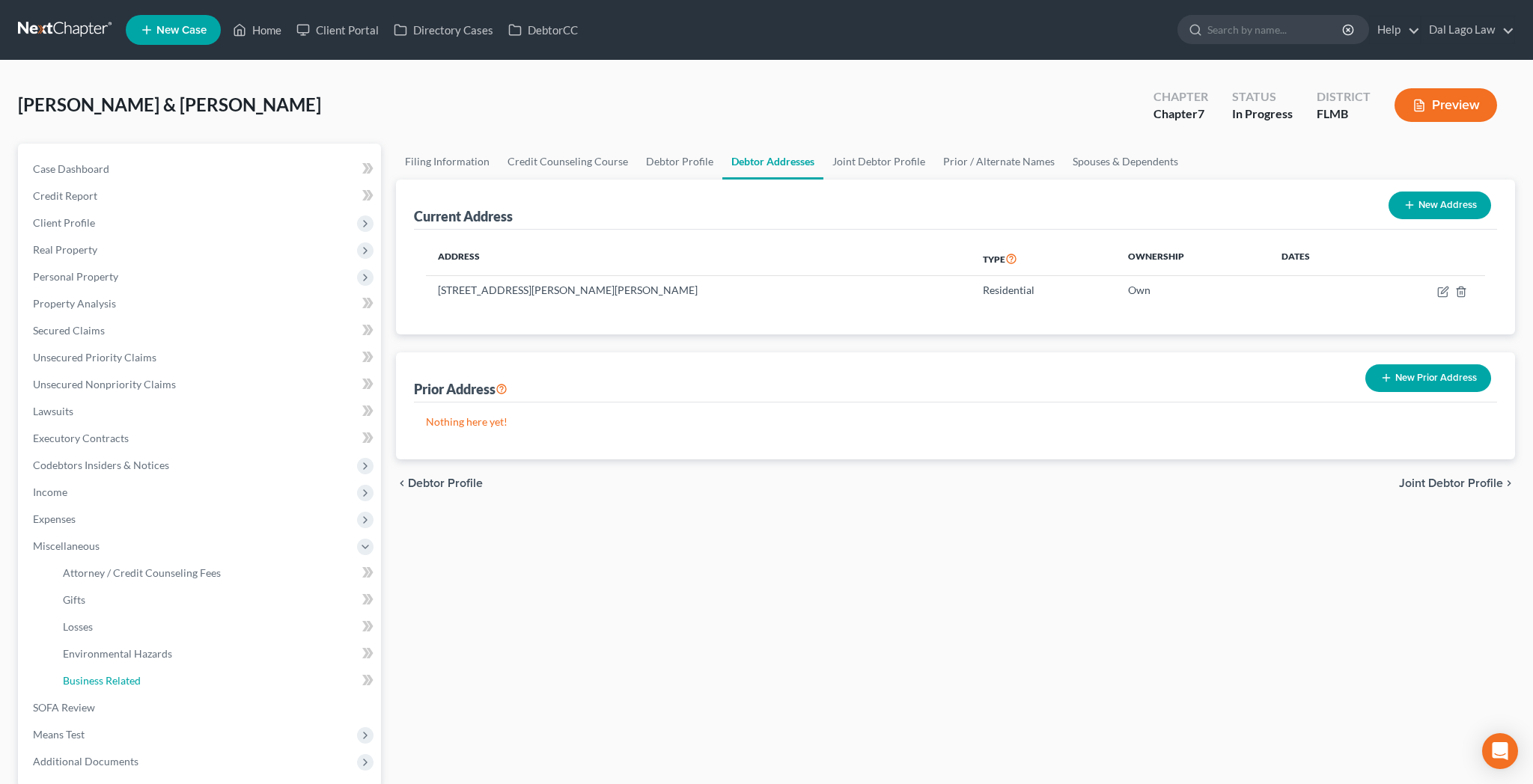
click at [73, 668] on link "Business Related" at bounding box center [215, 681] width 330 height 27
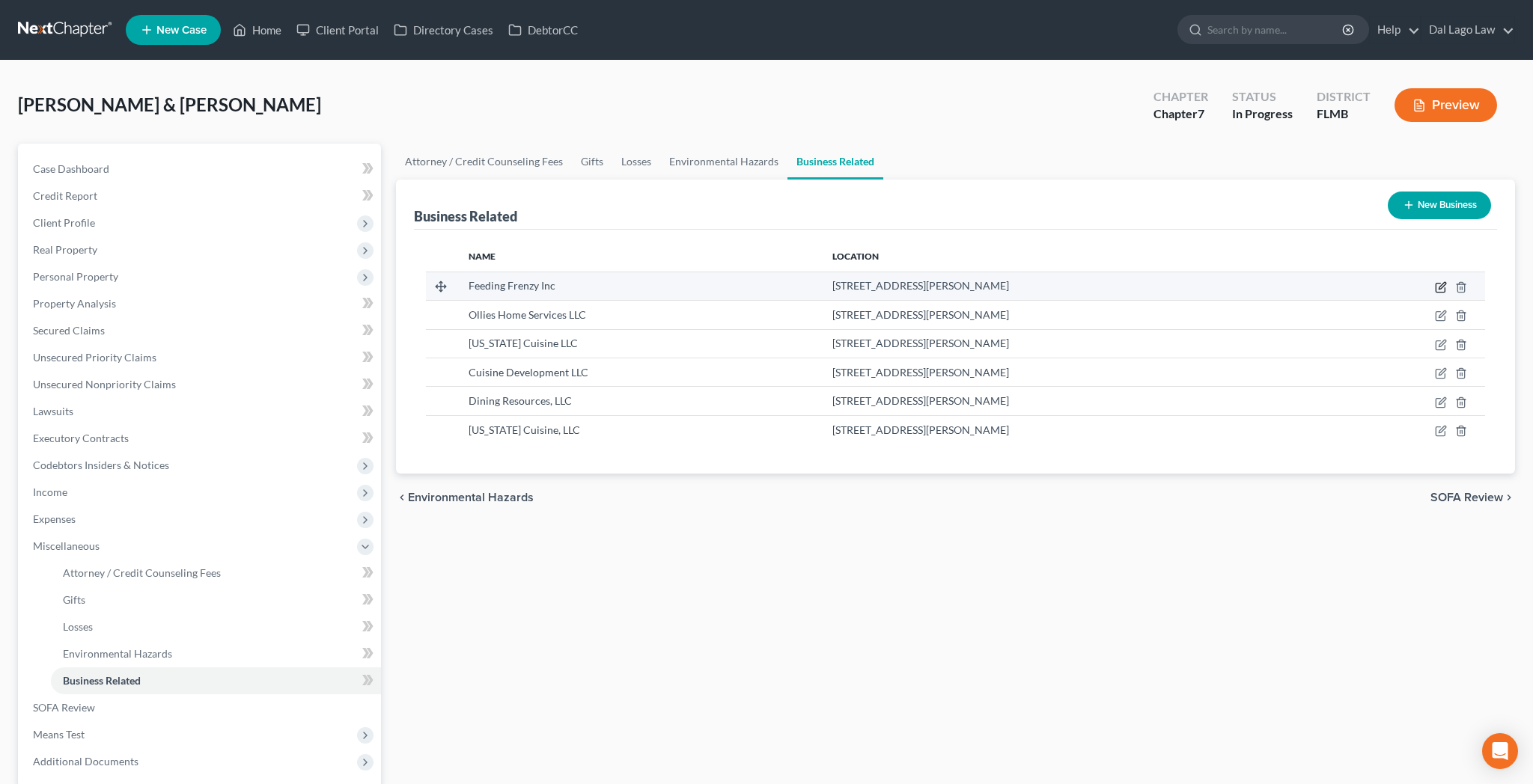
click at [1447, 282] on icon "button" at bounding box center [1441, 287] width 12 height 12
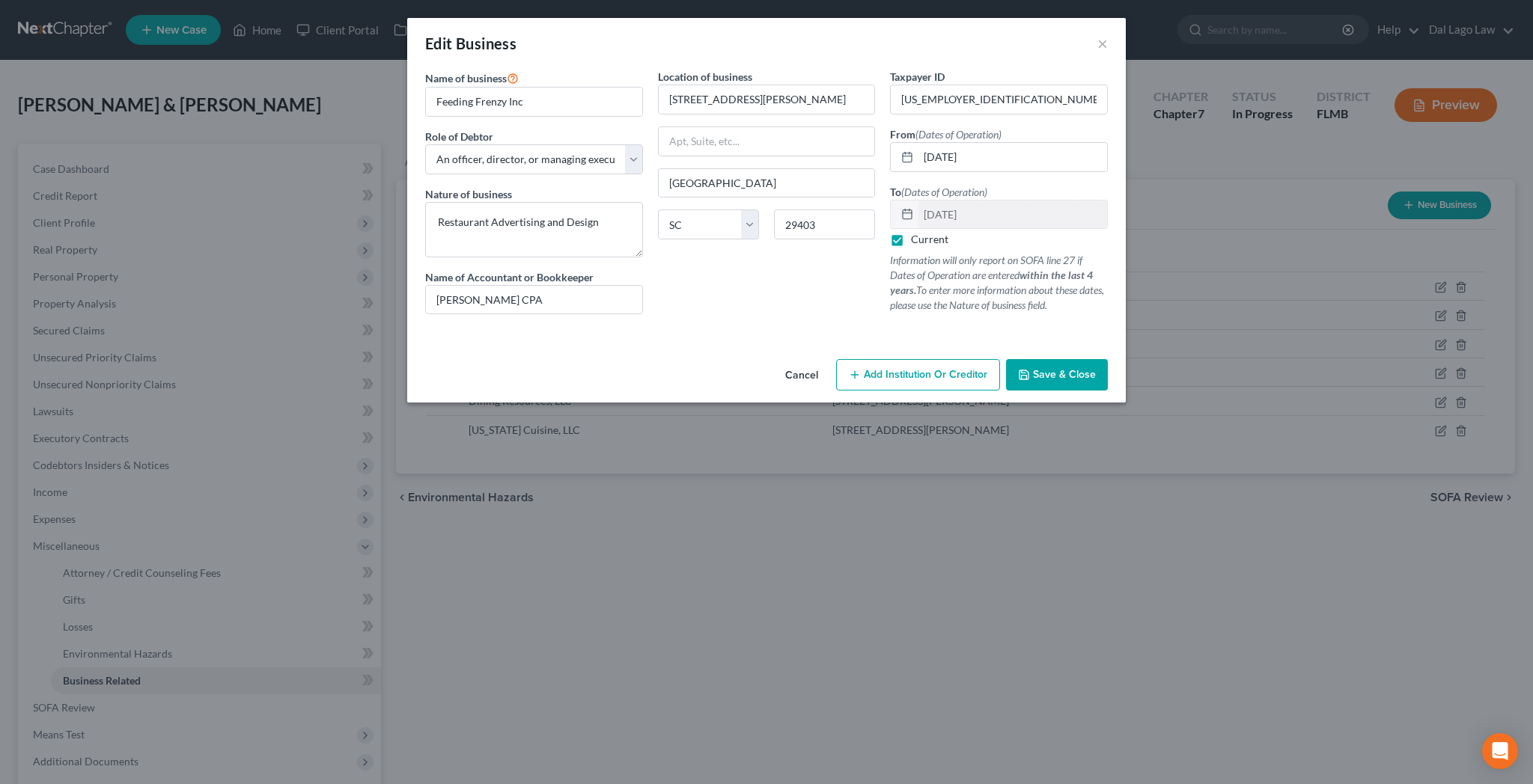
click at [911, 232] on label "Current" at bounding box center [929, 239] width 37 height 15
click at [917, 232] on input "Current" at bounding box center [922, 237] width 10 height 10
click at [949, 201] on input "[DATE]" at bounding box center [1013, 215] width 189 height 29
click at [1033, 368] on span "Save & Close" at bounding box center [1064, 374] width 63 height 13
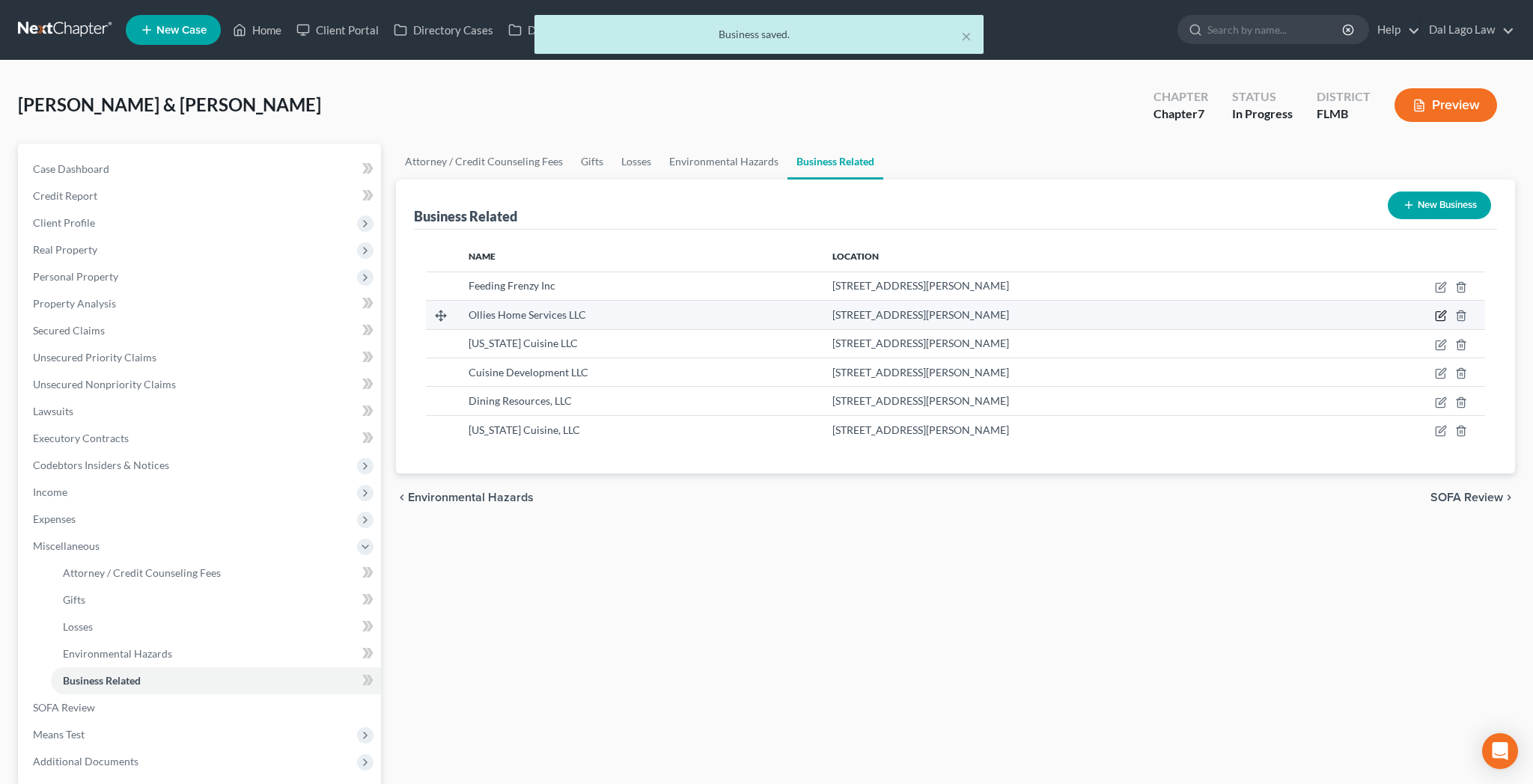
click at [1447, 310] on icon "button" at bounding box center [1441, 316] width 12 height 12
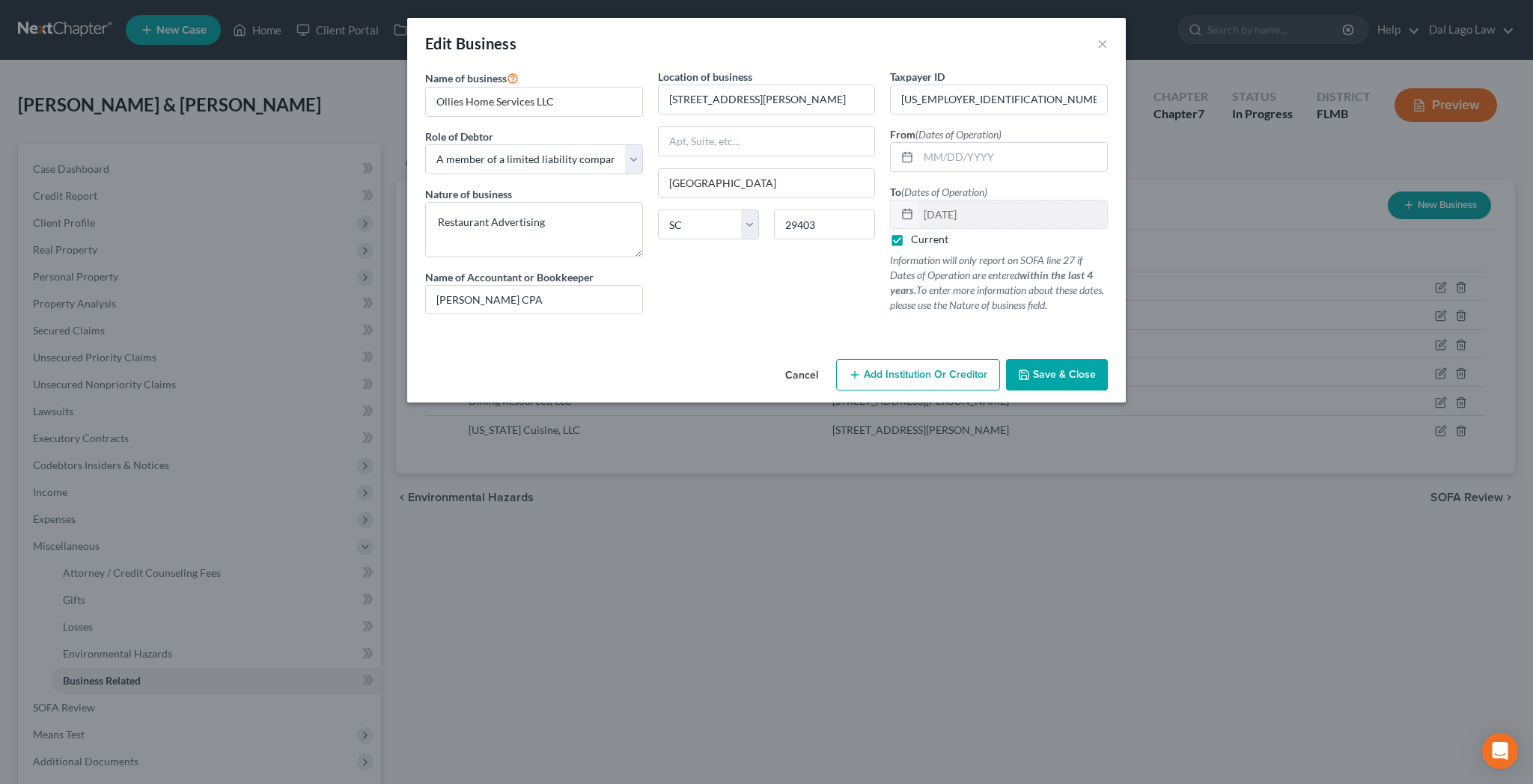
click at [911, 232] on label "Current" at bounding box center [929, 239] width 37 height 15
click at [917, 232] on input "Current" at bounding box center [922, 237] width 10 height 10
click at [1033, 368] on span "Save & Close" at bounding box center [1064, 374] width 63 height 13
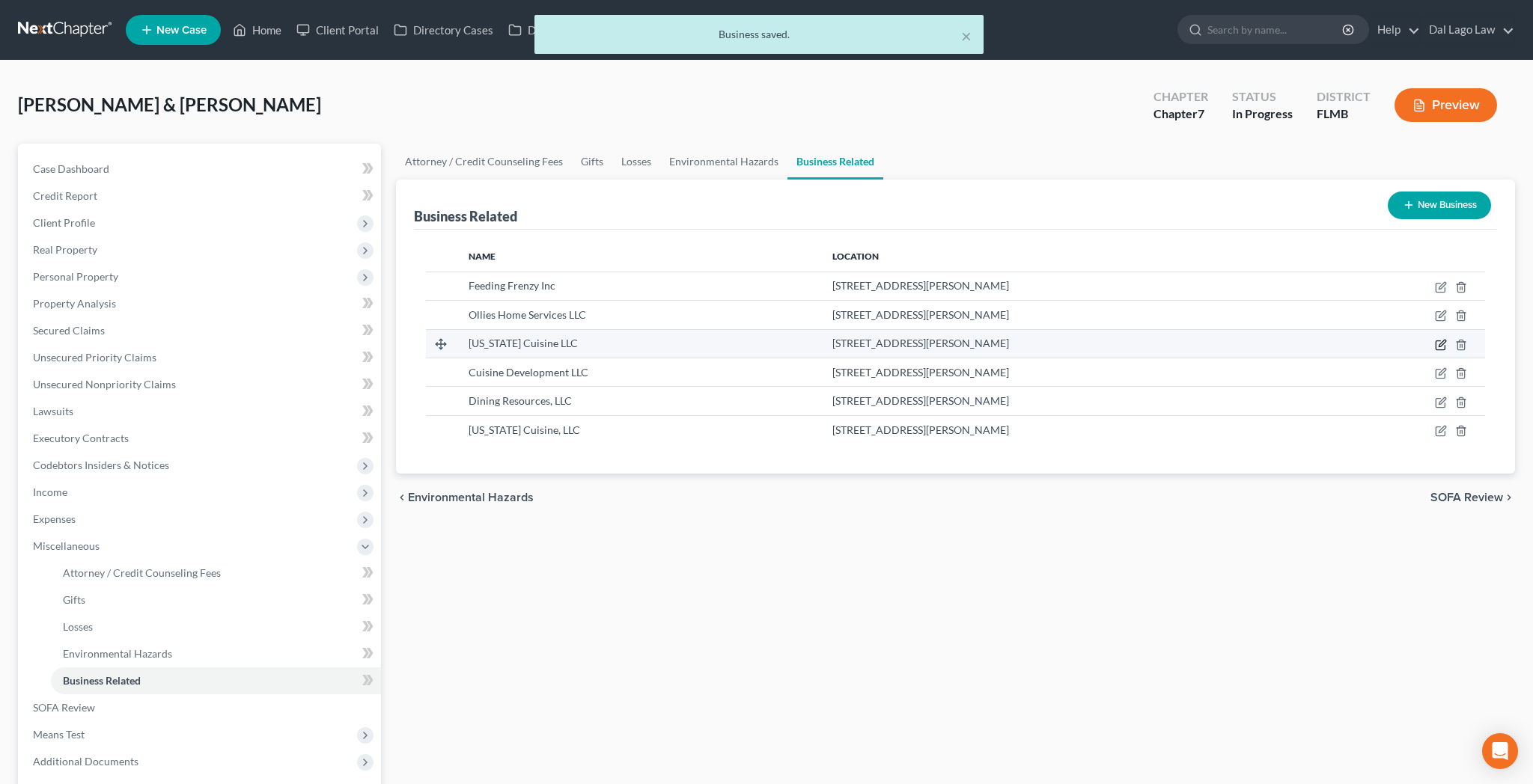
click at [1445, 340] on icon "button" at bounding box center [1442, 343] width 7 height 7
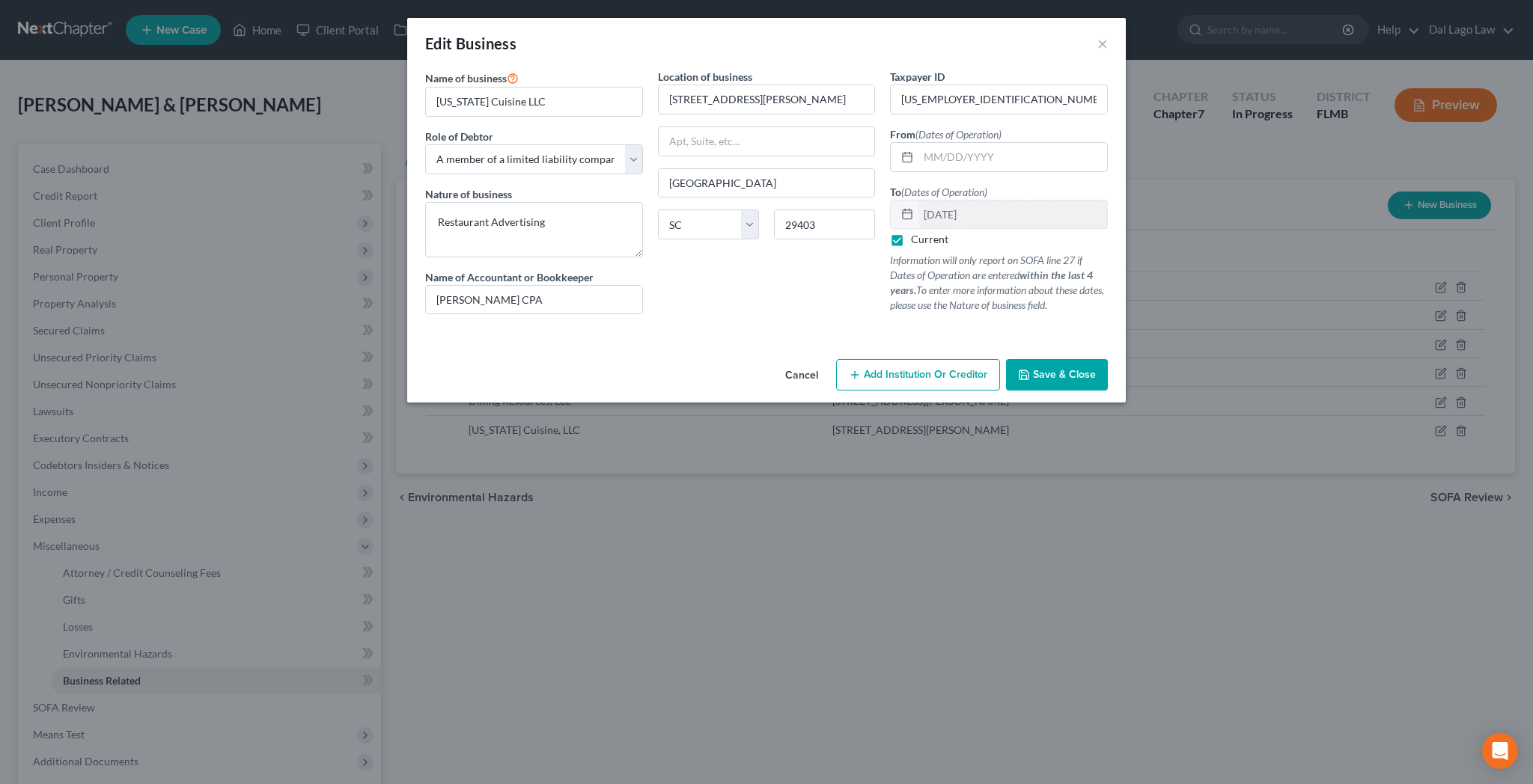
click at [911, 232] on label "Current" at bounding box center [929, 239] width 37 height 15
click at [917, 232] on input "Current" at bounding box center [922, 237] width 10 height 10
click at [1033, 368] on span "Save & Close" at bounding box center [1064, 374] width 63 height 13
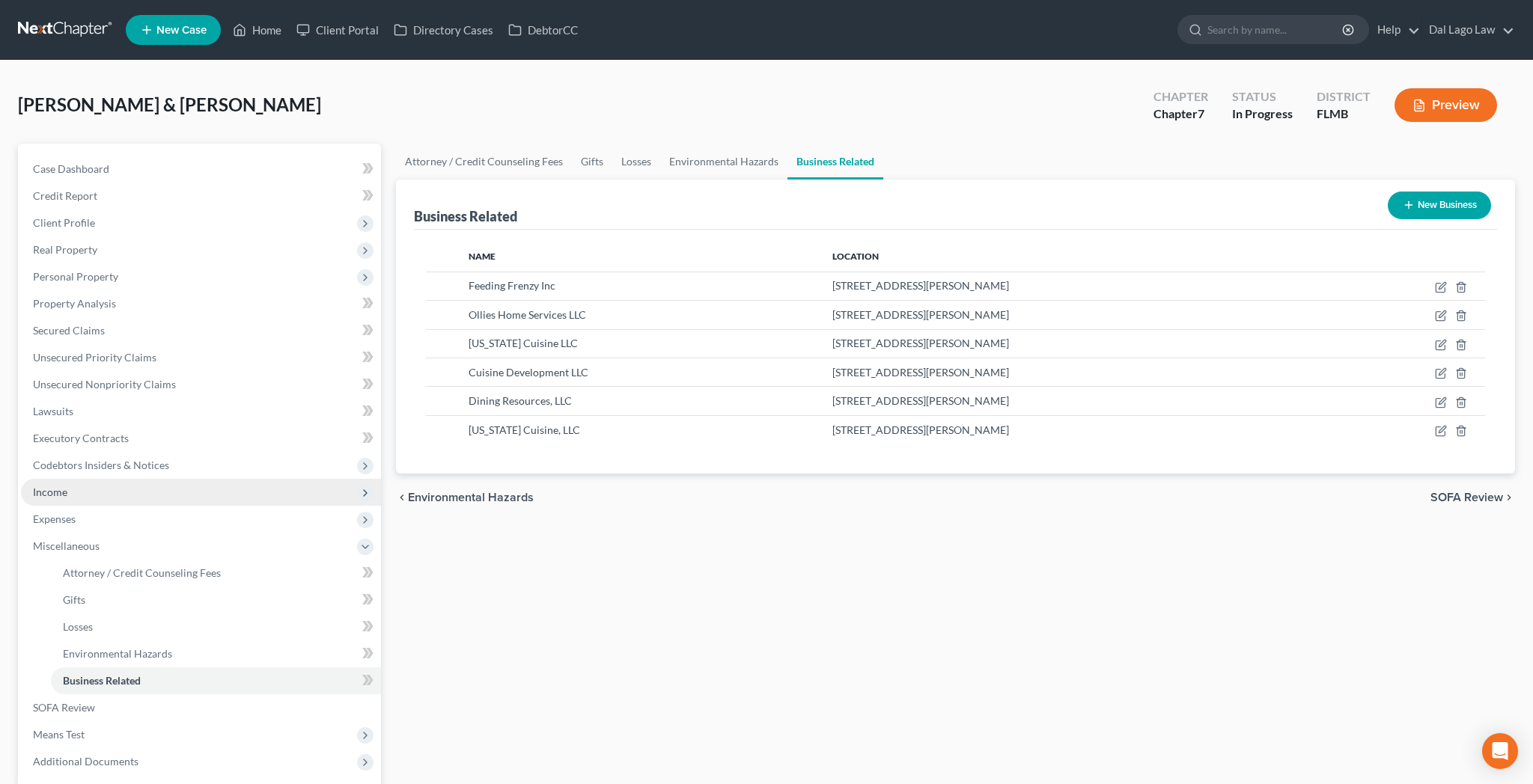
click at [49, 479] on span "Income" at bounding box center [201, 492] width 360 height 27
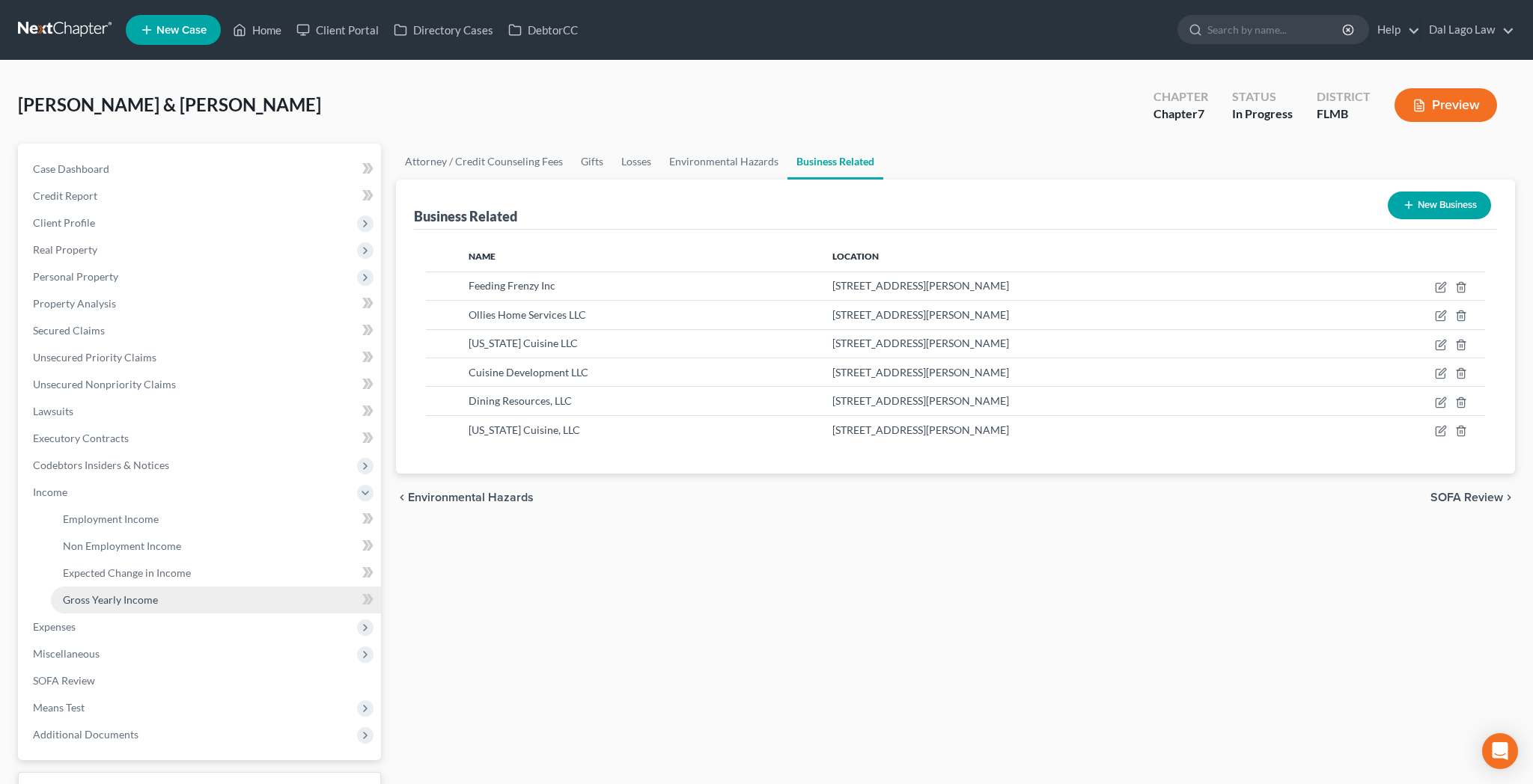
click at [83, 593] on span "Gross Yearly Income" at bounding box center [110, 599] width 95 height 13
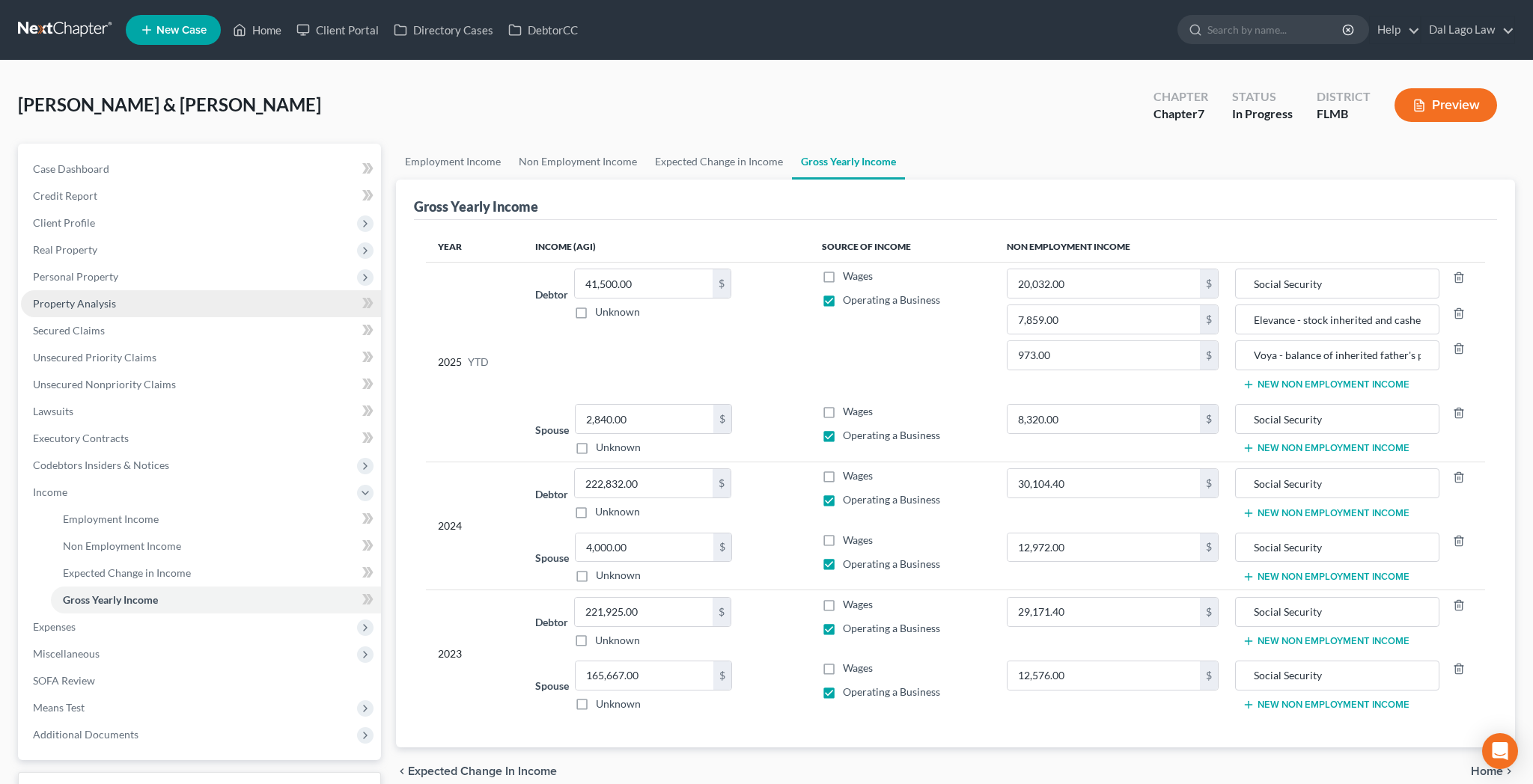
click at [54, 297] on span "Property Analysis" at bounding box center [74, 303] width 83 height 13
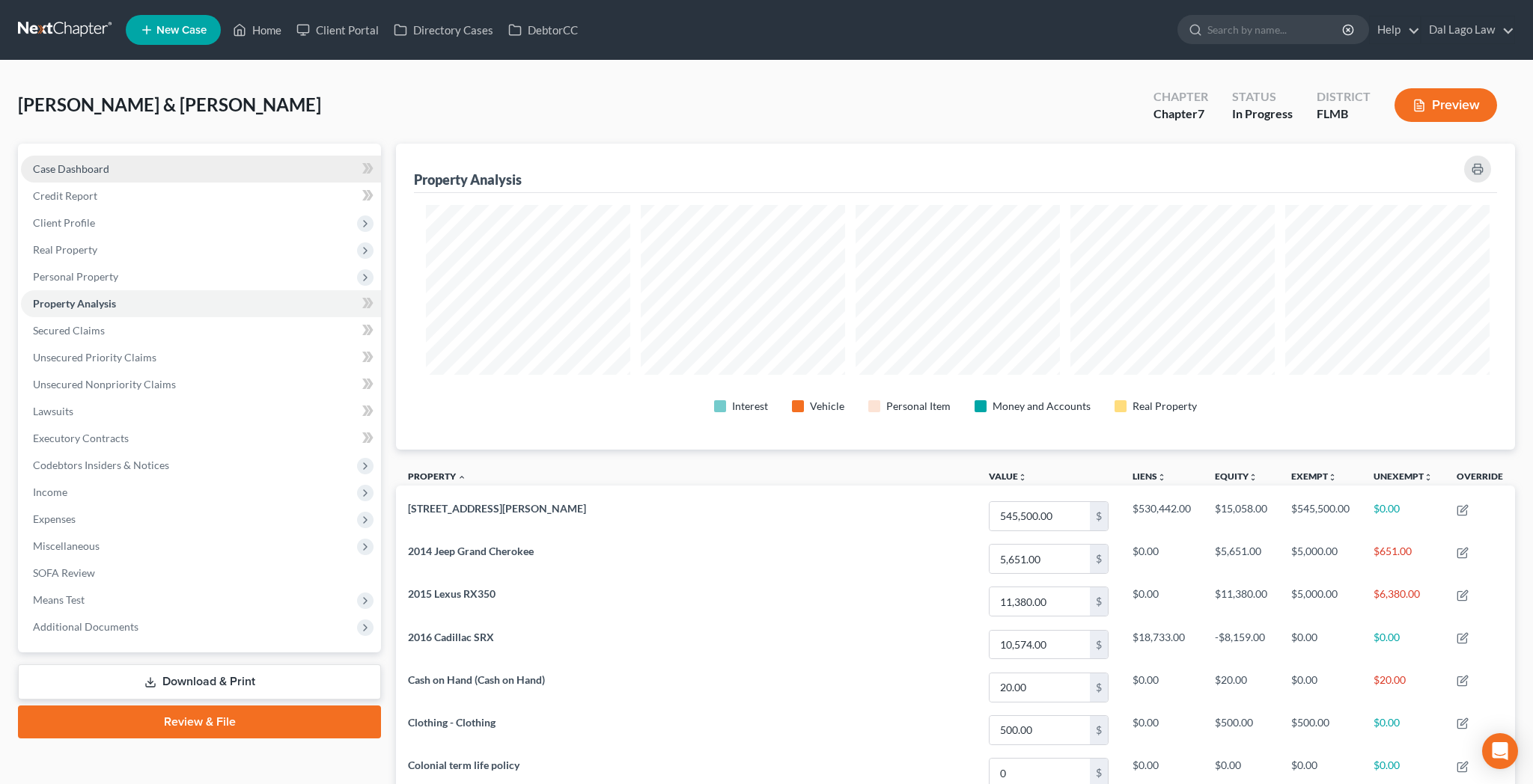
click at [74, 163] on span "Case Dashboard" at bounding box center [71, 169] width 77 height 13
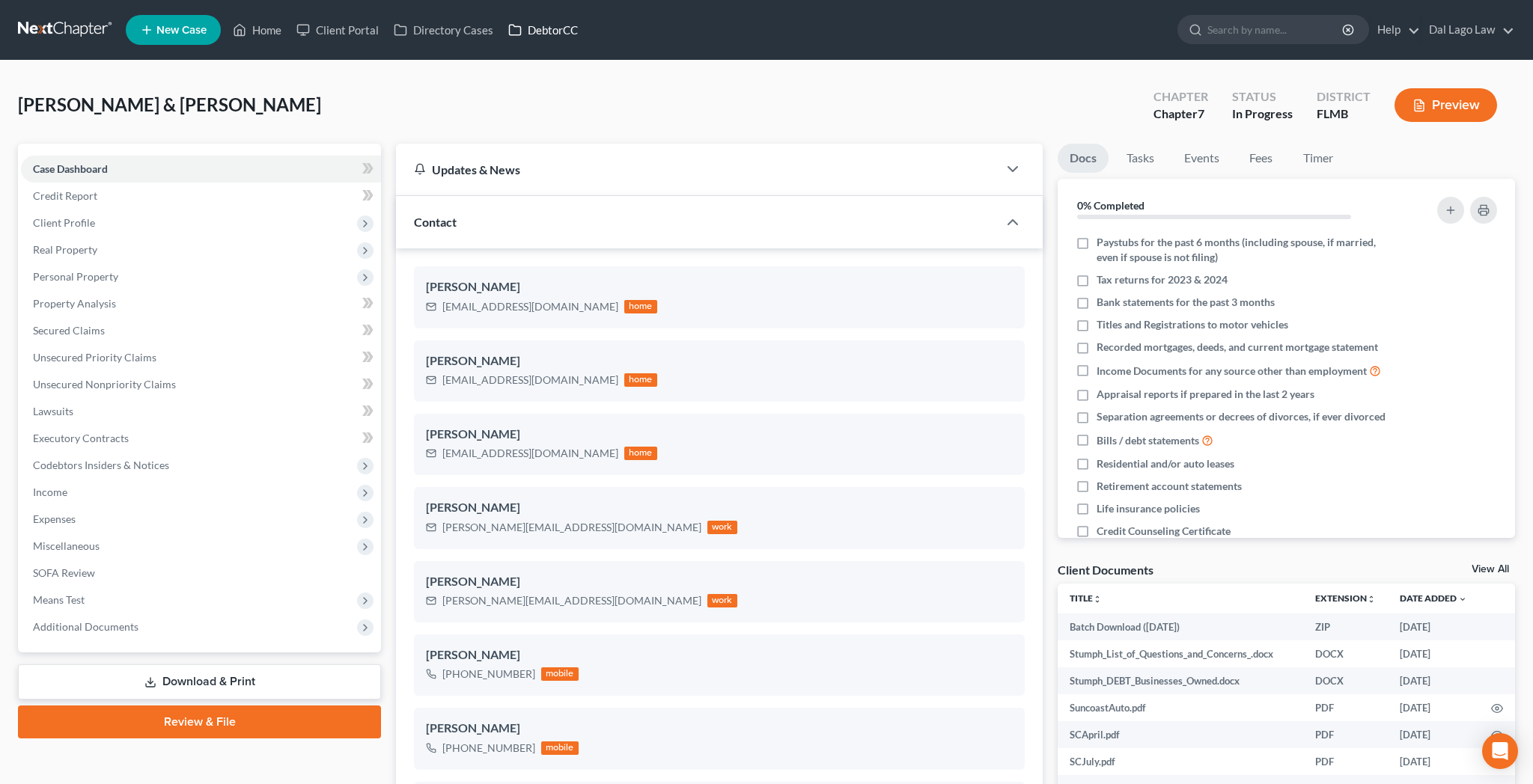
click at [501, 17] on link "DebtorCC" at bounding box center [543, 30] width 84 height 27
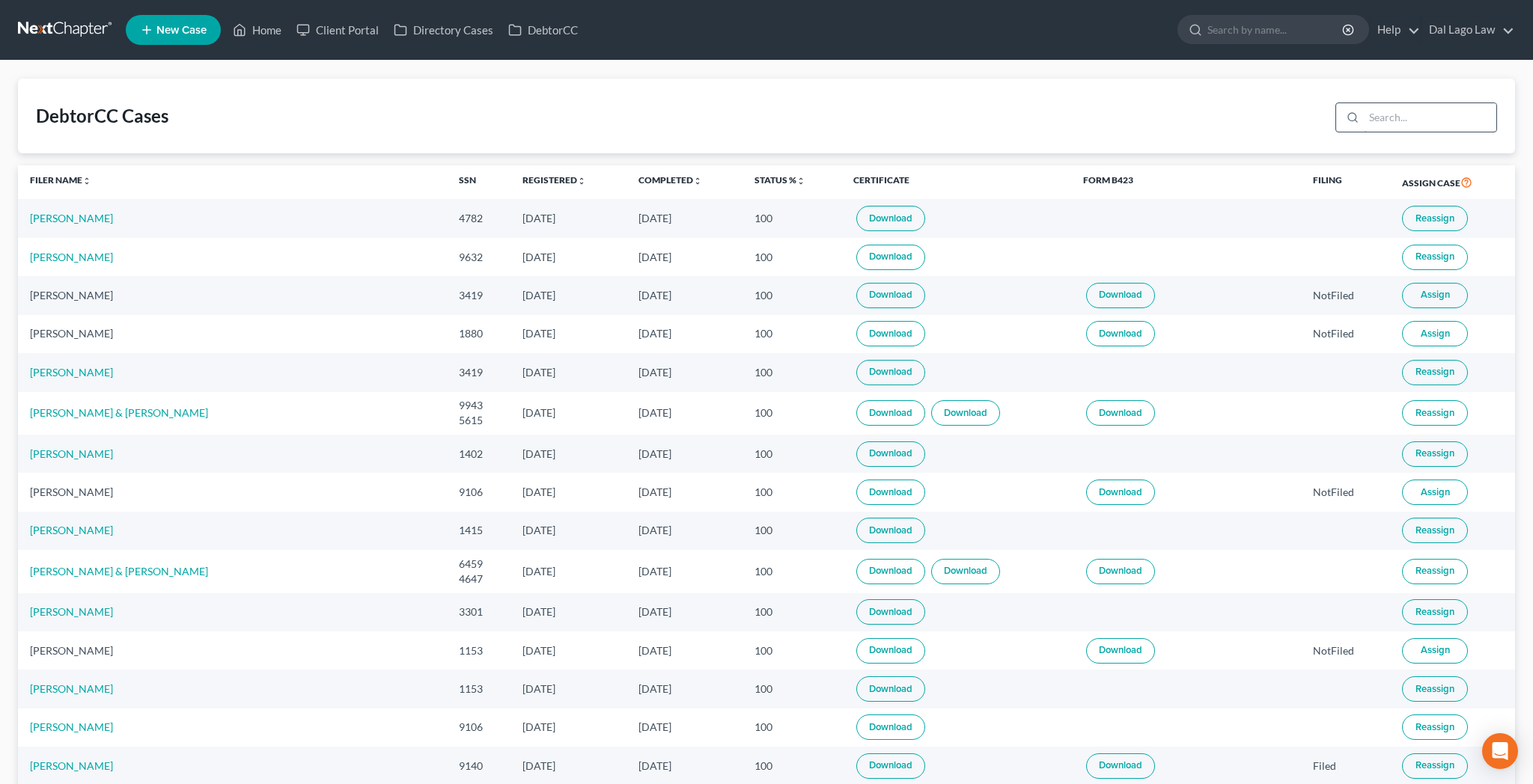
click at [1444, 104] on input "search" at bounding box center [1429, 118] width 132 height 29
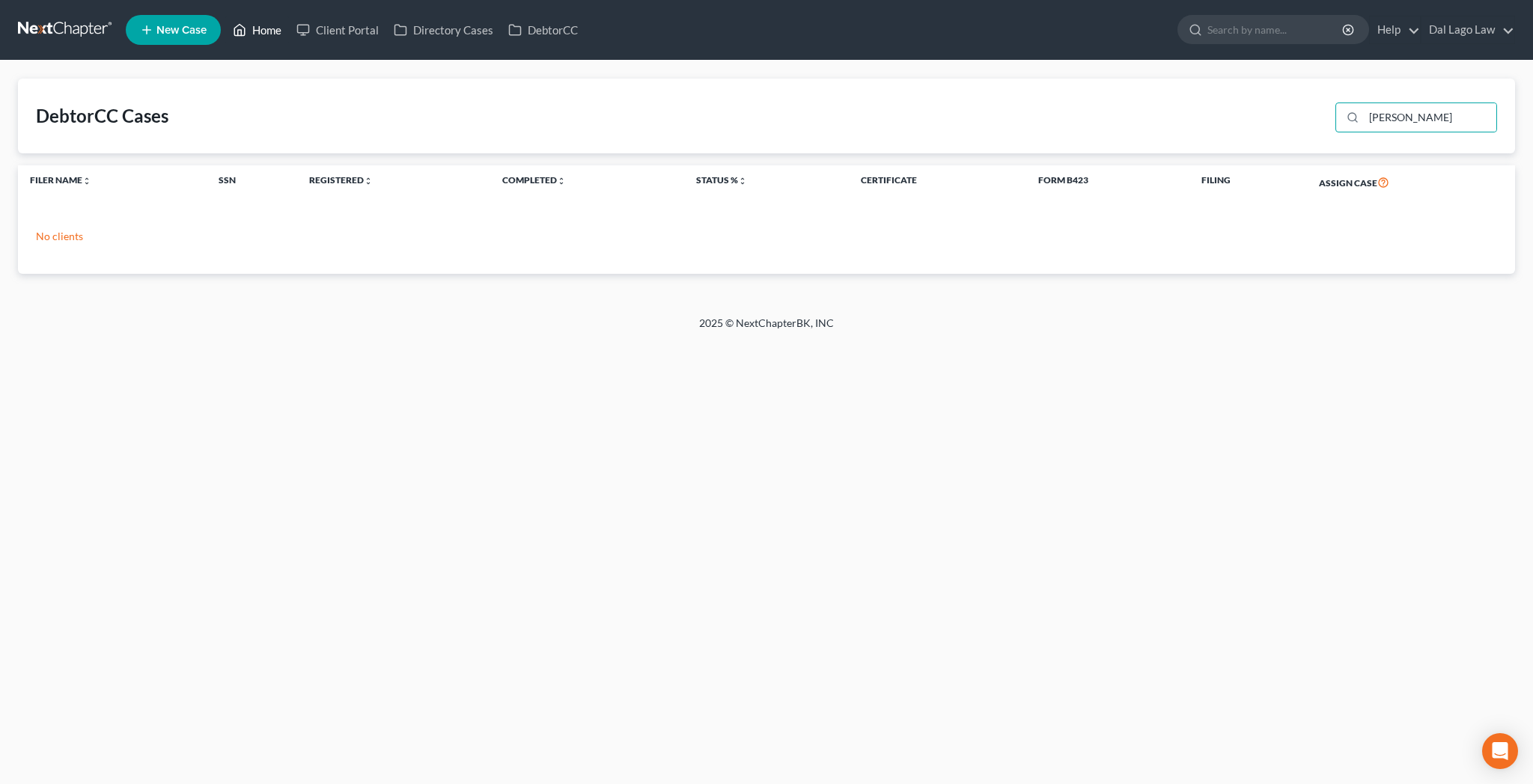
click at [225, 21] on link "Home" at bounding box center [256, 30] width 63 height 27
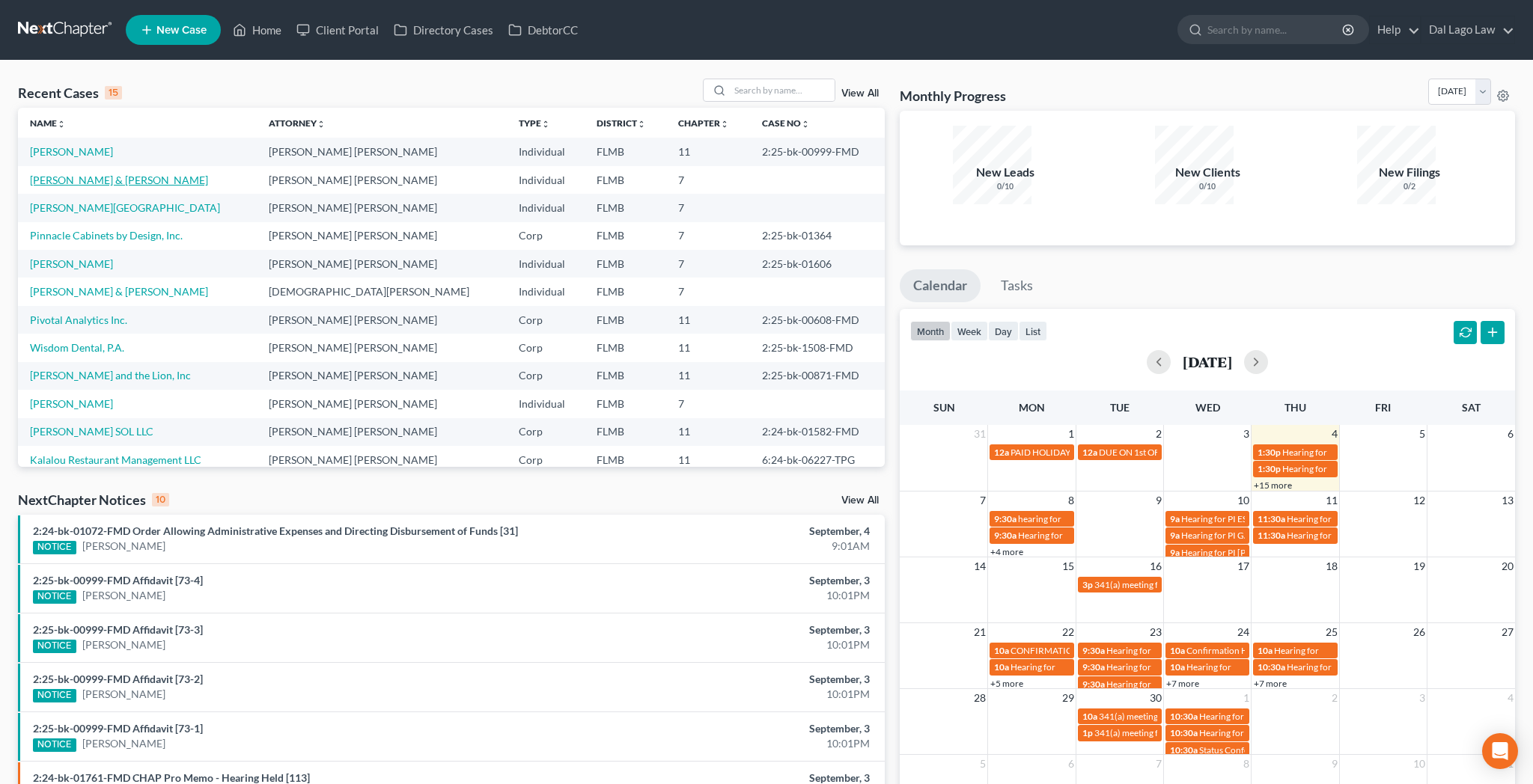
click at [35, 174] on link "[PERSON_NAME] & [PERSON_NAME]" at bounding box center [119, 180] width 178 height 13
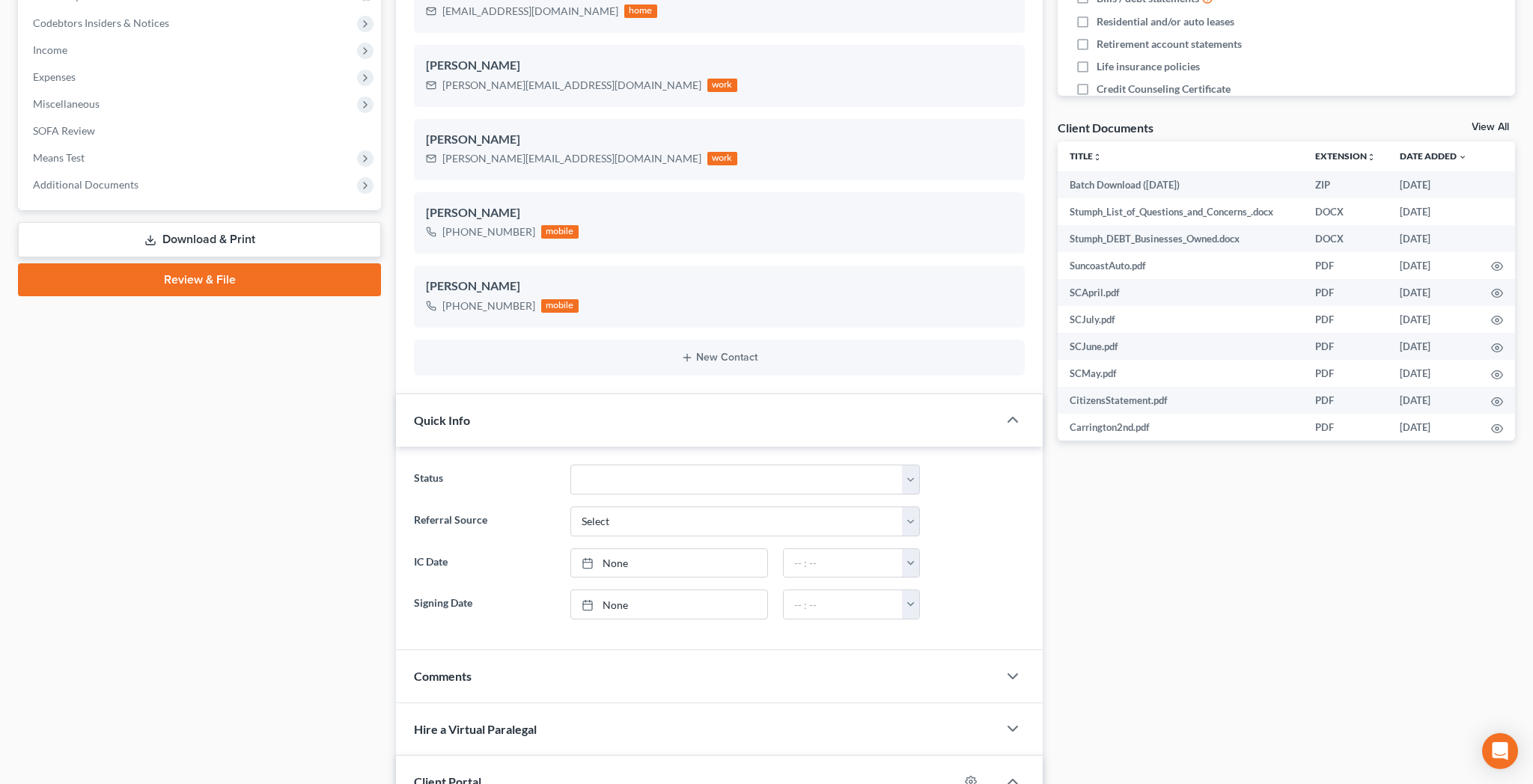
scroll to position [443, 0]
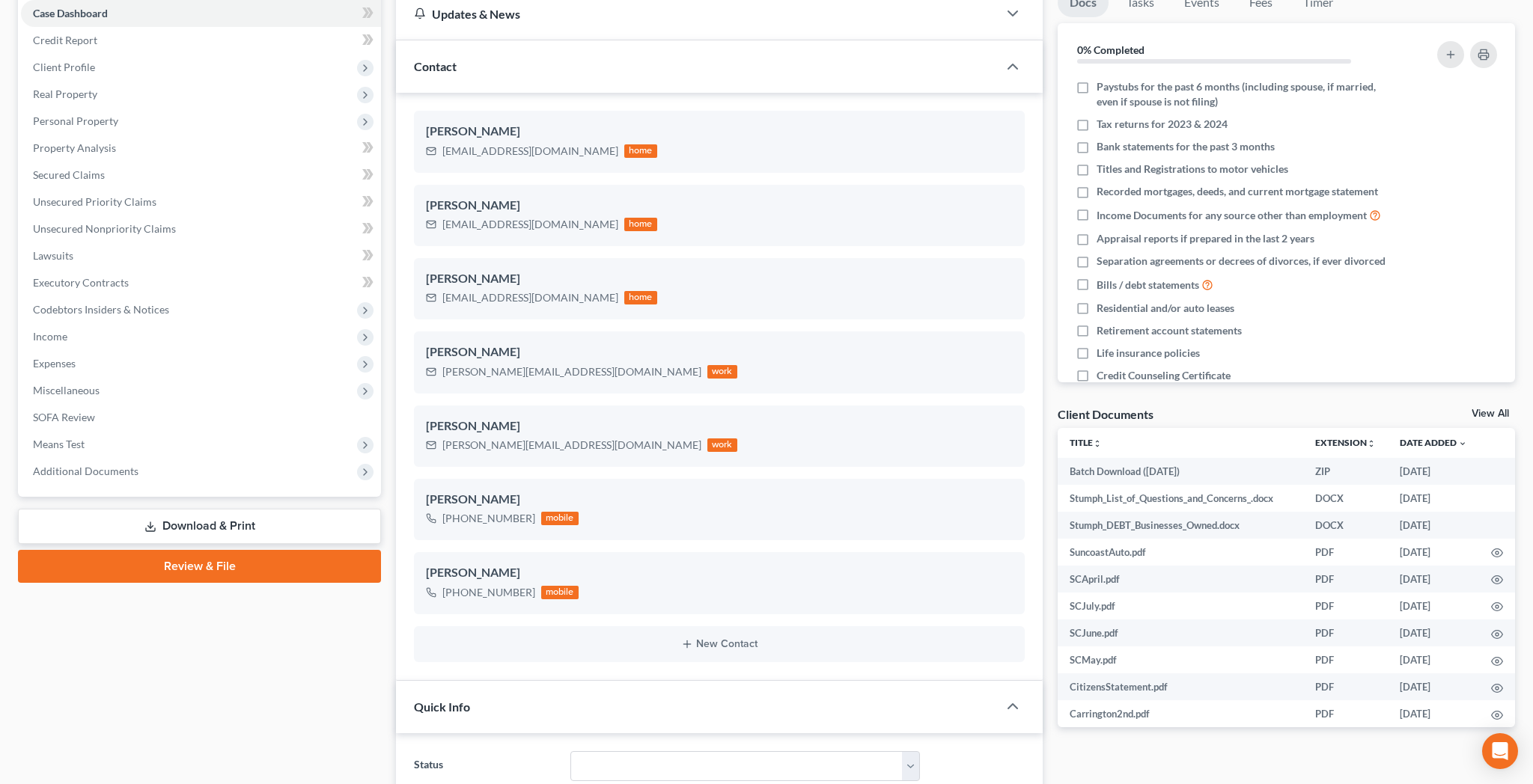
scroll to position [0, 0]
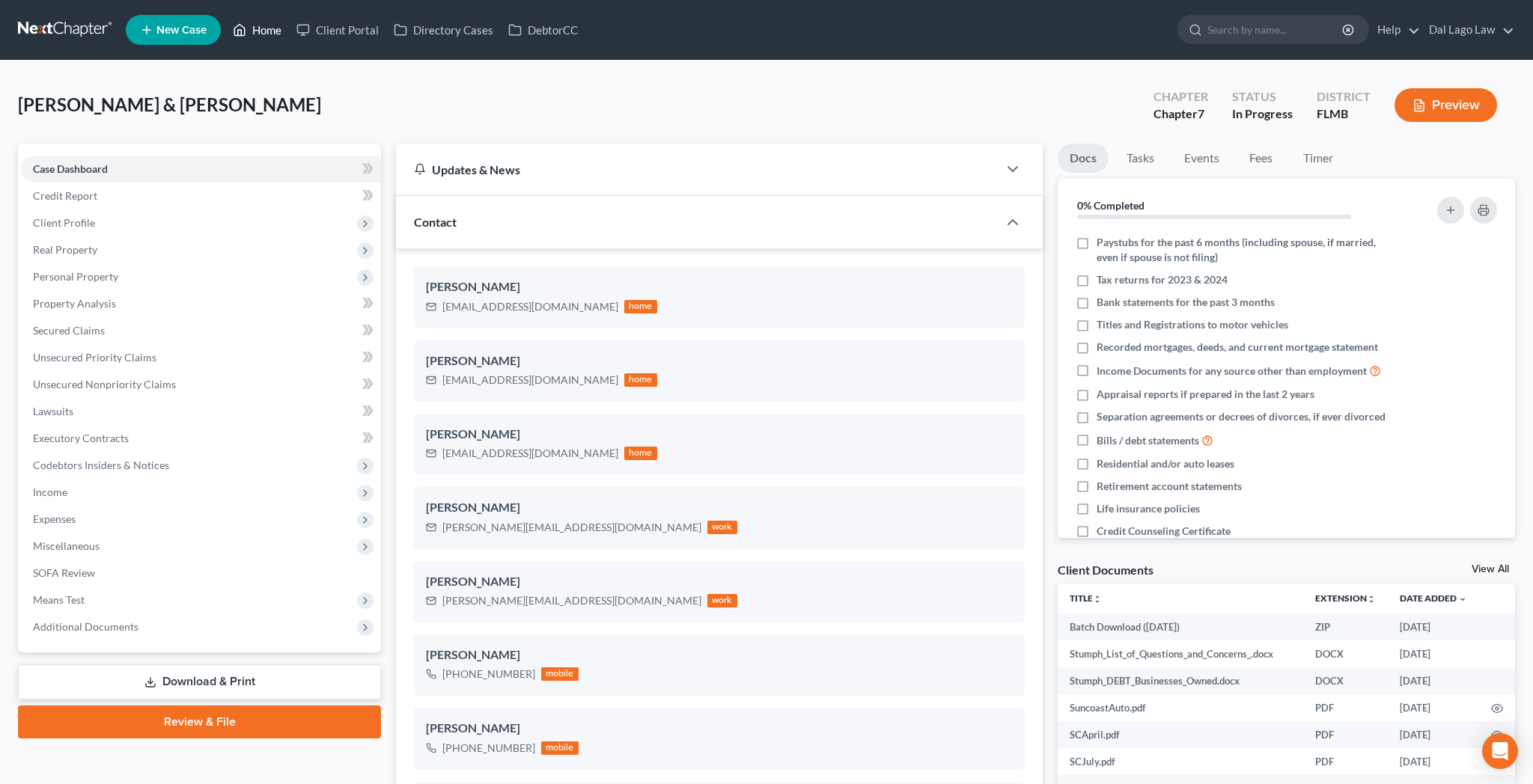
click at [231, 24] on link "Home" at bounding box center [256, 30] width 63 height 27
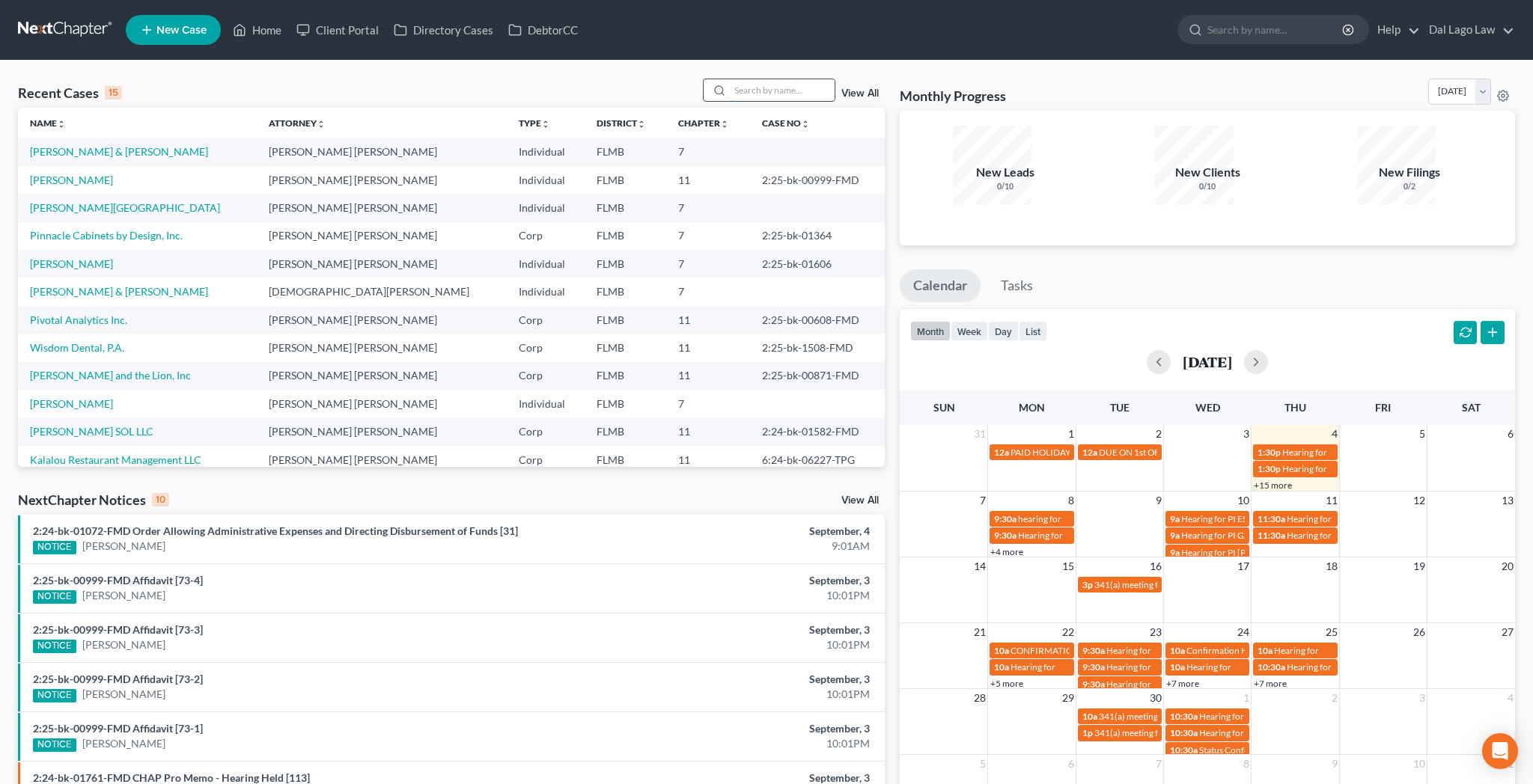
click at [779, 79] on input "search" at bounding box center [783, 90] width 105 height 22
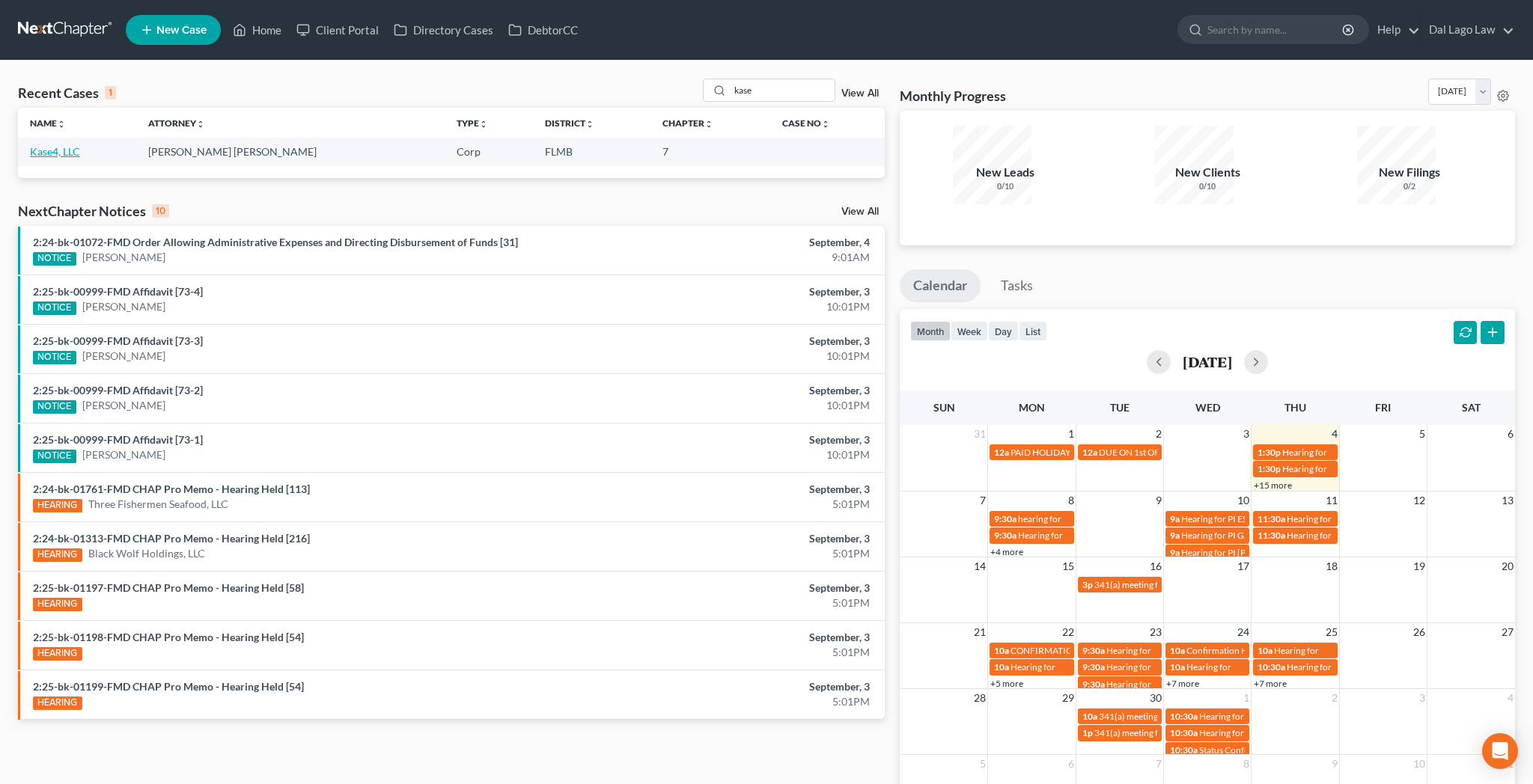
click at [38, 145] on link "Kase4, LLC" at bounding box center [55, 151] width 50 height 13
